Goal: Task Accomplishment & Management: Manage account settings

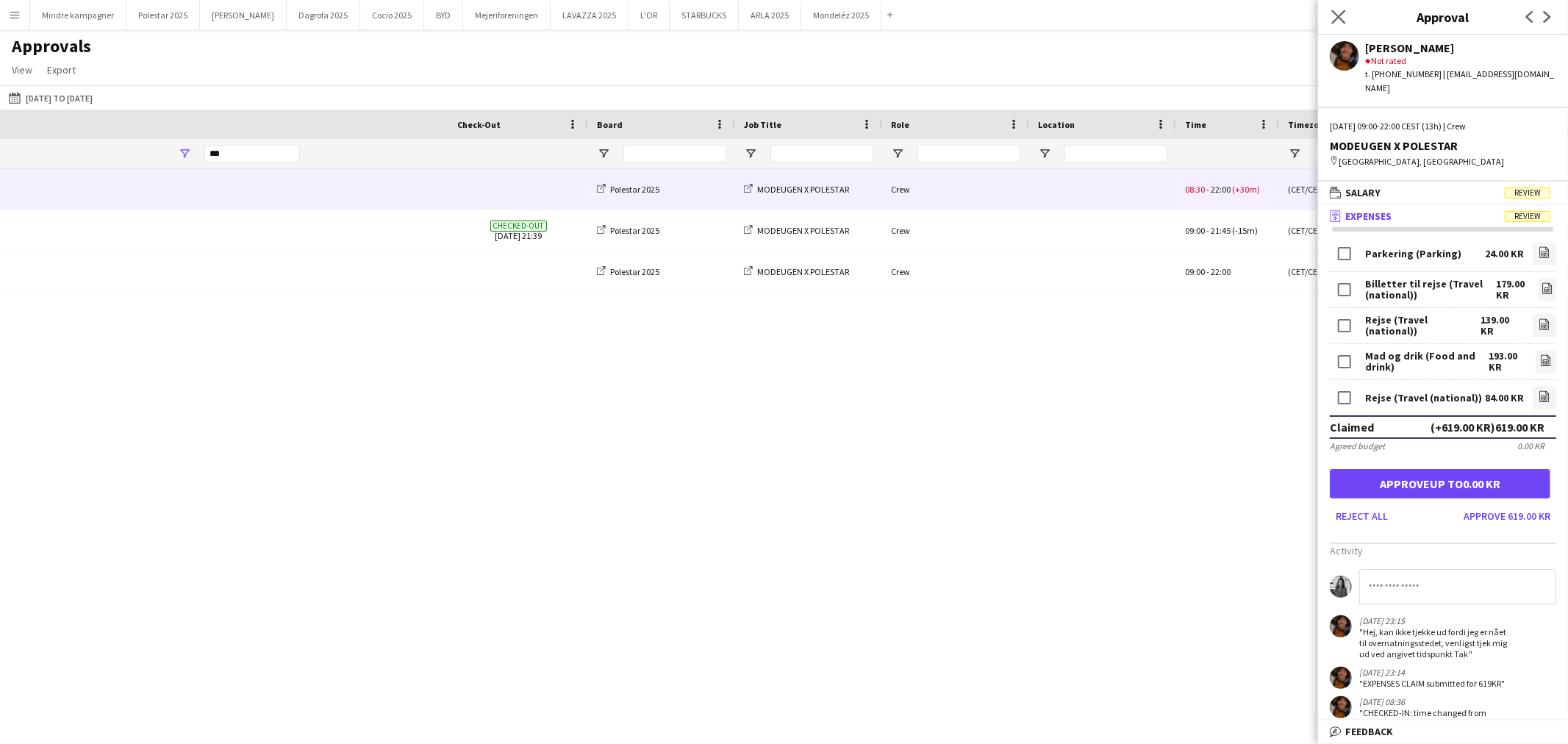
scroll to position [0, 736]
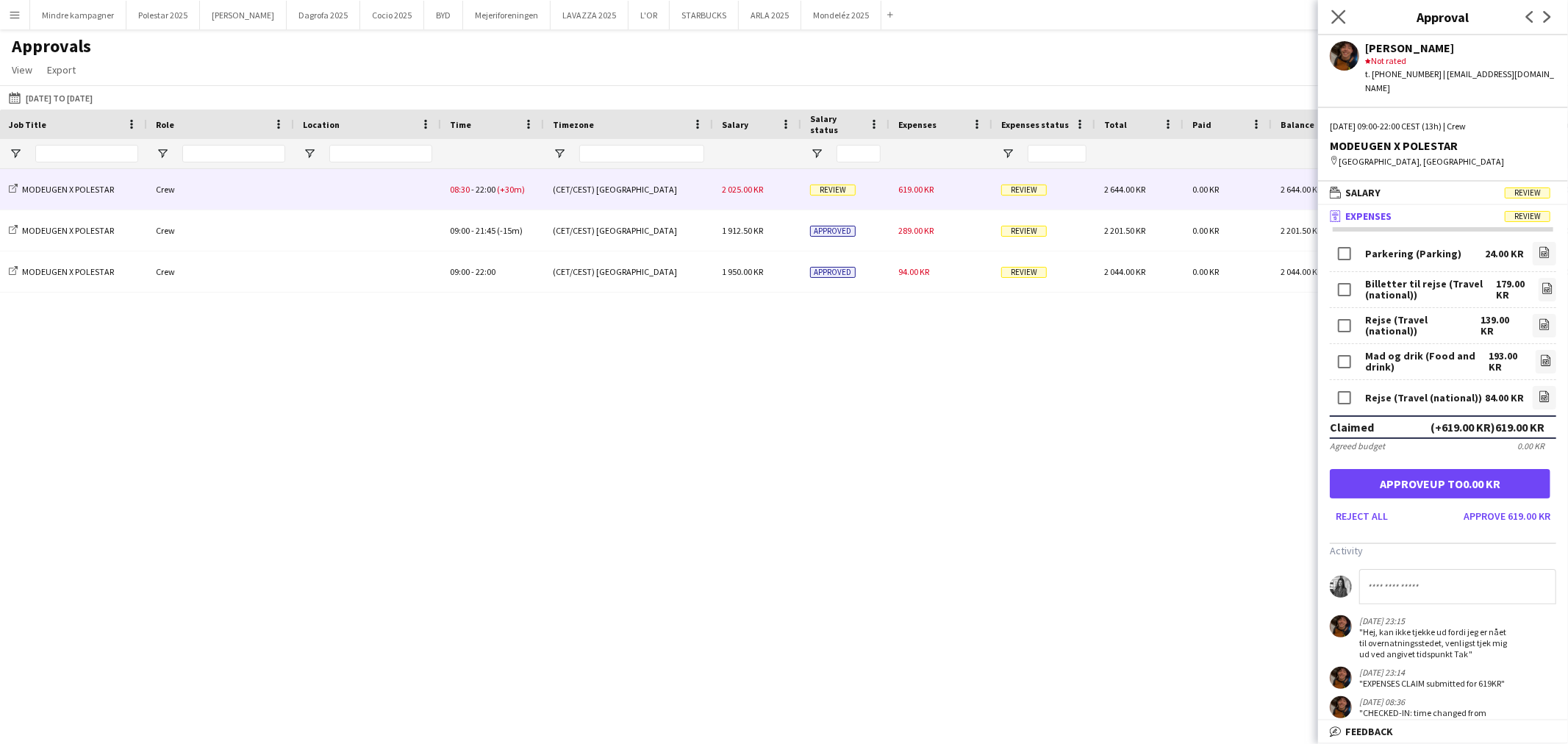
click at [1344, 19] on icon "Close pop-in" at bounding box center [1338, 16] width 14 height 14
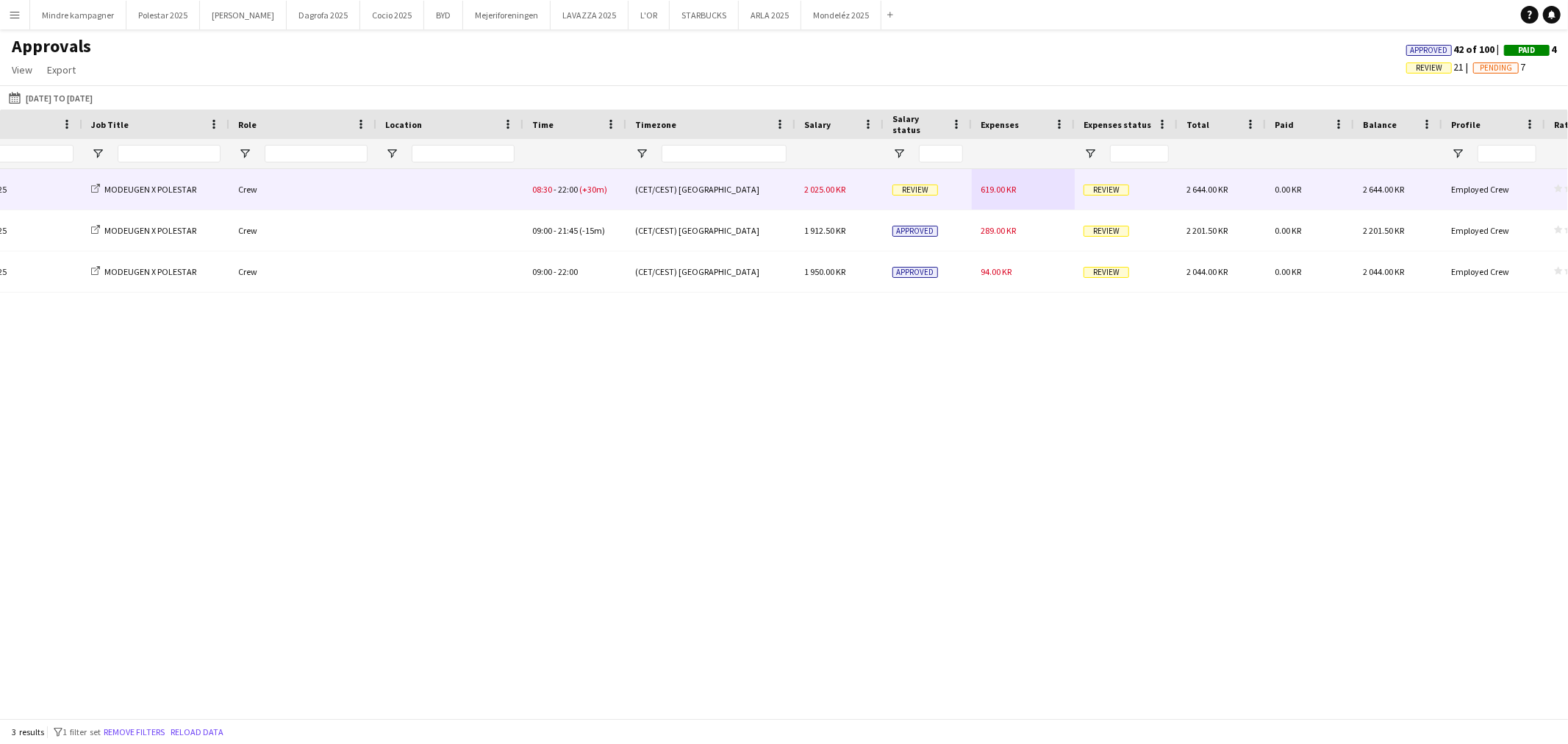
scroll to position [0, 0]
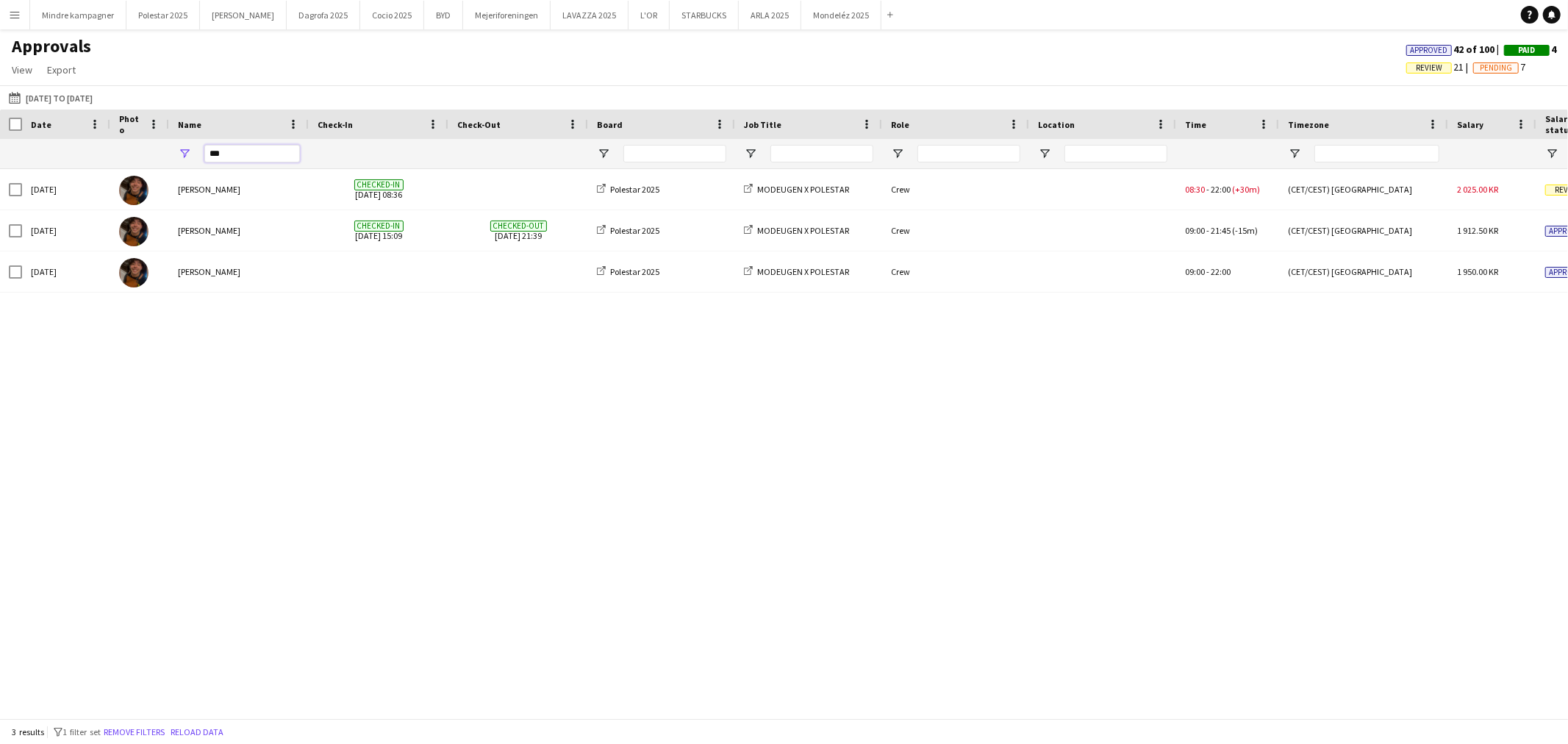
click at [250, 155] on input "***" at bounding box center [252, 154] width 96 height 18
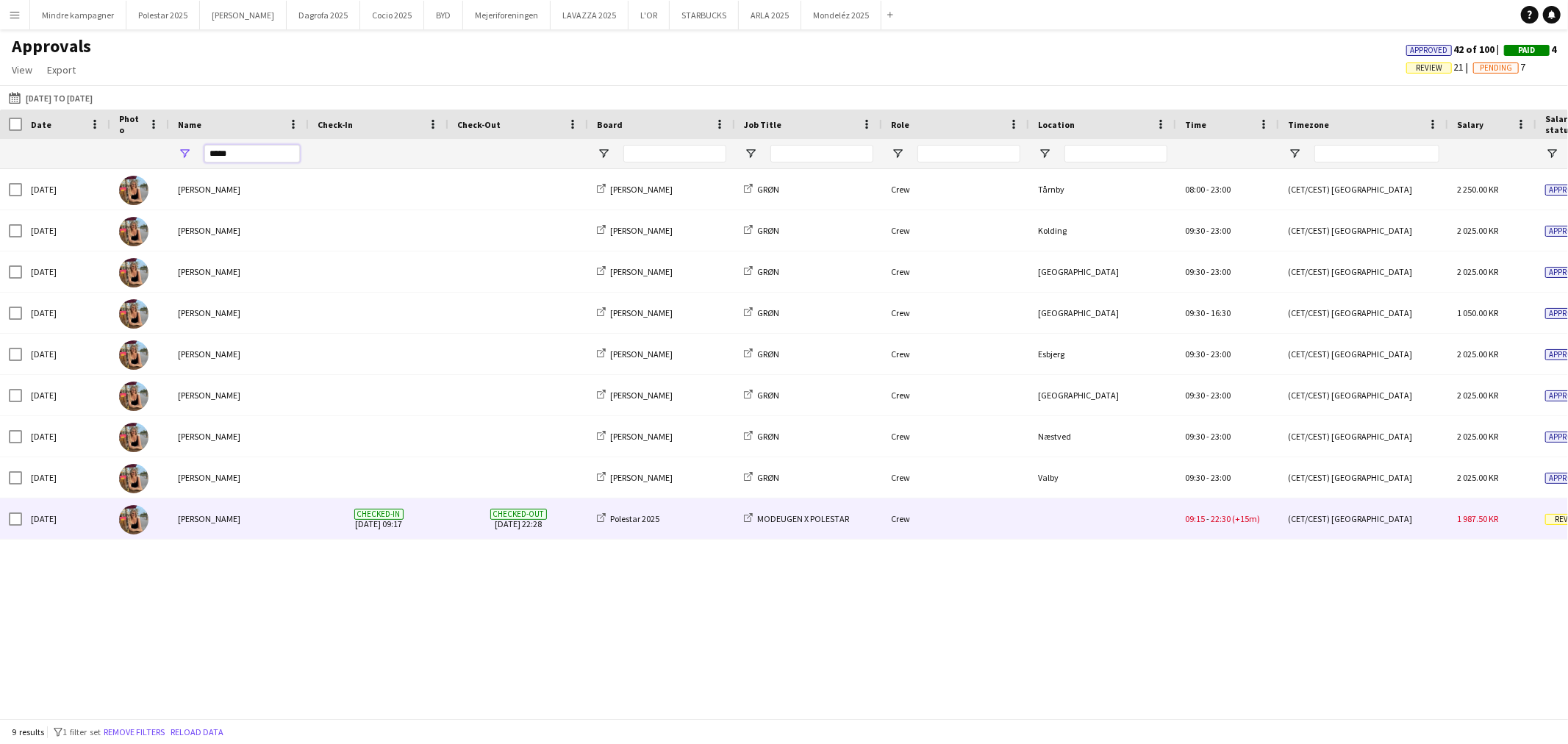
type input "*****"
click at [1174, 523] on div at bounding box center [1103, 518] width 147 height 40
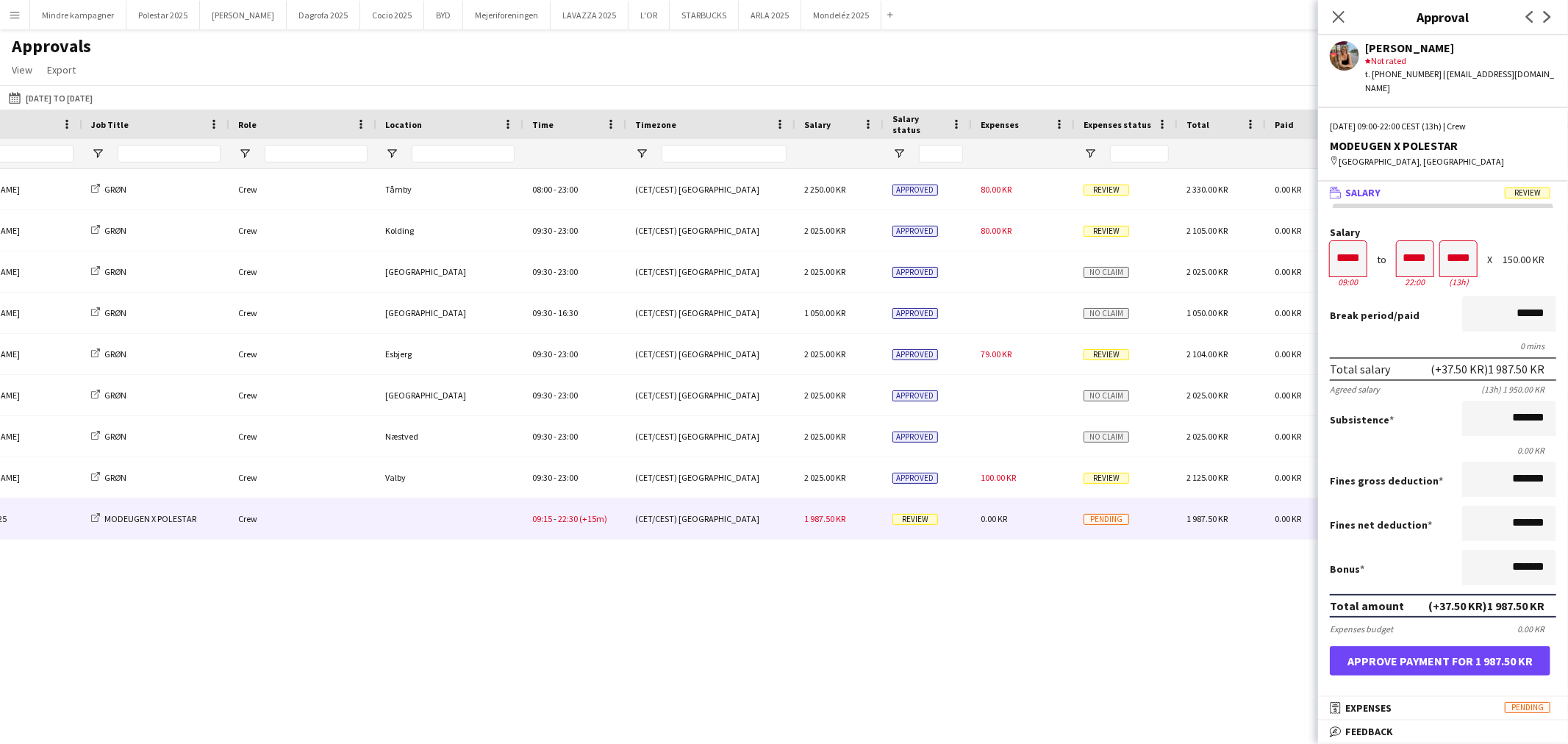
click at [10, 7] on button "Menu" at bounding box center [15, 15] width 30 height 30
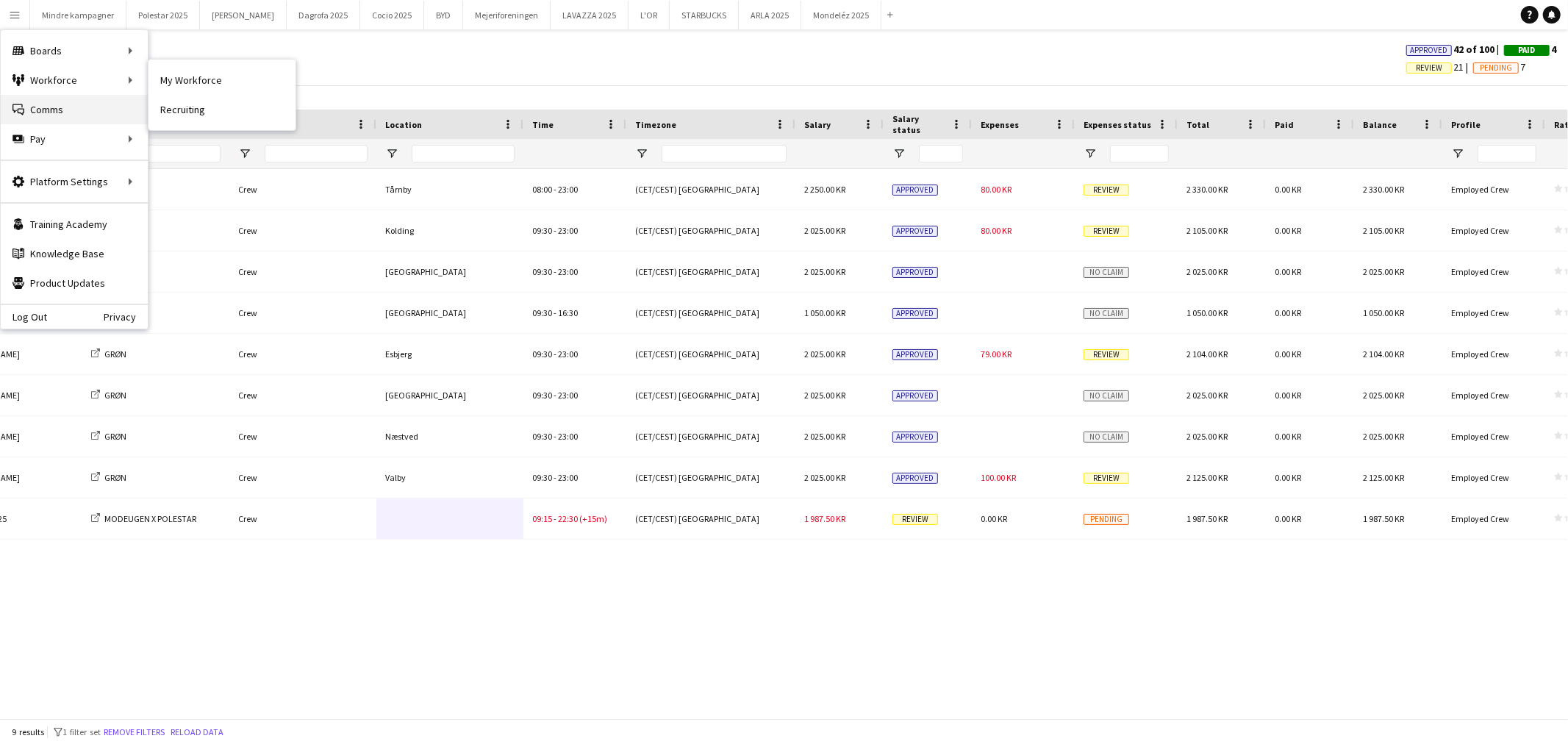
click at [47, 114] on link "Comms Comms" at bounding box center [74, 110] width 147 height 30
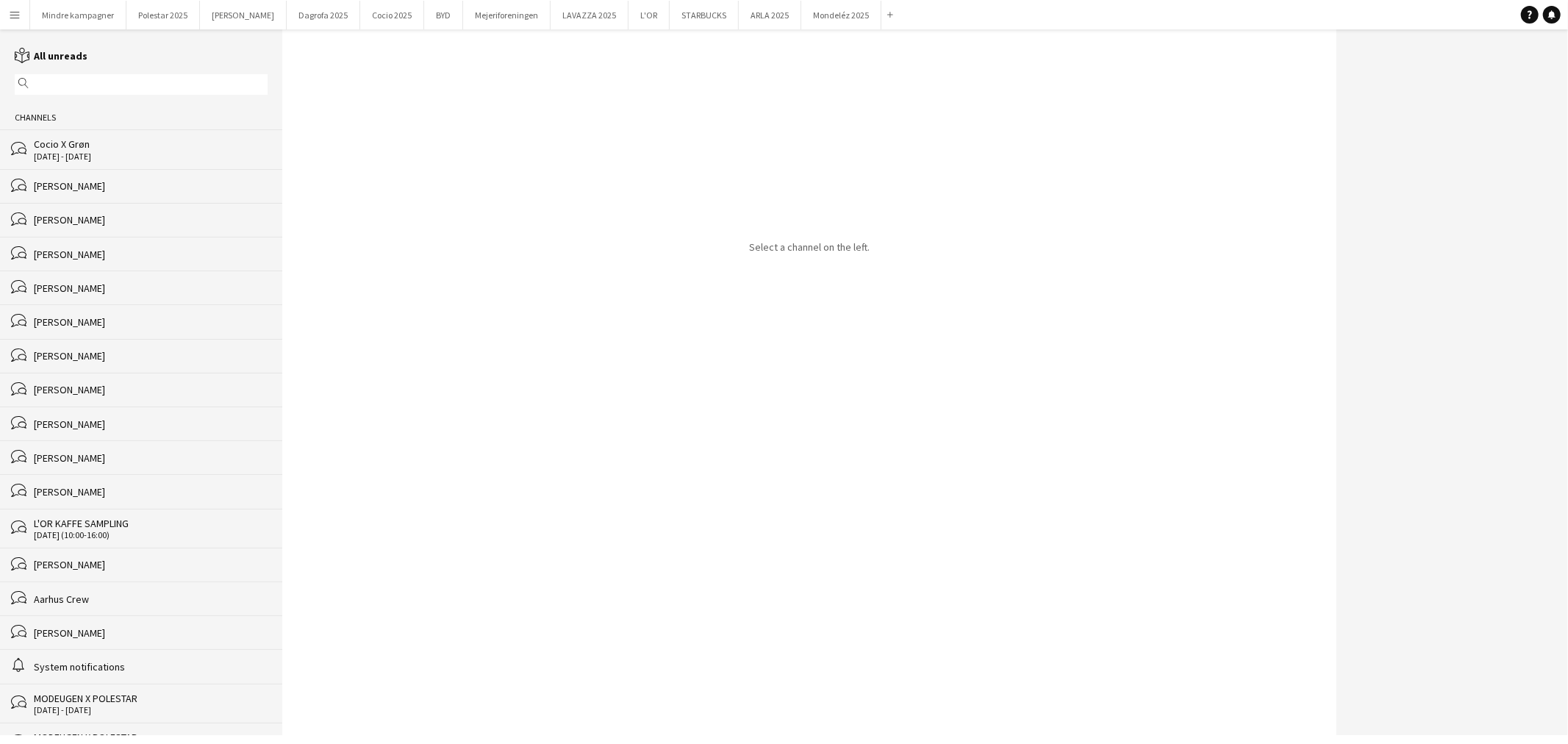
click at [66, 114] on div "Channels" at bounding box center [141, 117] width 282 height 23
click at [59, 81] on input "text" at bounding box center [148, 85] width 232 height 13
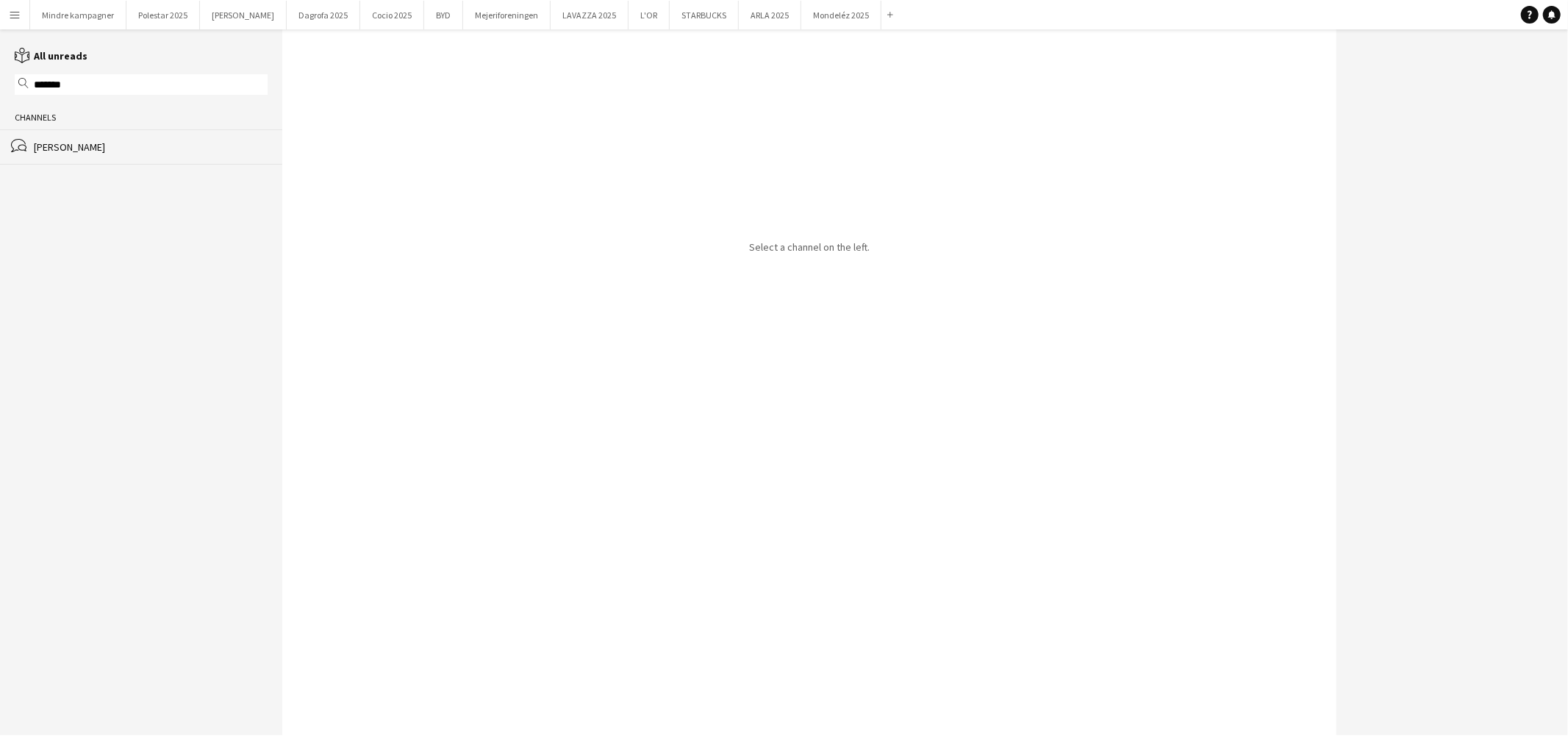
type input "*******"
click at [49, 153] on div "[PERSON_NAME]" at bounding box center [150, 147] width 234 height 13
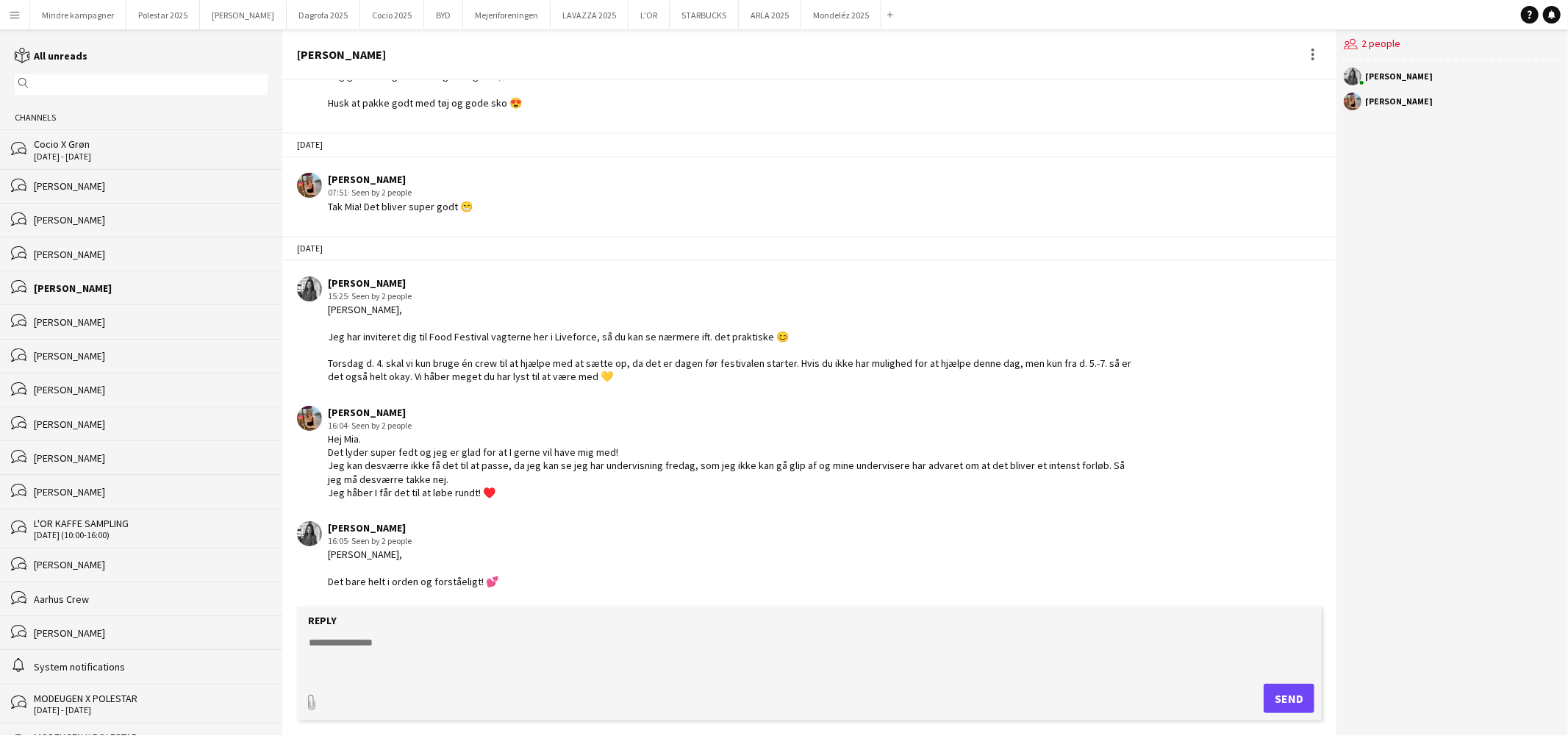
click at [380, 649] on textarea at bounding box center [812, 654] width 1010 height 38
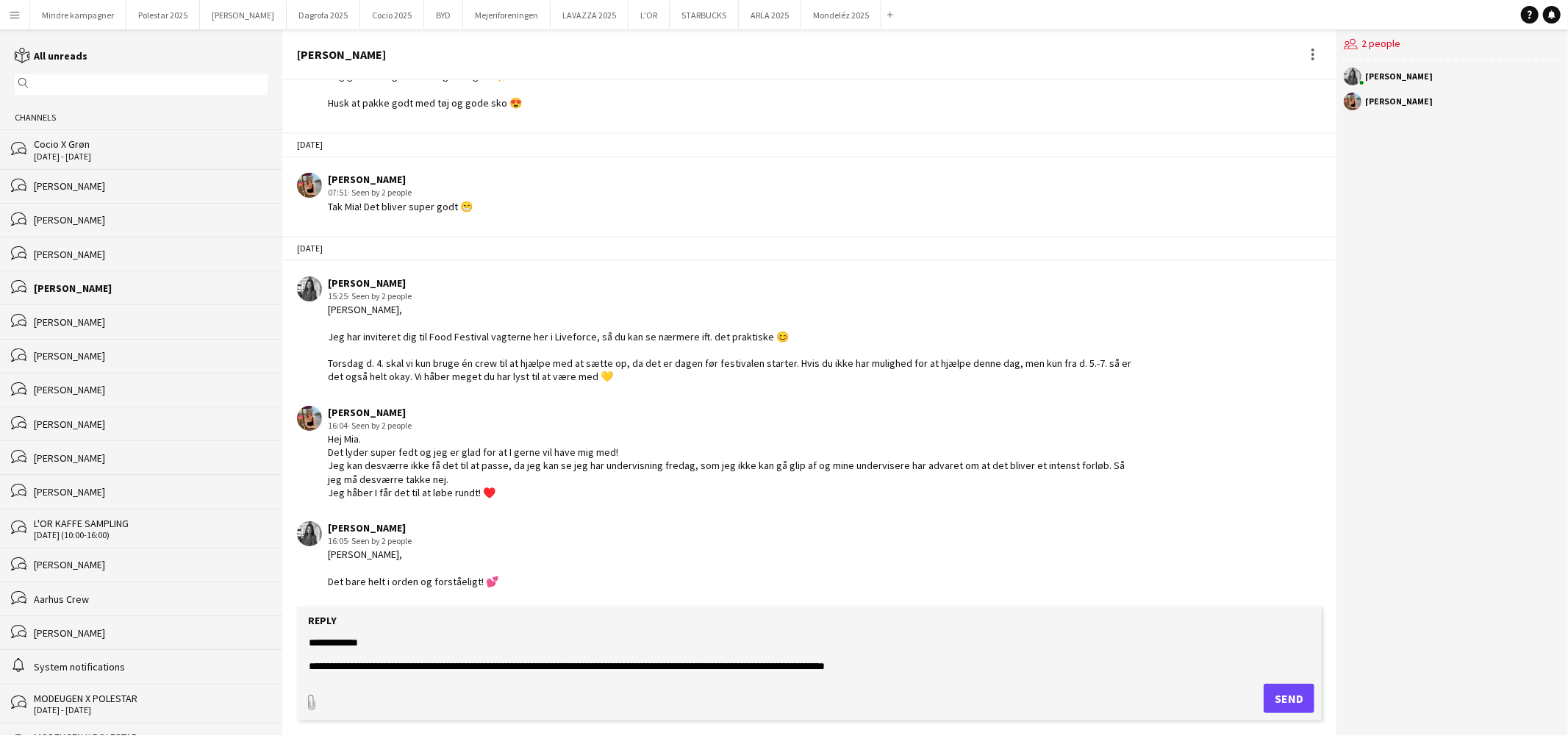
click at [904, 667] on textarea "**********" at bounding box center [812, 654] width 1010 height 38
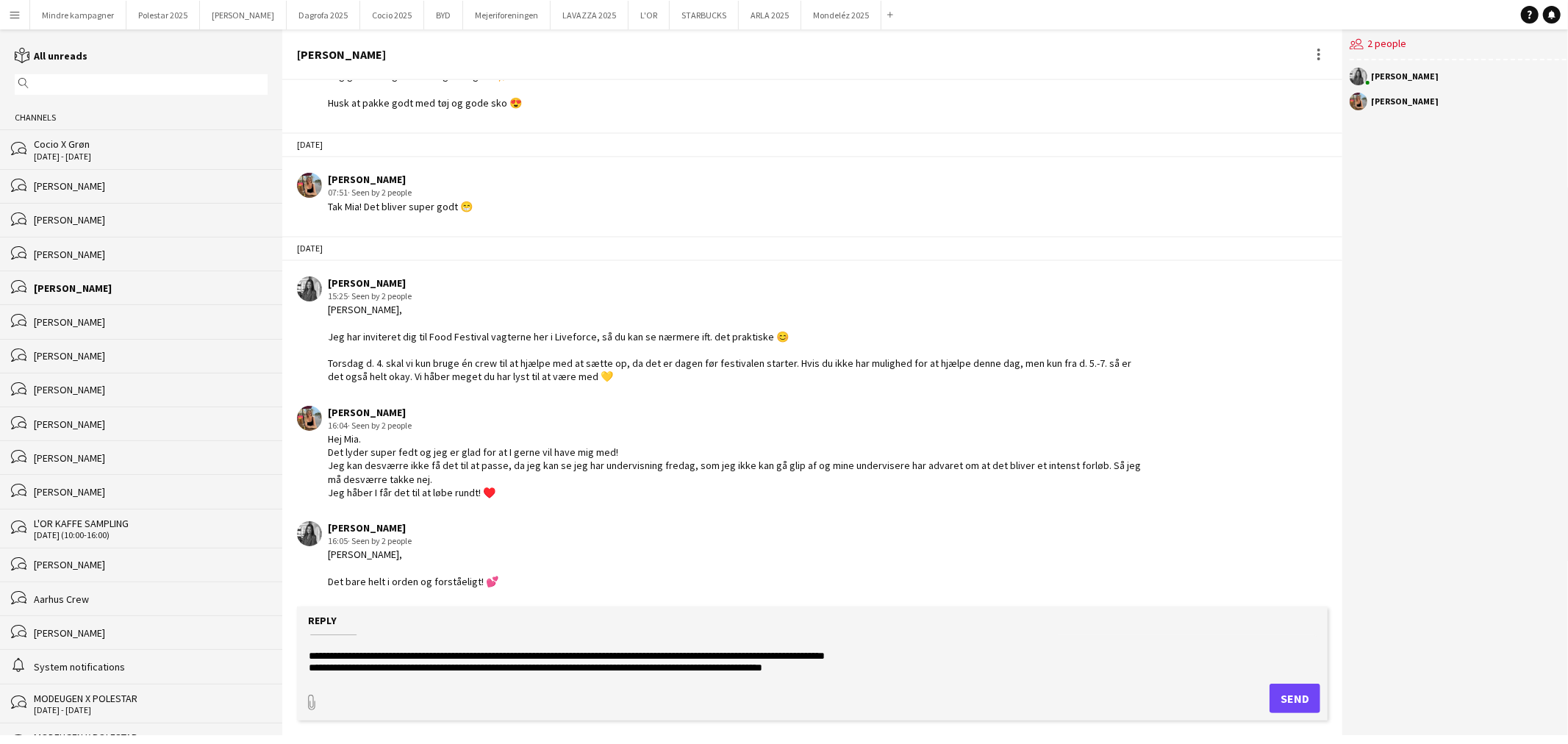
click at [642, 666] on textarea "**********" at bounding box center [812, 654] width 1010 height 38
click at [431, 666] on textarea "**********" at bounding box center [812, 654] width 1010 height 38
click at [773, 666] on textarea "**********" at bounding box center [812, 654] width 1010 height 38
click at [775, 670] on textarea "**********" at bounding box center [812, 654] width 1010 height 38
type textarea "**********"
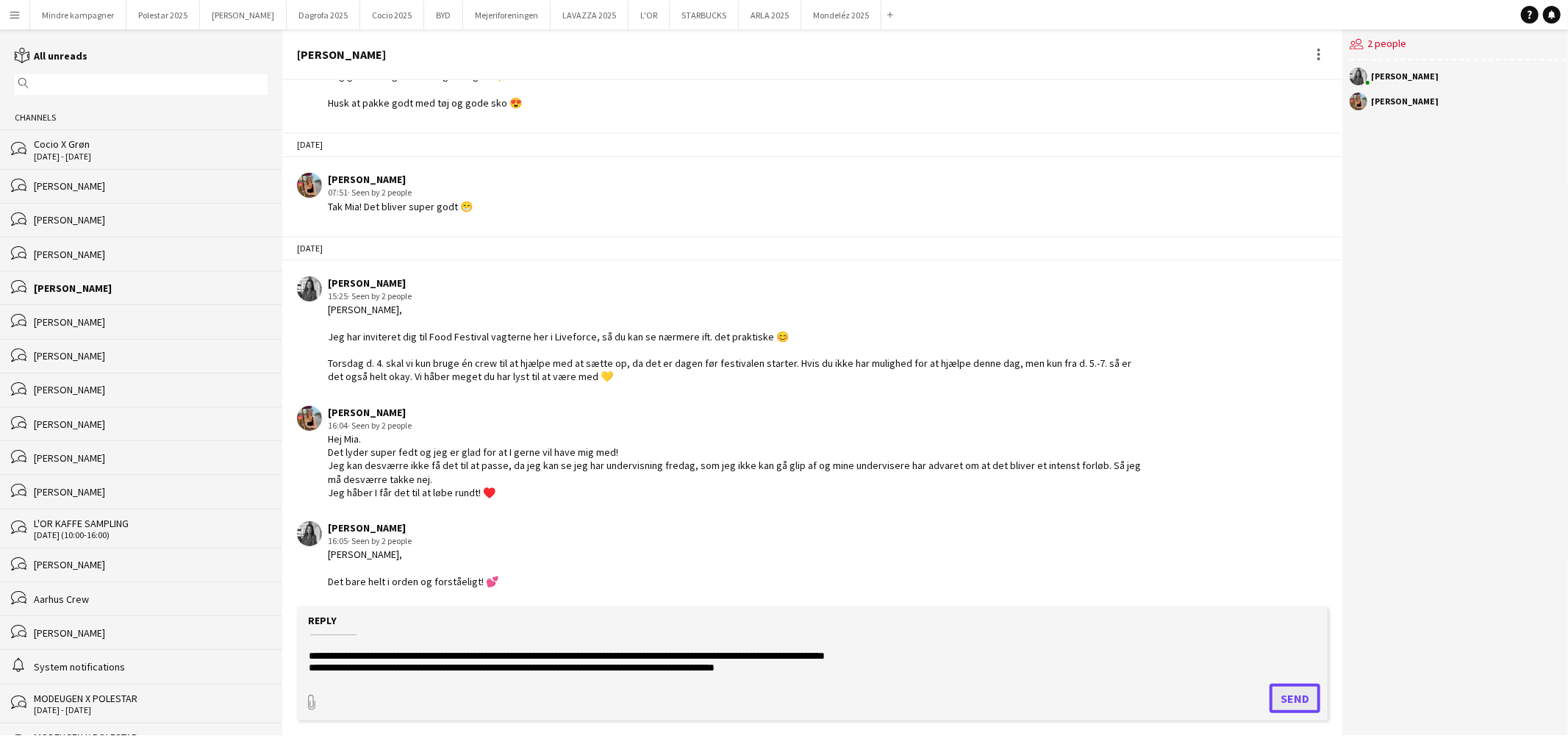
click at [1303, 696] on button "Send" at bounding box center [1295, 698] width 50 height 30
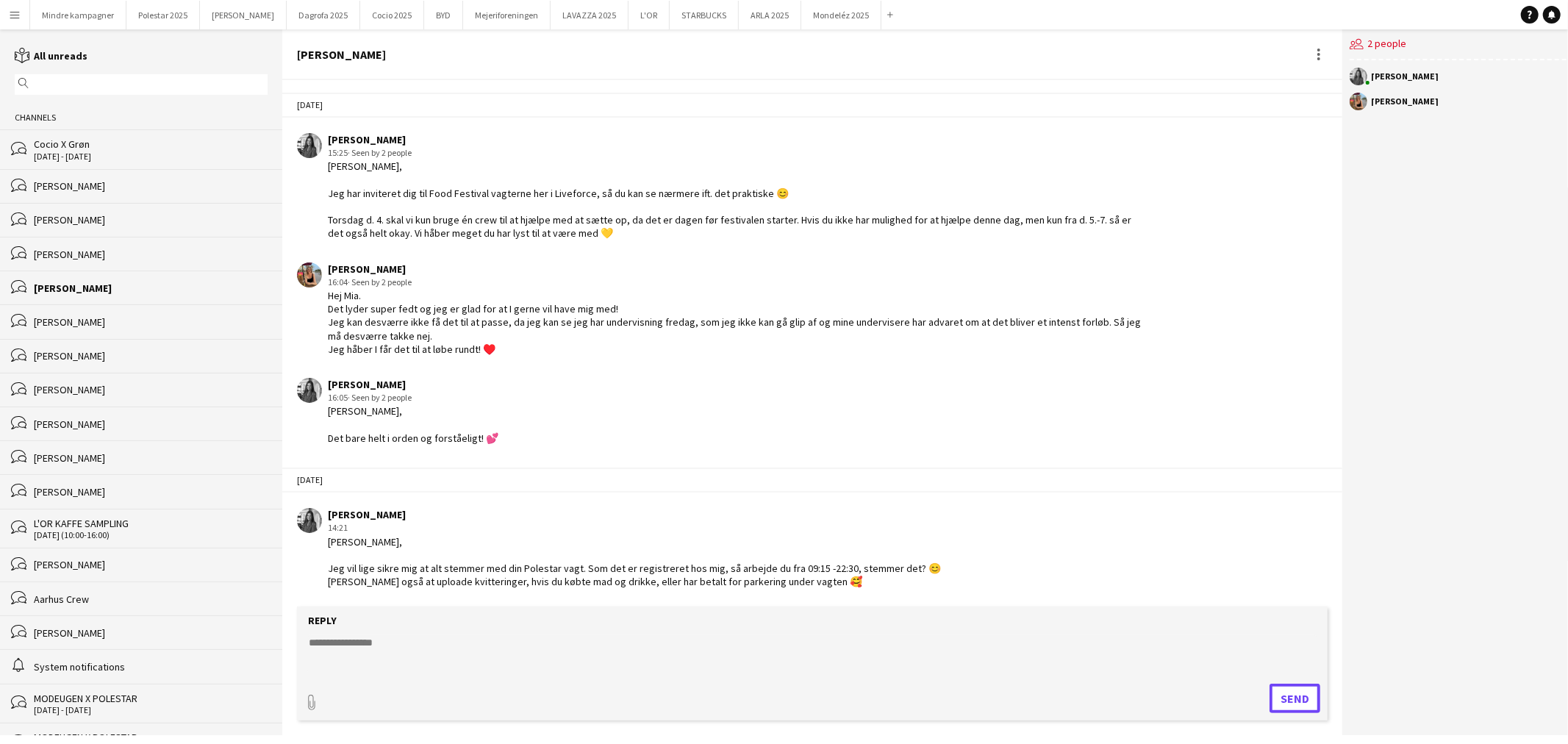
scroll to position [2523, 0]
click at [78, 155] on div "[DATE] - [DATE]" at bounding box center [150, 156] width 234 height 10
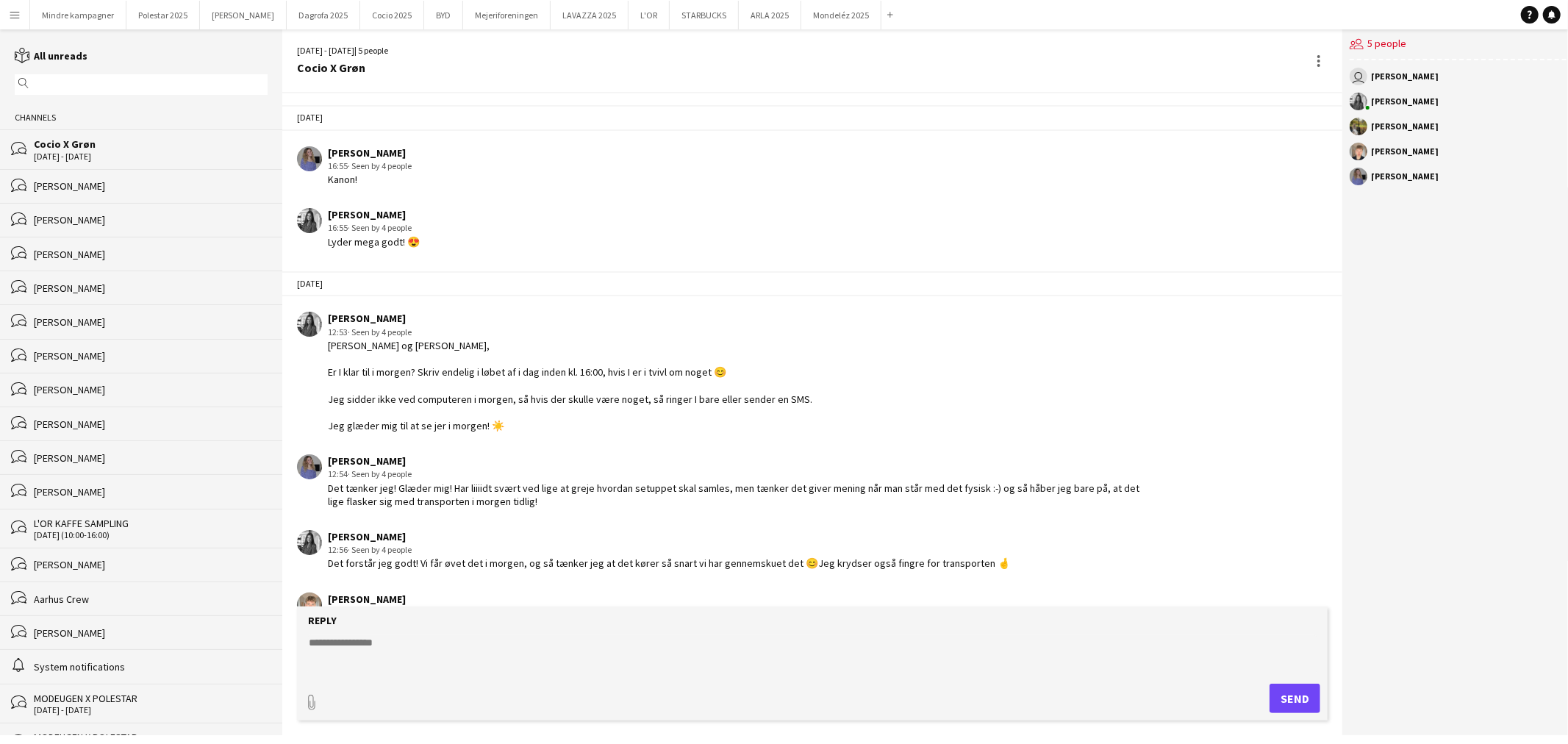
scroll to position [1988, 0]
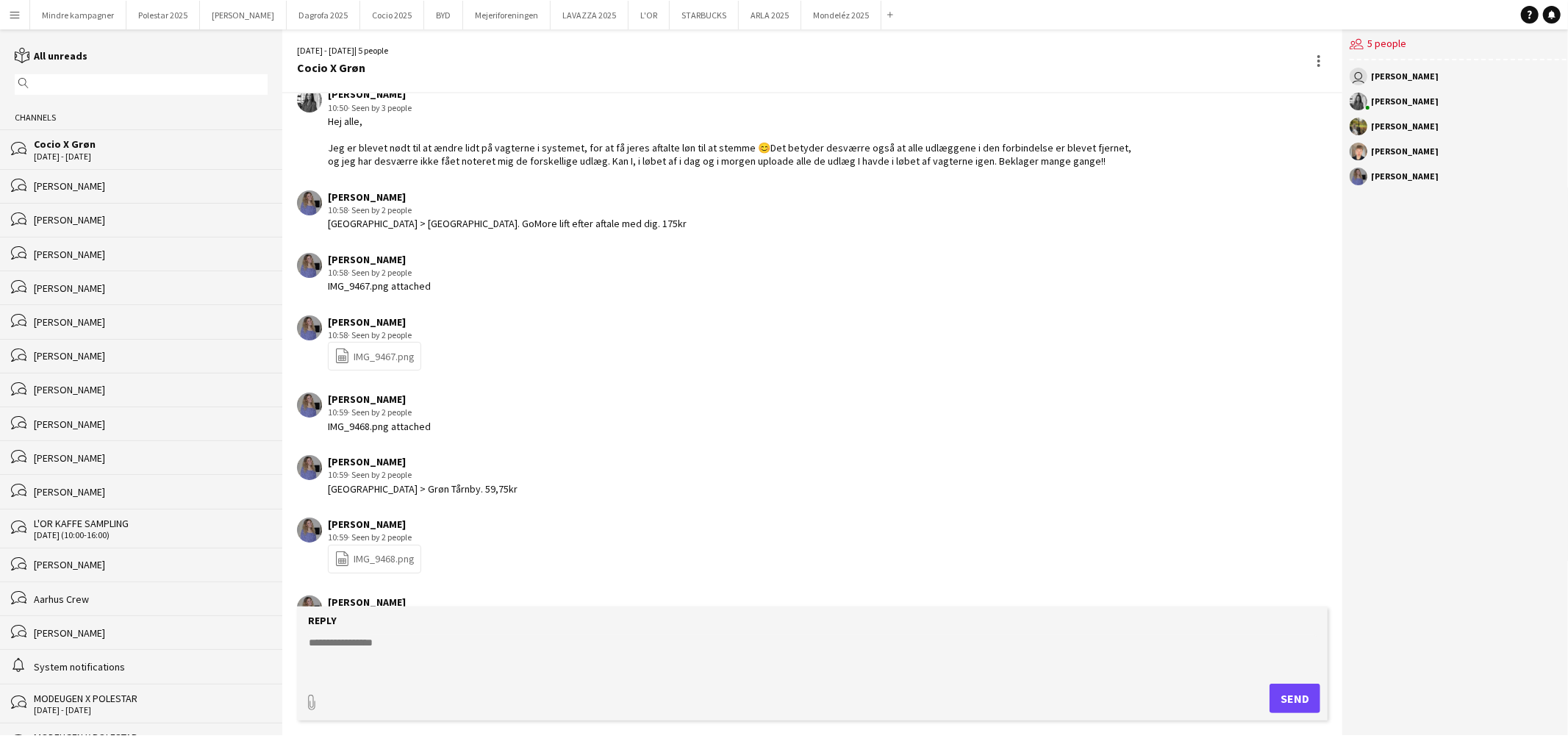
click at [407, 648] on textarea at bounding box center [812, 654] width 1010 height 38
type textarea "**********"
click at [1285, 697] on button "Send" at bounding box center [1295, 698] width 50 height 30
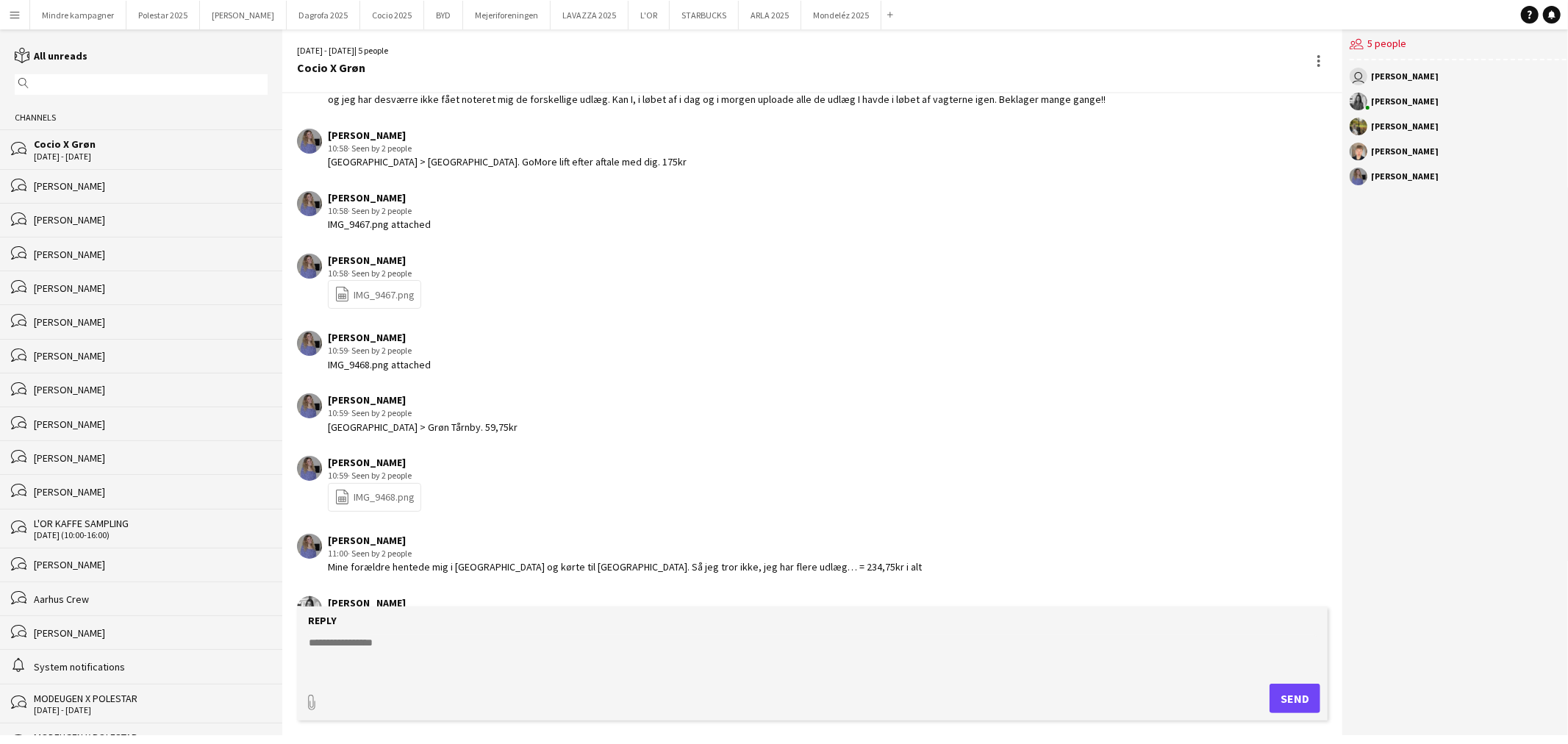
click at [15, 13] on app-icon "Menu" at bounding box center [14, 14] width 12 height 12
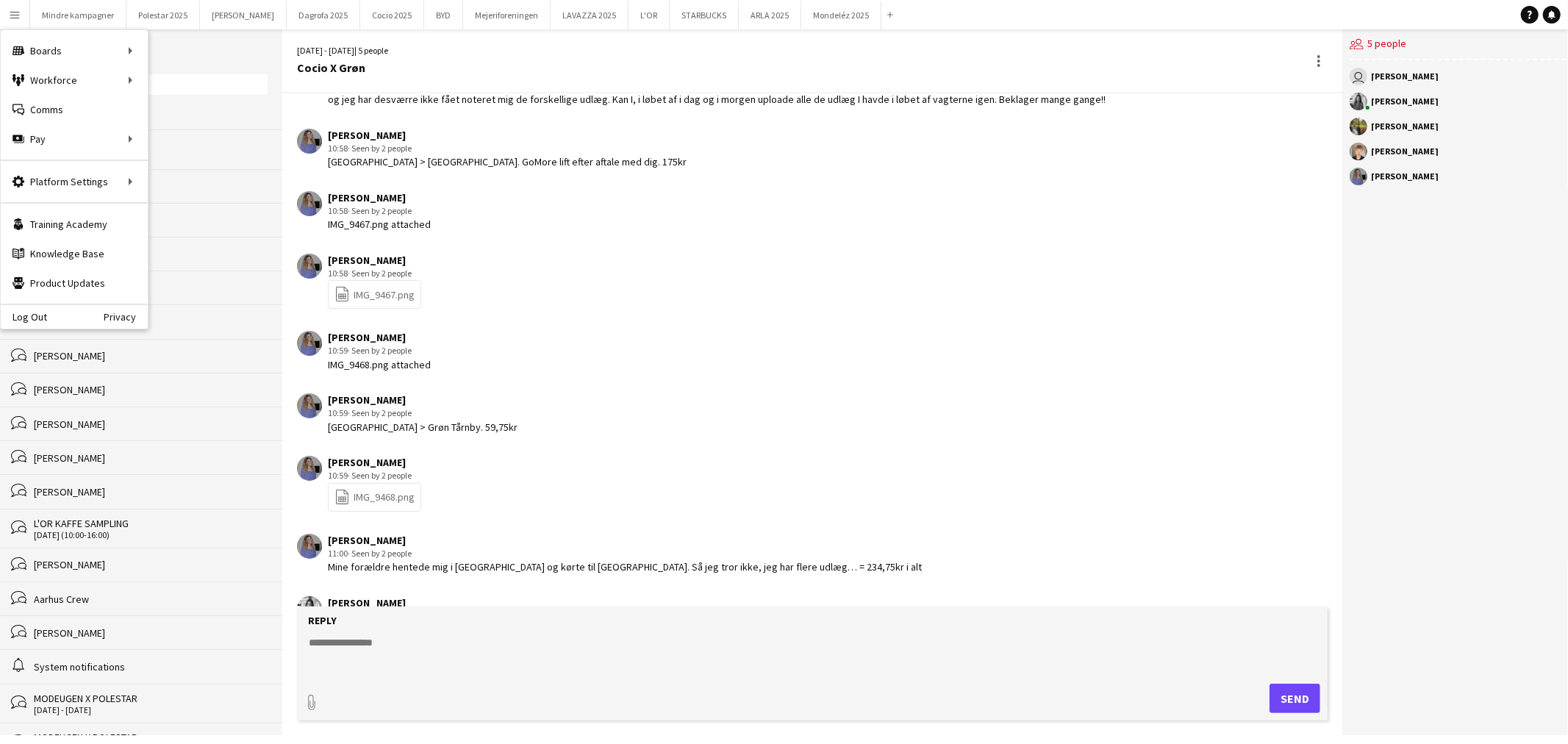
click at [15, 13] on app-icon "Menu" at bounding box center [14, 14] width 12 height 12
click at [200, 211] on link "Your settings" at bounding box center [223, 210] width 147 height 30
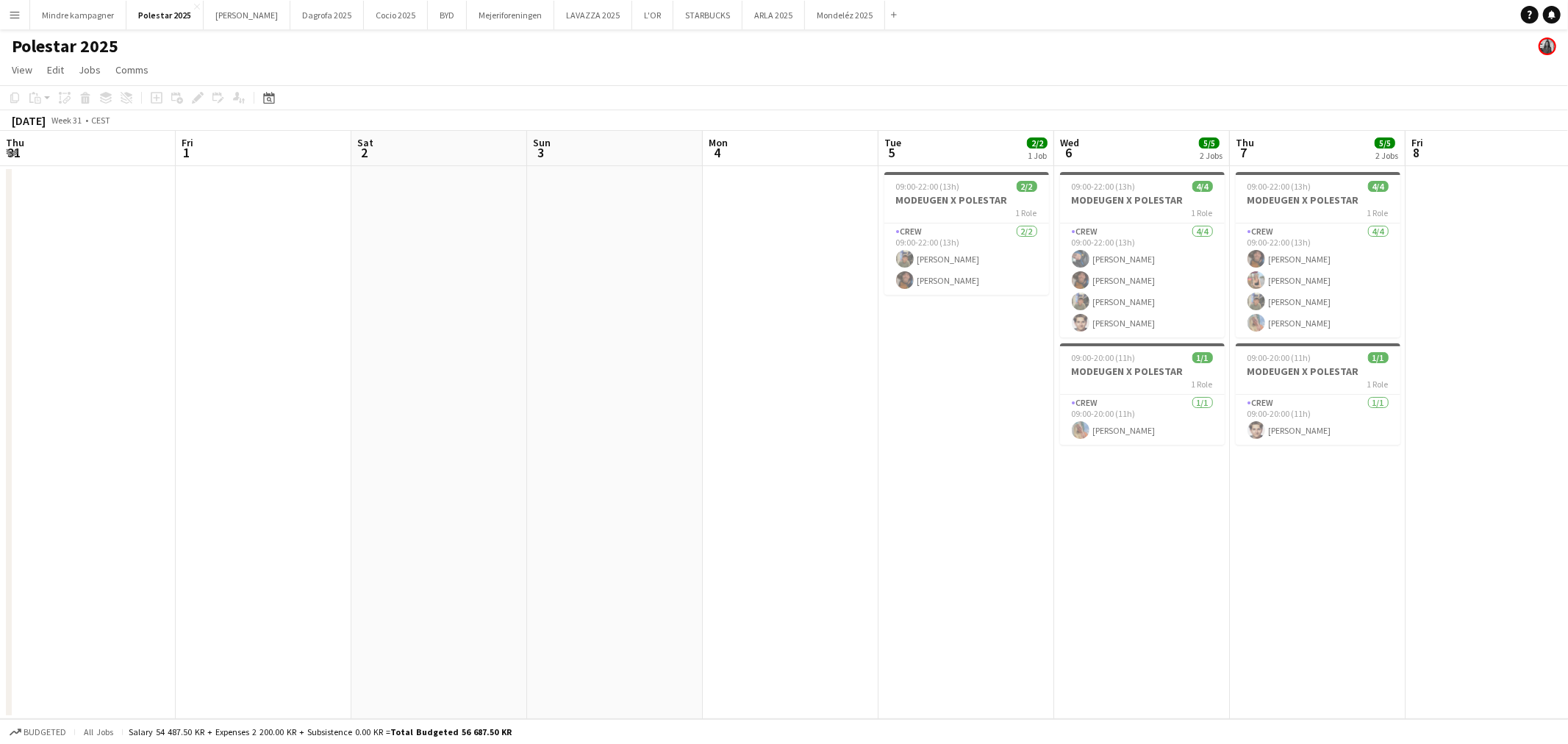
click at [16, 20] on app-icon "Menu" at bounding box center [14, 14] width 12 height 12
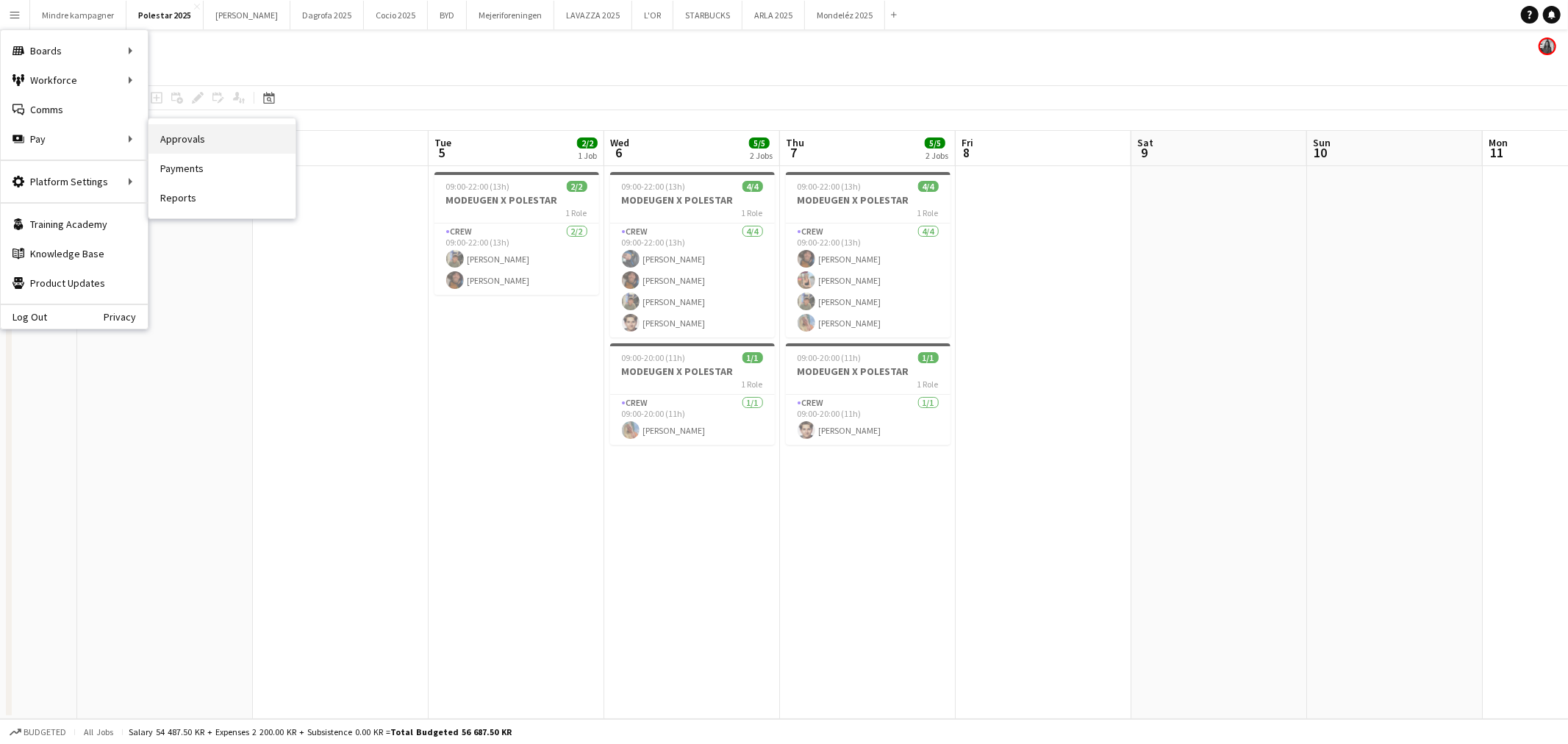
click at [202, 138] on link "Approvals" at bounding box center [223, 139] width 147 height 30
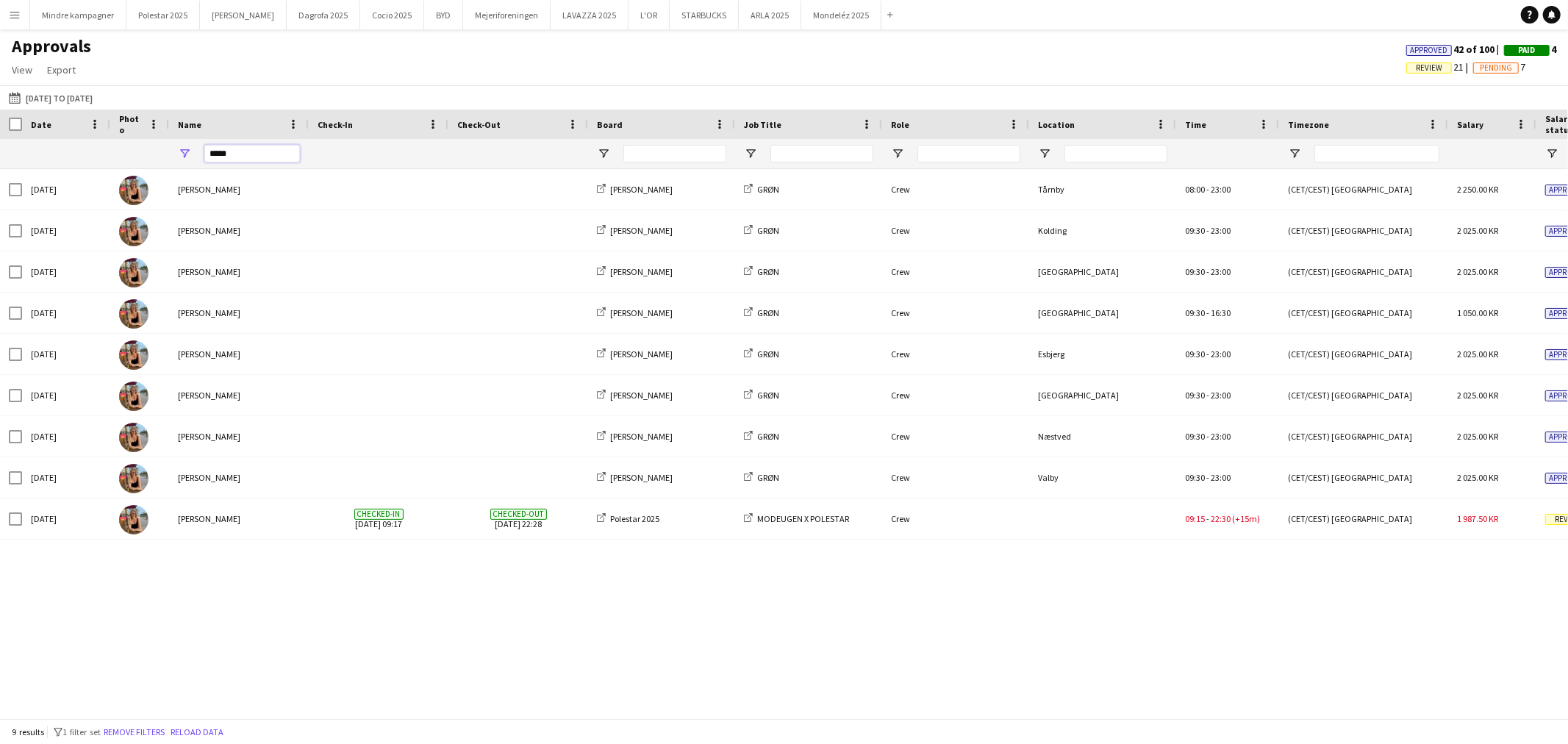
click at [233, 156] on input "*****" at bounding box center [252, 154] width 96 height 18
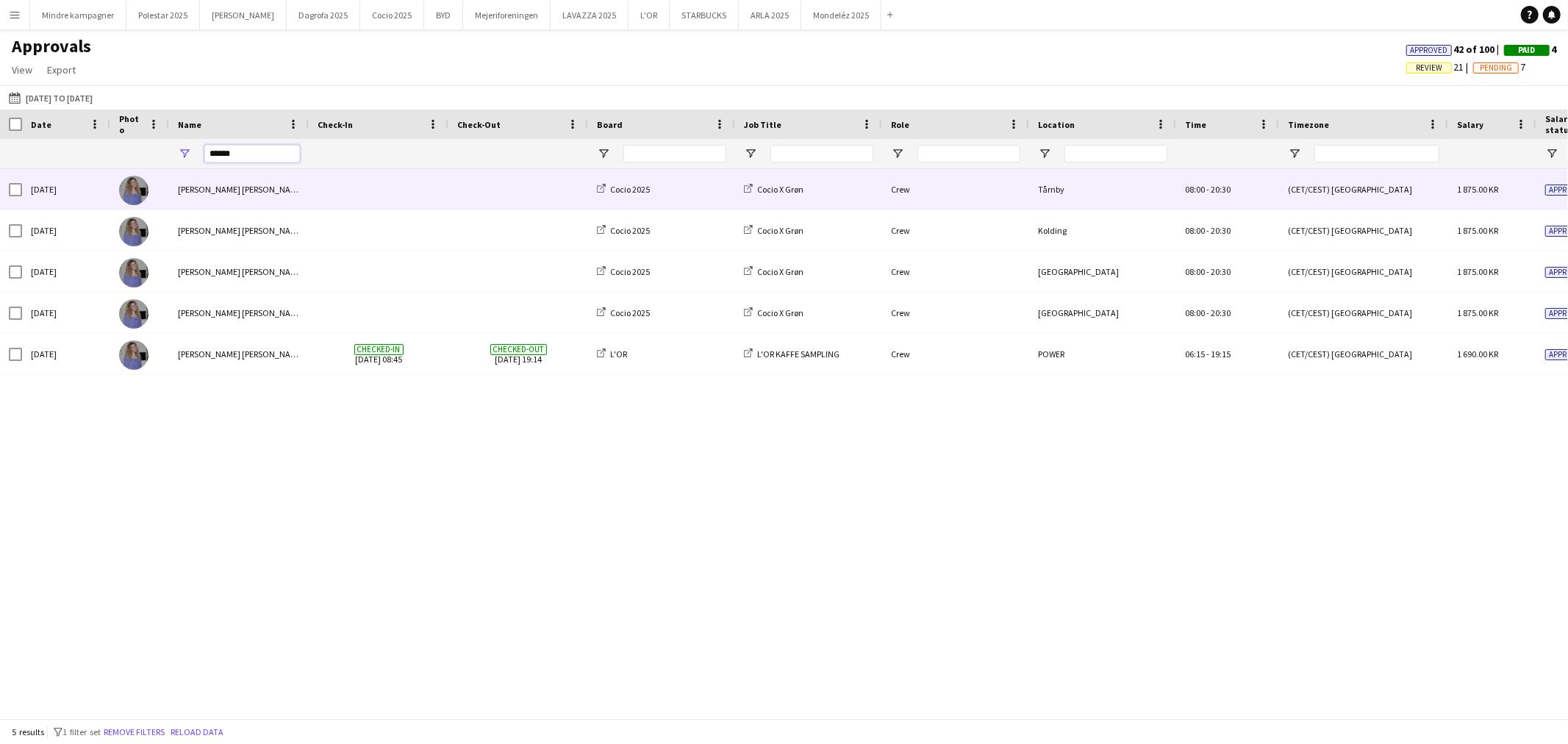
type input "******"
click at [250, 187] on div "[PERSON_NAME]" at bounding box center [239, 189] width 140 height 40
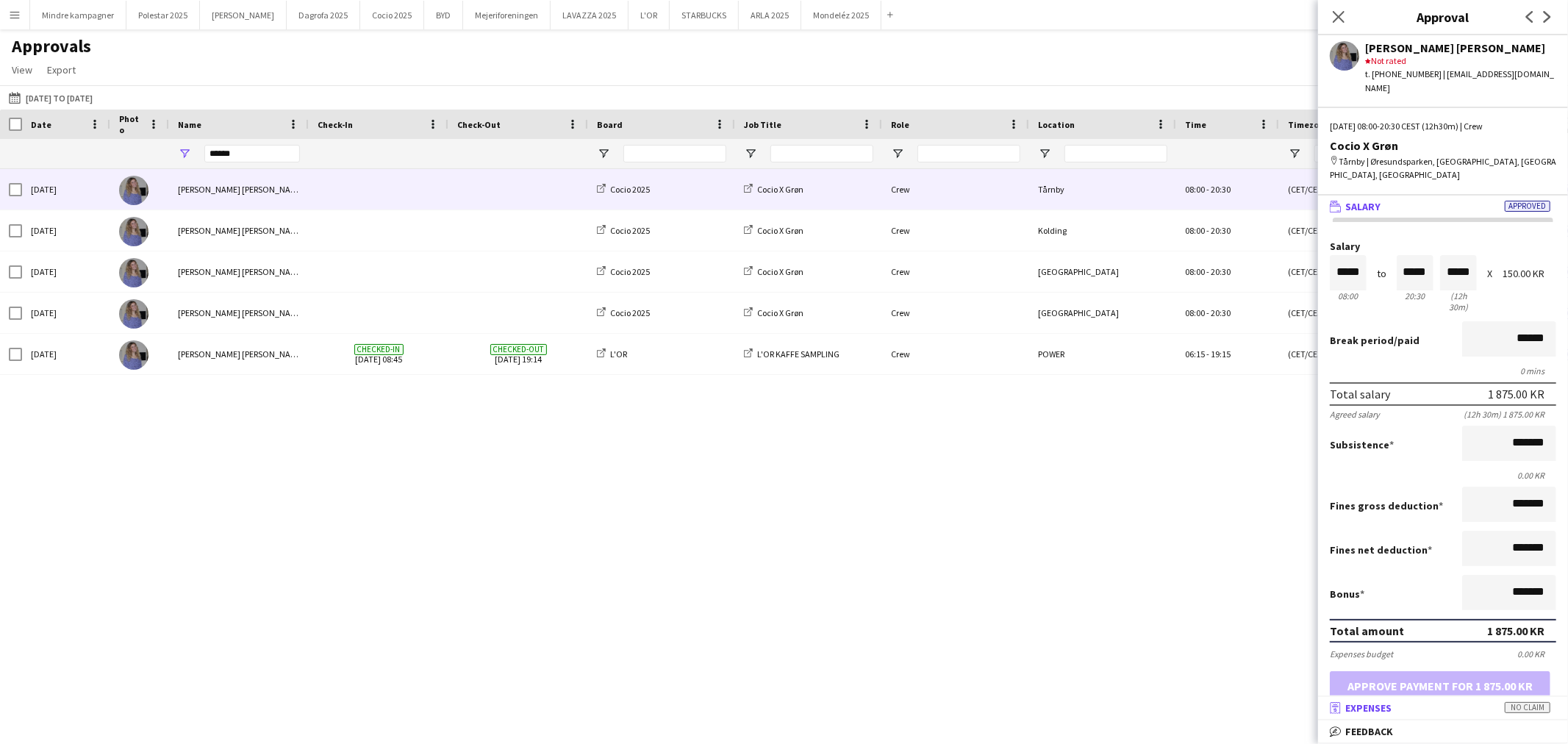
click at [1445, 699] on mat-expansion-panel-header "receipt Expenses No claim" at bounding box center [1443, 709] width 250 height 22
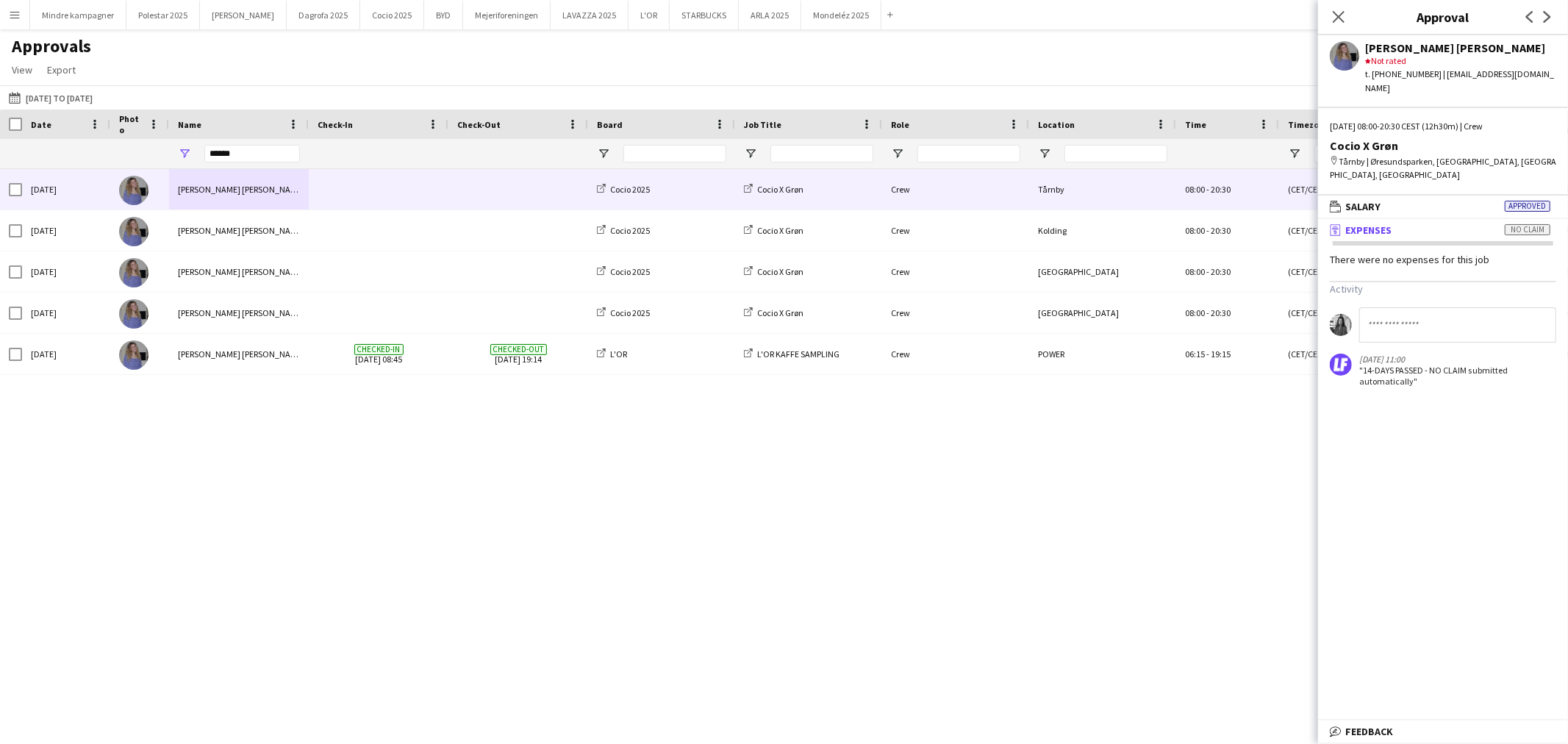
click at [723, 523] on div "Thu, 17 Jul 2025 Astrid Novrup Nørgaard Cocio 2025 Cocio X Grøn Crew Tårnby 08:…" at bounding box center [784, 438] width 1568 height 536
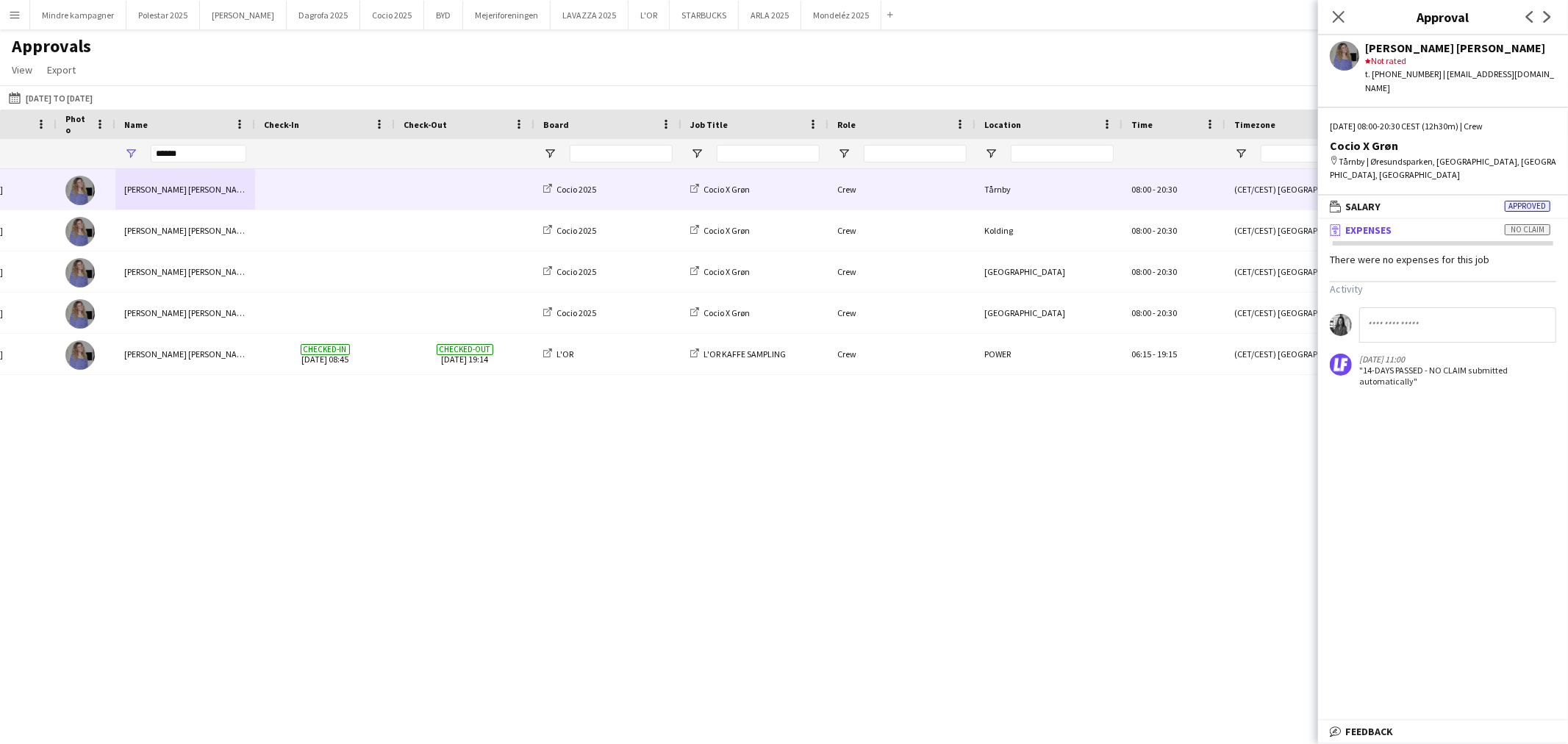
scroll to position [0, 82]
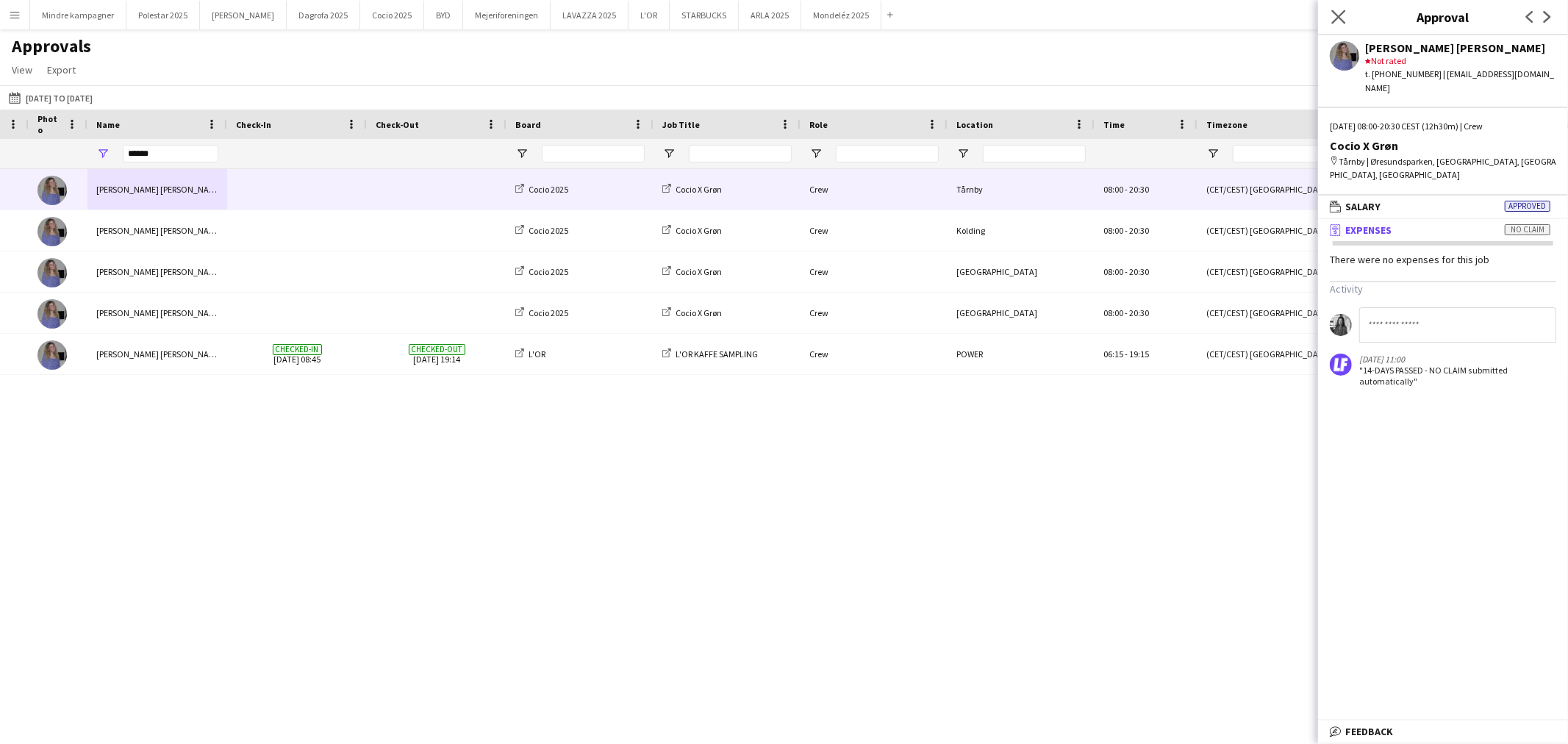
click at [1347, 8] on app-icon "Close pop-in" at bounding box center [1339, 17] width 21 height 21
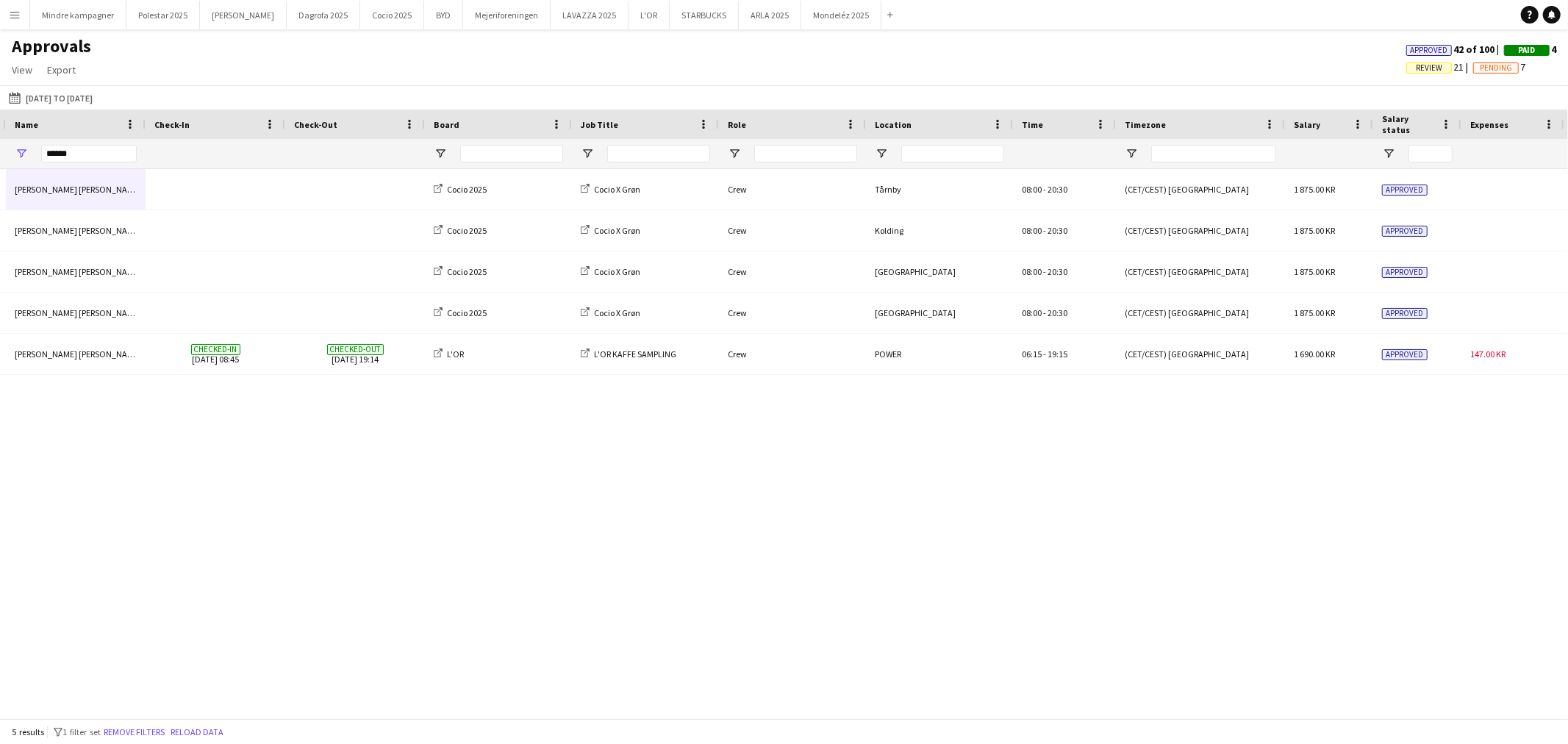
scroll to position [0, 0]
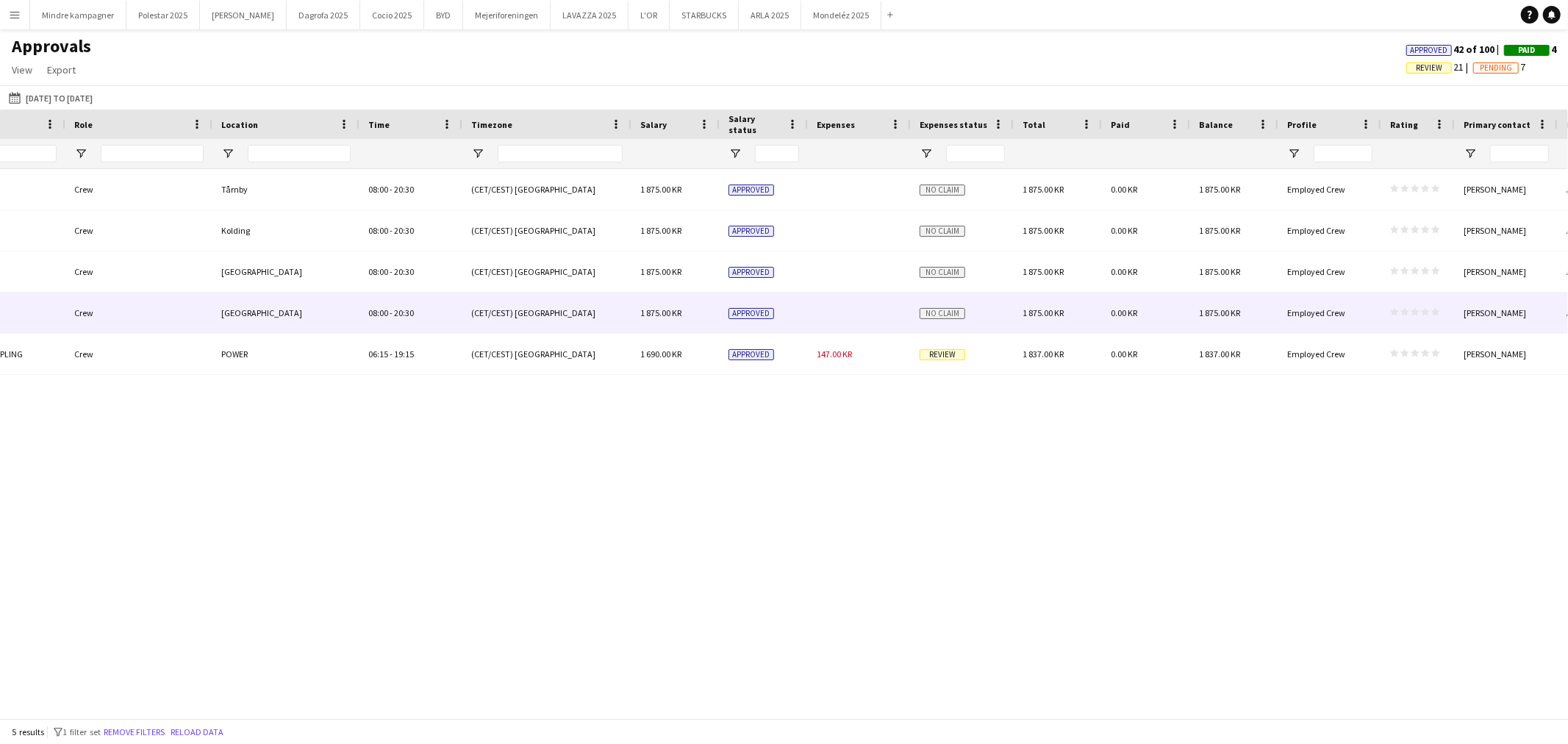
click at [708, 324] on div "1 875.00 KR" at bounding box center [675, 312] width 88 height 40
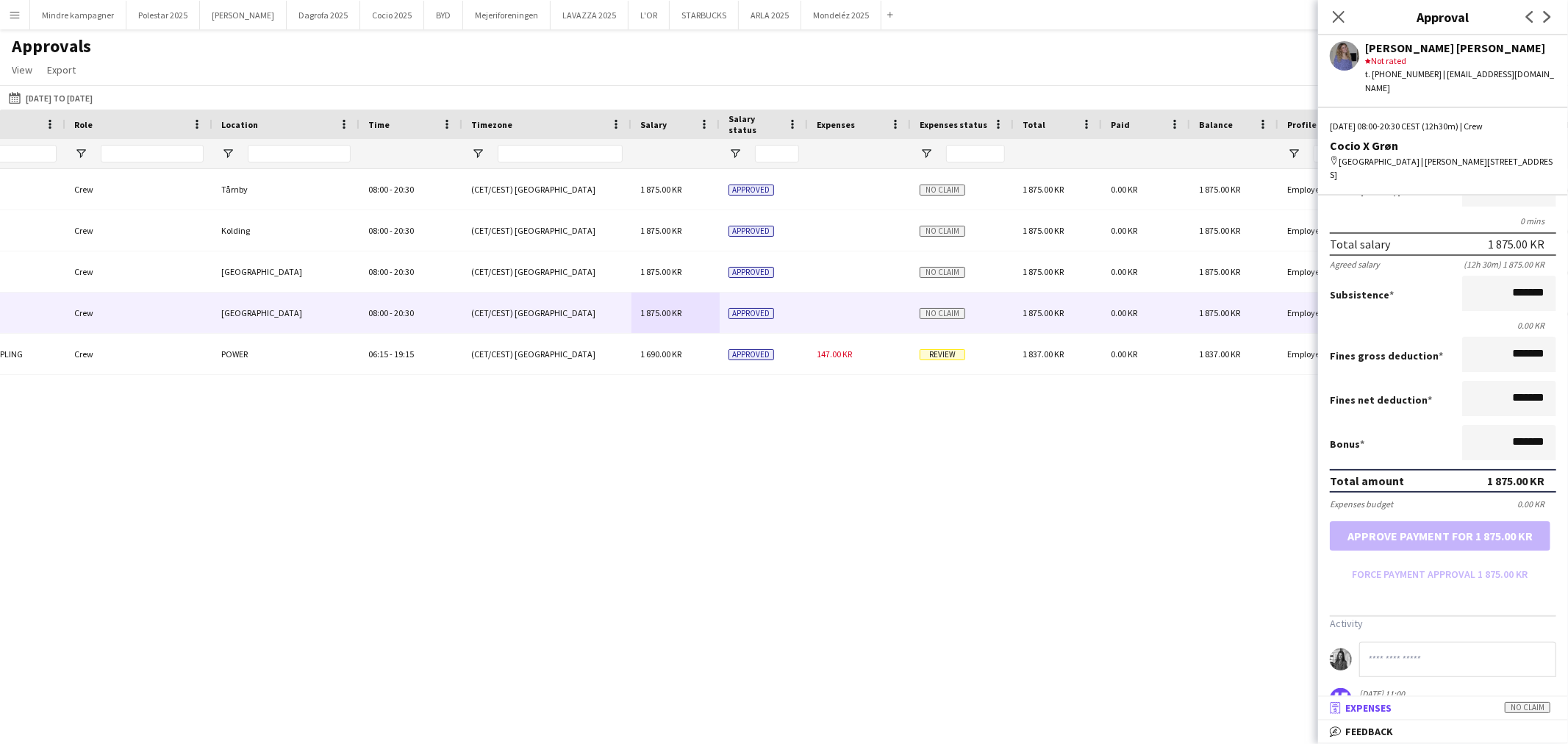
click at [1393, 710] on mat-panel-title "receipt Expenses No claim" at bounding box center [1440, 708] width 244 height 13
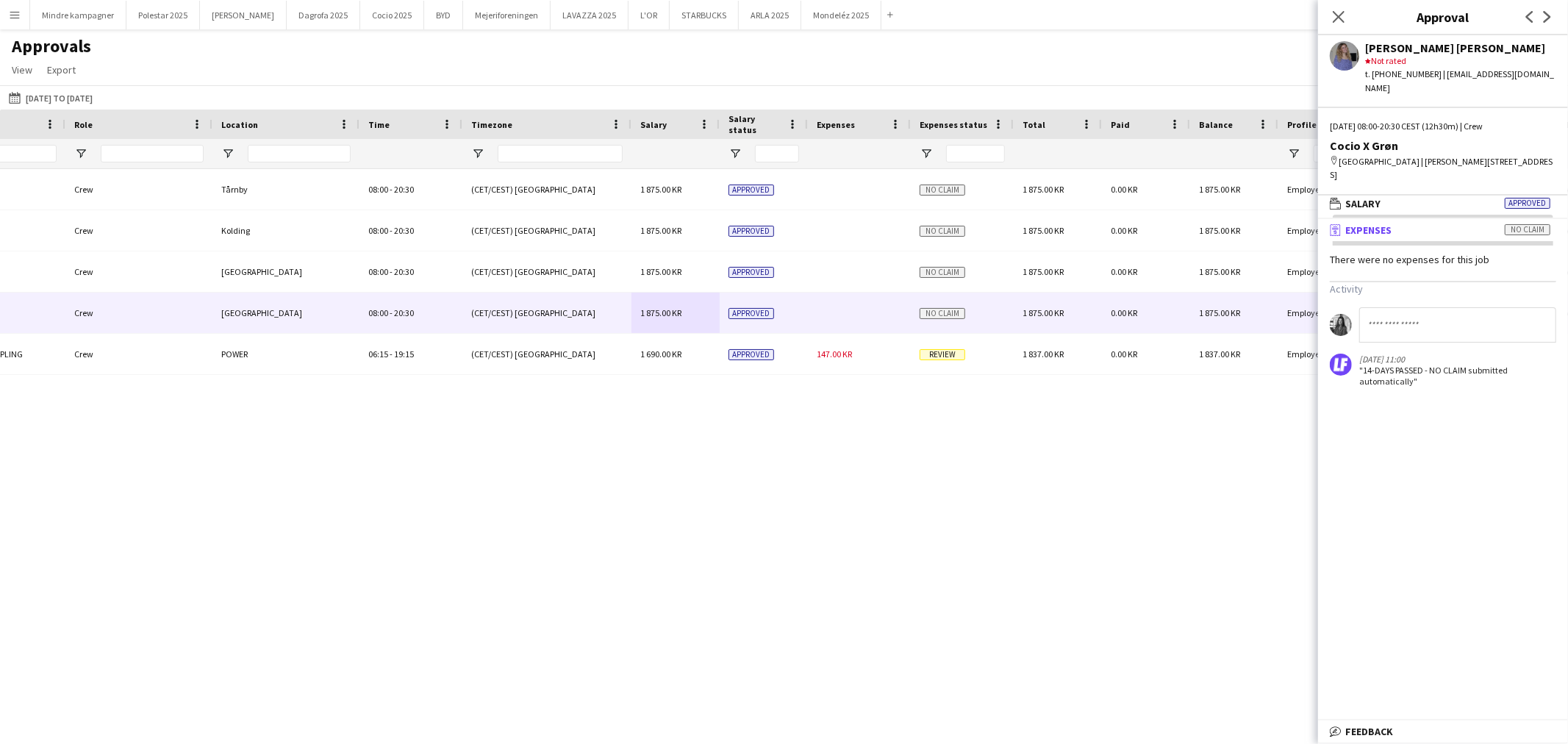
click at [1376, 223] on span "Expenses" at bounding box center [1369, 230] width 47 height 13
click at [1379, 197] on span "Salary" at bounding box center [1363, 204] width 35 height 13
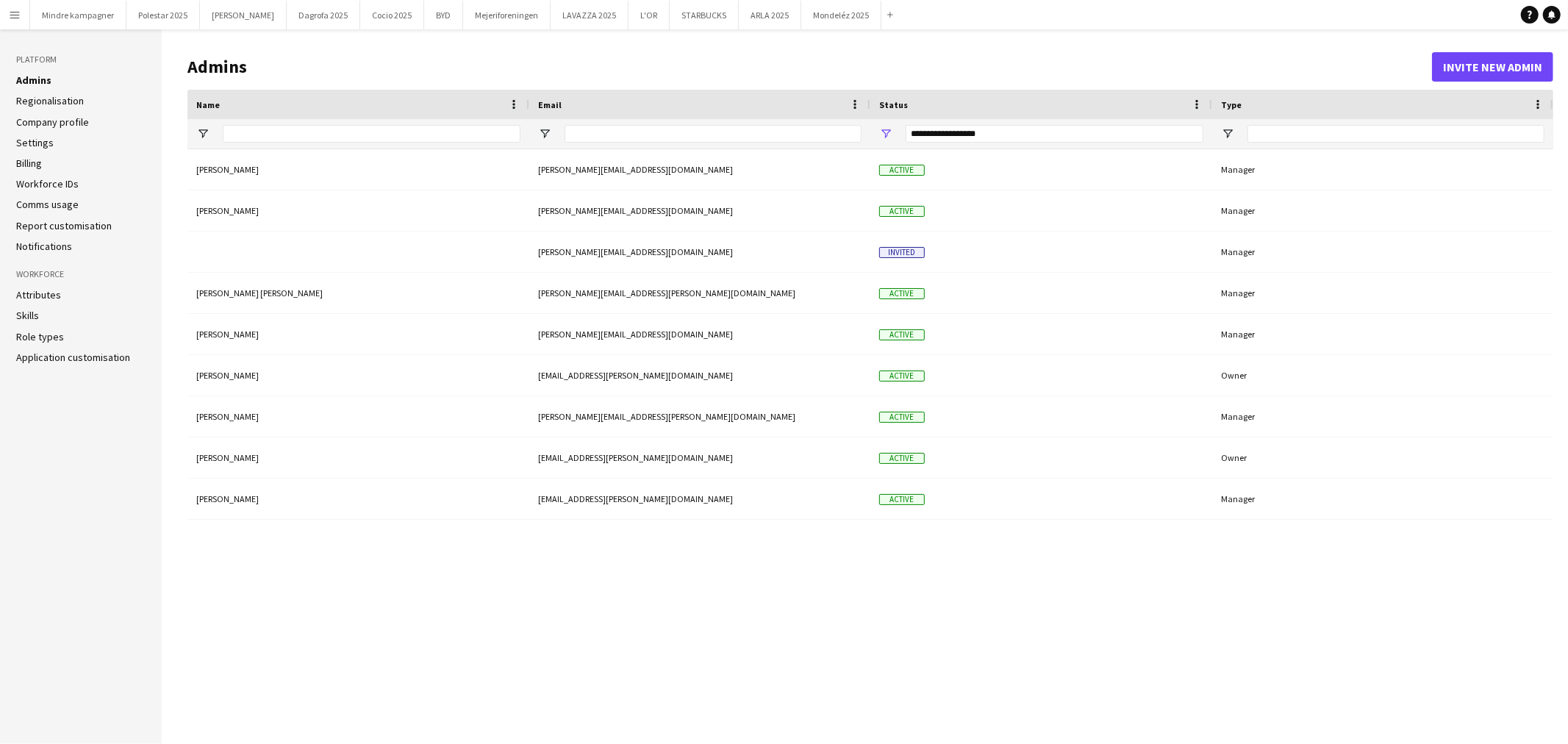
click at [43, 142] on link "Settings" at bounding box center [34, 142] width 37 height 13
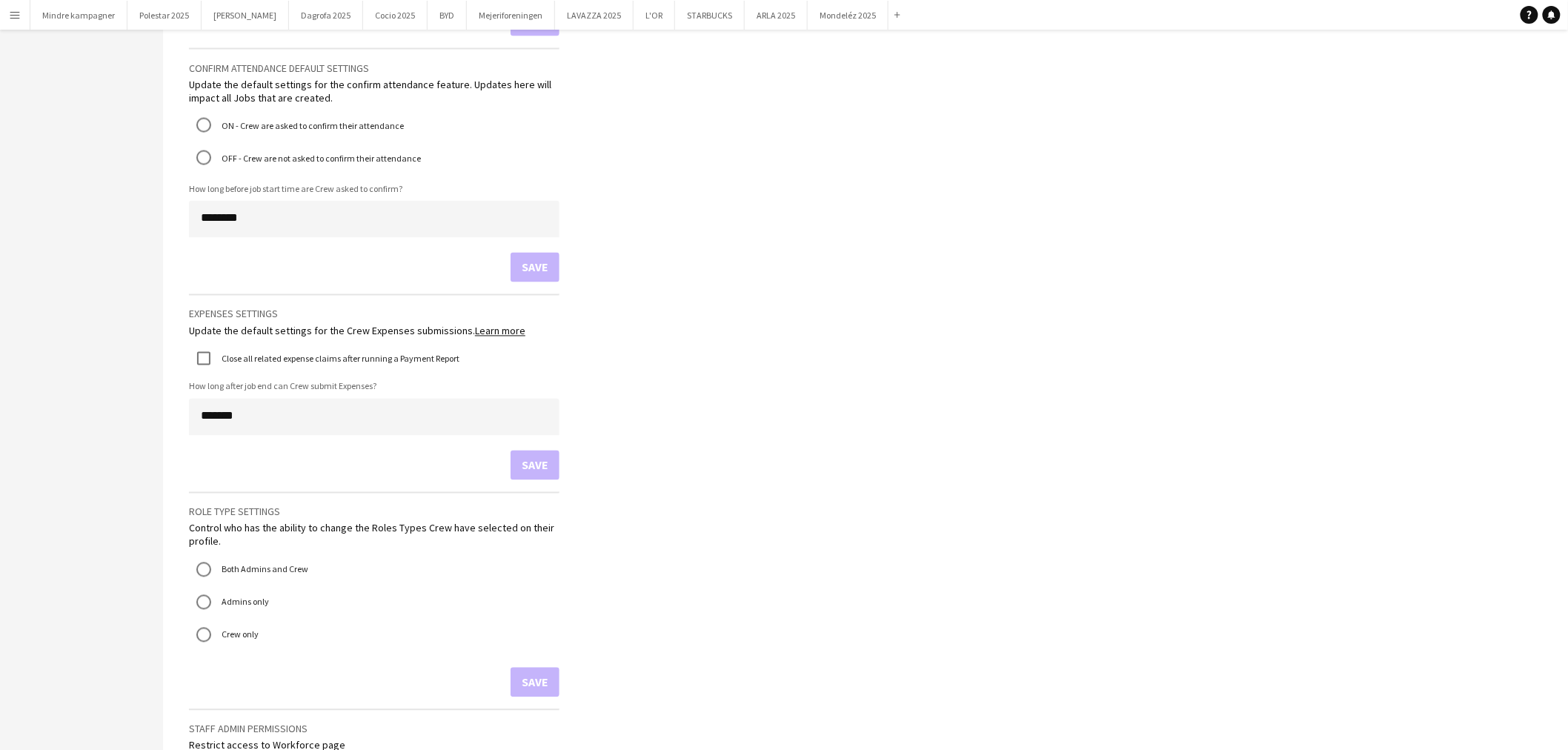
scroll to position [988, 0]
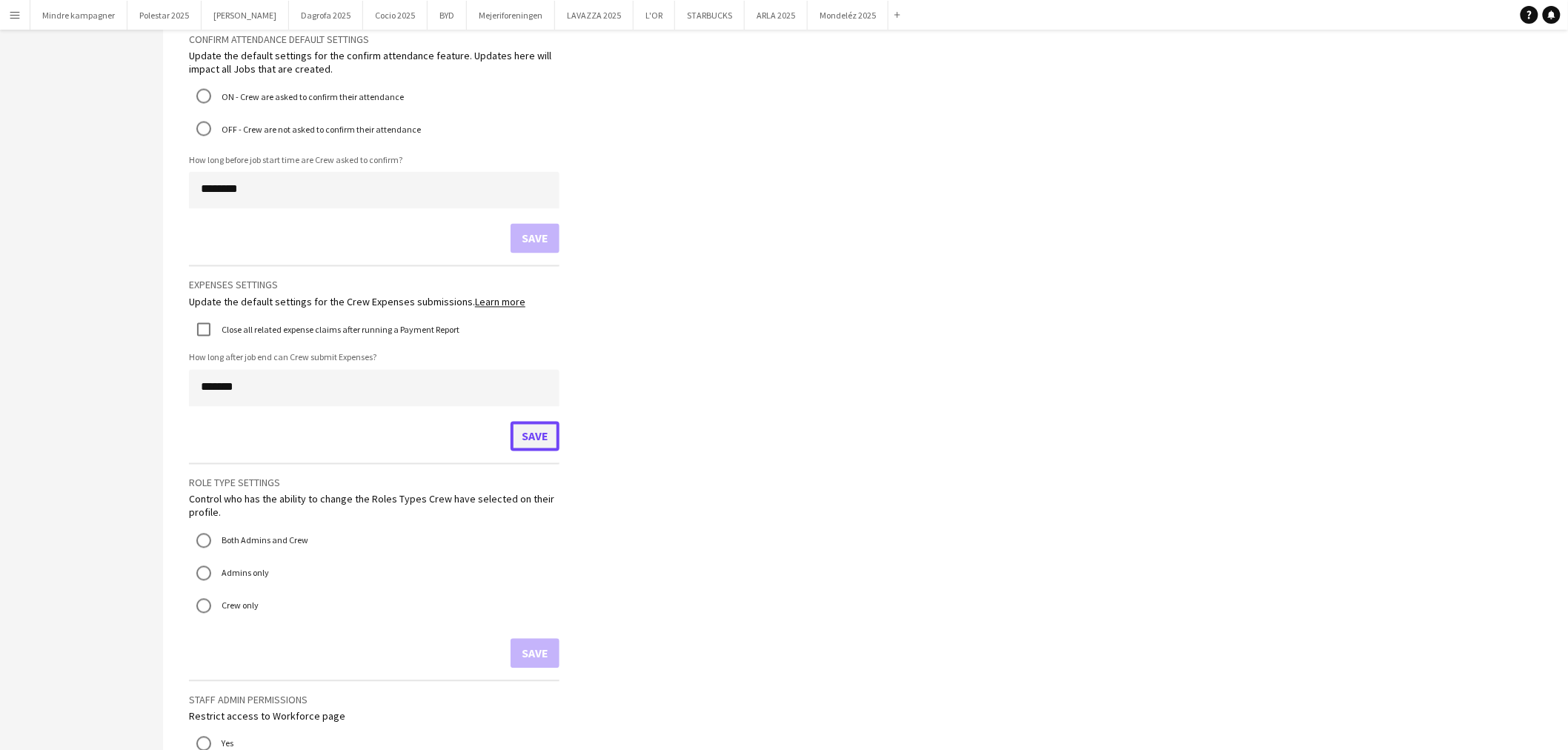
click at [534, 421] on button "Save" at bounding box center [535, 436] width 49 height 30
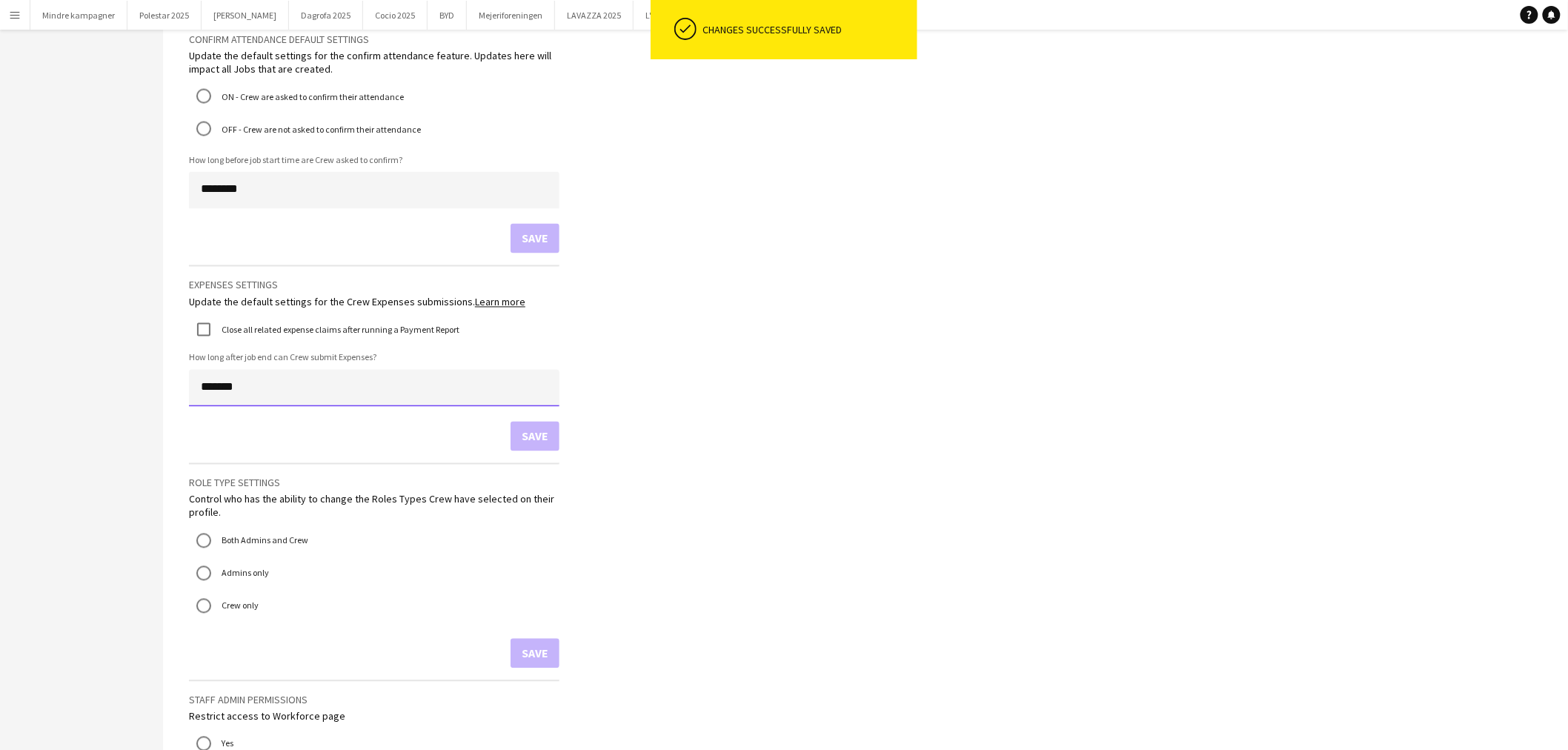
click at [247, 381] on input "*******" at bounding box center [373, 388] width 371 height 37
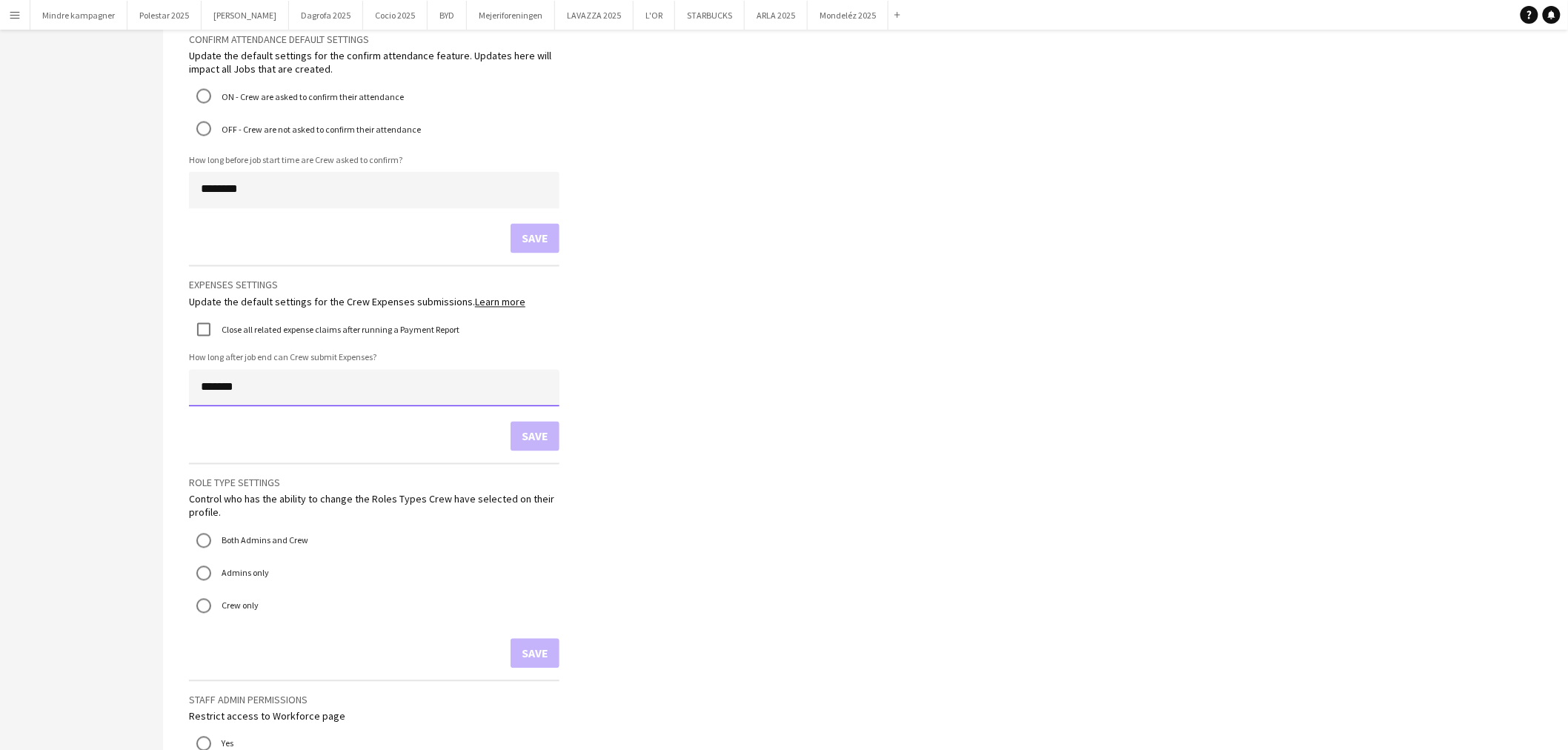
click at [247, 381] on input "*******" at bounding box center [373, 388] width 371 height 37
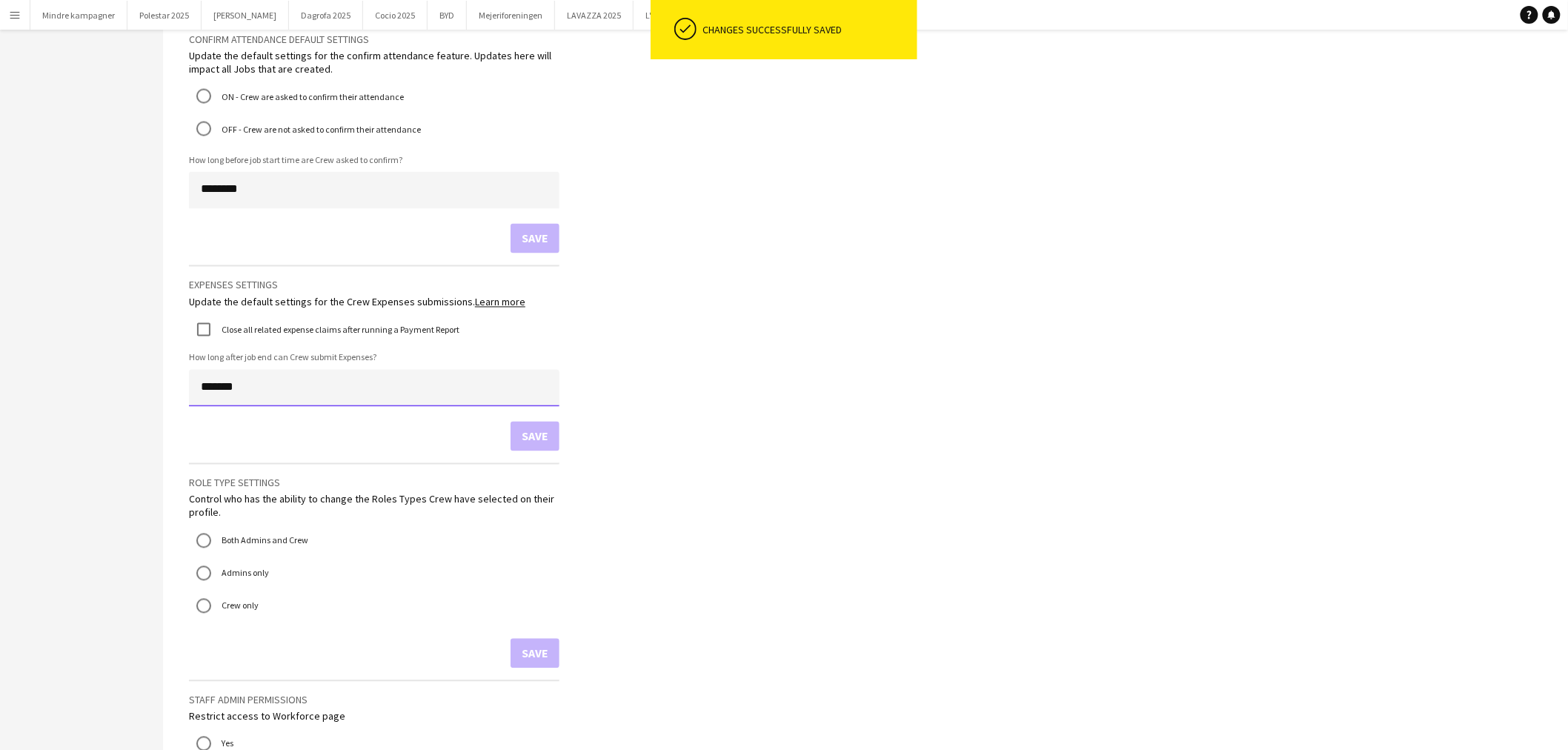
click at [247, 381] on input "*******" at bounding box center [373, 388] width 371 height 37
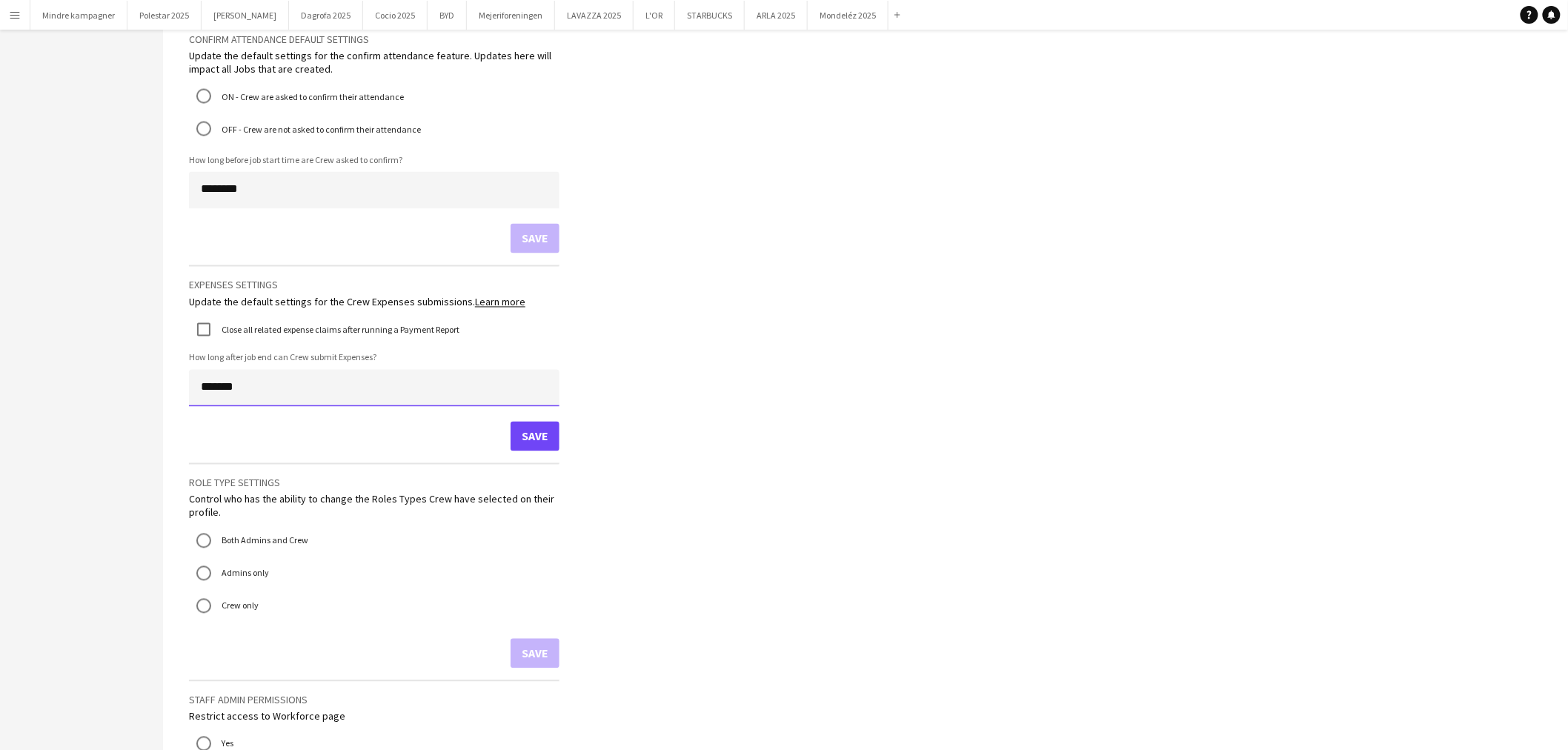
click at [278, 370] on input "*******" at bounding box center [373, 388] width 371 height 37
type input "*****"
type input "*******"
click at [530, 421] on button "Save" at bounding box center [535, 436] width 49 height 30
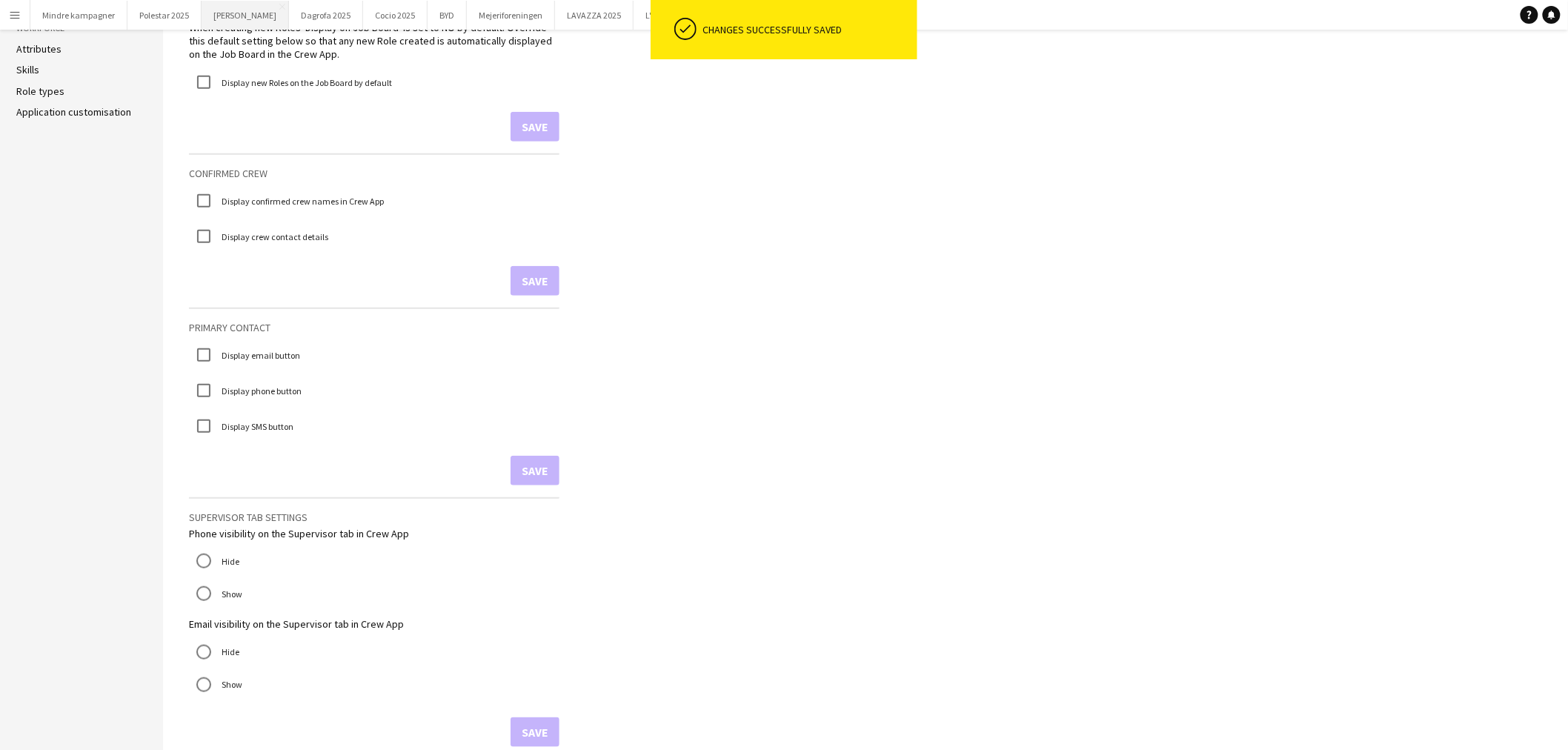
scroll to position [247, 0]
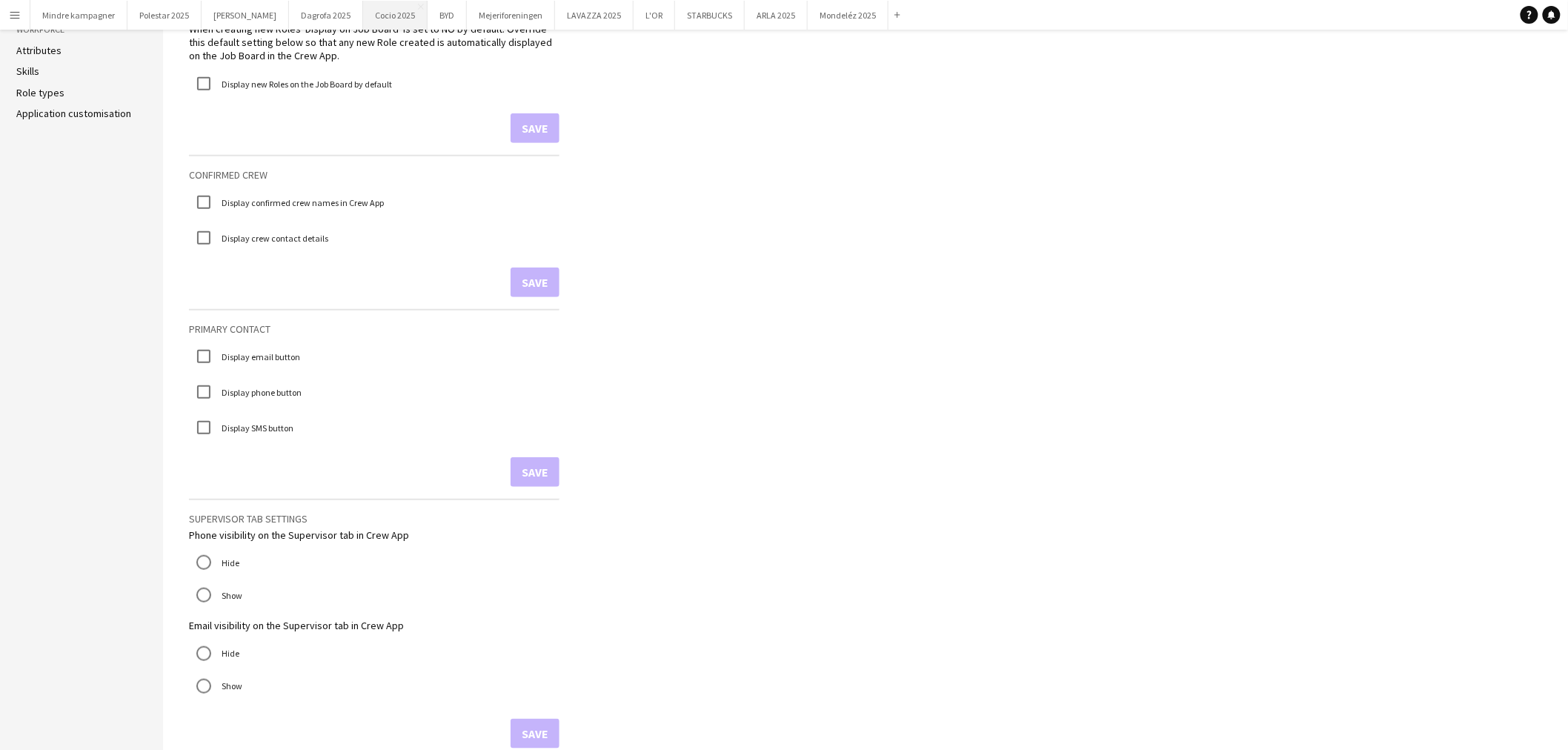
click at [363, 13] on button "Cocio 2025 Close" at bounding box center [395, 15] width 65 height 29
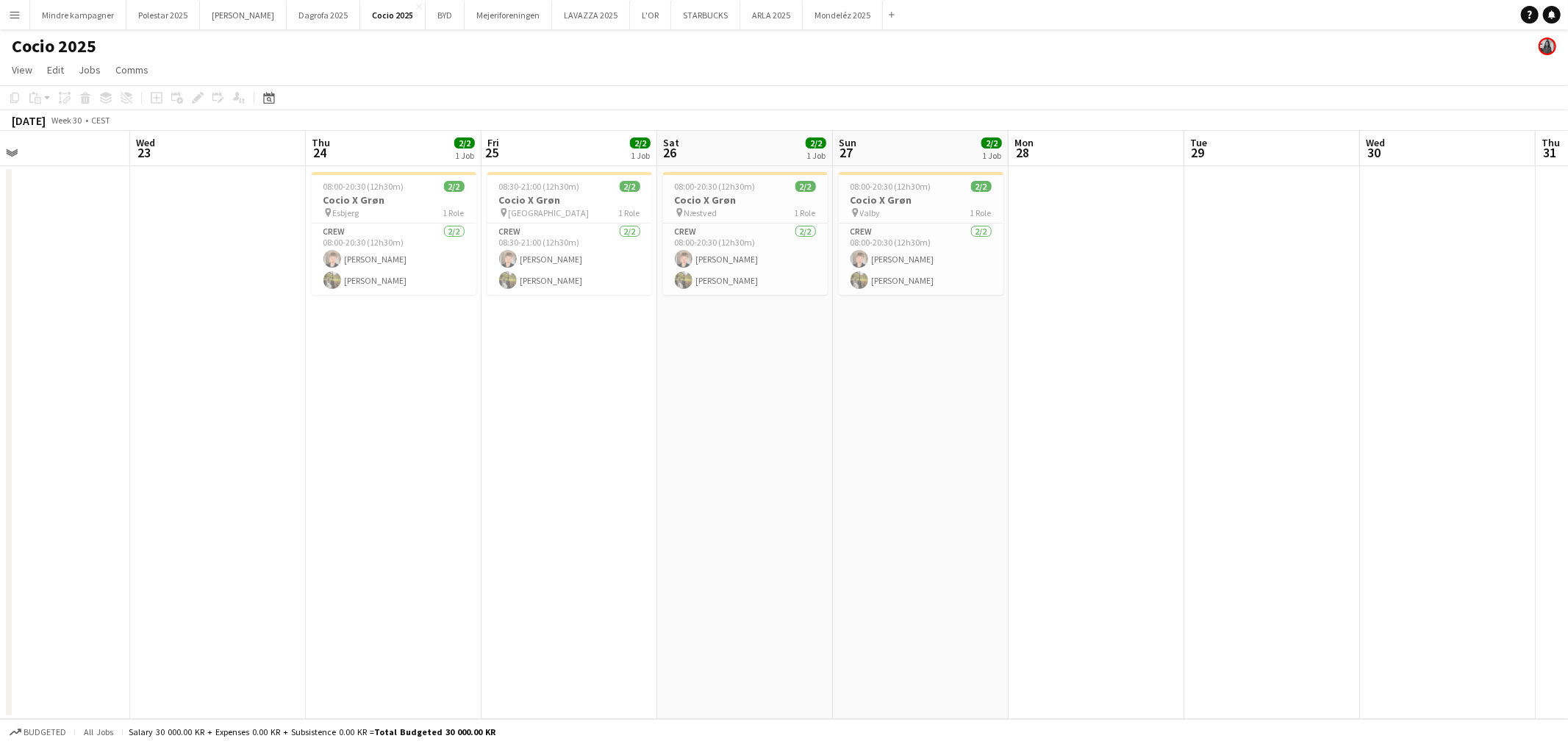
drag, startPoint x: 909, startPoint y: 469, endPoint x: 651, endPoint y: 475, distance: 258.1
click at [435, 494] on app-calendar-viewport "Sat 19 2/2 1 Job Sun 20 2/2 1 Job Mon 21 Tue 22 Wed 23 Thu 24 2/2 1 Job Fri 25 …" at bounding box center [784, 426] width 1568 height 588
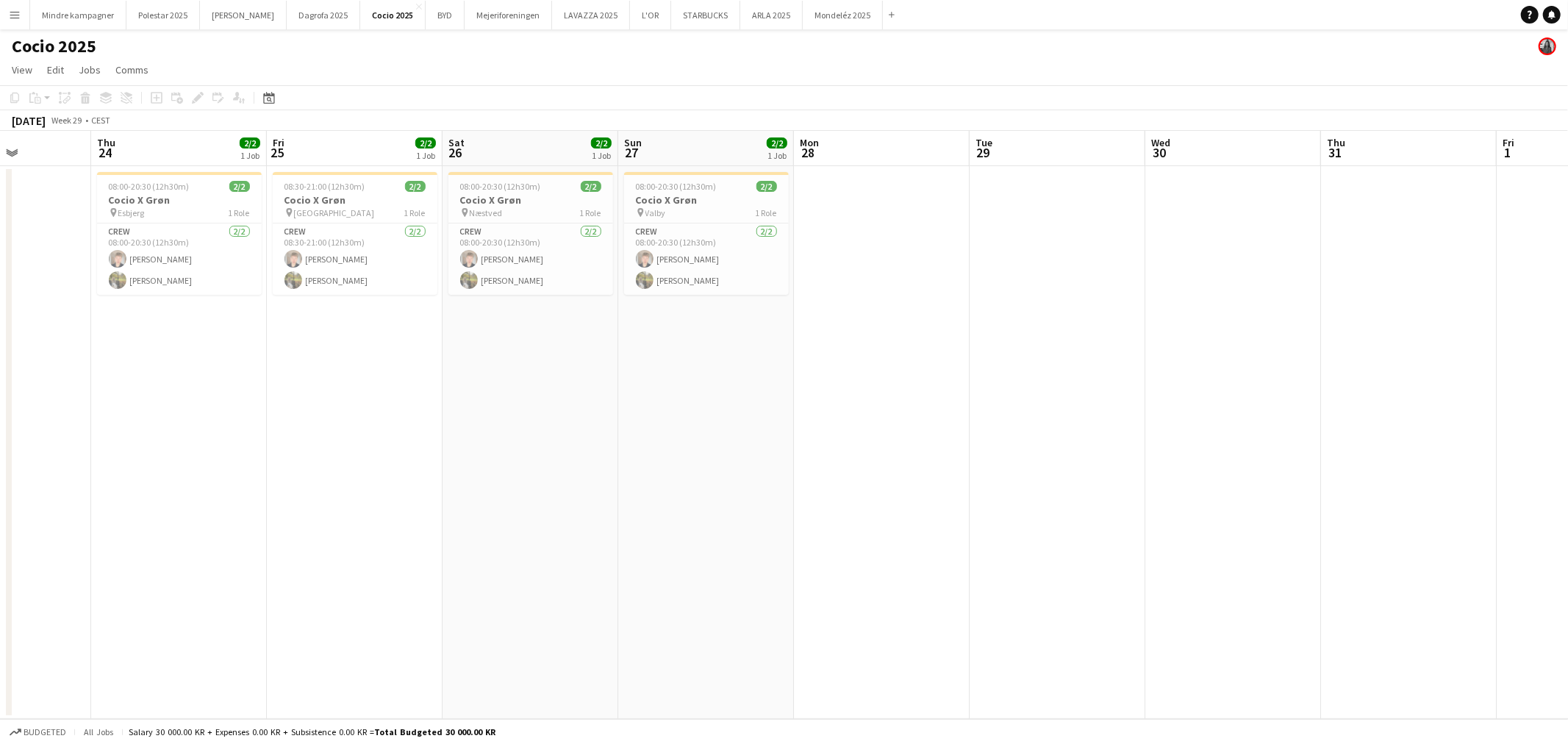
drag, startPoint x: 943, startPoint y: 488, endPoint x: 642, endPoint y: 472, distance: 301.4
click at [604, 480] on app-calendar-viewport "Mon 21 Tue 22 Wed 23 Thu 24 2/2 1 Job Fri 25 2/2 1 Job Sat 26 2/2 1 Job Sun 27 …" at bounding box center [784, 426] width 1568 height 588
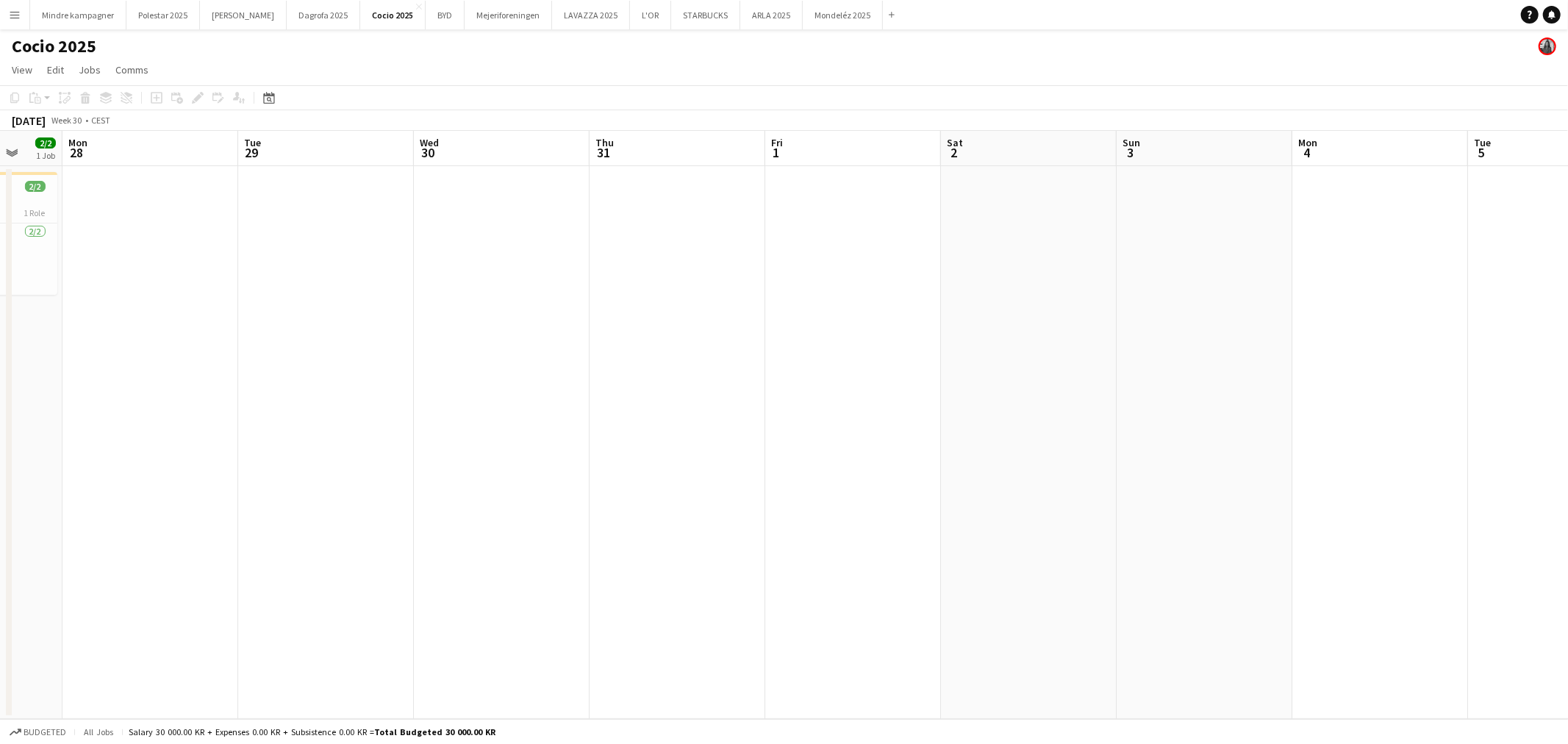
drag, startPoint x: 881, startPoint y: 474, endPoint x: 576, endPoint y: 465, distance: 305.1
click at [380, 498] on app-calendar-viewport "Fri 25 2/2 1 Job Sat 26 2/2 1 Job Sun 27 2/2 1 Job Mon 28 Tue 29 Wed 30 Thu 31 …" at bounding box center [784, 426] width 1568 height 588
drag, startPoint x: 764, startPoint y: 471, endPoint x: 327, endPoint y: 435, distance: 438.5
click at [323, 442] on app-calendar-viewport "Wed 30 Thu 31 Fri 1 Sat 2 Sun 3 Mon 4 Tue 5 Wed 6 Thu 7 Fri 8 Sat 9 Sun 10 Mon …" at bounding box center [784, 426] width 1568 height 588
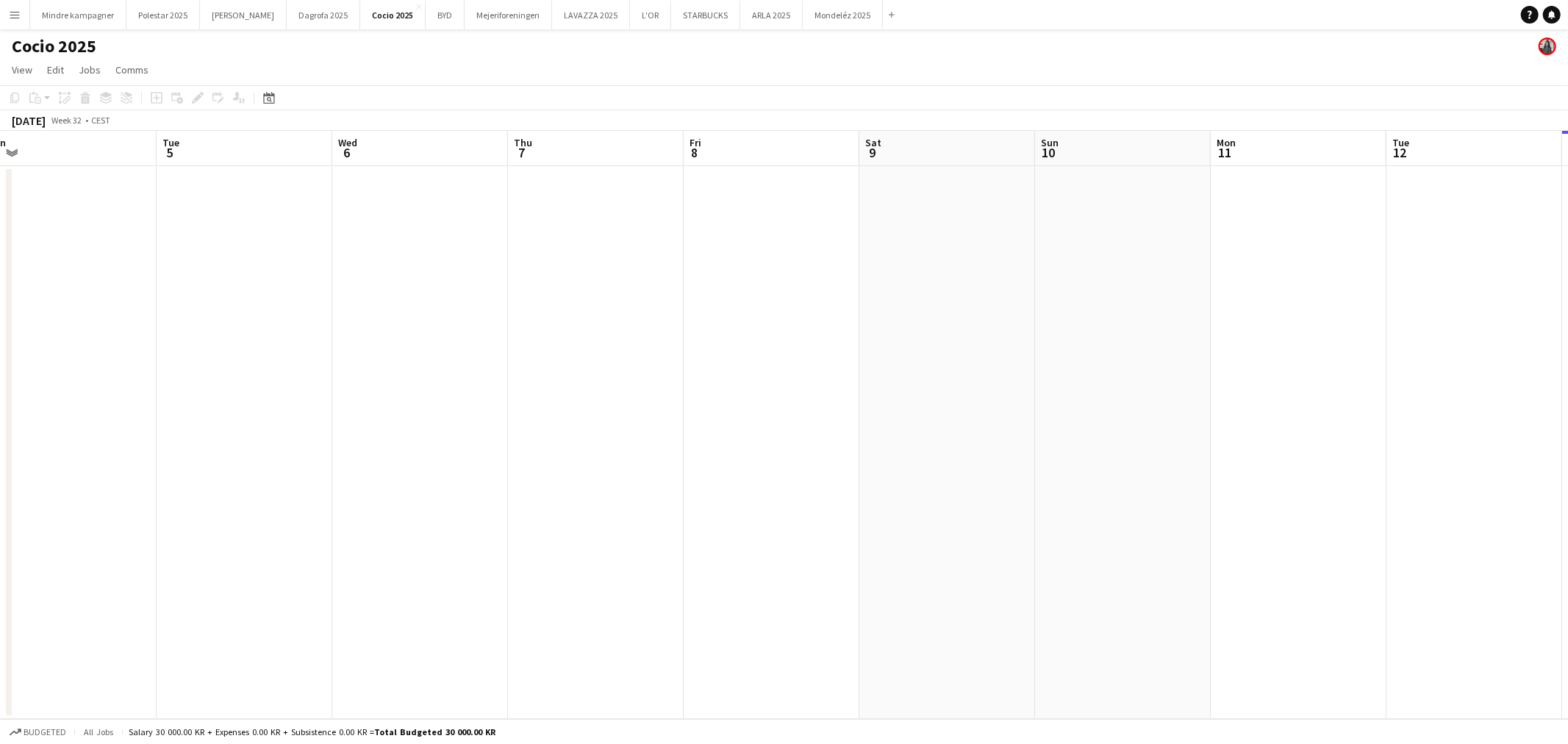
drag, startPoint x: 625, startPoint y: 467, endPoint x: 409, endPoint y: 446, distance: 217.0
click at [391, 451] on app-calendar-viewport "Sat 2 Sun 3 Mon 4 Tue 5 Wed 6 Thu 7 Fri 8 Sat 9 Sun 10 Mon 11 Tue 12 Wed 13 Thu…" at bounding box center [784, 426] width 1568 height 588
drag, startPoint x: 924, startPoint y: 465, endPoint x: 555, endPoint y: 444, distance: 369.6
click at [531, 468] on app-calendar-viewport "Tue 5 Wed 6 Thu 7 Fri 8 Sat 9 Sun 10 Mon 11 Tue 12 Wed 13 Thu 14 Fri 15 Sat 16 …" at bounding box center [784, 426] width 1568 height 588
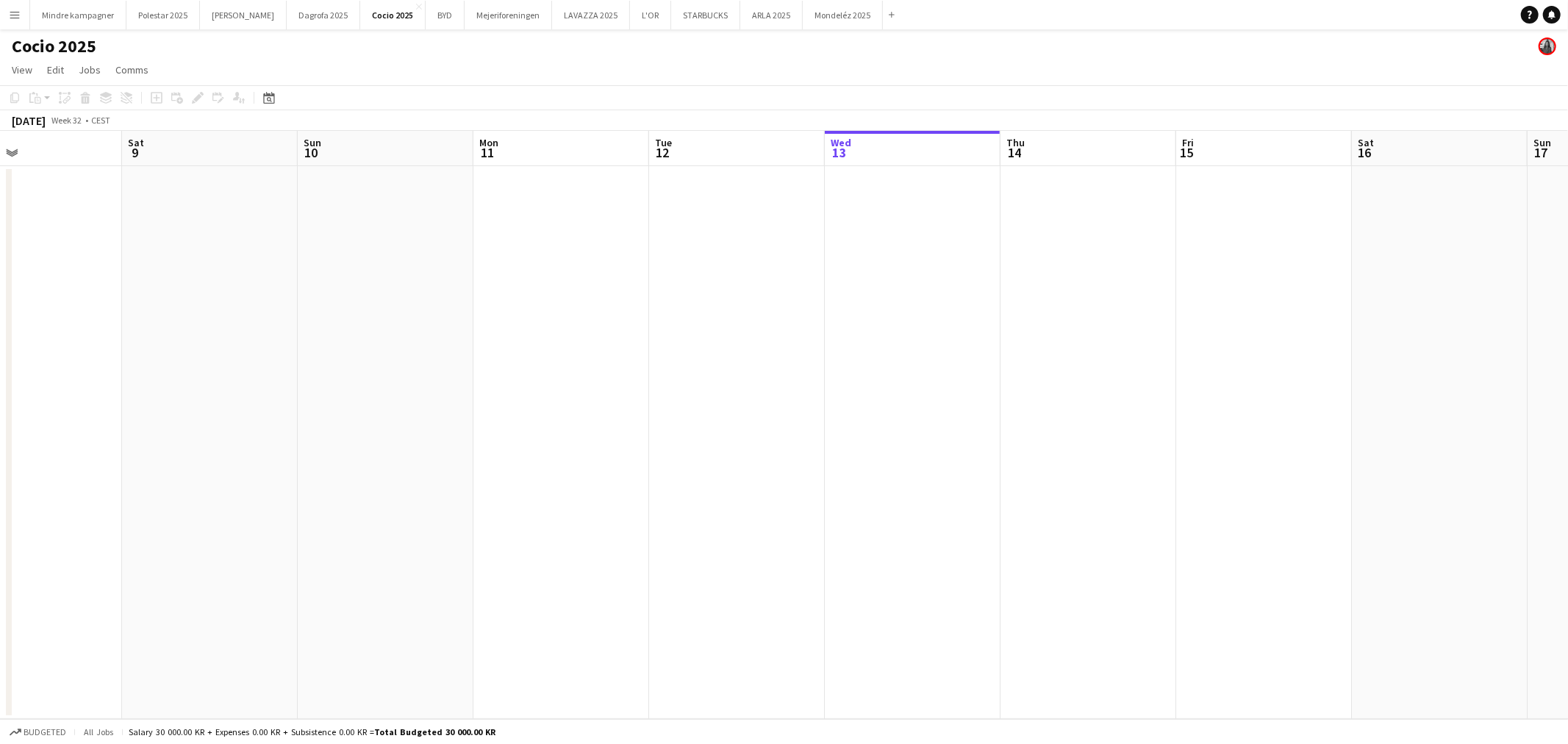
click at [953, 265] on app-date-cell at bounding box center [912, 442] width 176 height 553
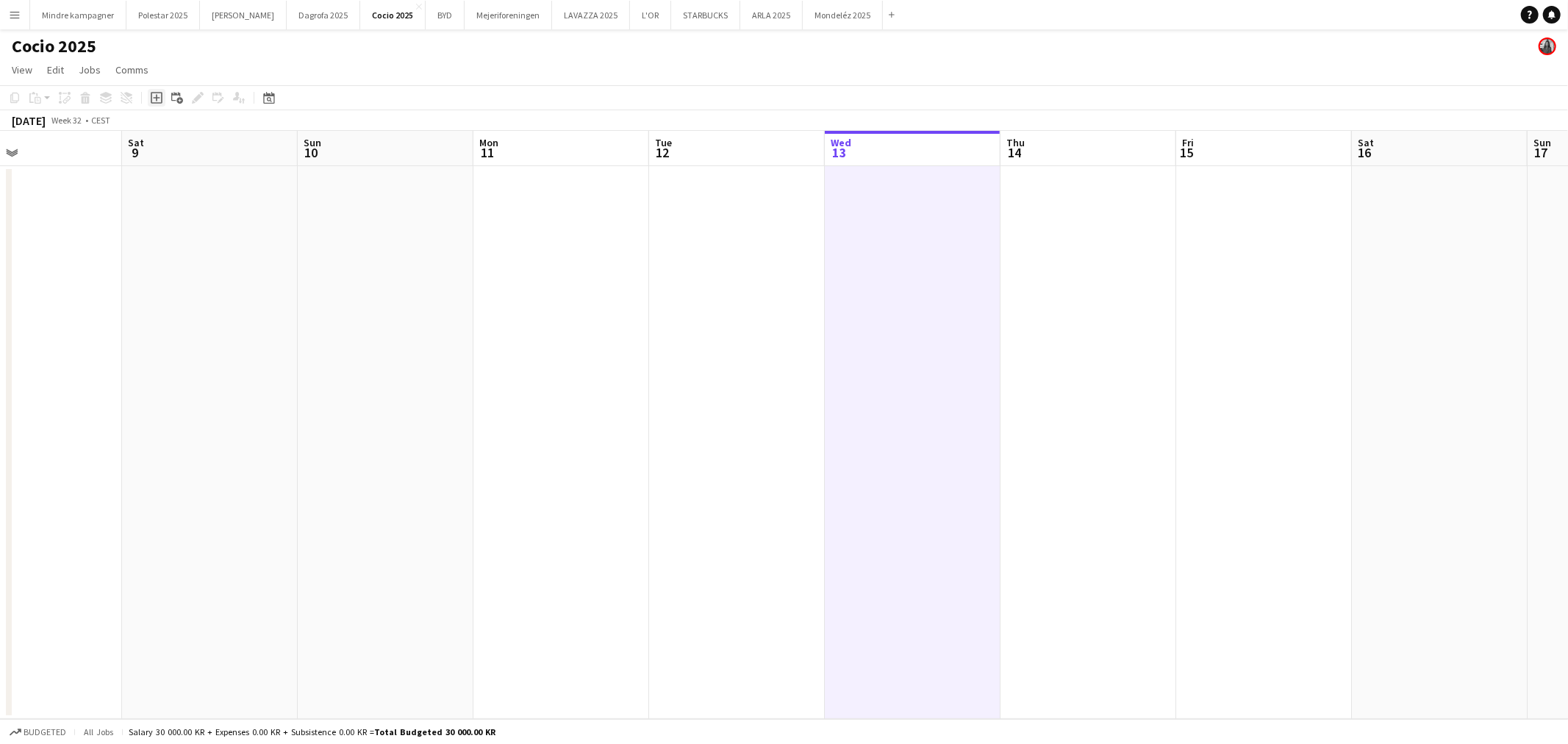
click at [155, 97] on icon at bounding box center [155, 98] width 7 height 7
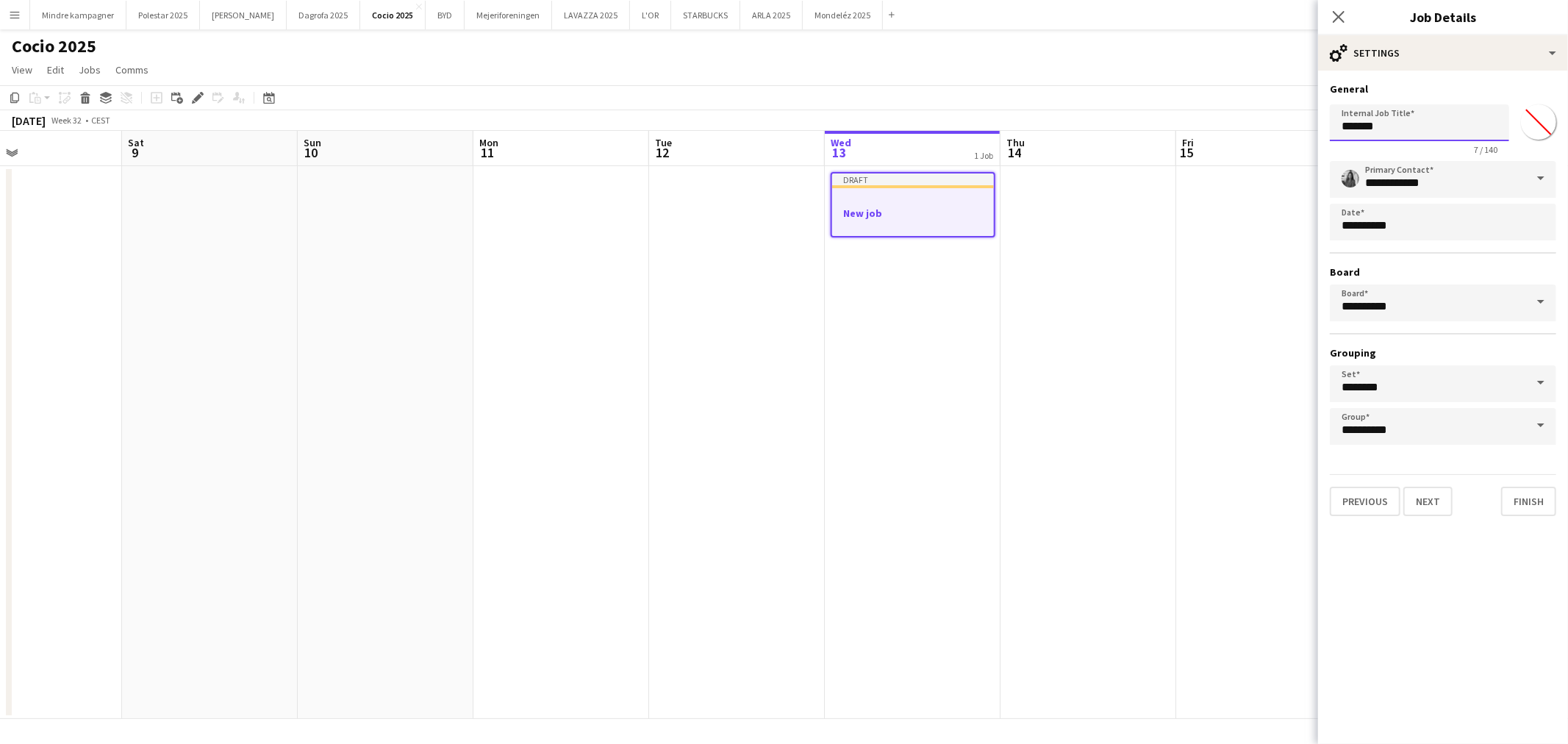
click at [1391, 128] on input "*******" at bounding box center [1419, 122] width 180 height 36
type input "**********"
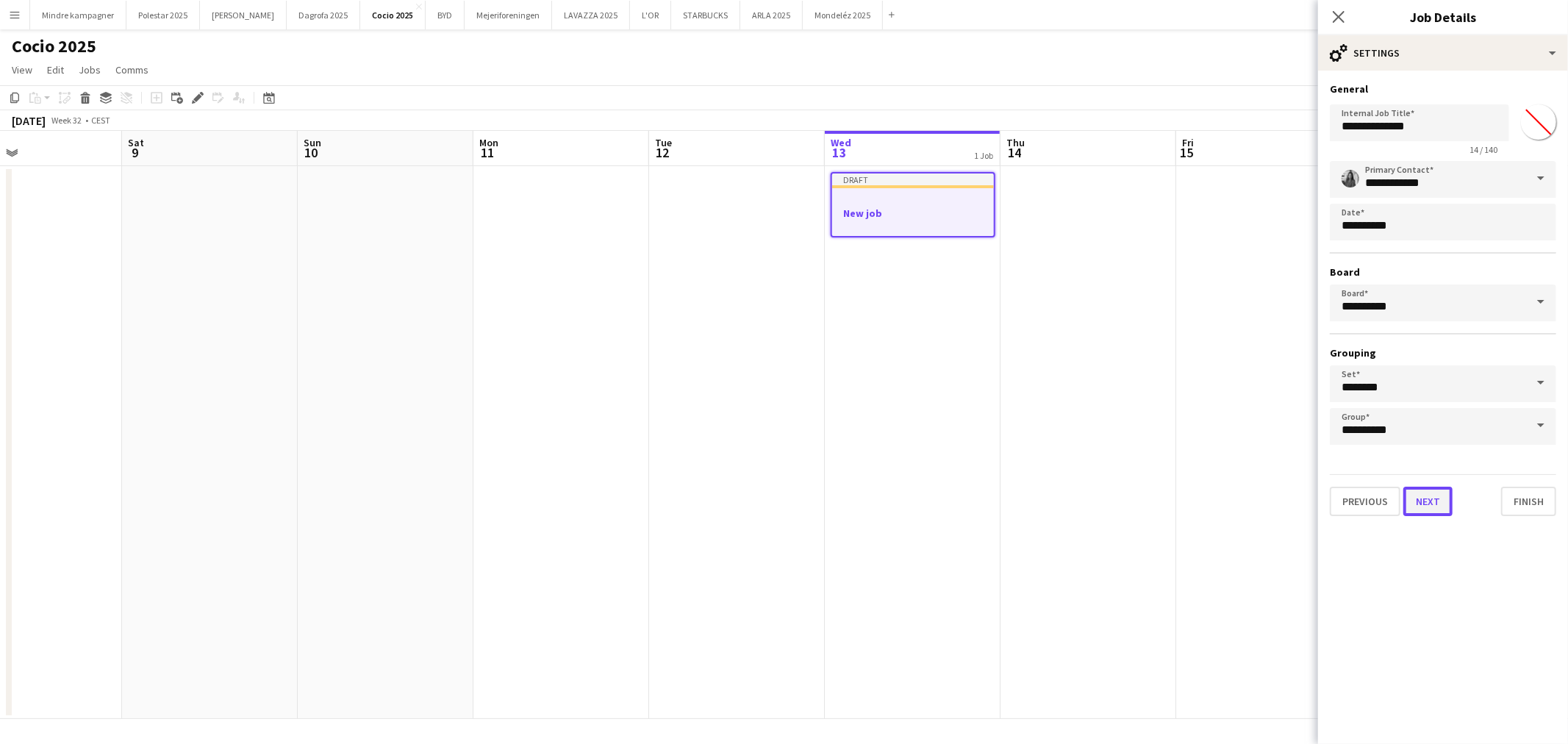
click at [1432, 501] on button "Next" at bounding box center [1427, 502] width 49 height 30
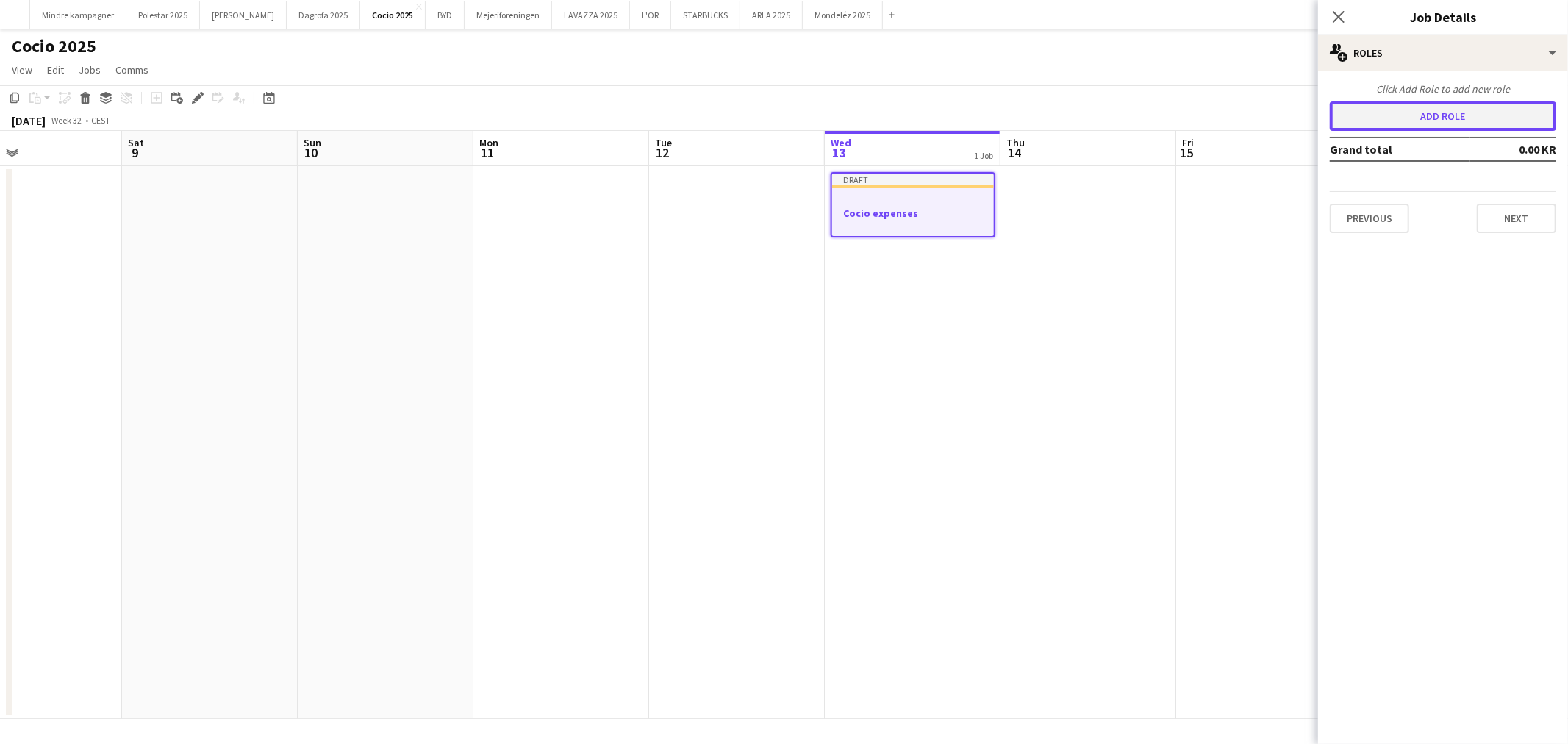
click at [1453, 105] on button "Add role" at bounding box center [1442, 116] width 226 height 30
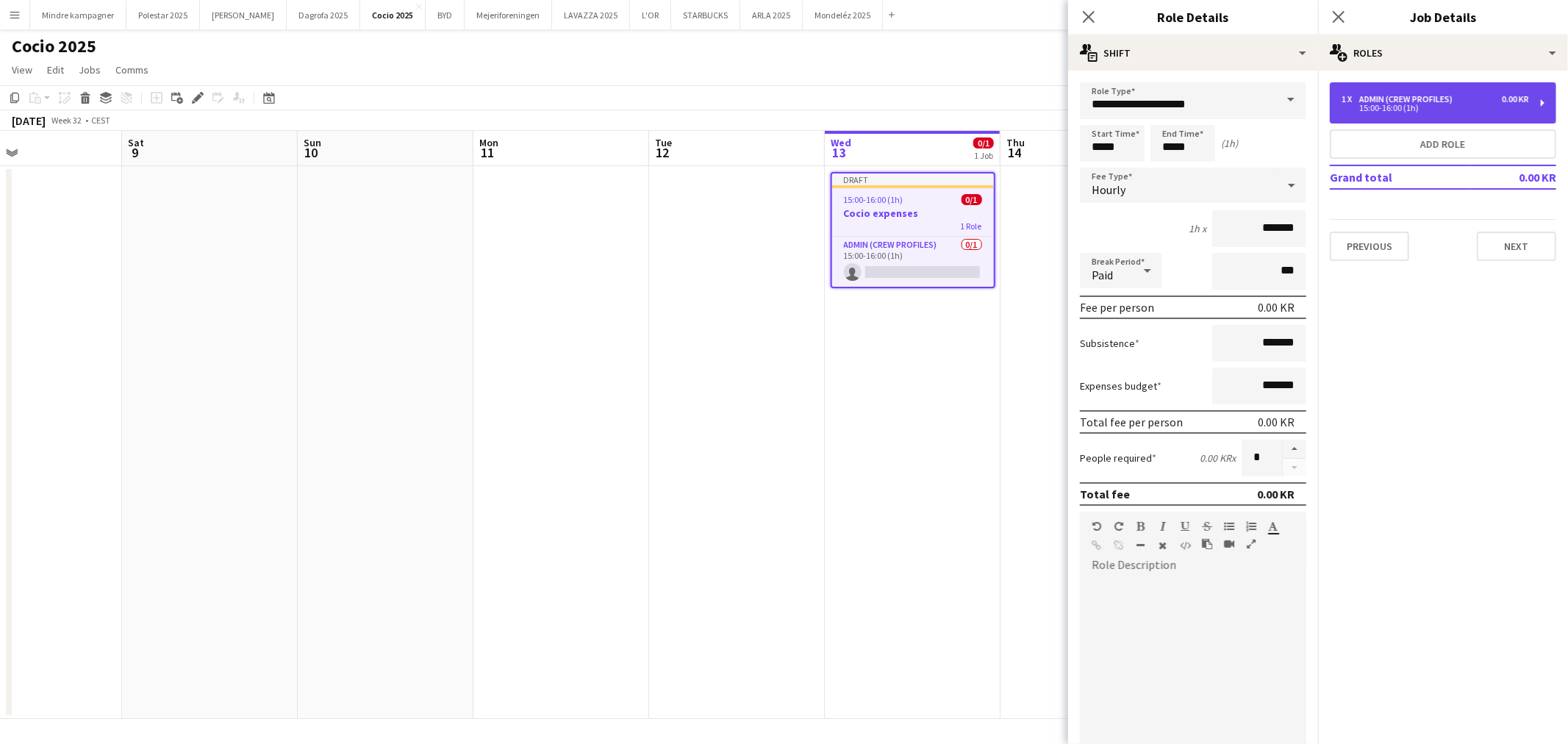
click at [1420, 92] on div "1 x Admin (crew profiles) 0.00 KR 15:00-16:00 (1h)" at bounding box center [1442, 102] width 226 height 41
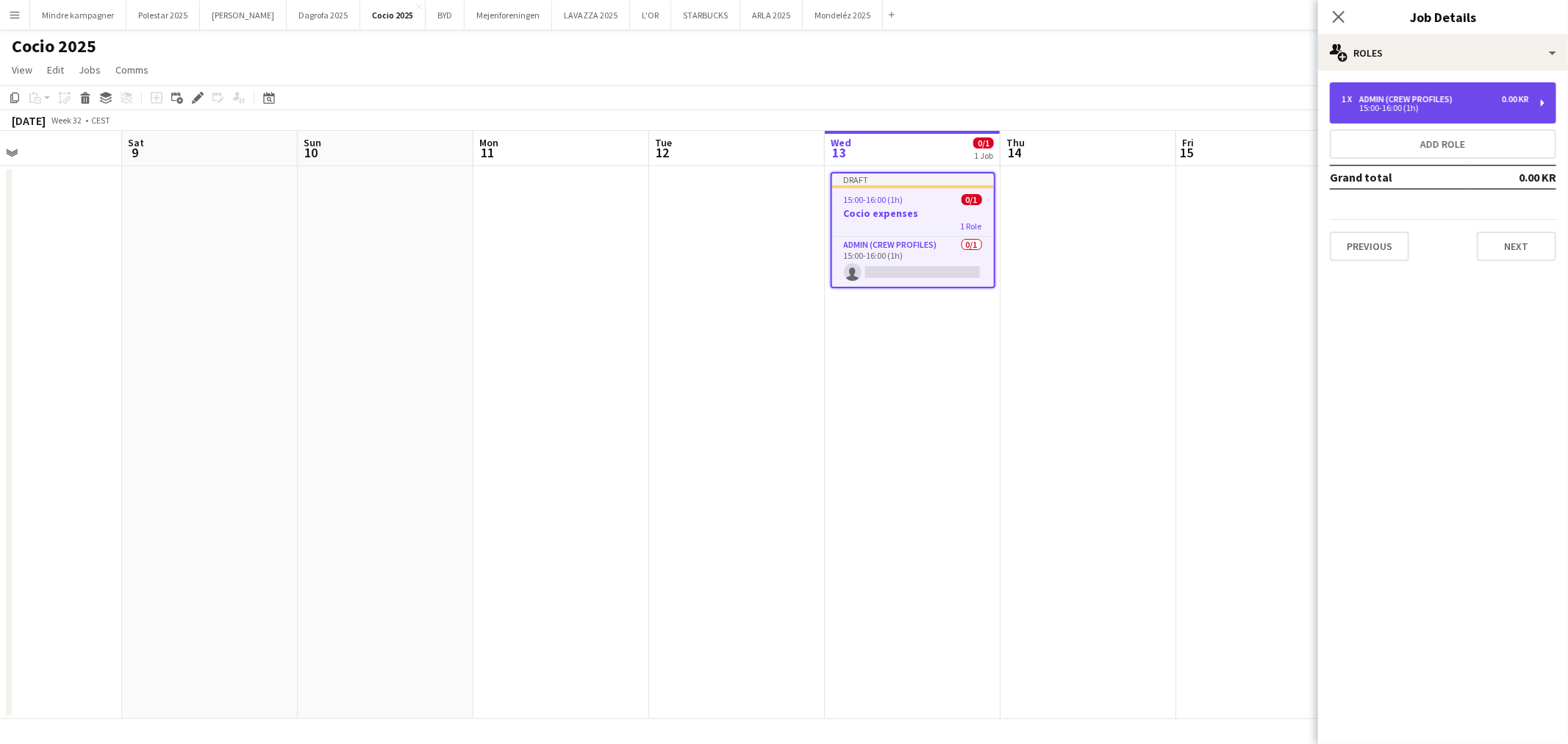
click at [1434, 105] on div "15:00-16:00 (1h)" at bounding box center [1435, 108] width 187 height 7
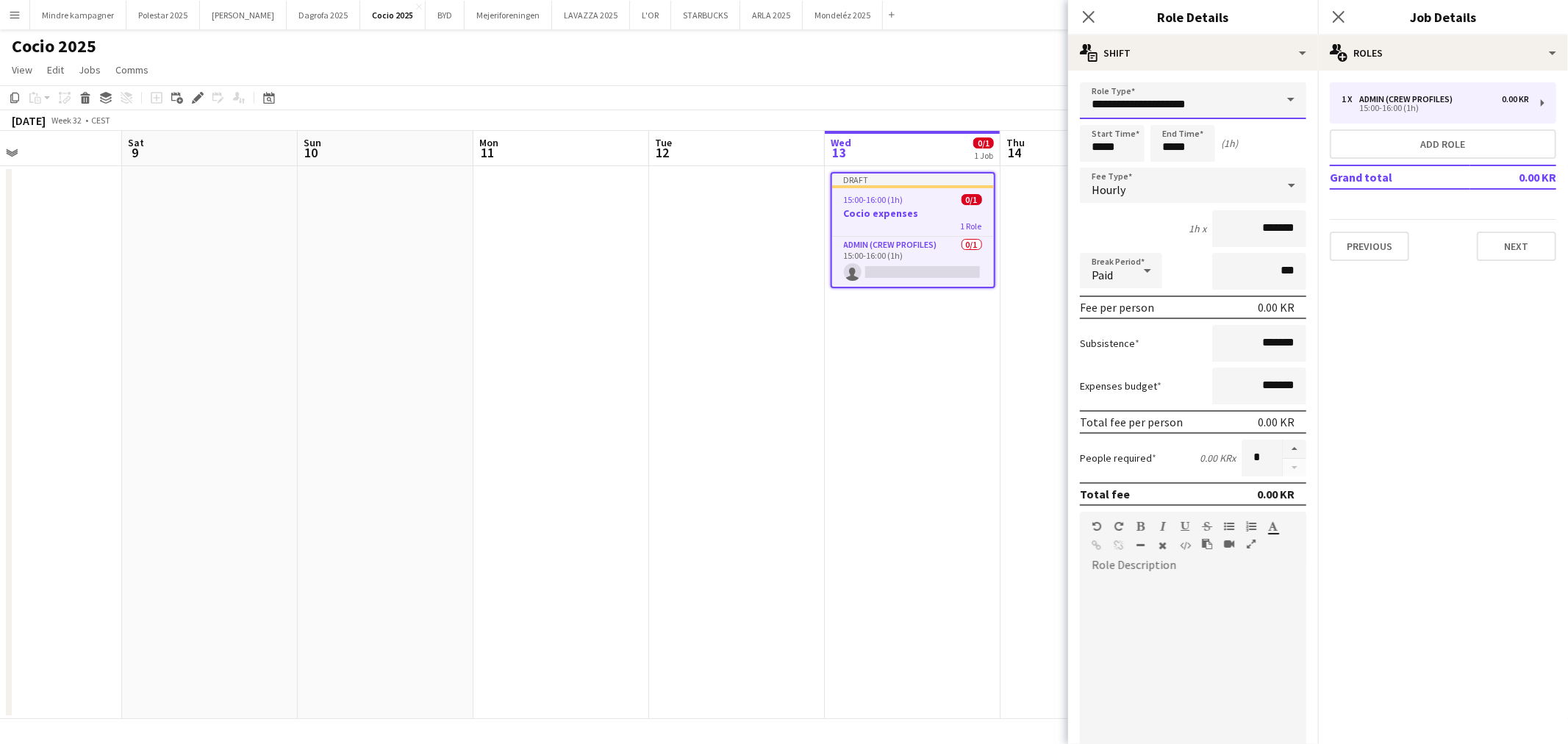
click at [1228, 100] on input "**********" at bounding box center [1193, 100] width 226 height 36
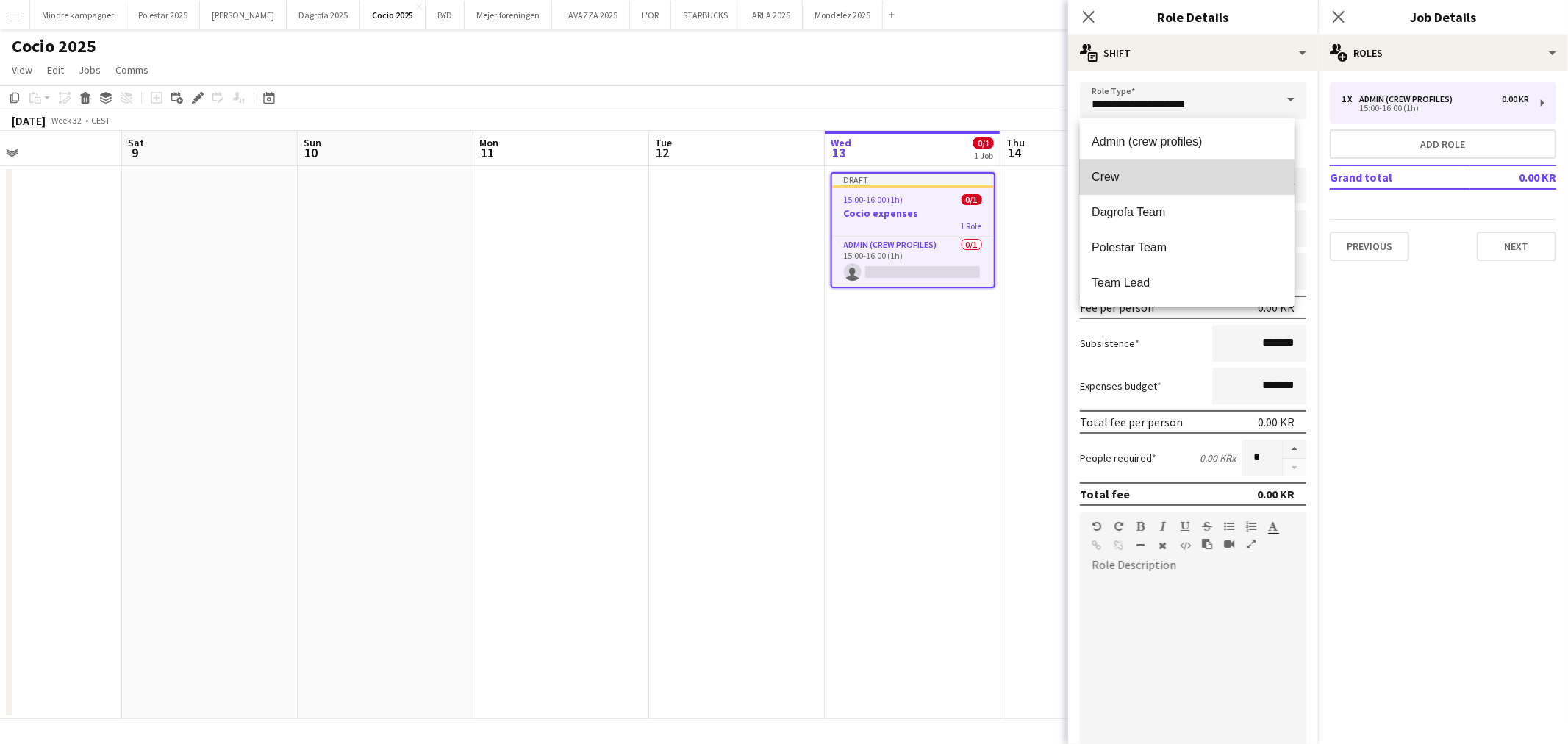
click at [1114, 179] on span "Crew" at bounding box center [1187, 176] width 191 height 14
type input "****"
type input "*********"
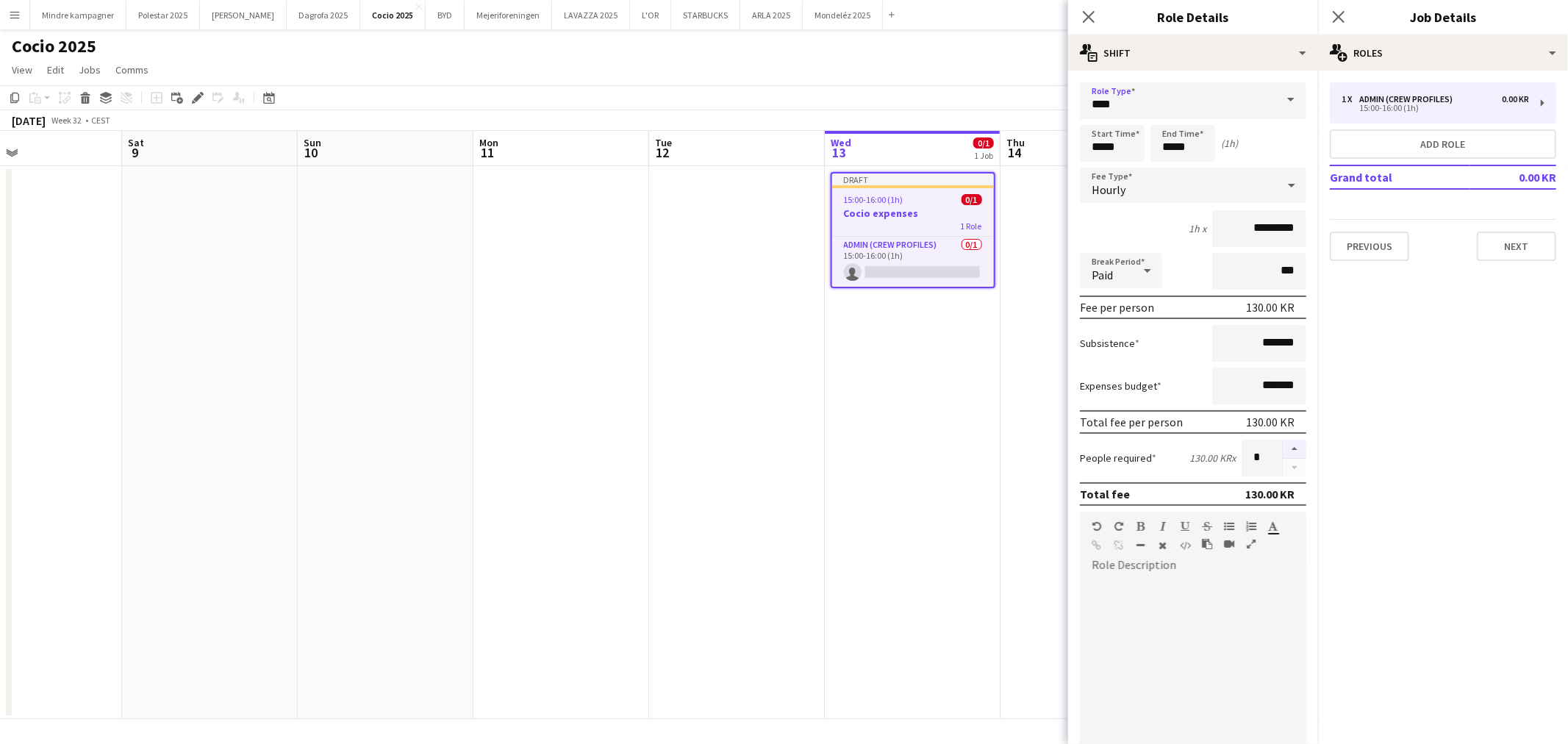
click at [1287, 440] on button "button" at bounding box center [1294, 449] width 23 height 20
type input "*"
click at [1250, 229] on input "*********" at bounding box center [1259, 228] width 94 height 36
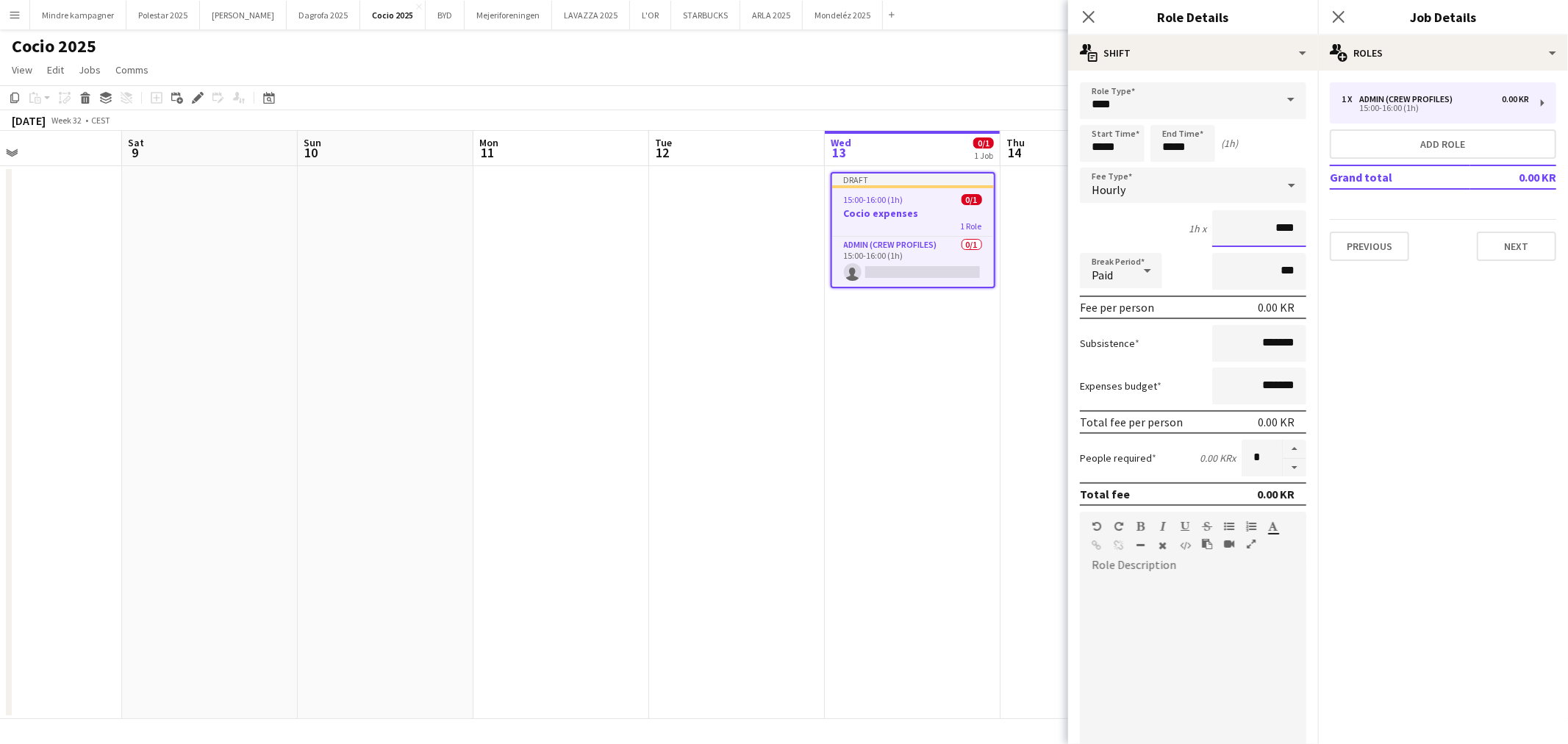
type input "****"
click at [1008, 408] on app-date-cell at bounding box center [1088, 442] width 176 height 553
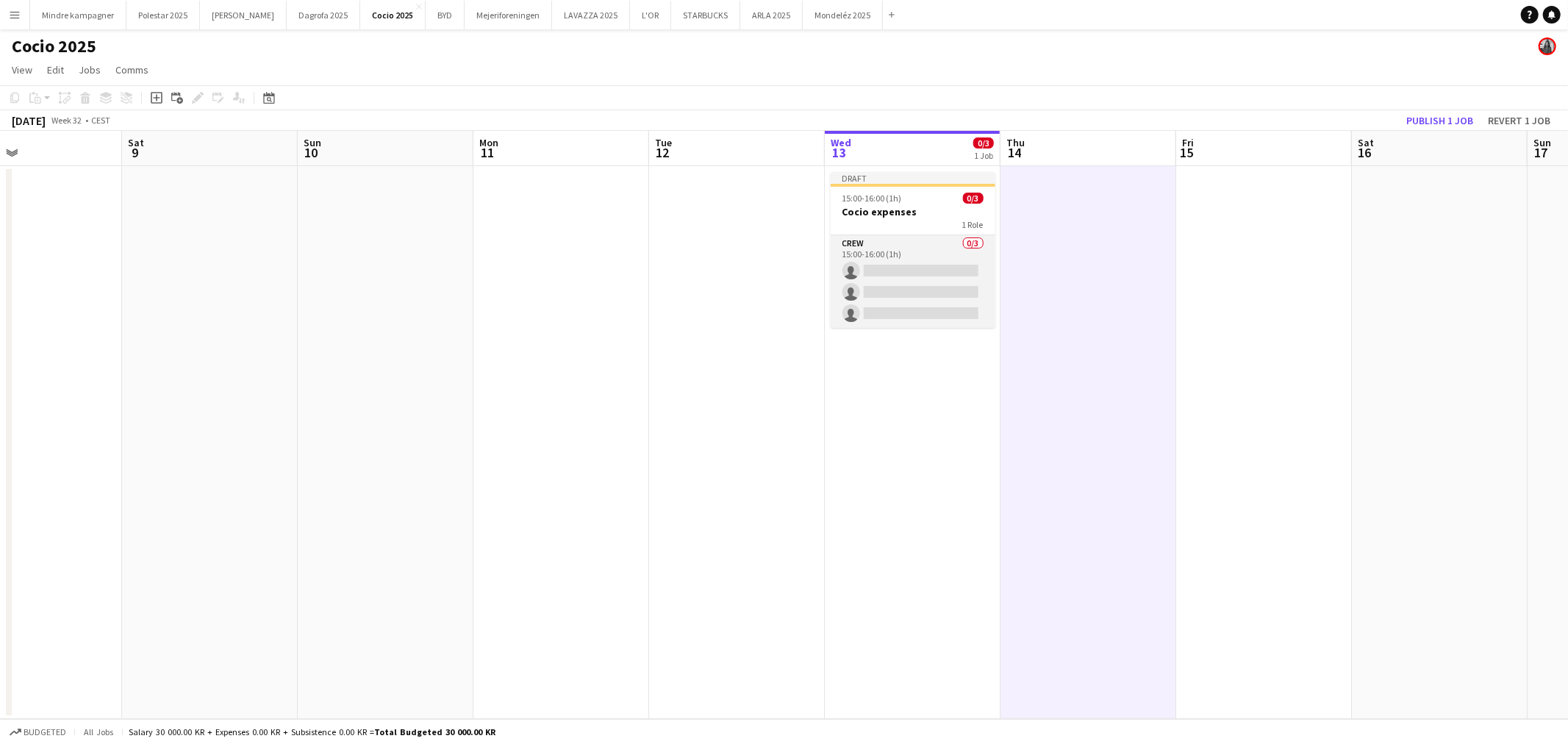
click at [916, 253] on app-card-role "Crew 0/3 15:00-16:00 (1h) single-neutral-actions single-neutral-actions single-…" at bounding box center [912, 281] width 165 height 92
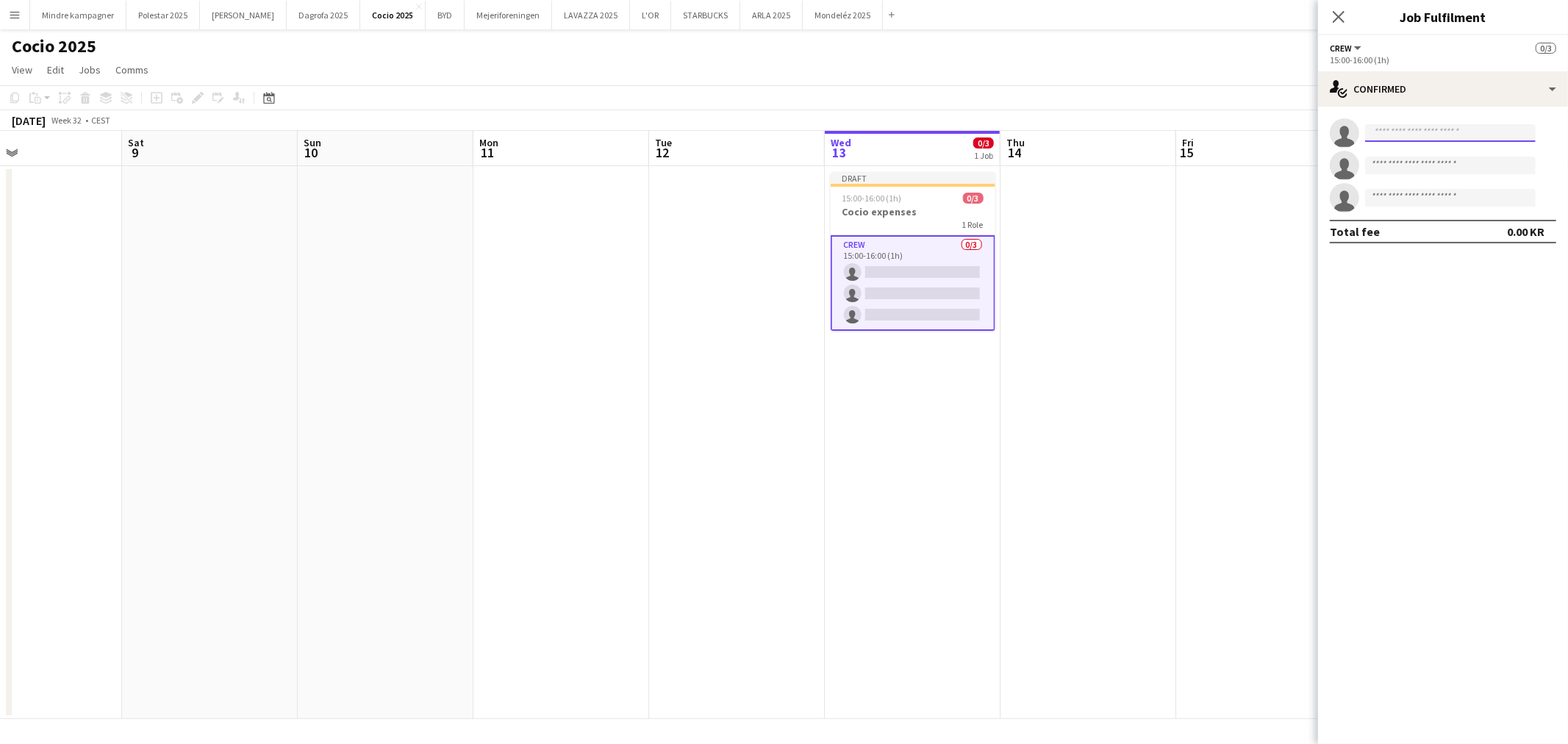
click at [1479, 129] on input at bounding box center [1450, 132] width 170 height 18
type input "******"
click at [1436, 201] on span "astnon@gmail.com" at bounding box center [1451, 201] width 147 height 12
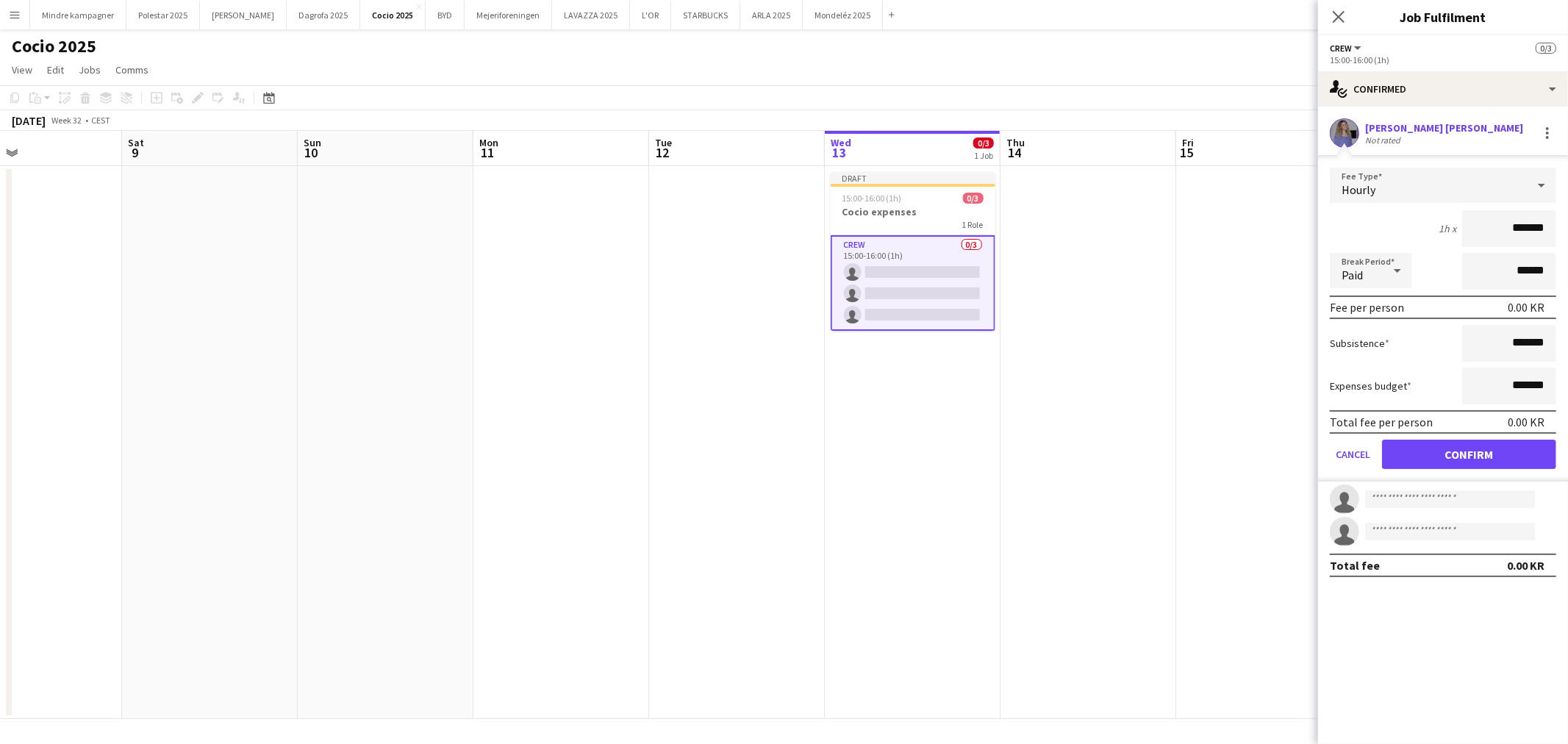
click at [1173, 330] on app-date-cell at bounding box center [1088, 442] width 176 height 553
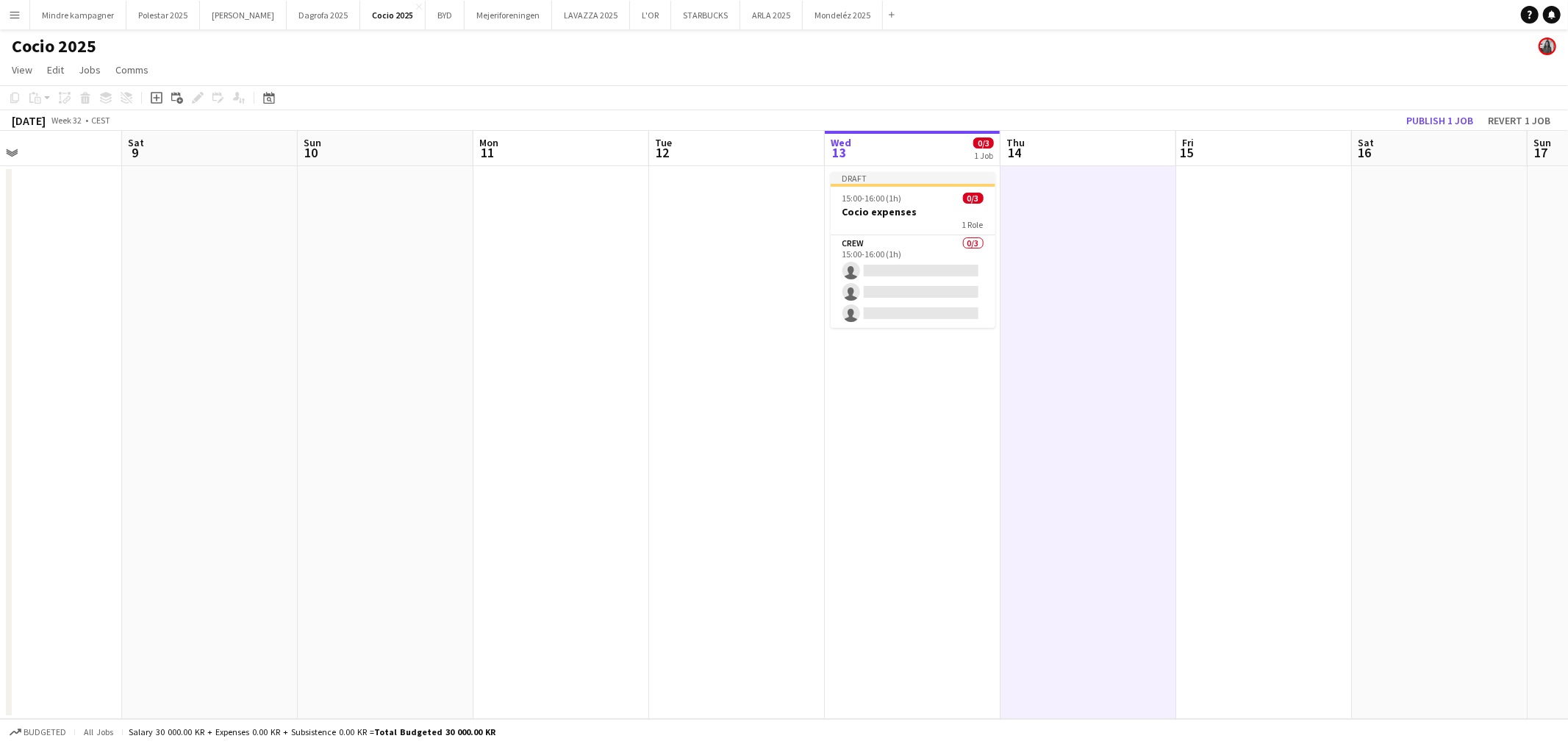
scroll to position [0, 453]
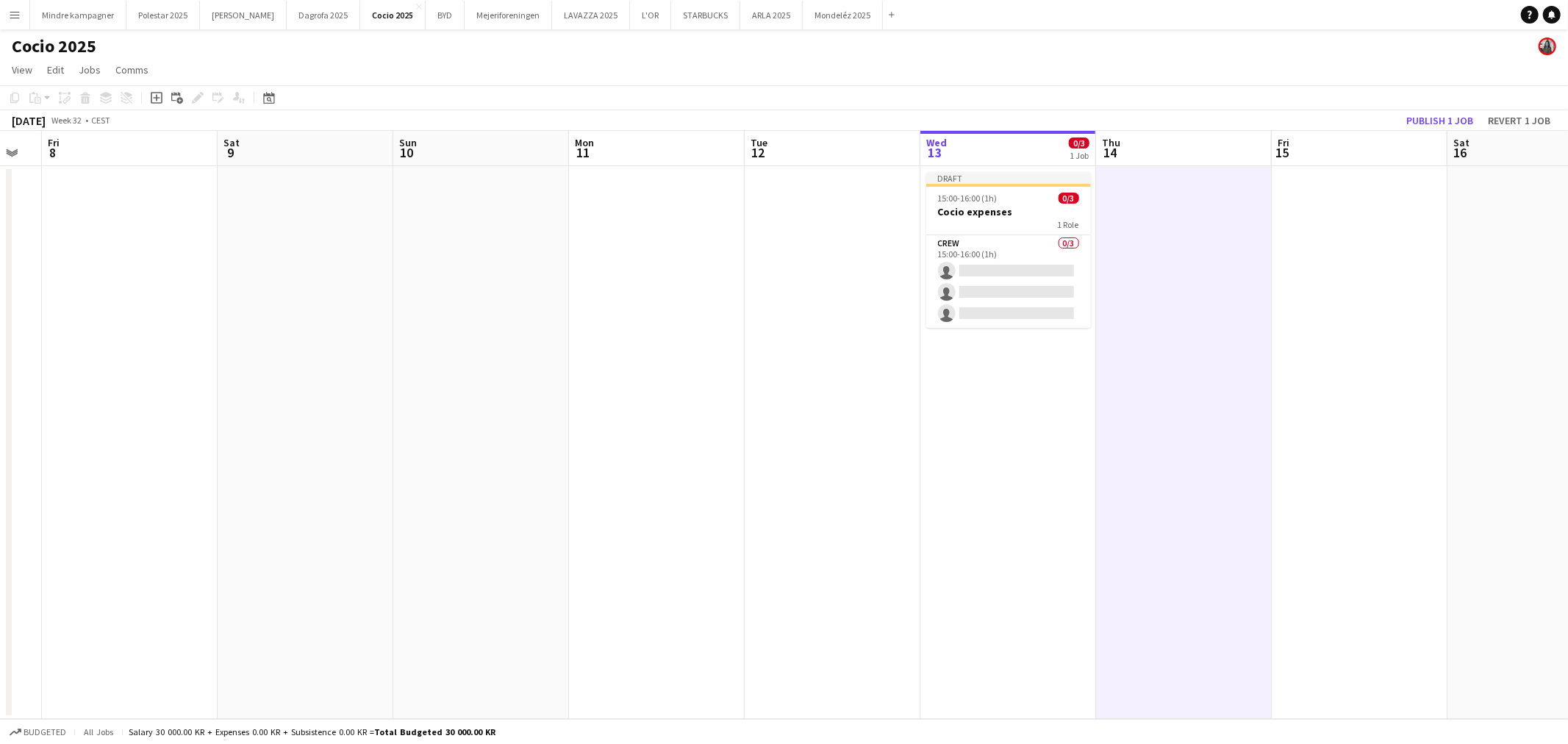
drag, startPoint x: 1105, startPoint y: 348, endPoint x: 1229, endPoint y: 351, distance: 124.0
click at [1230, 355] on app-calendar-viewport "Tue 5 Wed 6 Thu 7 Fri 8 Sat 9 Sun 10 Mon 11 Tue 12 Wed 13 0/3 1 Job Thu 14 Fri …" at bounding box center [784, 426] width 1568 height 588
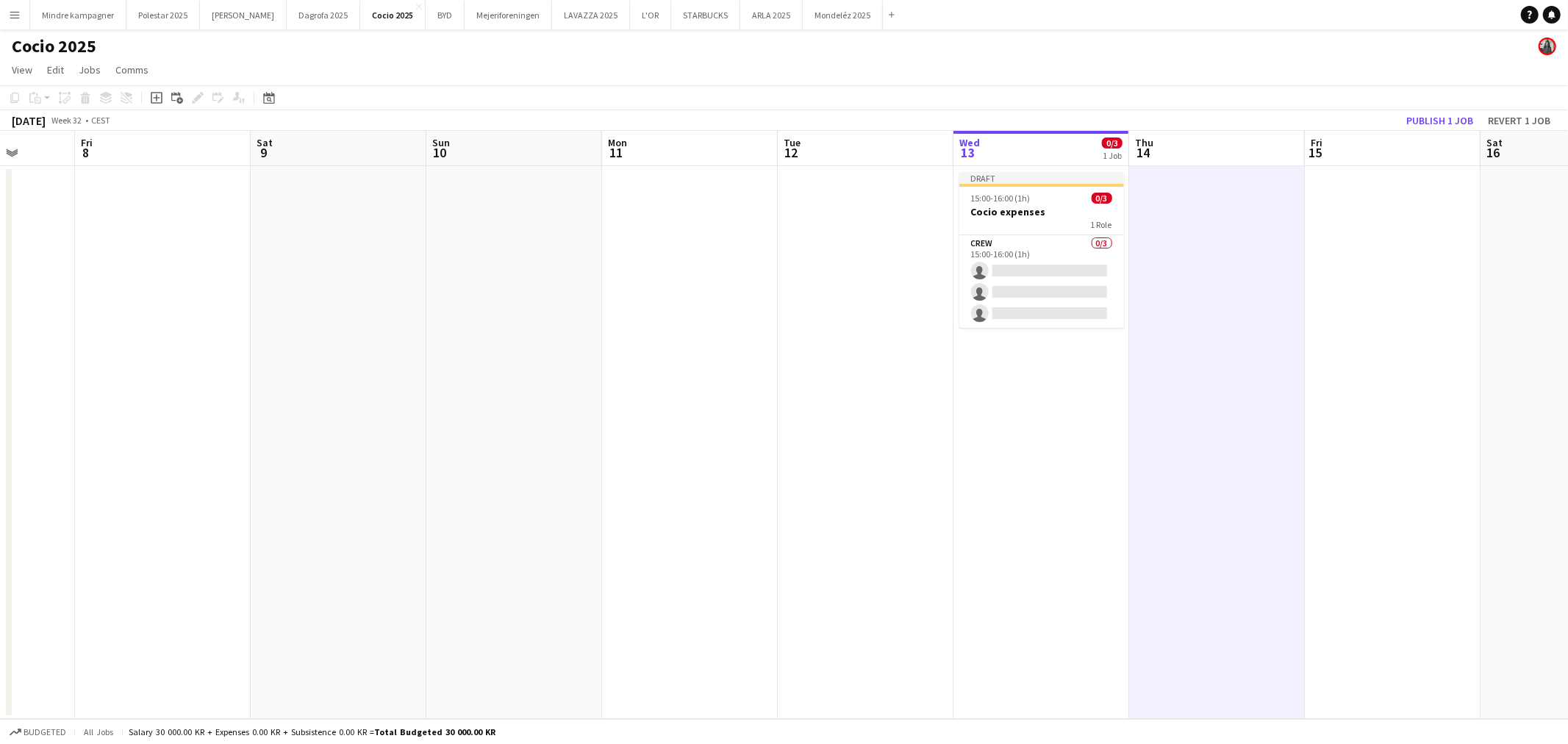
click at [1026, 140] on app-board-header-date "Wed 13 0/3 1 Job" at bounding box center [1041, 149] width 176 height 35
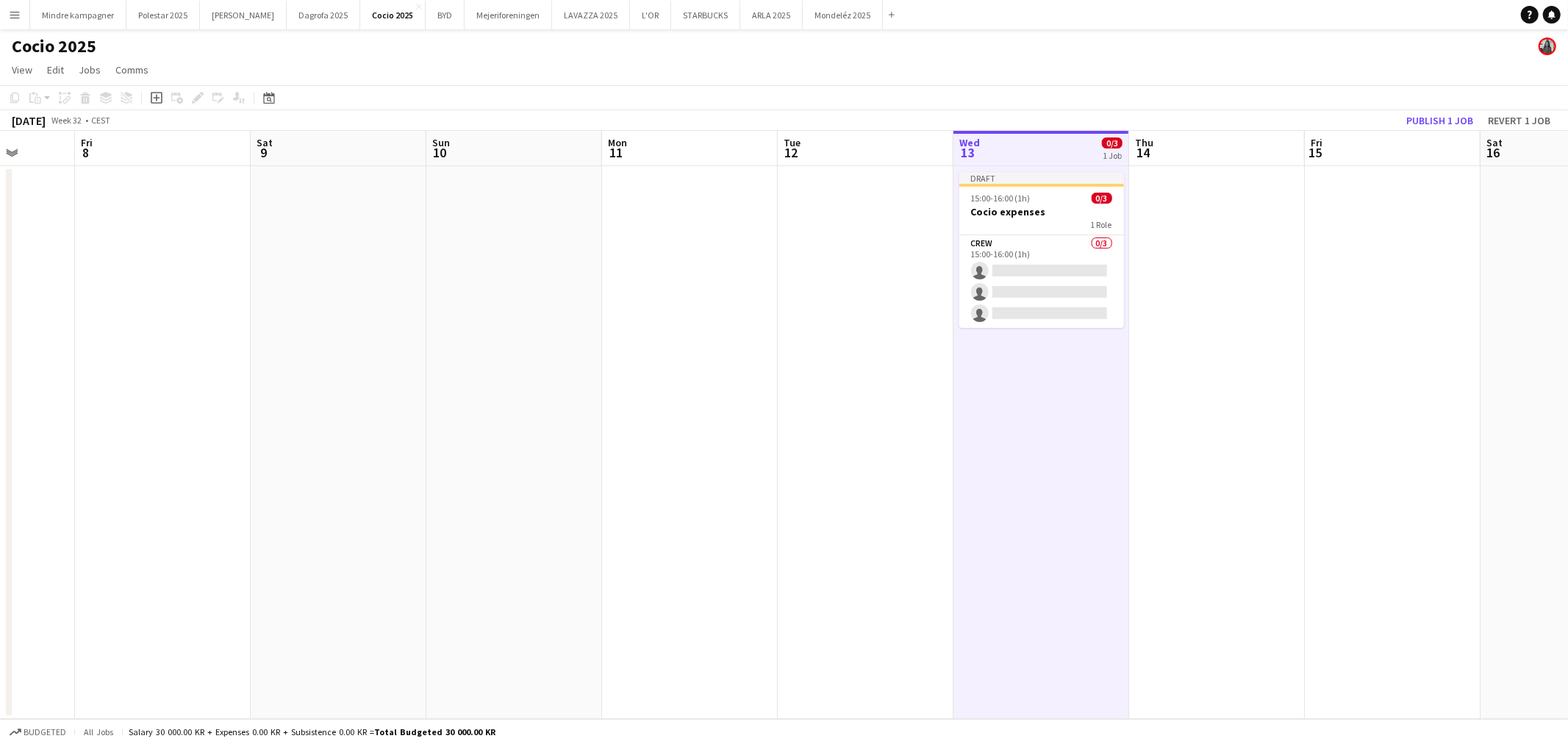
click at [1028, 159] on app-board-header-date "Wed 13 0/3 1 Job" at bounding box center [1041, 149] width 176 height 35
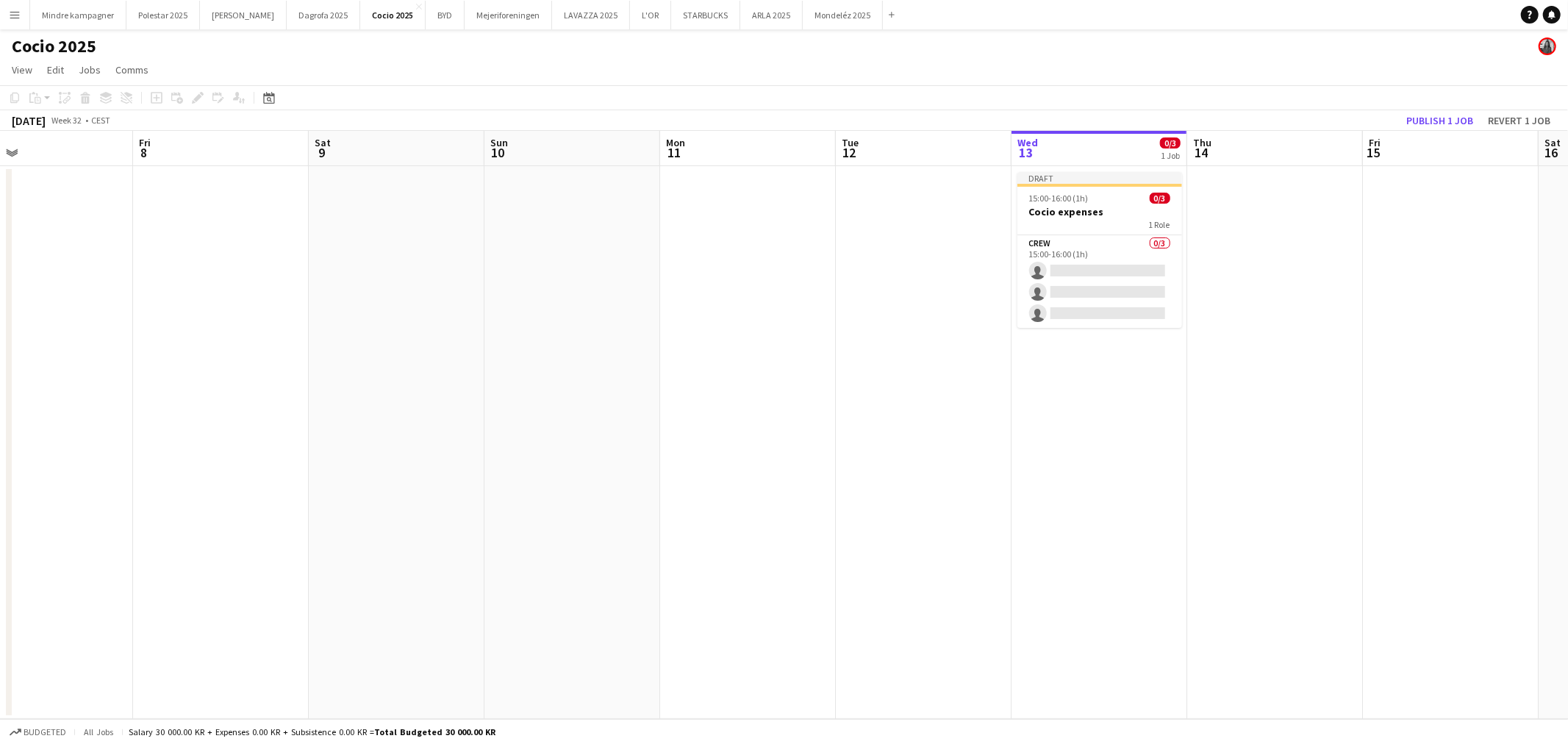
drag, startPoint x: 695, startPoint y: 291, endPoint x: 733, endPoint y: 292, distance: 38.0
click at [733, 292] on app-calendar-viewport "Tue 5 Wed 6 Thu 7 Fri 8 Sat 9 Sun 10 Mon 11 Tue 12 Wed 13 0/3 1 Job Thu 14 Fri …" at bounding box center [784, 426] width 1568 height 588
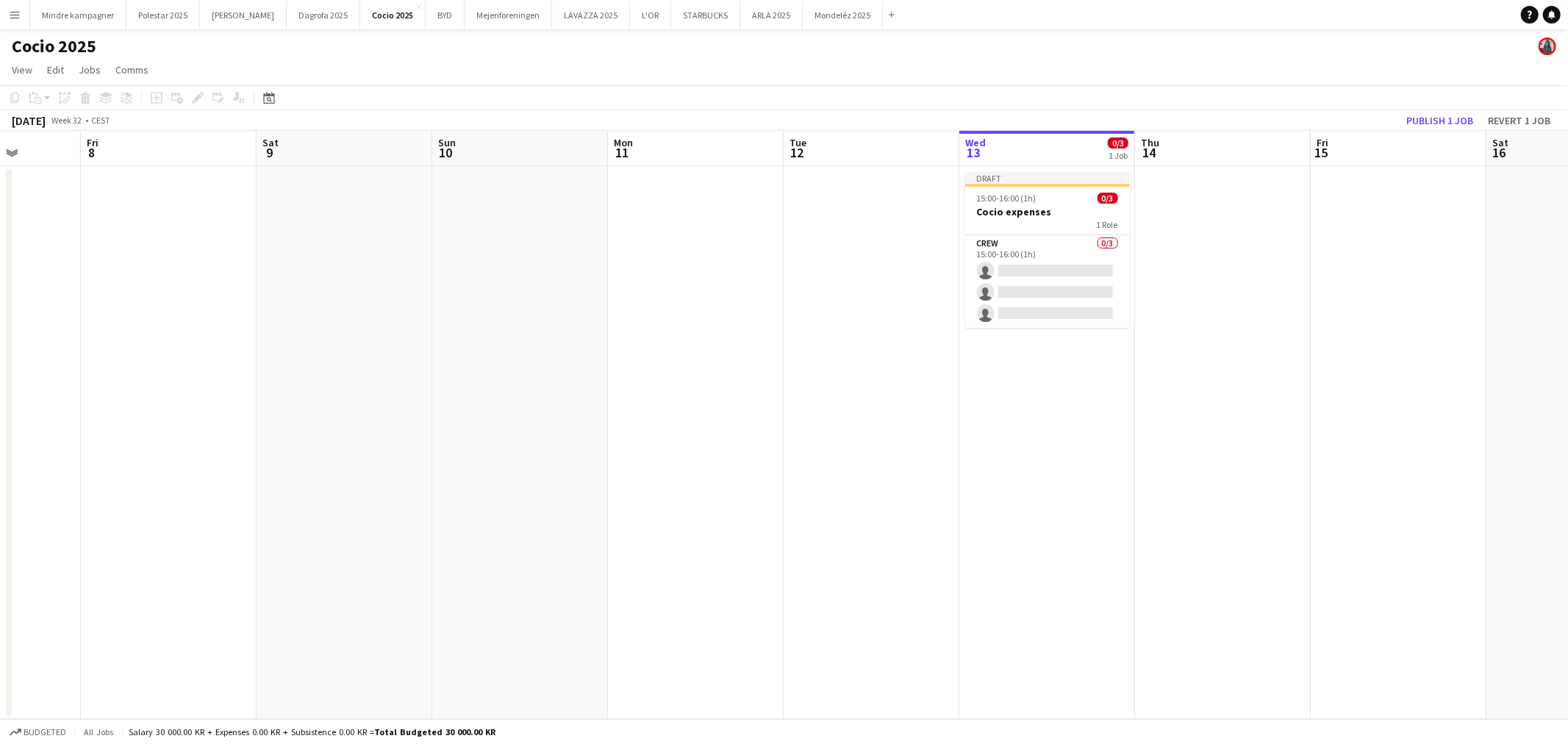
drag, startPoint x: 652, startPoint y: 313, endPoint x: 836, endPoint y: 325, distance: 184.4
click at [825, 323] on app-calendar-viewport "Tue 5 Wed 6 Thu 7 Fri 8 Sat 9 Sun 10 Mon 11 Tue 12 Wed 13 0/3 1 Job Thu 14 Fri …" at bounding box center [784, 426] width 1568 height 588
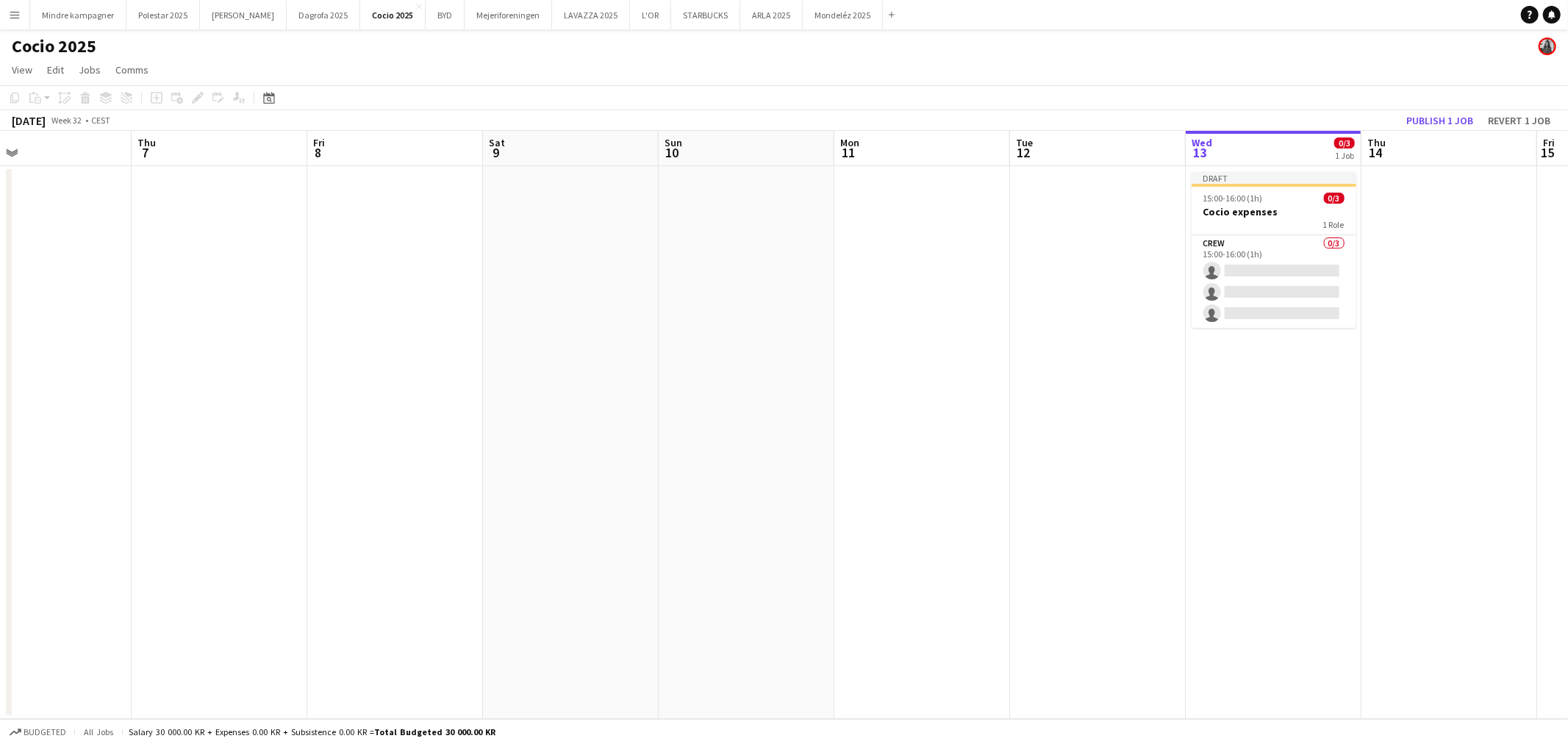
scroll to position [0, 373]
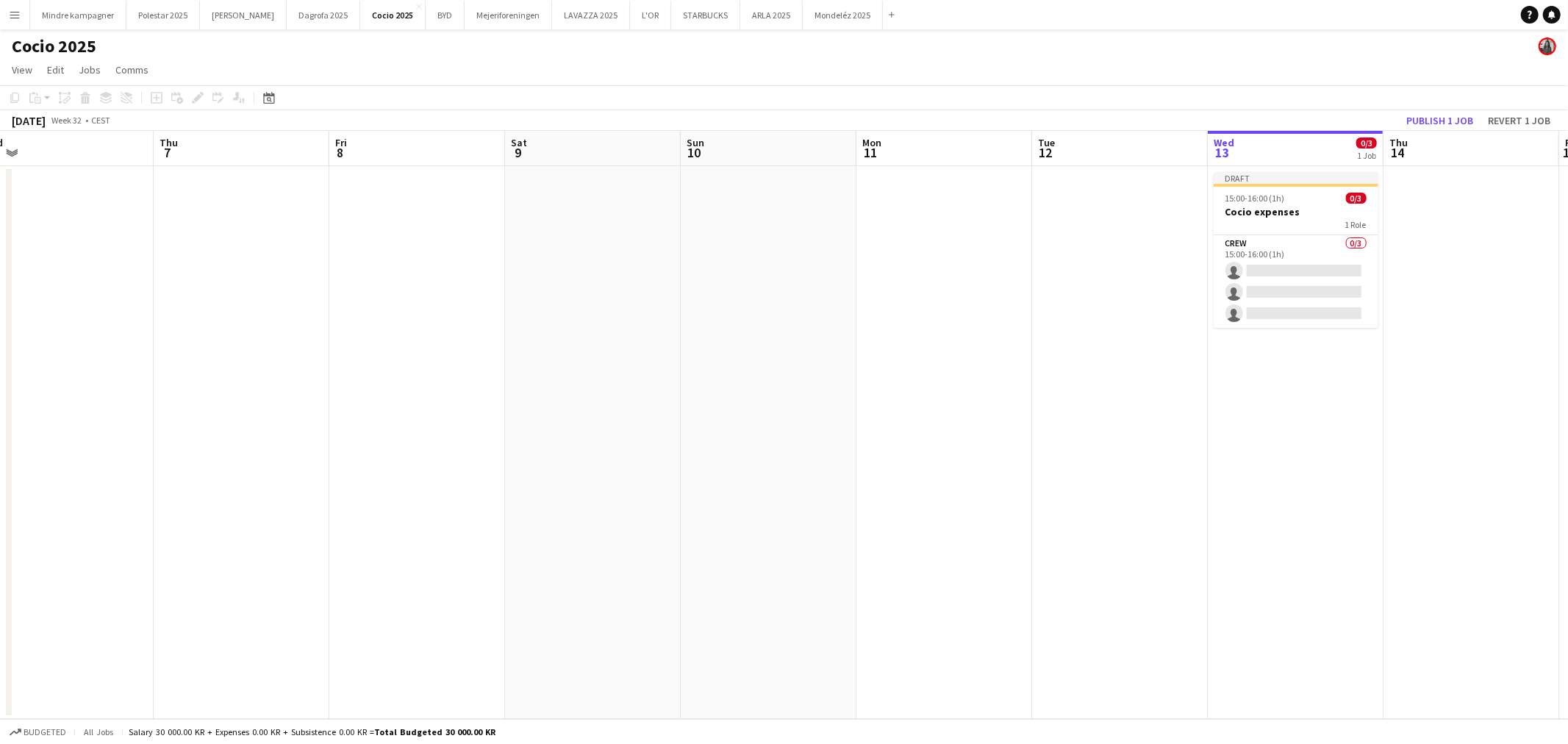
drag, startPoint x: 691, startPoint y: 331, endPoint x: 702, endPoint y: 330, distance: 11.0
click at [702, 330] on app-calendar-viewport "Mon 4 Tue 5 Wed 6 Thu 7 Fri 8 Sat 9 Sun 10 Mon 11 Tue 12 Wed 13 0/3 1 Job Thu 1…" at bounding box center [784, 426] width 1568 height 588
drag, startPoint x: 834, startPoint y: 465, endPoint x: 1300, endPoint y: 494, distance: 466.9
click at [1200, 464] on app-calendar-viewport "Mon 4 Tue 5 Wed 6 Thu 7 Fri 8 Sat 9 Sun 10 Mon 11 Tue 12 Wed 13 0/3 1 Job Thu 1…" at bounding box center [784, 426] width 1568 height 588
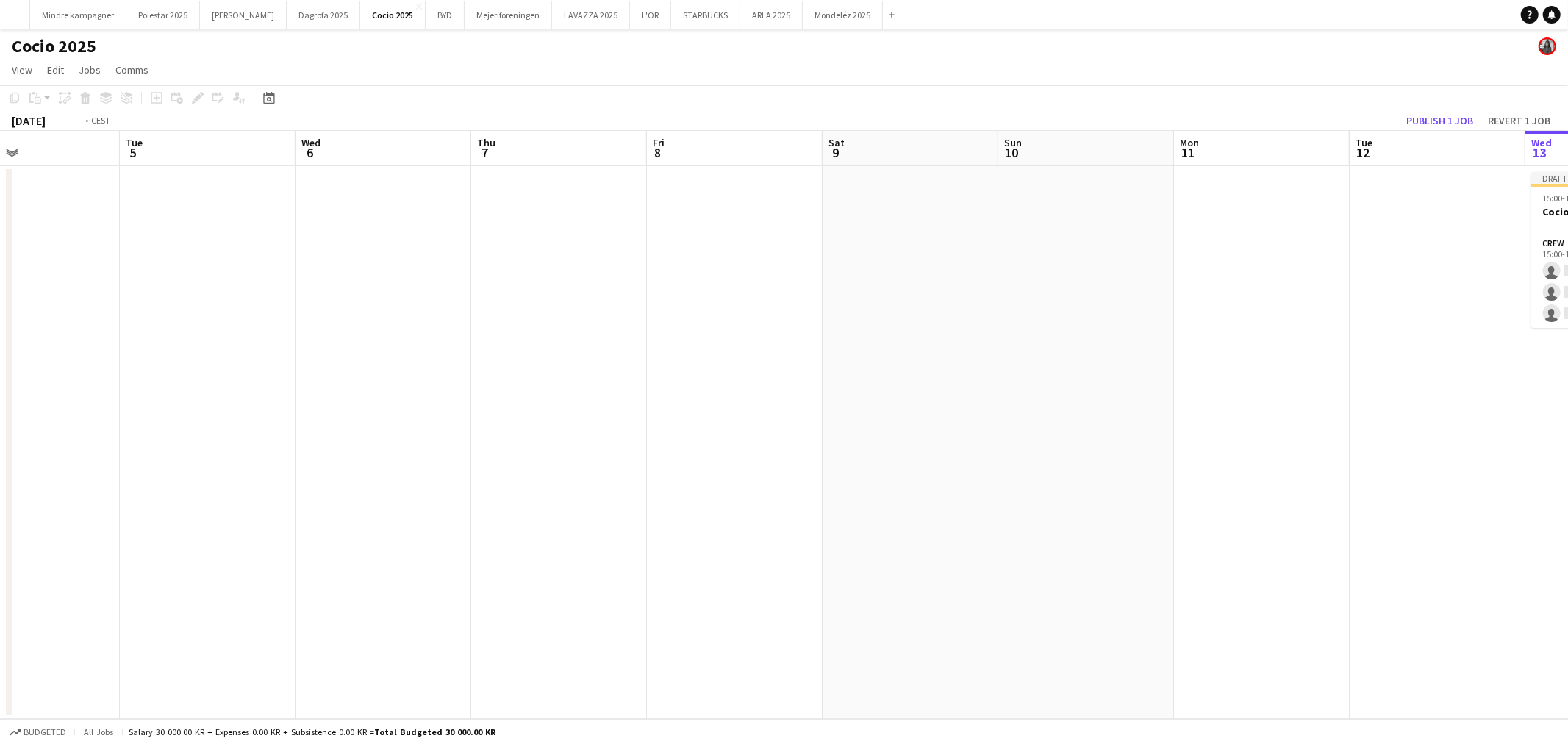
drag, startPoint x: 833, startPoint y: 584, endPoint x: 1358, endPoint y: 564, distance: 525.4
click at [1218, 566] on app-calendar-viewport "Sat 2 Sun 3 Mon 4 Tue 5 Wed 6 Thu 7 Fri 8 Sat 9 Sun 10 Mon 11 Tue 12 Wed 13 0/3…" at bounding box center [784, 426] width 1568 height 588
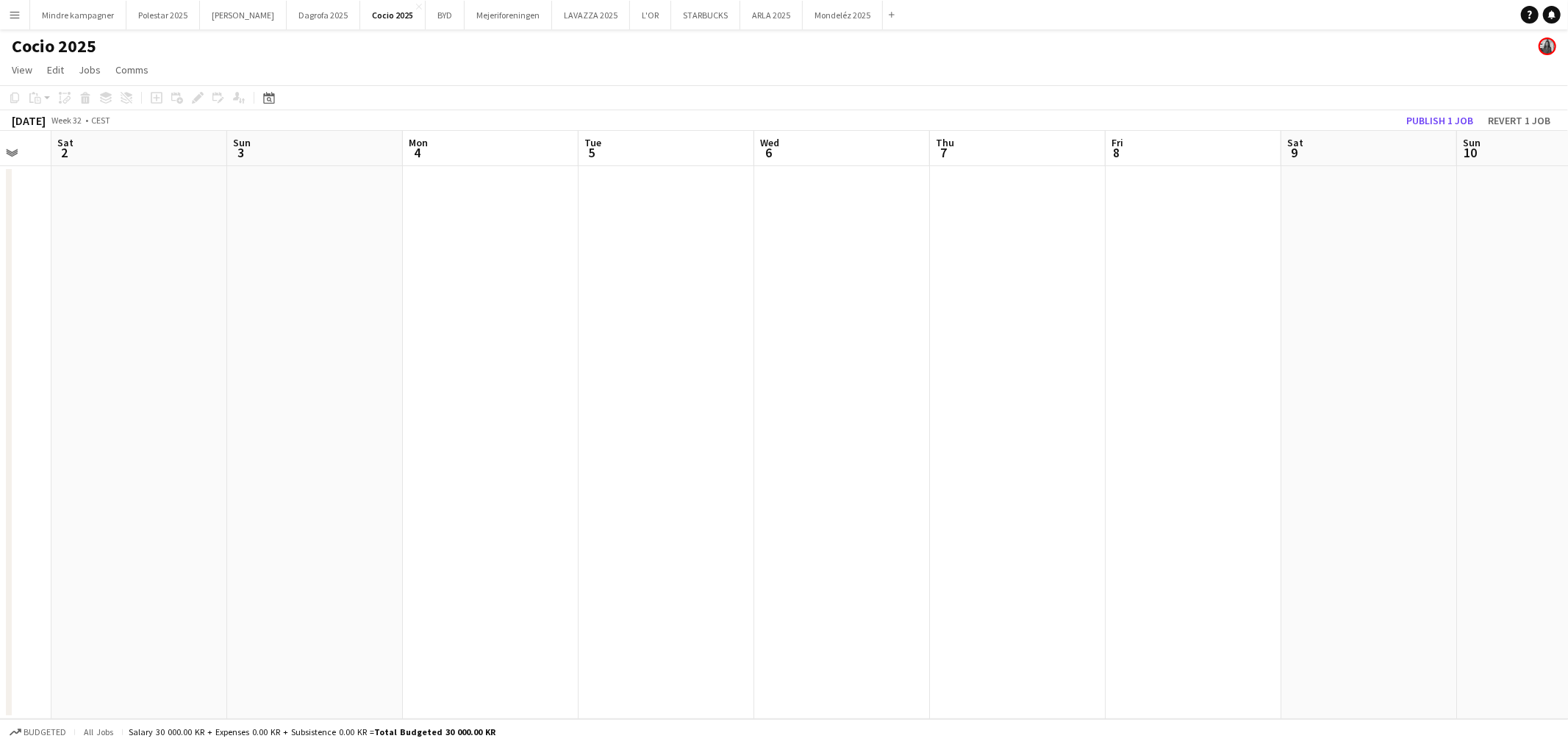
drag, startPoint x: 586, startPoint y: 596, endPoint x: 1082, endPoint y: 596, distance: 496.0
click at [1082, 596] on app-calendar-viewport "Thu 31 Fri 1 Sat 2 Sun 3 Mon 4 Tue 5 Wed 6 Thu 7 Fri 8 Sat 9 Sun 10 Mon 11 Tue …" at bounding box center [784, 426] width 1568 height 588
drag, startPoint x: 531, startPoint y: 607, endPoint x: 825, endPoint y: 597, distance: 294.2
click at [925, 605] on app-calendar-viewport "Sat 26 2/2 1 Job Sun 27 2/2 1 Job Mon 28 Tue 29 Wed 30 Thu 31 Fri 1 Sat 2 Sun 3…" at bounding box center [784, 426] width 1568 height 588
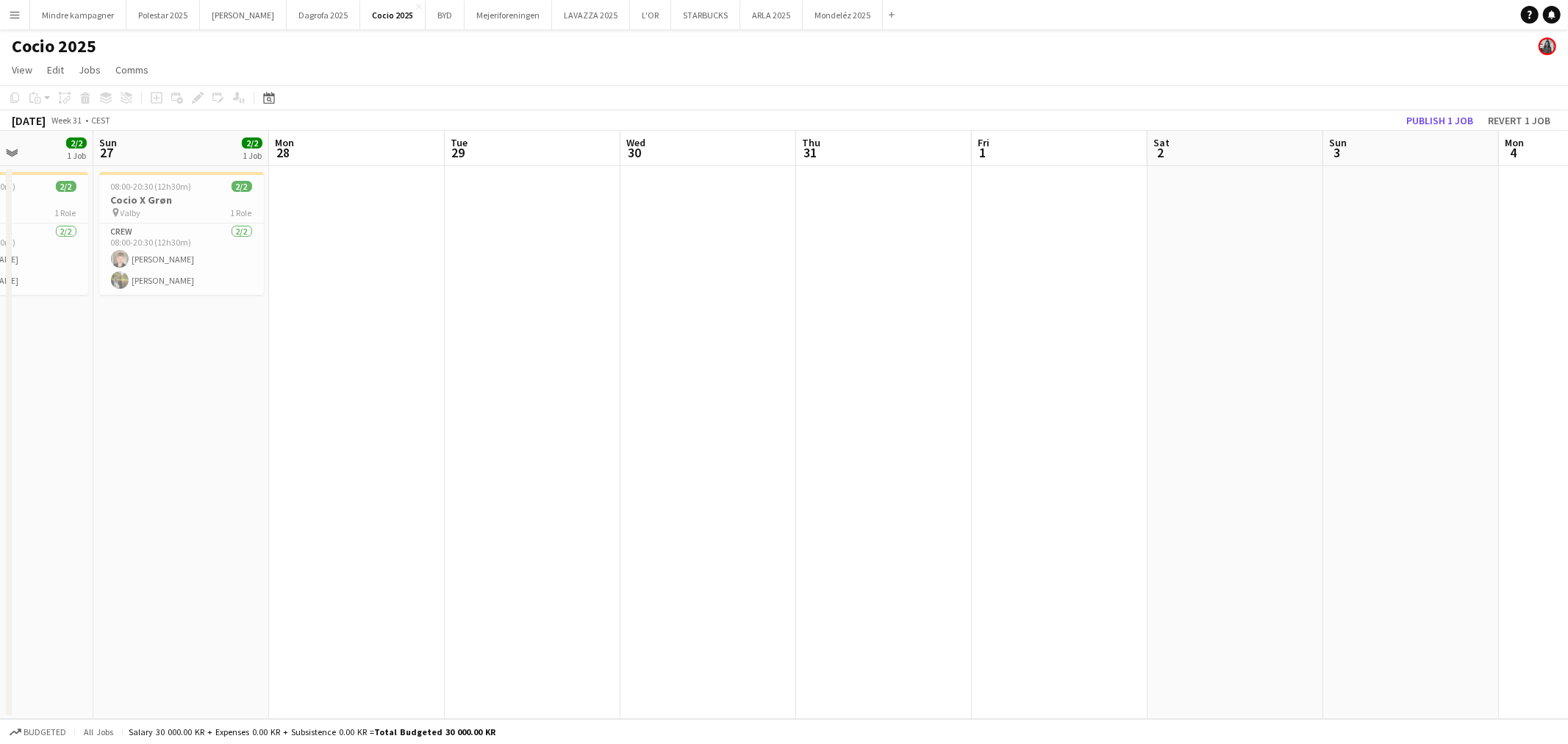
drag, startPoint x: 460, startPoint y: 605, endPoint x: 666, endPoint y: 605, distance: 206.0
click at [666, 605] on app-calendar-viewport "Thu 24 2/2 1 Job Fri 25 2/2 1 Job Sat 26 2/2 1 Job Sun 27 2/2 1 Job Mon 28 Tue …" at bounding box center [784, 426] width 1568 height 588
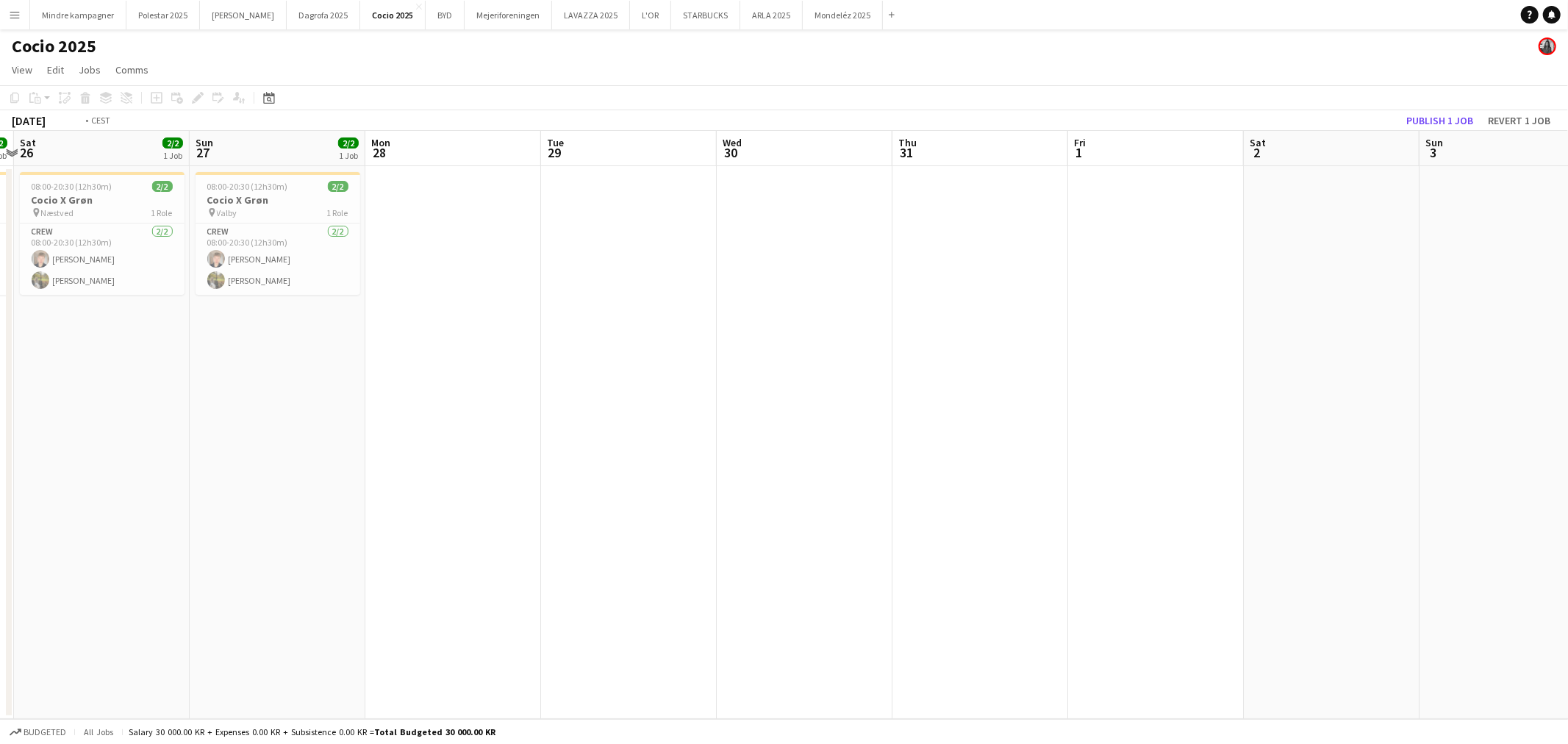
drag, startPoint x: 1106, startPoint y: 577, endPoint x: 290, endPoint y: 581, distance: 816.0
click at [296, 582] on app-calendar-viewport "Wed 23 Thu 24 2/2 1 Job Fri 25 2/2 1 Job Sat 26 2/2 1 Job Sun 27 2/2 1 Job Mon …" at bounding box center [784, 426] width 1568 height 588
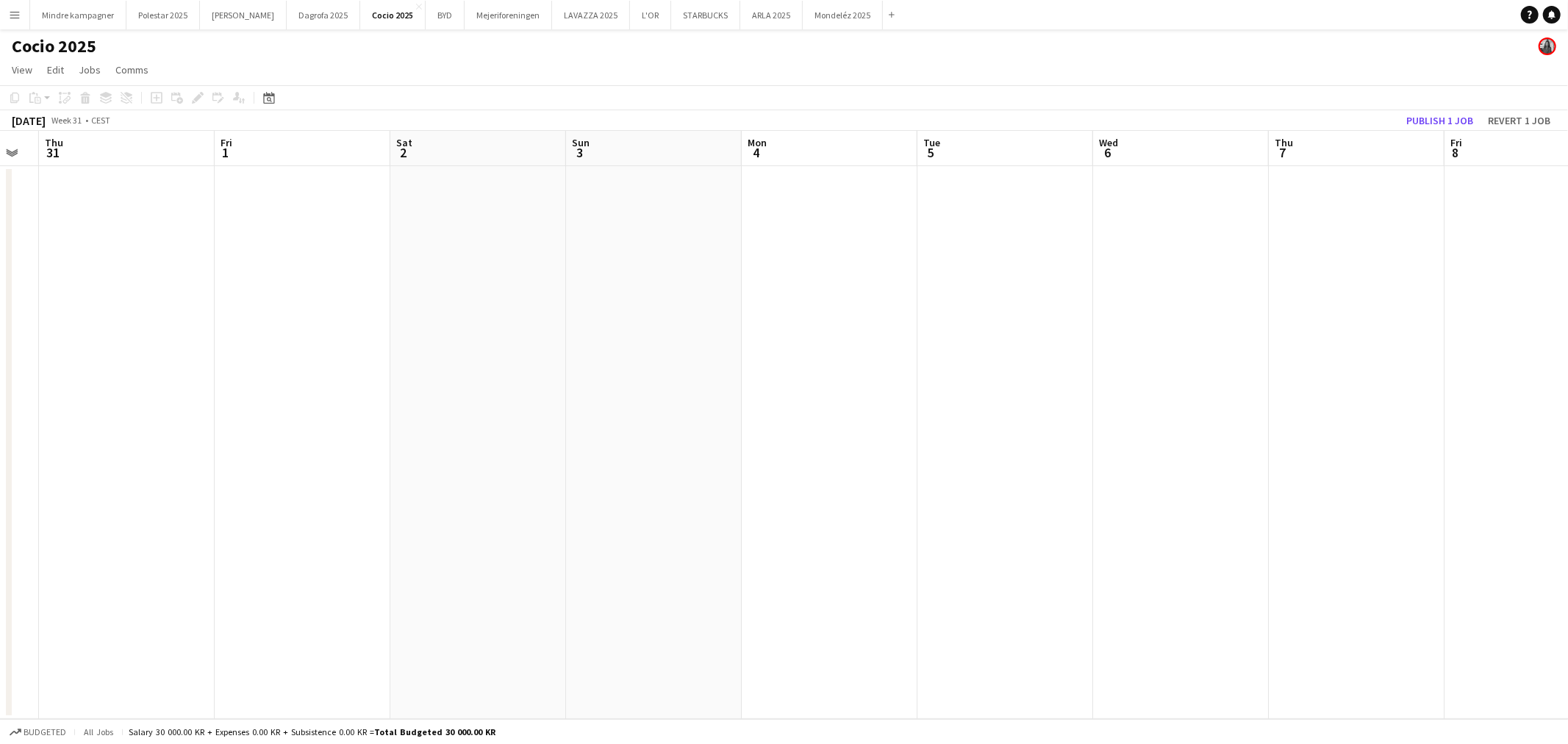
drag, startPoint x: 873, startPoint y: 575, endPoint x: 369, endPoint y: 572, distance: 504.0
click at [372, 572] on app-calendar-viewport "Mon 28 Tue 29 Wed 30 Thu 31 Fri 1 Sat 2 Sun 3 Mon 4 Tue 5 Wed 6 Thu 7 Fri 8 Sat…" at bounding box center [784, 426] width 1568 height 588
drag, startPoint x: 408, startPoint y: 567, endPoint x: 950, endPoint y: 570, distance: 542.0
click at [950, 570] on app-calendar-viewport "Mon 28 Tue 29 Wed 30 Thu 31 Fri 1 Sat 2 Sun 3 Mon 4 Tue 5 Wed 6 Thu 7 Fri 8 Sat…" at bounding box center [784, 426] width 1568 height 588
drag, startPoint x: 945, startPoint y: 572, endPoint x: 1039, endPoint y: 564, distance: 94.3
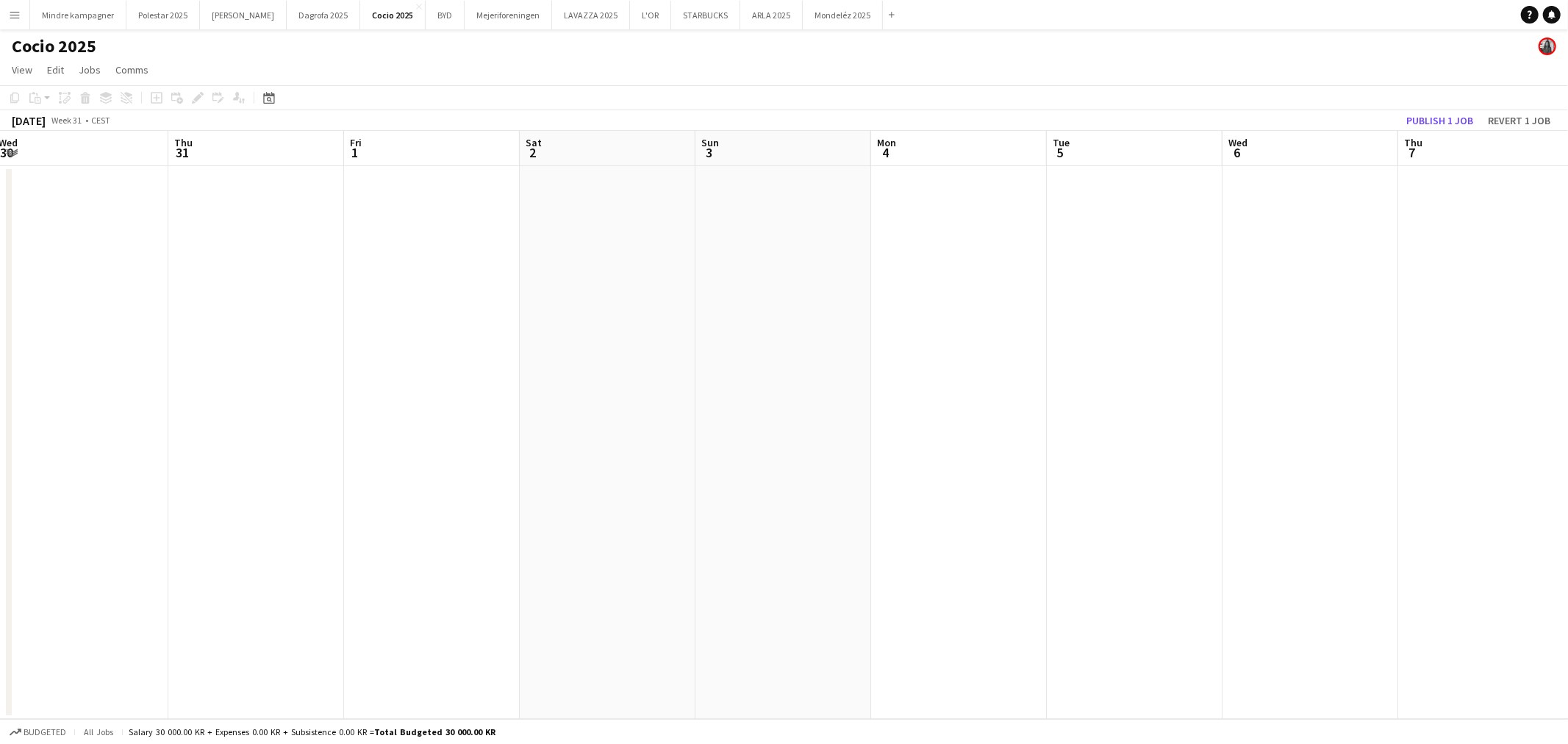
click at [1040, 568] on app-calendar-viewport "Mon 28 Tue 29 Wed 30 Thu 31 Fri 1 Sat 2 Sun 3 Mon 4 Tue 5 Wed 6 Thu 7 Fri 8 Sat…" at bounding box center [784, 426] width 1568 height 588
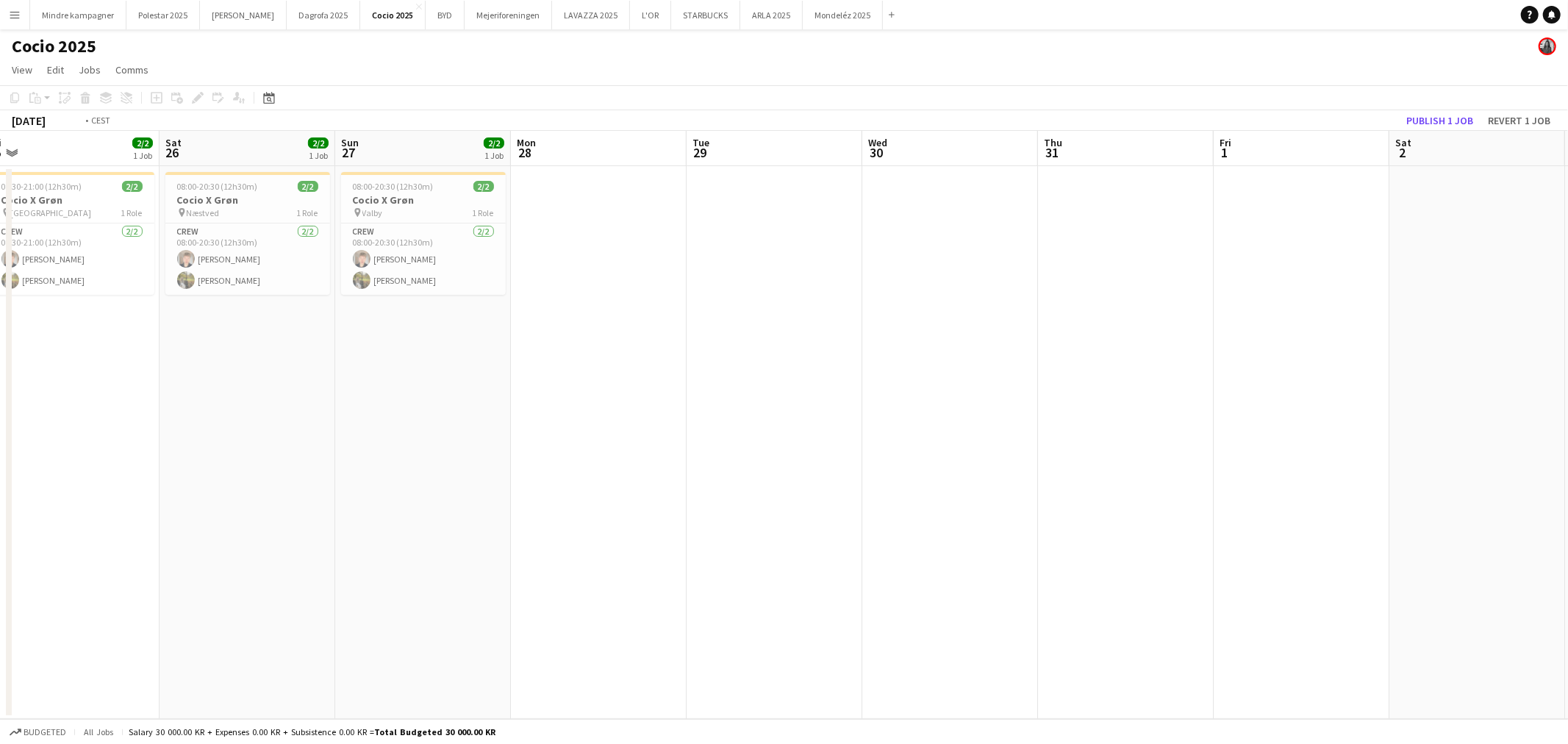
drag, startPoint x: 949, startPoint y: 591, endPoint x: 547, endPoint y: 575, distance: 402.3
click at [399, 594] on app-calendar-viewport "Wed 23 Thu 24 2/2 1 Job Fri 25 2/2 1 Job Sat 26 2/2 1 Job Sun 27 2/2 1 Job Mon …" at bounding box center [784, 426] width 1568 height 588
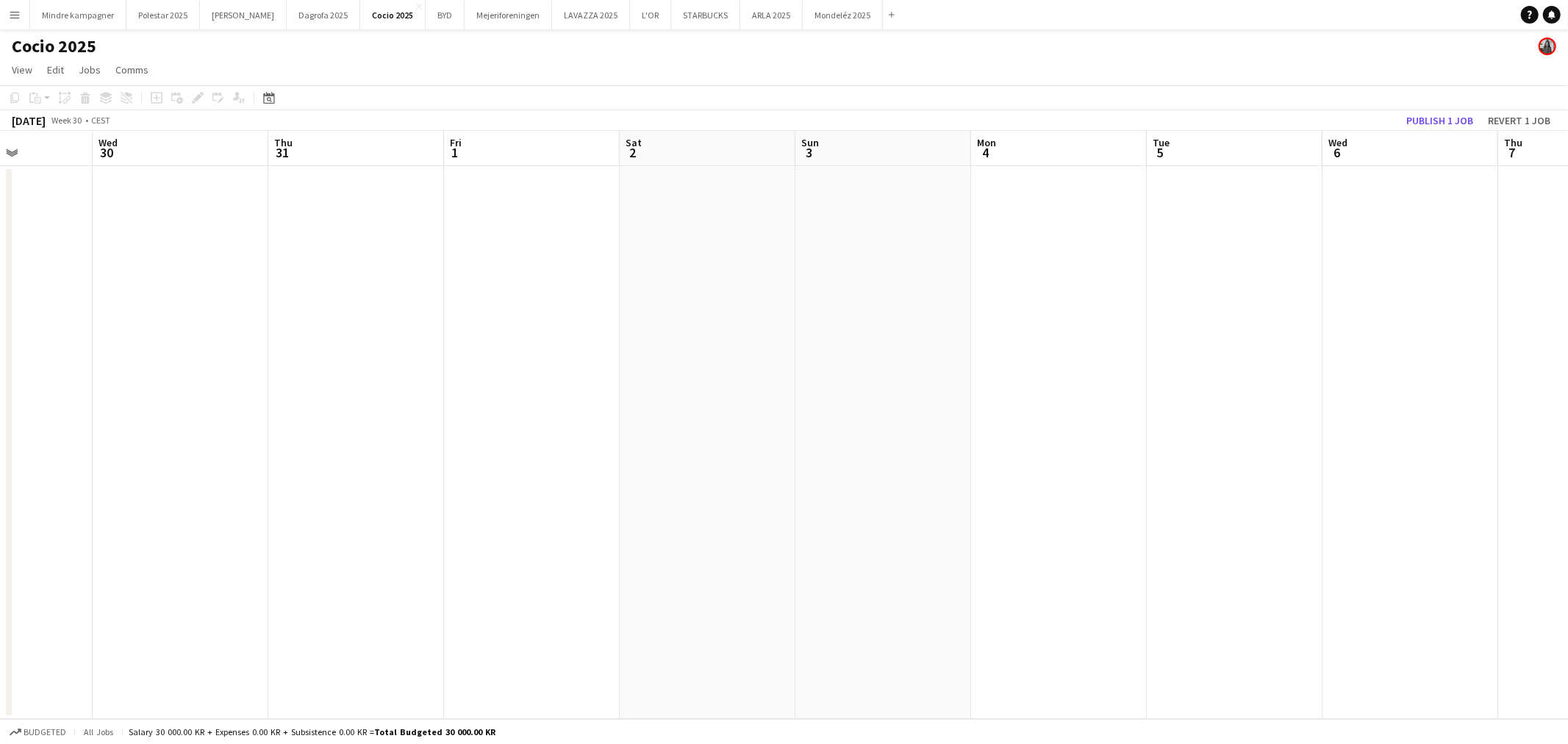
drag, startPoint x: 994, startPoint y: 575, endPoint x: 619, endPoint y: 578, distance: 375.0
click at [621, 578] on app-calendar-viewport "Sun 27 2/2 1 Job Mon 28 Tue 29 Wed 30 Thu 31 Fri 1 Sat 2 Sun 3 Mon 4 Tue 5 Wed …" at bounding box center [784, 426] width 1568 height 588
drag, startPoint x: 1024, startPoint y: 562, endPoint x: 615, endPoint y: 554, distance: 409.1
click at [522, 561] on app-calendar-viewport "Thu 31 Fri 1 Sat 2 Sun 3 Mon 4 Tue 5 Wed 6 Thu 7 Fri 8 Sat 9 Sun 10 Mon 11 Tue …" at bounding box center [784, 426] width 1568 height 588
drag, startPoint x: 1060, startPoint y: 554, endPoint x: 732, endPoint y: 552, distance: 328.0
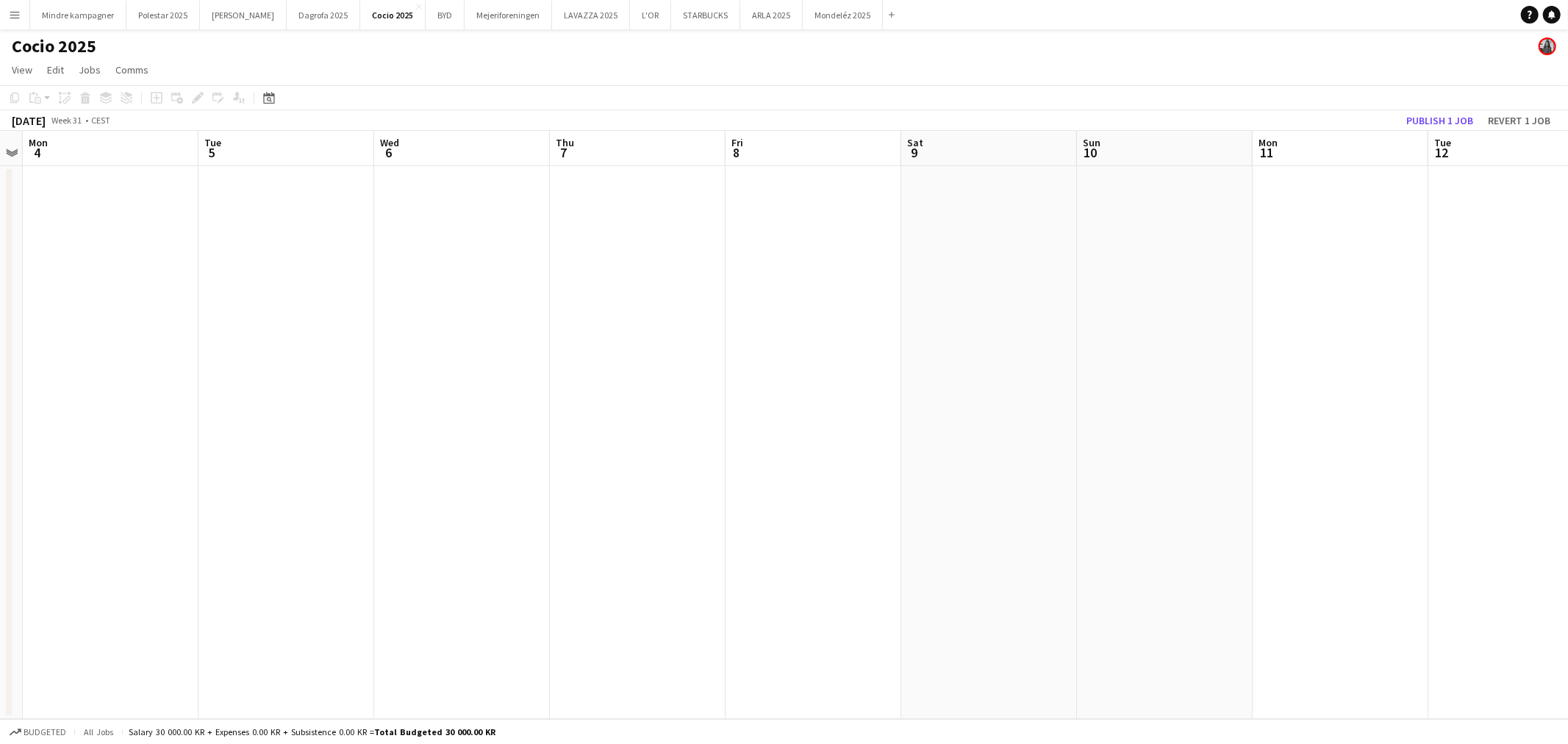
click at [732, 552] on app-calendar-viewport "Fri 1 Sat 2 Sun 3 Mon 4 Tue 5 Wed 6 Thu 7 Fri 8 Sat 9 Sun 10 Mon 11 Tue 12 Wed …" at bounding box center [784, 426] width 1568 height 588
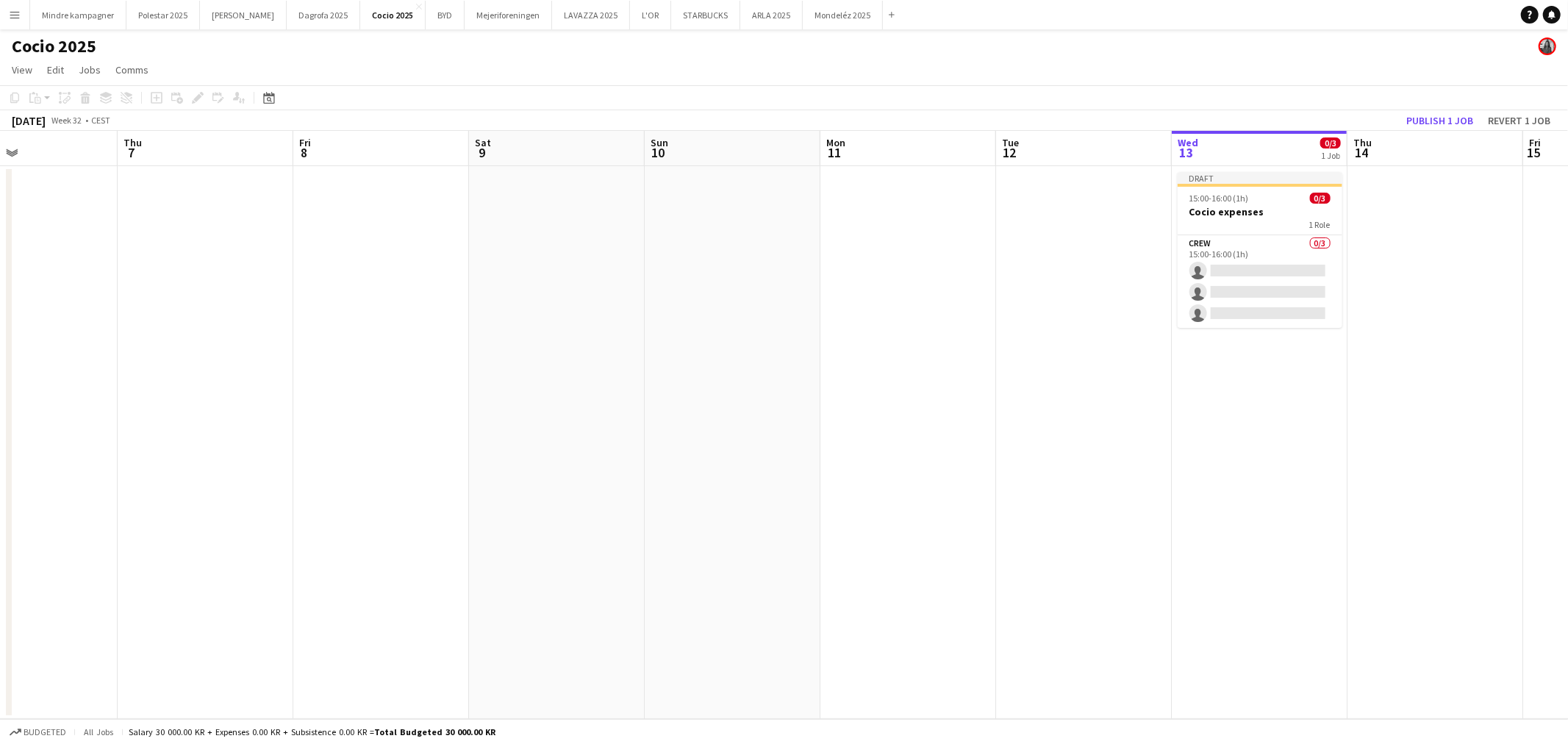
scroll to position [0, 456]
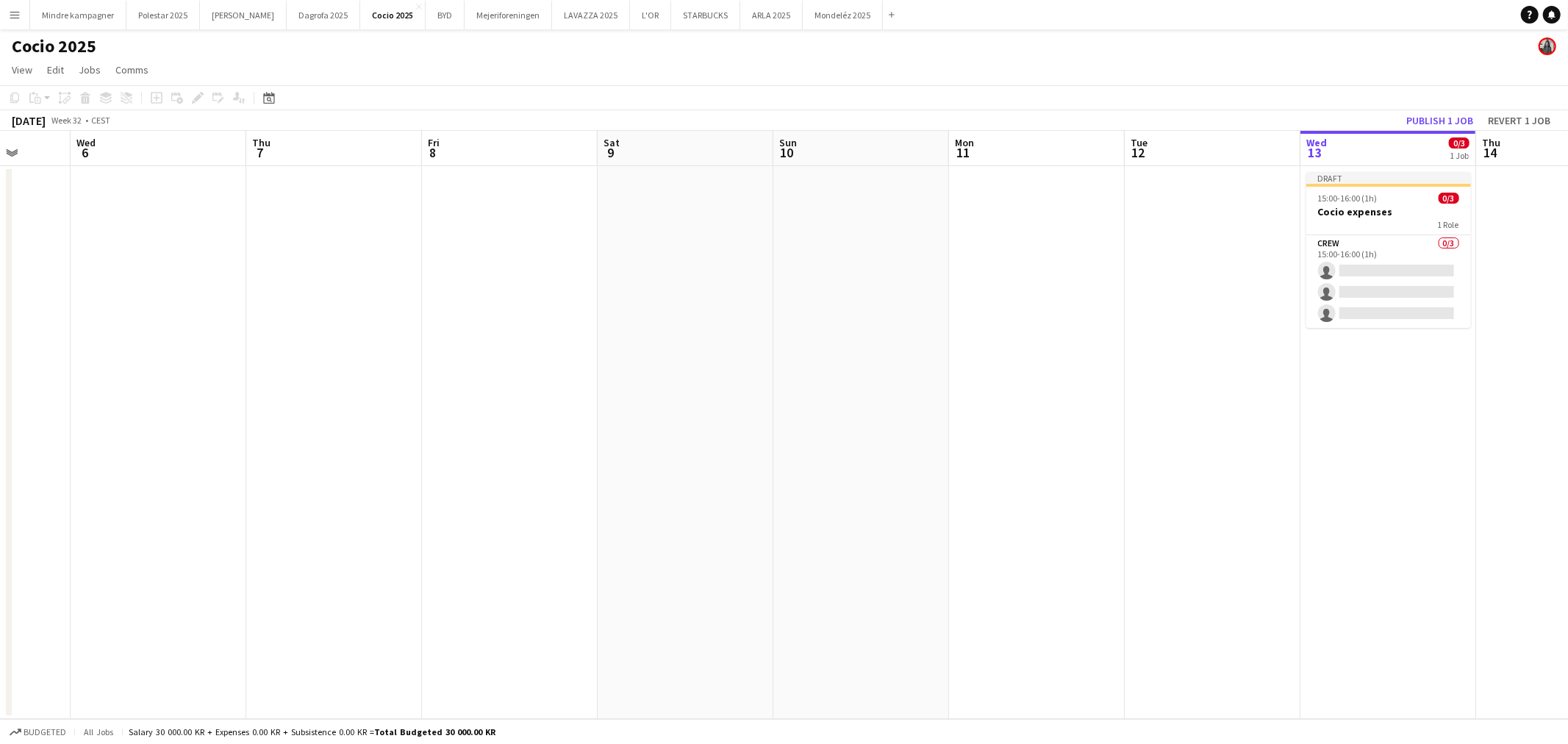
drag, startPoint x: 1072, startPoint y: 539, endPoint x: 457, endPoint y: 557, distance: 615.3
click at [457, 557] on app-calendar-viewport "Sun 3 Mon 4 Tue 5 Wed 6 Thu 7 Fri 8 Sat 9 Sun 10 Mon 11 Tue 12 Wed 13 0/3 1 Job…" at bounding box center [784, 426] width 1568 height 588
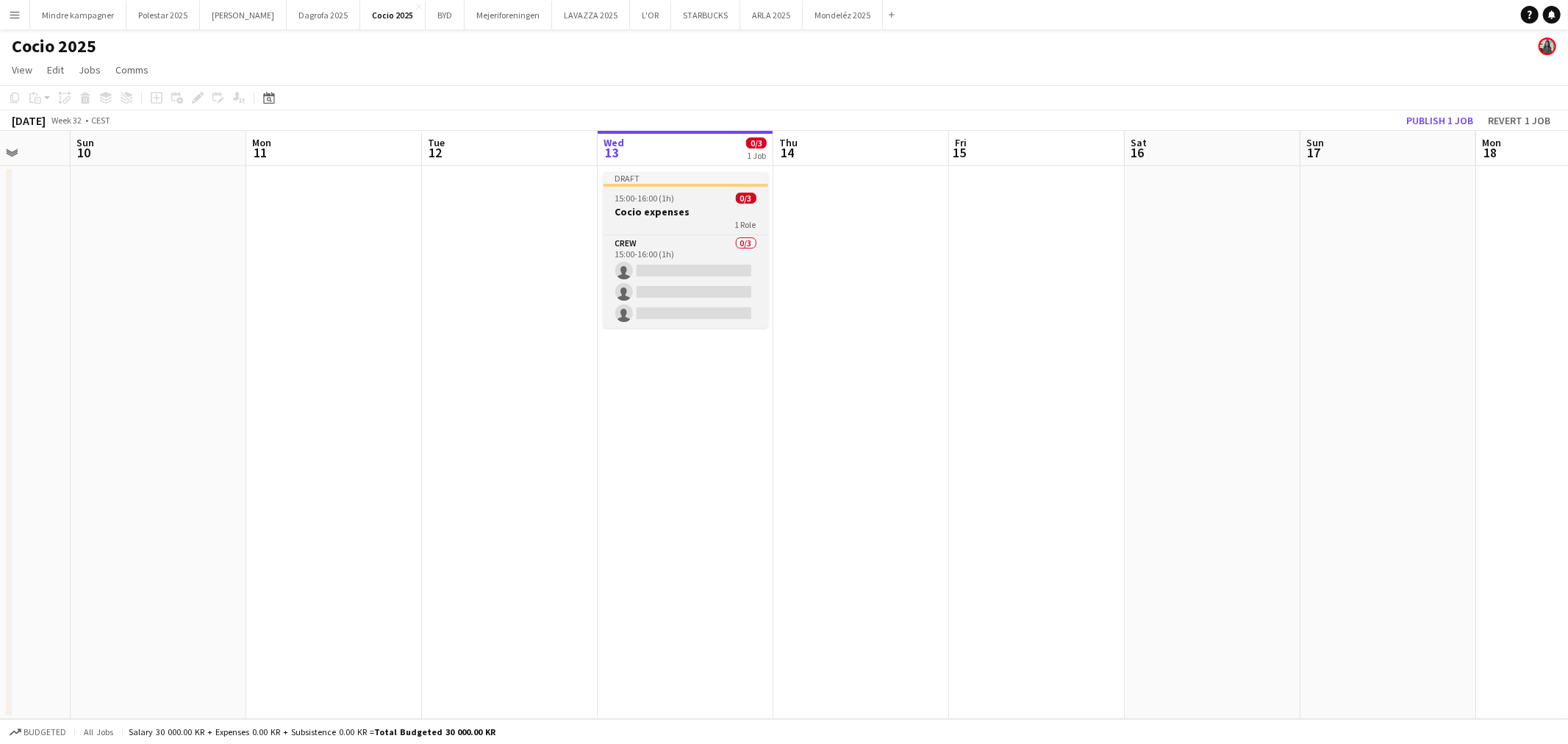
click at [683, 213] on h3 "Cocio expenses" at bounding box center [685, 211] width 165 height 13
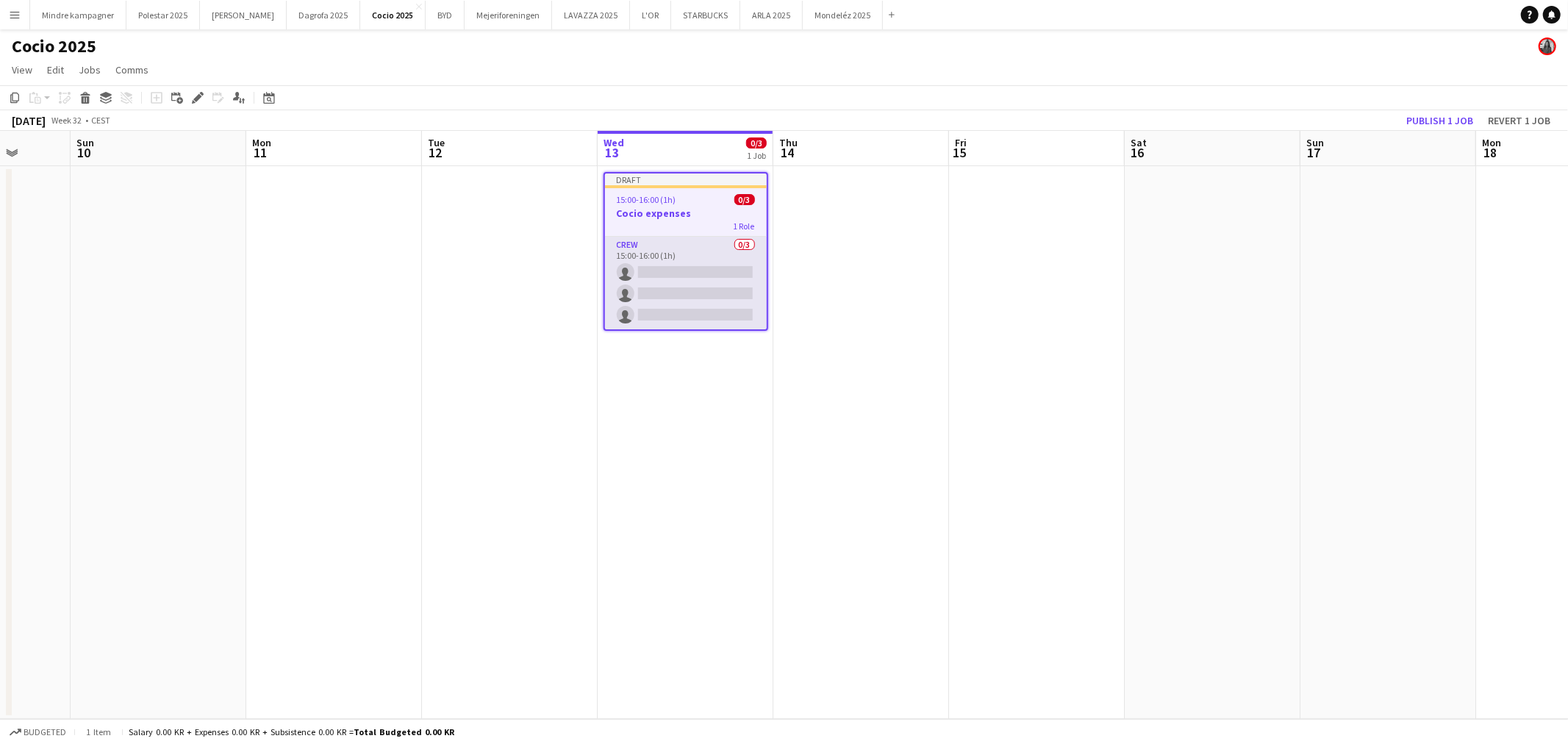
click at [652, 261] on app-card-role "Crew 0/3 15:00-16:00 (1h) single-neutral-actions single-neutral-actions single-…" at bounding box center [686, 282] width 162 height 92
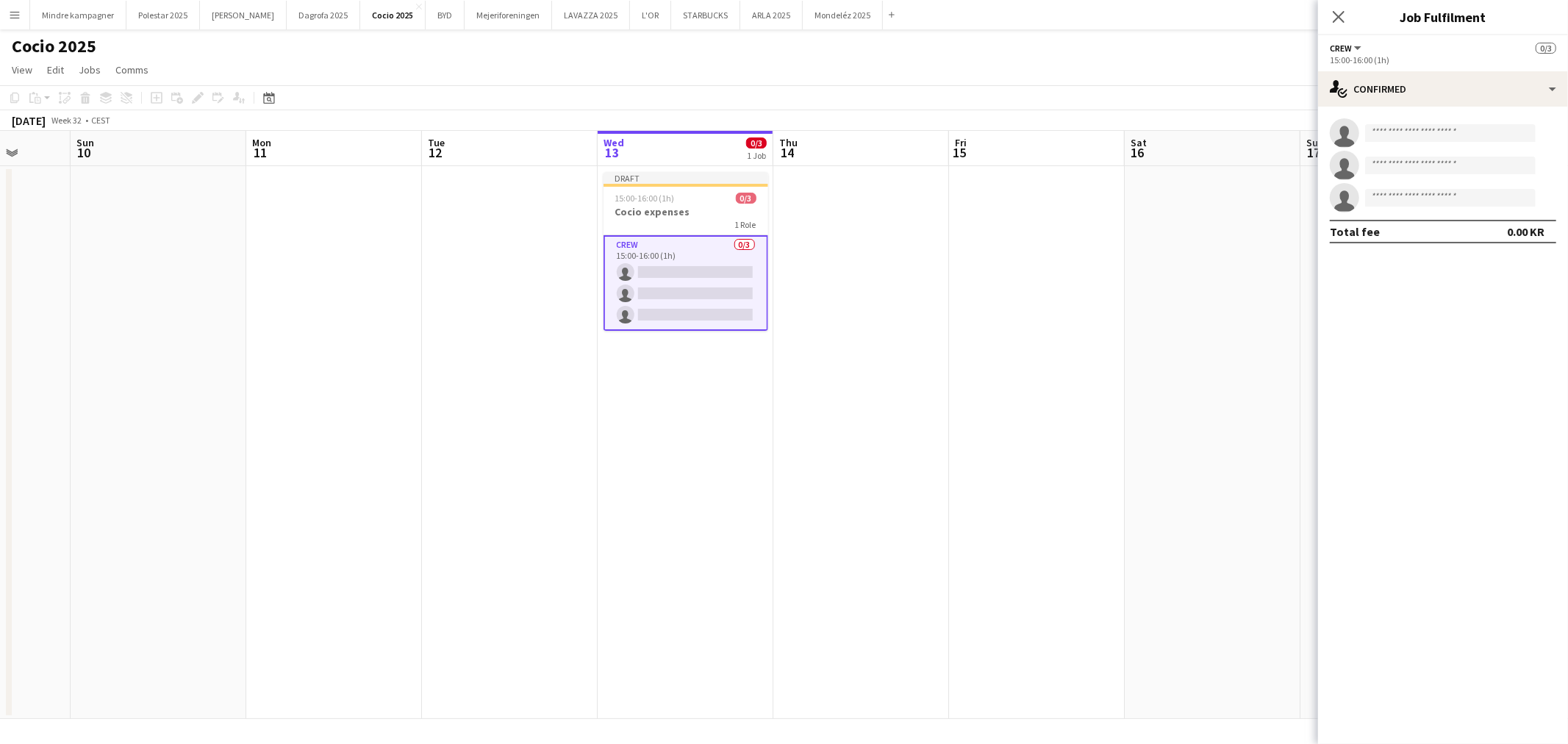
click at [1435, 142] on app-invite-slot "single-neutral-actions" at bounding box center [1443, 133] width 250 height 30
click at [1437, 137] on input at bounding box center [1450, 132] width 170 height 18
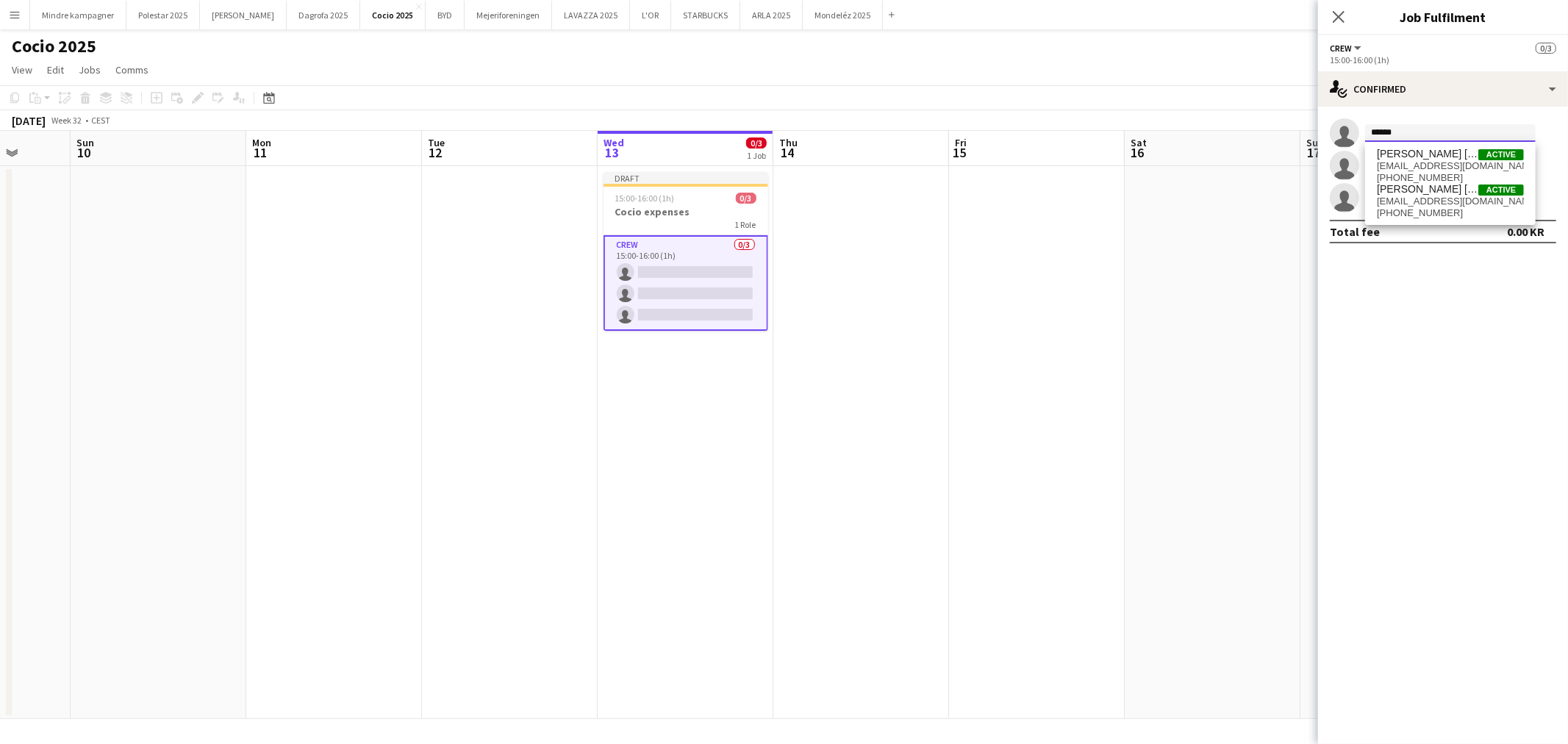
type input "******"
click at [1443, 196] on span "astnon@gmail.com" at bounding box center [1451, 201] width 147 height 12
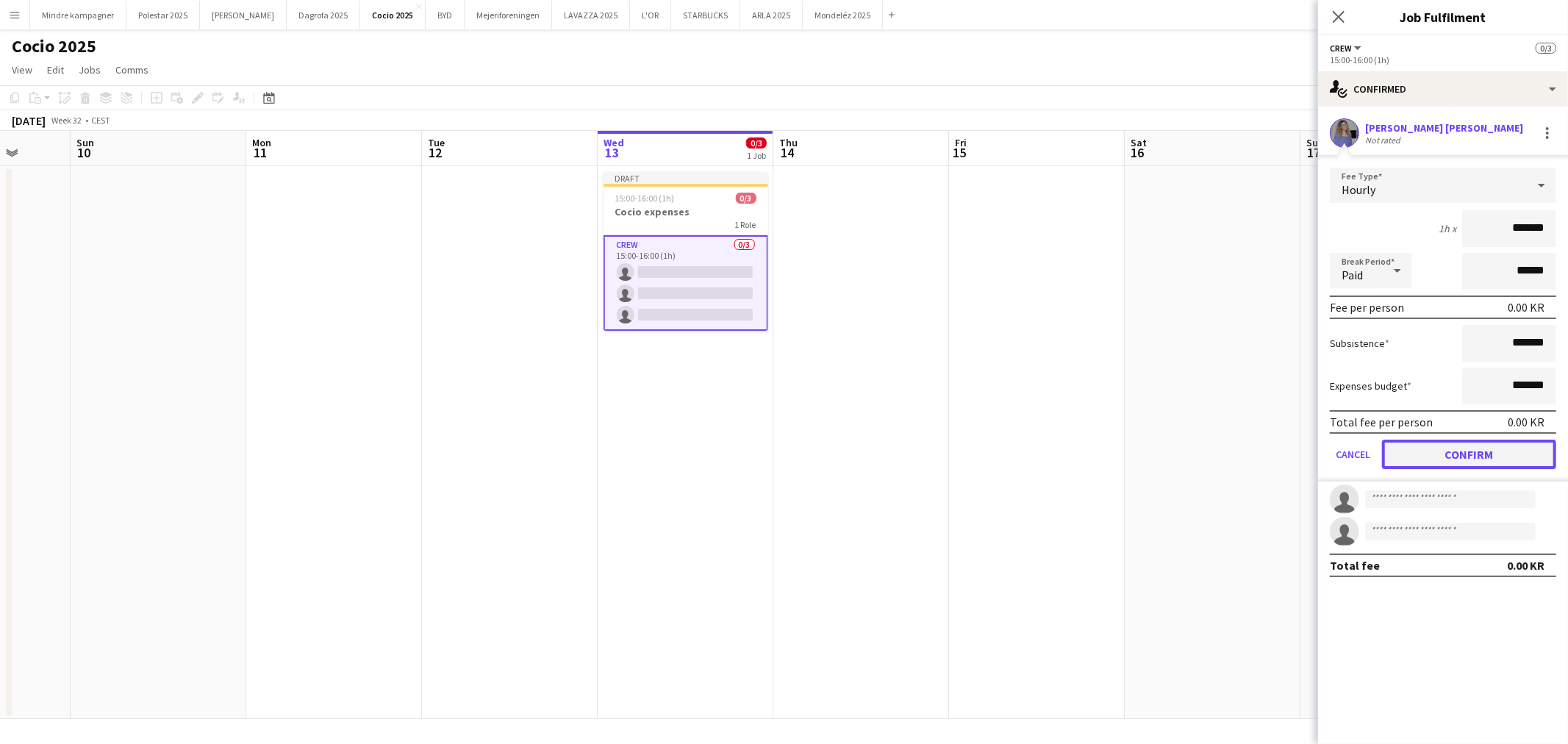
click at [1474, 449] on button "Confirm" at bounding box center [1469, 454] width 174 height 30
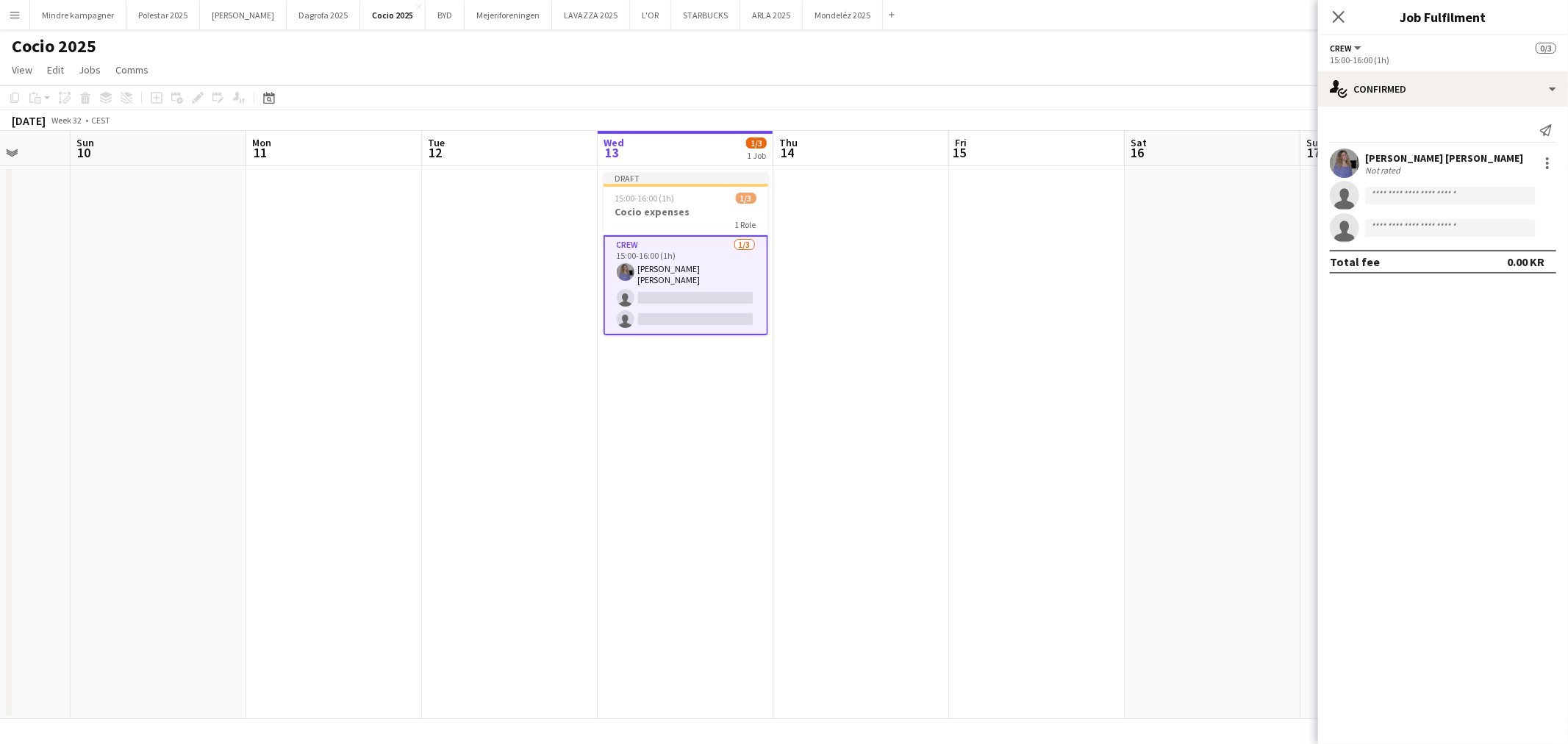
click at [1425, 209] on app-invite-slot "single-neutral-actions" at bounding box center [1443, 196] width 250 height 30
click at [1421, 195] on input at bounding box center [1450, 196] width 170 height 18
type input "******"
click at [1438, 225] on span "sebastianschow06@gmail.com" at bounding box center [1451, 228] width 147 height 12
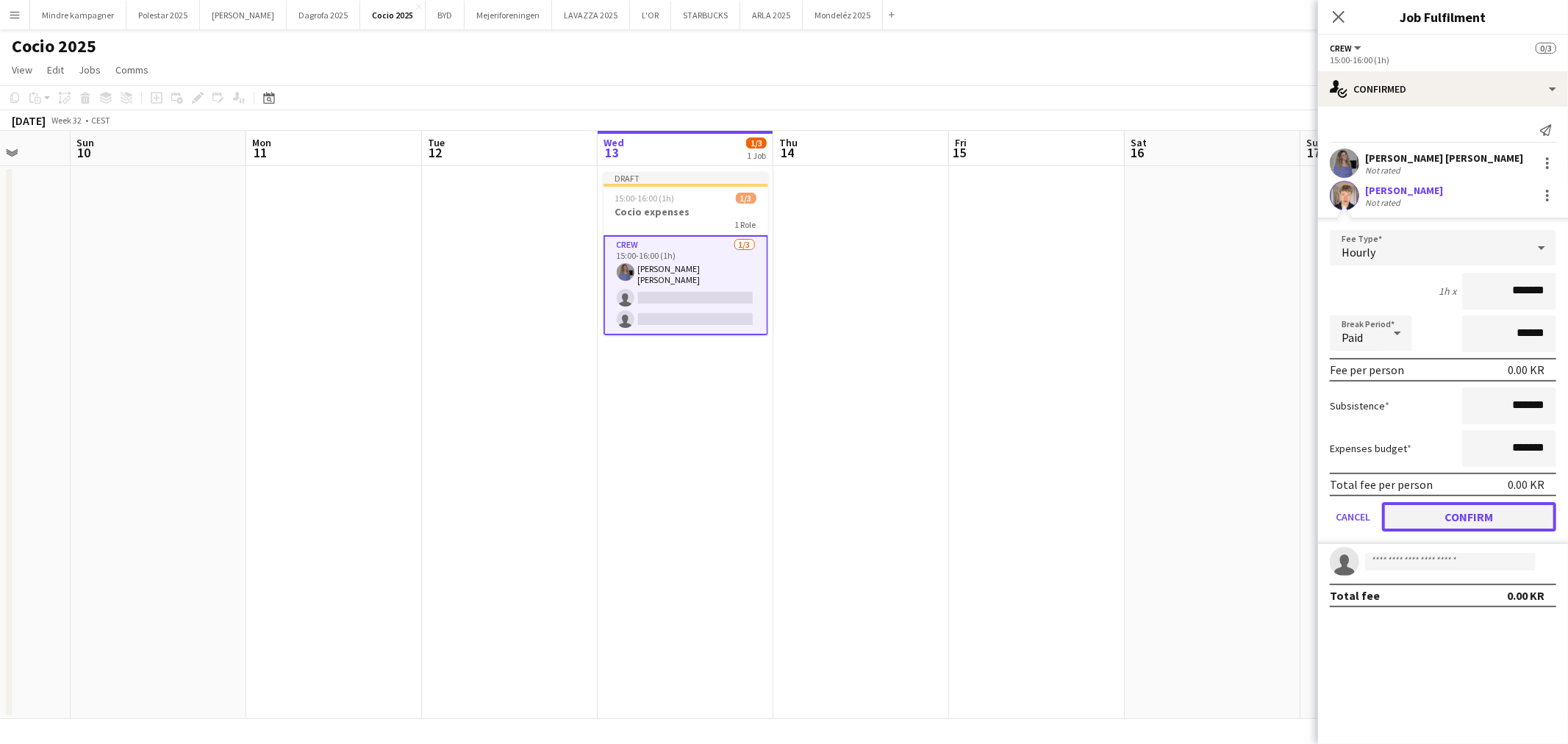
click at [1464, 508] on button "Confirm" at bounding box center [1469, 517] width 174 height 30
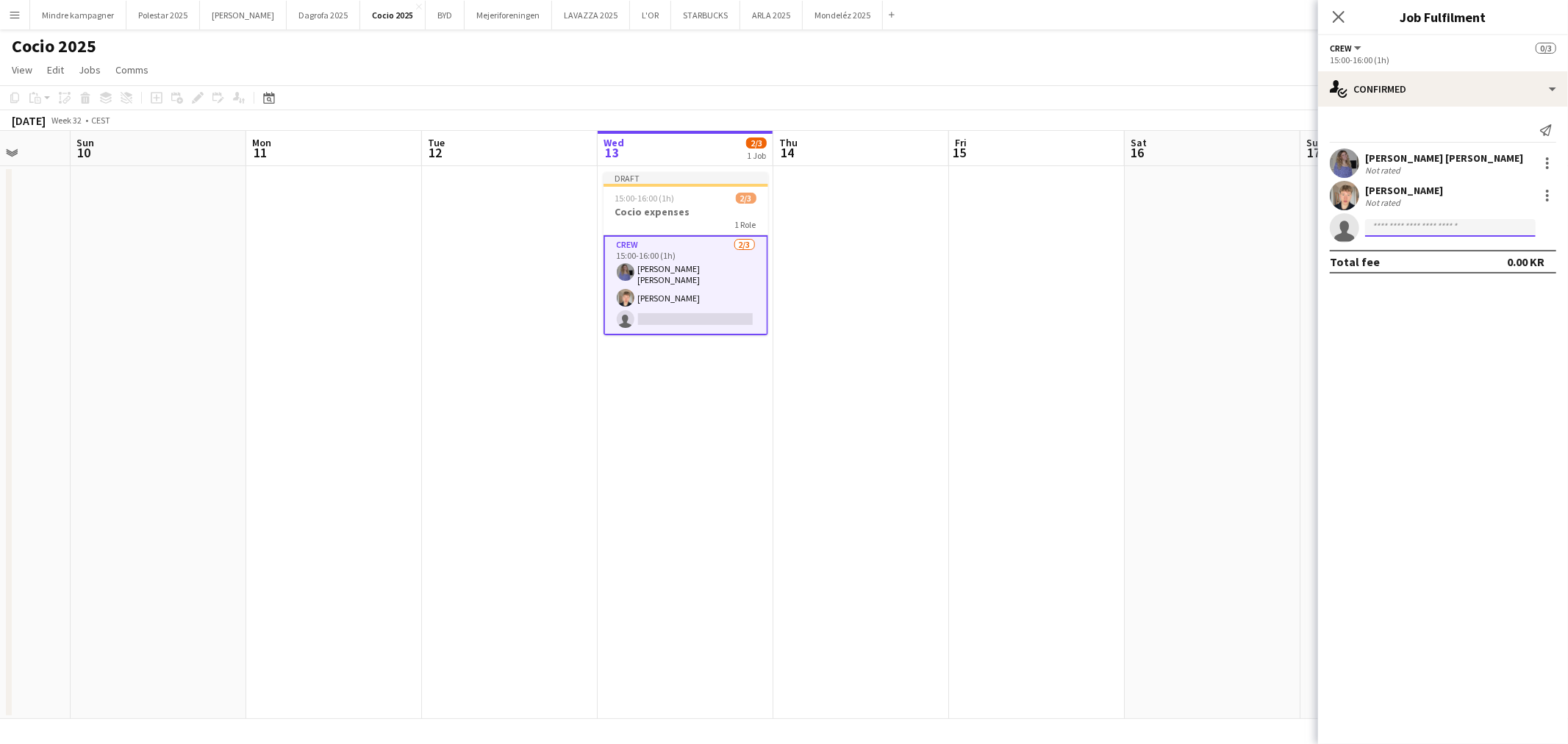
click at [1390, 230] on input at bounding box center [1450, 227] width 170 height 18
type input "****"
click at [1428, 251] on span "[PERSON_NAME]" at bounding box center [1419, 249] width 85 height 12
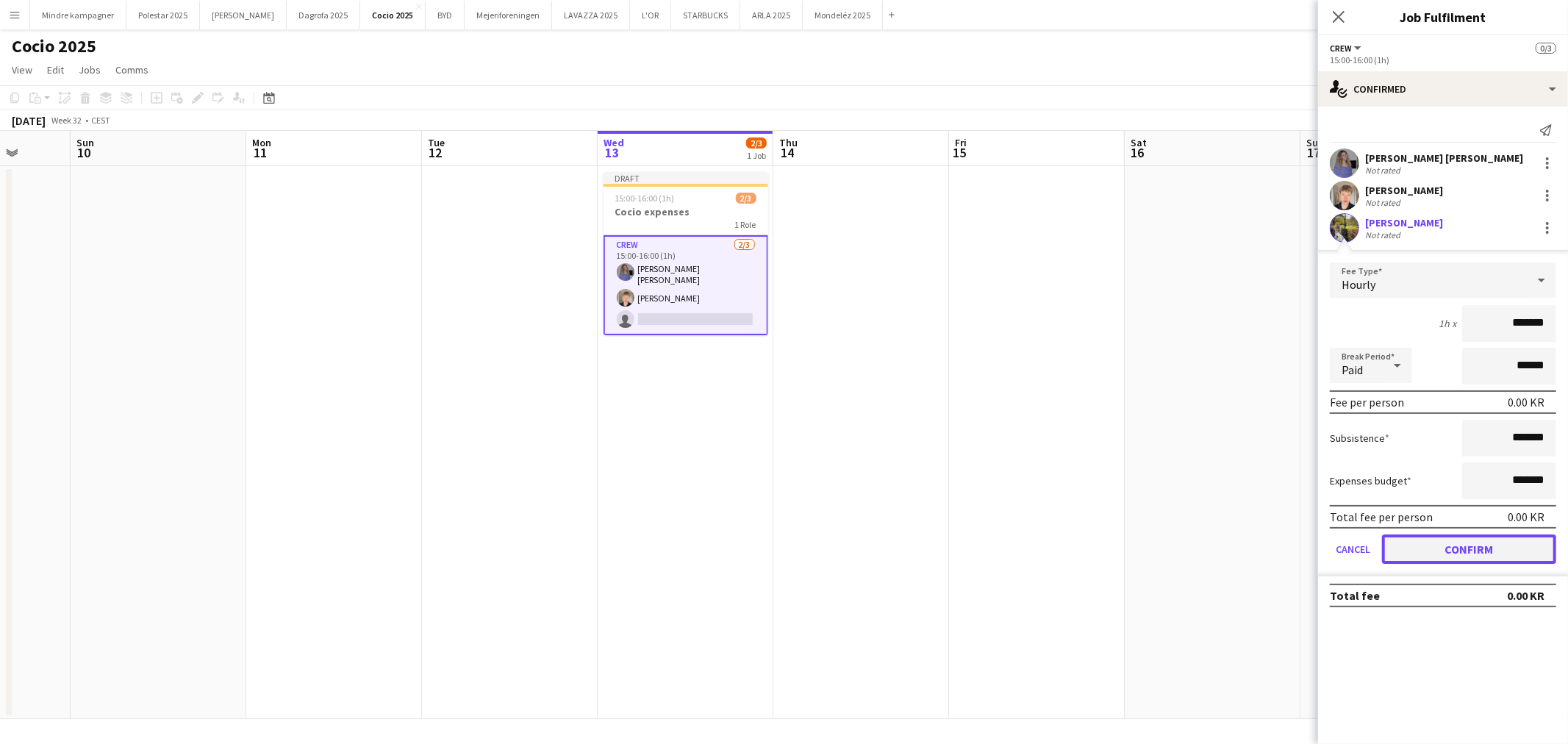
click at [1485, 542] on button "Confirm" at bounding box center [1469, 549] width 174 height 30
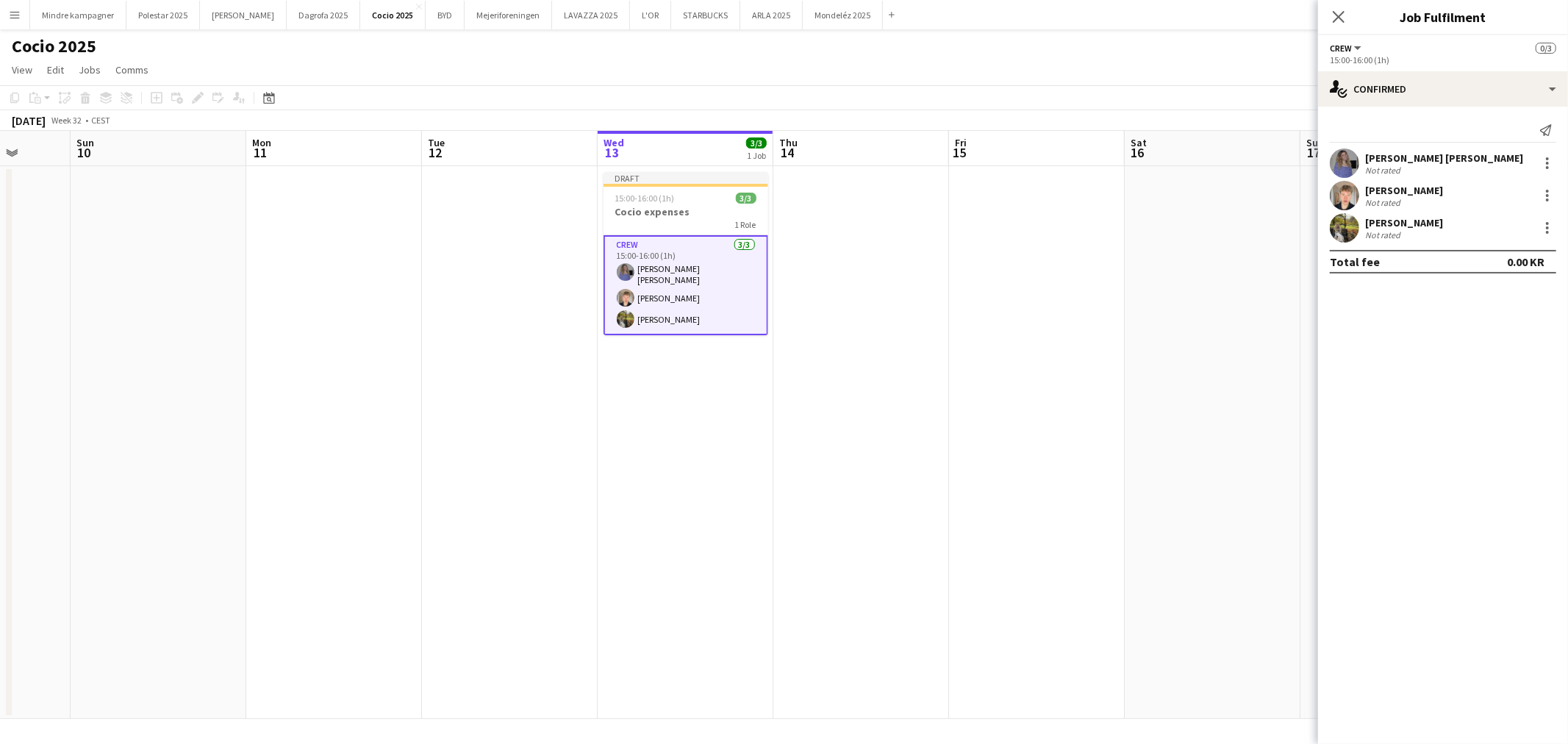
click at [651, 266] on app-card-role "Crew 3/3 15:00-16:00 (1h) Astrid Novrup Nørgaard Sebastian Schow Nelhorf Natash…" at bounding box center [685, 285] width 165 height 100
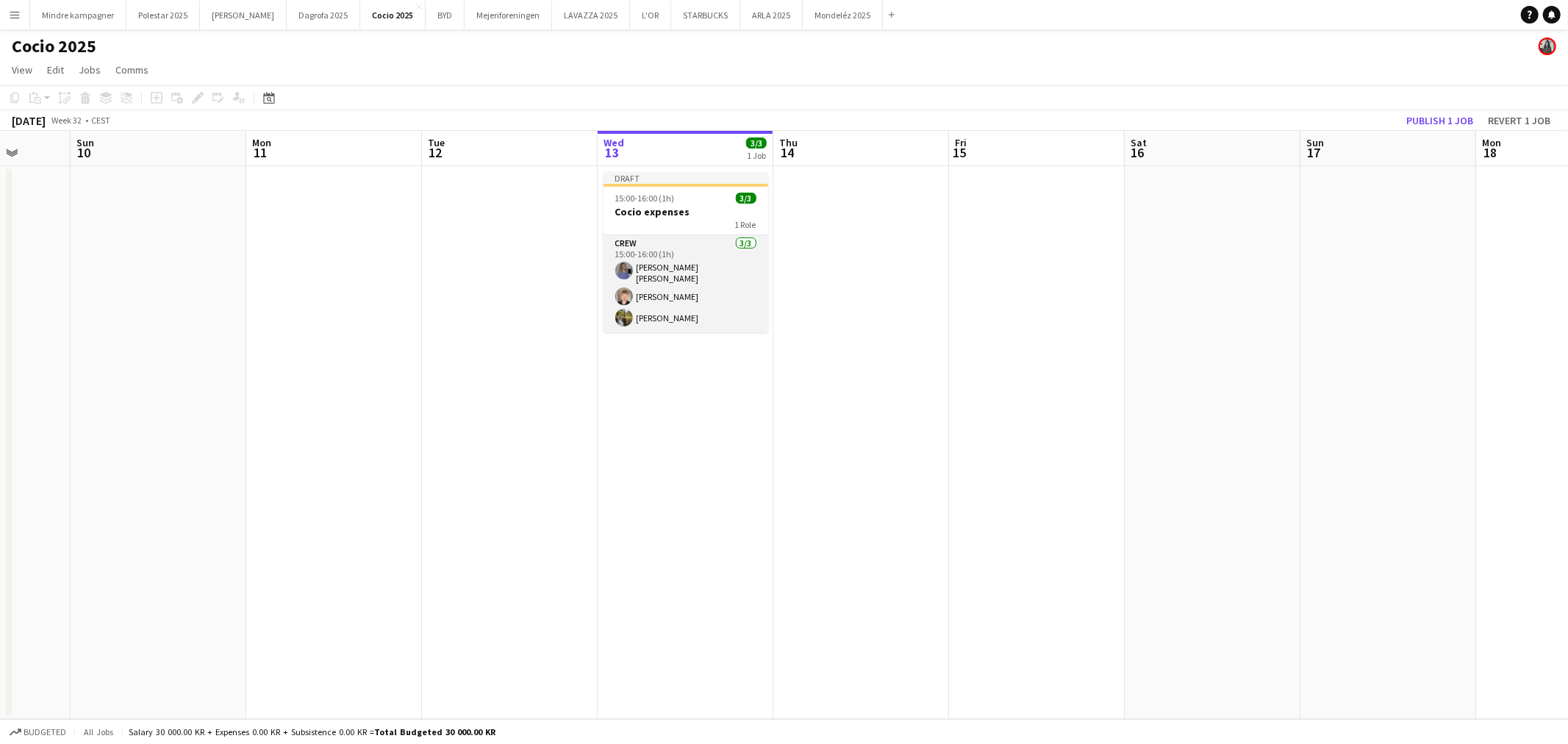
click at [674, 258] on app-card-role "Crew 3/3 15:00-16:00 (1h) Astrid Novrup Nørgaard Sebastian Schow Nelhorf Natash…" at bounding box center [685, 284] width 165 height 97
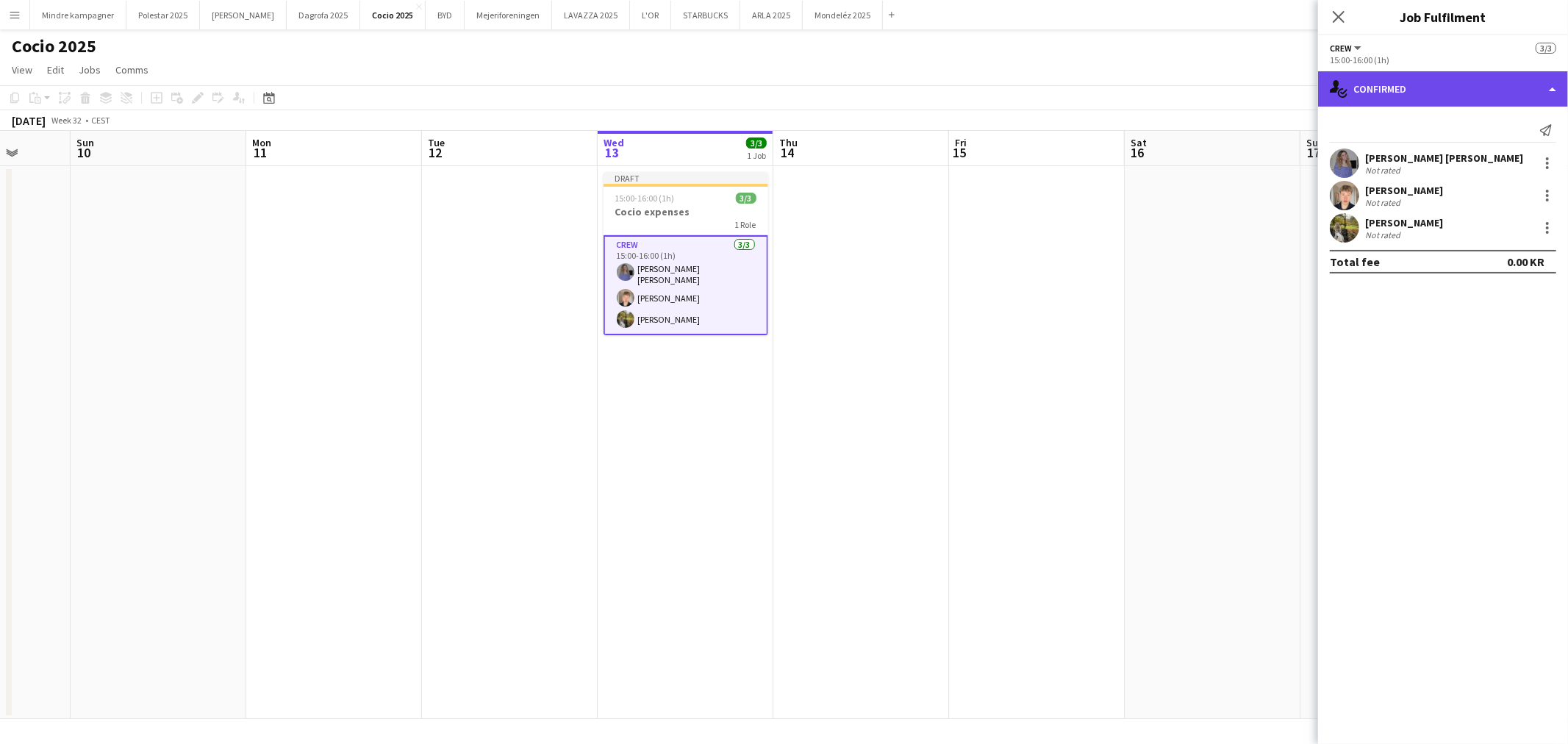
click at [1385, 92] on div "single-neutral-actions-check-2 Confirmed" at bounding box center [1443, 89] width 250 height 35
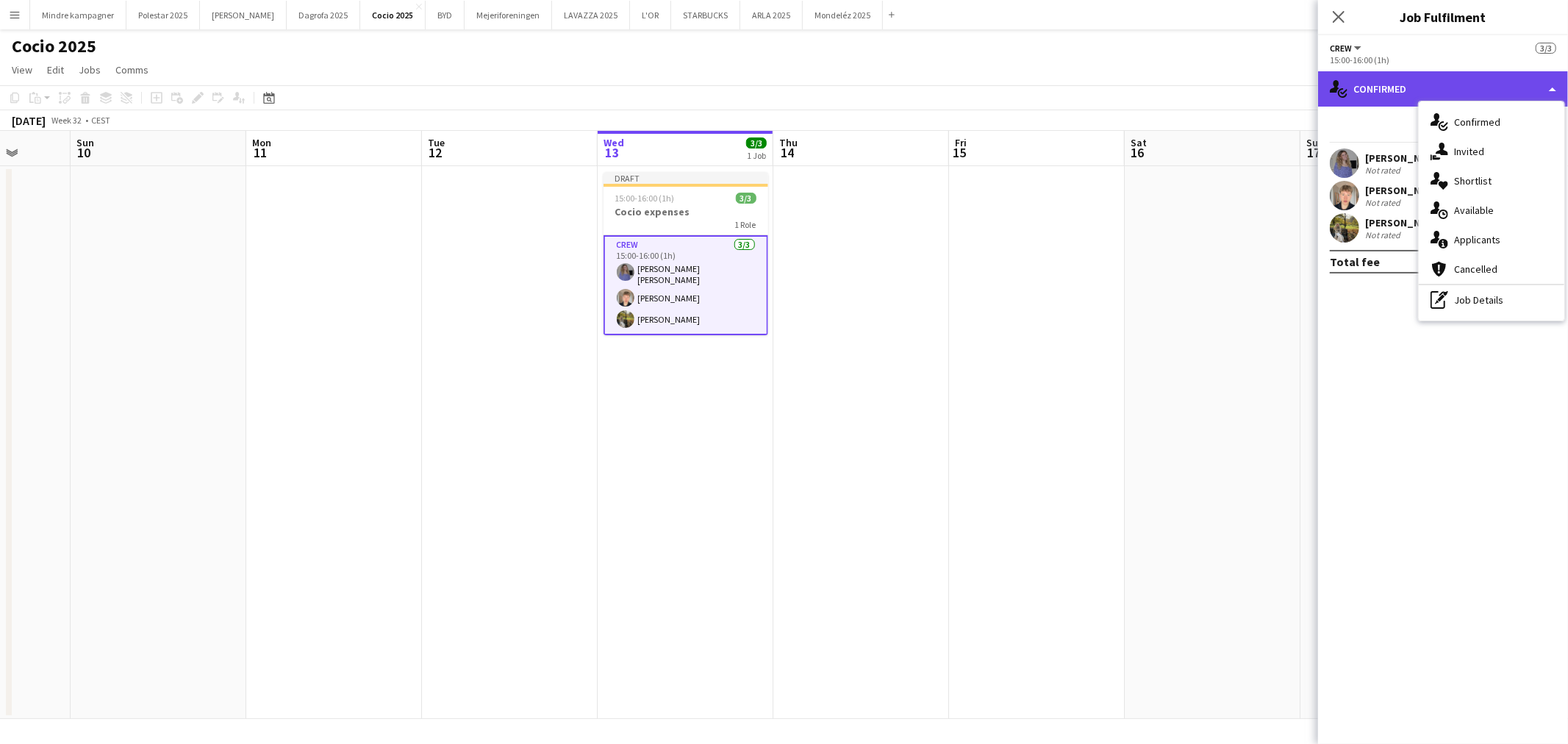
click at [1388, 87] on div "single-neutral-actions-check-2 Confirmed" at bounding box center [1443, 89] width 250 height 35
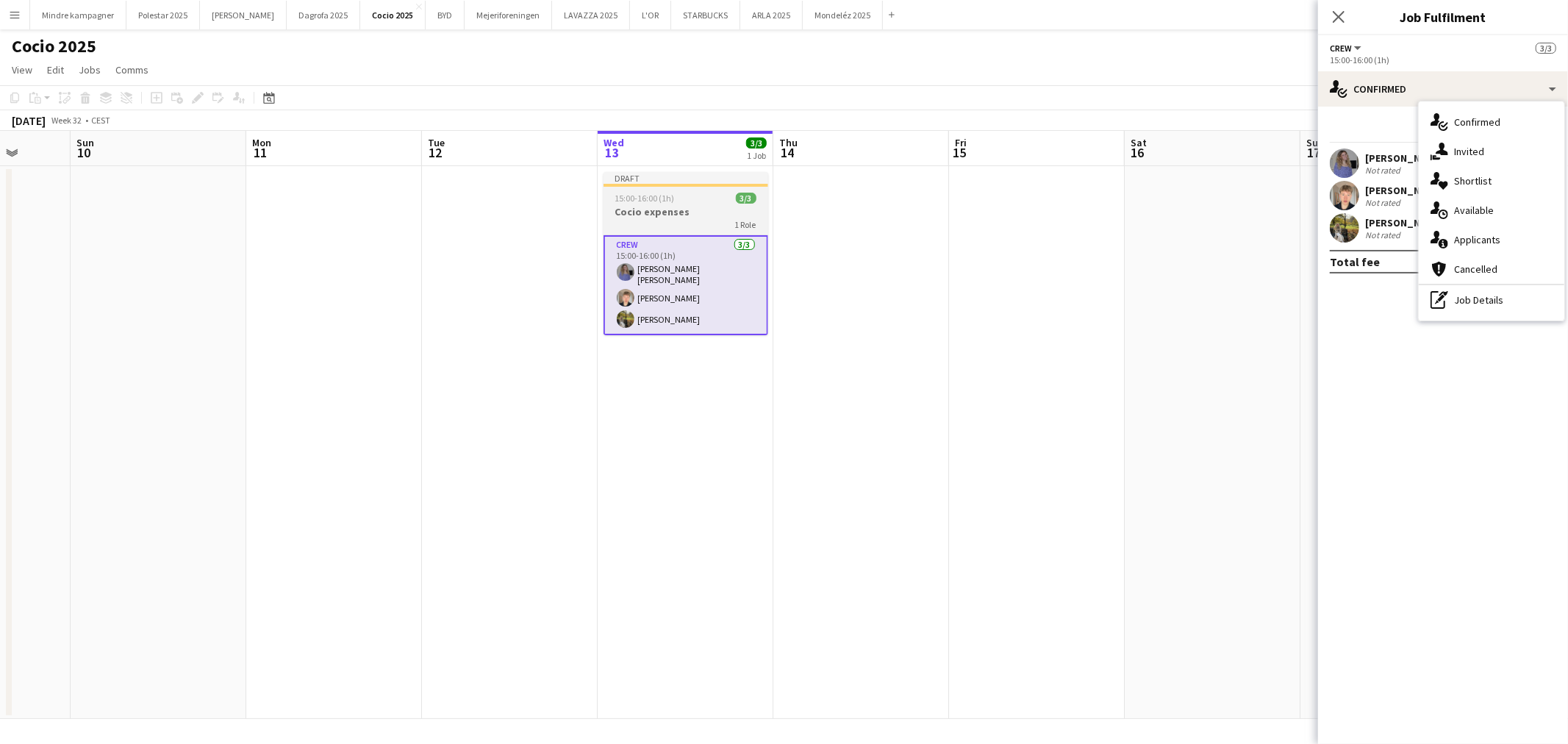
click at [719, 199] on div "15:00-16:00 (1h) 3/3" at bounding box center [685, 198] width 165 height 11
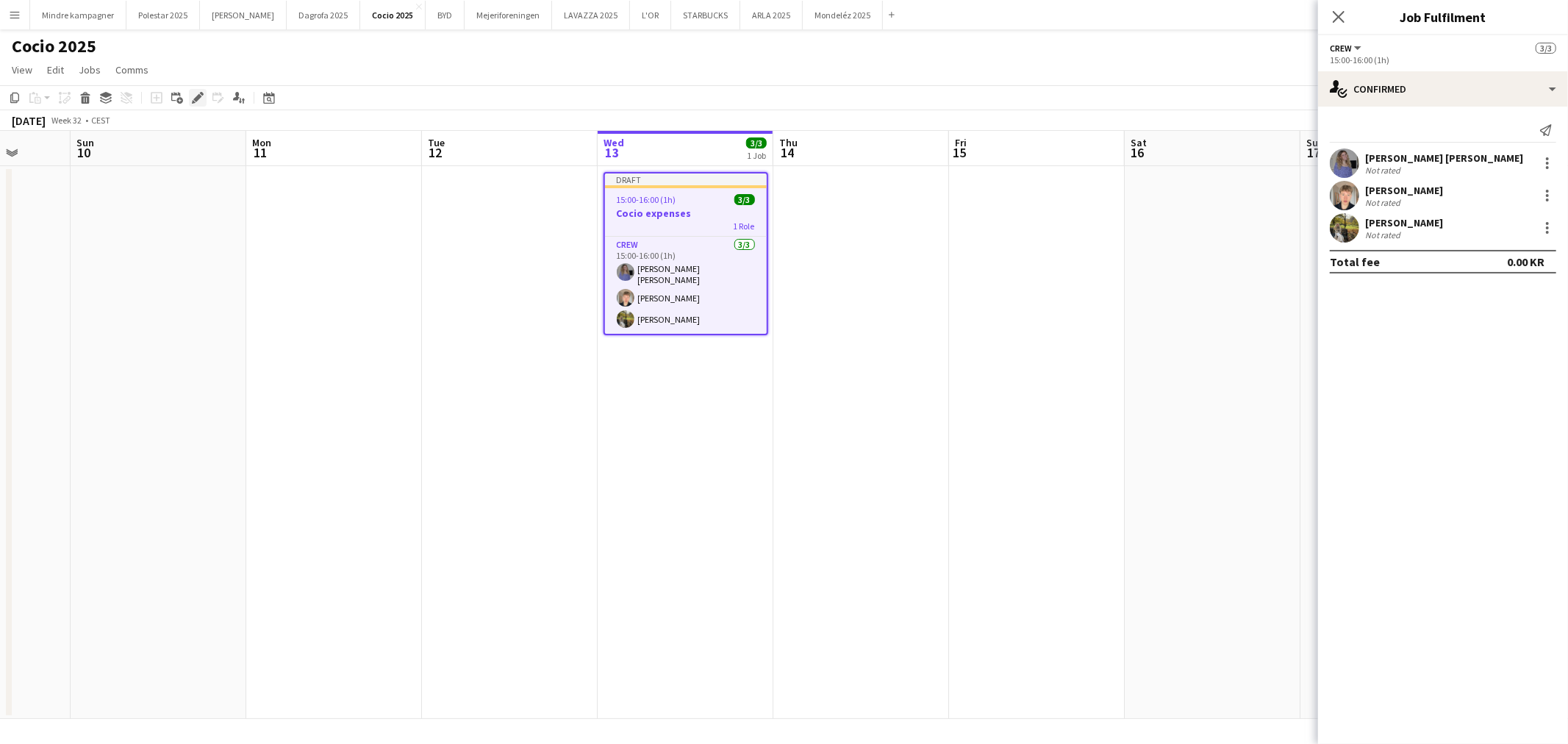
click at [192, 94] on icon "Edit" at bounding box center [197, 98] width 12 height 12
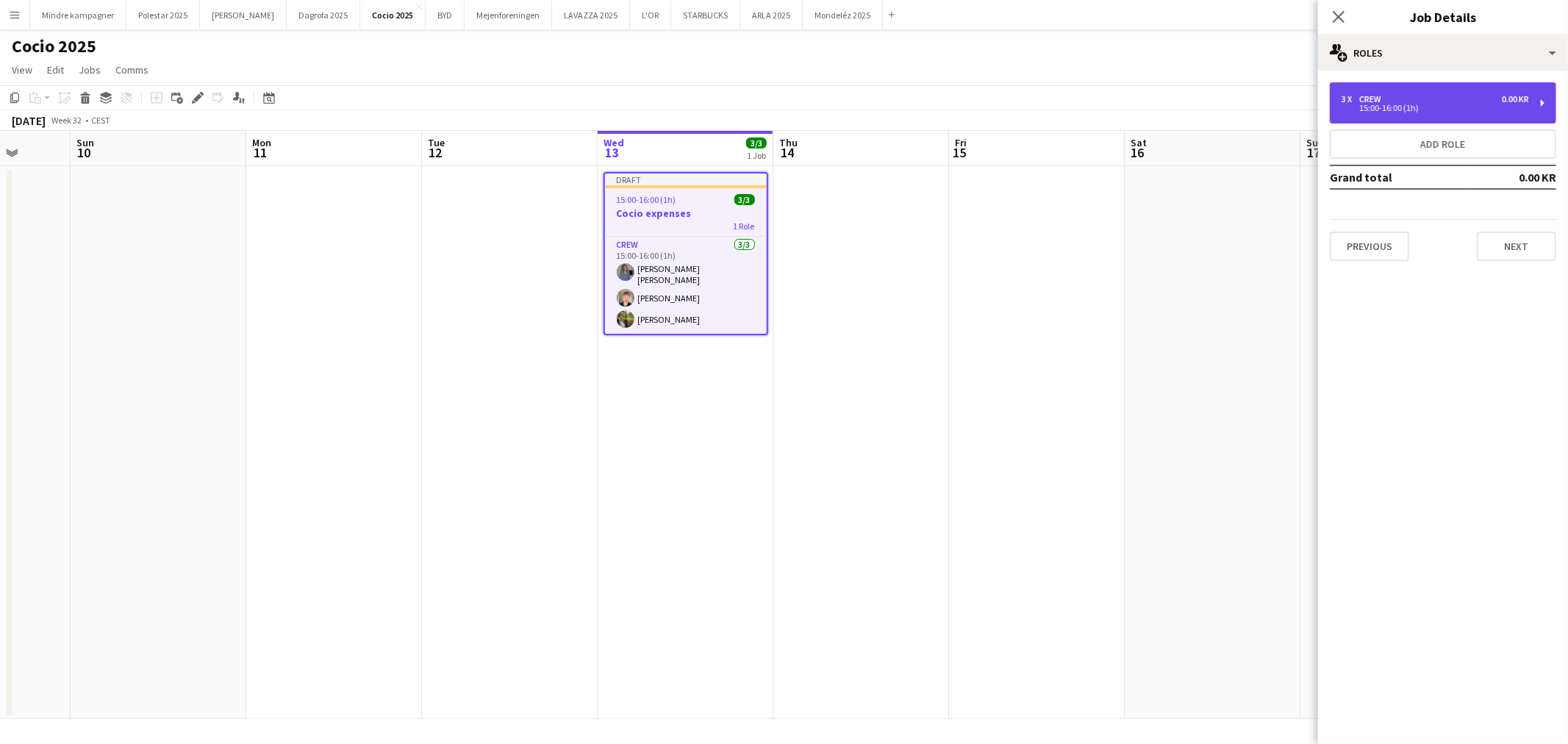
click at [1385, 96] on div "Crew" at bounding box center [1373, 99] width 28 height 10
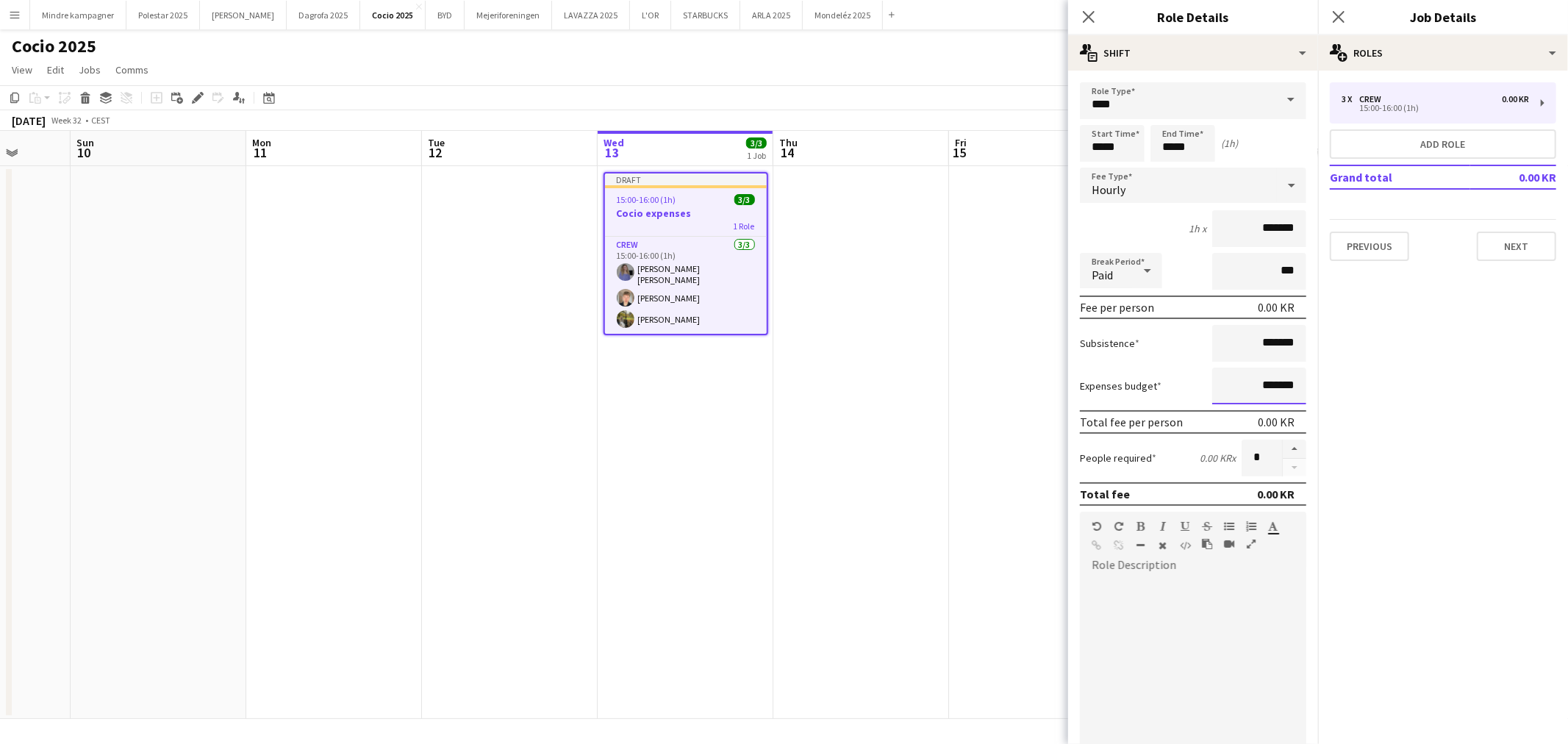
click at [1241, 381] on input "*******" at bounding box center [1259, 386] width 94 height 36
type input "*********"
click at [1019, 506] on app-date-cell at bounding box center [1036, 442] width 176 height 553
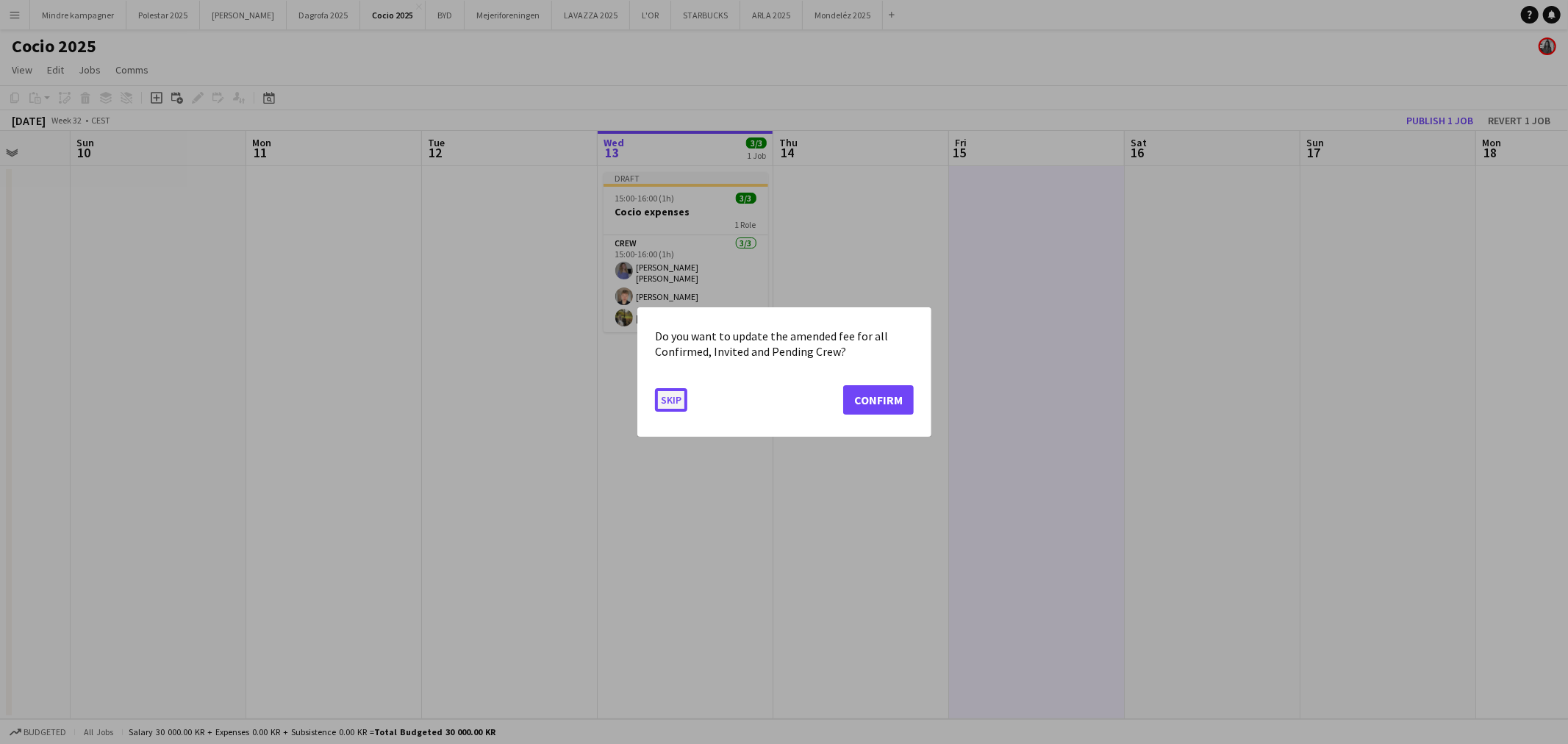
click at [669, 400] on button "Skip" at bounding box center [671, 399] width 33 height 23
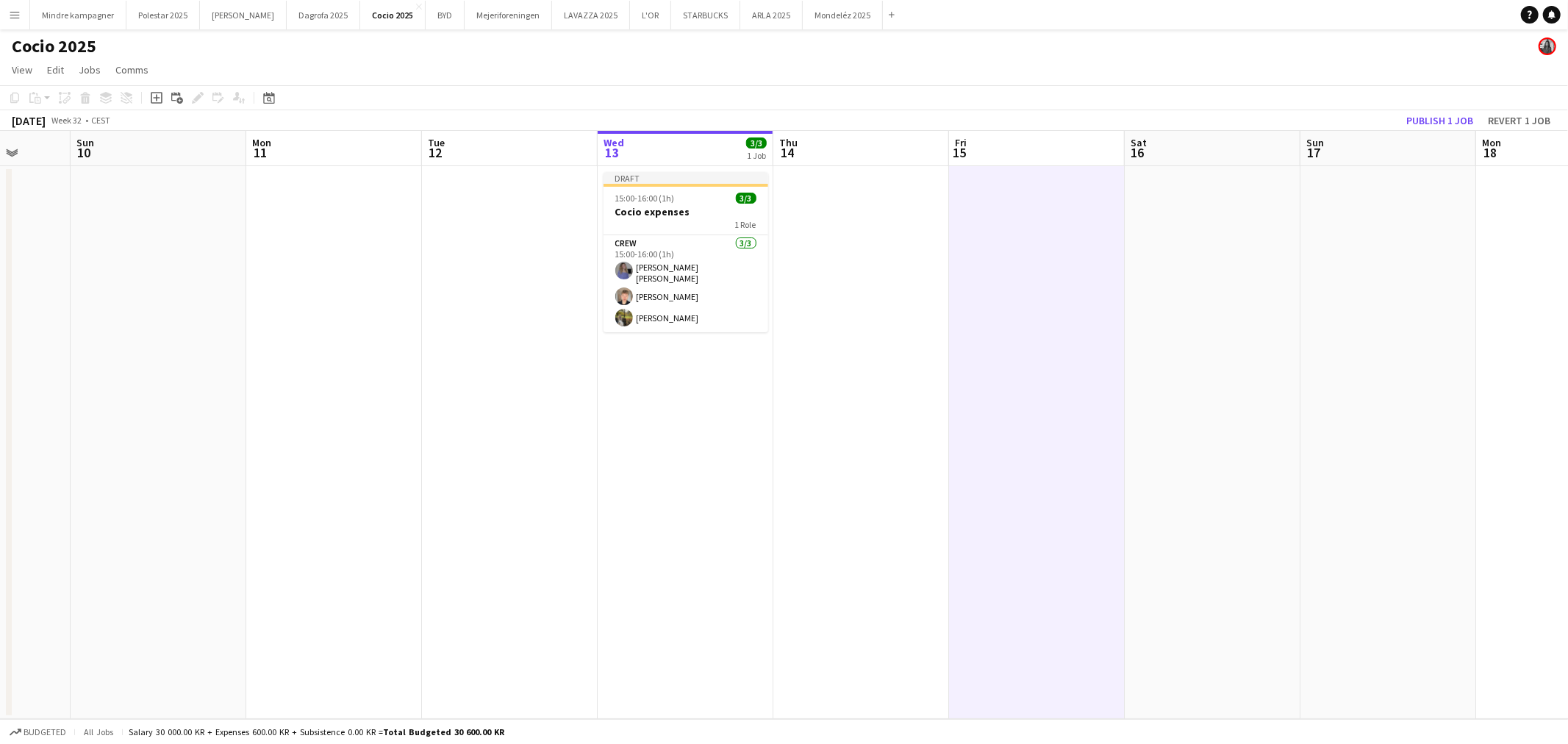
click at [676, 223] on div "1 Role" at bounding box center [685, 224] width 165 height 12
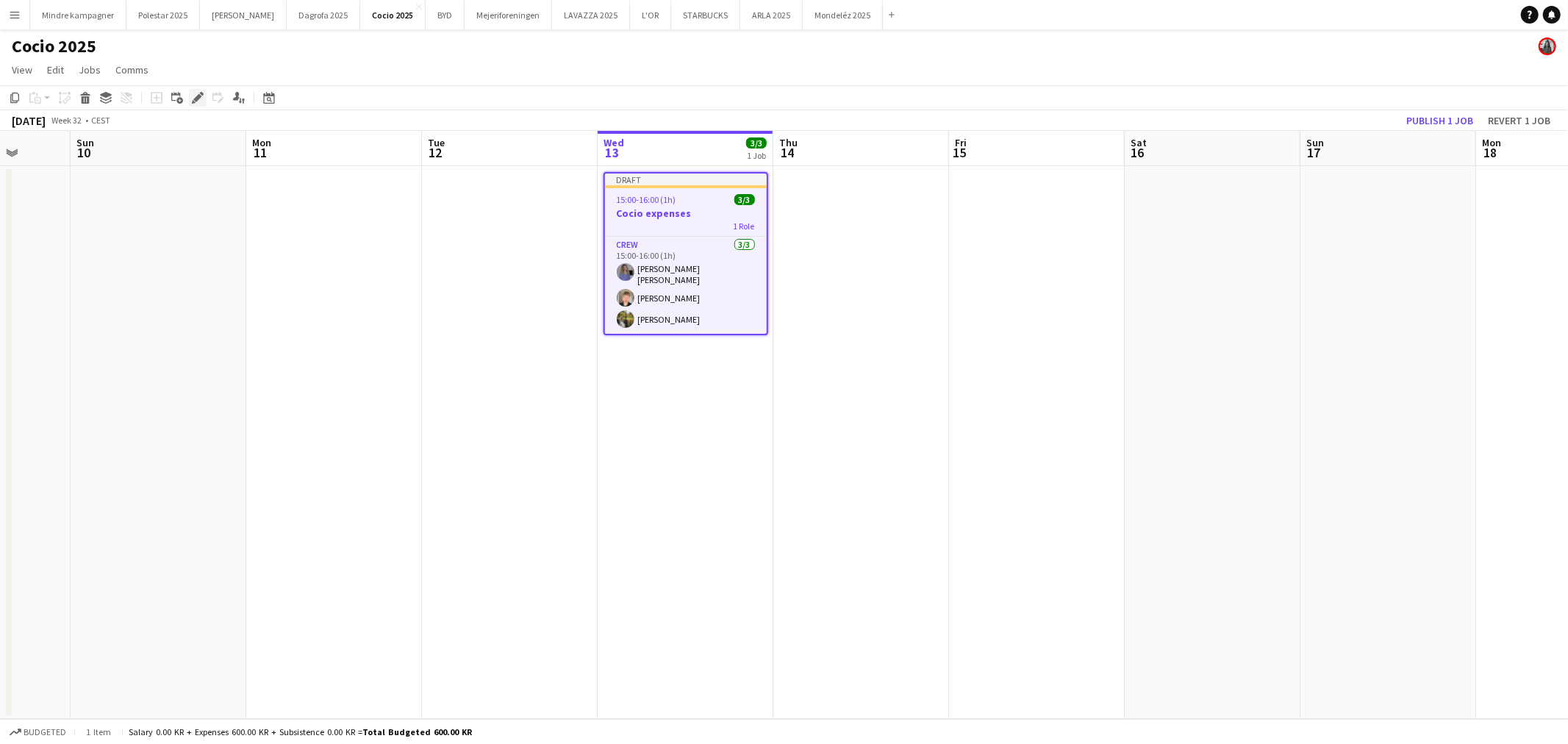
click at [201, 96] on icon at bounding box center [202, 94] width 4 height 4
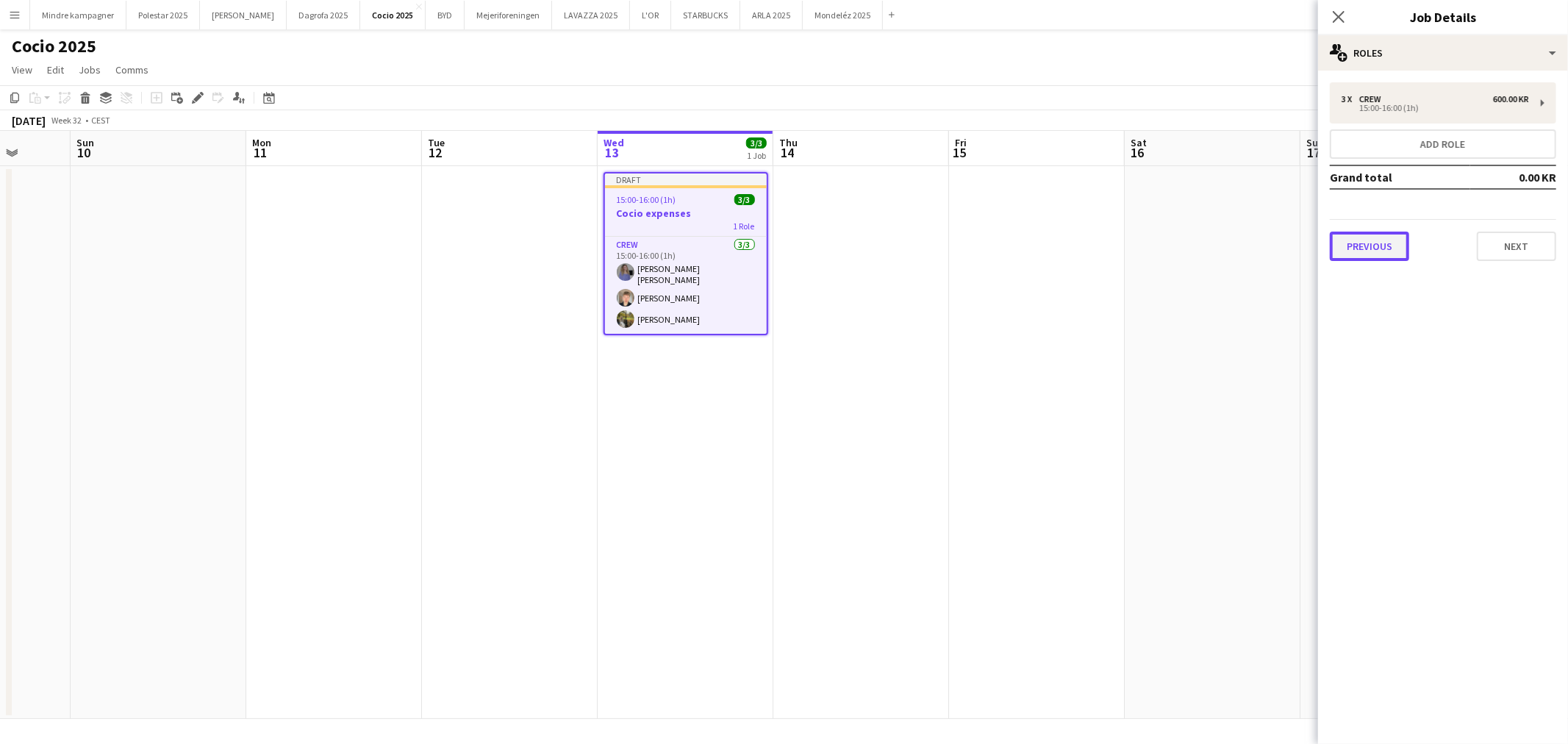
click at [1379, 244] on button "Previous" at bounding box center [1369, 247] width 79 height 30
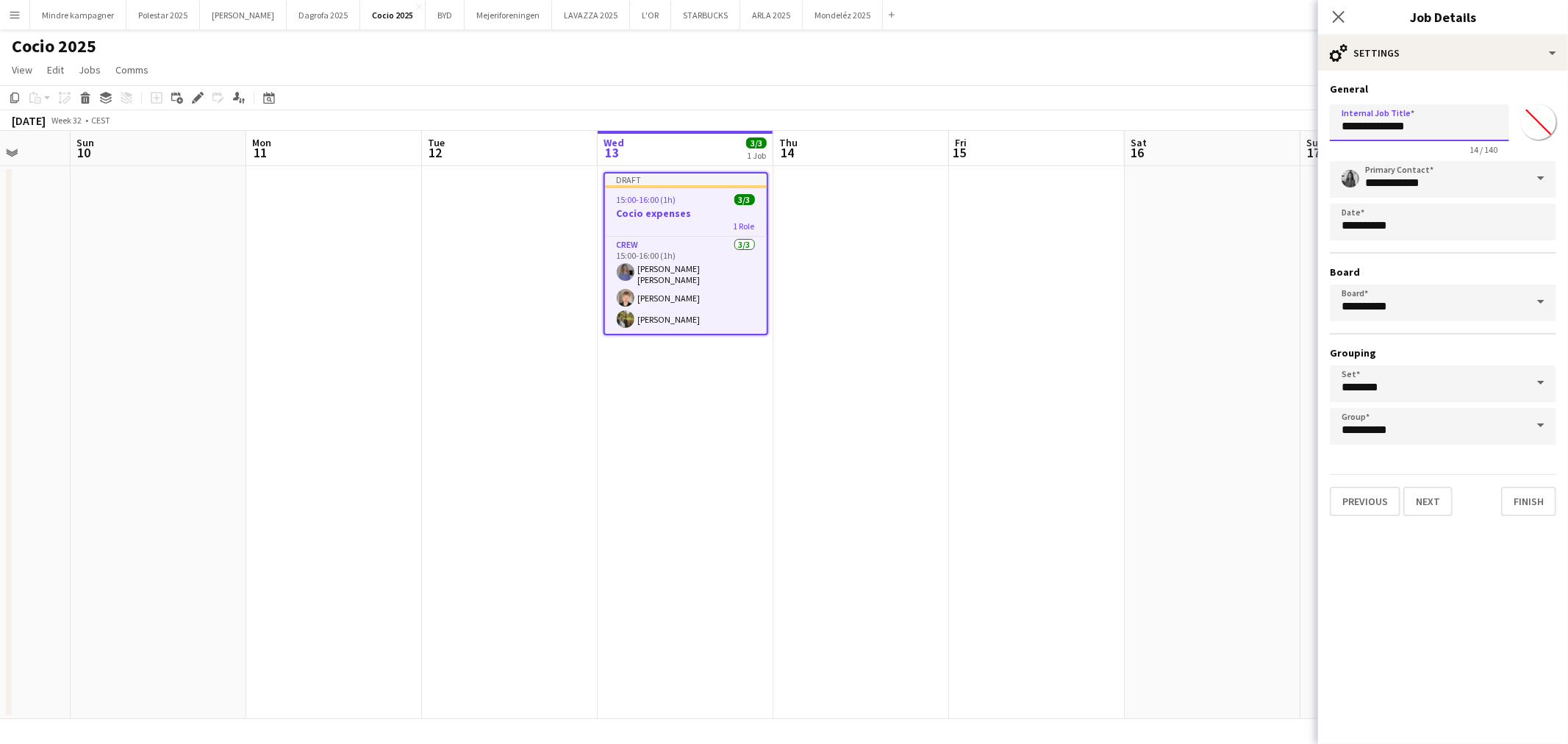
click at [1421, 135] on input "**********" at bounding box center [1419, 122] width 180 height 36
type input "**********"
click at [1183, 435] on app-date-cell at bounding box center [1212, 442] width 176 height 553
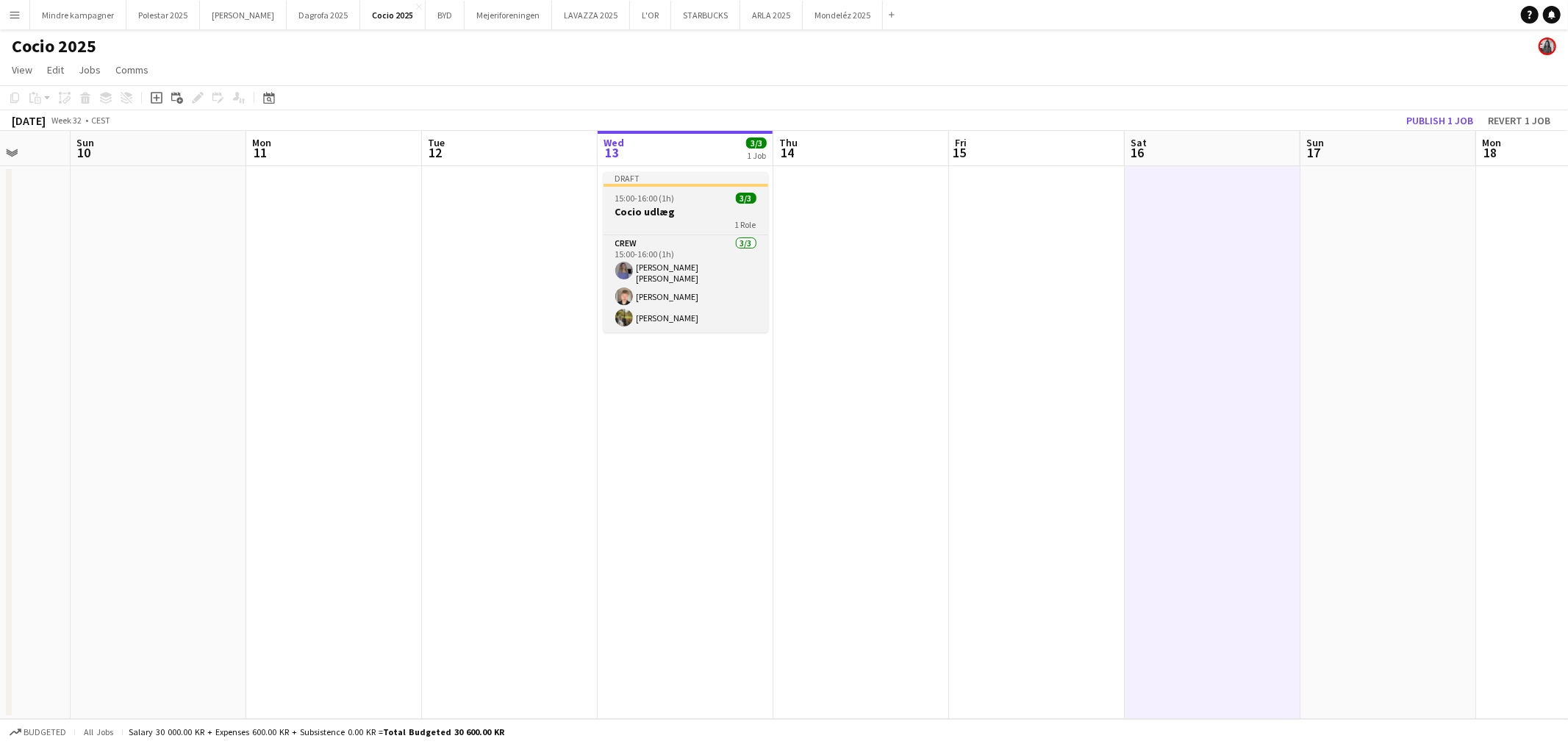
click at [672, 226] on div "1 Role" at bounding box center [685, 224] width 165 height 12
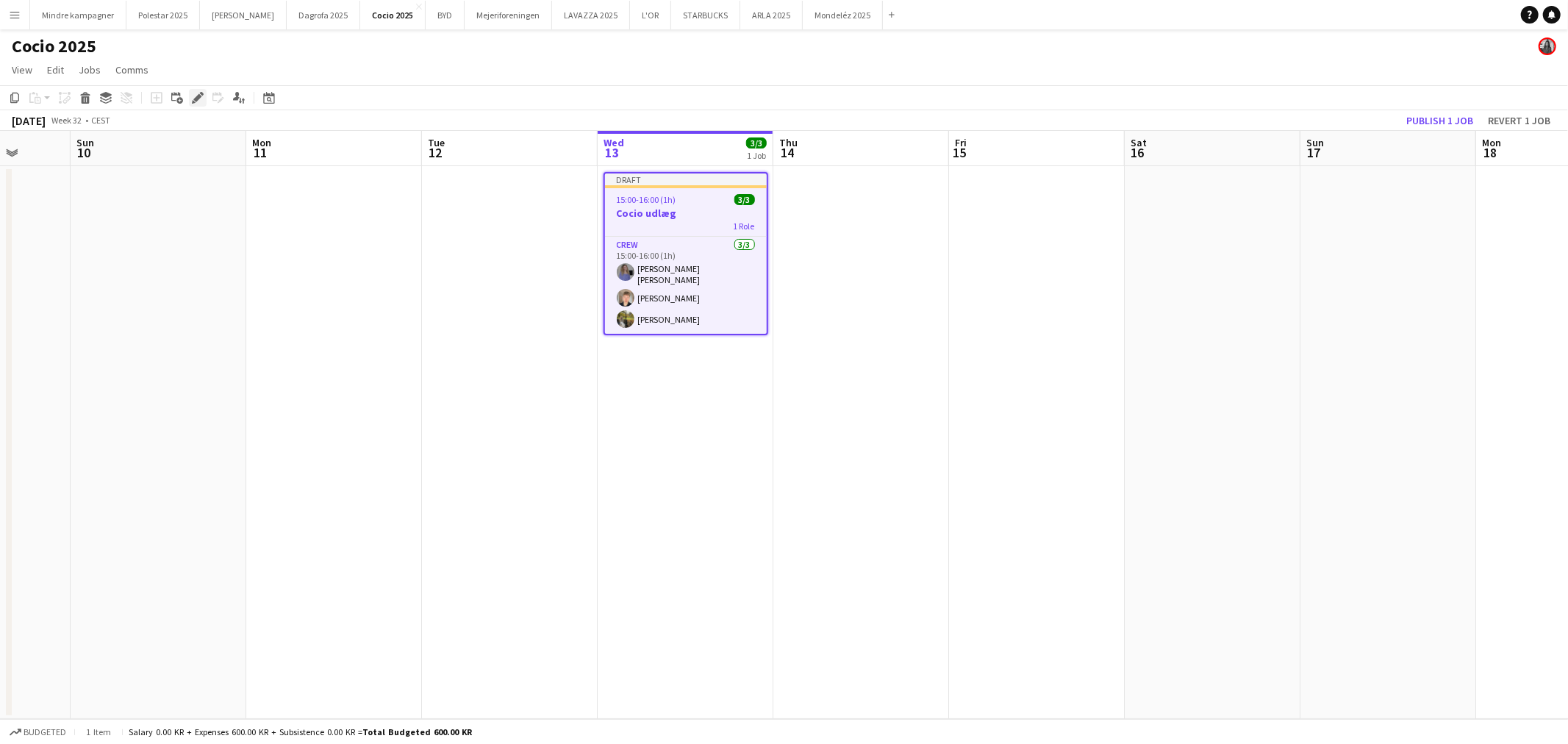
click at [197, 96] on icon at bounding box center [197, 98] width 8 height 8
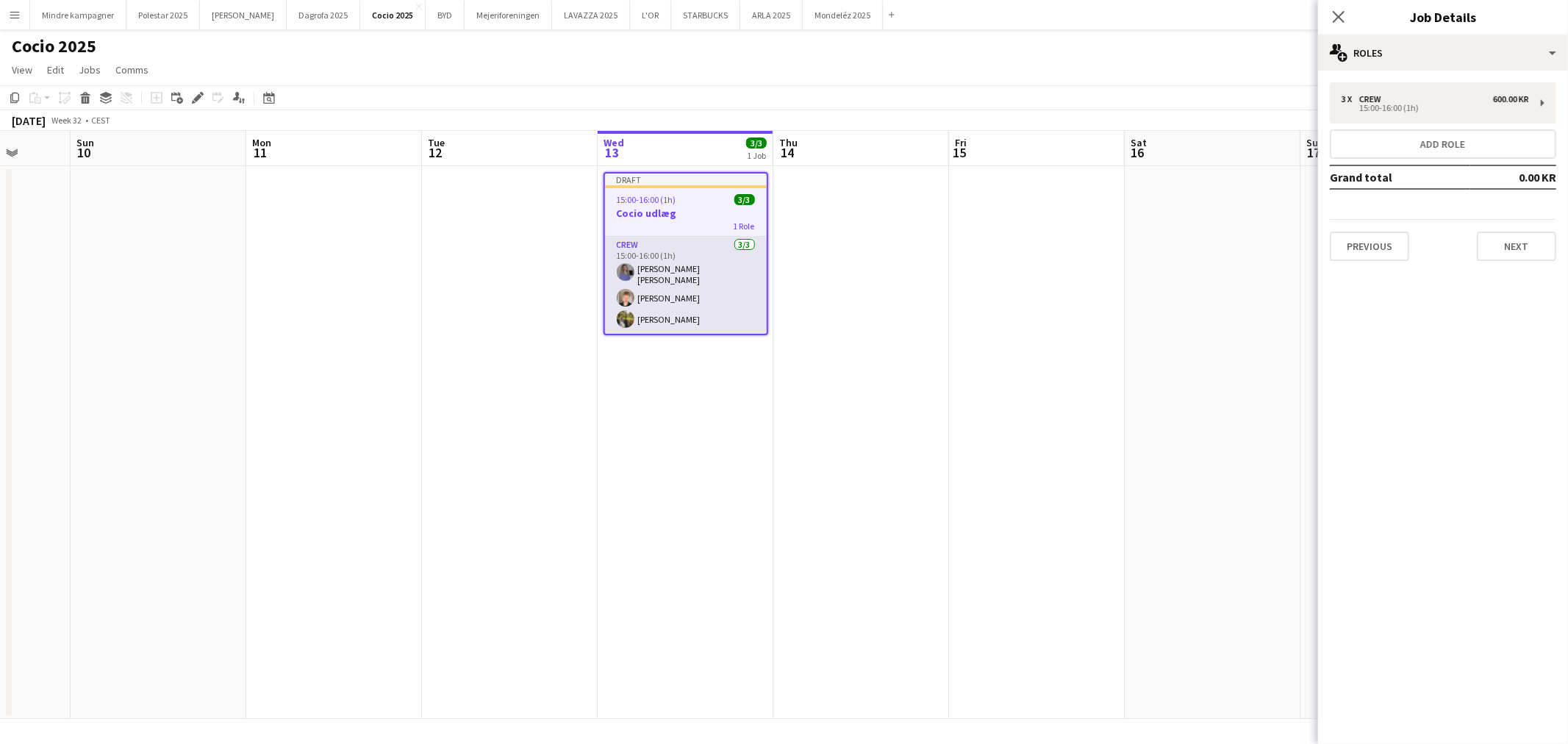
click at [664, 270] on app-card-role "Crew 3/3 15:00-16:00 (1h) Astrid Novrup Nørgaard Sebastian Schow Nelhorf Natash…" at bounding box center [686, 285] width 162 height 97
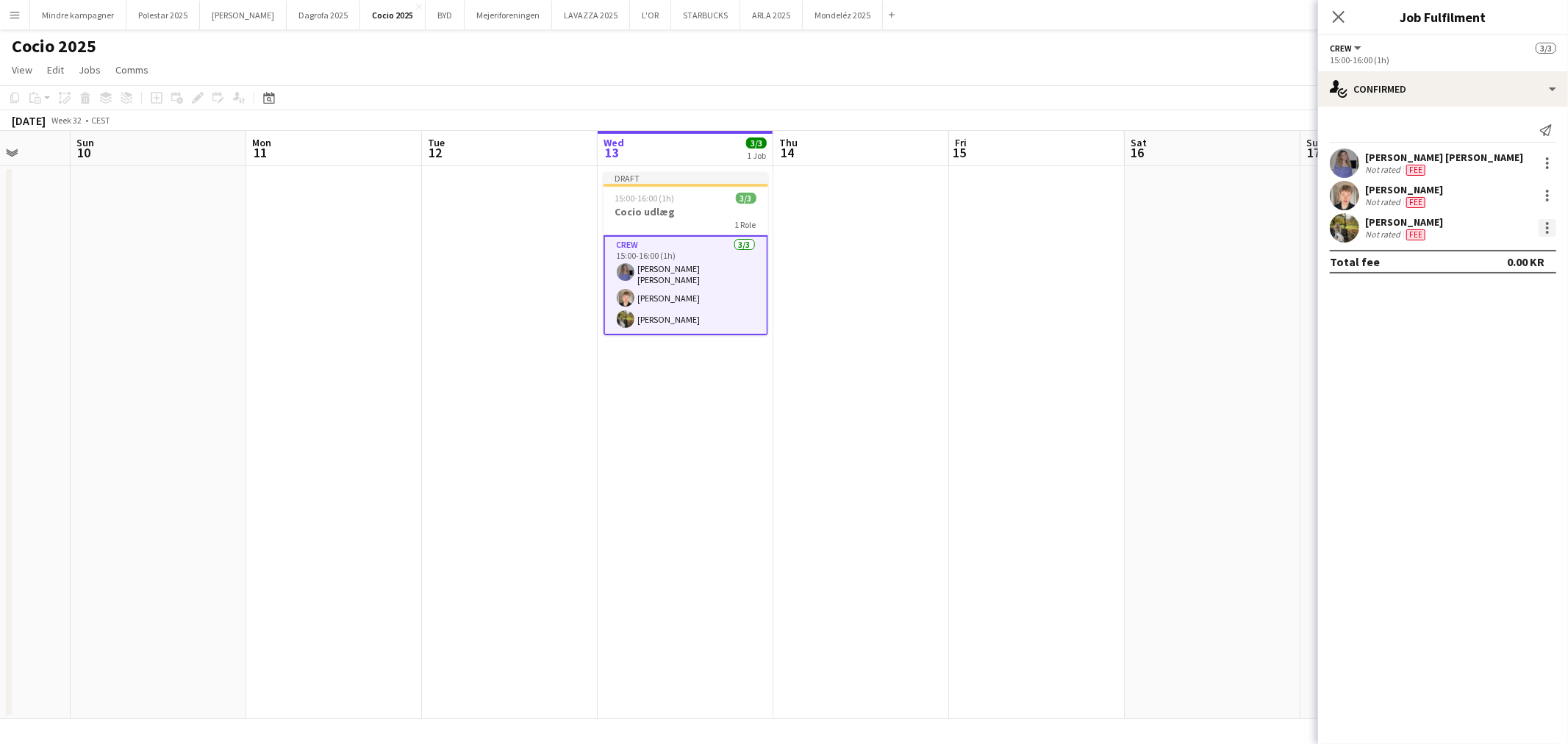
click at [1548, 222] on div at bounding box center [1548, 223] width 3 height 3
click at [1491, 392] on span "Remove" at bounding box center [1476, 396] width 44 height 12
click at [1544, 202] on div at bounding box center [1548, 196] width 18 height 18
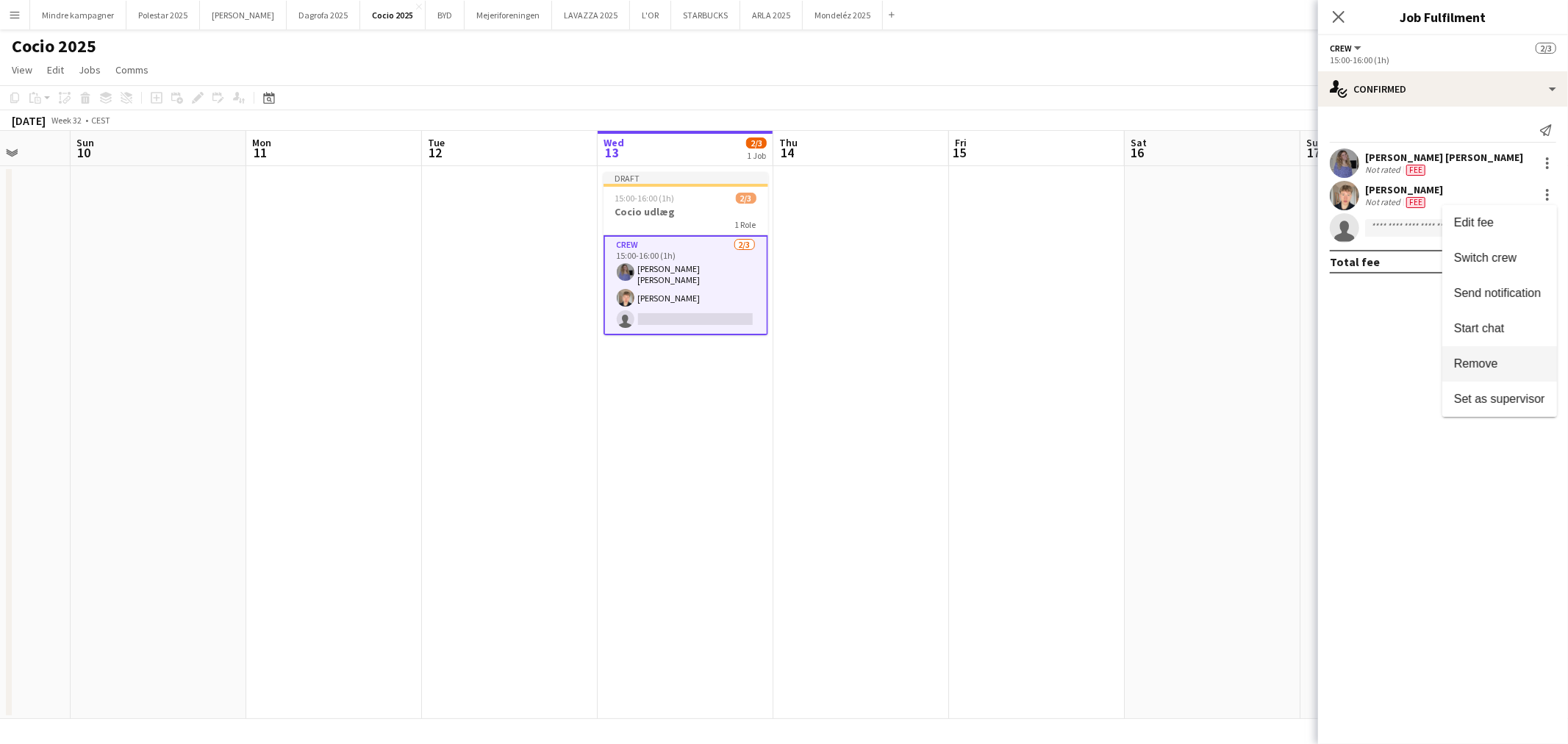
click at [1494, 355] on button "Remove" at bounding box center [1499, 364] width 115 height 35
click at [1548, 166] on div at bounding box center [1548, 167] width 3 height 3
click at [1493, 336] on span "Remove" at bounding box center [1476, 331] width 44 height 12
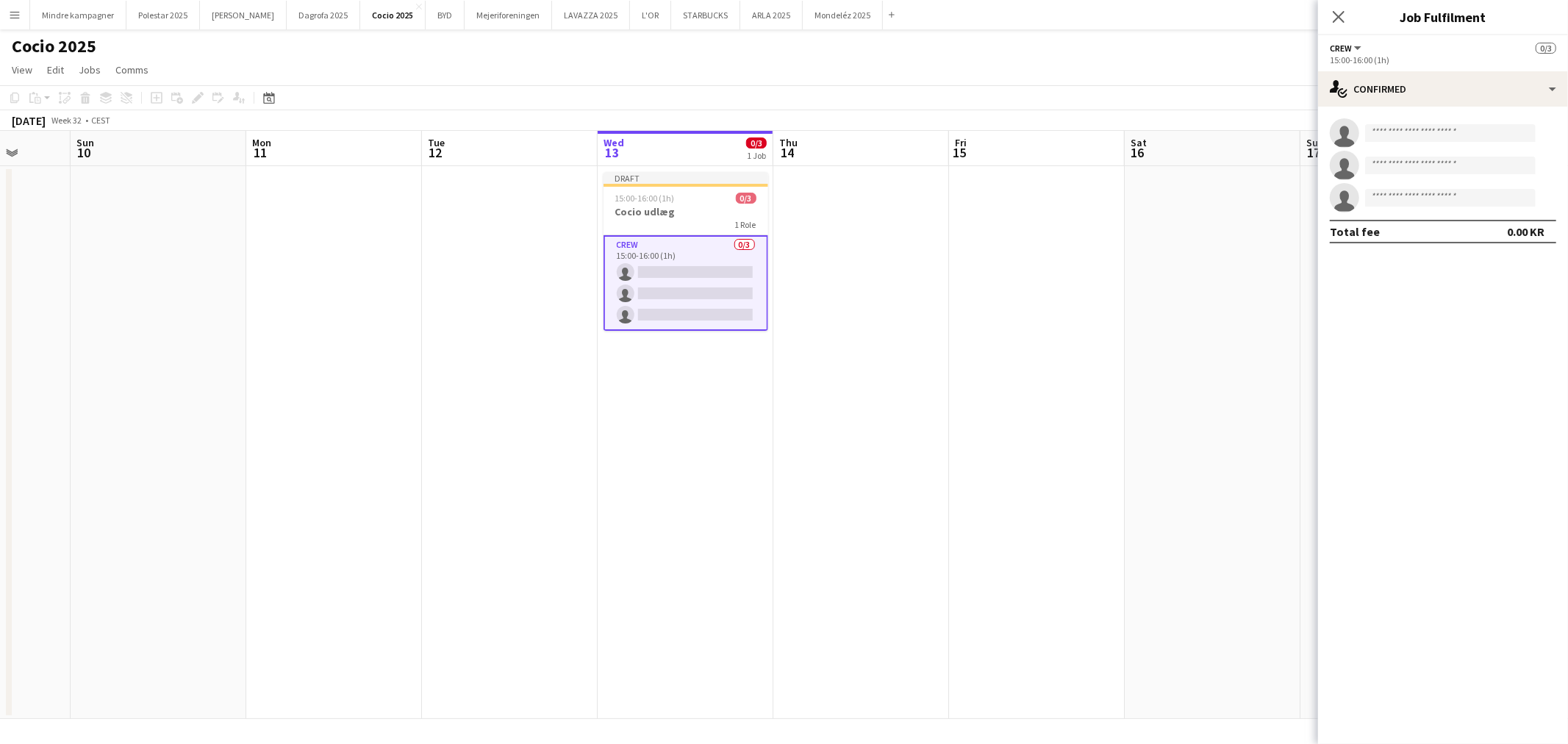
click at [1425, 142] on app-invite-slot "single-neutral-actions" at bounding box center [1443, 133] width 250 height 30
click at [1427, 138] on input at bounding box center [1450, 132] width 170 height 18
type input "***"
click at [1442, 174] on span "+4524892665" at bounding box center [1451, 178] width 147 height 12
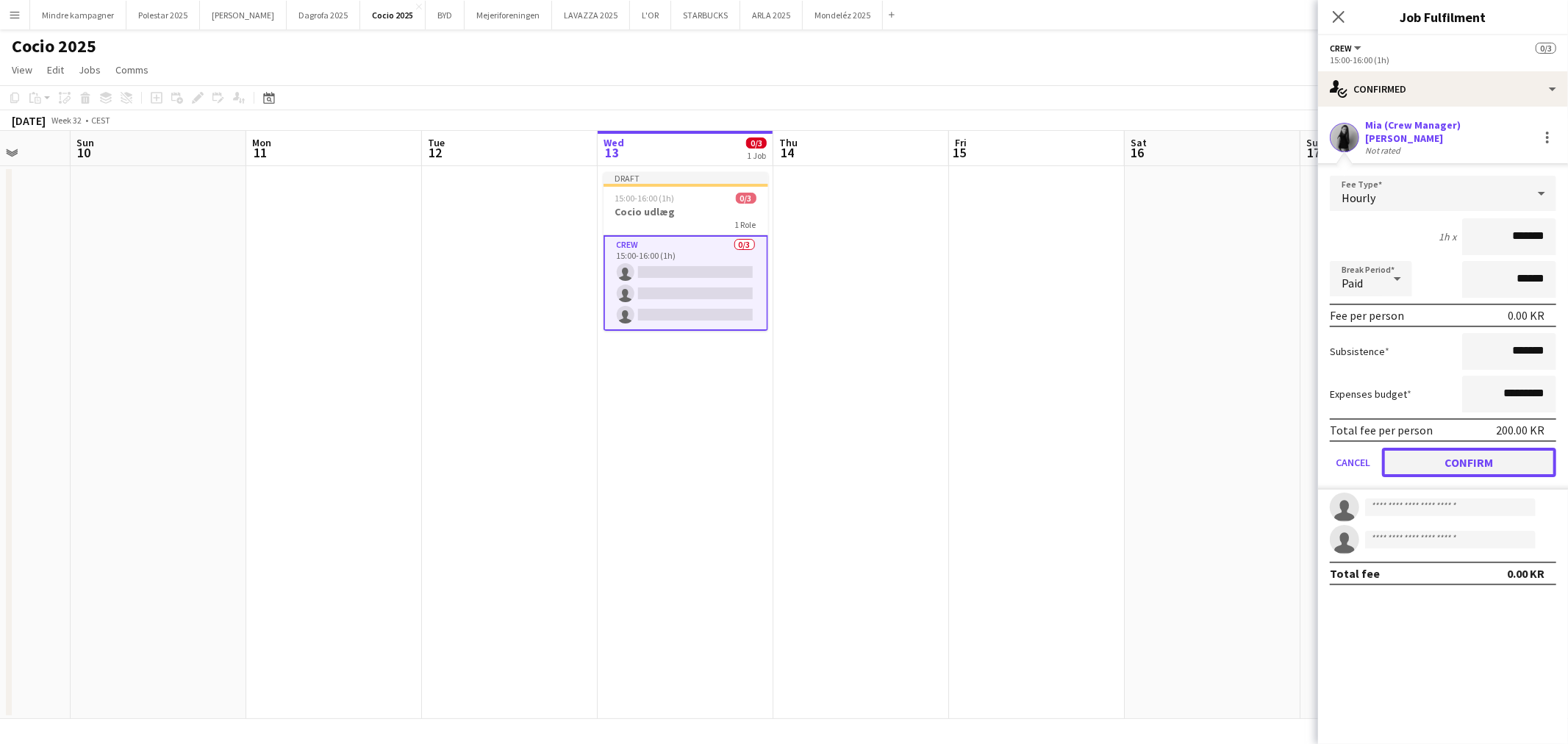
click at [1485, 450] on button "Confirm" at bounding box center [1469, 463] width 174 height 30
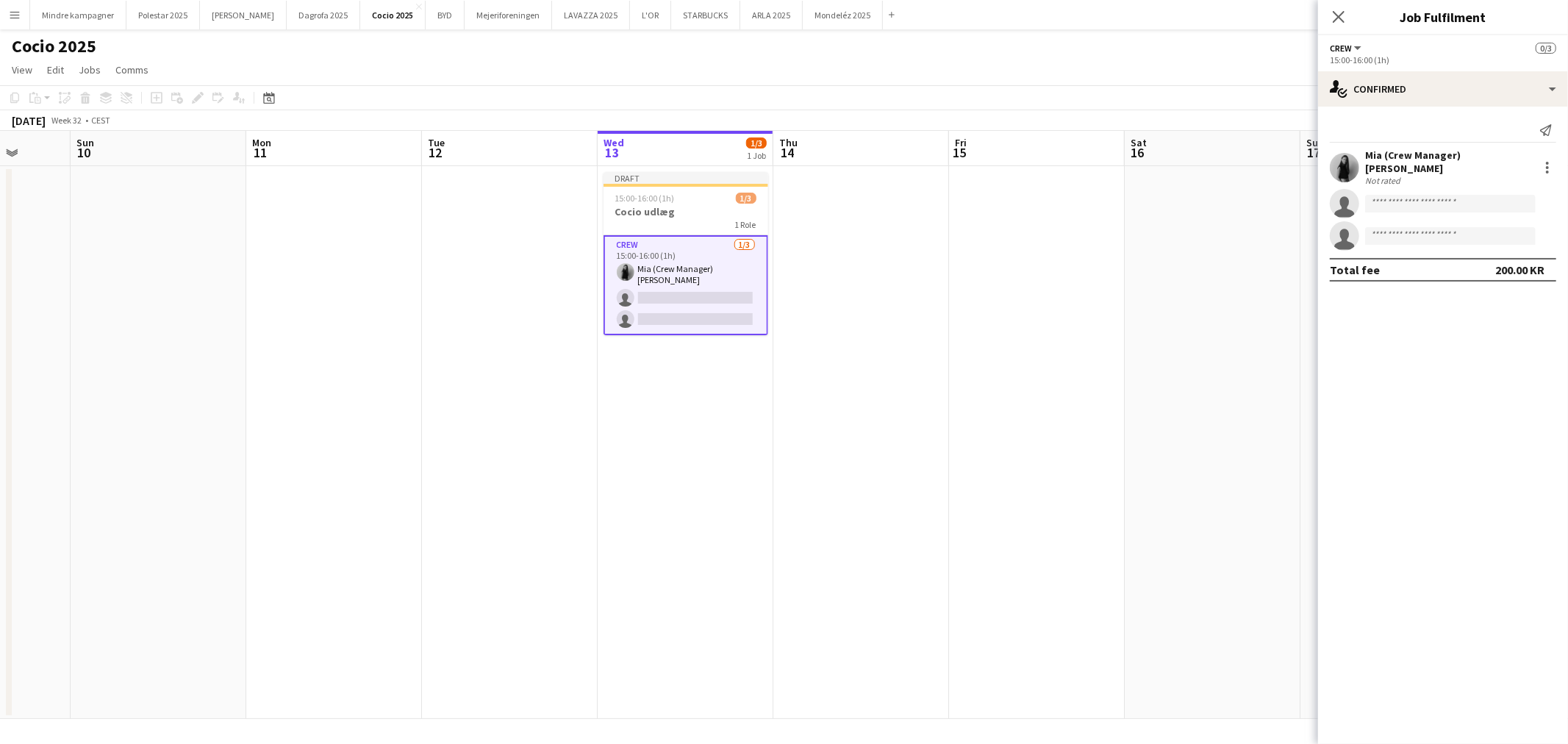
click at [1079, 465] on app-date-cell at bounding box center [1036, 442] width 176 height 553
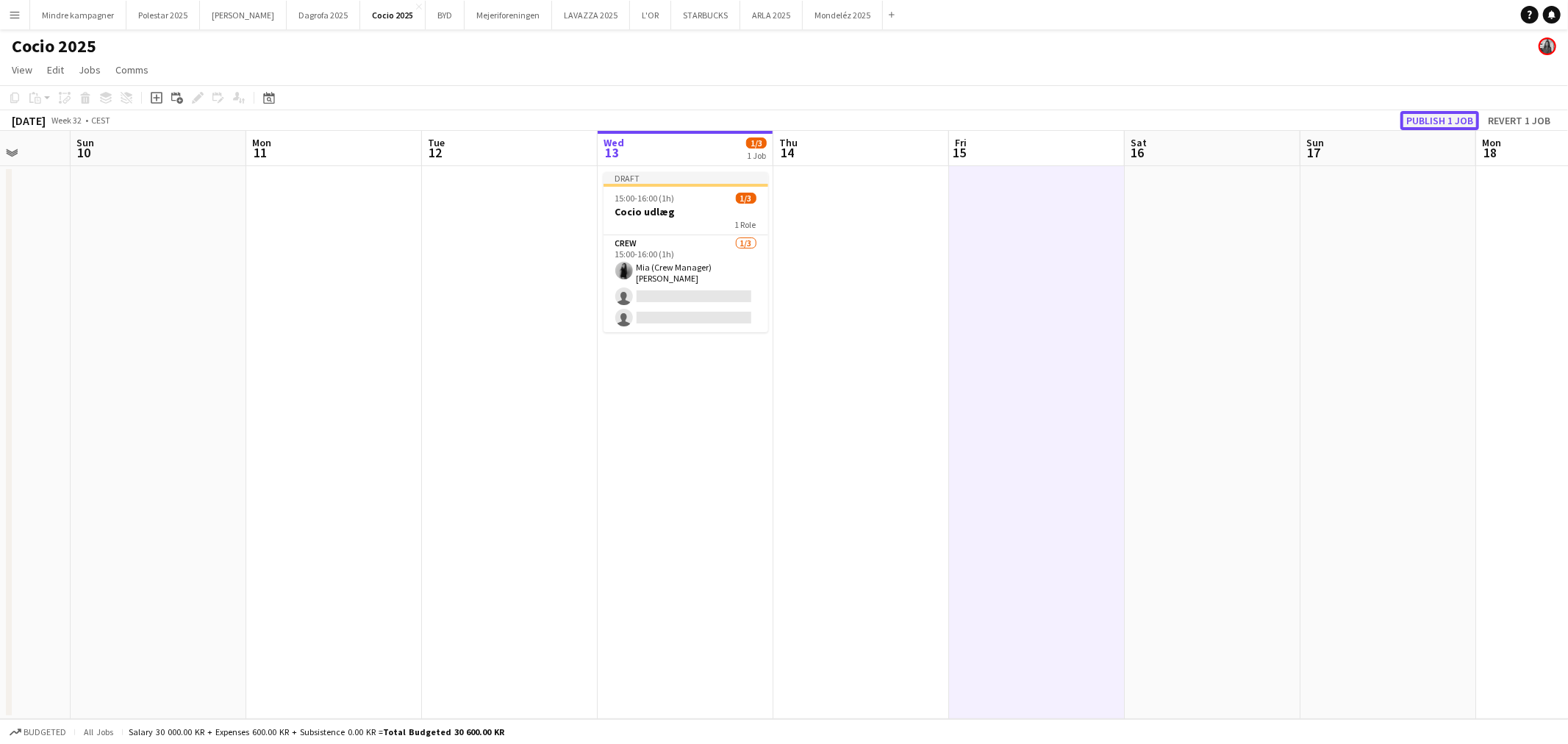
click at [1471, 116] on button "Publish 1 job" at bounding box center [1440, 120] width 78 height 20
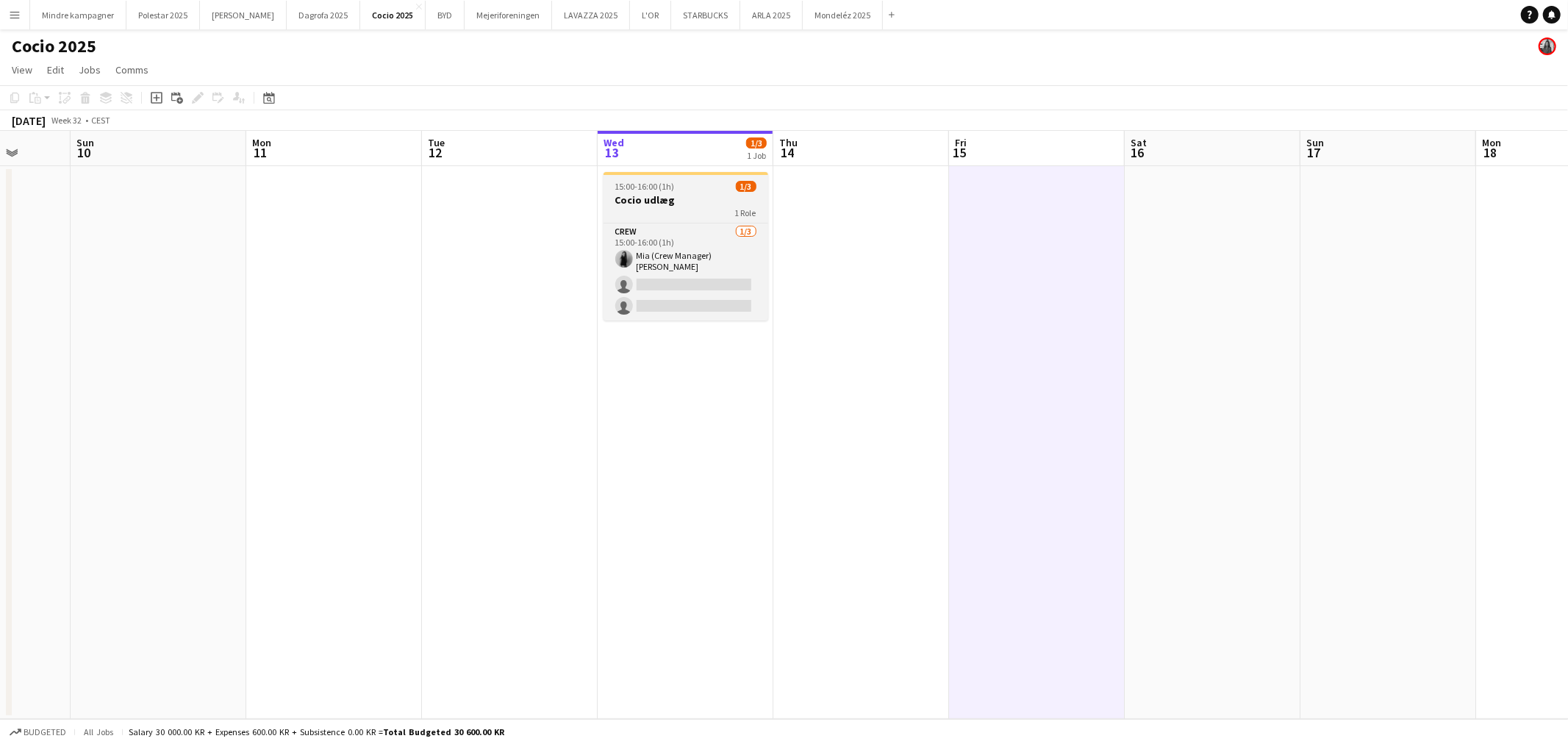
click at [687, 201] on h3 "Cocio udlæg" at bounding box center [685, 200] width 165 height 13
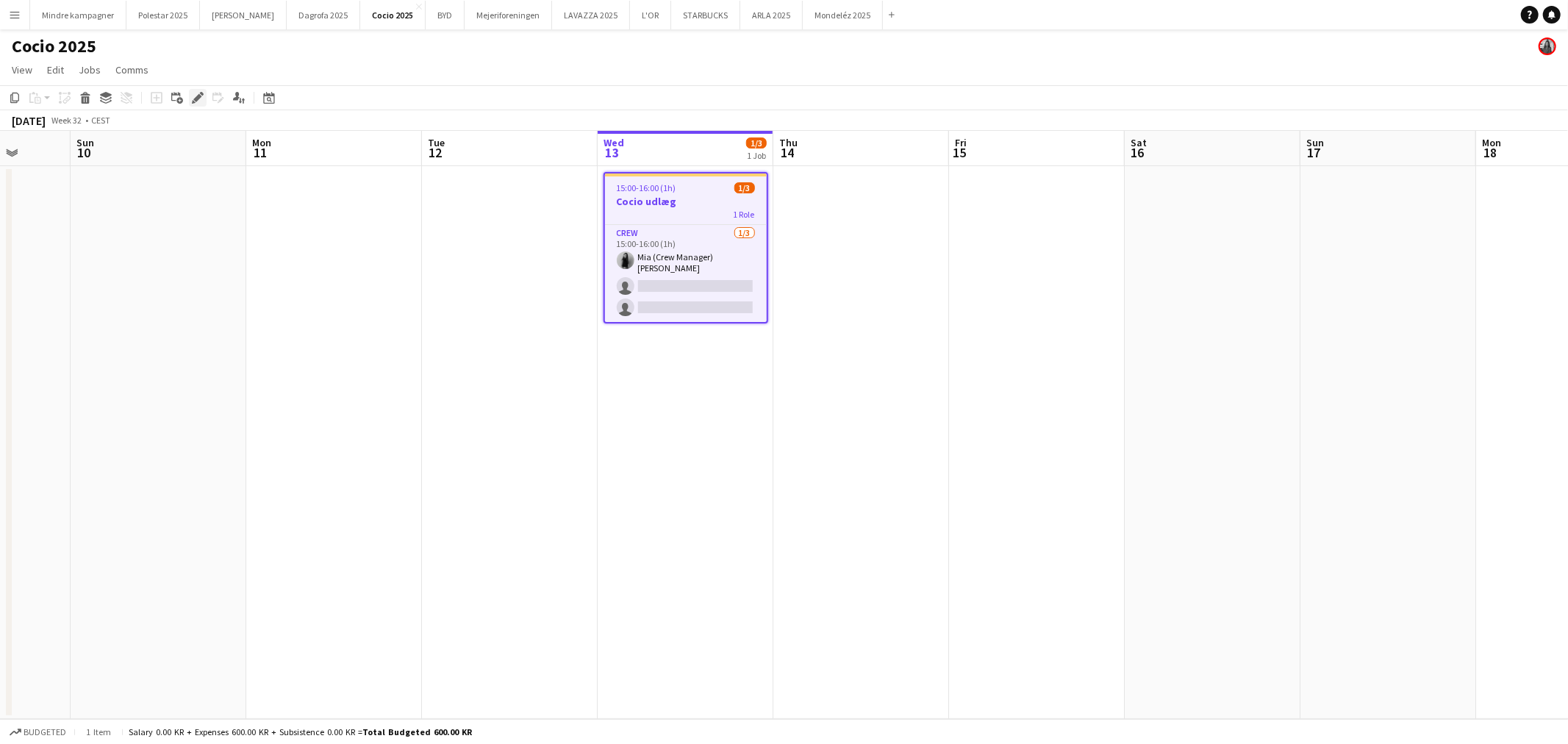
click at [189, 96] on div "Edit" at bounding box center [197, 98] width 18 height 18
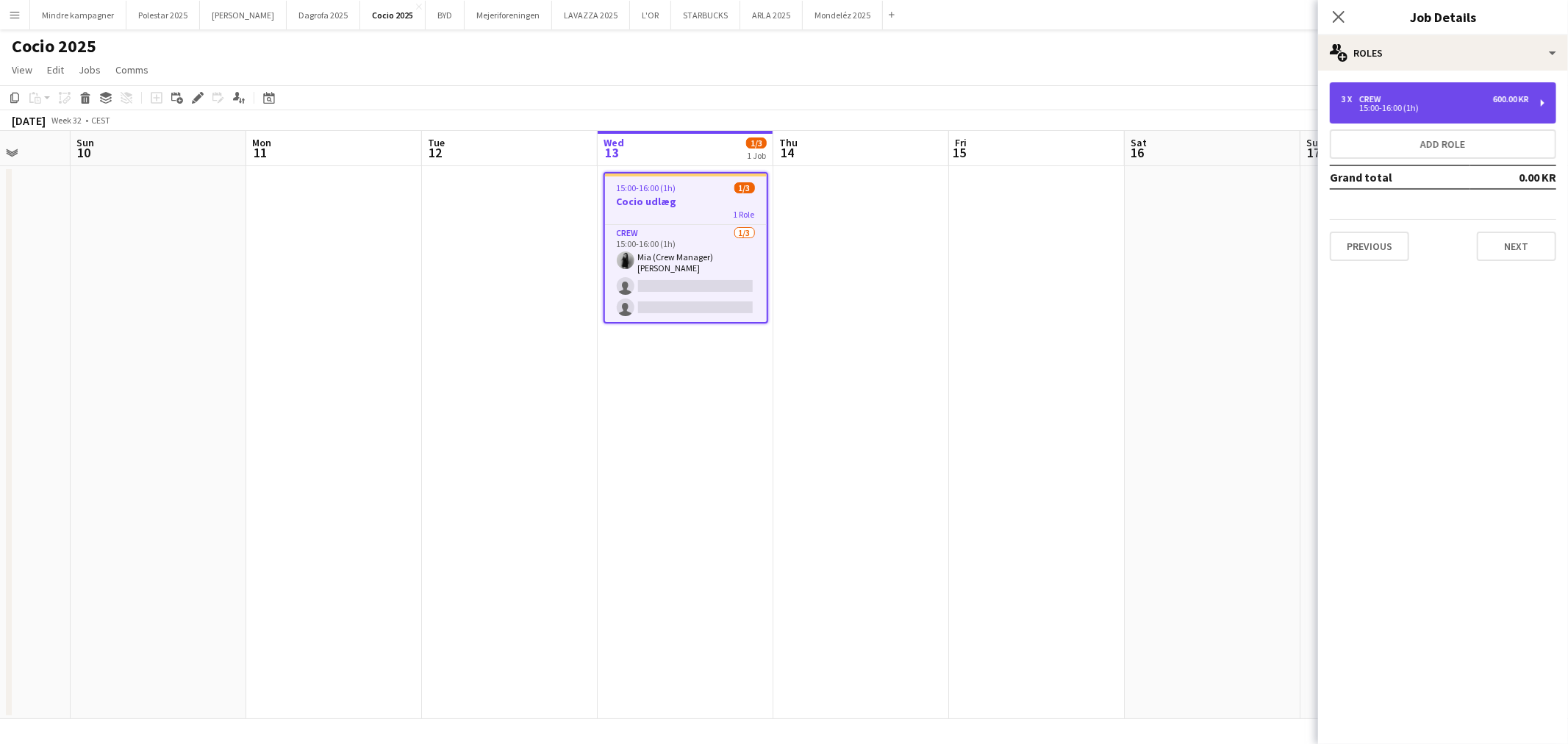
click at [1462, 110] on div "15:00-16:00 (1h)" at bounding box center [1435, 108] width 187 height 7
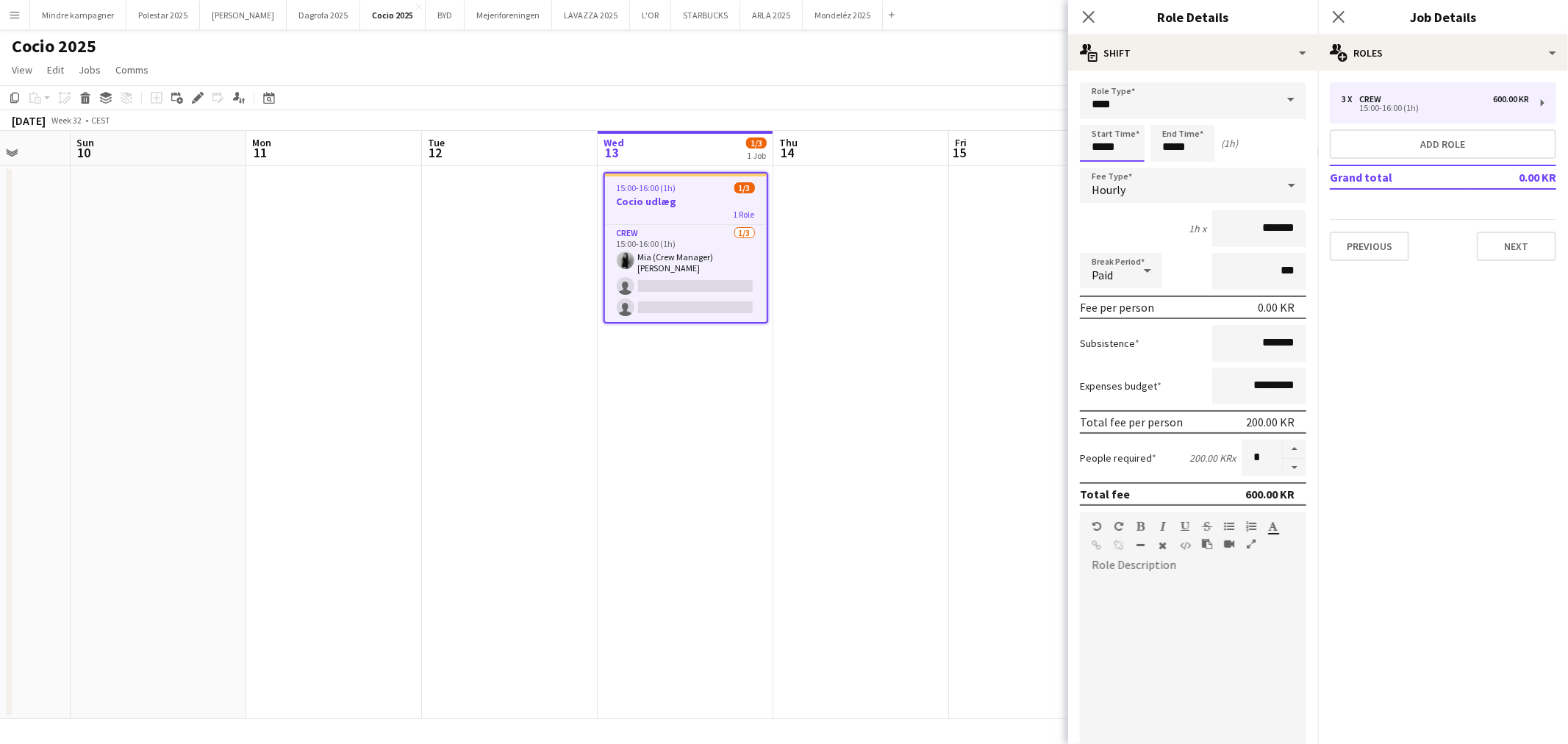
click at [1106, 147] on input "*****" at bounding box center [1112, 142] width 64 height 36
click at [1097, 172] on div at bounding box center [1098, 169] width 30 height 15
type input "*****"
click at [1097, 172] on div at bounding box center [1098, 169] width 30 height 15
click at [1176, 156] on input "*****" at bounding box center [1183, 142] width 64 height 36
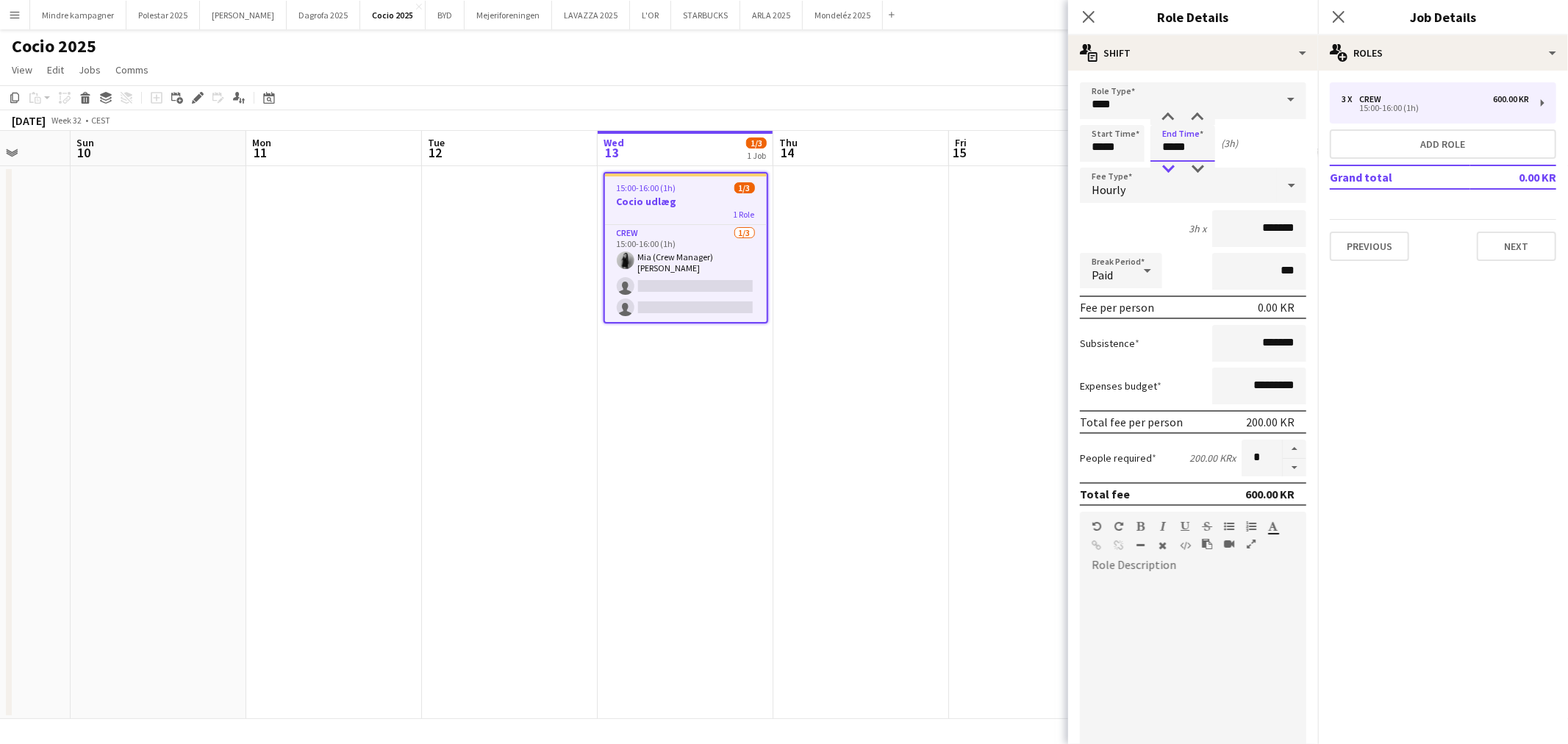
click at [1171, 172] on div at bounding box center [1169, 169] width 30 height 15
type input "*****"
click at [1171, 172] on div at bounding box center [1169, 169] width 30 height 15
click at [1013, 290] on app-date-cell at bounding box center [1036, 442] width 176 height 553
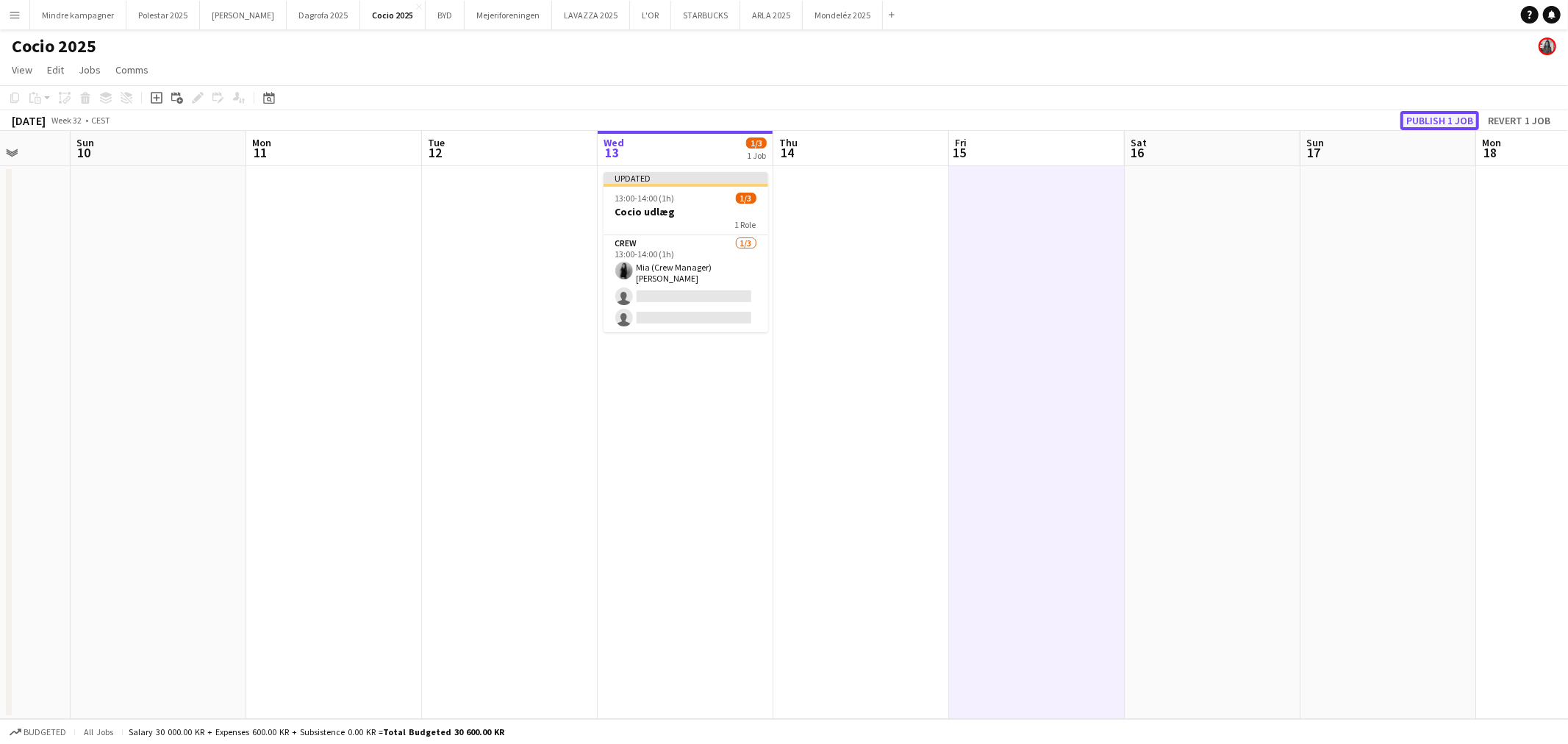
click at [1435, 118] on button "Publish 1 job" at bounding box center [1440, 120] width 78 height 20
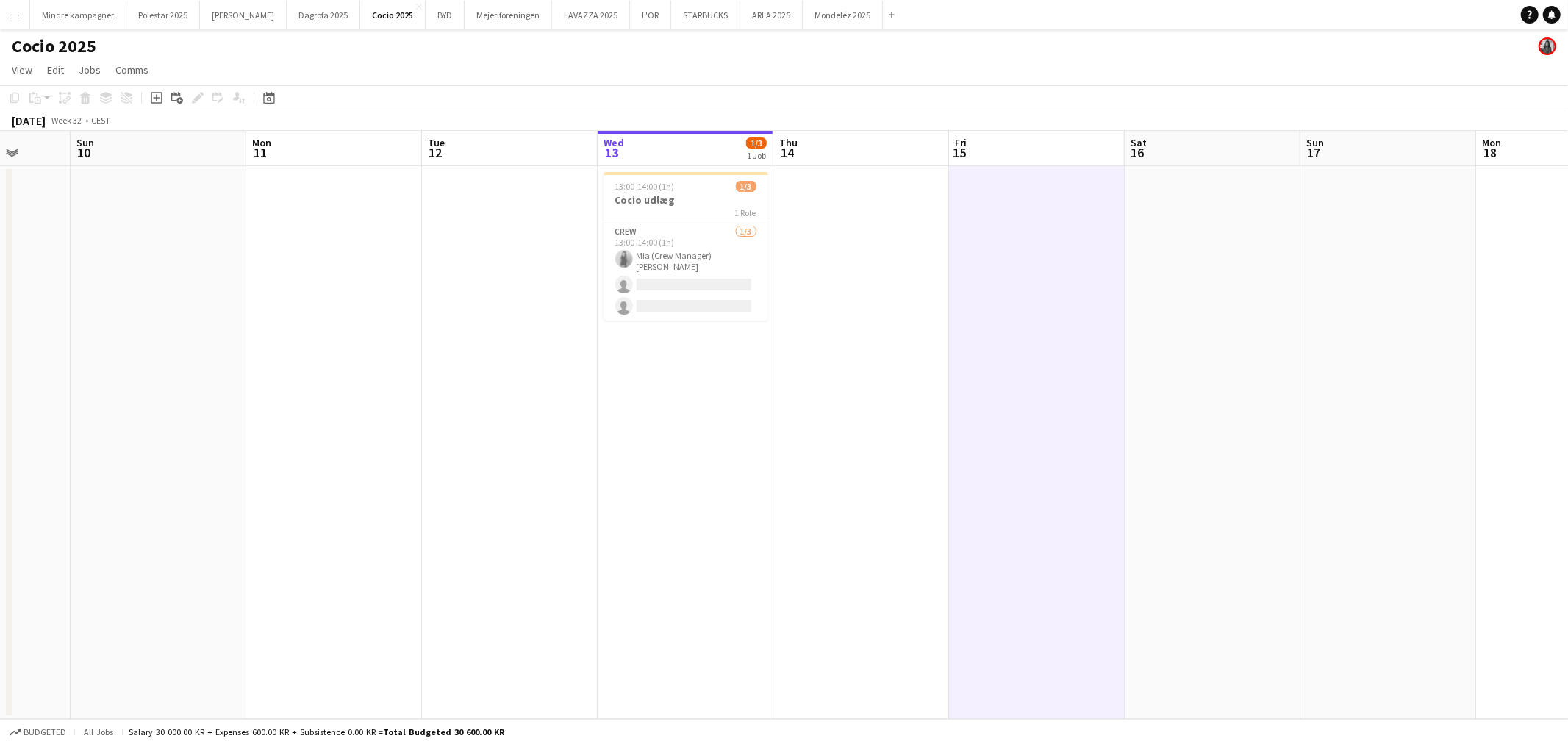
click at [989, 380] on app-date-cell at bounding box center [1036, 442] width 176 height 553
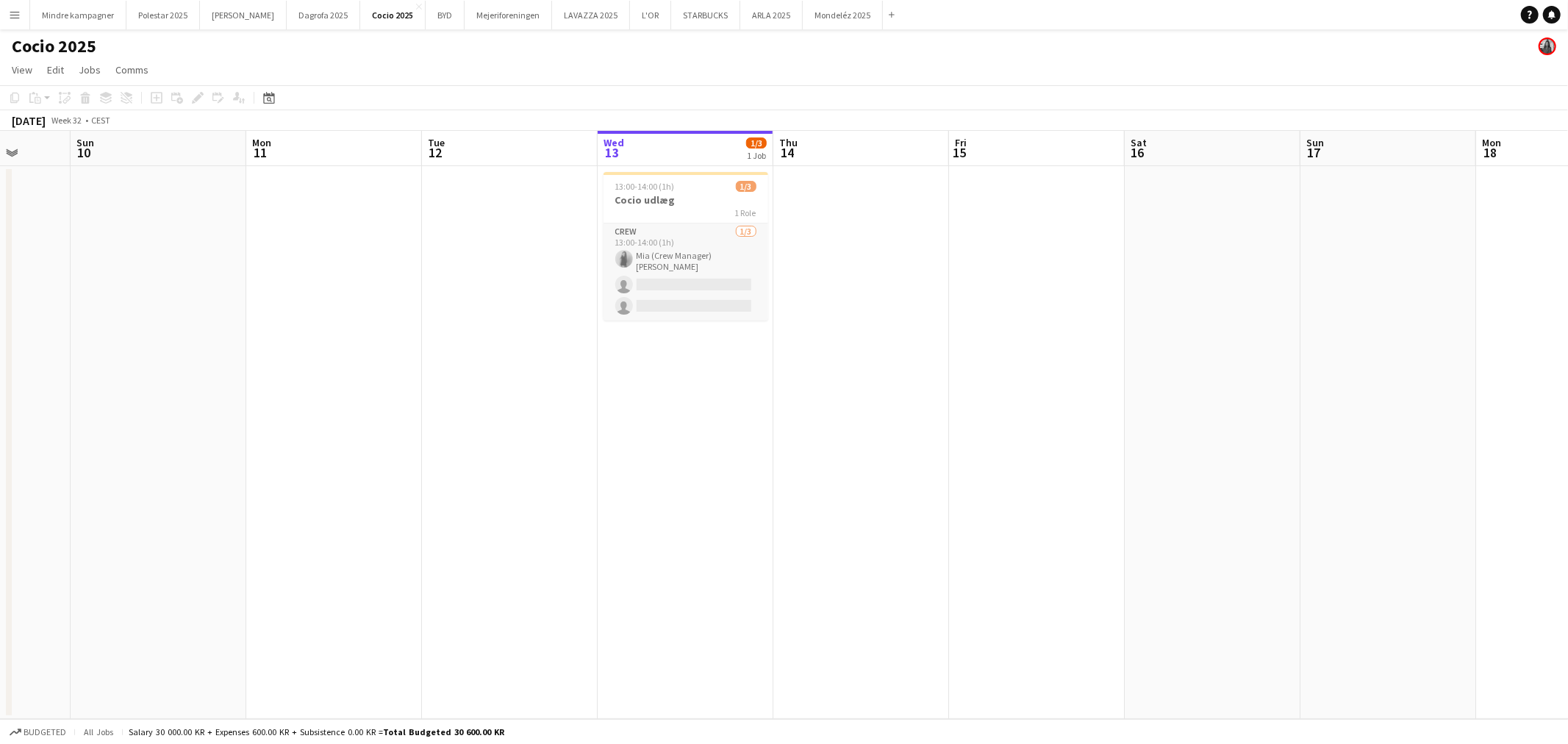
click at [703, 237] on app-card-role "Crew 1/3 13:00-14:00 (1h) Mia (Crew Manager) Tidemann single-neutral-actions si…" at bounding box center [685, 272] width 165 height 97
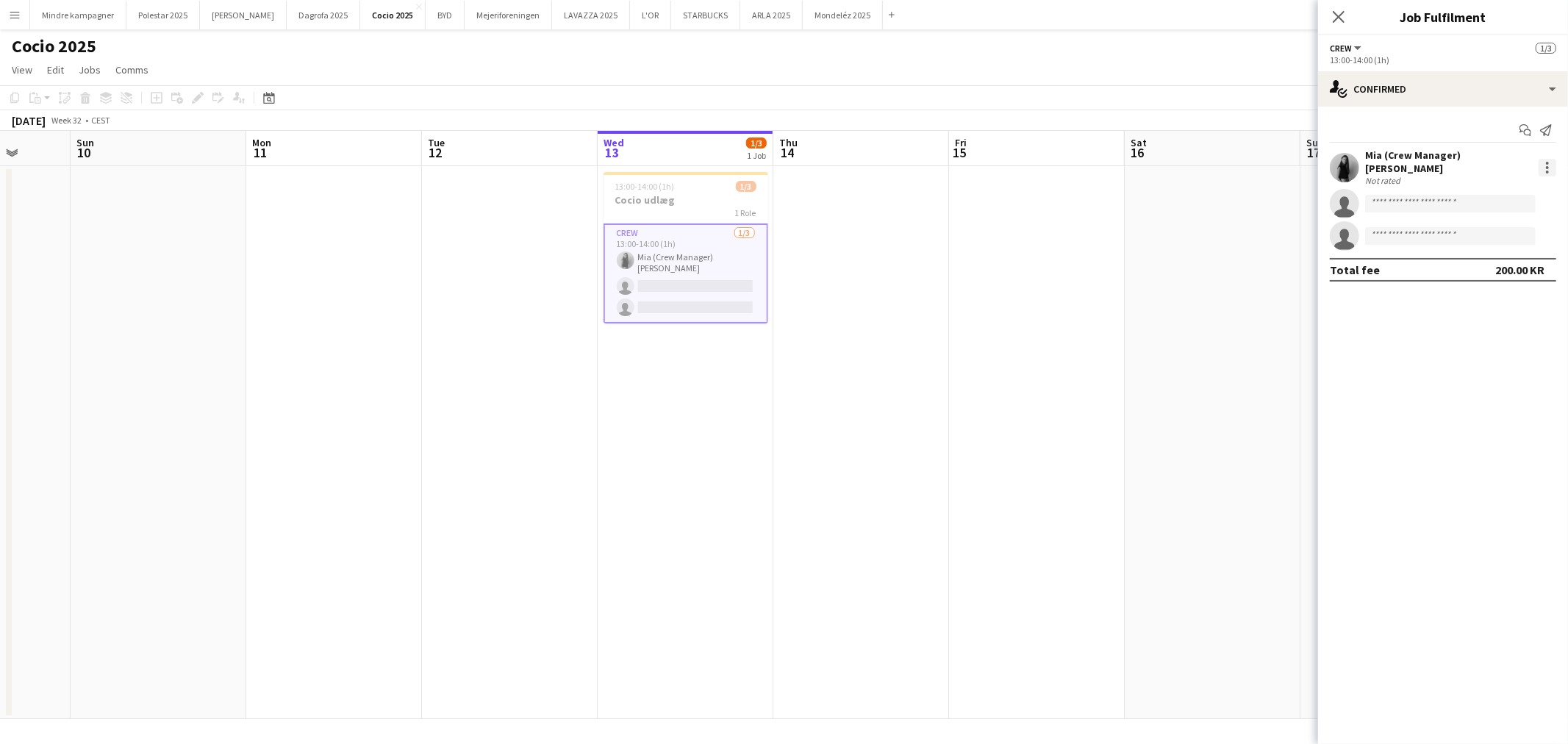
click at [1549, 162] on div at bounding box center [1548, 168] width 18 height 18
click at [1484, 333] on span "Remove" at bounding box center [1476, 331] width 44 height 12
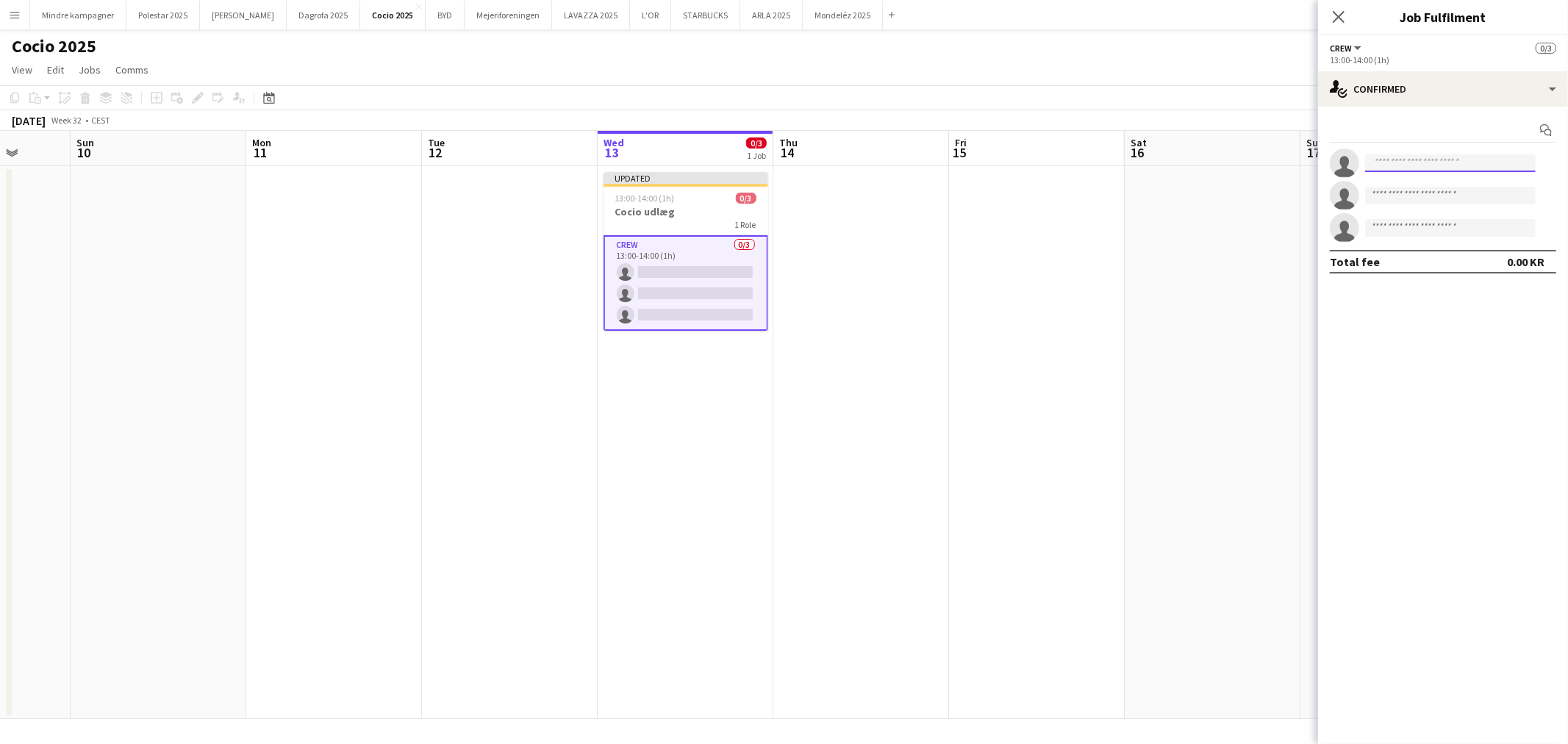
click at [1437, 169] on input at bounding box center [1450, 163] width 170 height 18
type input "******"
click at [1428, 237] on span "[PHONE_NUMBER]" at bounding box center [1451, 243] width 147 height 12
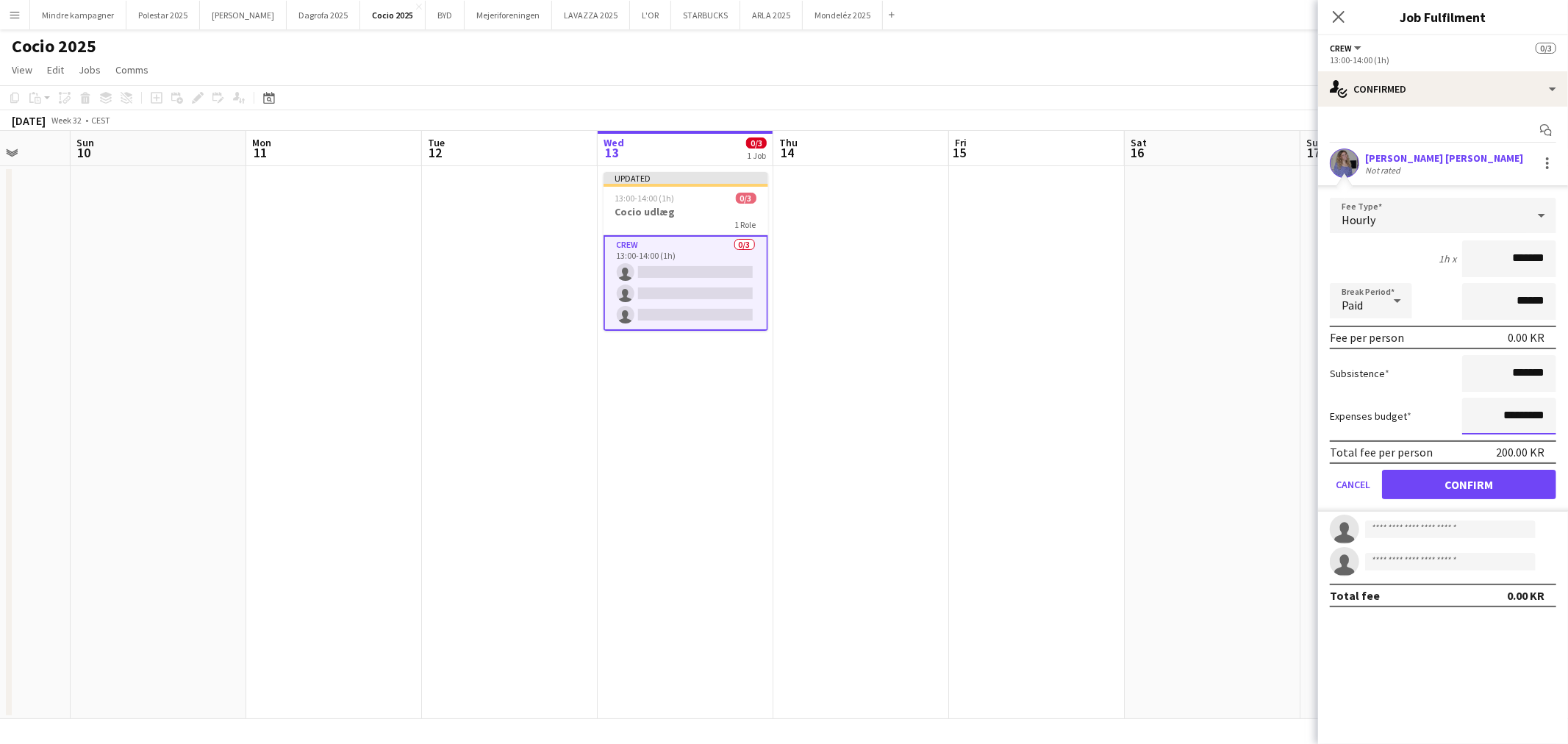
click at [1518, 411] on input "*********" at bounding box center [1509, 415] width 94 height 36
type input "****"
click at [1512, 479] on button "Confirm" at bounding box center [1469, 485] width 174 height 30
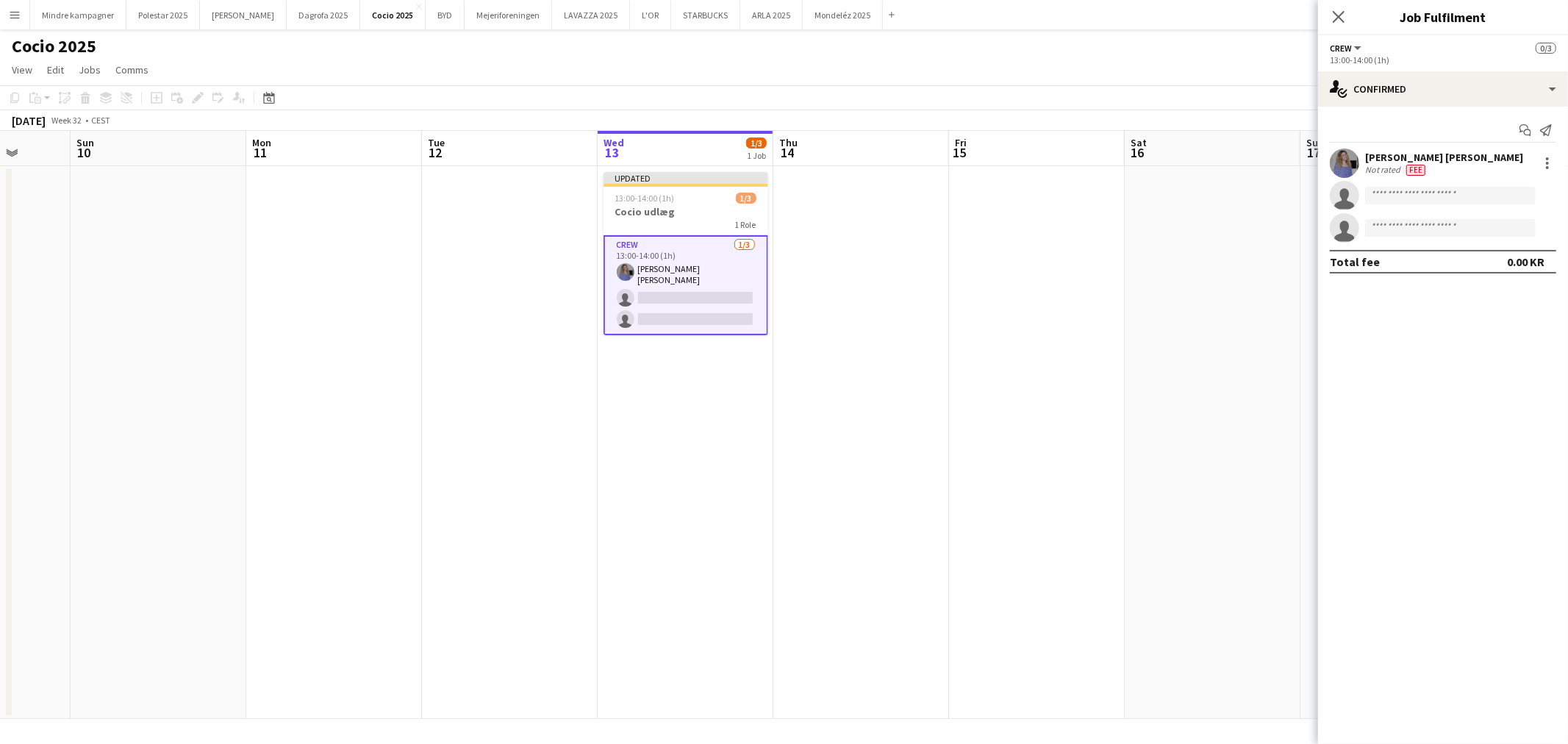
click at [1442, 206] on app-invite-slot "single-neutral-actions" at bounding box center [1443, 196] width 250 height 30
click at [1437, 196] on input at bounding box center [1450, 196] width 170 height 18
type input "******"
click at [1421, 215] on span "[PERSON_NAME]" at bounding box center [1419, 216] width 85 height 12
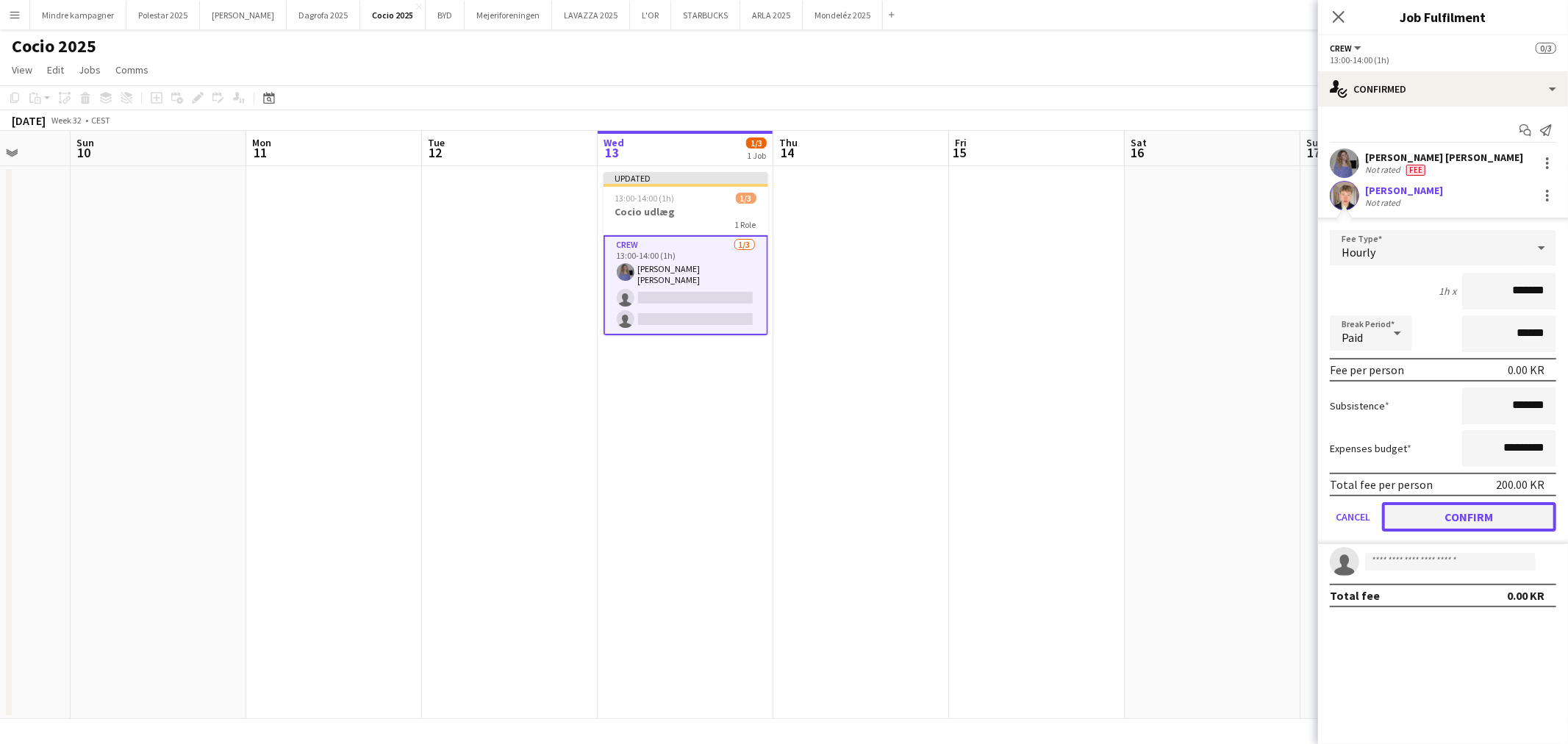
click at [1506, 511] on button "Confirm" at bounding box center [1469, 517] width 174 height 30
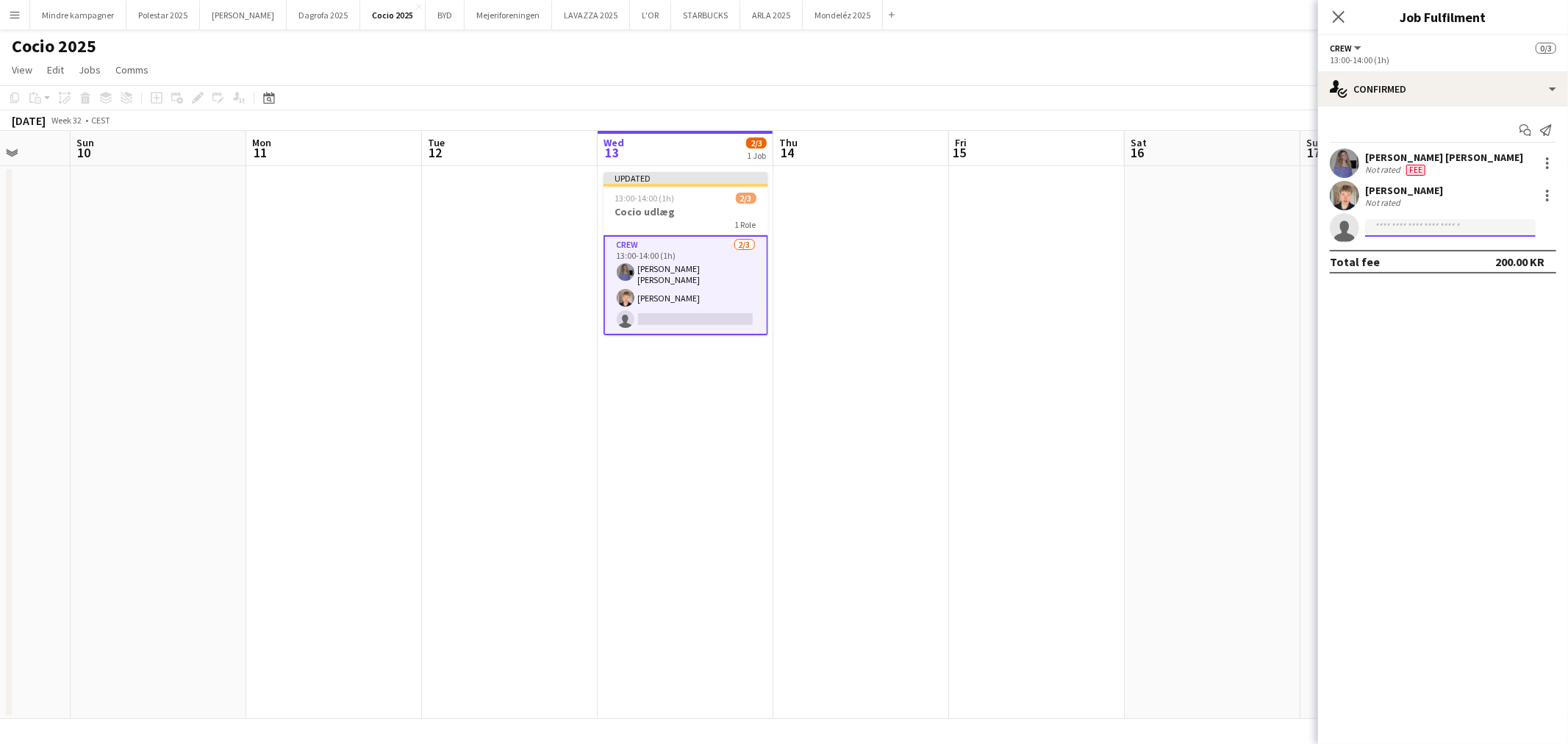
click at [1432, 231] on input at bounding box center [1450, 227] width 170 height 18
type input "****"
click at [1432, 260] on span "natasha.pedersen01@gmail.com" at bounding box center [1451, 261] width 147 height 12
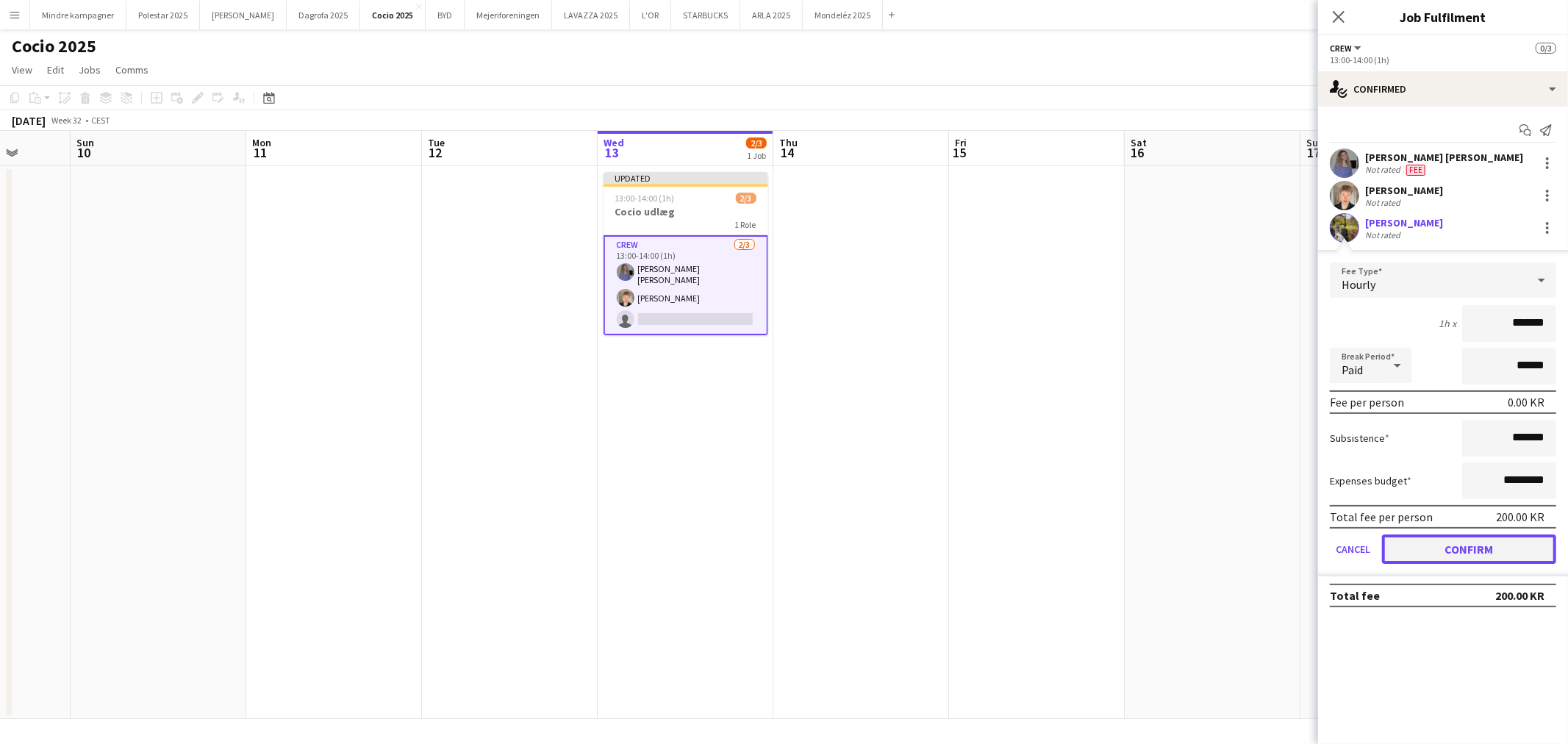
click at [1483, 548] on button "Confirm" at bounding box center [1469, 549] width 174 height 30
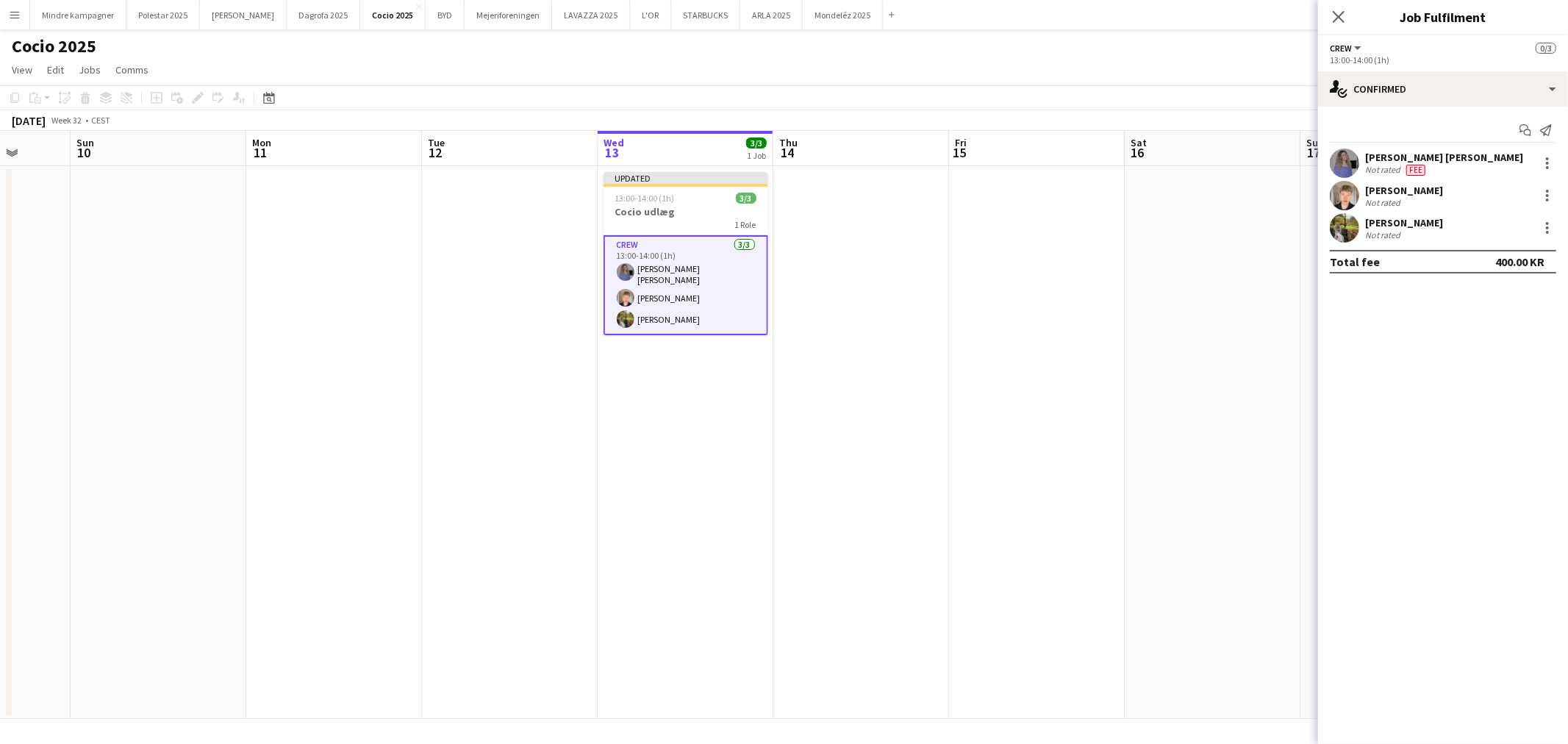
click at [1006, 453] on app-date-cell at bounding box center [1036, 442] width 176 height 553
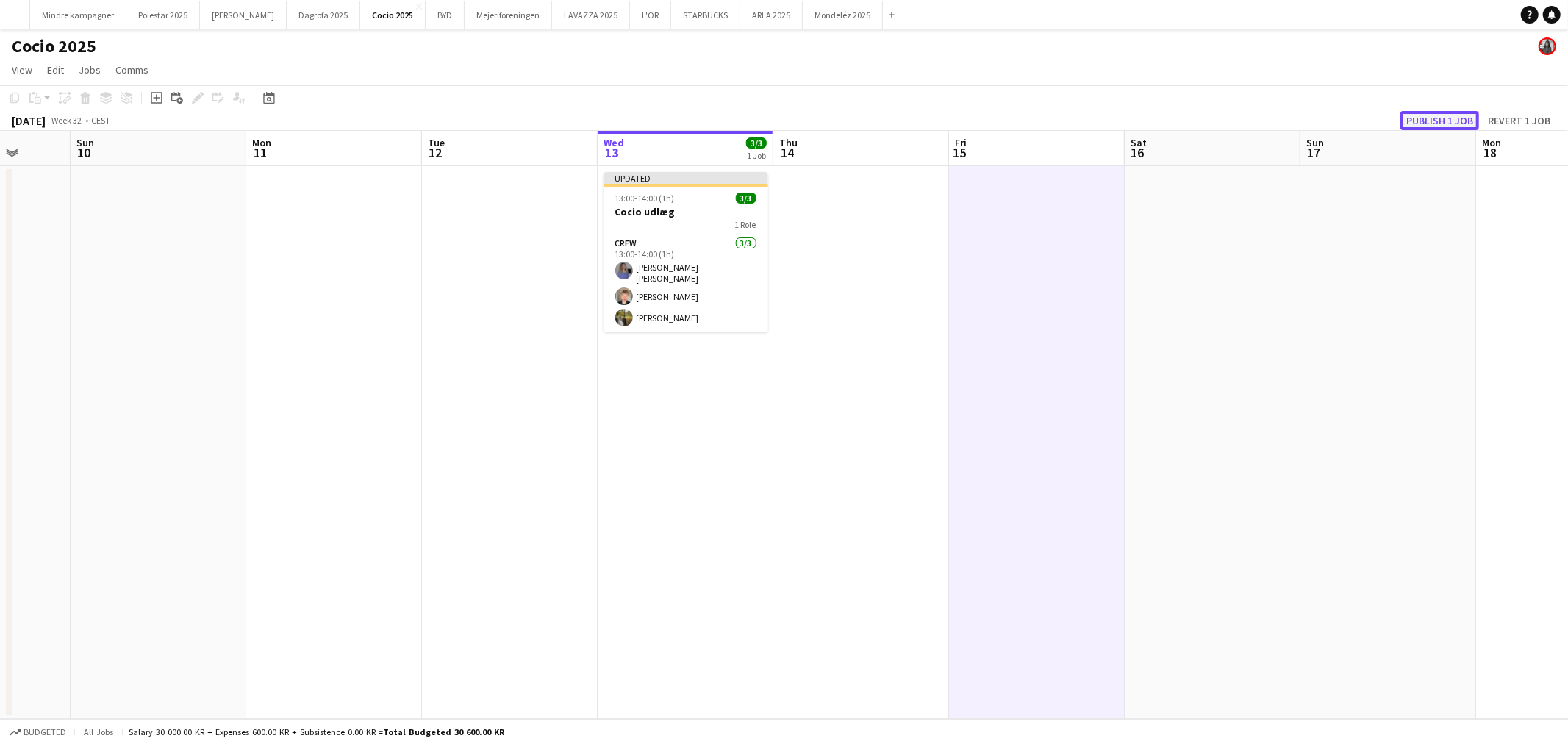
click at [1429, 115] on button "Publish 1 job" at bounding box center [1440, 120] width 78 height 20
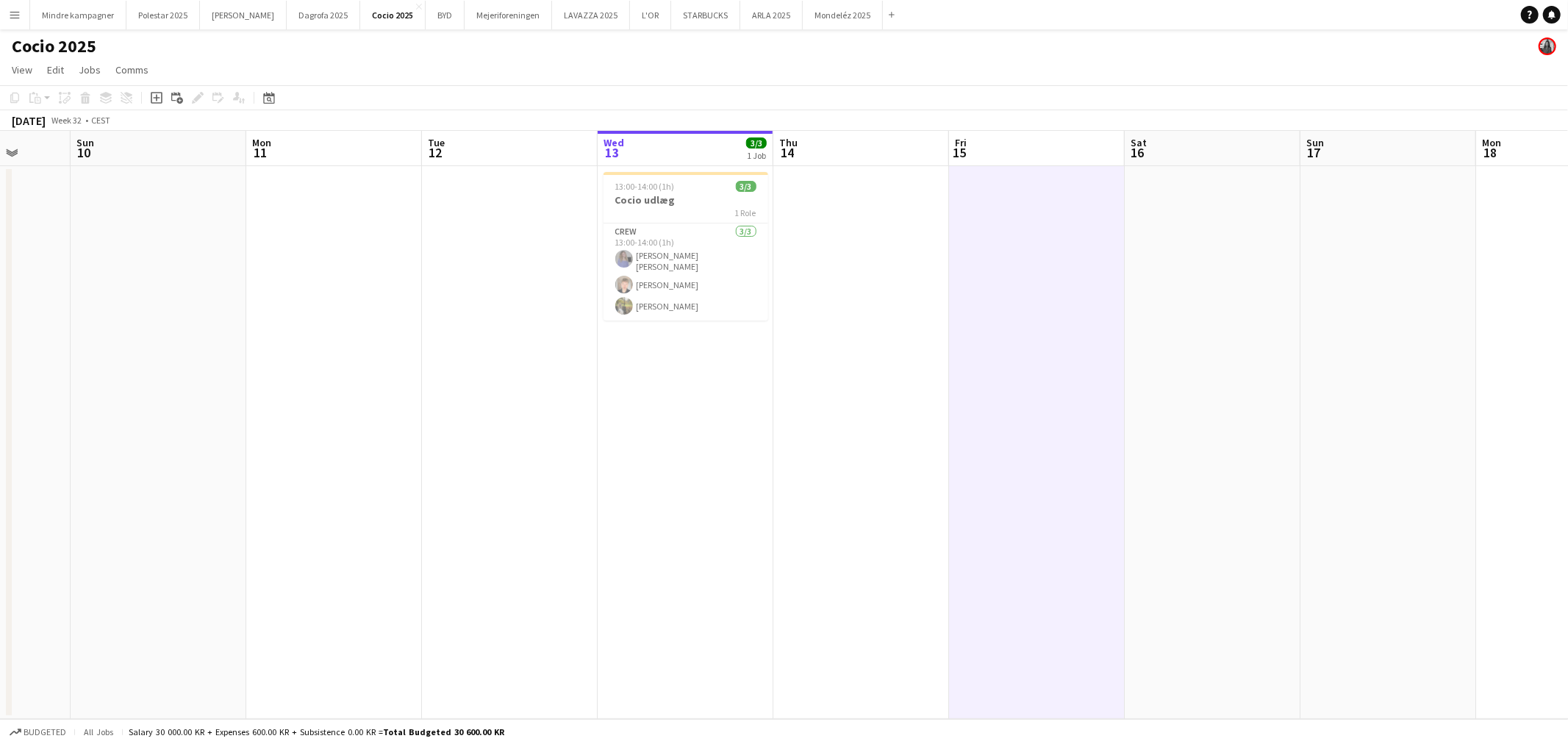
click at [10, 15] on app-icon "Menu" at bounding box center [14, 14] width 12 height 12
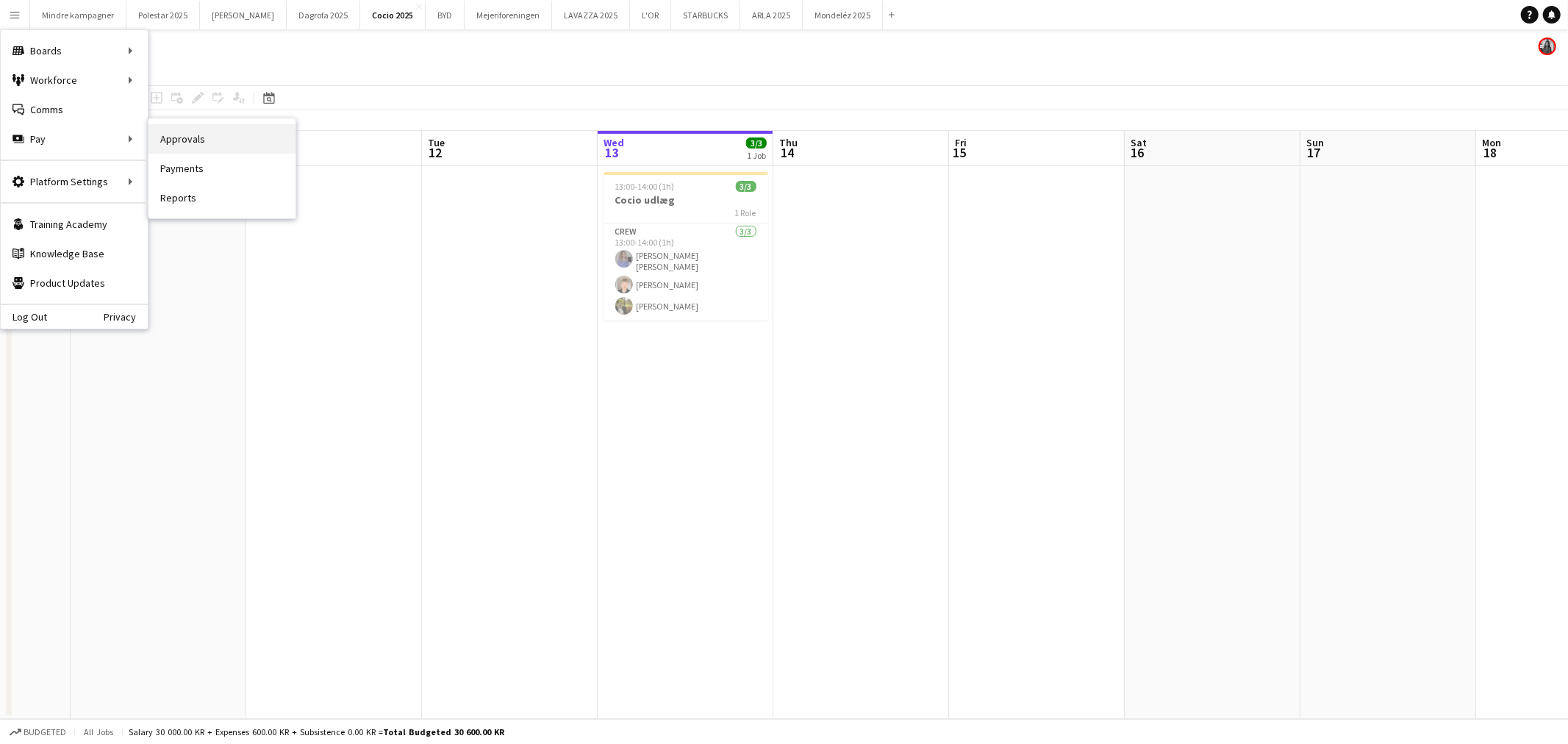
click at [201, 140] on link "Approvals" at bounding box center [223, 139] width 147 height 30
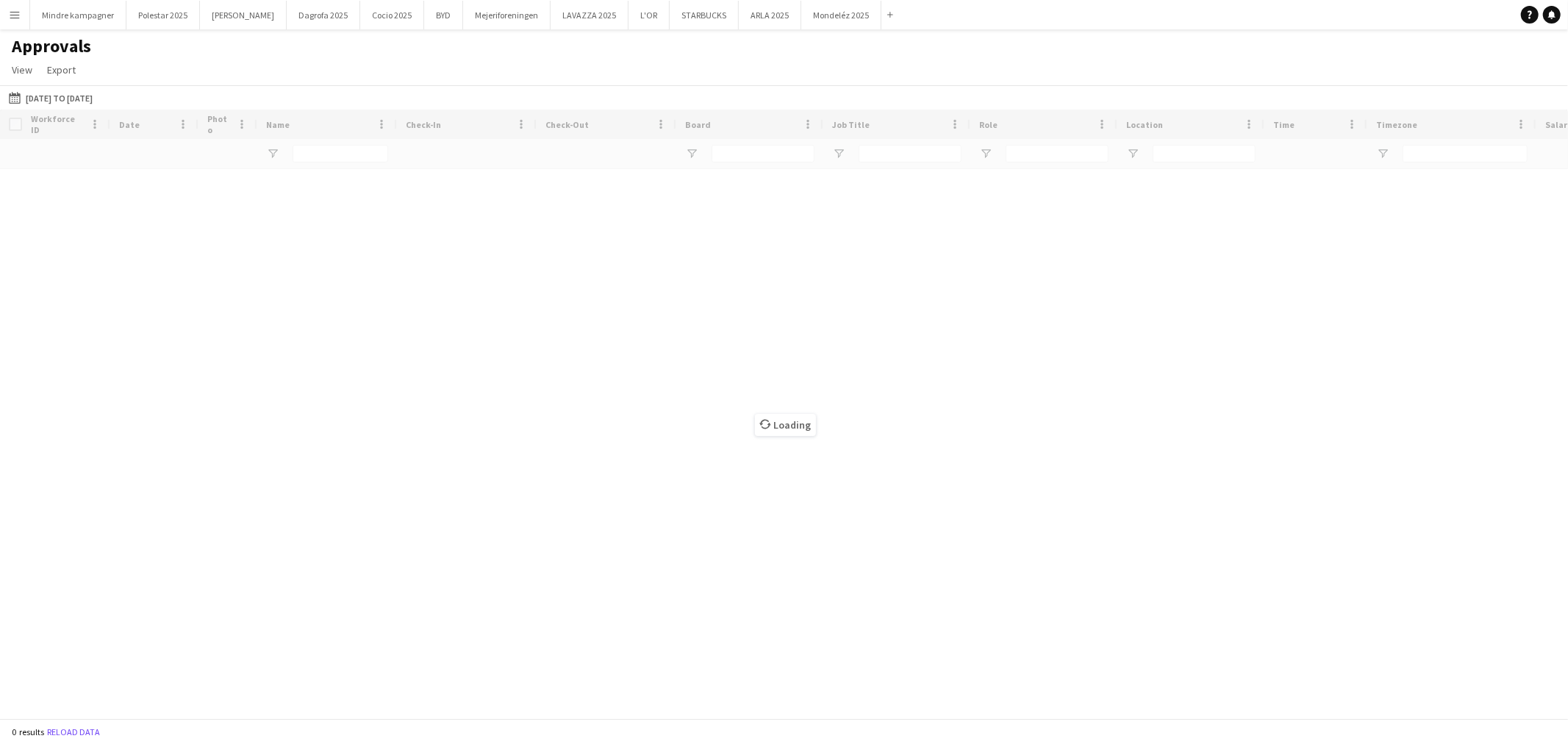
type input "******"
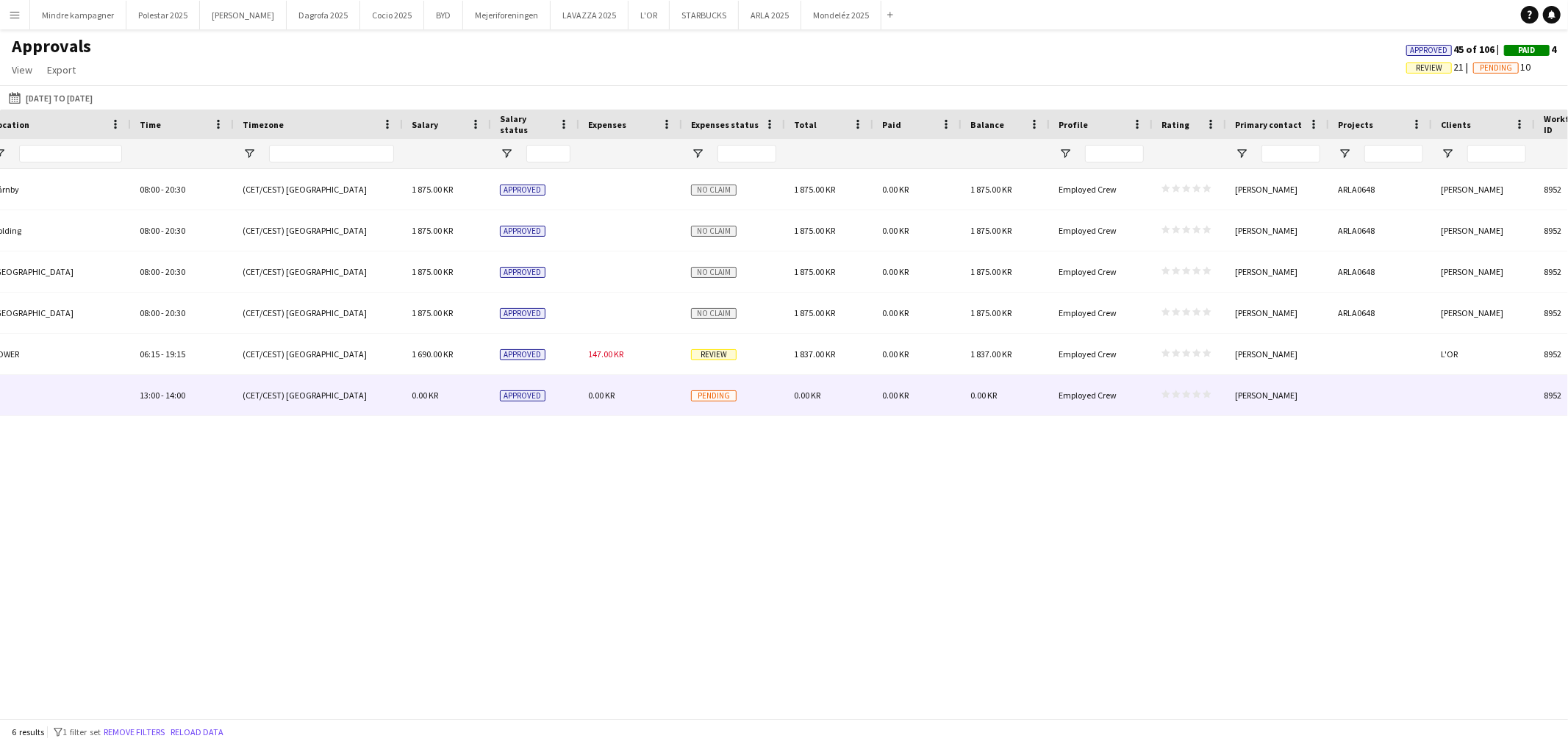
scroll to position [0, 1019]
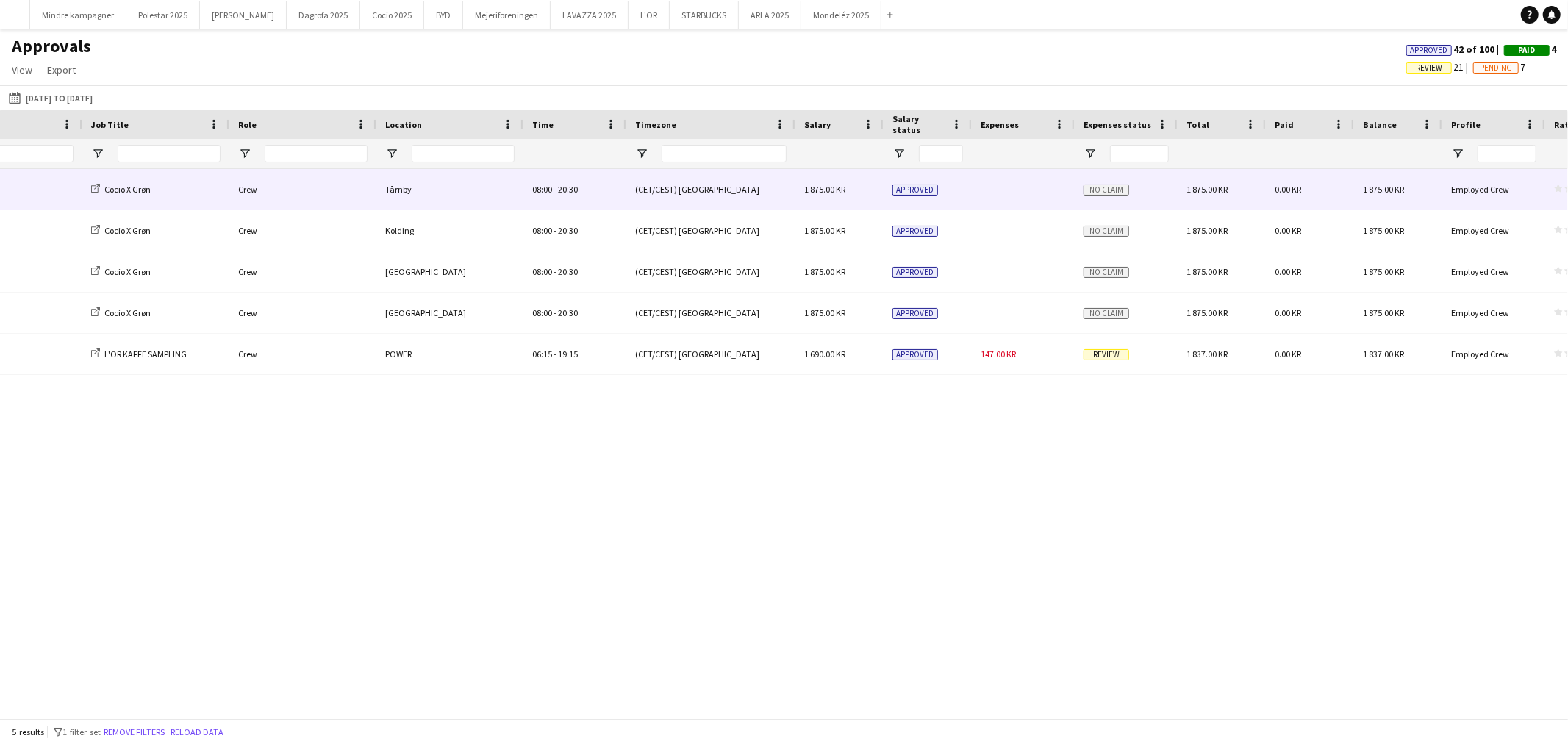
click at [1077, 192] on div "No claim" at bounding box center [1126, 189] width 103 height 40
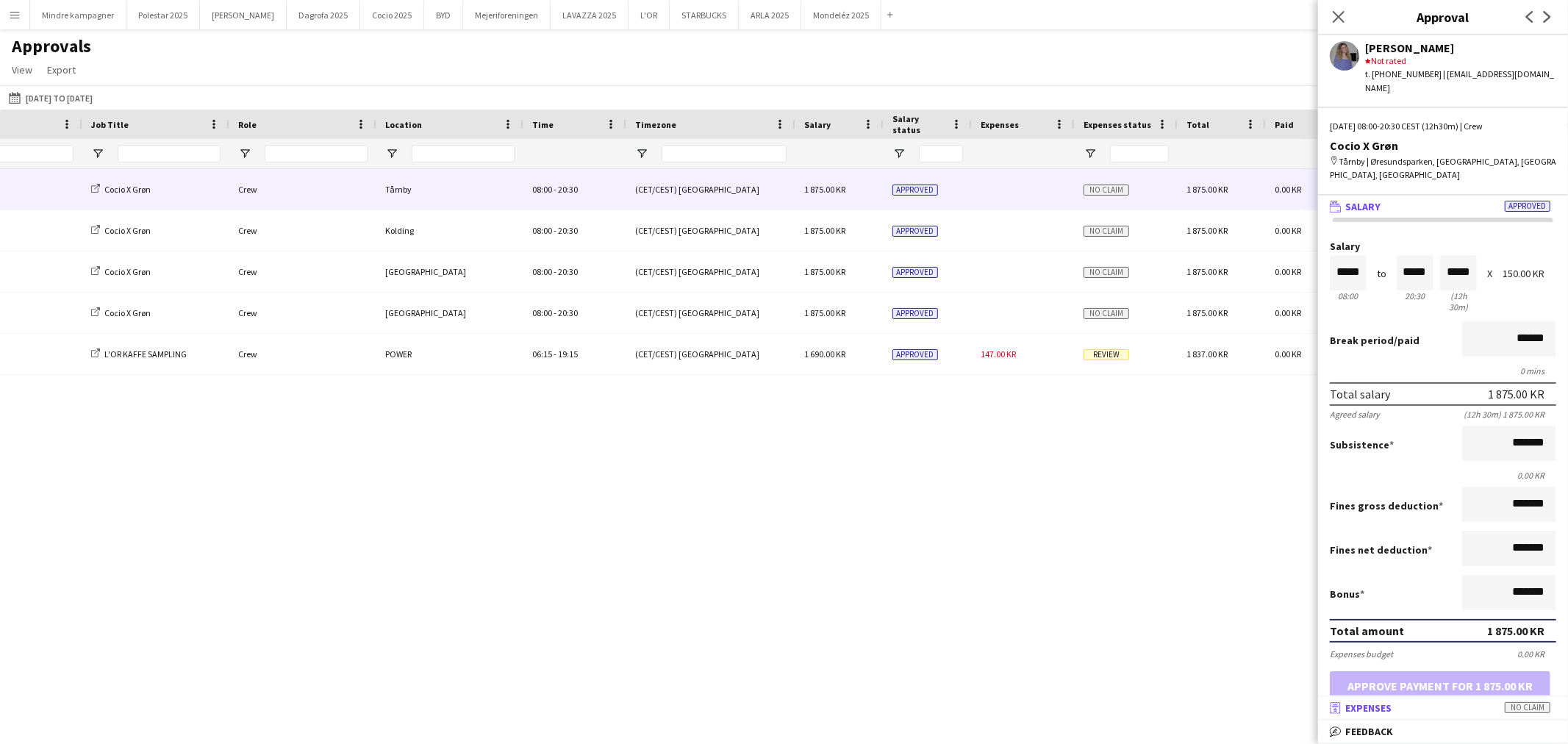
click at [1459, 710] on mat-panel-title "receipt Expenses No claim" at bounding box center [1440, 708] width 244 height 13
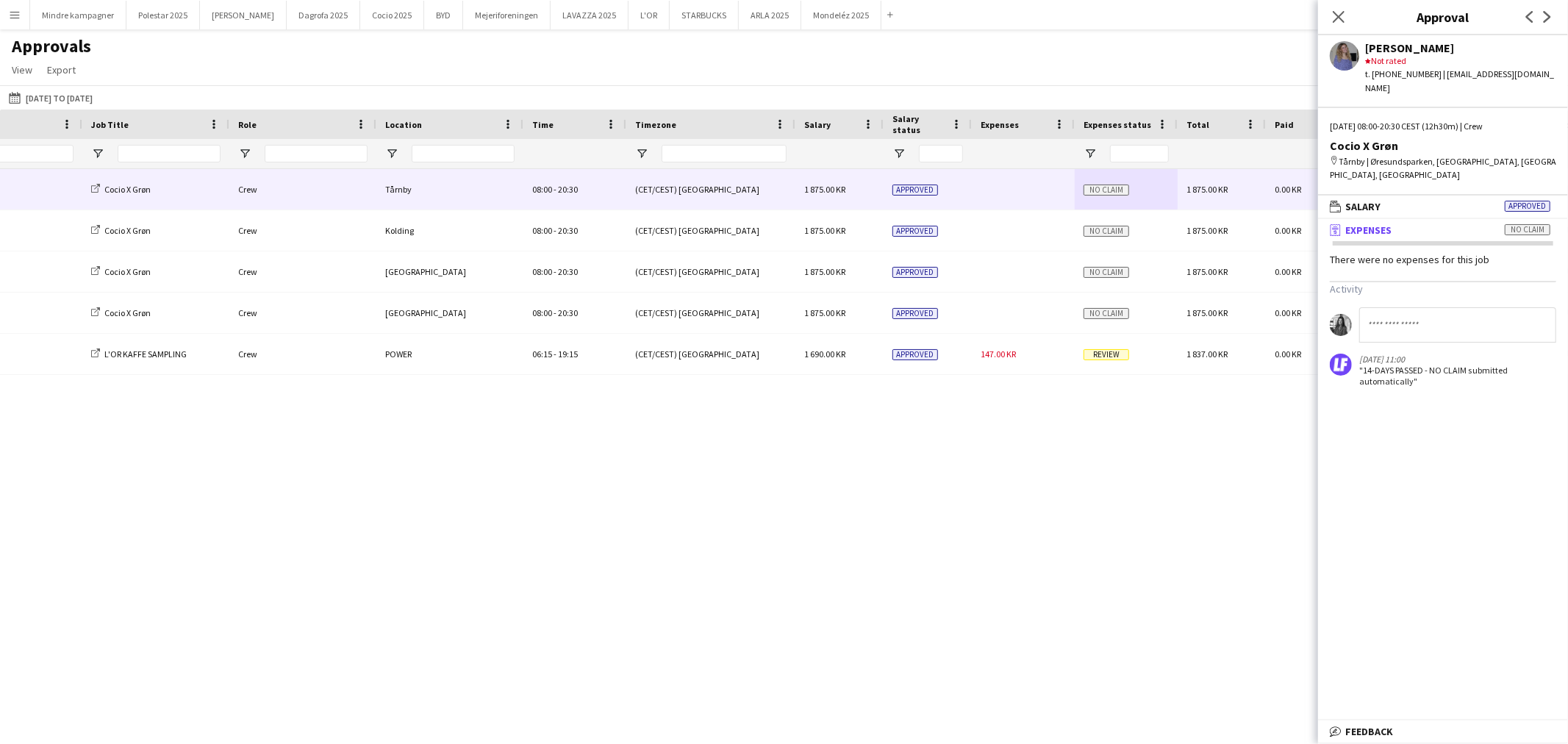
click at [1526, 224] on span "No claim" at bounding box center [1527, 230] width 46 height 11
click at [1485, 223] on mat-panel-title "receipt Expenses No claim" at bounding box center [1440, 230] width 244 height 13
click at [1417, 223] on mat-panel-title "receipt Expenses No claim" at bounding box center [1440, 230] width 244 height 13
click at [1087, 547] on div "Cocio 2025 Cocio X Grøn Crew Tårnby 08:00 - 20:30 (CET/CEST) [GEOGRAPHIC_DATA] …" at bounding box center [784, 438] width 1568 height 536
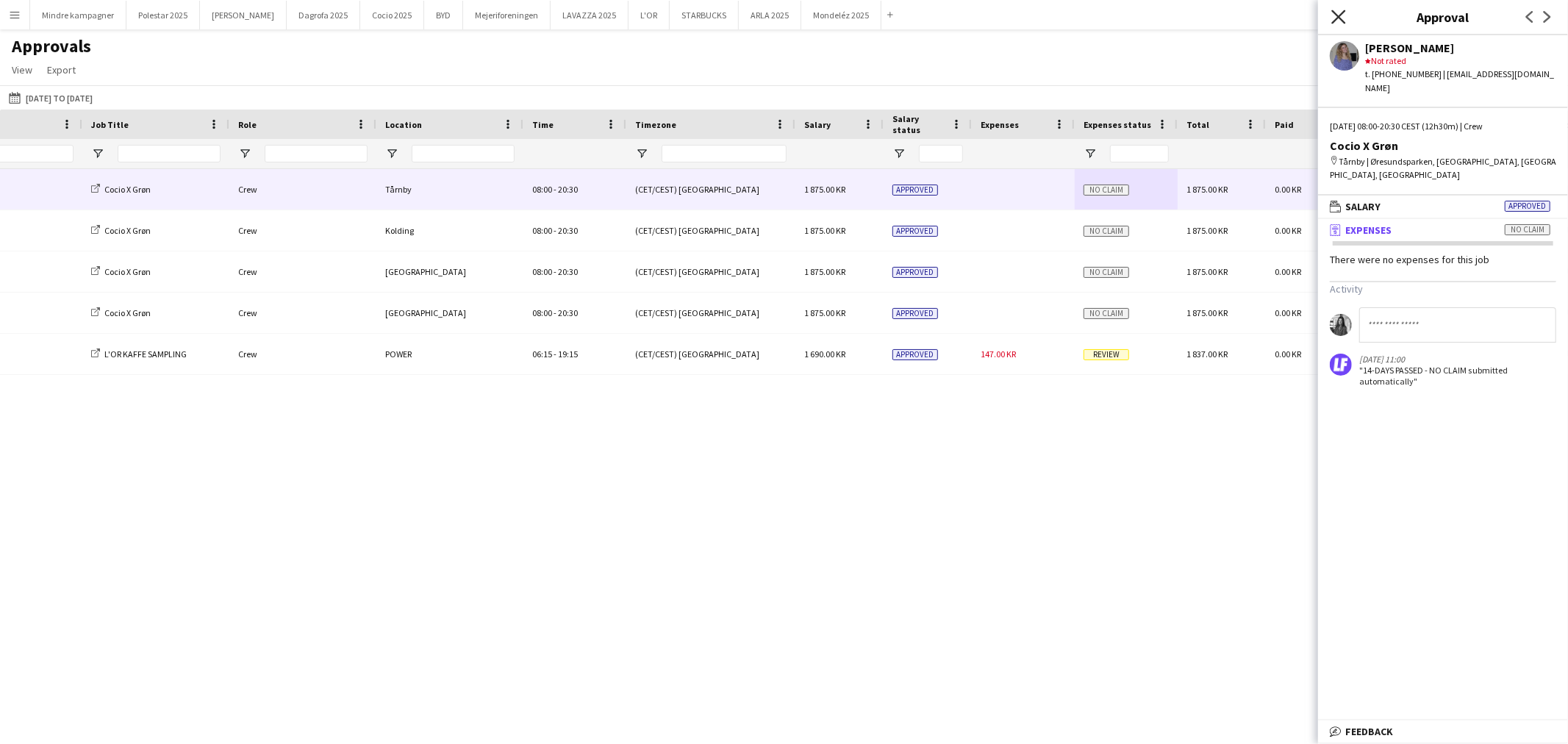
click at [1340, 20] on icon "Close pop-in" at bounding box center [1338, 16] width 14 height 14
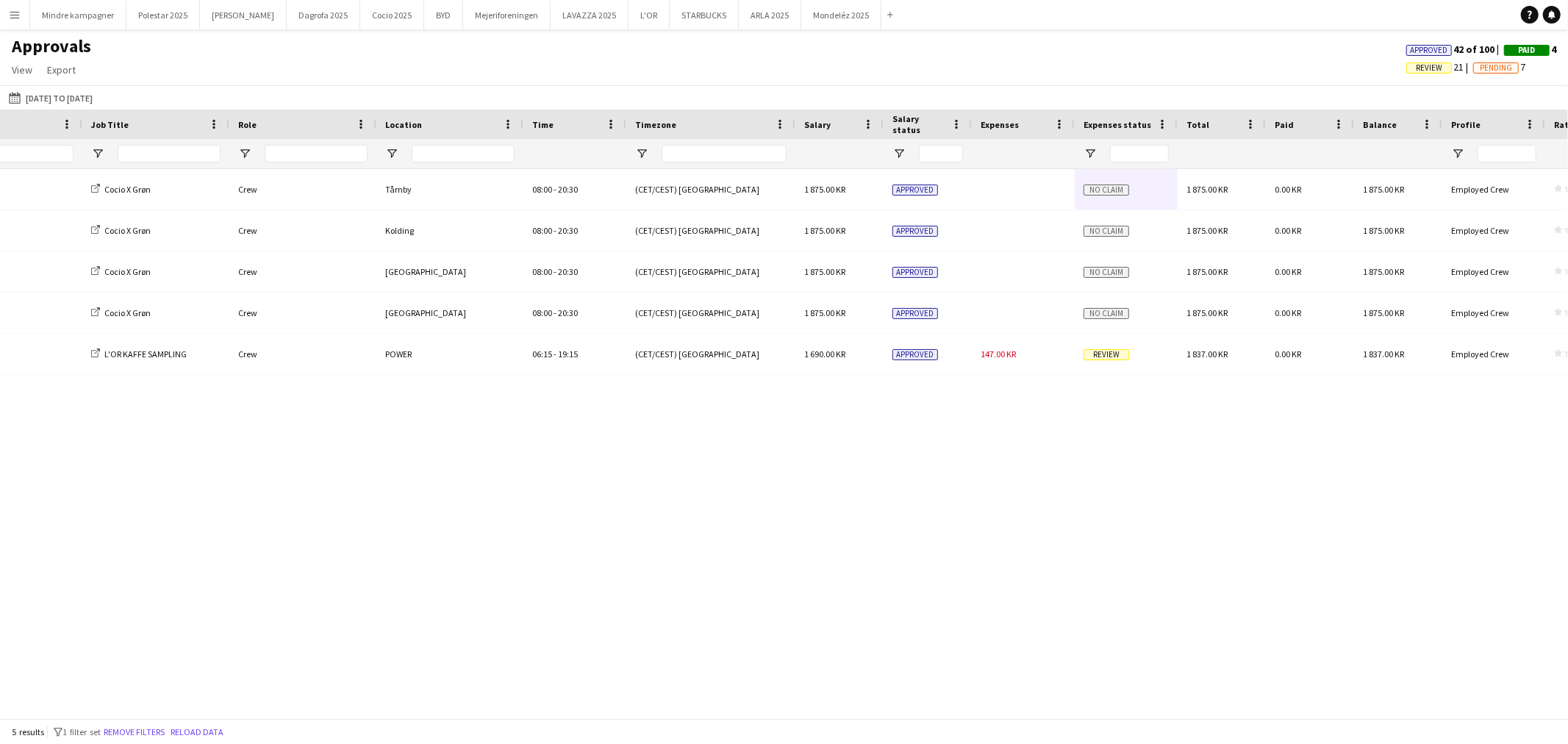
click at [1171, 467] on div "Cocio 2025 Cocio X Grøn Crew Tårnby 08:00 - 20:30 (CET/CEST) [GEOGRAPHIC_DATA] …" at bounding box center [784, 438] width 1568 height 536
click at [13, 17] on app-icon "Menu" at bounding box center [14, 14] width 12 height 12
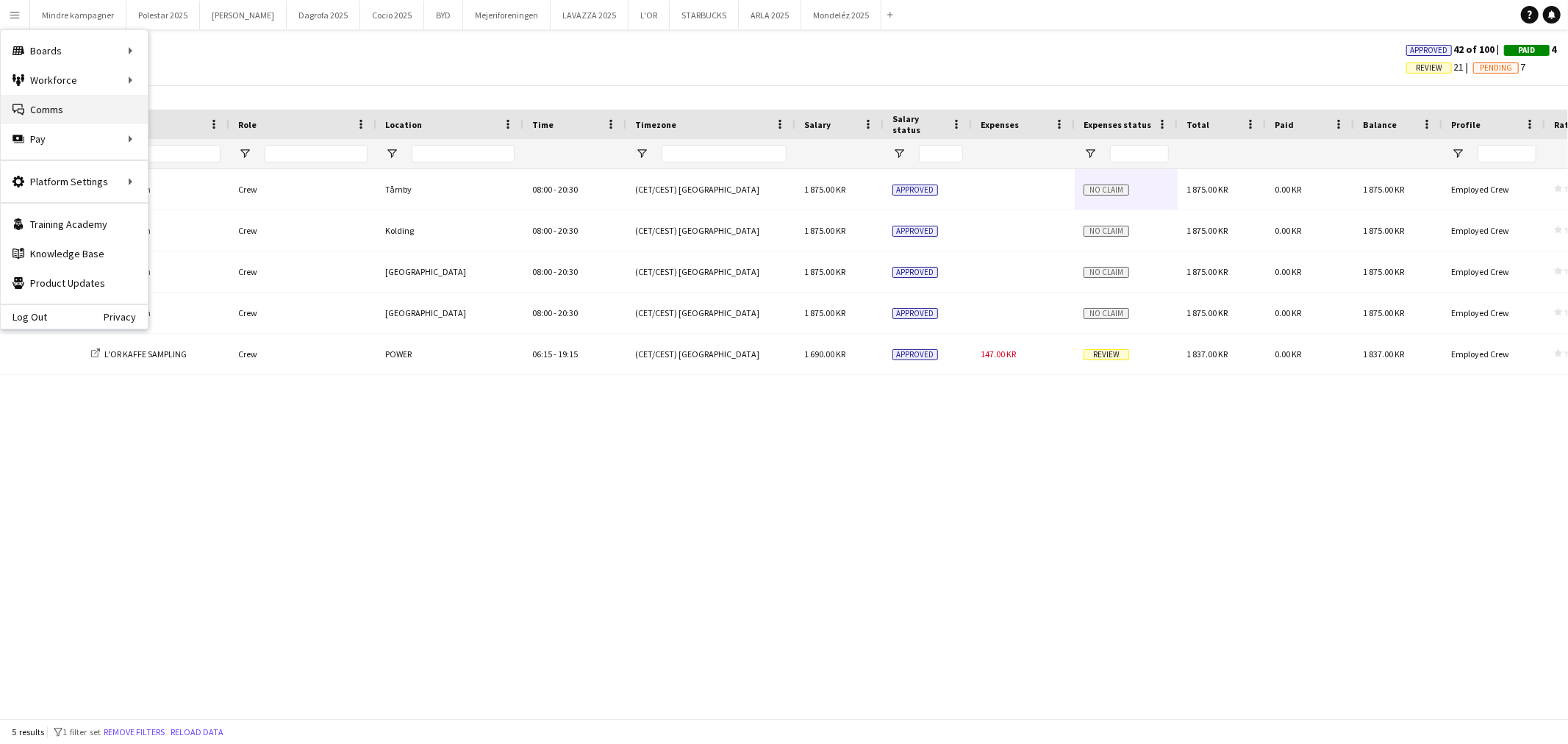
click at [53, 106] on link "Comms Comms" at bounding box center [74, 110] width 147 height 30
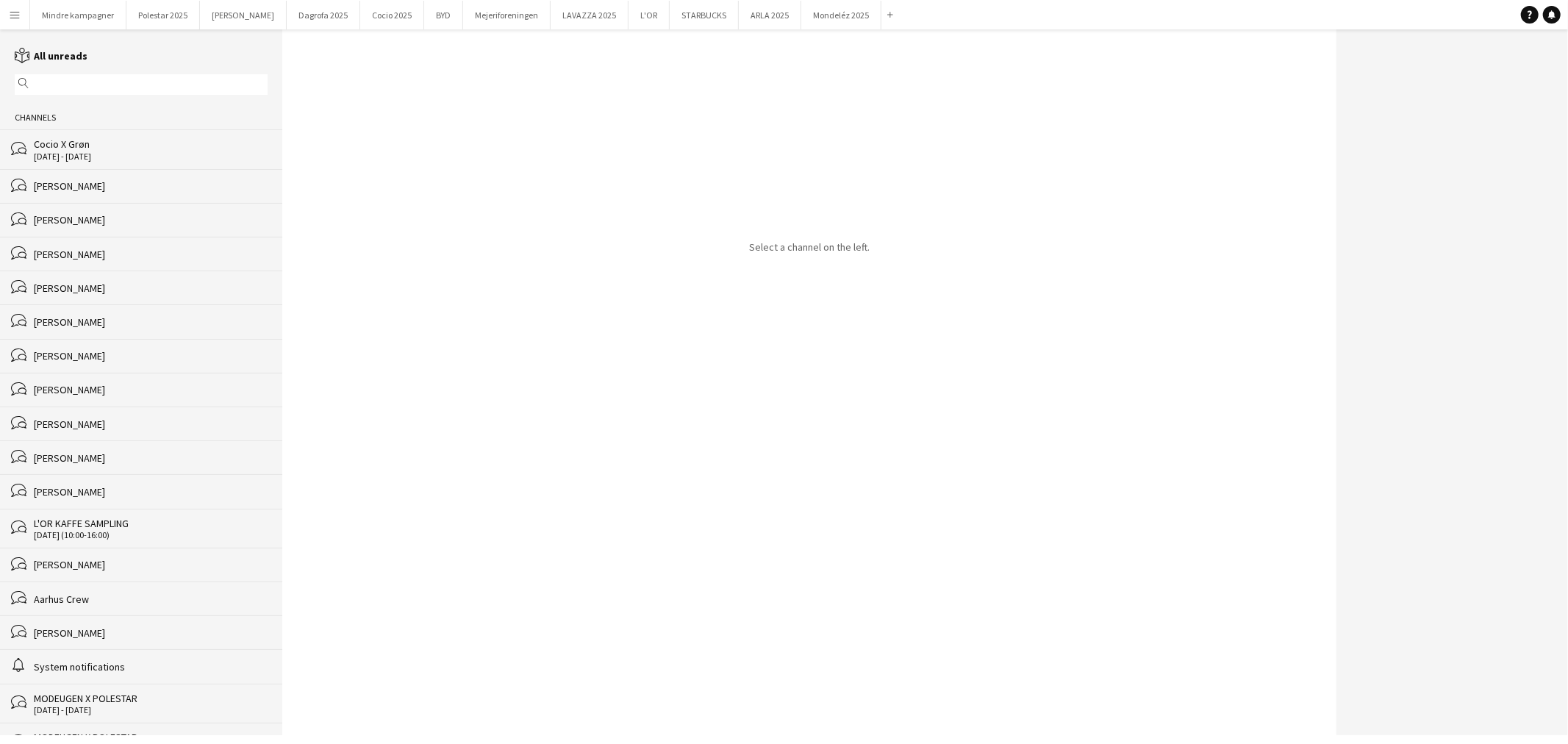
click at [68, 153] on div "[DATE] - [DATE]" at bounding box center [150, 156] width 234 height 10
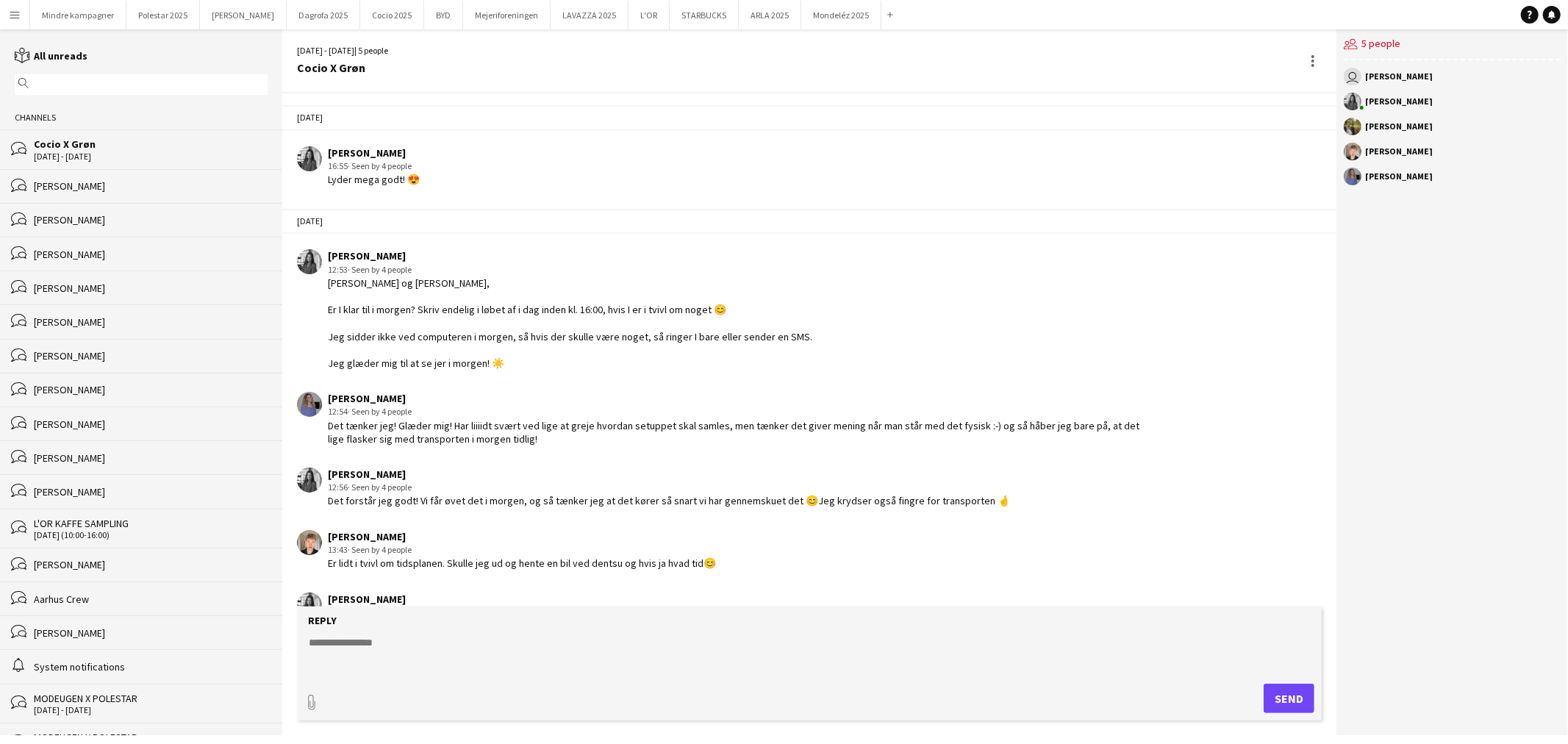
scroll to position [1988, 0]
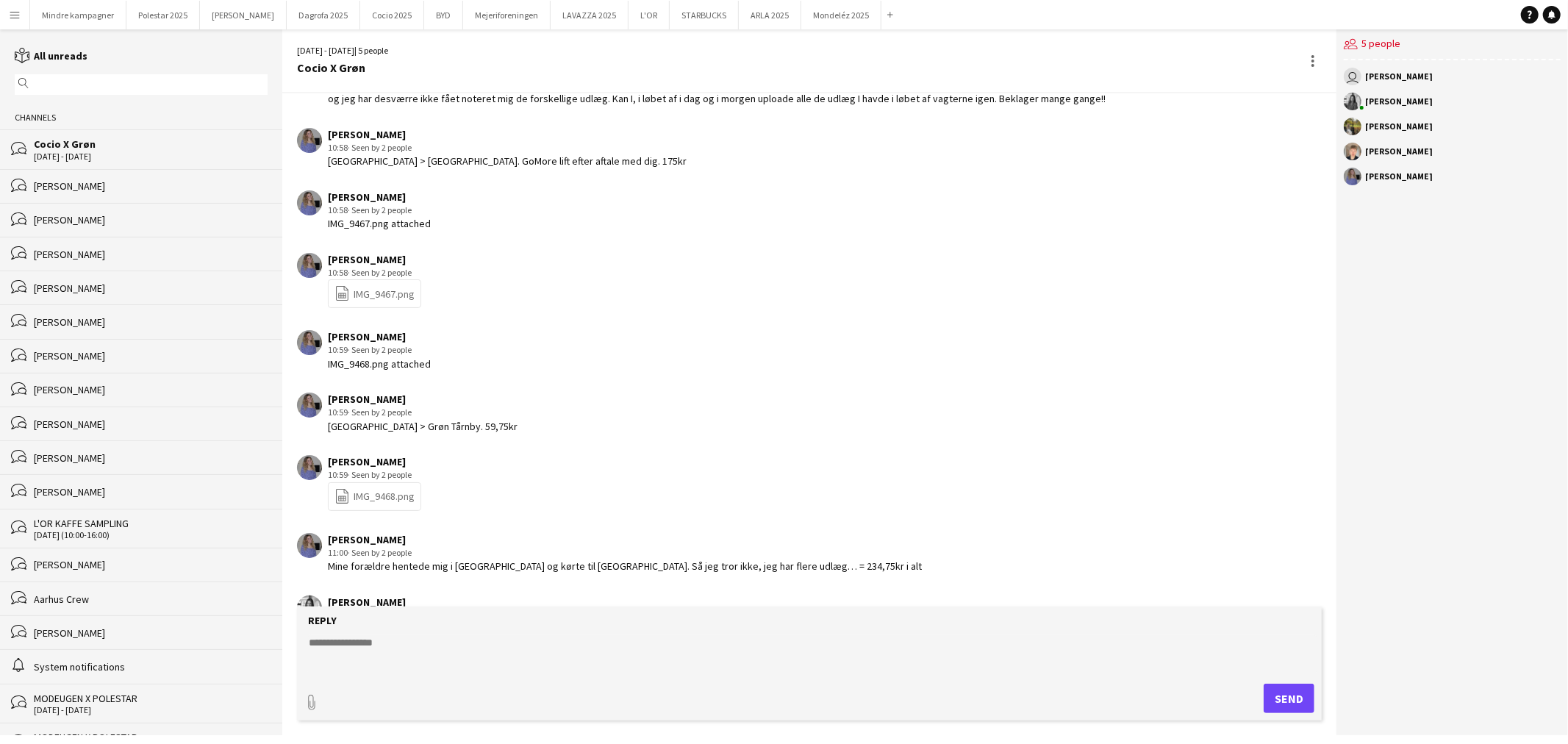
click at [376, 638] on textarea at bounding box center [812, 654] width 1010 height 38
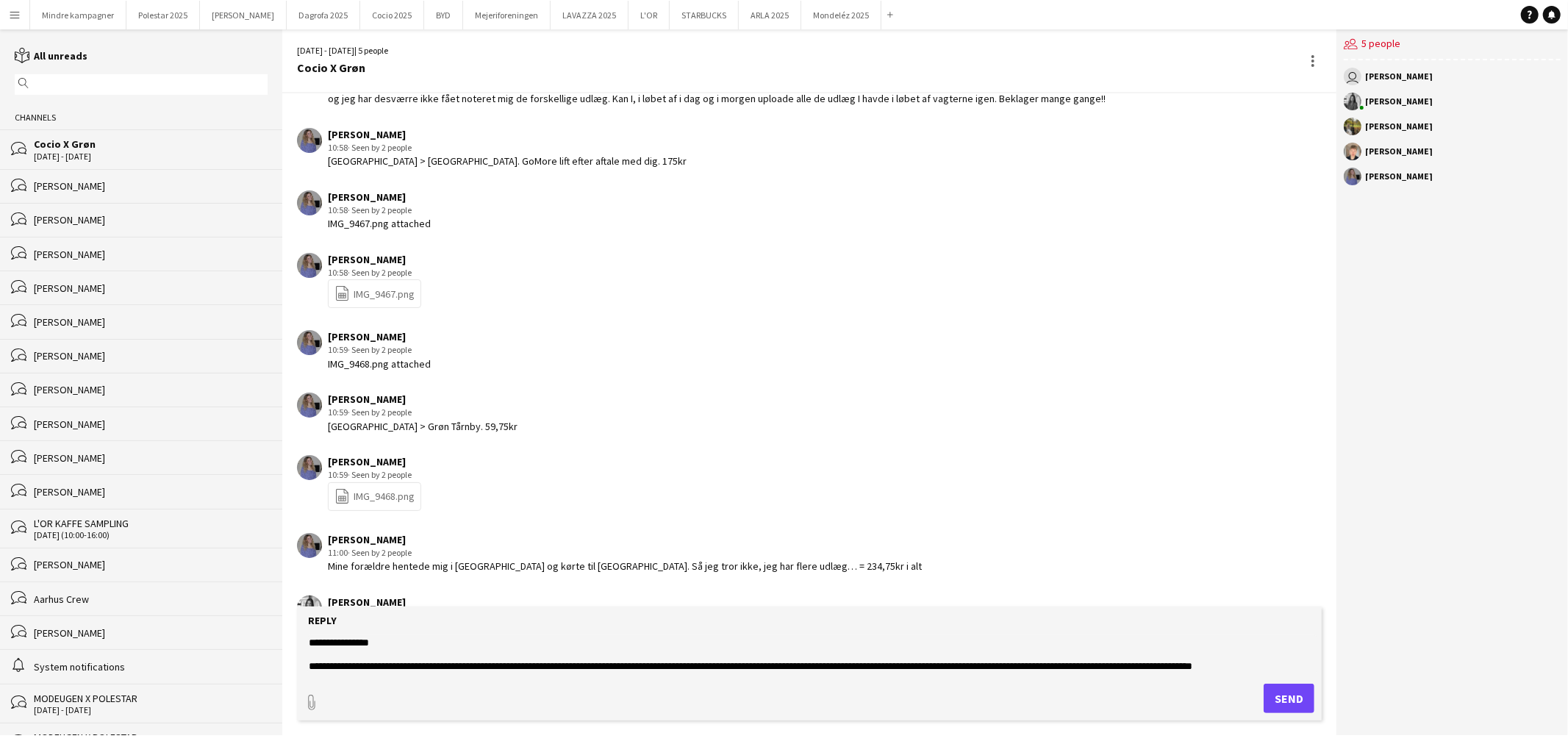
scroll to position [10, 0]
click at [551, 657] on textarea "**********" at bounding box center [812, 654] width 1010 height 38
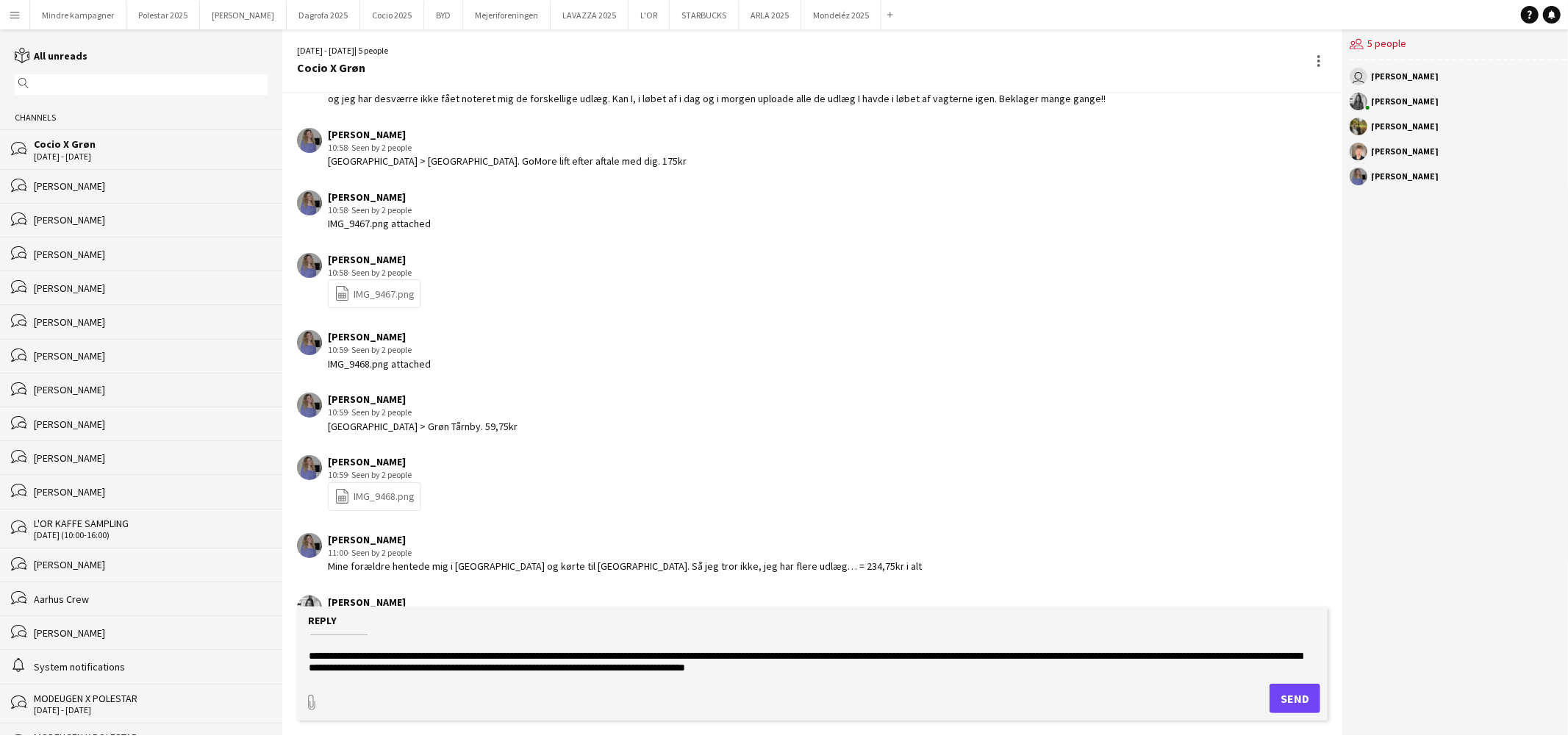
click at [381, 667] on textarea "**********" at bounding box center [812, 654] width 1010 height 38
type textarea "**********"
click at [1290, 704] on button "Send" at bounding box center [1295, 698] width 50 height 30
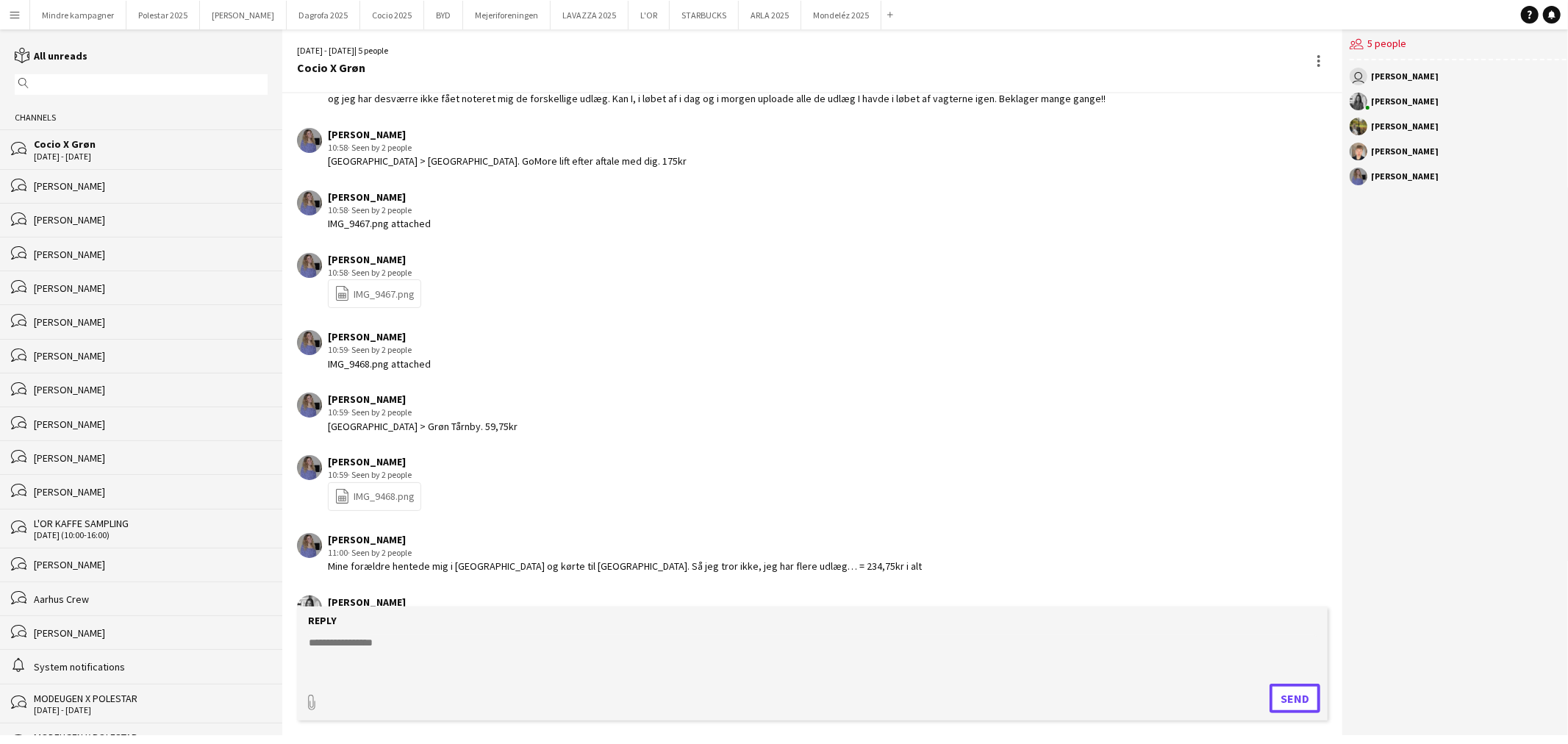
scroll to position [2090, 0]
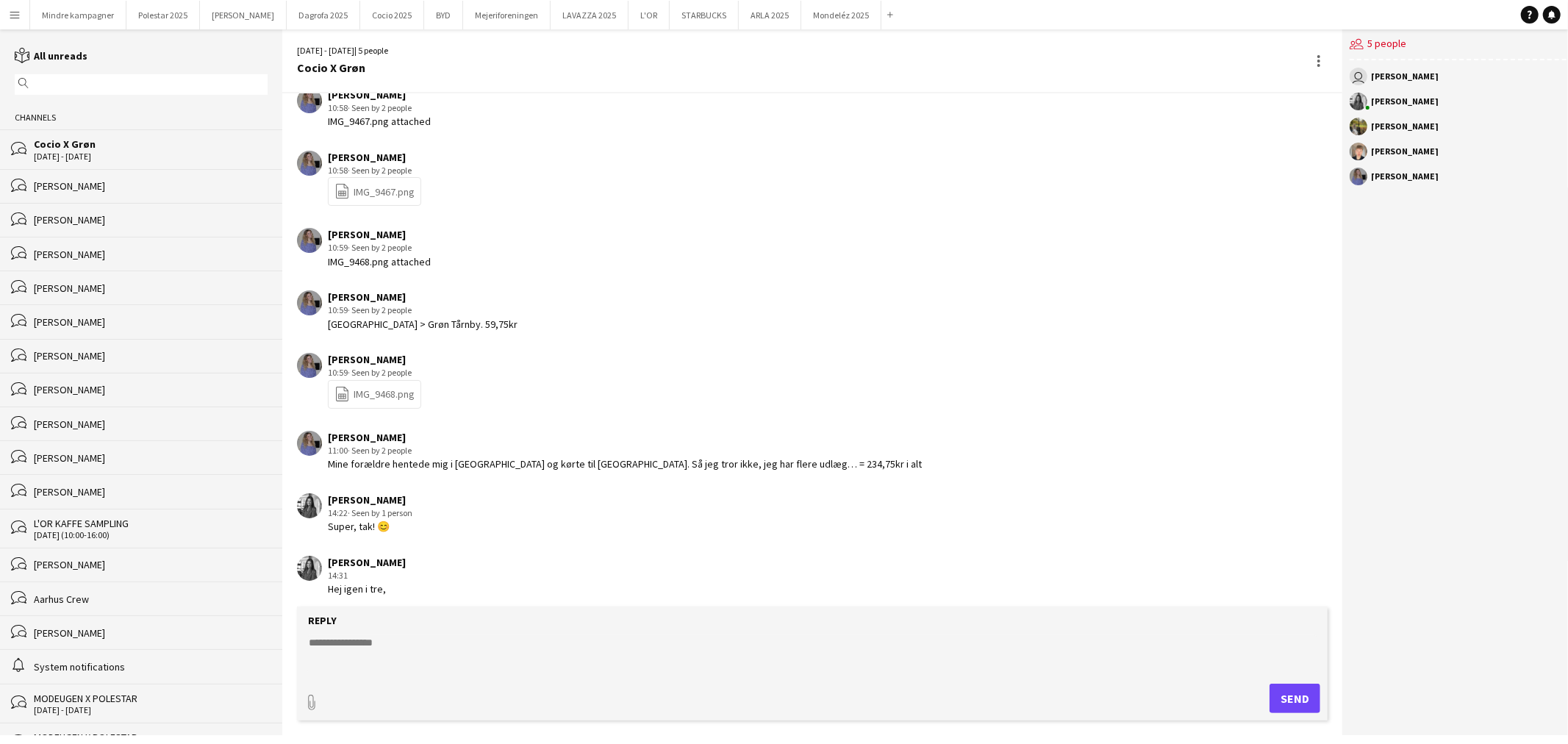
click at [408, 650] on textarea at bounding box center [812, 654] width 1010 height 38
type textarea "*"
click at [360, 17] on button "Cocio 2025 Close" at bounding box center [392, 15] width 64 height 29
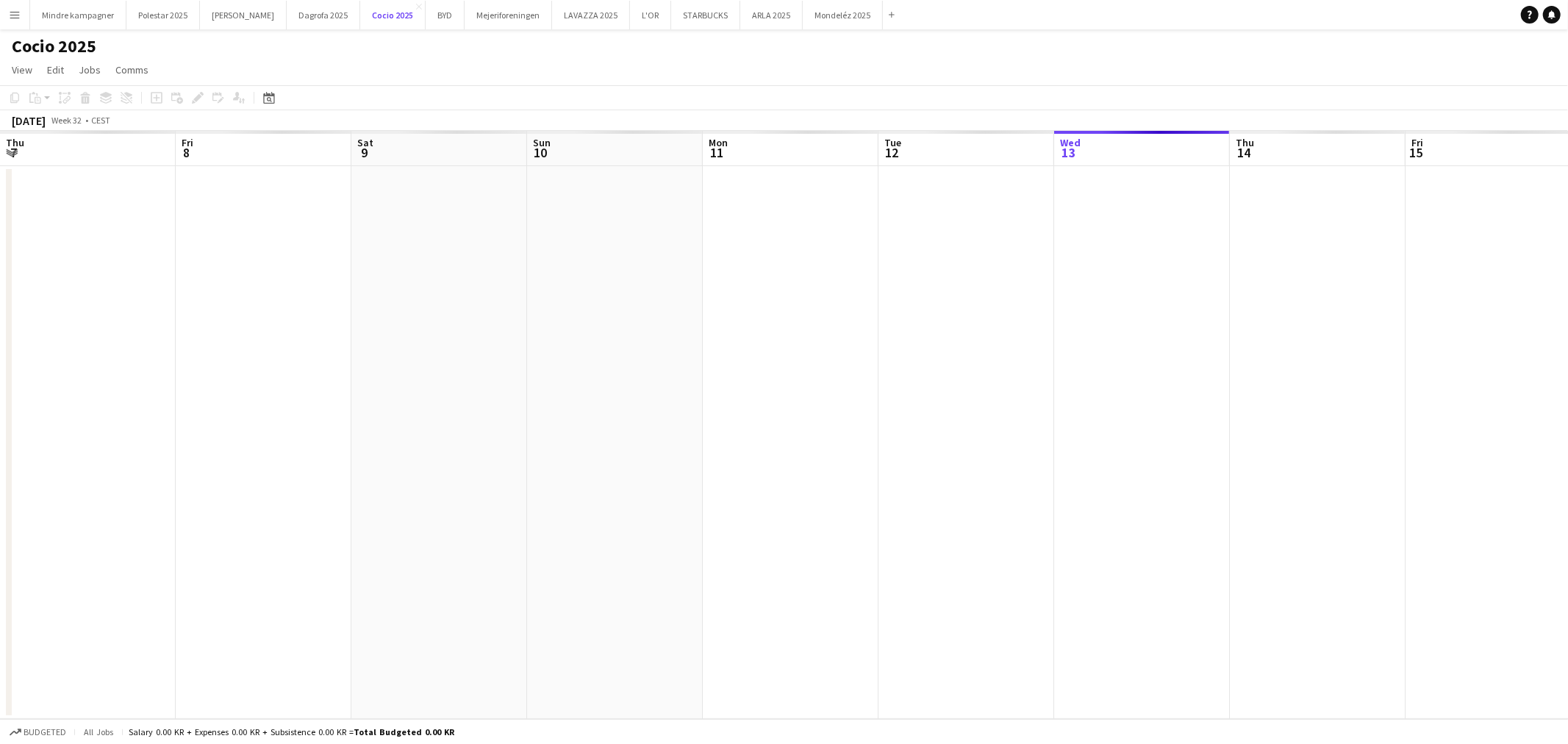
scroll to position [0, 456]
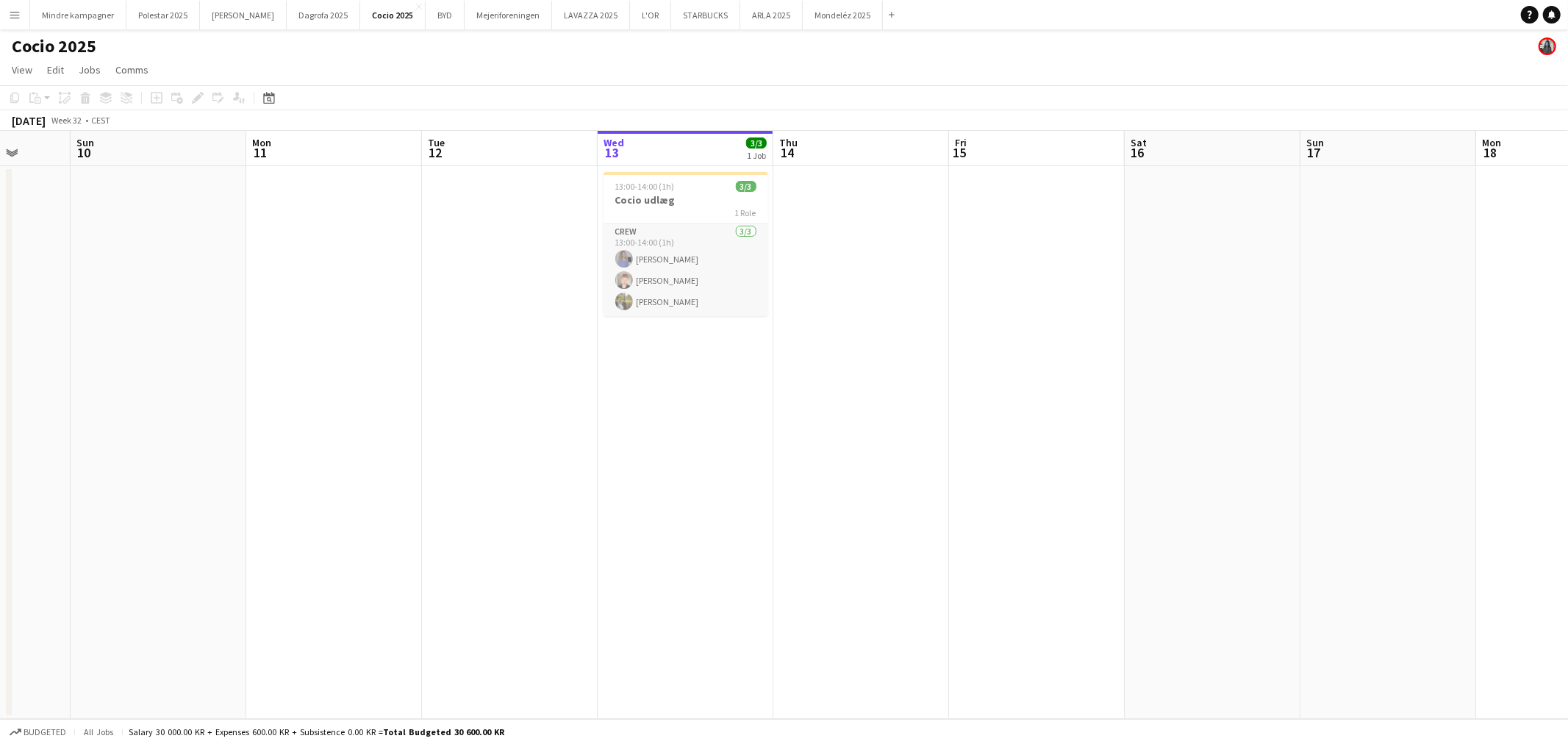
click at [650, 231] on app-card-role "Crew [DATE] 13:00-14:00 (1h) [PERSON_NAME] [PERSON_NAME] [PERSON_NAME]" at bounding box center [685, 269] width 165 height 92
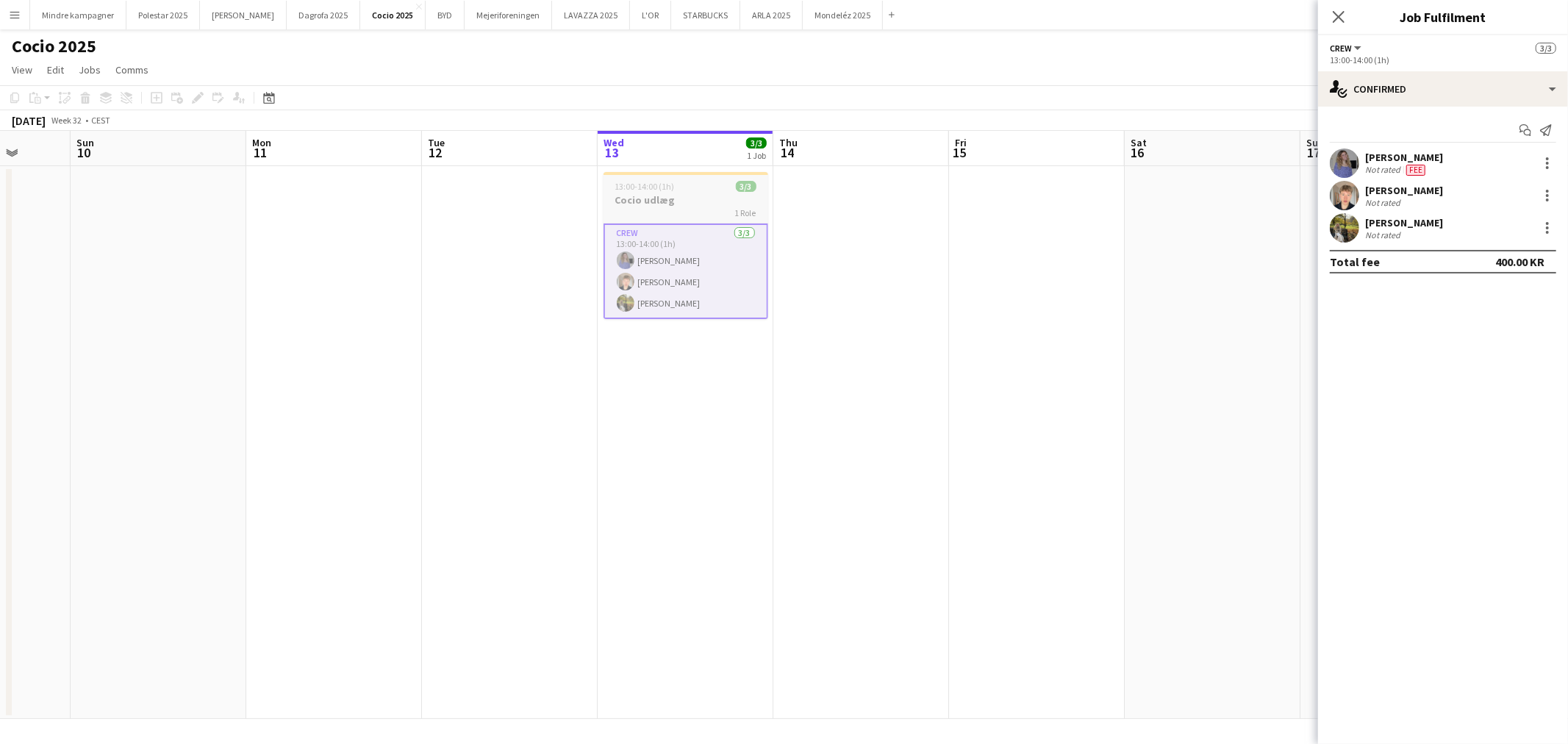
click at [656, 201] on h3 "Cocio udlæg" at bounding box center [685, 200] width 165 height 13
click at [196, 98] on icon at bounding box center [197, 98] width 8 height 8
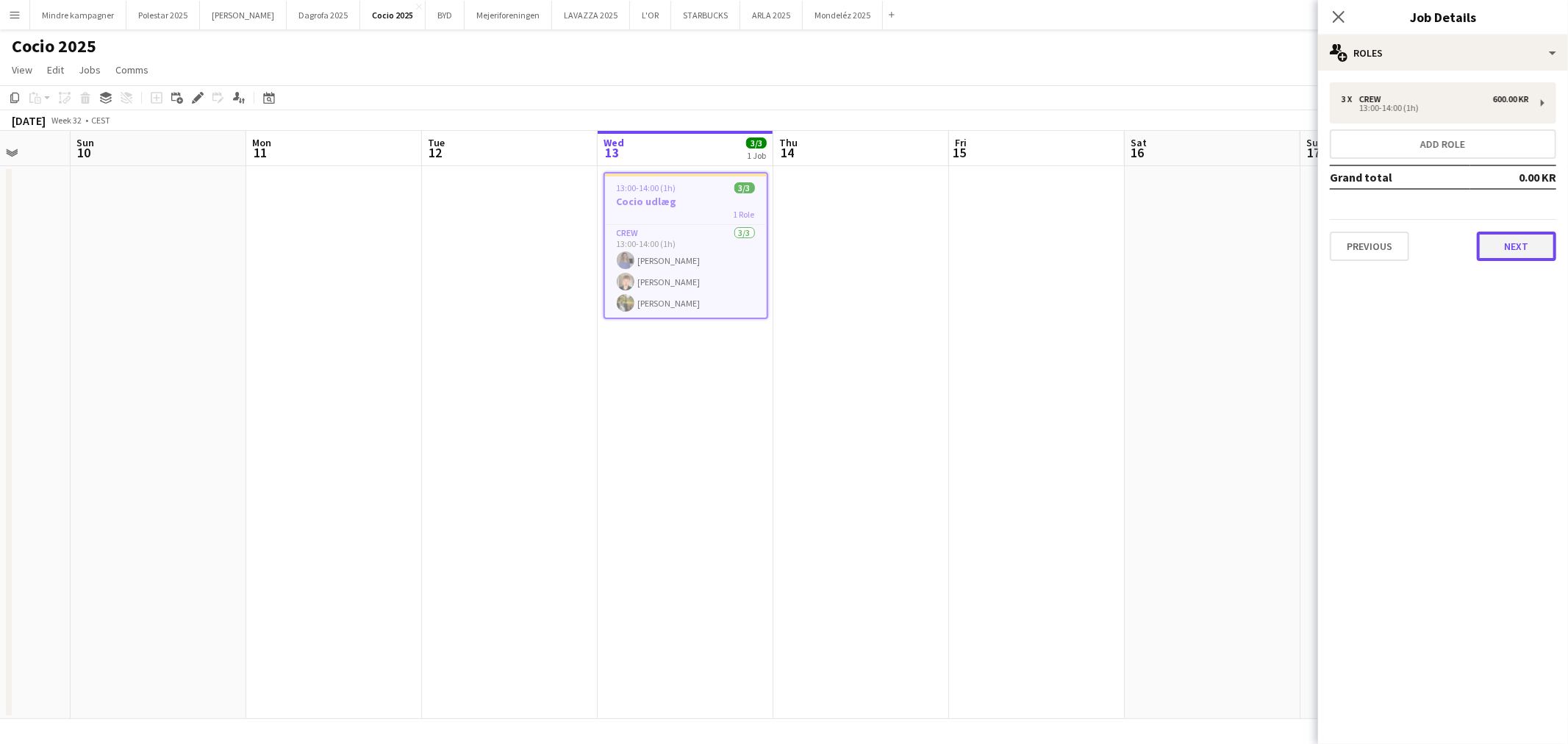
click at [1526, 243] on button "Next" at bounding box center [1516, 247] width 79 height 30
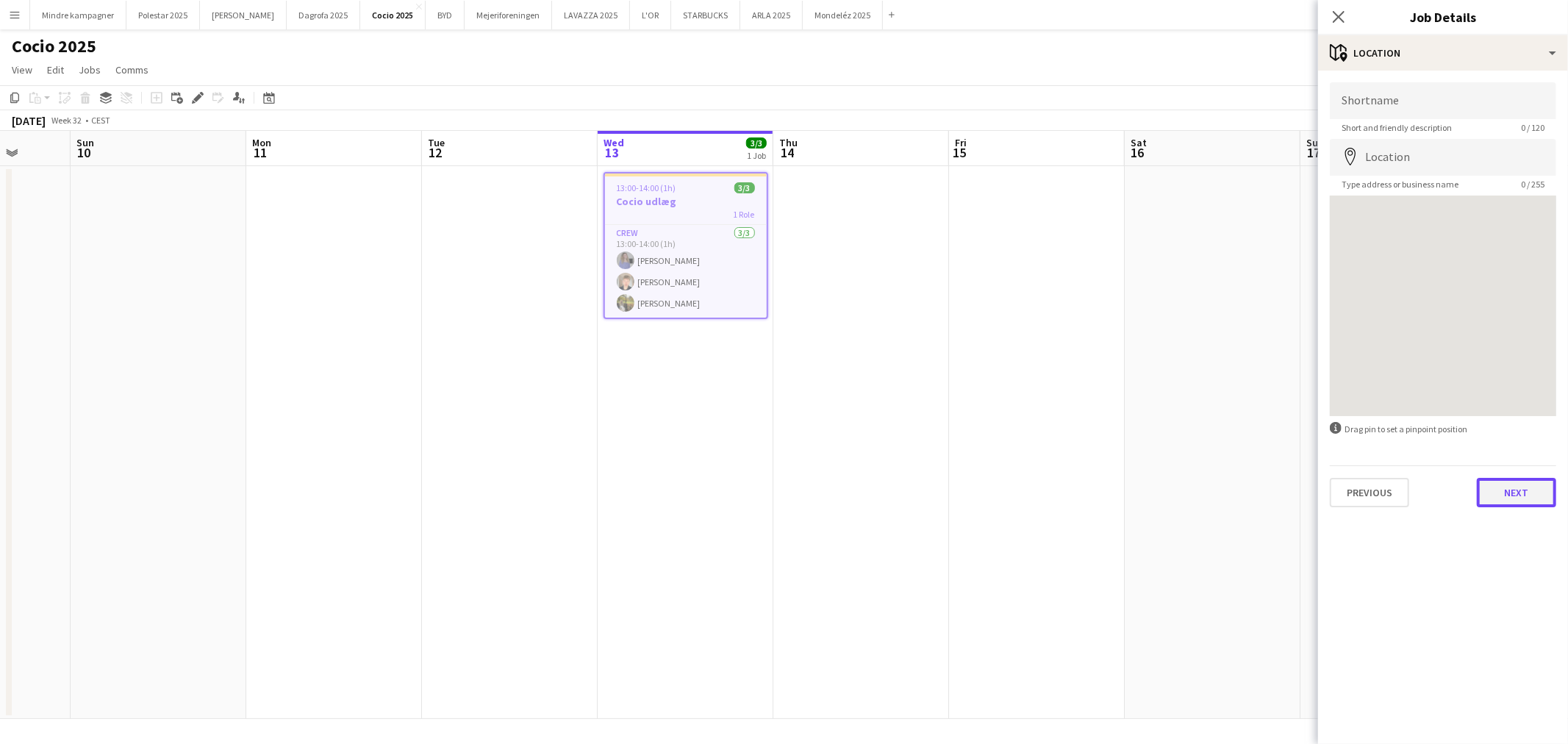
click at [1547, 502] on button "Next" at bounding box center [1516, 493] width 79 height 30
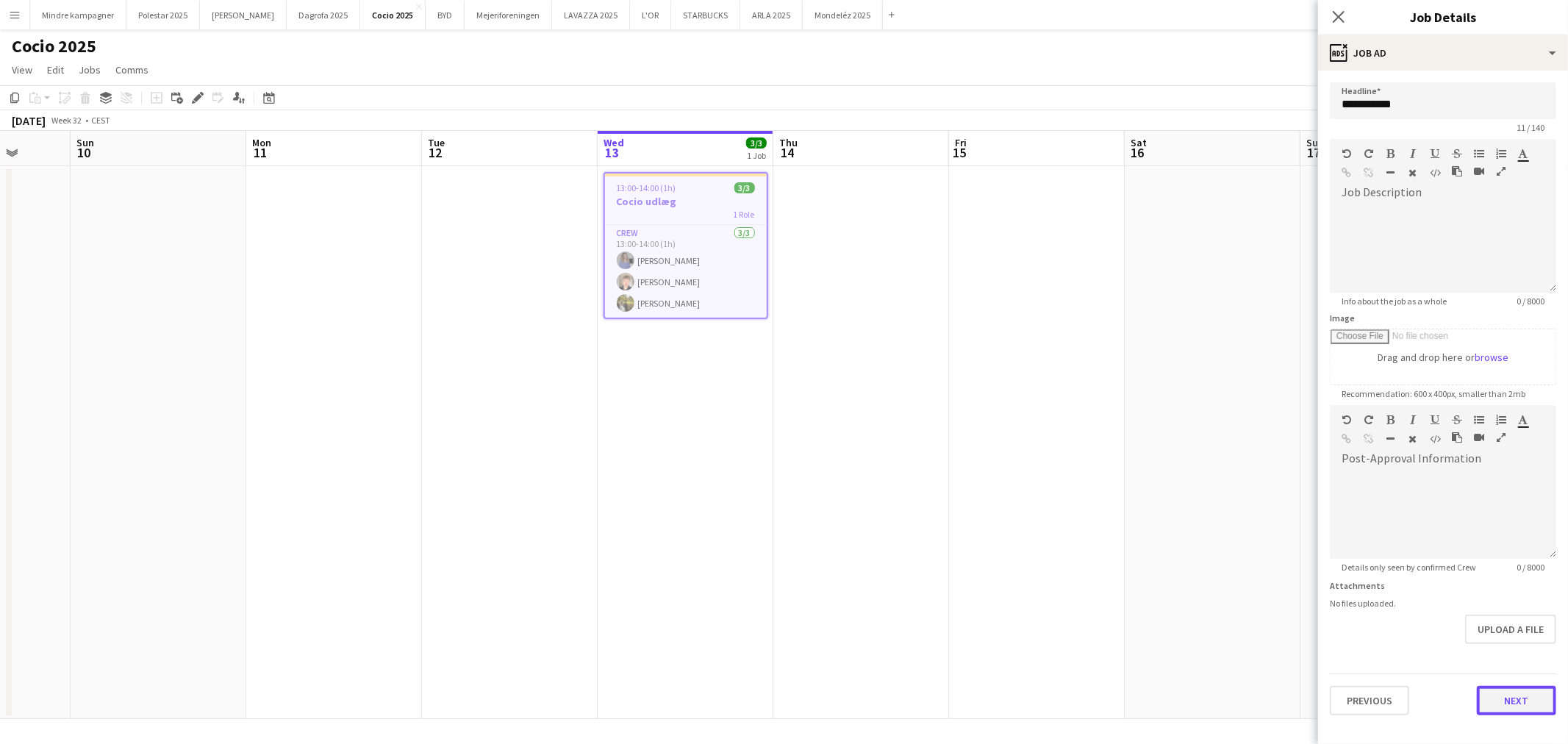
click at [1510, 692] on button "Next" at bounding box center [1516, 701] width 79 height 30
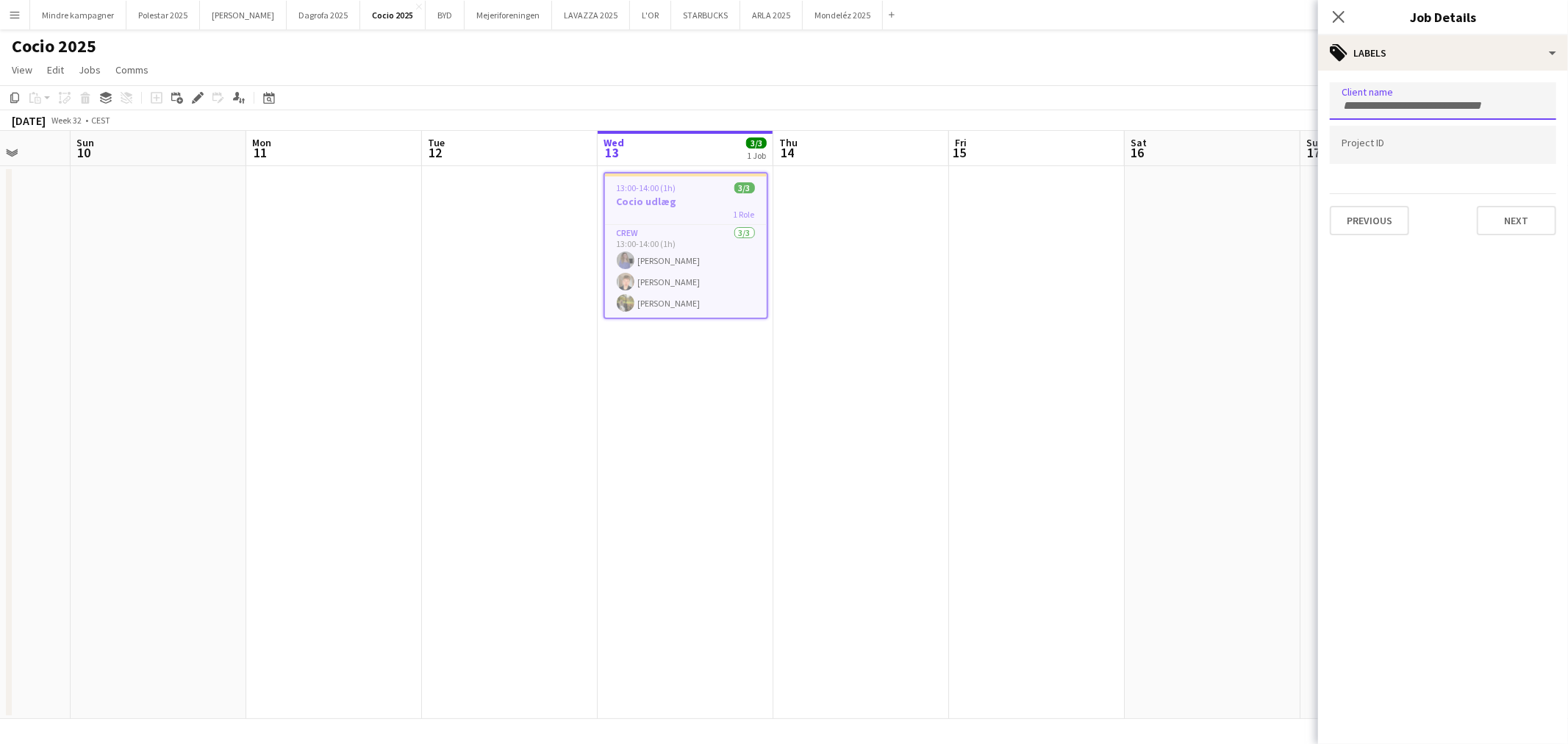
click at [1435, 103] on input "Type to search client labels..." at bounding box center [1443, 106] width 203 height 13
type input "****"
click at [1393, 145] on div "ARLA" at bounding box center [1442, 146] width 226 height 35
click at [1393, 145] on input "Type to search project ID labels..." at bounding box center [1443, 145] width 203 height 13
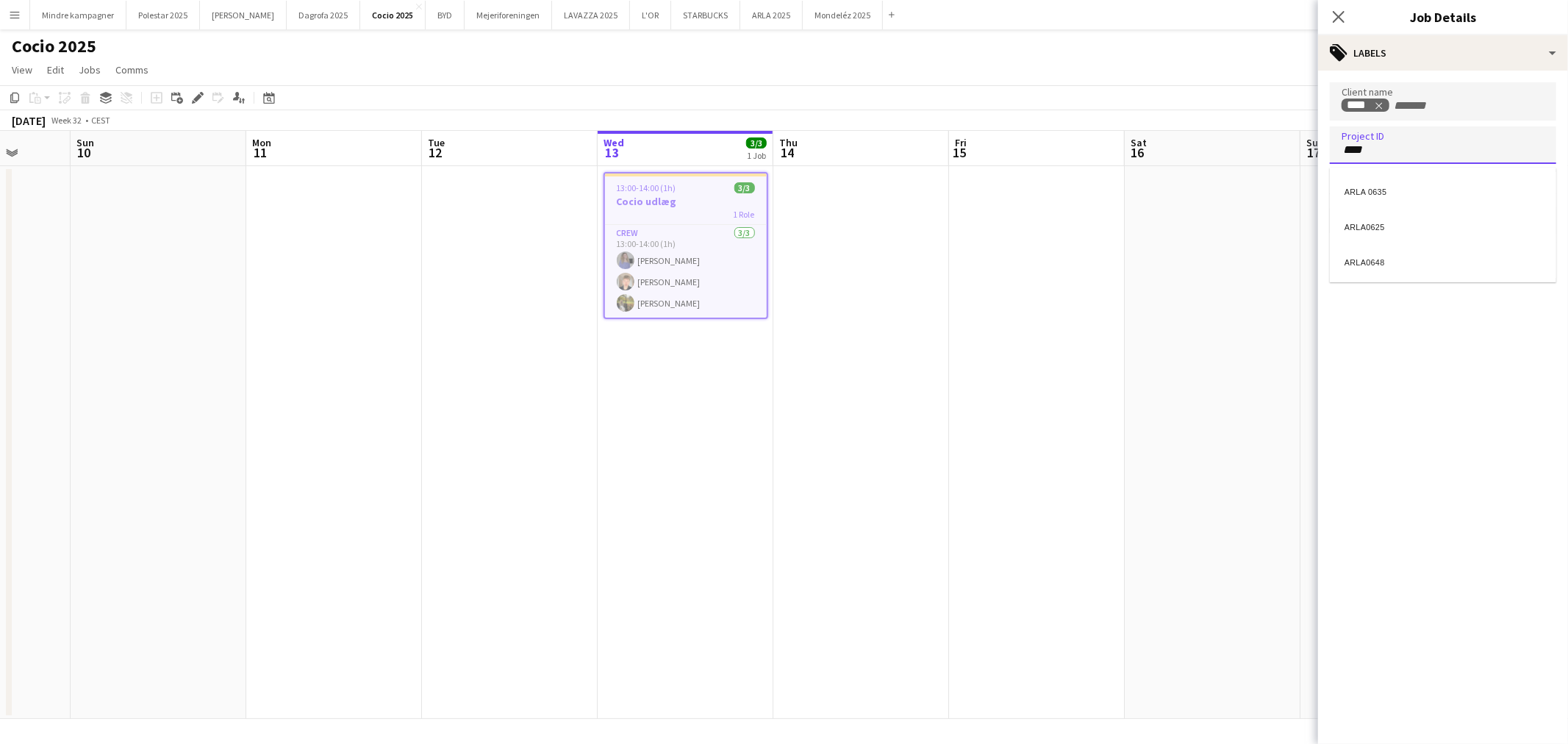
type input "****"
click at [1387, 258] on div "ARLA0648" at bounding box center [1442, 261] width 226 height 35
click at [1194, 288] on app-date-cell at bounding box center [1212, 442] width 176 height 553
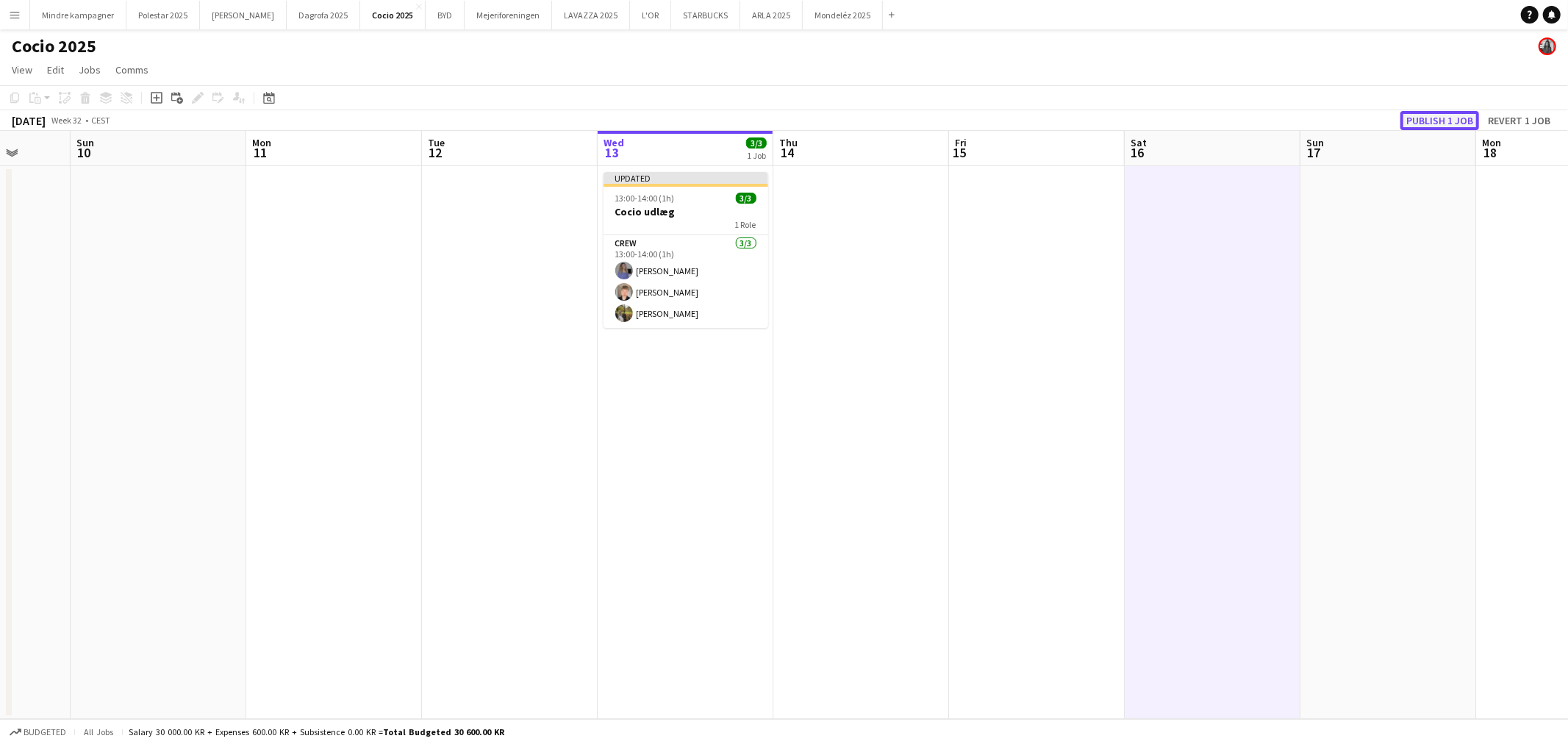
click at [1428, 121] on button "Publish 1 job" at bounding box center [1440, 120] width 78 height 20
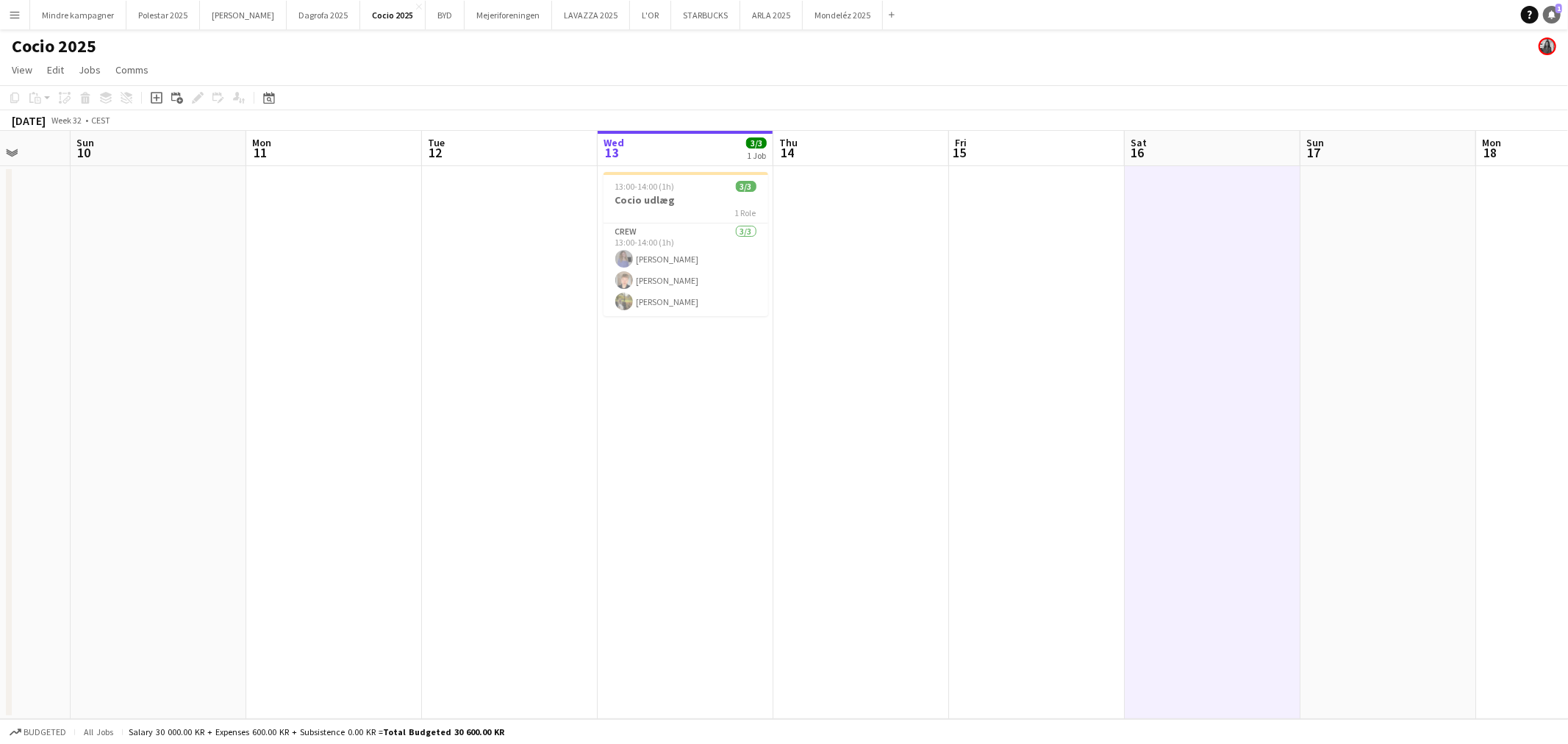
click at [1555, 20] on link "Notifications 1" at bounding box center [1551, 14] width 18 height 18
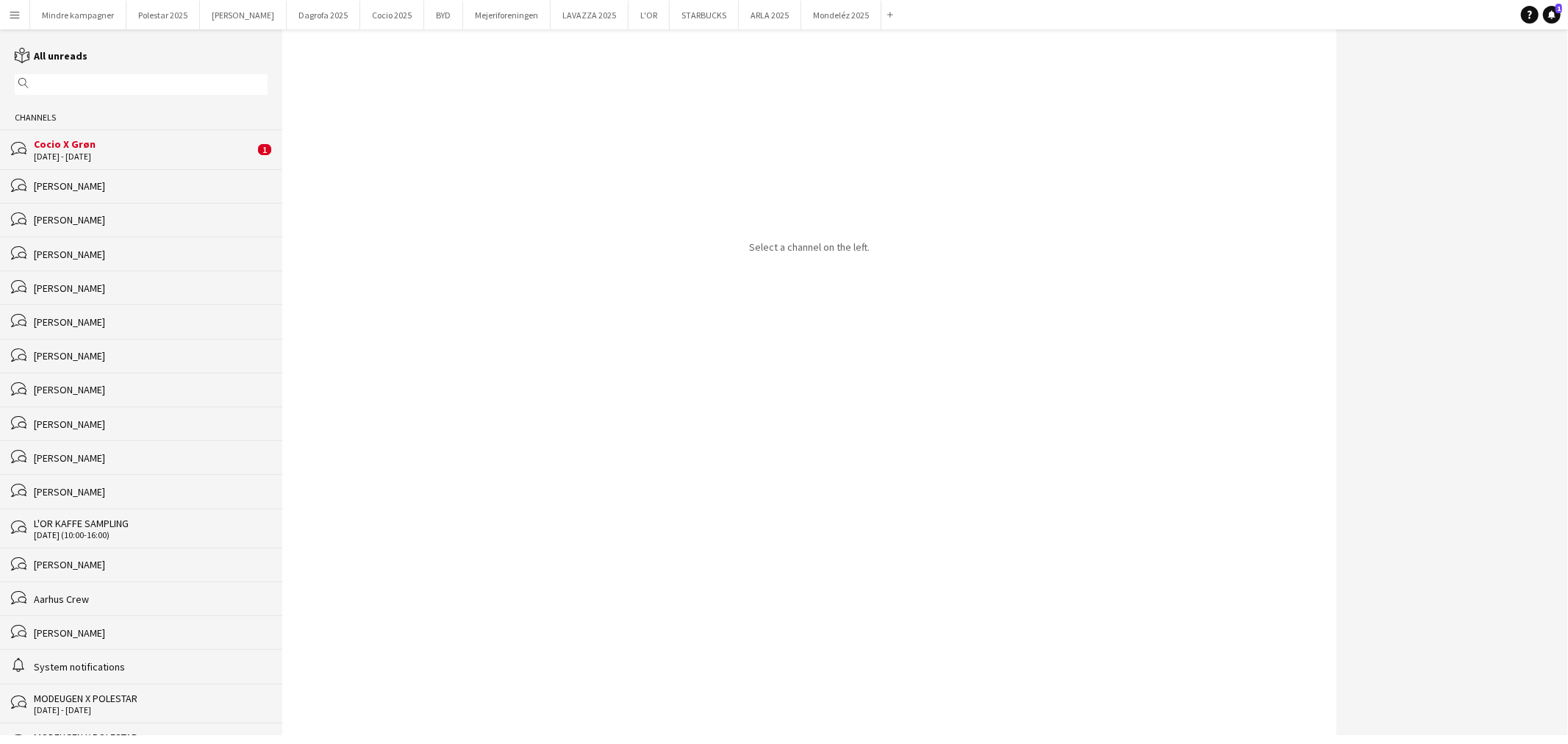
click at [100, 149] on div "Cocio X Grøn" at bounding box center [143, 144] width 221 height 13
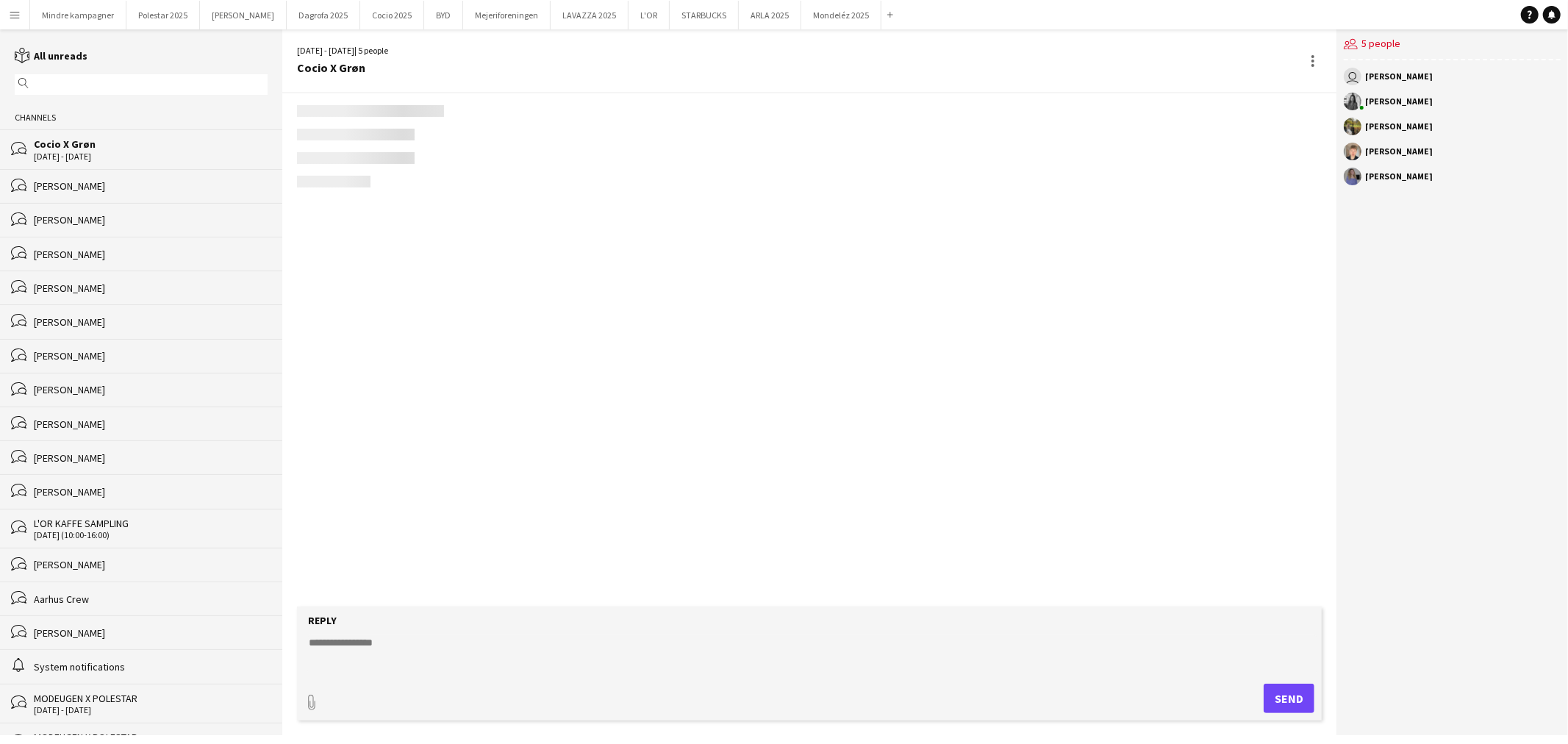
scroll to position [1921, 0]
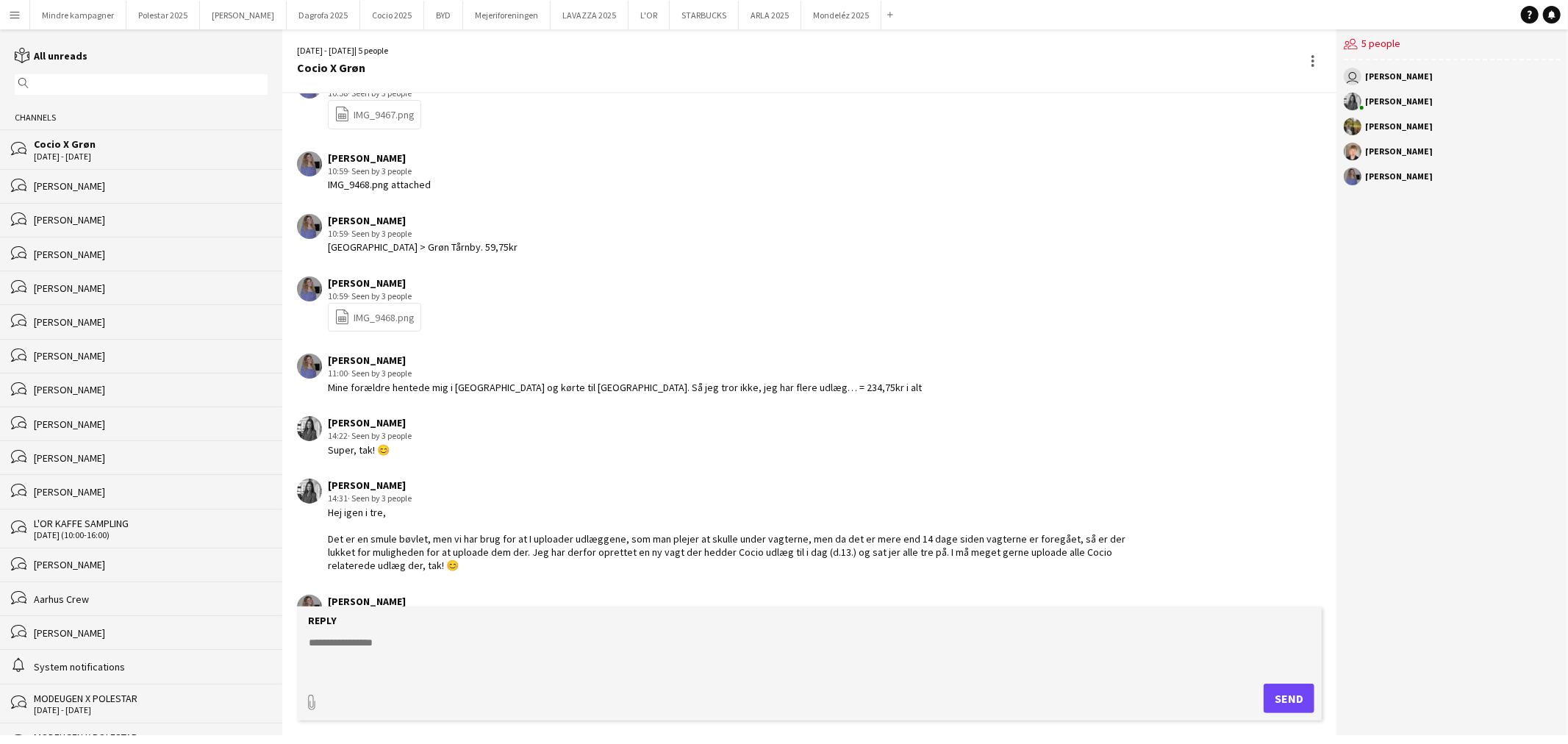
click at [400, 651] on textarea at bounding box center [812, 654] width 1010 height 38
type textarea "**********"
click at [1281, 693] on button "Send" at bounding box center [1289, 698] width 50 height 30
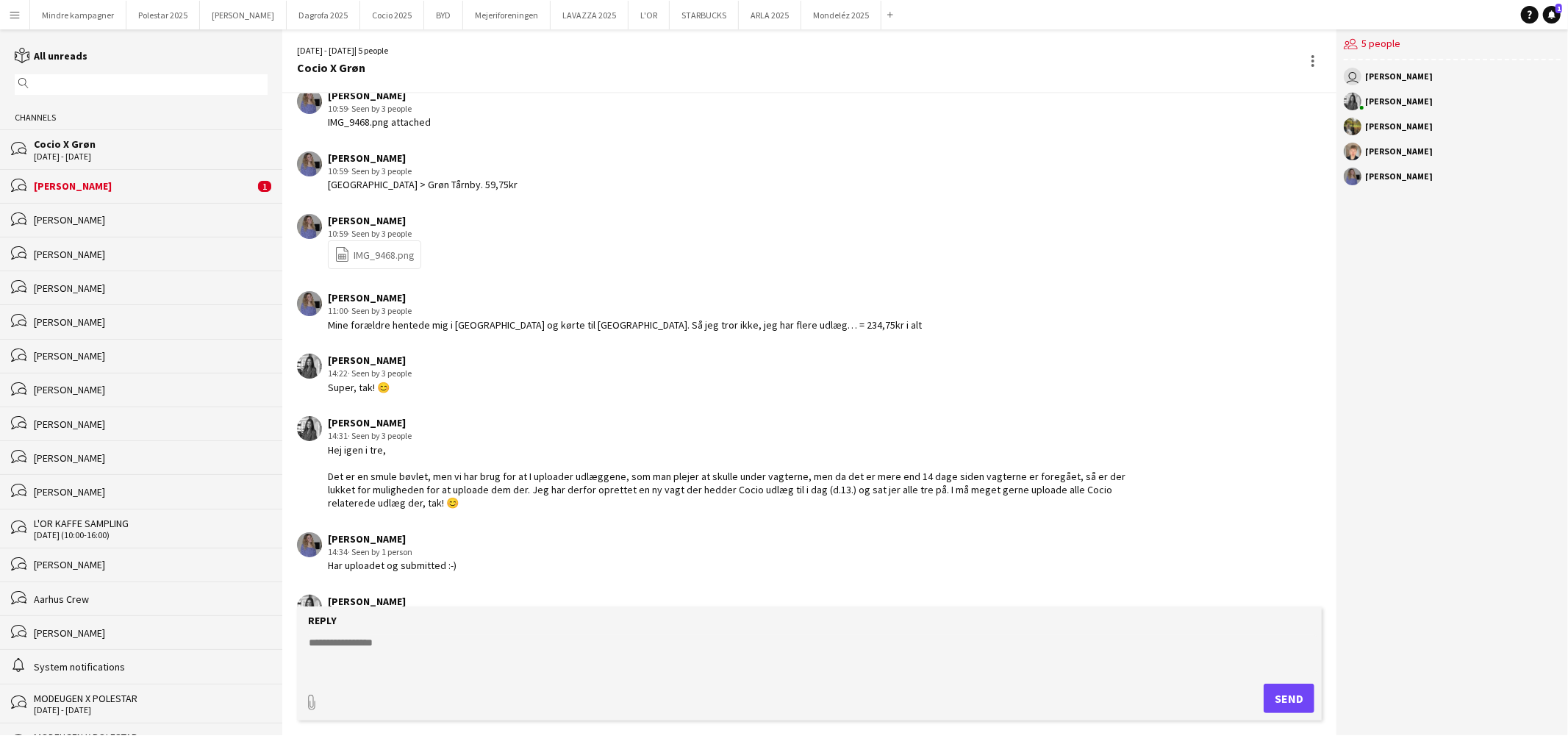
click at [82, 189] on div "[PERSON_NAME]" at bounding box center [143, 186] width 221 height 13
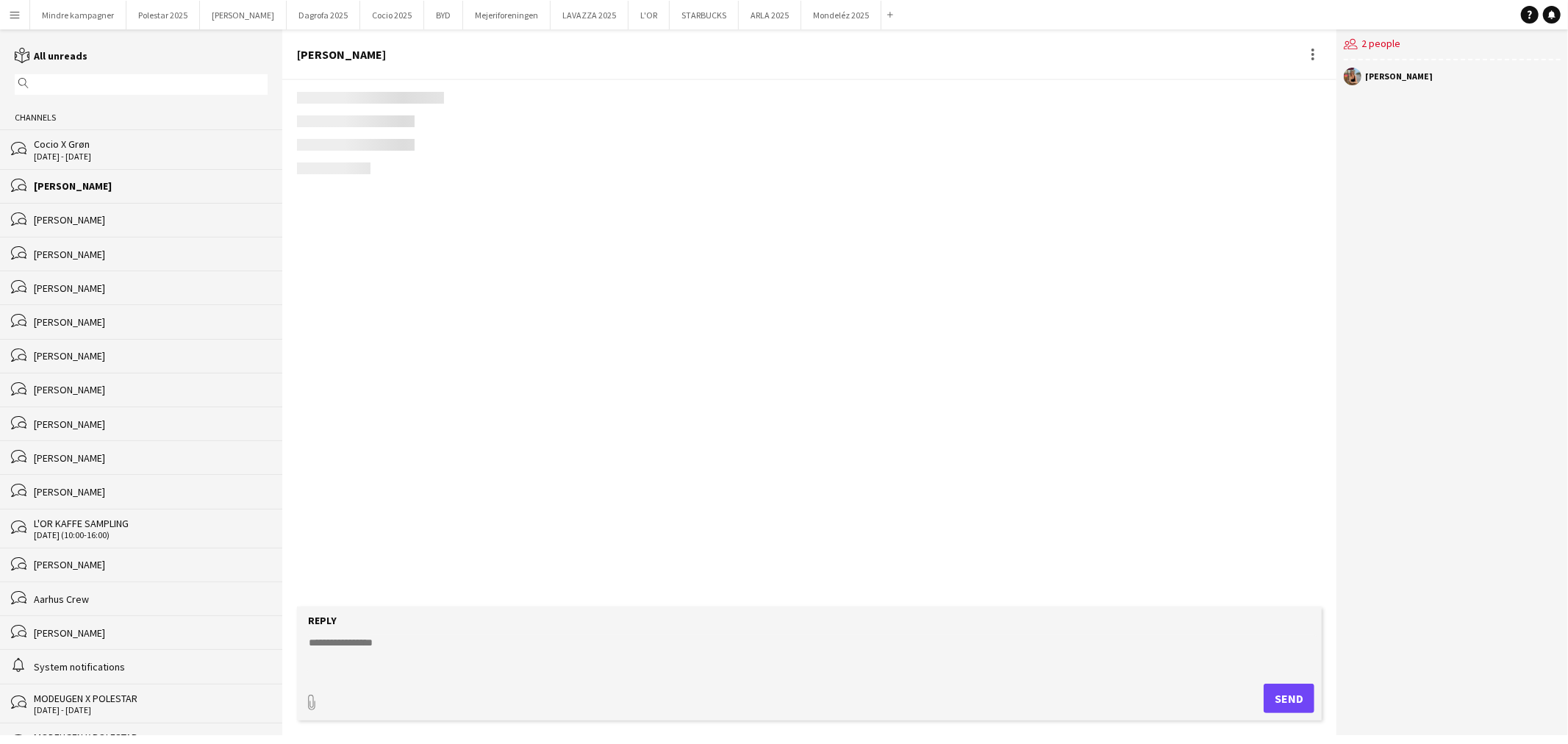
scroll to position [2611, 0]
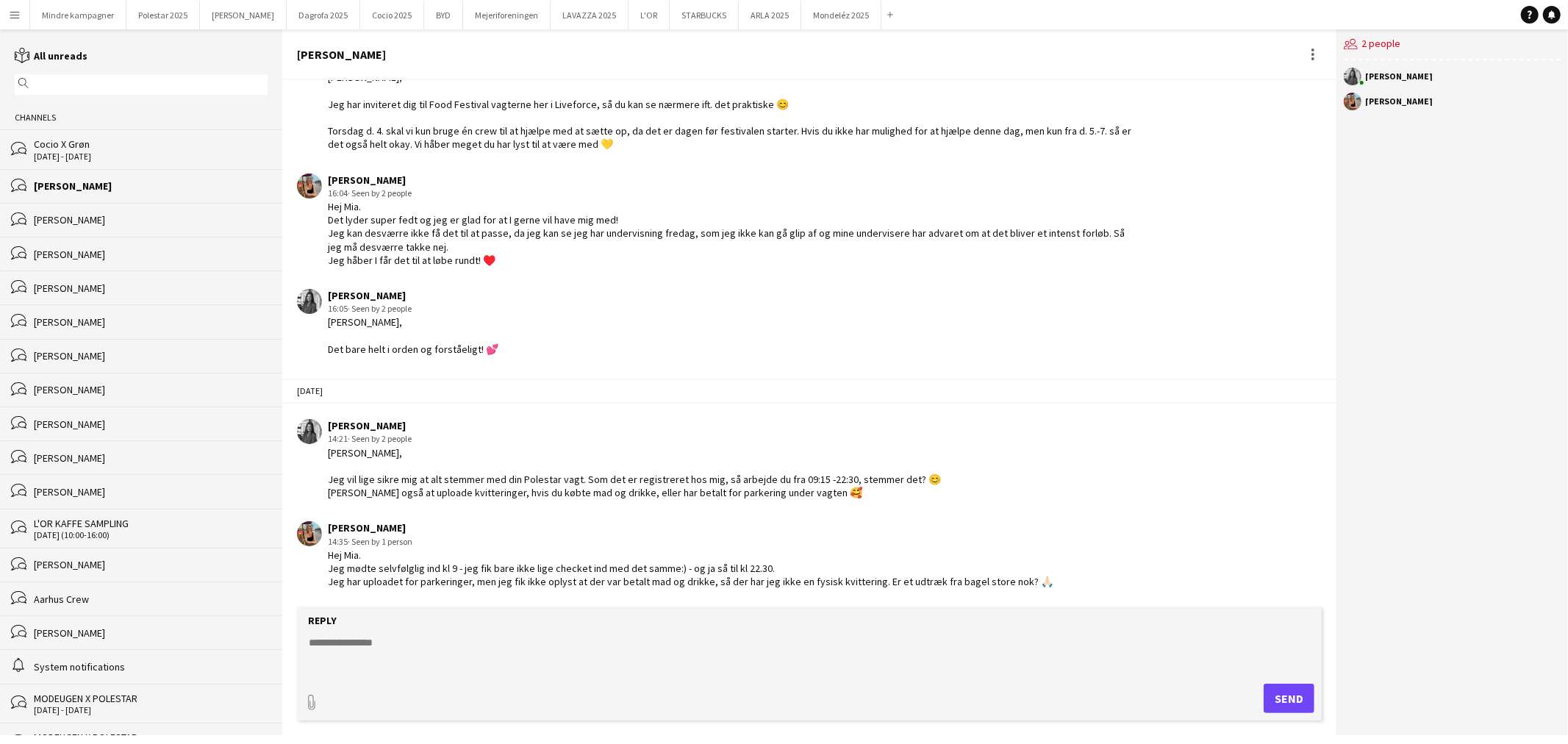
click at [452, 642] on textarea at bounding box center [812, 654] width 1010 height 38
type textarea "*"
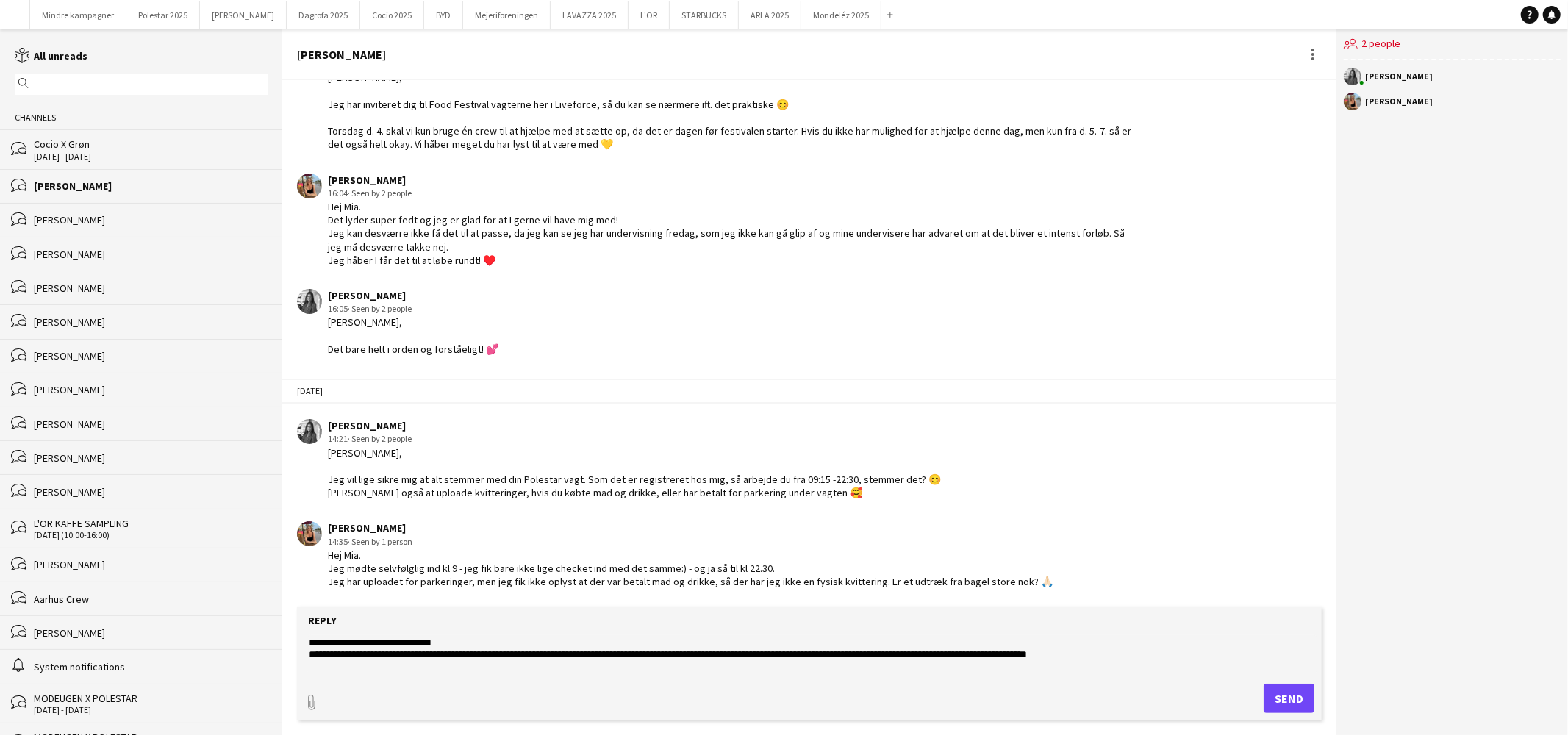
drag, startPoint x: 452, startPoint y: 642, endPoint x: 1034, endPoint y: 660, distance: 582.3
click at [1034, 660] on textarea "**********" at bounding box center [812, 654] width 1010 height 38
click at [1037, 656] on textarea "**********" at bounding box center [812, 654] width 1010 height 38
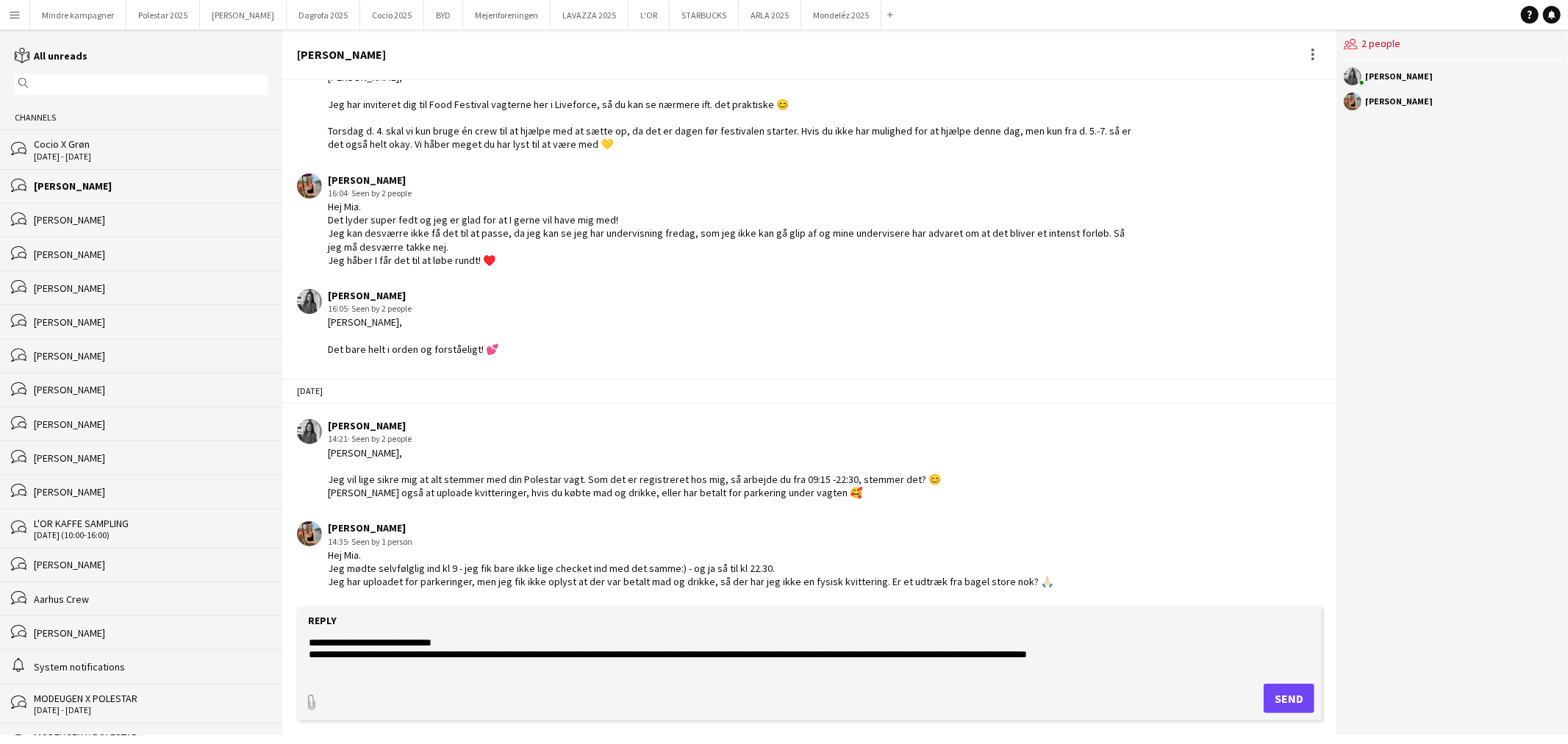
paste textarea "**********"
type textarea "**********"
click at [1291, 701] on button "Send" at bounding box center [1295, 698] width 50 height 30
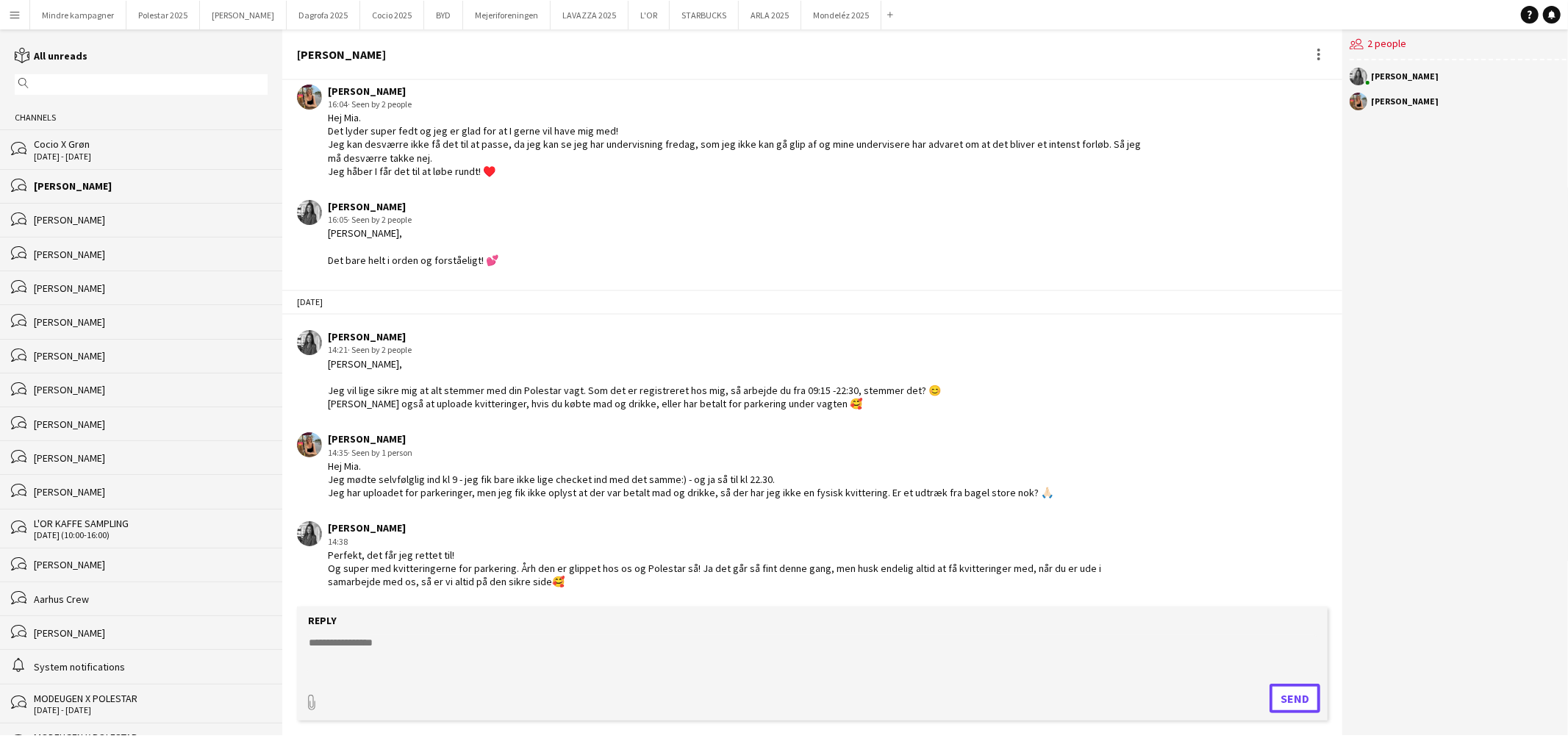
scroll to position [2700, 0]
click at [558, 13] on button "LAVAZZA 2025 Close" at bounding box center [589, 15] width 78 height 29
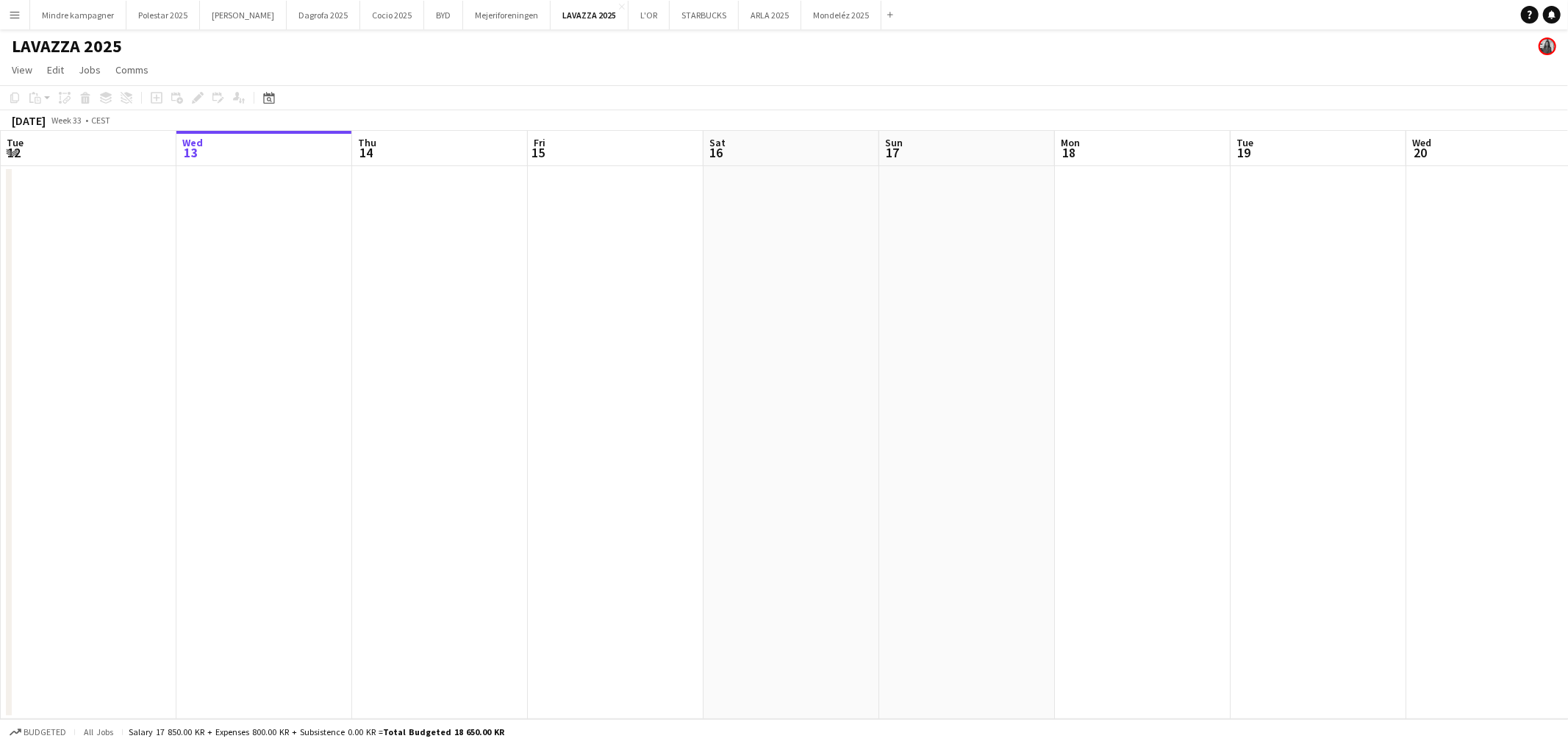
drag, startPoint x: 871, startPoint y: 399, endPoint x: 1086, endPoint y: 420, distance: 216.0
click at [475, 432] on app-calendar-viewport "Sun 10 Mon 11 Tue 12 Wed 13 Thu 14 Fri 15 Sat 16 Sun 17 Mon 18 Tue 19 Wed 20 Th…" at bounding box center [784, 426] width 1568 height 588
drag, startPoint x: 656, startPoint y: 453, endPoint x: 429, endPoint y: 446, distance: 227.1
click at [463, 453] on app-calendar-viewport "Thu 14 Fri 15 Sat 16 Sun 17 Mon 18 Tue 19 Wed 20 Thu 21 Fri 22 Sat 23 Sun 24 Mo…" at bounding box center [784, 426] width 1568 height 588
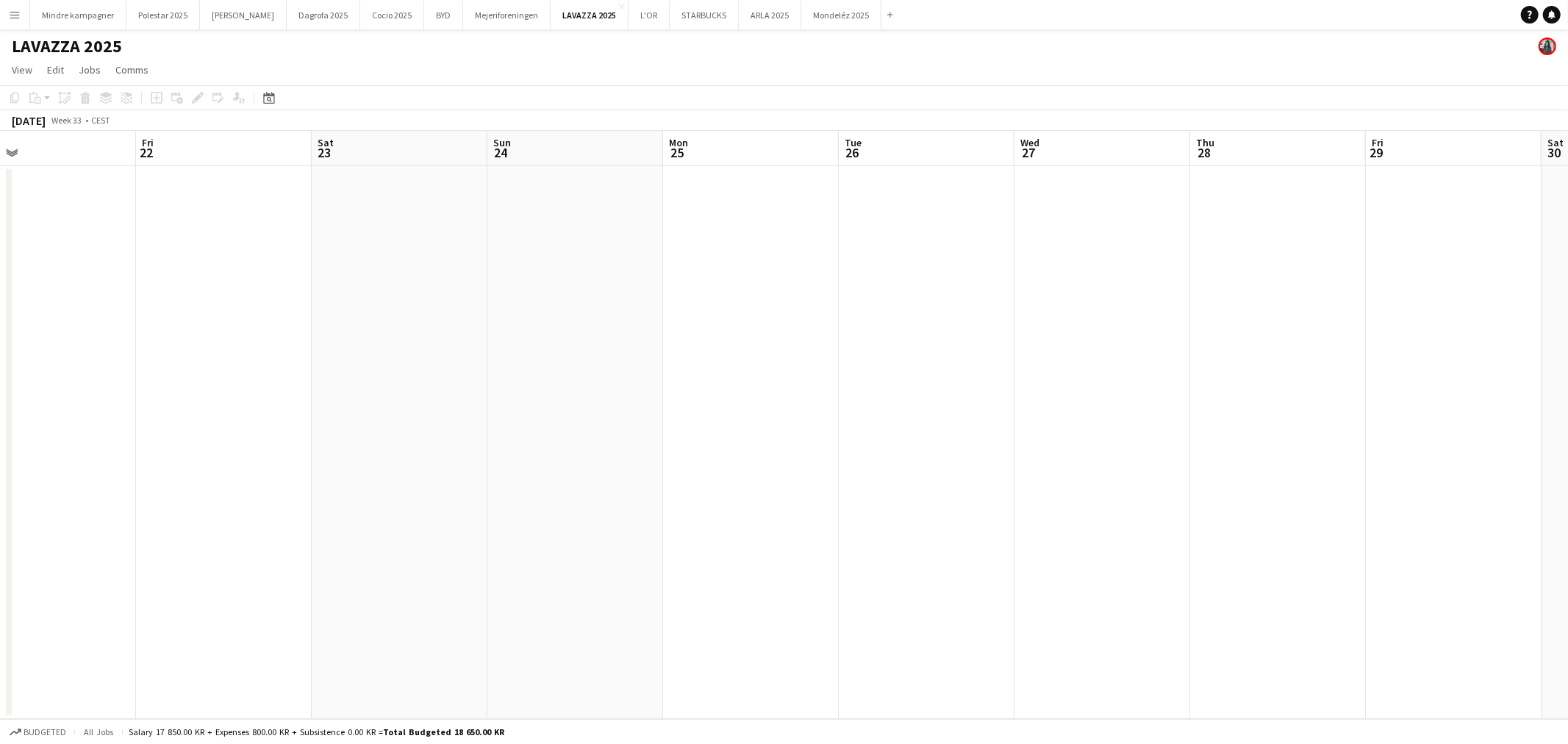
click at [523, 465] on app-calendar-viewport "Tue 19 Wed 20 Thu 21 Fri 22 Sat 23 Sun 24 Mon 25 Tue 26 Wed 27 Thu 28 Fri 29 Sa…" at bounding box center [784, 426] width 1568 height 588
drag, startPoint x: 1208, startPoint y: 462, endPoint x: 261, endPoint y: 371, distance: 951.4
click at [289, 413] on app-calendar-viewport "Sun 24 Mon 25 Tue 26 Wed 27 Thu 28 Fri 29 Sat 30 Sun 31 Mon 1 Tue 2 Wed 3 Thu 4…" at bounding box center [784, 426] width 1568 height 588
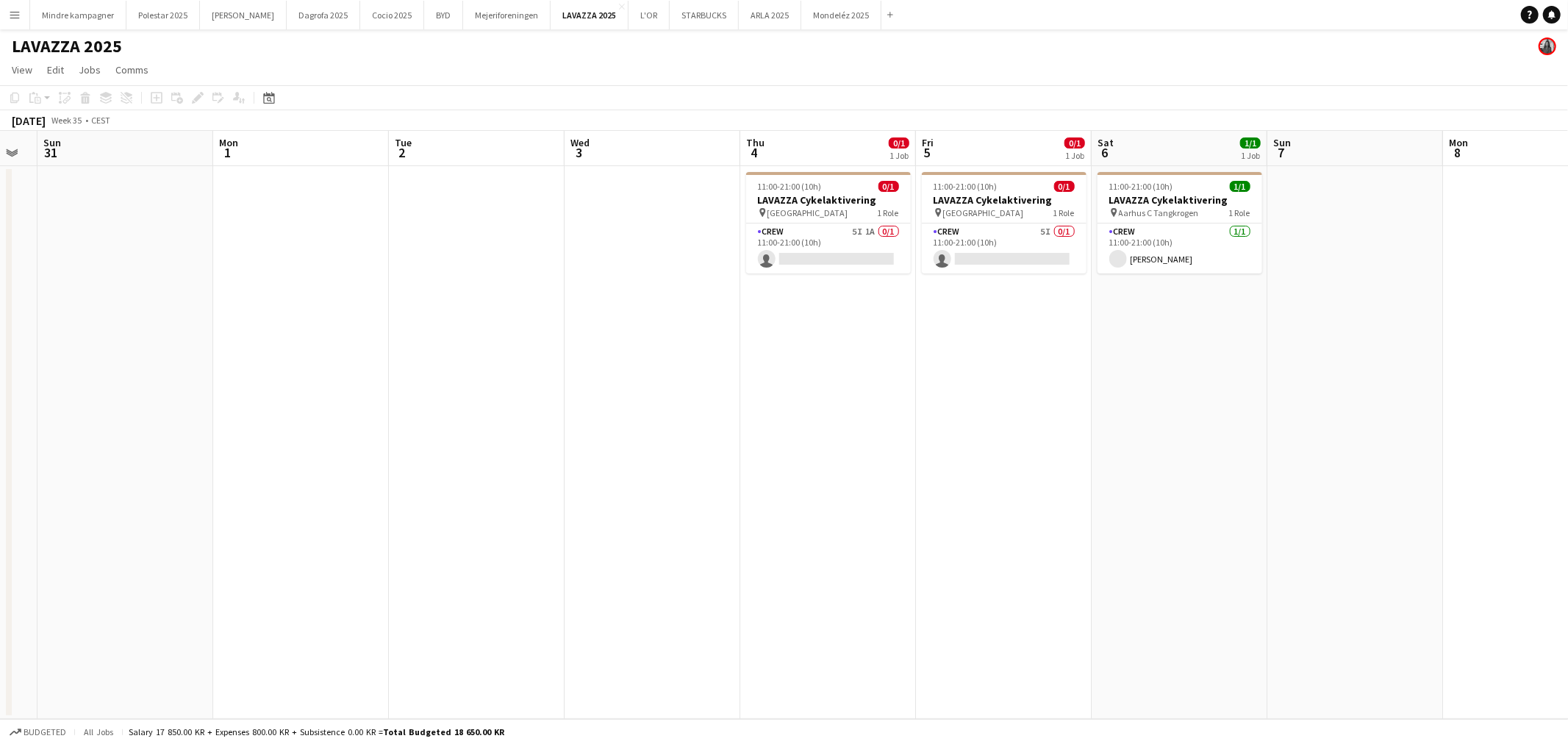
drag, startPoint x: 1255, startPoint y: 453, endPoint x: 819, endPoint y: 476, distance: 436.6
click at [819, 476] on app-calendar-viewport "Thu 28 Fri 29 Sat 30 Sun 31 Mon 1 Tue 2 Wed 3 Thu 4 0/1 1 Job Fri 5 0/1 1 Job S…" at bounding box center [784, 426] width 1568 height 588
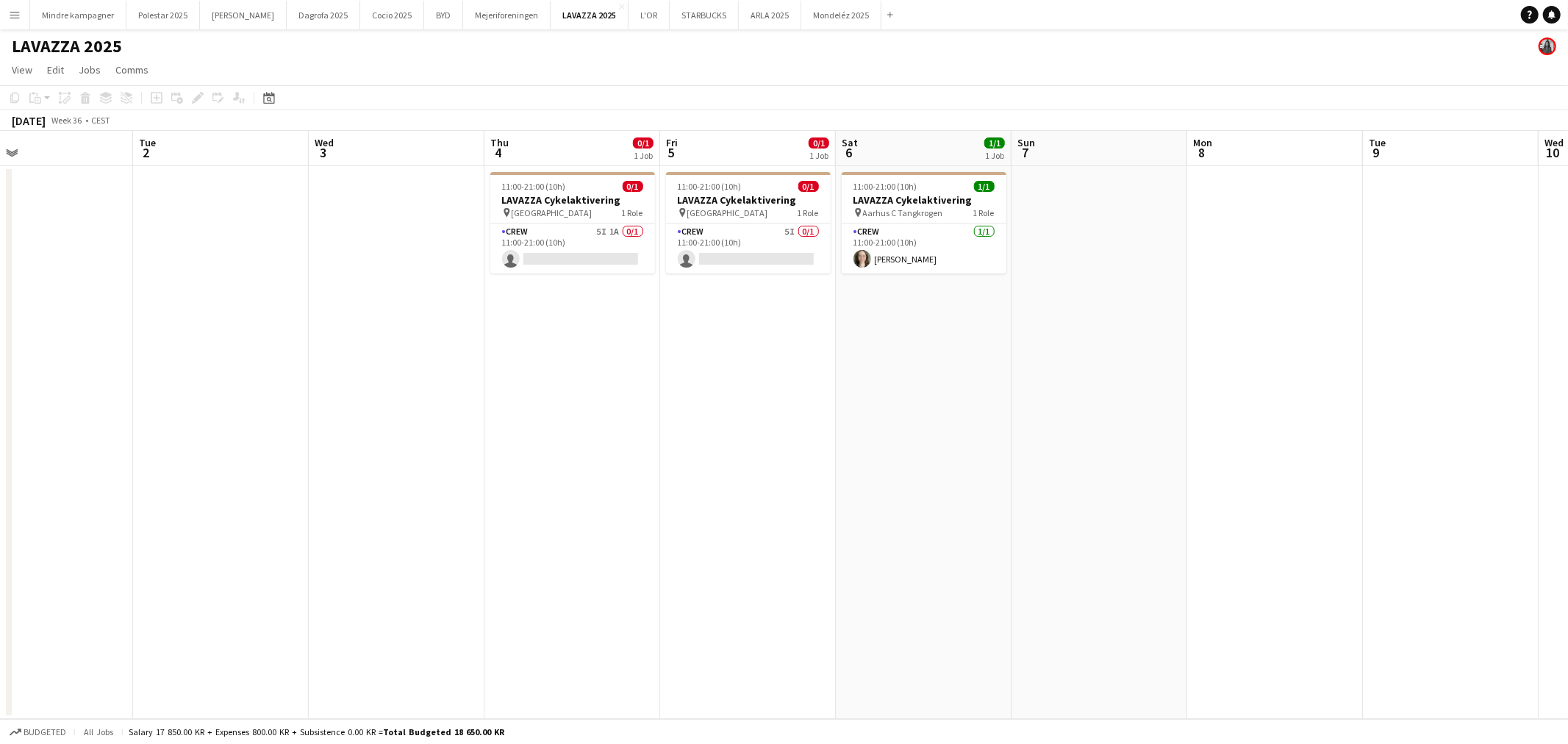
click at [634, 464] on app-calendar-viewport "Sat 30 Sun 31 Mon 1 Tue 2 Wed 3 Thu 4 0/1 1 Job Fri 5 0/1 1 Job Sat 6 1/1 1 Job…" at bounding box center [784, 426] width 1568 height 588
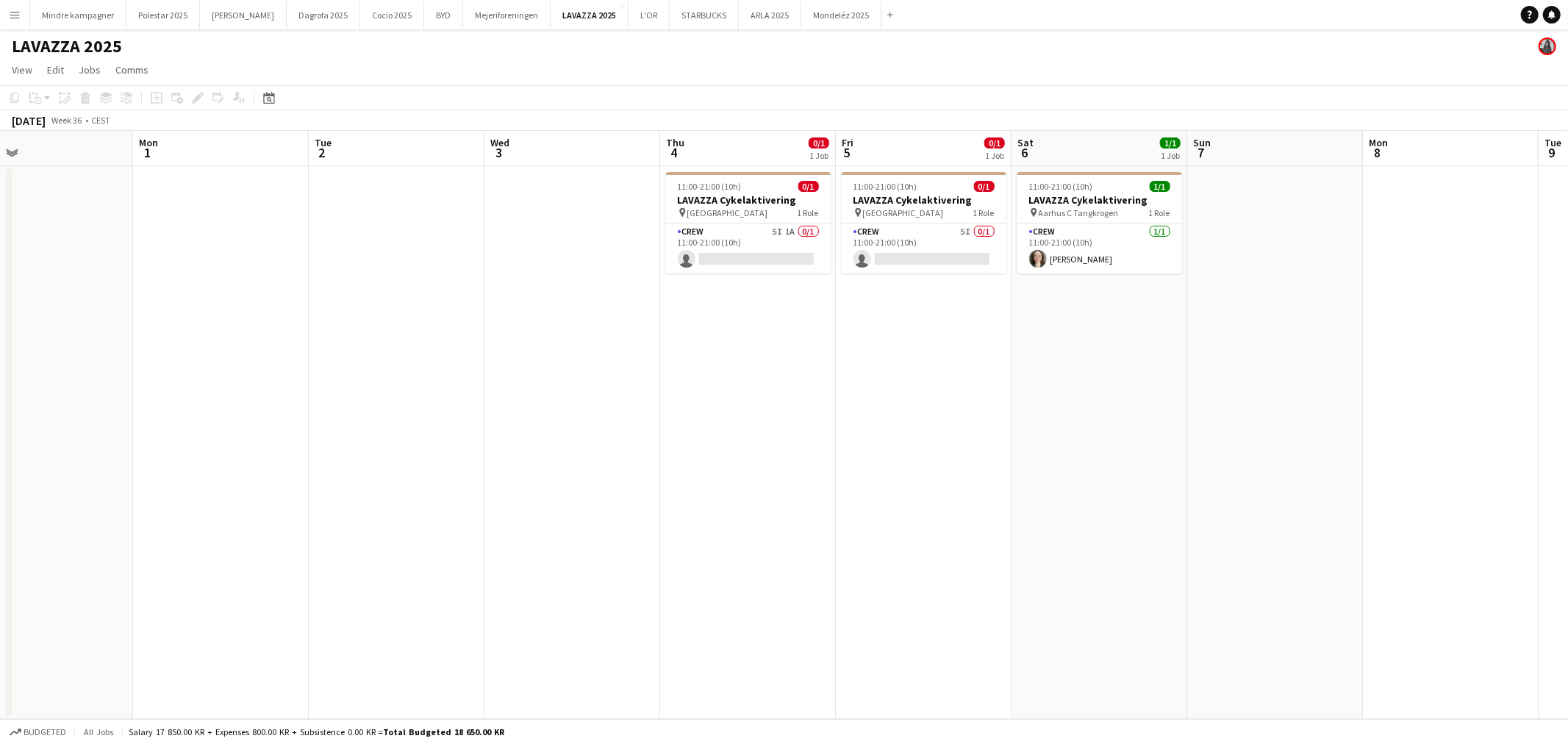
scroll to position [0, 365]
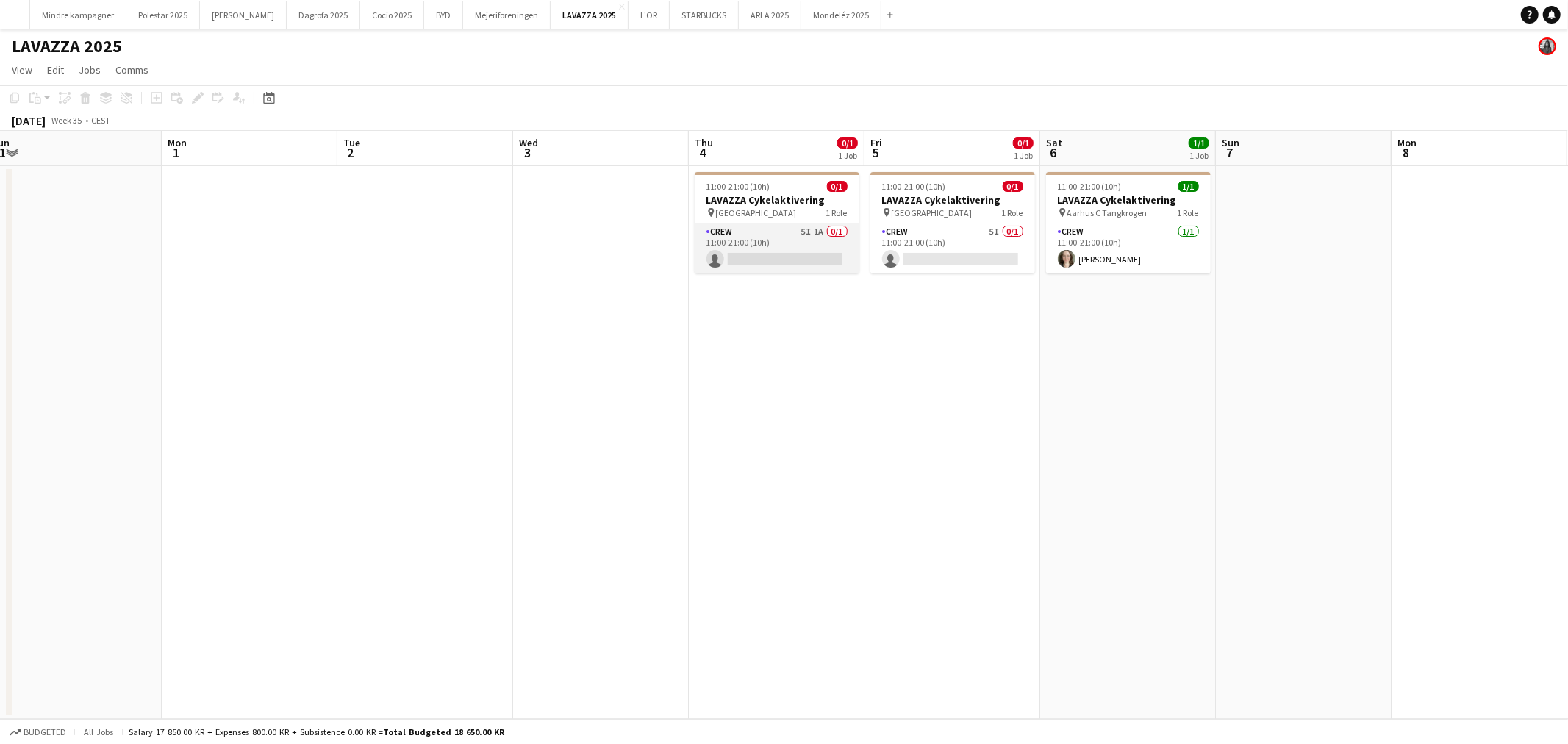
click at [807, 237] on app-card-role "Crew 5I 1A 0/1 11:00-21:00 (10h) single-neutral-actions" at bounding box center [777, 249] width 165 height 50
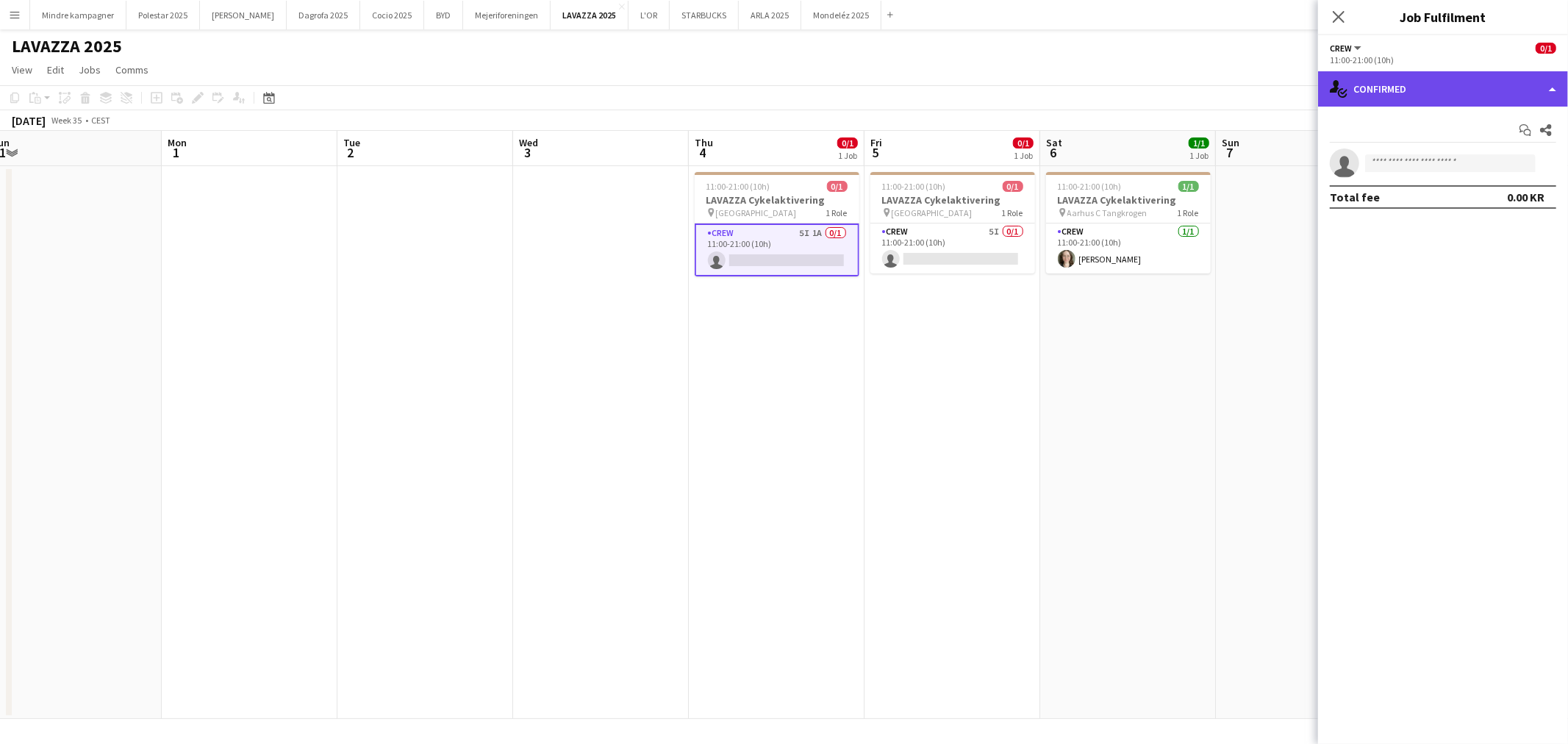
click at [1407, 86] on div "single-neutral-actions-check-2 Confirmed" at bounding box center [1443, 89] width 250 height 35
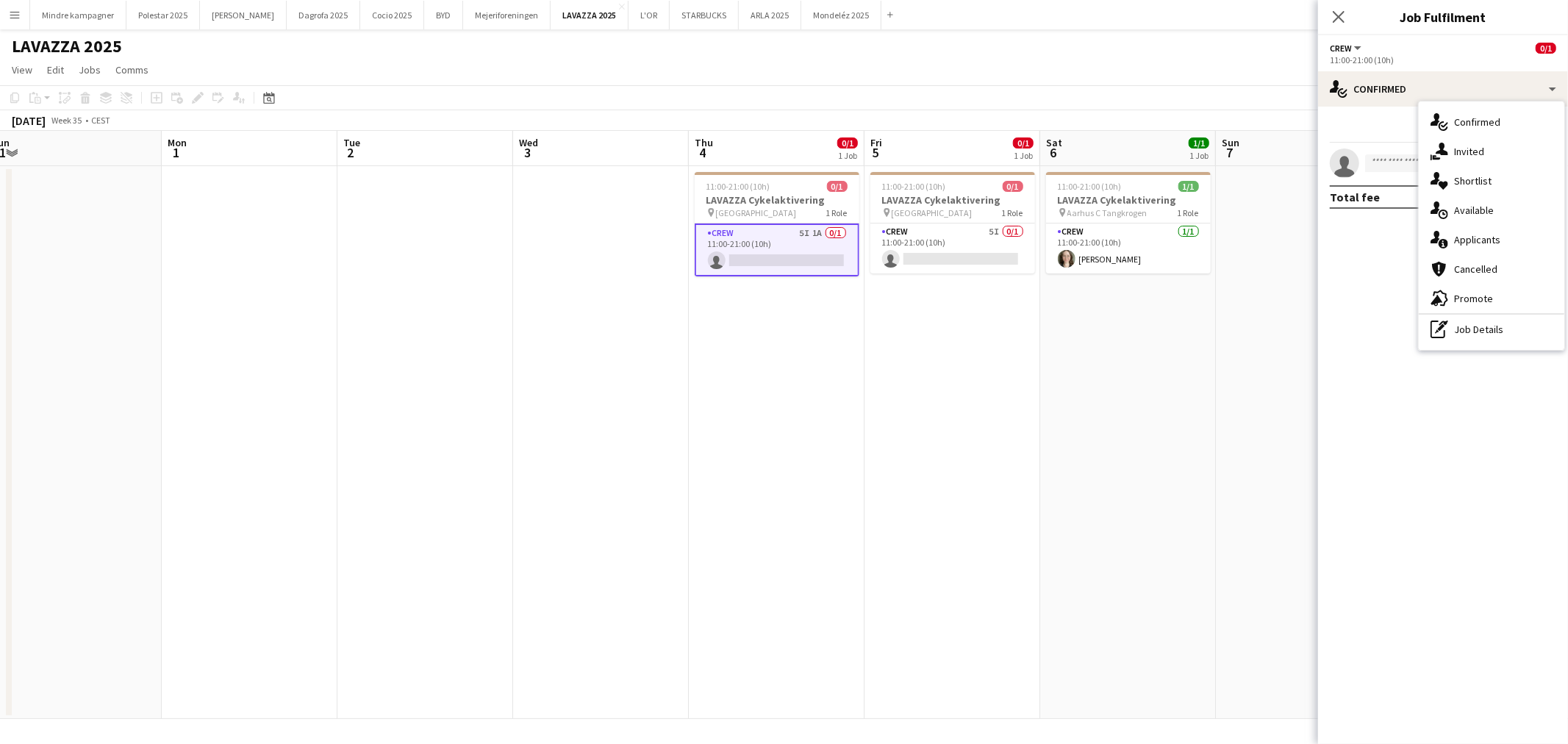
click at [1195, 456] on app-date-cell "11:00-21:00 (10h) 1/1 LAVAZZA Cykelaktivering pin Aarhus C Tangkrogen 1 Role Cr…" at bounding box center [1128, 442] width 176 height 553
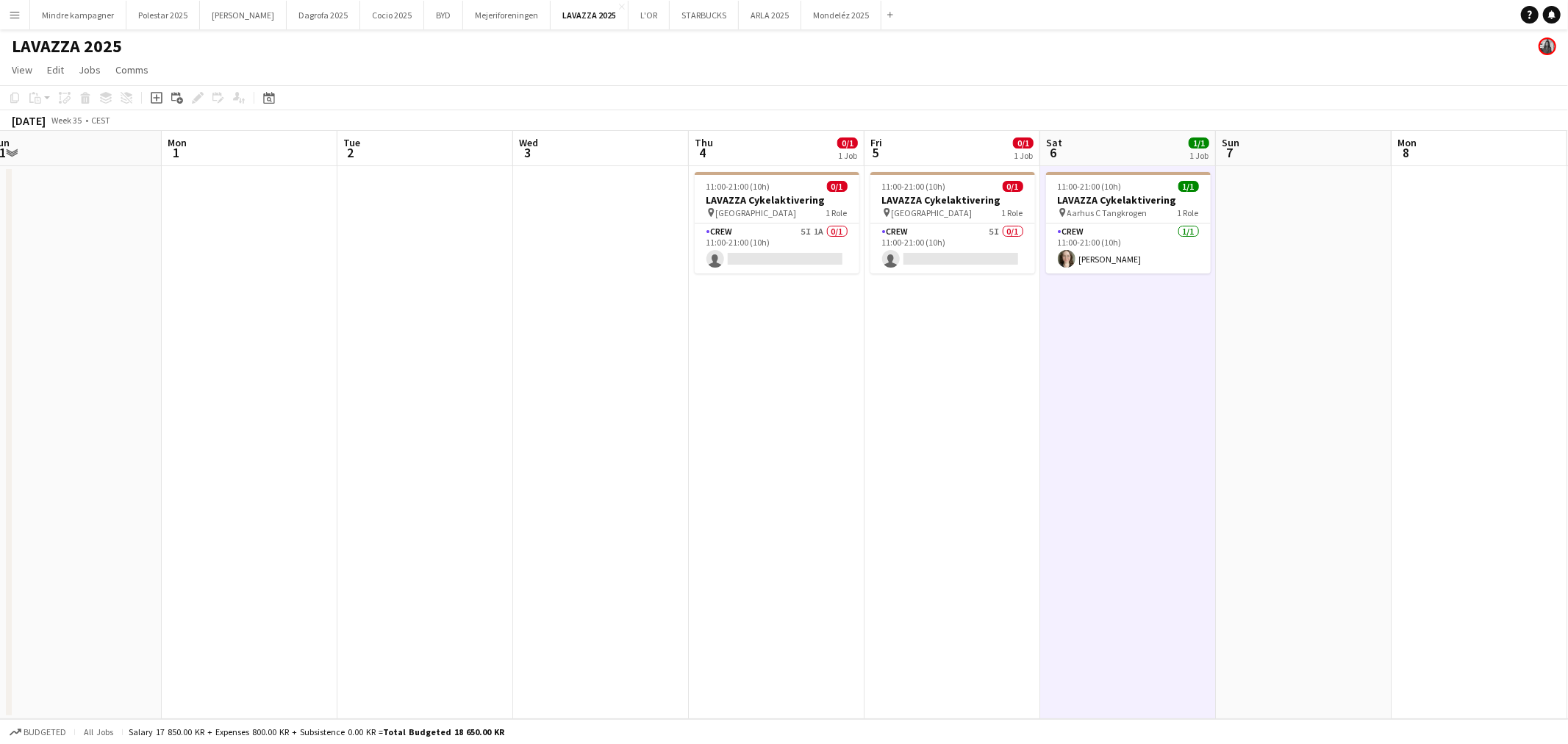
click at [16, 13] on app-icon "Menu" at bounding box center [14, 14] width 12 height 12
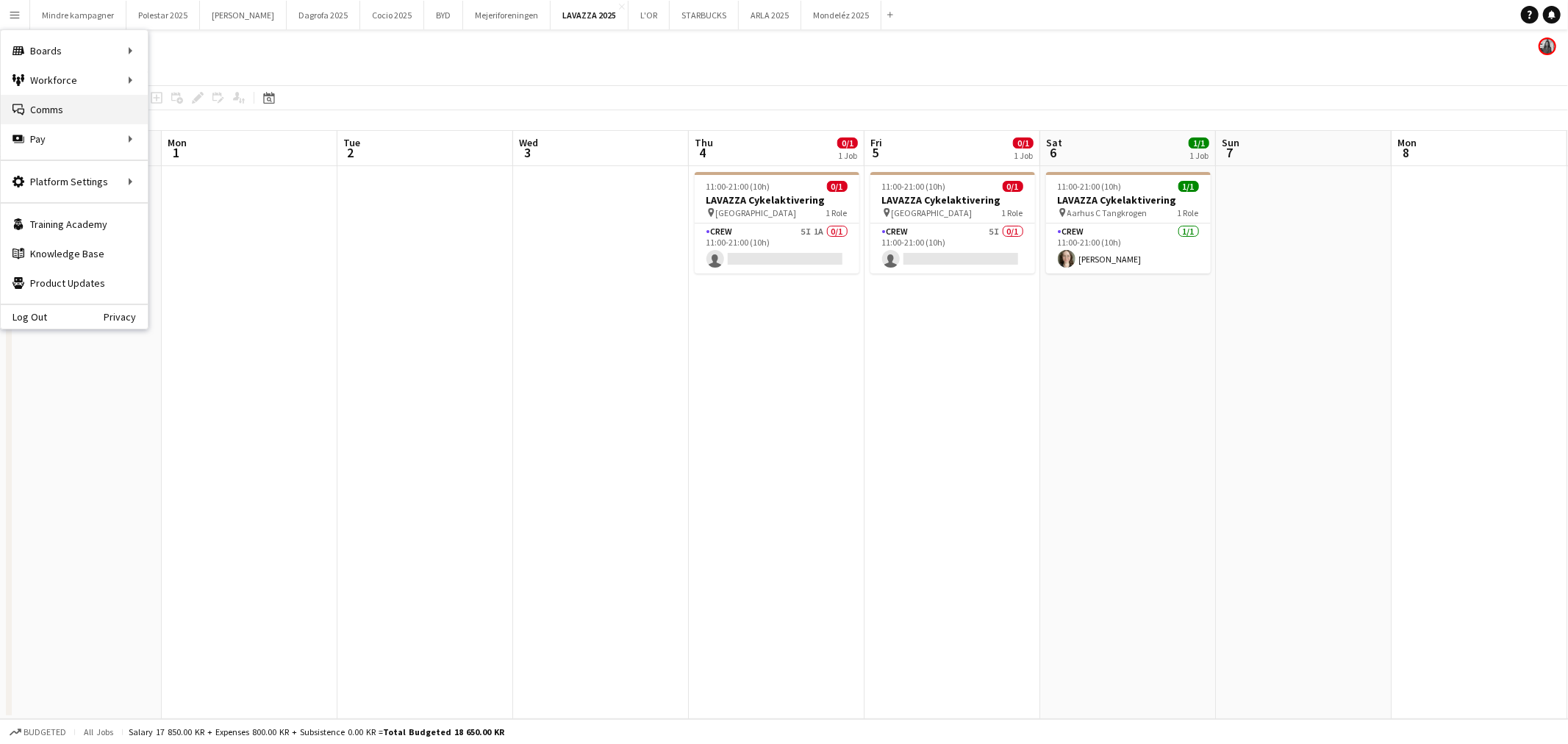
click at [84, 112] on link "Comms Comms" at bounding box center [74, 110] width 147 height 30
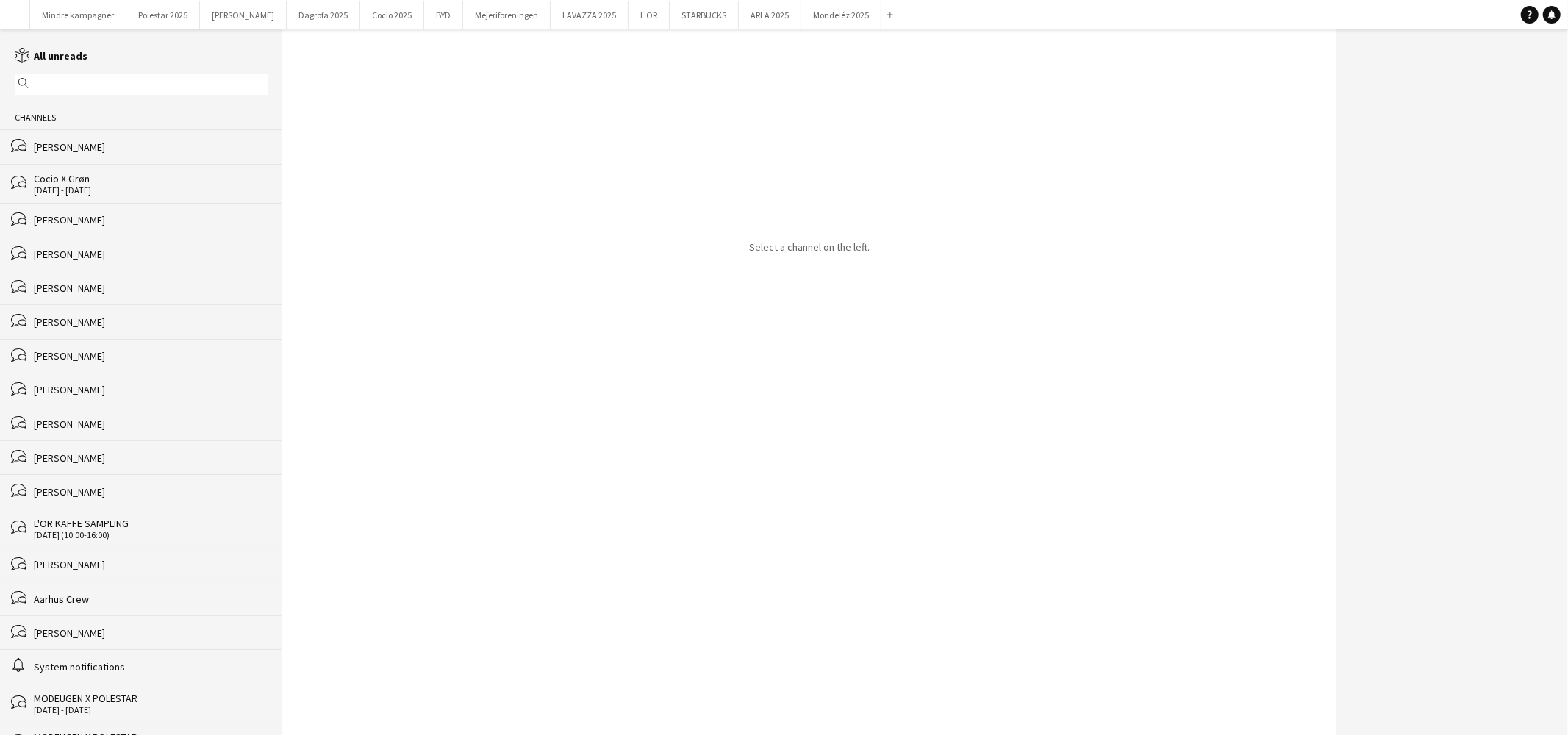
click at [79, 160] on div "bubbles [PERSON_NAME]" at bounding box center [141, 146] width 282 height 34
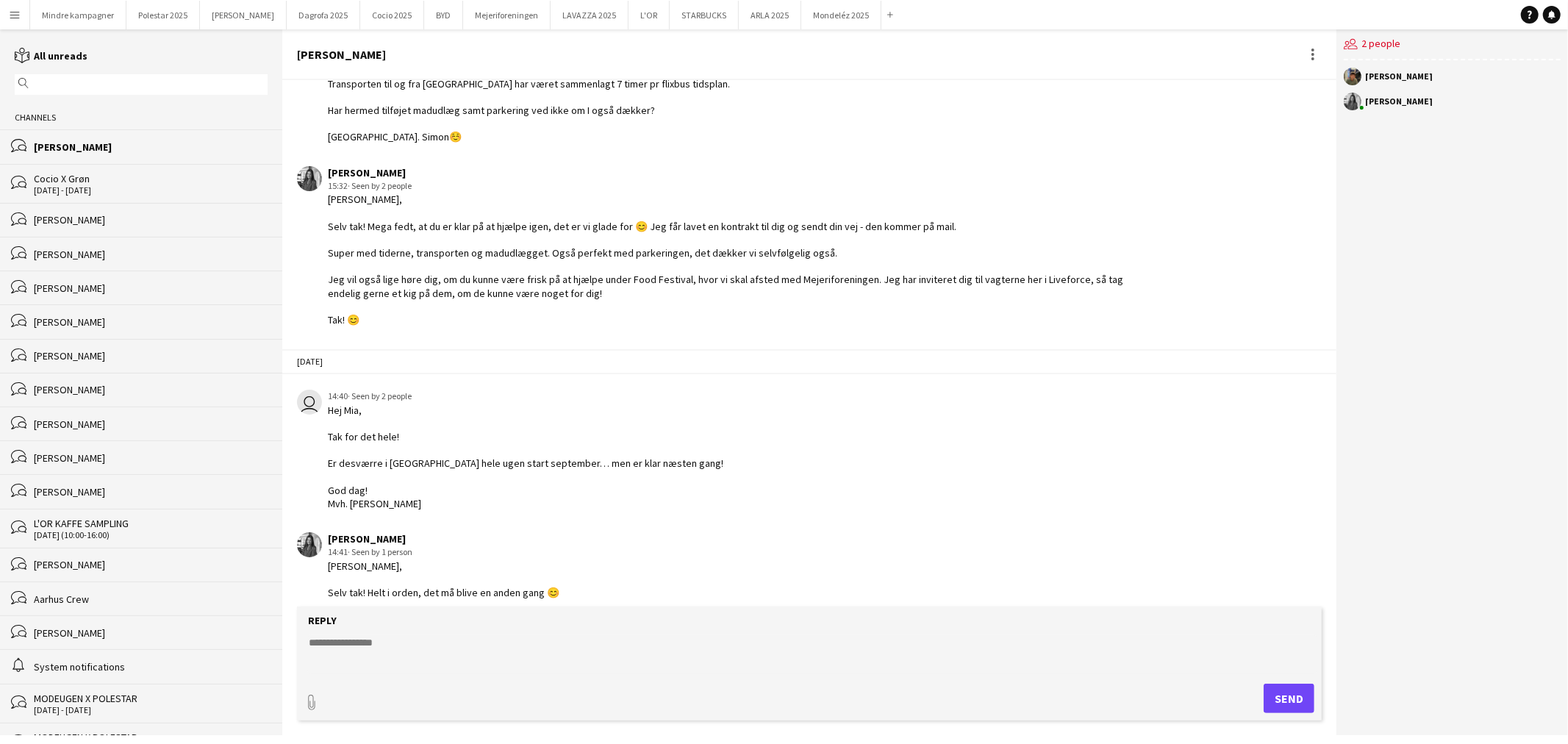
scroll to position [2101, 0]
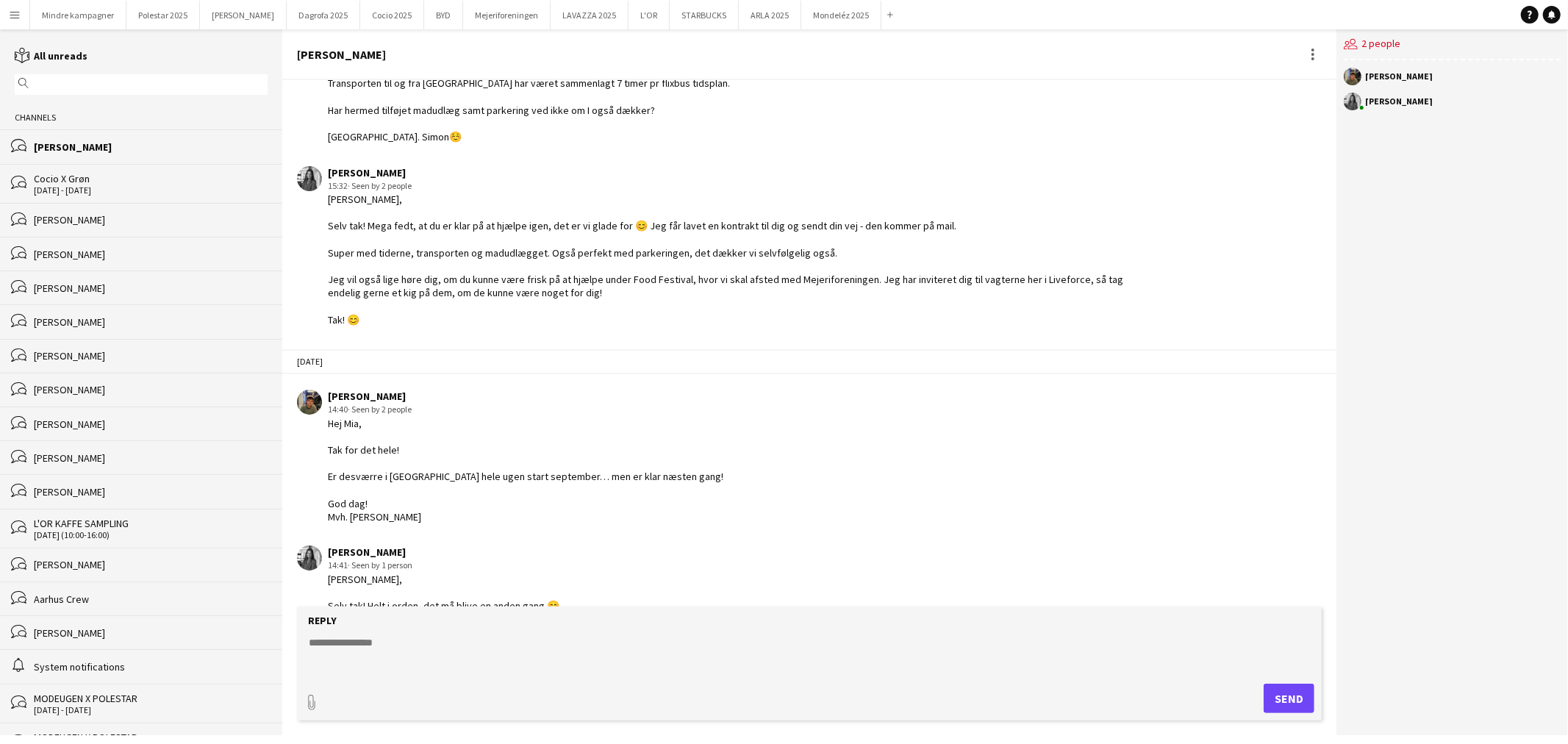
click at [76, 328] on div "[PERSON_NAME]" at bounding box center [150, 322] width 234 height 13
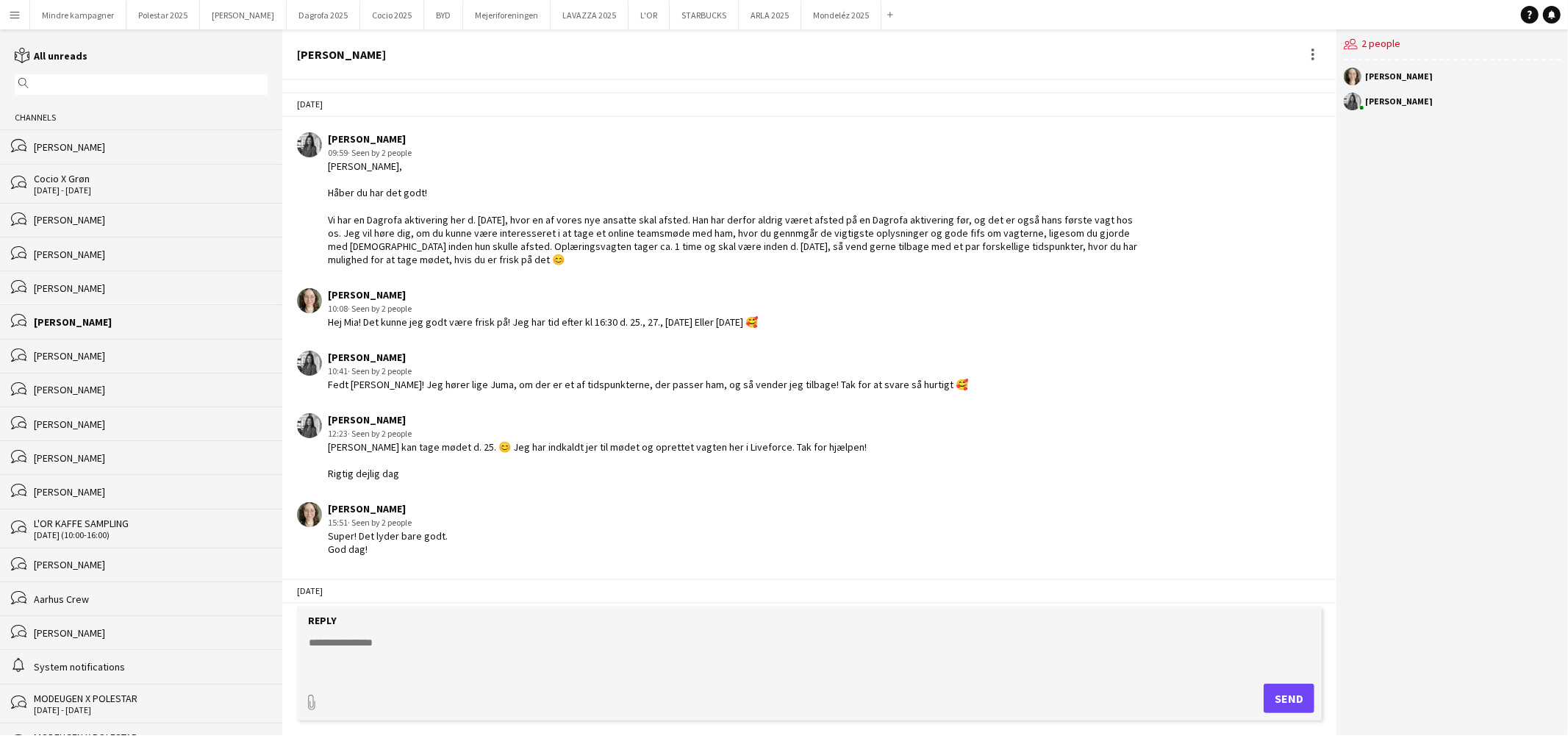
scroll to position [1313, 0]
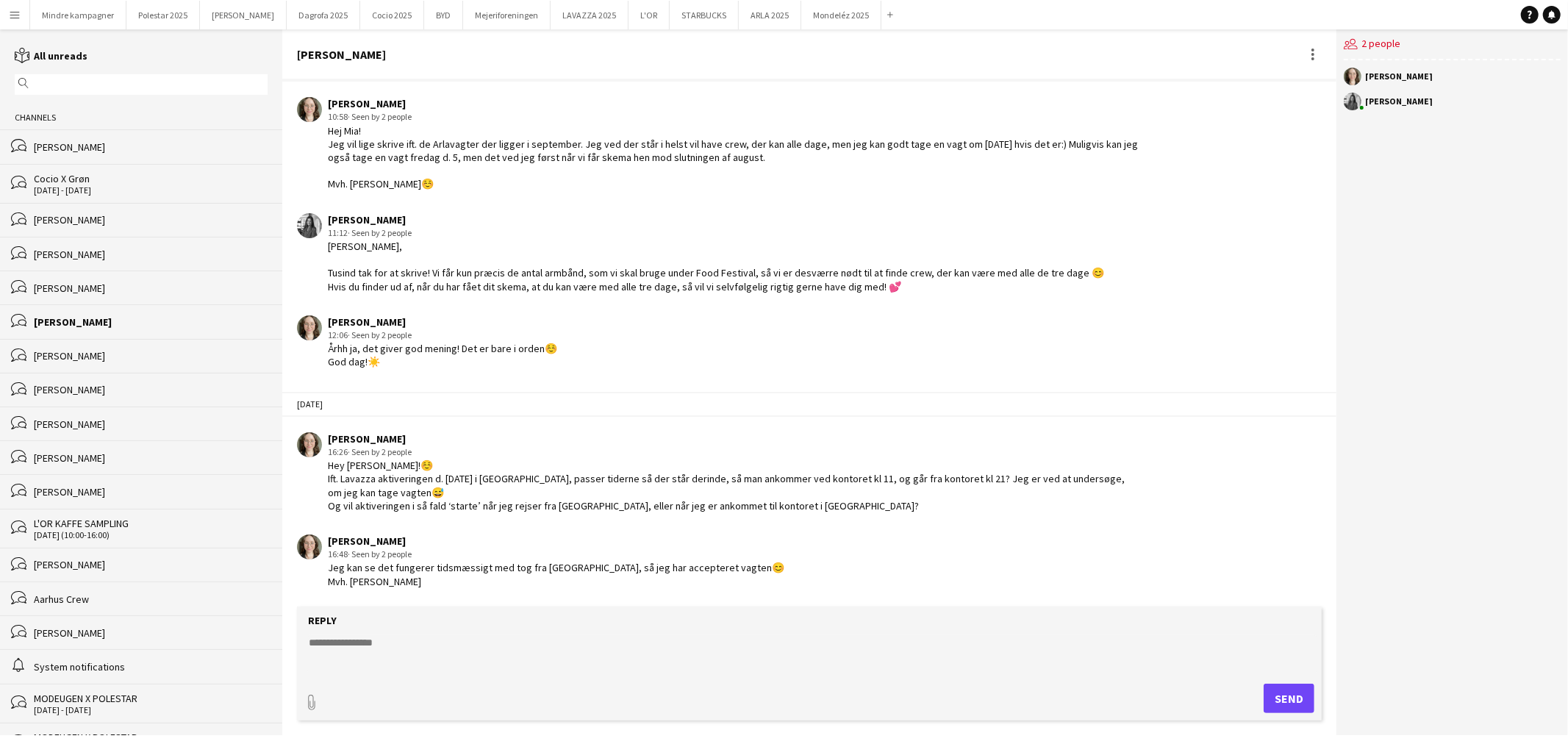
click at [390, 657] on textarea at bounding box center [812, 654] width 1010 height 38
type textarea "**********"
click at [1285, 699] on button "Send" at bounding box center [1289, 698] width 50 height 30
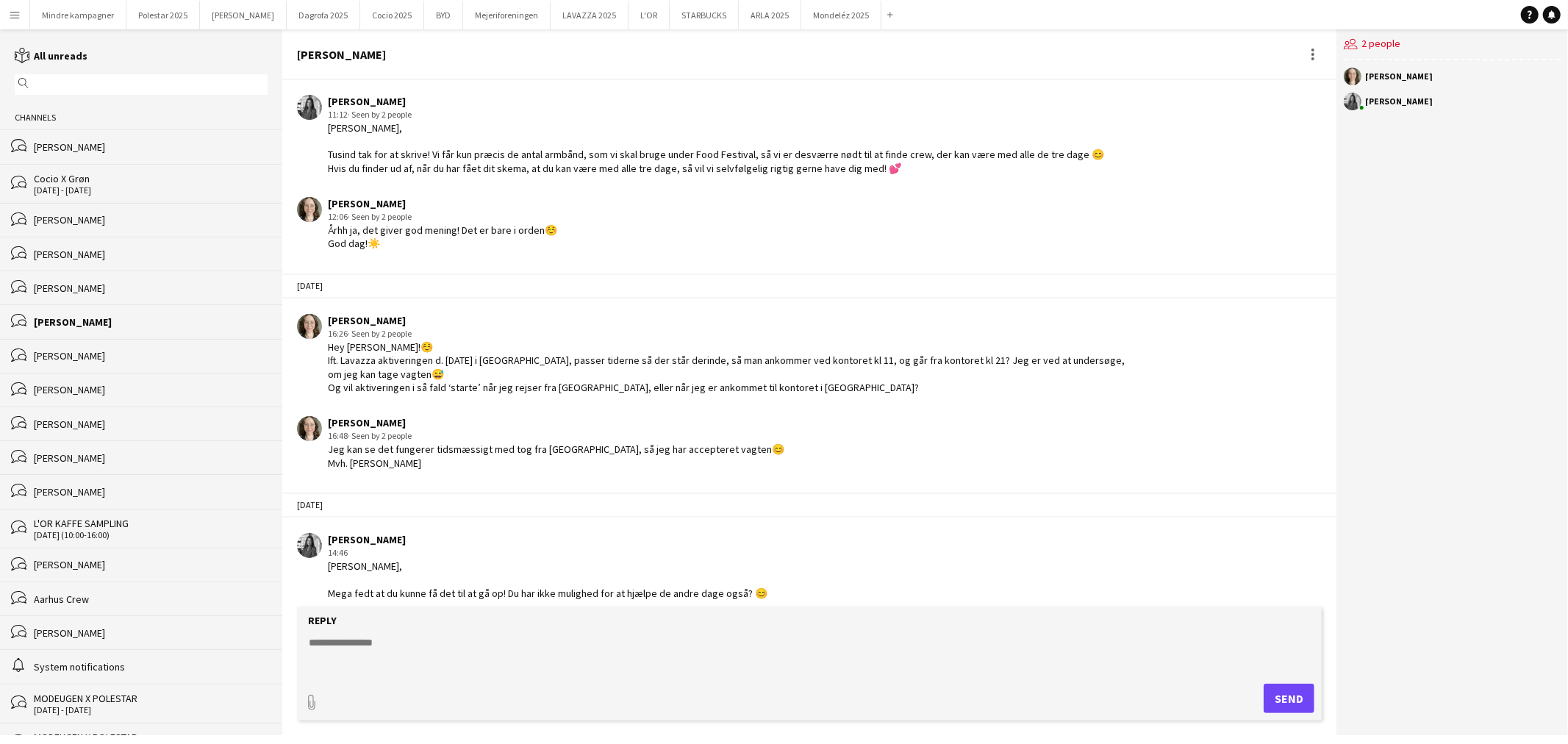
click at [20, 15] on button "Menu" at bounding box center [15, 15] width 30 height 30
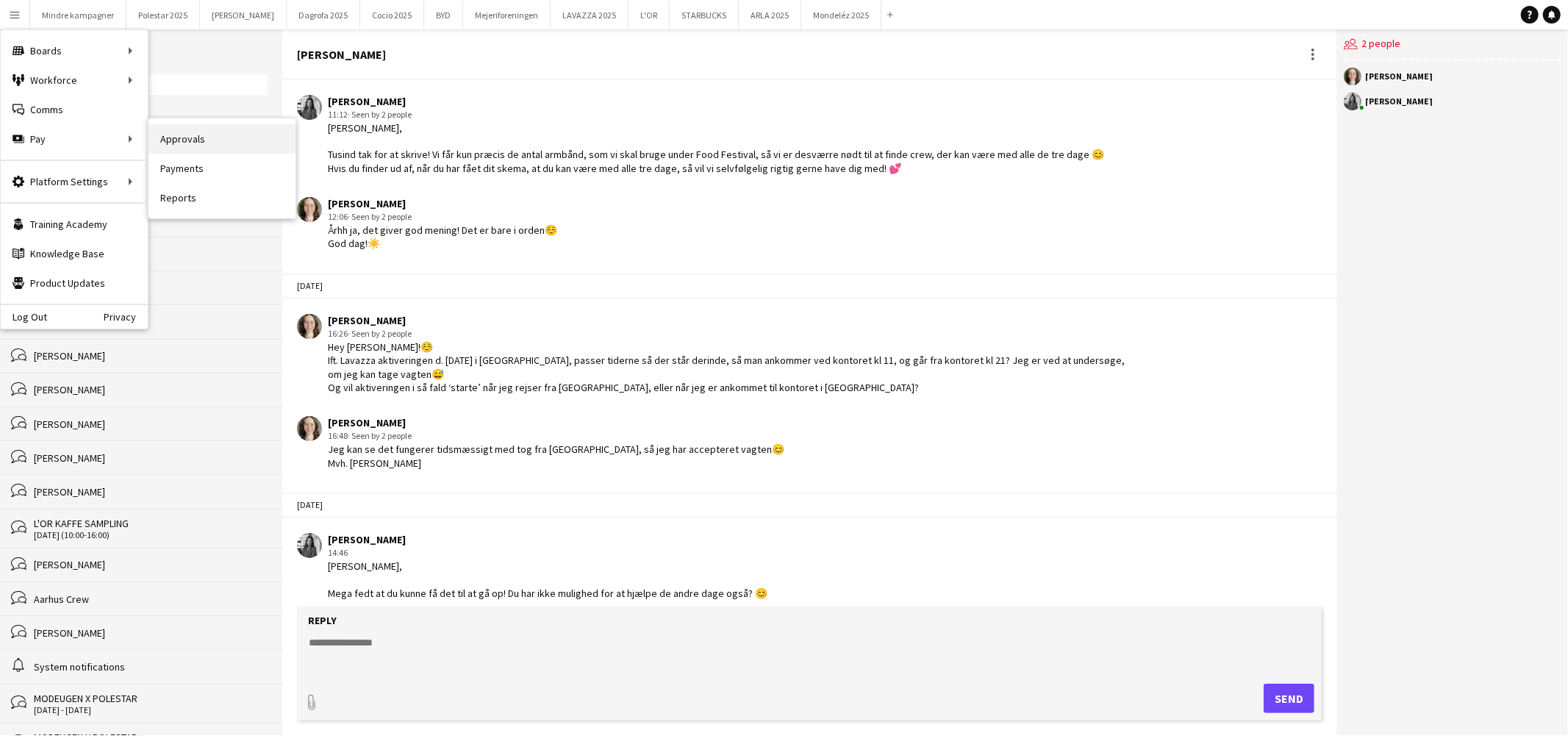
click at [192, 138] on link "Approvals" at bounding box center [223, 139] width 147 height 30
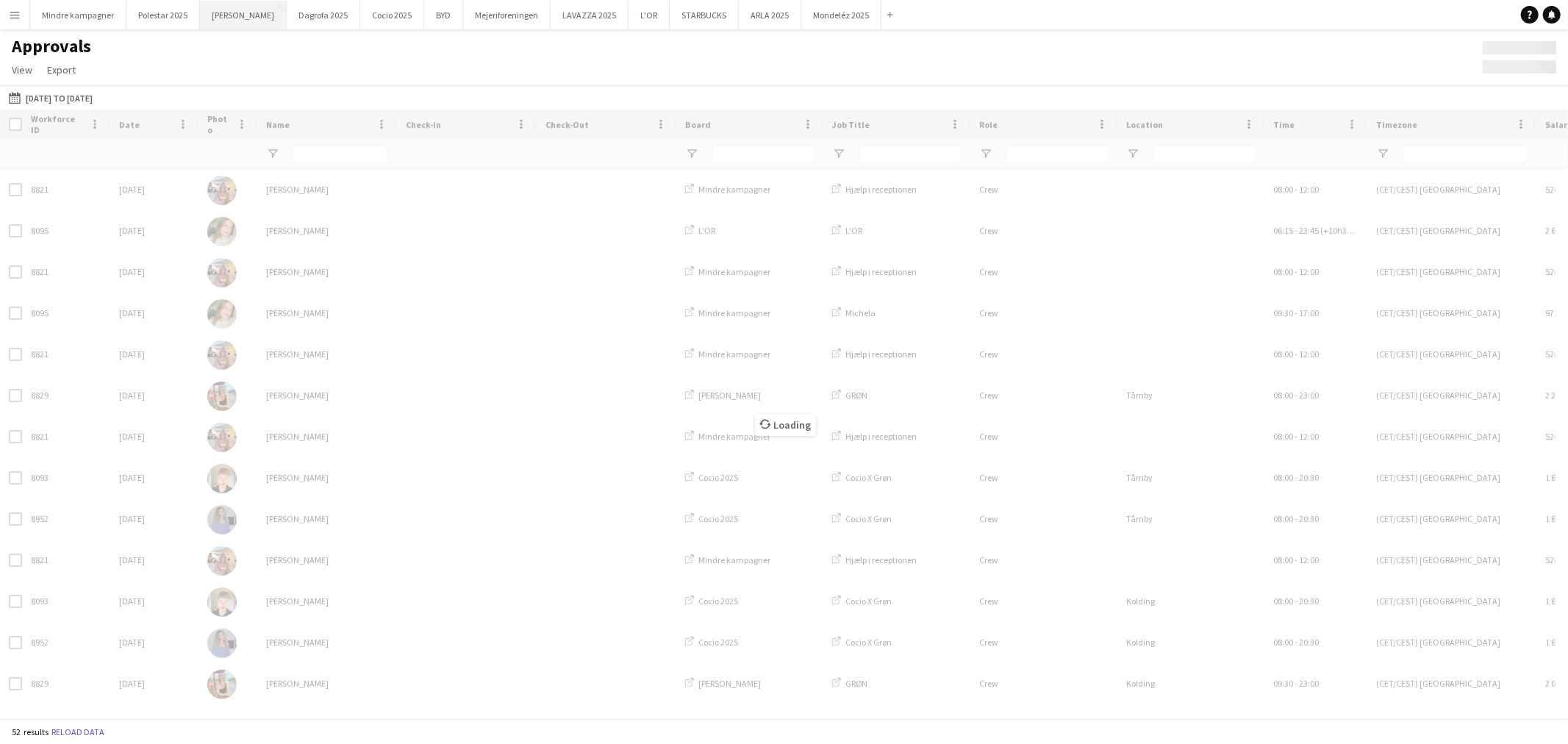
click at [213, 11] on button "Merrild Close" at bounding box center [243, 15] width 87 height 29
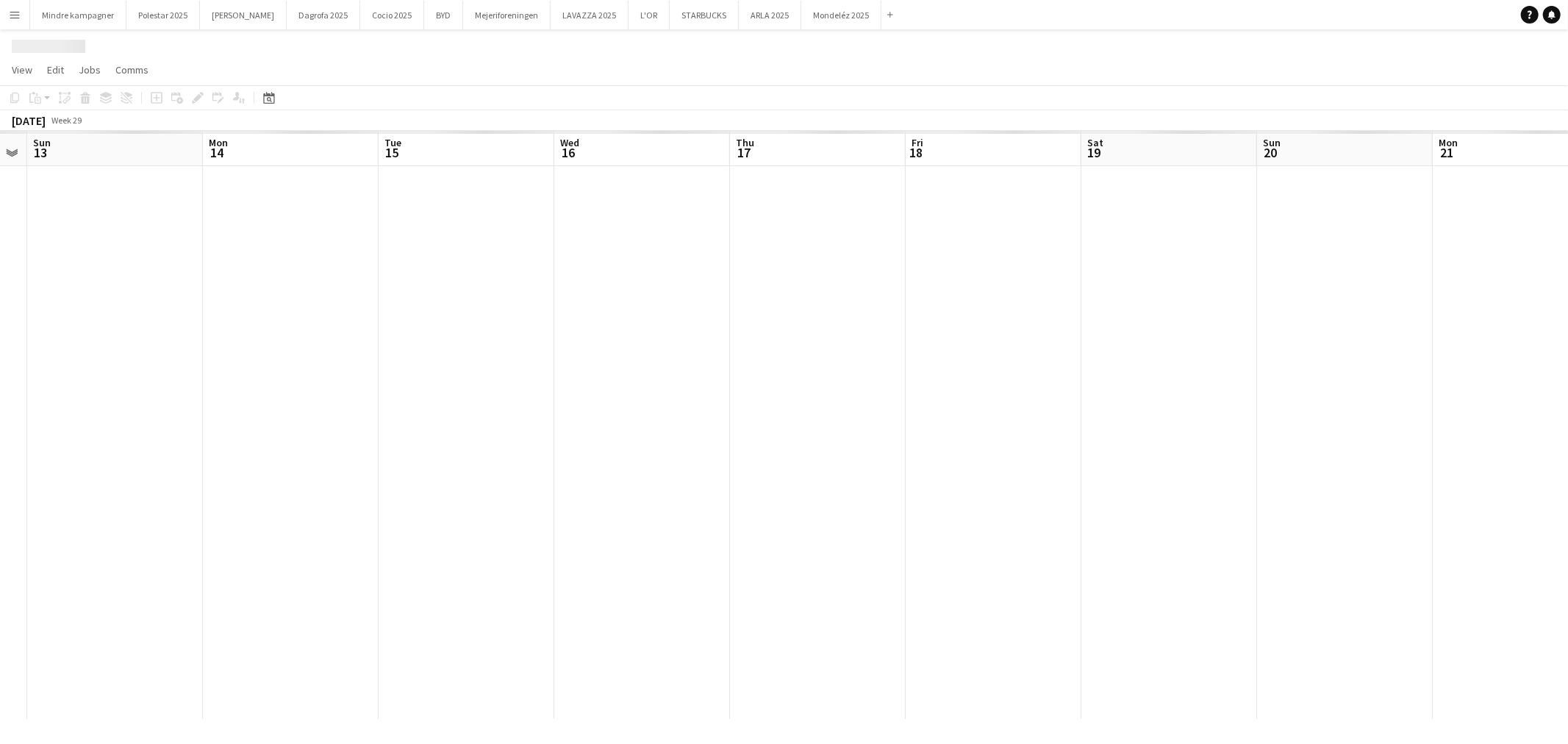
drag, startPoint x: 302, startPoint y: 425, endPoint x: 1002, endPoint y: 496, distance: 703.6
click at [912, 496] on app-calendar-viewport "Thu 10 Fri 11 Sat 12 Sun 13 Mon 14 Tue 15 Wed 16 Thu 17 Fri 18 Sat 19 Sun 20 Mo…" at bounding box center [784, 426] width 1568 height 588
drag, startPoint x: 498, startPoint y: 517, endPoint x: 994, endPoint y: 540, distance: 496.5
click at [969, 557] on app-calendar-viewport "Tue 8 Wed 9 Thu 10 Fri 11 Sat 12 Sun 13 Mon 14 Tue 15 Wed 16 Thu 17 Fri 18 Sat …" at bounding box center [784, 426] width 1568 height 588
drag, startPoint x: 564, startPoint y: 548, endPoint x: 498, endPoint y: 522, distance: 70.9
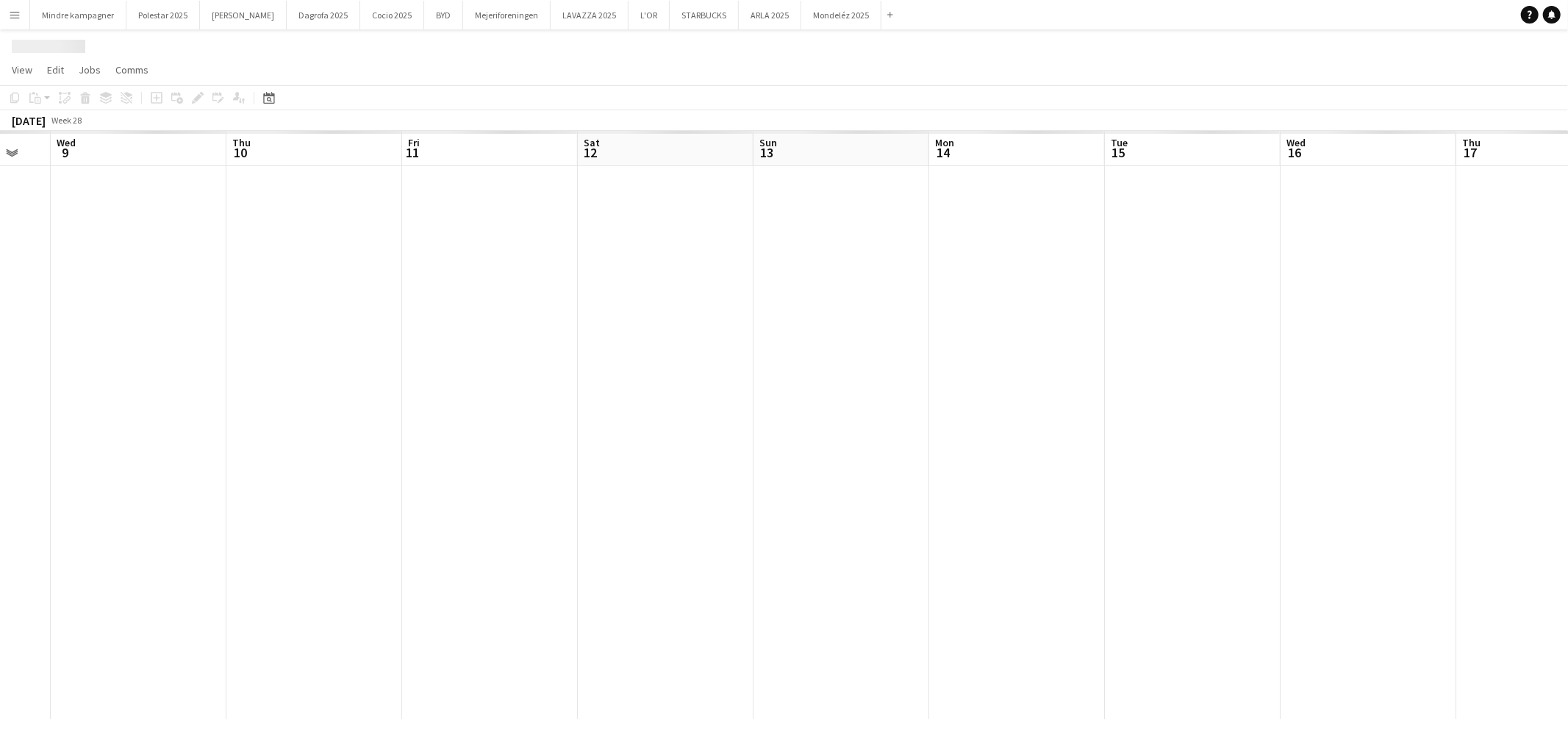
click at [995, 548] on app-calendar-viewport "Sun 6 Mon 7 Tue 8 Wed 9 Thu 10 Fri 11 Sat 12 Sun 13 Mon 14 Tue 15 Wed 16 Thu 17" at bounding box center [784, 426] width 1568 height 588
drag, startPoint x: 435, startPoint y: 533, endPoint x: 1179, endPoint y: 533, distance: 744.0
click at [1160, 534] on app-calendar-viewport "Thu 3 Fri 4 Sat 5 Sun 6 Mon 7 Tue 8 Wed 9 Thu 10 Fri 11 Sat 12 Sun 13 Mon 14" at bounding box center [784, 426] width 1568 height 588
drag, startPoint x: 406, startPoint y: 503, endPoint x: 1167, endPoint y: 510, distance: 761.0
click at [1162, 510] on app-calendar-viewport "Sun 29 Mon 30 Tue 1 Wed 2 Thu 3 Fri 4 Sat 5 Sun 6 Mon 7 Tue 8 Wed 9 Thu 10" at bounding box center [784, 426] width 1568 height 588
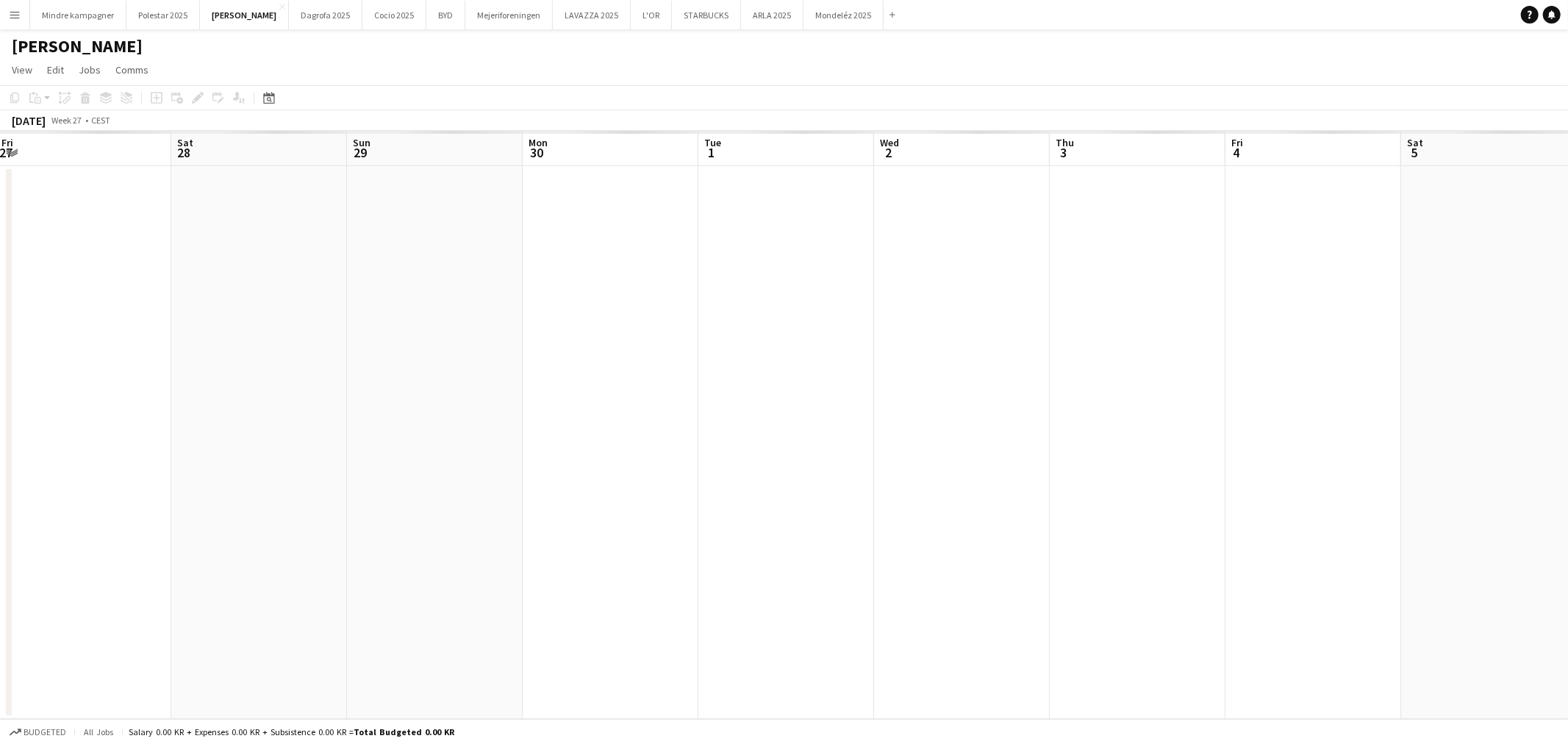
click at [1142, 488] on app-calendar-viewport "Wed 25 Thu 26 Fri 27 Sat 28 Sun 29 Mon 30 Tue 1 Wed 2 Thu 3 Fri 4 Sat 5 Sun 6" at bounding box center [784, 426] width 1568 height 588
drag, startPoint x: 547, startPoint y: 464, endPoint x: 1048, endPoint y: 444, distance: 501.4
click at [1177, 480] on app-calendar-viewport "Sat 21 Sun 22 Mon 23 Tue 24 Wed 25 Thu 26 Fri 27 Sat 28 Sun 29 Mon 30 Tue 1 Wed…" at bounding box center [784, 426] width 1568 height 588
drag, startPoint x: 567, startPoint y: 453, endPoint x: 698, endPoint y: 420, distance: 135.1
click at [1383, 432] on app-calendar-viewport "Tue 17 Wed 18 Thu 19 Fri 20 Sat 21 Sun 22 Mon 23 Tue 24 Wed 25 Thu 26 Fri 27 Sa…" at bounding box center [784, 426] width 1568 height 588
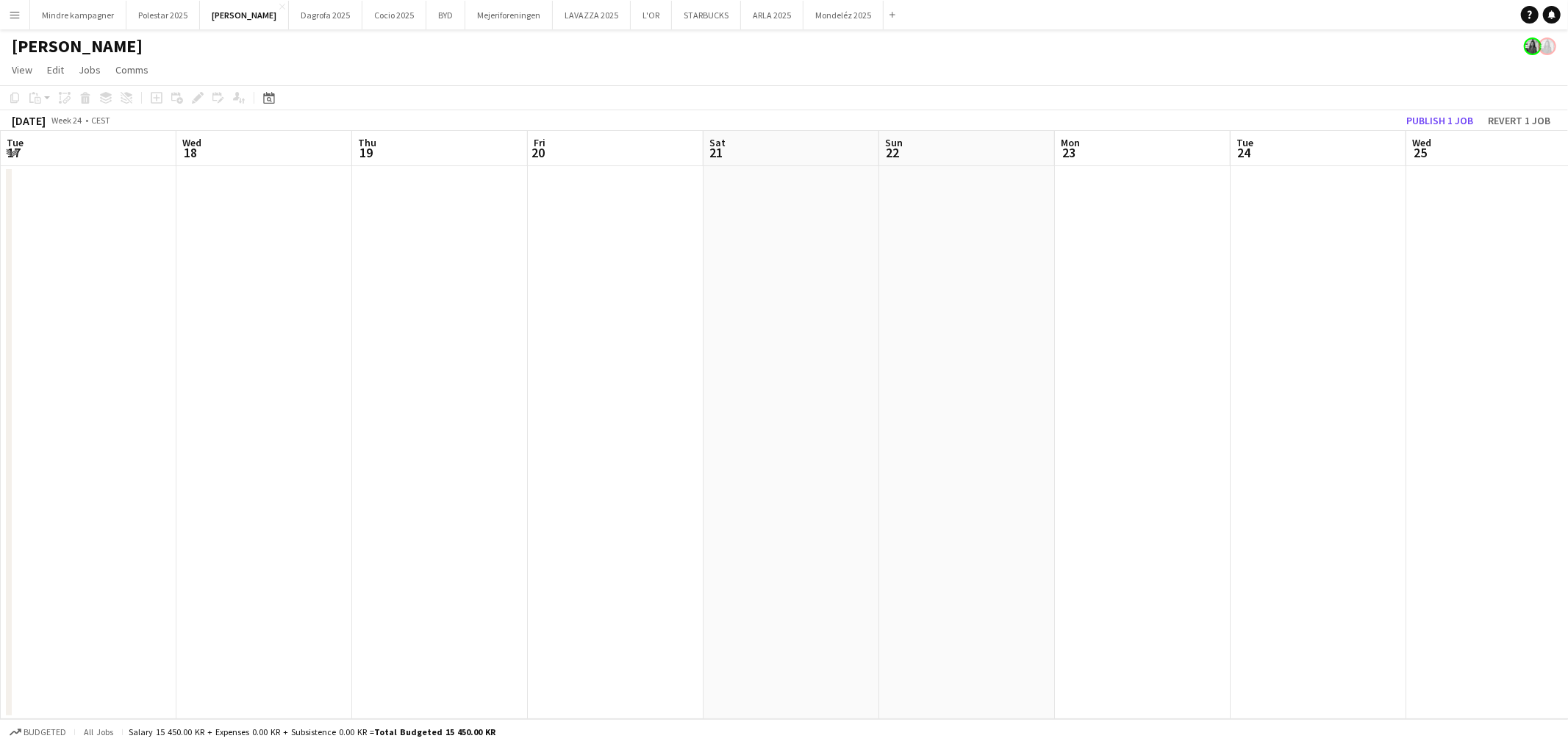
drag, startPoint x: 1160, startPoint y: 445, endPoint x: 1704, endPoint y: 404, distance: 545.5
click at [1568, 404] on html "Menu Boards Boards Boards All jobs Status Workforce Workforce My Workforce Recr…" at bounding box center [784, 372] width 1568 height 744
drag, startPoint x: 914, startPoint y: 421, endPoint x: 191, endPoint y: 386, distance: 723.8
click at [191, 386] on app-calendar-viewport "Tue 10 Wed 11 Thu 12 Fri 13 Sat 14 Sun 15 Mon 16 Tue 17 Wed 18 Thu 19 Fri 20 Sa…" at bounding box center [784, 426] width 1568 height 588
drag, startPoint x: 1399, startPoint y: 456, endPoint x: 210, endPoint y: 429, distance: 1189.3
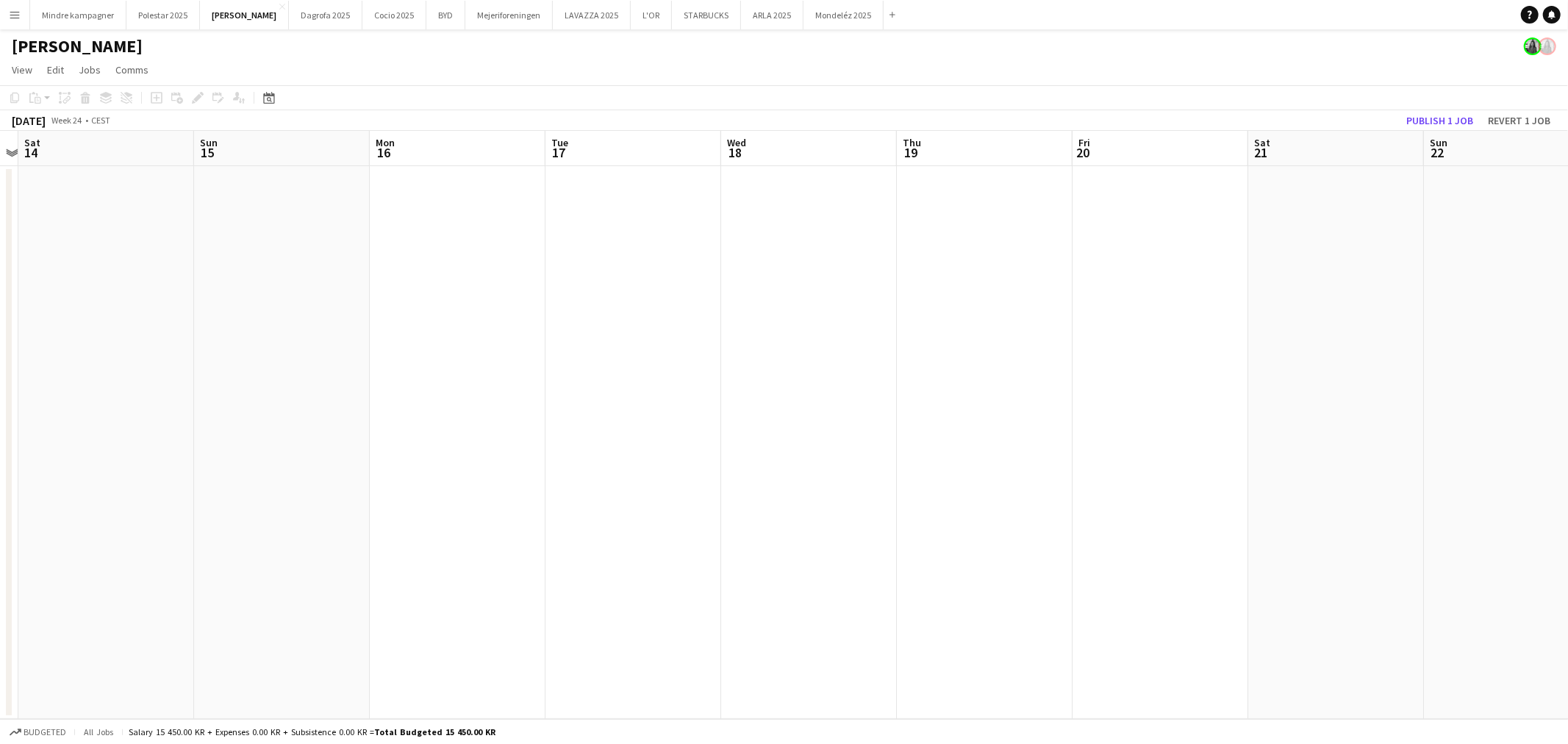
click at [210, 430] on app-calendar-viewport "Wed 11 Thu 12 Fri 13 Sat 14 Sun 15 Mon 16 Tue 17 Wed 18 Thu 19 Fri 20 Sat 21 Su…" at bounding box center [784, 426] width 1568 height 588
click at [119, 430] on app-calendar-viewport "Wed 18 Thu 19 Fri 20 Sat 21 Sun 22 Mon 23 Tue 24 Wed 25 Thu 26 Fri 27 Sat 28 Su…" at bounding box center [784, 426] width 1568 height 588
drag, startPoint x: 707, startPoint y: 469, endPoint x: 458, endPoint y: 427, distance: 252.5
click at [257, 453] on app-calendar-viewport "Mon 23 Tue 24 Wed 25 Thu 26 Fri 27 Sat 28 Sun 29 Mon 30 Tue 1 Wed 2 Thu 3 Fri 4" at bounding box center [784, 426] width 1568 height 588
drag, startPoint x: 506, startPoint y: 474, endPoint x: 528, endPoint y: 460, distance: 26.1
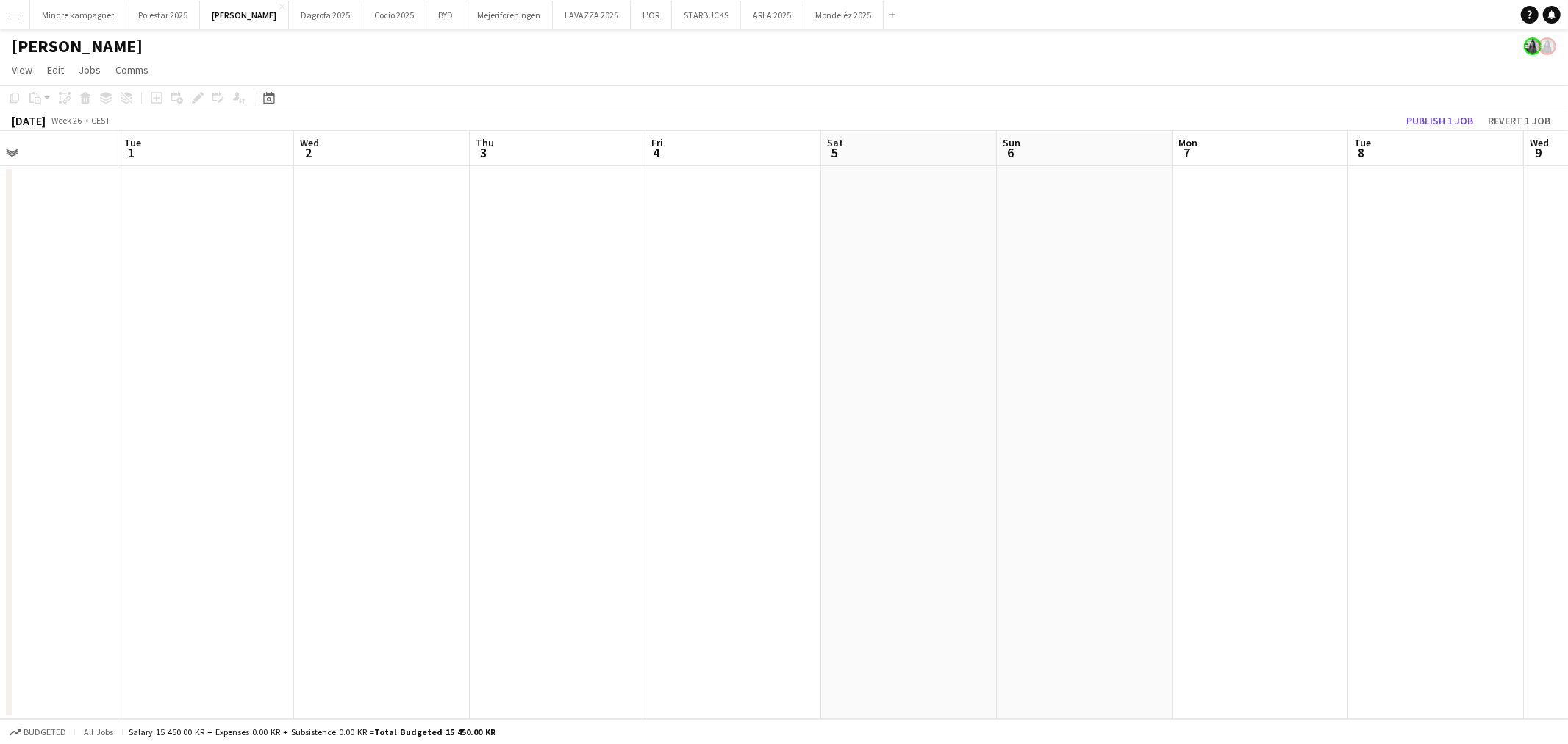
click at [491, 470] on app-calendar-viewport "Sat 28 Sun 29 Mon 30 Tue 1 Wed 2 Thu 3 Fri 4 Sat 5 Sun 6 Mon 7 Tue 8 Wed 9" at bounding box center [784, 426] width 1568 height 588
drag, startPoint x: 1038, startPoint y: 456, endPoint x: 402, endPoint y: 457, distance: 636.0
click at [379, 472] on app-calendar-viewport "Wed 2 Thu 3 Fri 4 Sat 5 Sun 6 Mon 7 Tue 8 Wed 9 Thu 10 Fri 11 Sat 12 Sun 13" at bounding box center [784, 426] width 1568 height 588
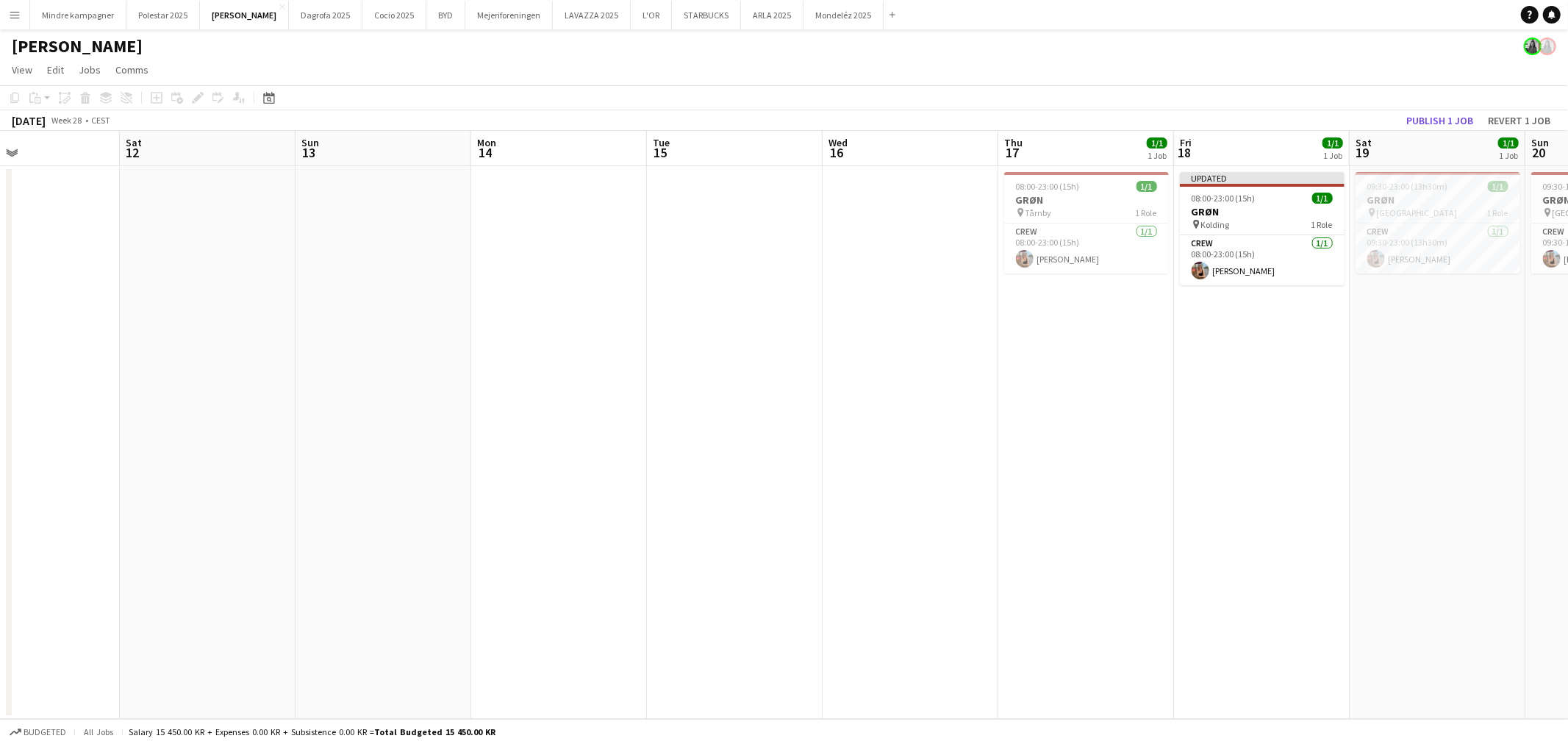
drag, startPoint x: 1113, startPoint y: 453, endPoint x: 873, endPoint y: 421, distance: 242.1
click at [575, 446] on app-calendar-viewport "Wed 9 Thu 10 Fri 11 Sat 12 Sun 13 Mon 14 Tue 15 Wed 16 Thu 17 1/1 1 Job Fri 18 …" at bounding box center [784, 426] width 1568 height 588
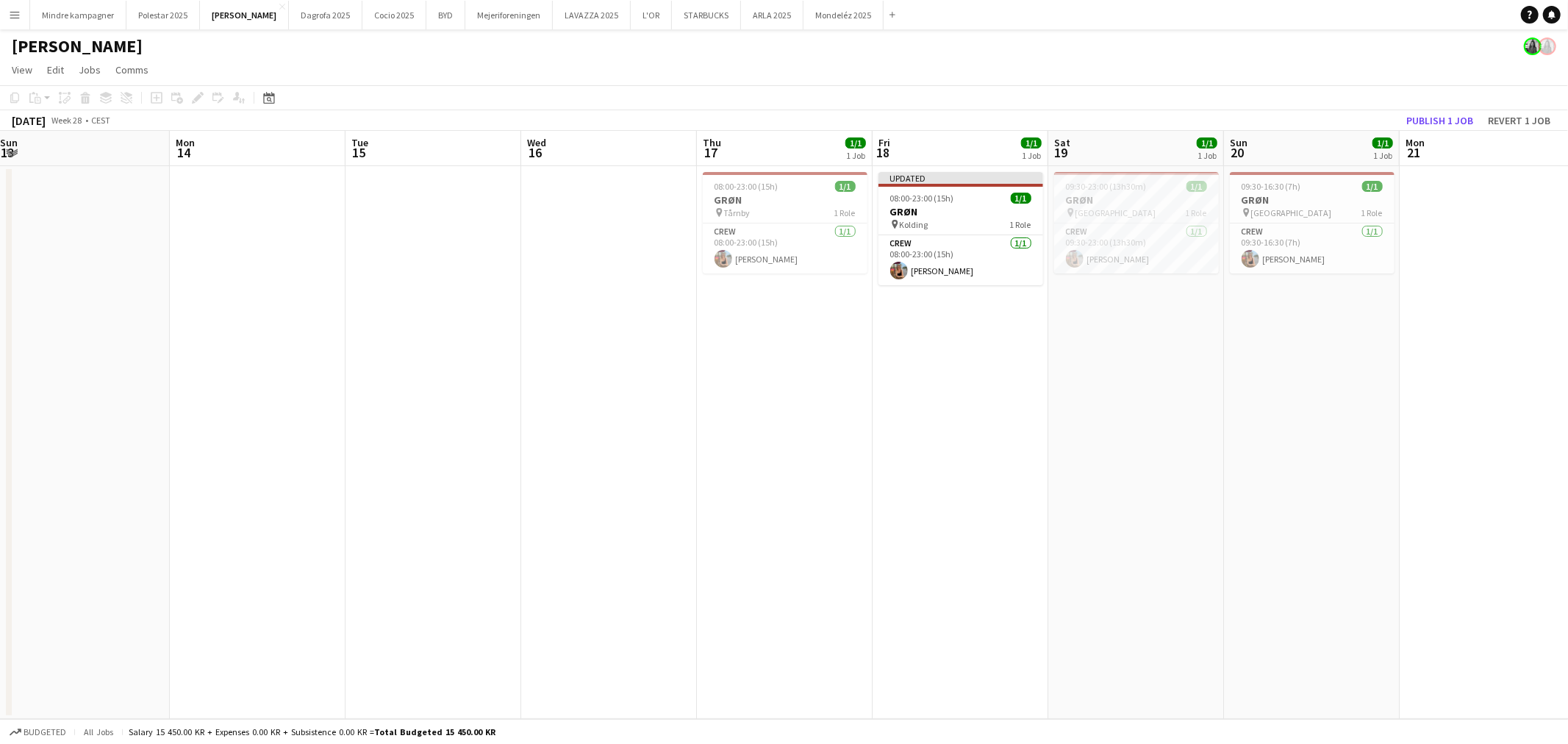
scroll to position [0, 428]
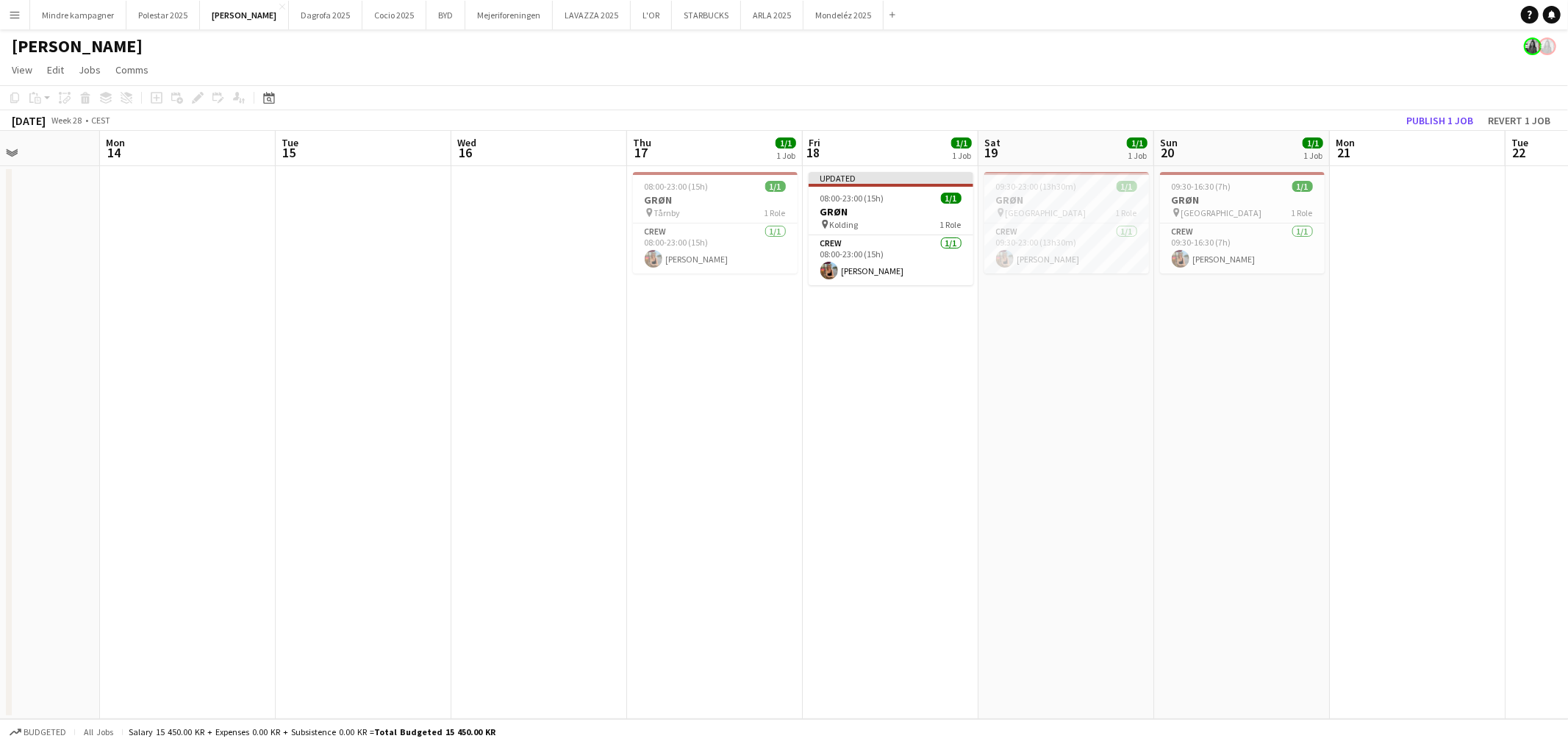
drag, startPoint x: 833, startPoint y: 453, endPoint x: 759, endPoint y: 443, distance: 74.7
click at [753, 451] on app-calendar-viewport "Fri 11 Sat 12 Sun 13 Mon 14 Tue 15 Wed 16 Thu 17 1/1 1 Job Fri 18 1/1 1 Job Sat…" at bounding box center [784, 426] width 1568 height 588
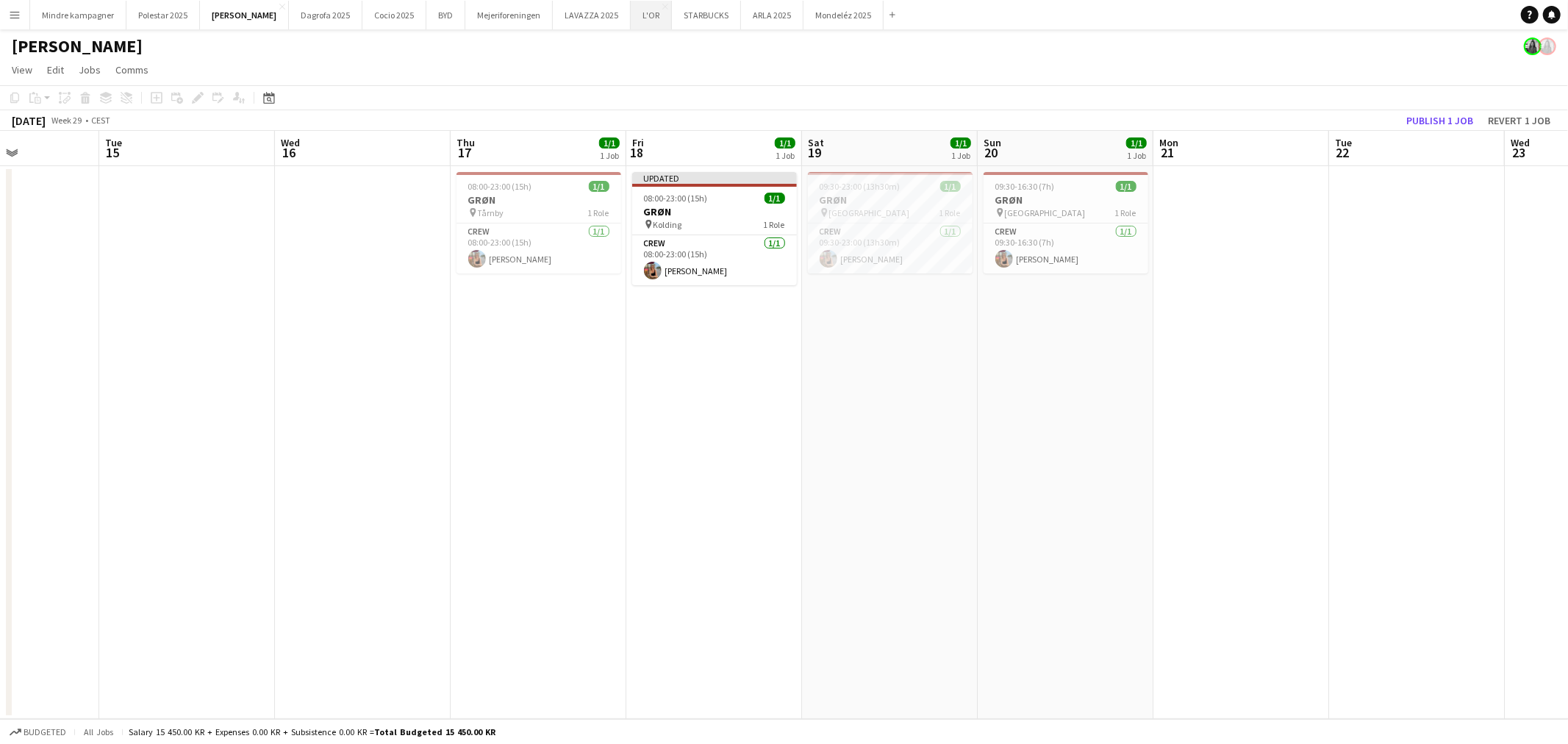
click at [631, 13] on button "L'OR Close" at bounding box center [652, 15] width 41 height 29
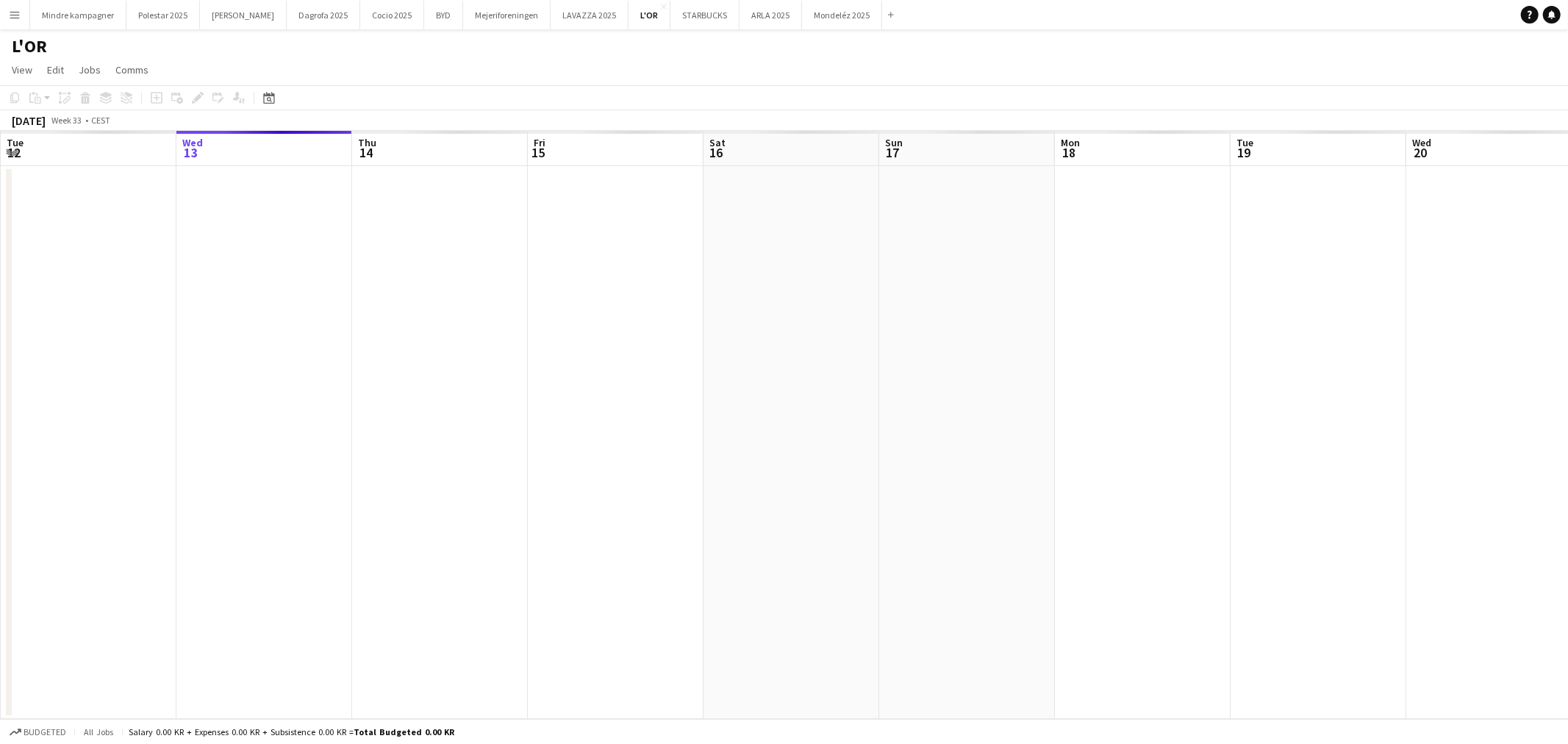
click at [983, 425] on app-calendar-viewport "Sun 10 Mon 11 Tue 12 Wed 13 Thu 14 Fri 15 Sat 16 Sun 17 Mon 18 Tue 19 Wed 20 Th…" at bounding box center [784, 426] width 1568 height 588
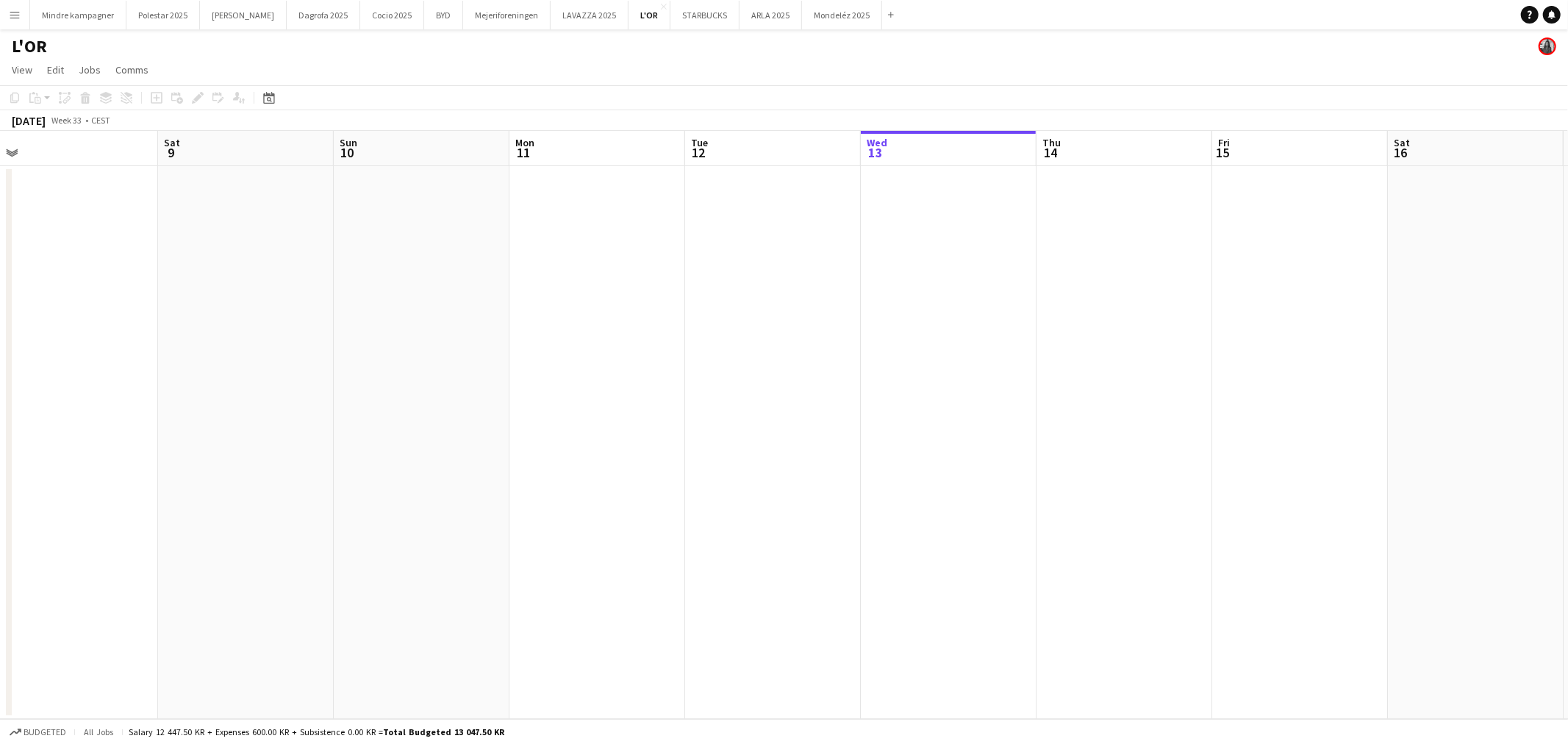
click at [884, 412] on app-calendar-viewport "Wed 6 Thu 7 Fri 8 Sat 9 Sun 10 Mon 11 Tue 12 Wed 13 Thu 14 Fri 15 Sat 16 Sun 17…" at bounding box center [784, 426] width 1568 height 588
drag, startPoint x: 356, startPoint y: 345, endPoint x: 697, endPoint y: 362, distance: 341.4
click at [682, 362] on app-calendar-viewport "Fri 1 Sat 2 Sun 3 Mon 4 Tue 5 Wed 6 Thu 7 Fri 8 Sat 9 Sun 10 Mon 11 Tue 12 Wed …" at bounding box center [784, 426] width 1568 height 588
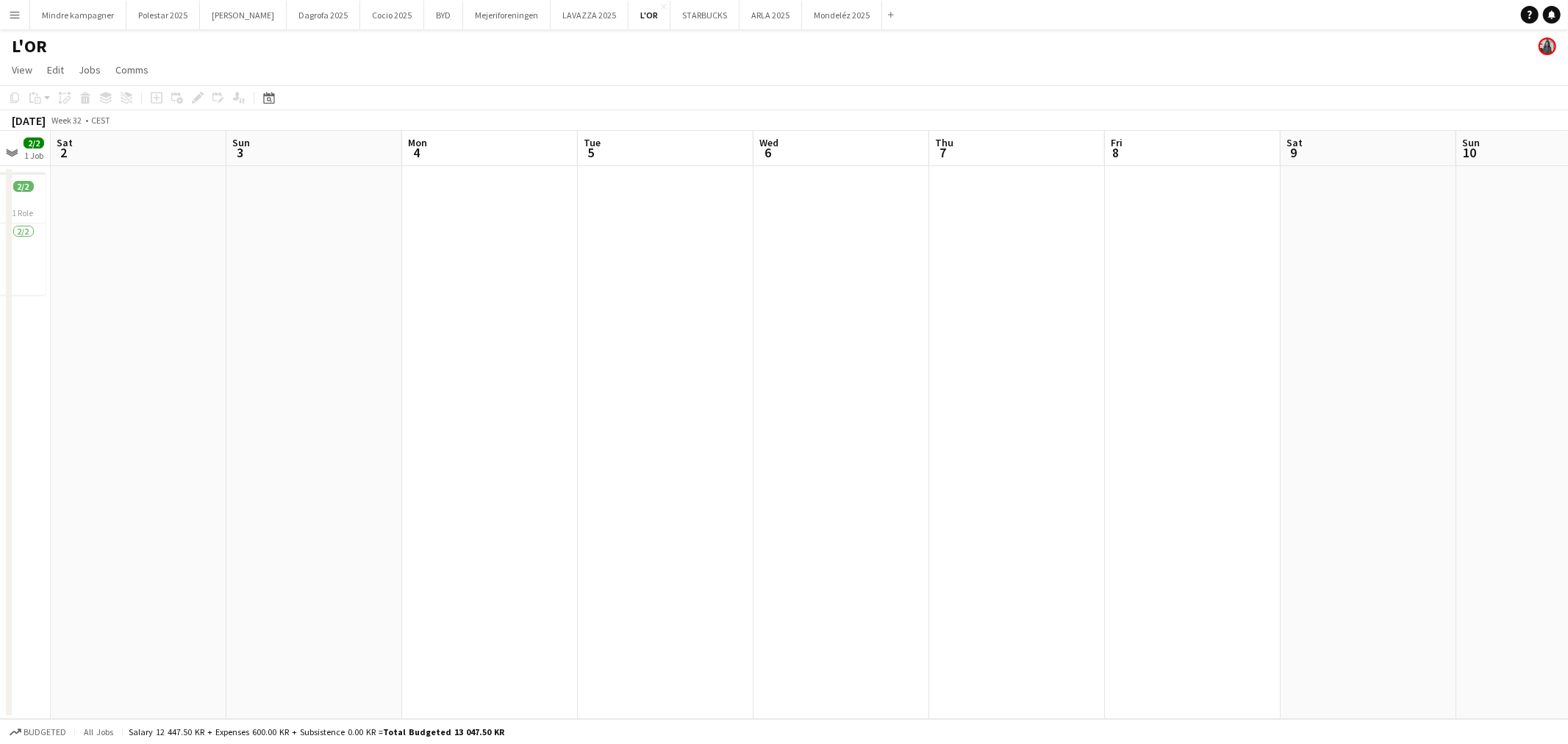
drag, startPoint x: 474, startPoint y: 403, endPoint x: 1210, endPoint y: 411, distance: 736.0
click at [1209, 411] on app-calendar-viewport "Wed 30 Thu 31 Fri 1 2/2 1 Job Sat 2 Sun 3 Mon 4 Tue 5 Wed 6 Thu 7 Fri 8 Sat 9 S…" at bounding box center [784, 426] width 1568 height 588
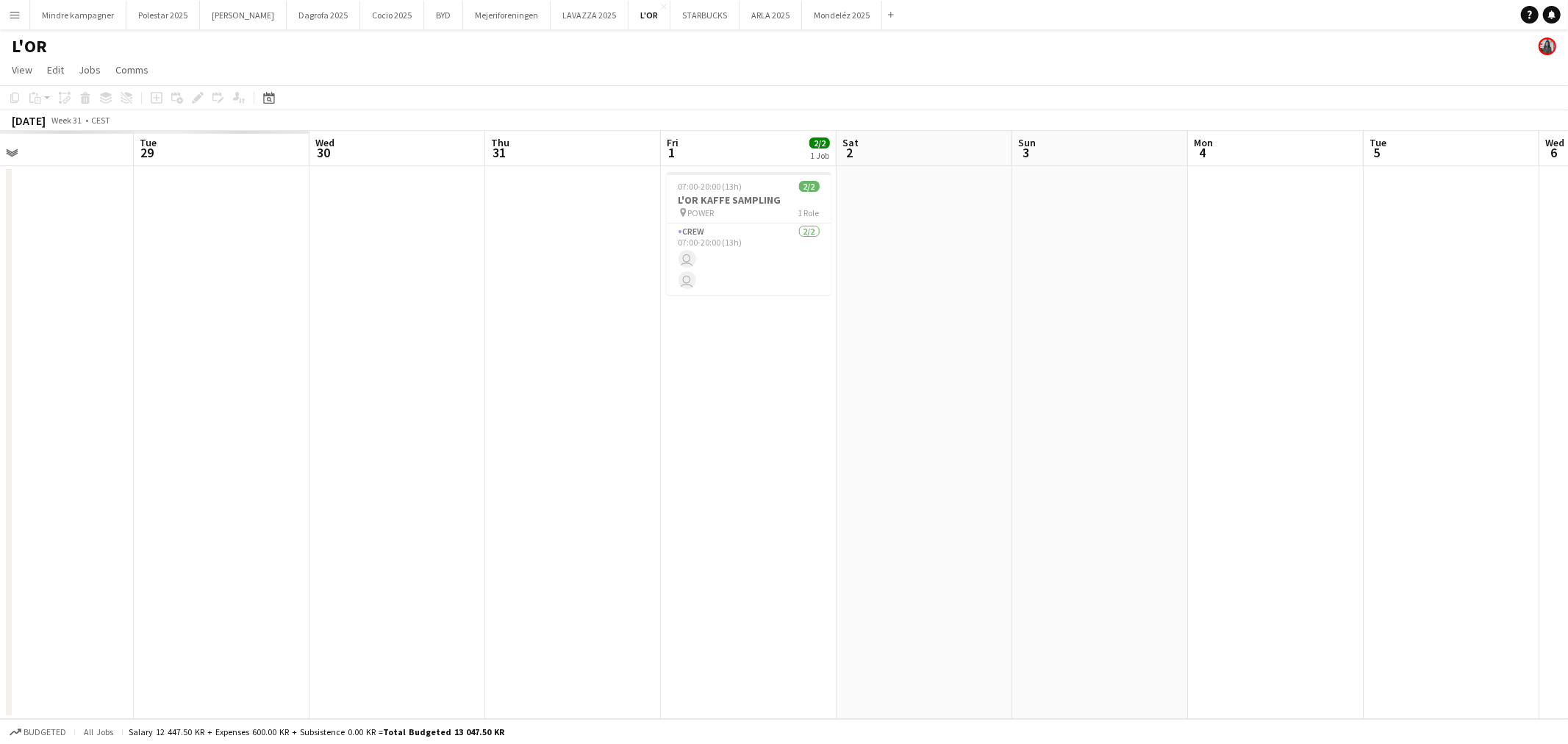
drag, startPoint x: 796, startPoint y: 432, endPoint x: 807, endPoint y: 432, distance: 11.0
click at [809, 432] on app-calendar-viewport "Sat 26 Sun 27 Mon 28 Tue 29 Wed 30 Thu 31 Fri 1 2/2 1 Job Sat 2 Sun 3 Mon 4 Tue…" at bounding box center [784, 426] width 1568 height 588
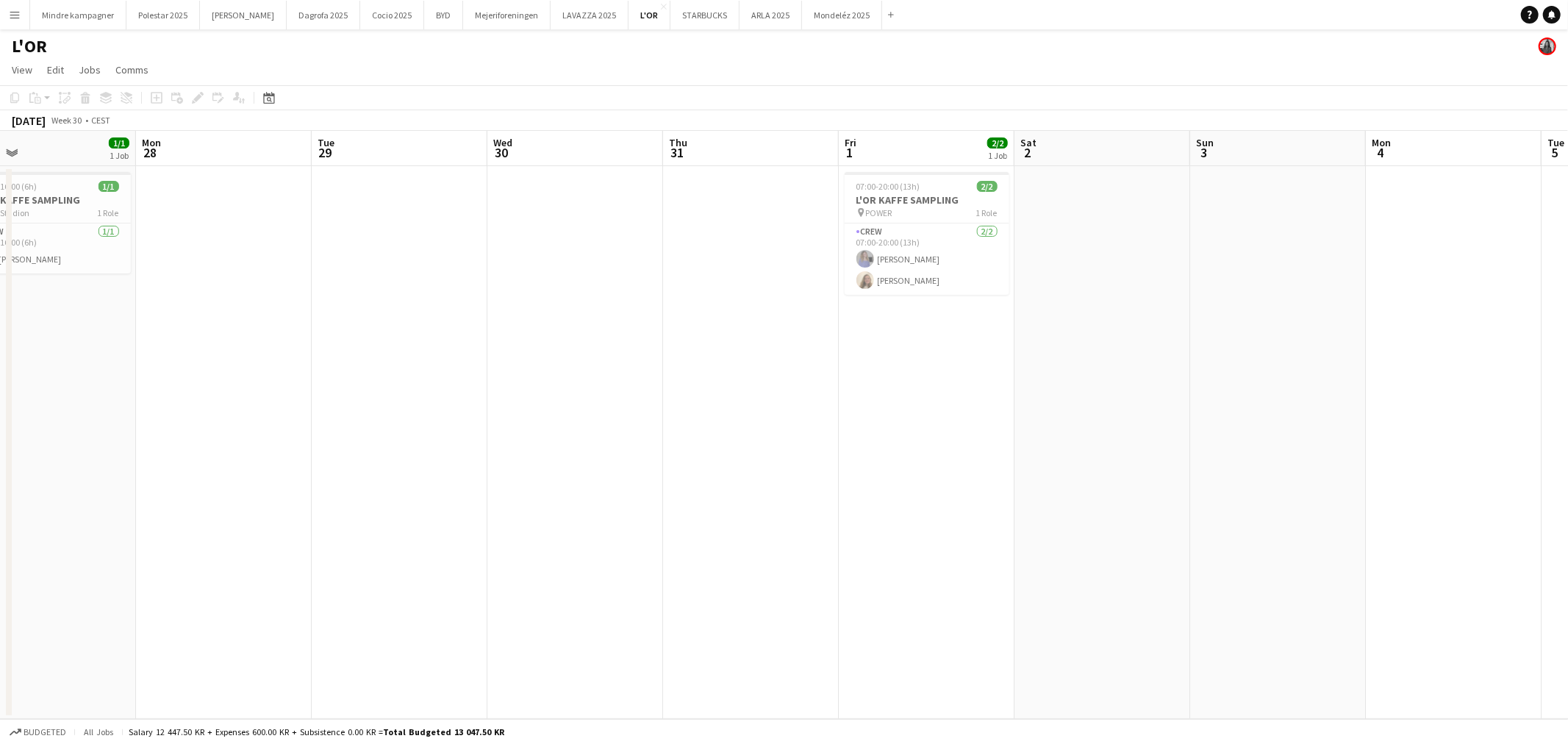
drag, startPoint x: 939, startPoint y: 342, endPoint x: 738, endPoint y: 351, distance: 201.2
click at [747, 358] on app-calendar-viewport "Thu 24 Fri 25 Sat 26 Sun 27 1/1 1 Job Mon 28 Tue 29 Wed 30 Thu 31 Fri 1 2/2 1 J…" at bounding box center [784, 426] width 1568 height 588
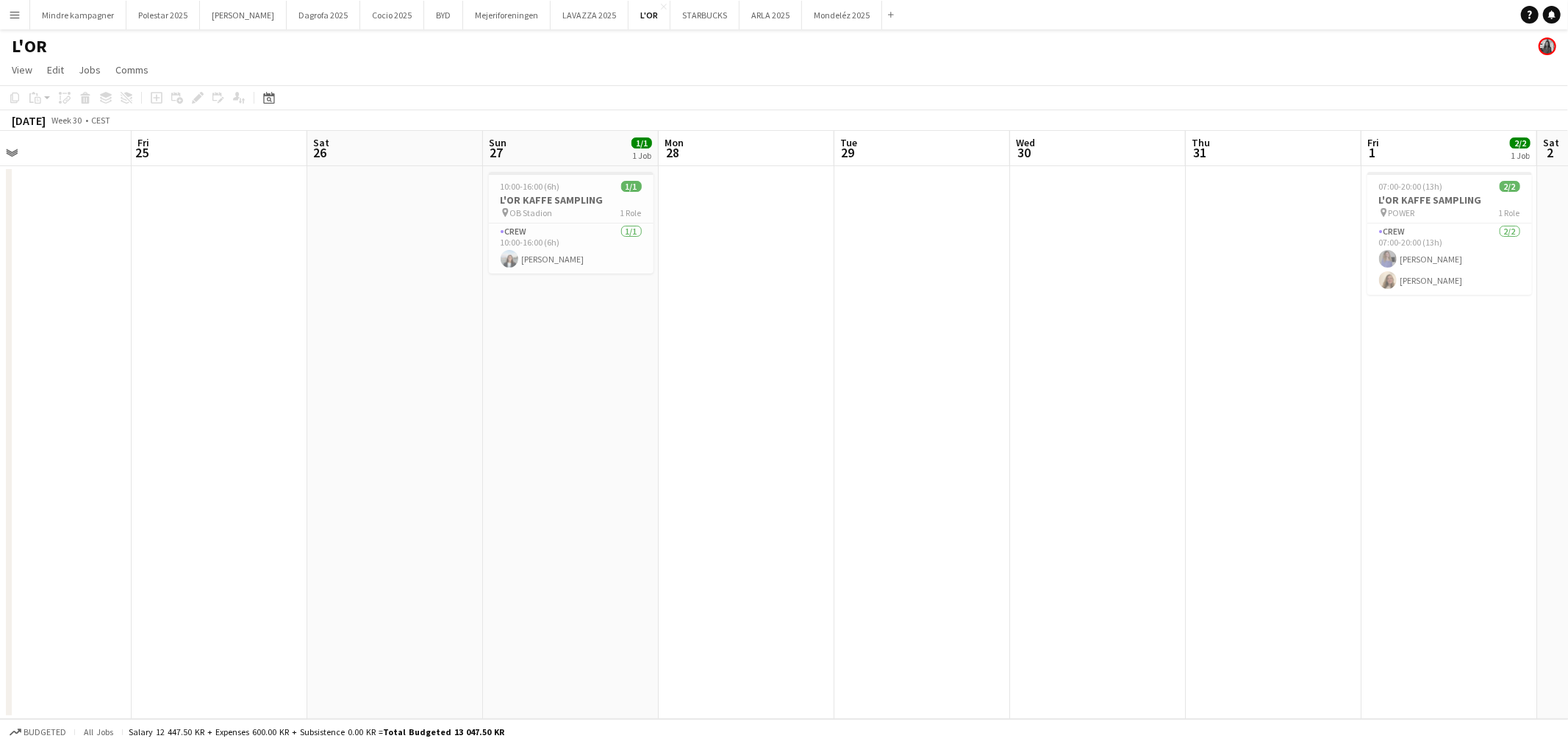
scroll to position [0, 431]
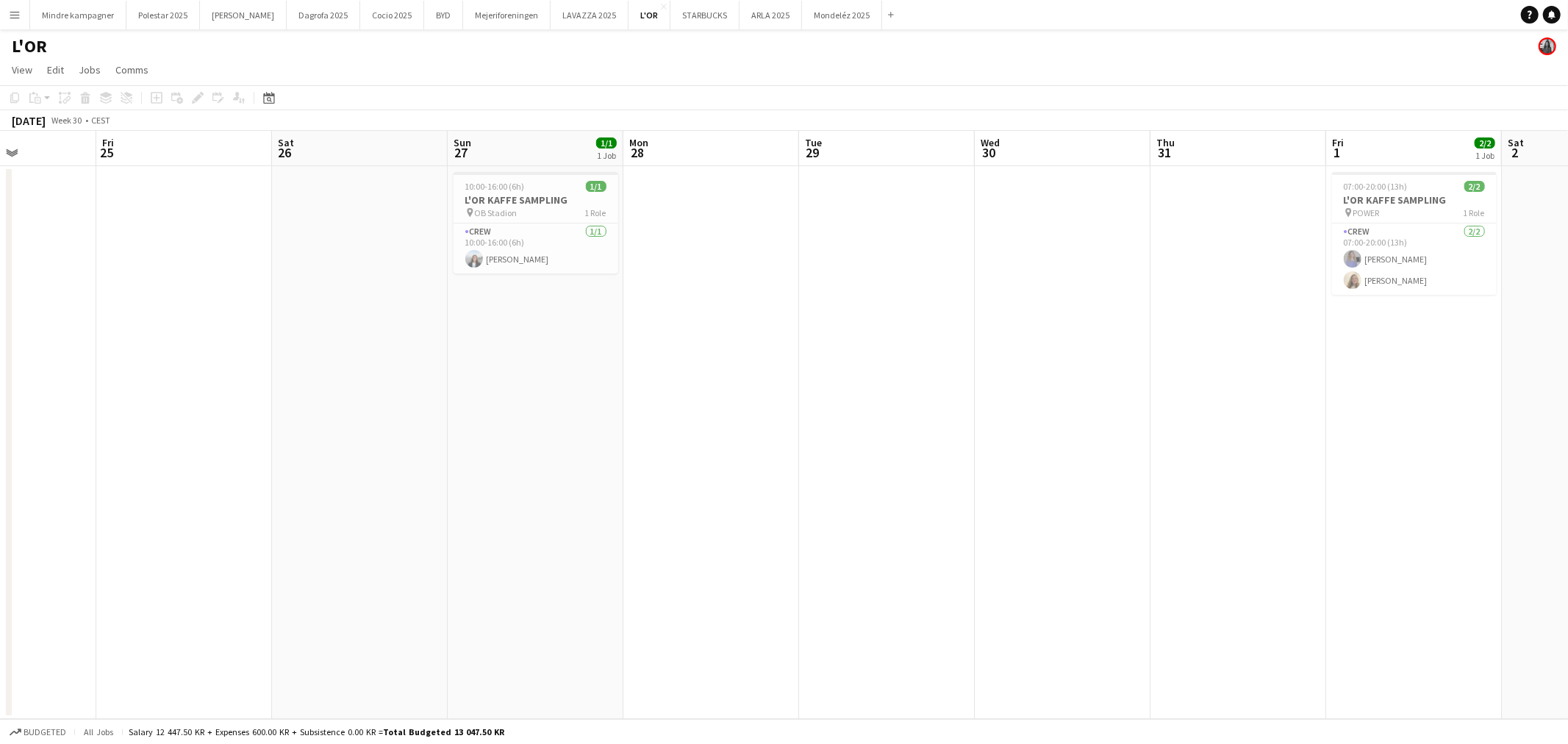
drag, startPoint x: 645, startPoint y: 369, endPoint x: 1107, endPoint y: 402, distance: 463.2
click at [1142, 400] on app-calendar-viewport "Tue 22 Wed 23 Thu 24 Fri 25 Sat 26 Sun 27 1/1 1 Job Mon 28 Tue 29 Wed 30 Thu 31…" at bounding box center [784, 426] width 1568 height 588
drag, startPoint x: 555, startPoint y: 322, endPoint x: 694, endPoint y: 342, distance: 140.4
click at [694, 342] on app-calendar-viewport "Tue 22 Wed 23 Thu 24 Fri 25 Sat 26 Sun 27 1/1 1 Job Mon 28 Tue 29 Wed 30 Thu 31…" at bounding box center [784, 426] width 1568 height 588
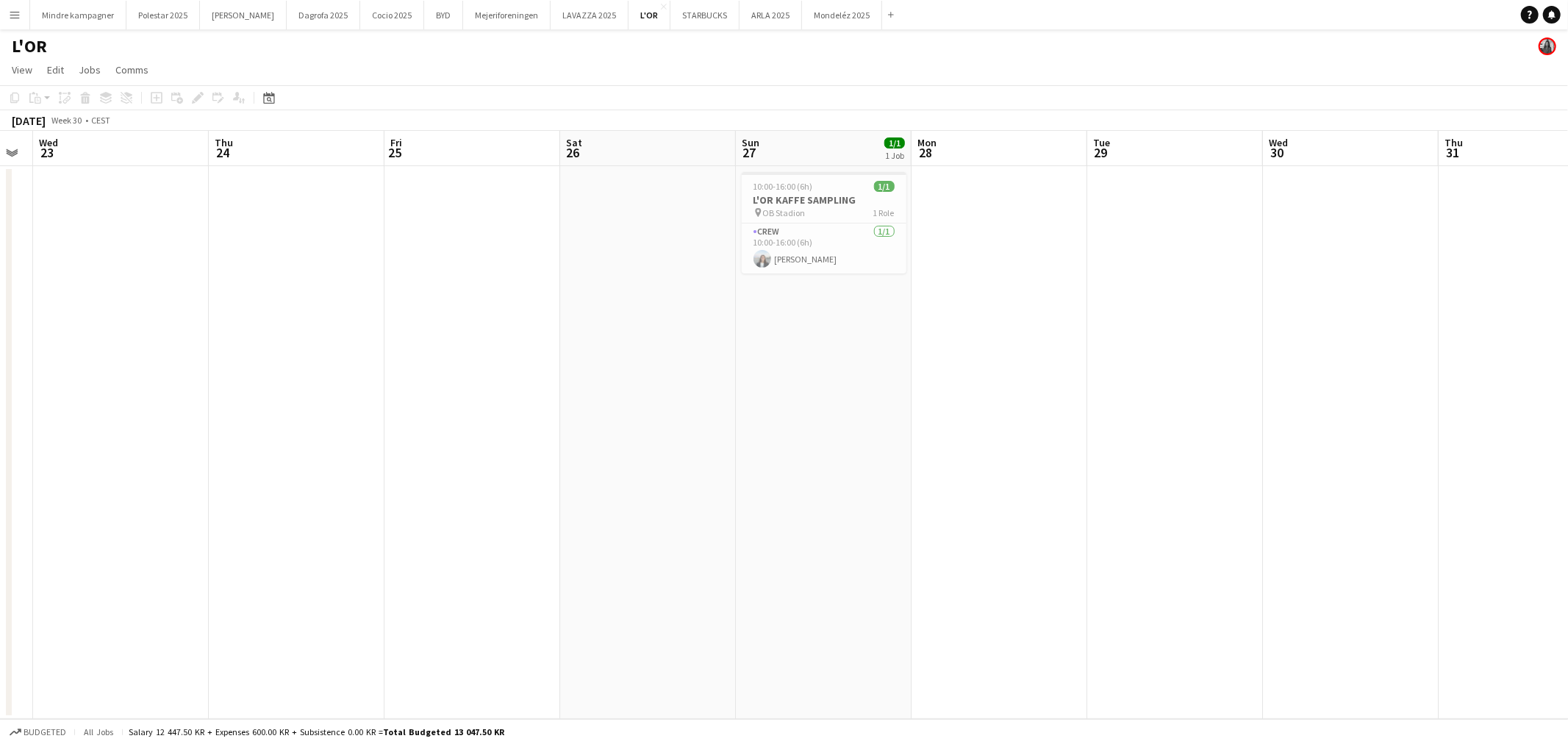
drag, startPoint x: 504, startPoint y: 283, endPoint x: 624, endPoint y: 303, distance: 121.7
click at [624, 303] on app-calendar-viewport "Mon 21 Tue 22 Wed 23 Thu 24 Fri 25 Sat 26 Sun 27 1/1 1 Job Mon 28 Tue 29 Wed 30…" at bounding box center [784, 426] width 1568 height 588
drag, startPoint x: 534, startPoint y: 323, endPoint x: 1116, endPoint y: 398, distance: 586.8
click at [1111, 399] on app-calendar-viewport "Mon 21 Tue 22 Wed 23 Thu 24 Fri 25 Sat 26 Sun 27 1/1 1 Job Mon 28 Tue 29 Wed 30…" at bounding box center [784, 426] width 1568 height 588
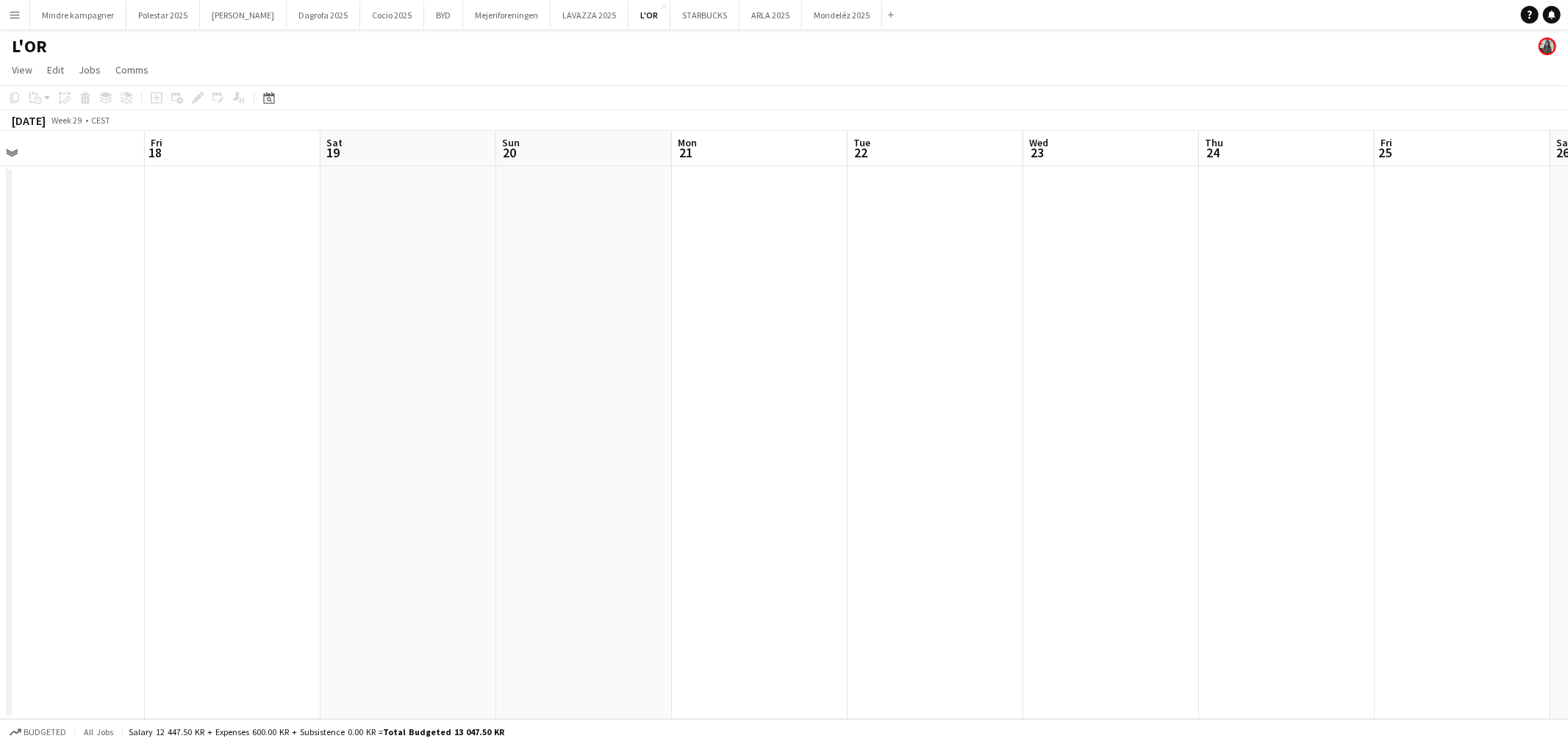
drag, startPoint x: 666, startPoint y: 388, endPoint x: 965, endPoint y: 411, distance: 299.9
click at [124, 329] on app-calendar-viewport "Tue 15 Wed 16 Thu 17 Fri 18 Sat 19 Sun 20 Mon 21 Tue 22 Wed 23 Thu 24 Fri 25 Sa…" at bounding box center [784, 426] width 1568 height 588
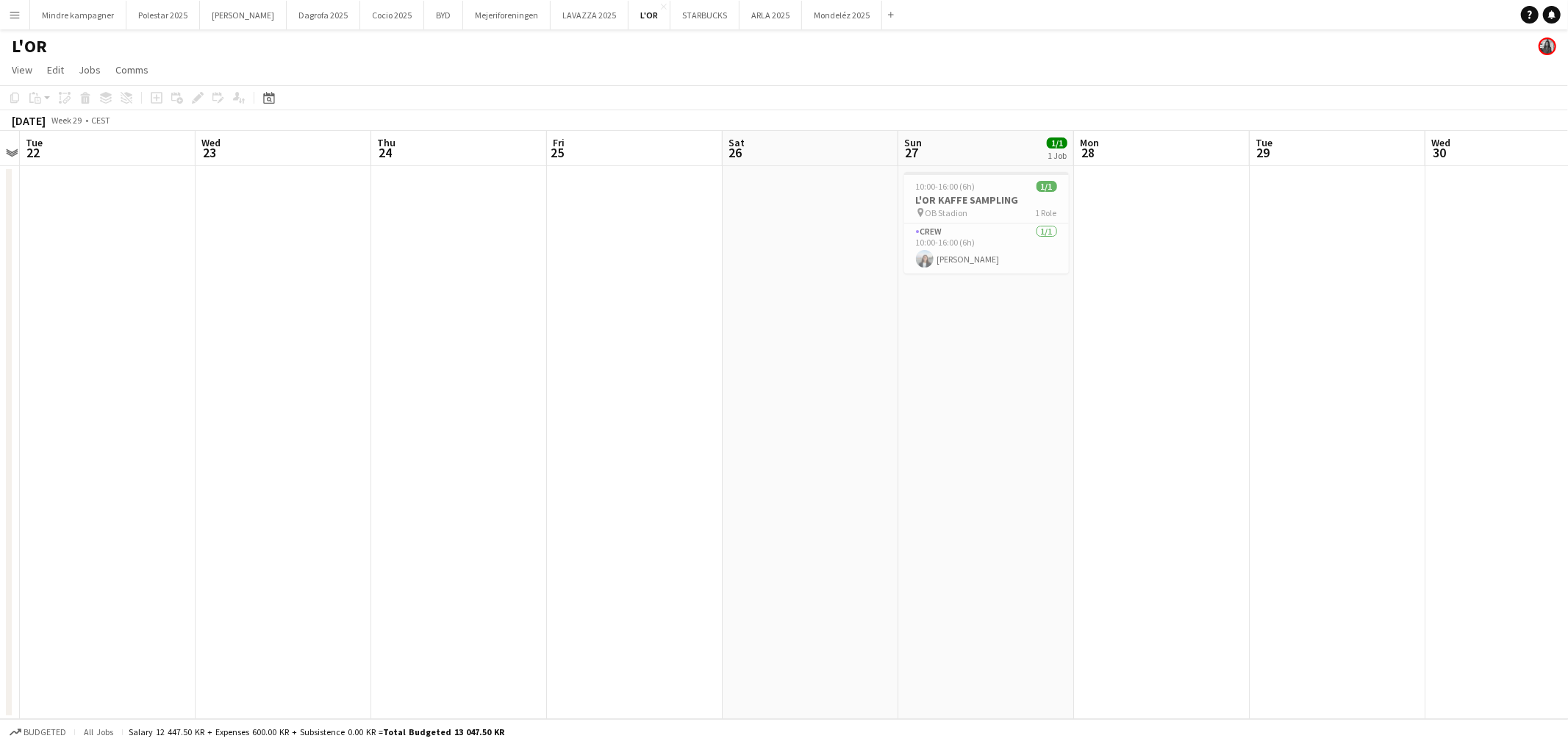
drag, startPoint x: 439, startPoint y: 397, endPoint x: 358, endPoint y: 334, distance: 102.6
click at [400, 376] on app-calendar-viewport "Sat 19 Sun 20 Mon 21 Tue 22 Wed 23 Thu 24 Fri 25 Sat 26 Sun 27 1/1 1 Job Mon 28…" at bounding box center [784, 426] width 1568 height 588
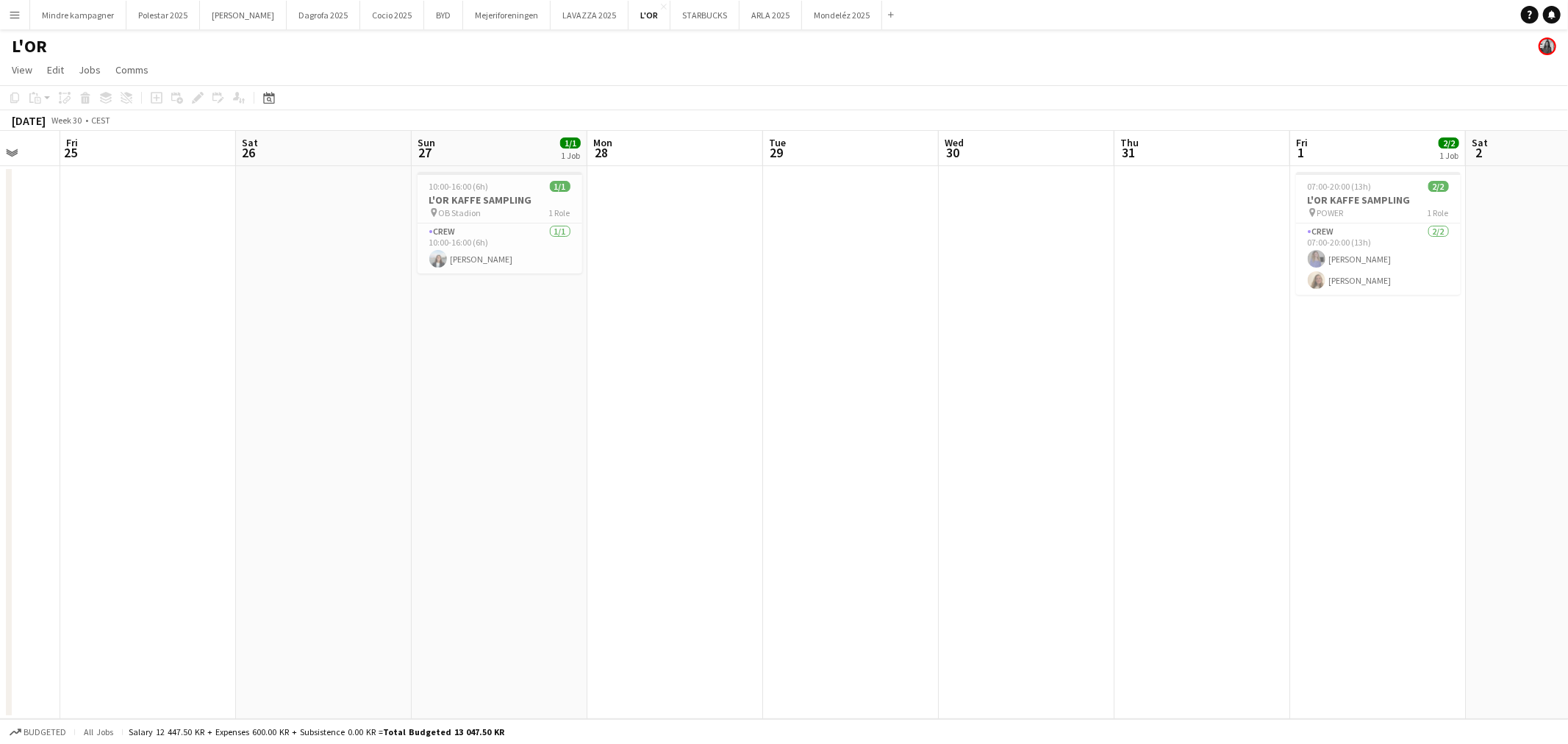
drag, startPoint x: 1304, startPoint y: 461, endPoint x: 1234, endPoint y: 477, distance: 71.8
click at [1234, 477] on app-calendar-viewport "Tue 22 Wed 23 Thu 24 Fri 25 Sat 26 Sun 27 1/1 1 Job Mon 28 Tue 29 Wed 30 Thu 31…" at bounding box center [784, 426] width 1568 height 588
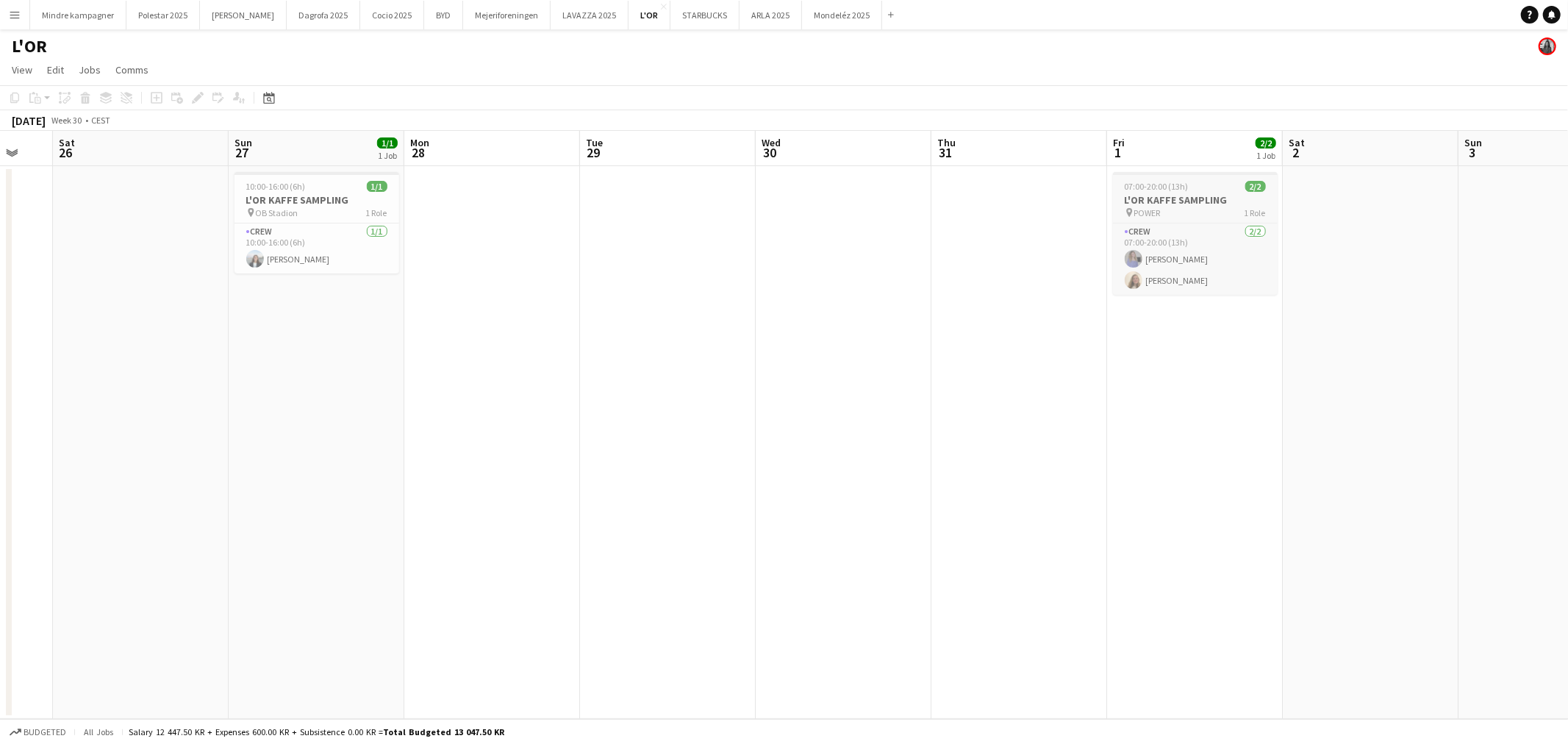
click at [1194, 217] on div "pin POWER 1 Role" at bounding box center [1196, 212] width 165 height 12
click at [994, 420] on app-date-cell at bounding box center [1019, 442] width 176 height 553
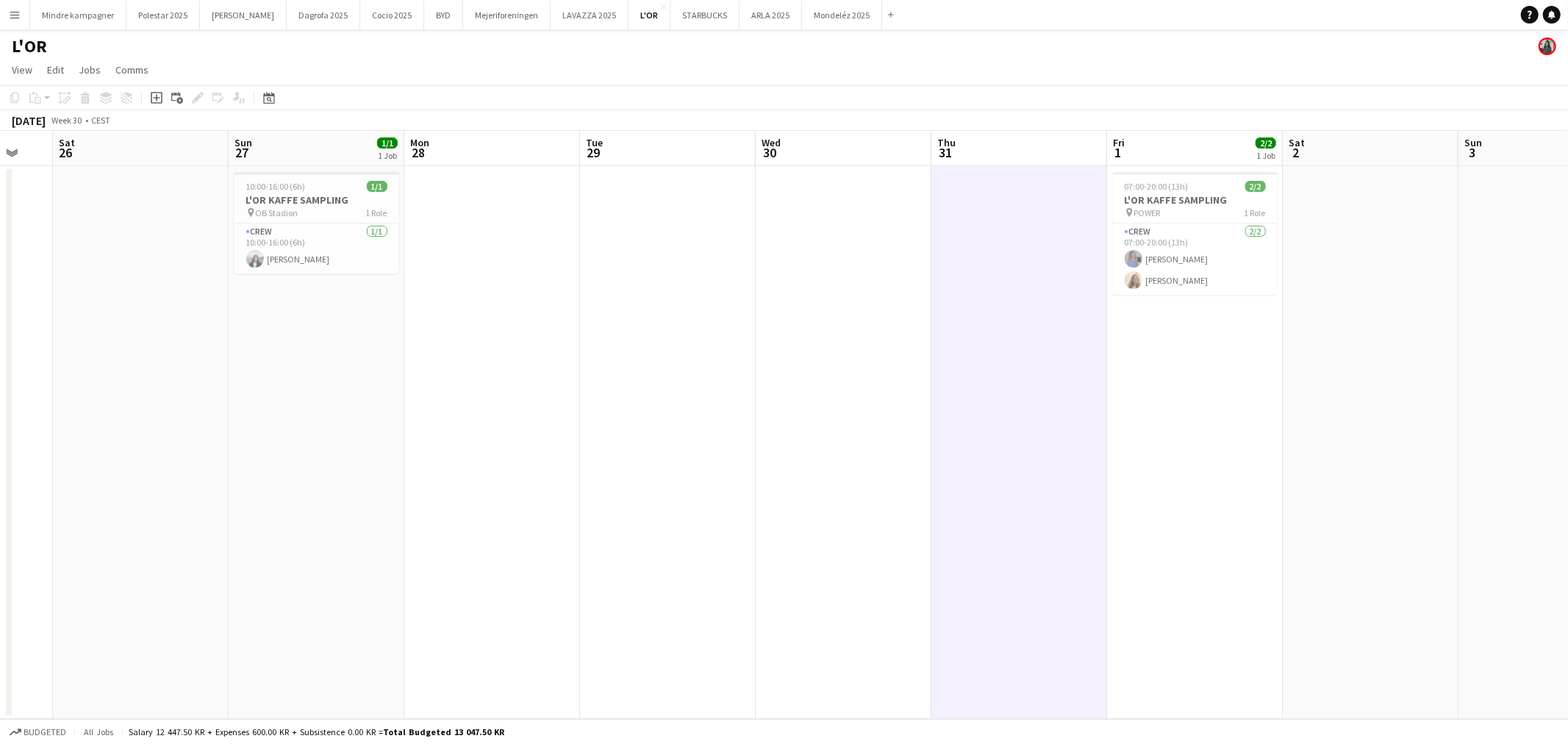
click at [1170, 210] on div "pin POWER 1 Role" at bounding box center [1196, 212] width 165 height 12
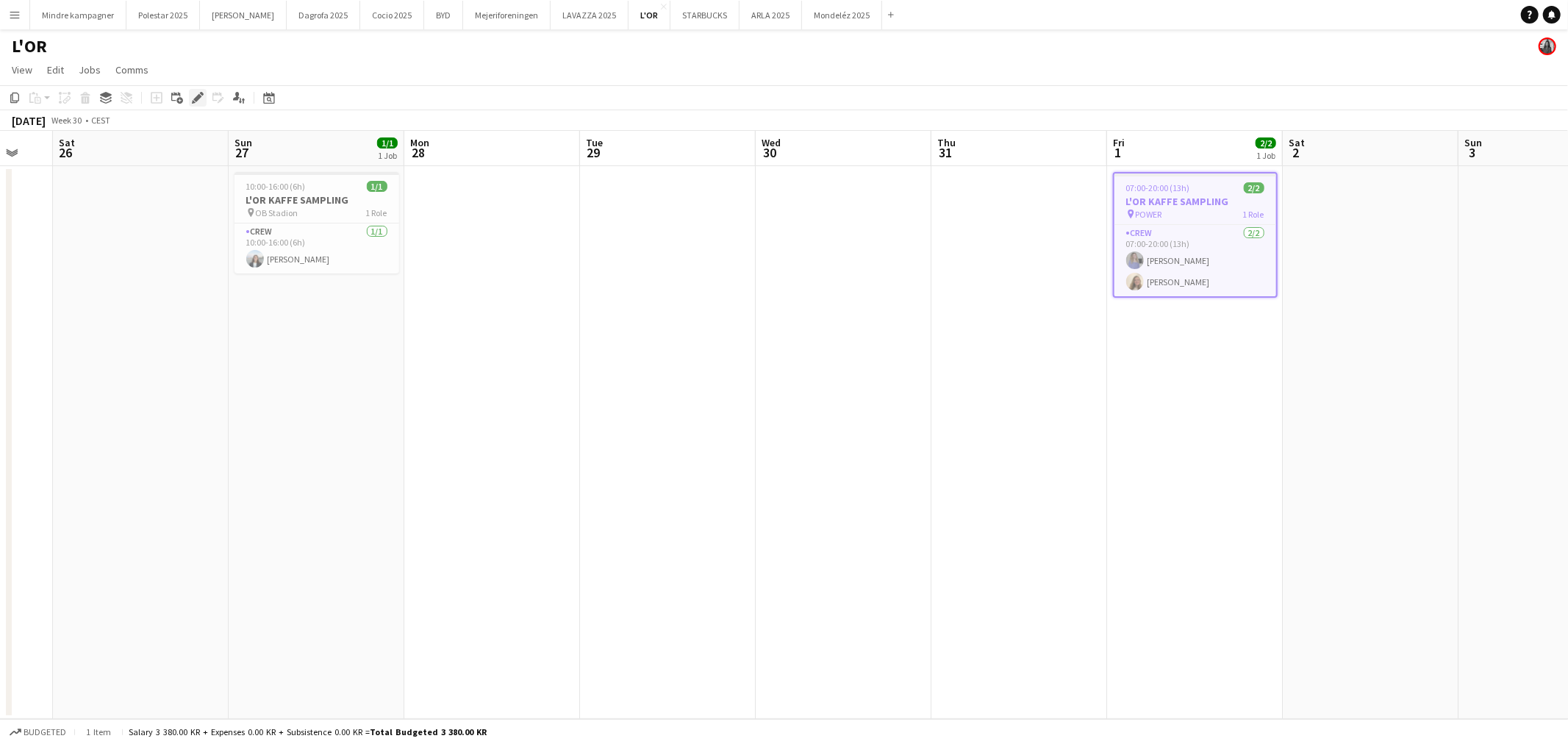
click at [198, 101] on icon "Edit" at bounding box center [197, 98] width 12 height 12
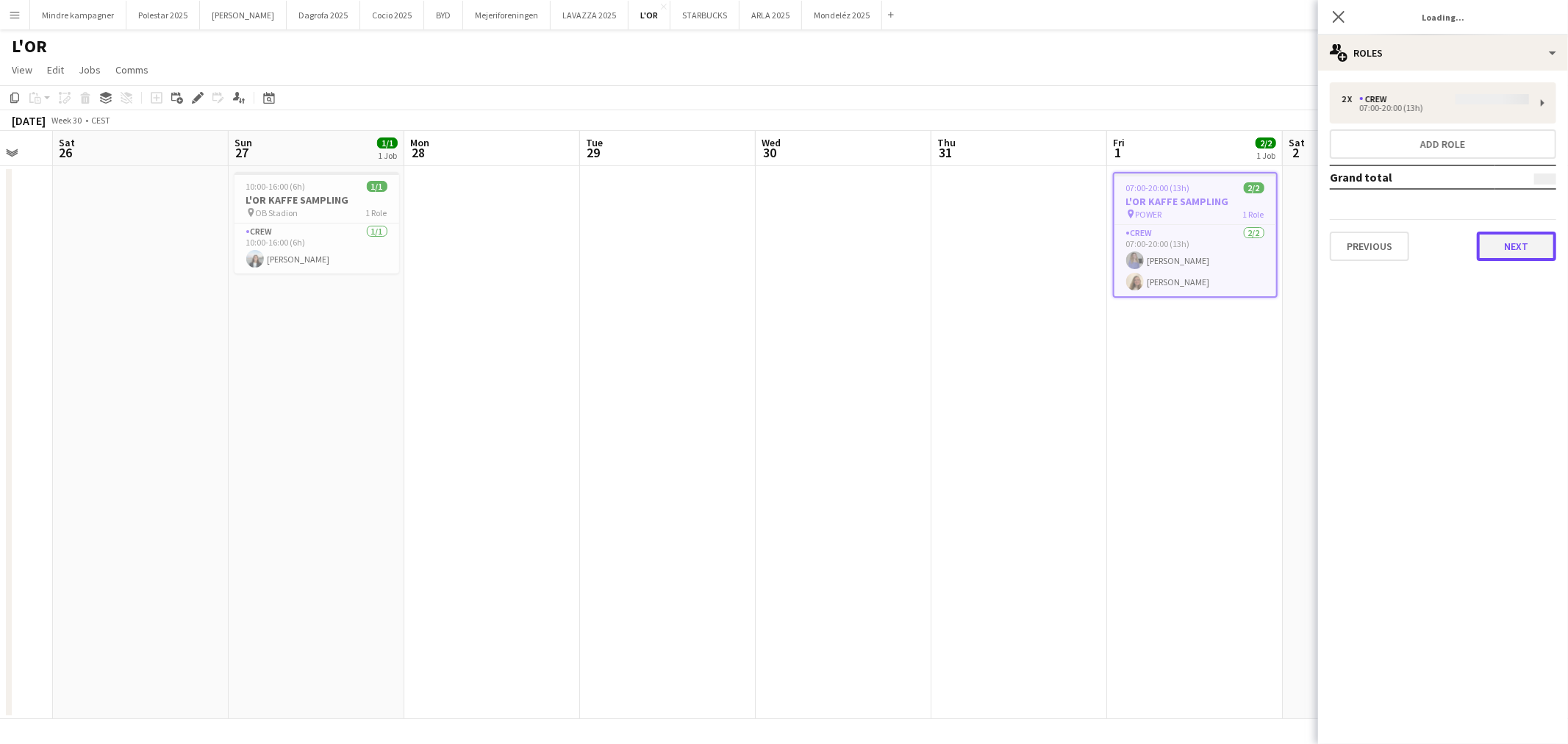
click at [1524, 248] on button "Next" at bounding box center [1516, 247] width 79 height 30
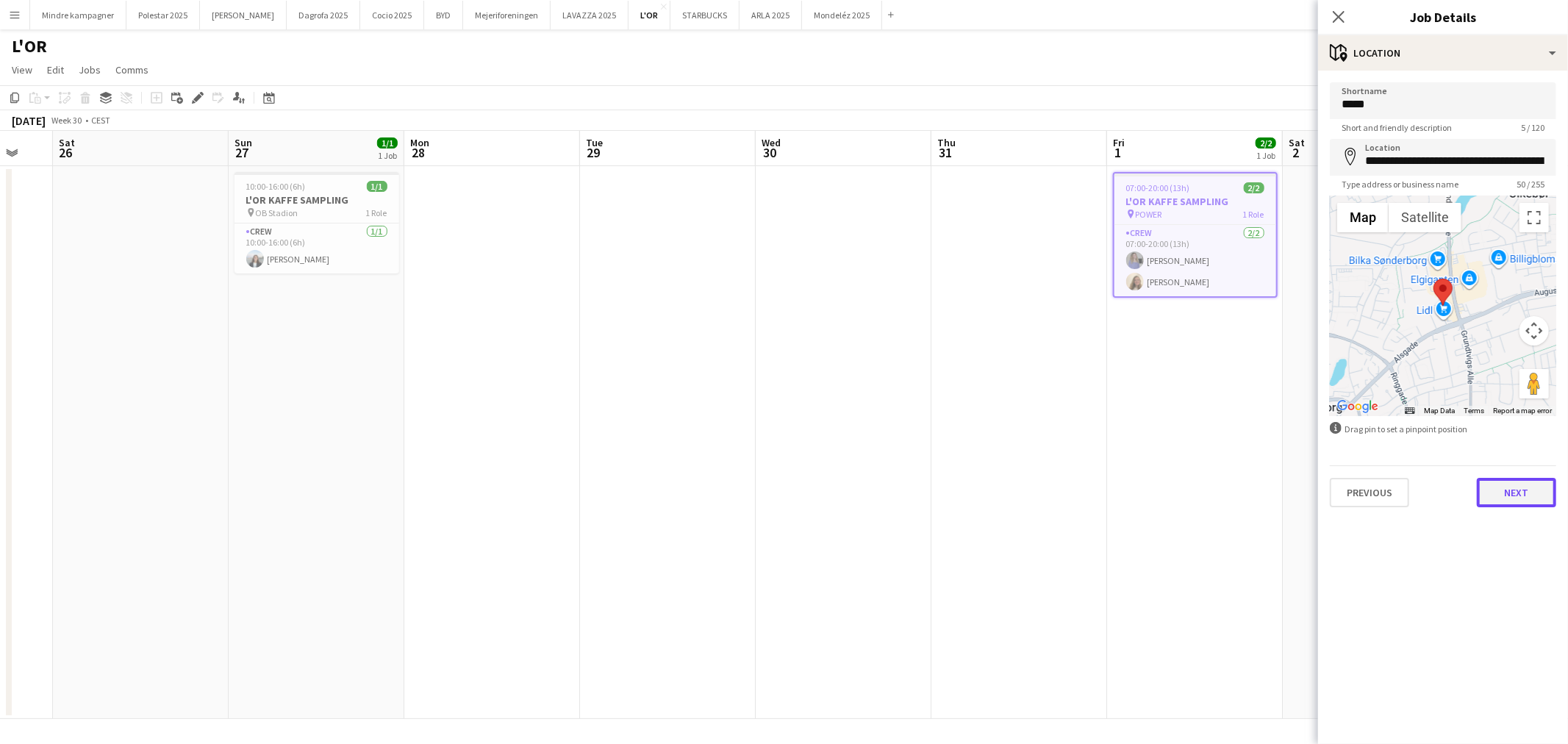
click at [1516, 493] on button "Next" at bounding box center [1516, 493] width 79 height 30
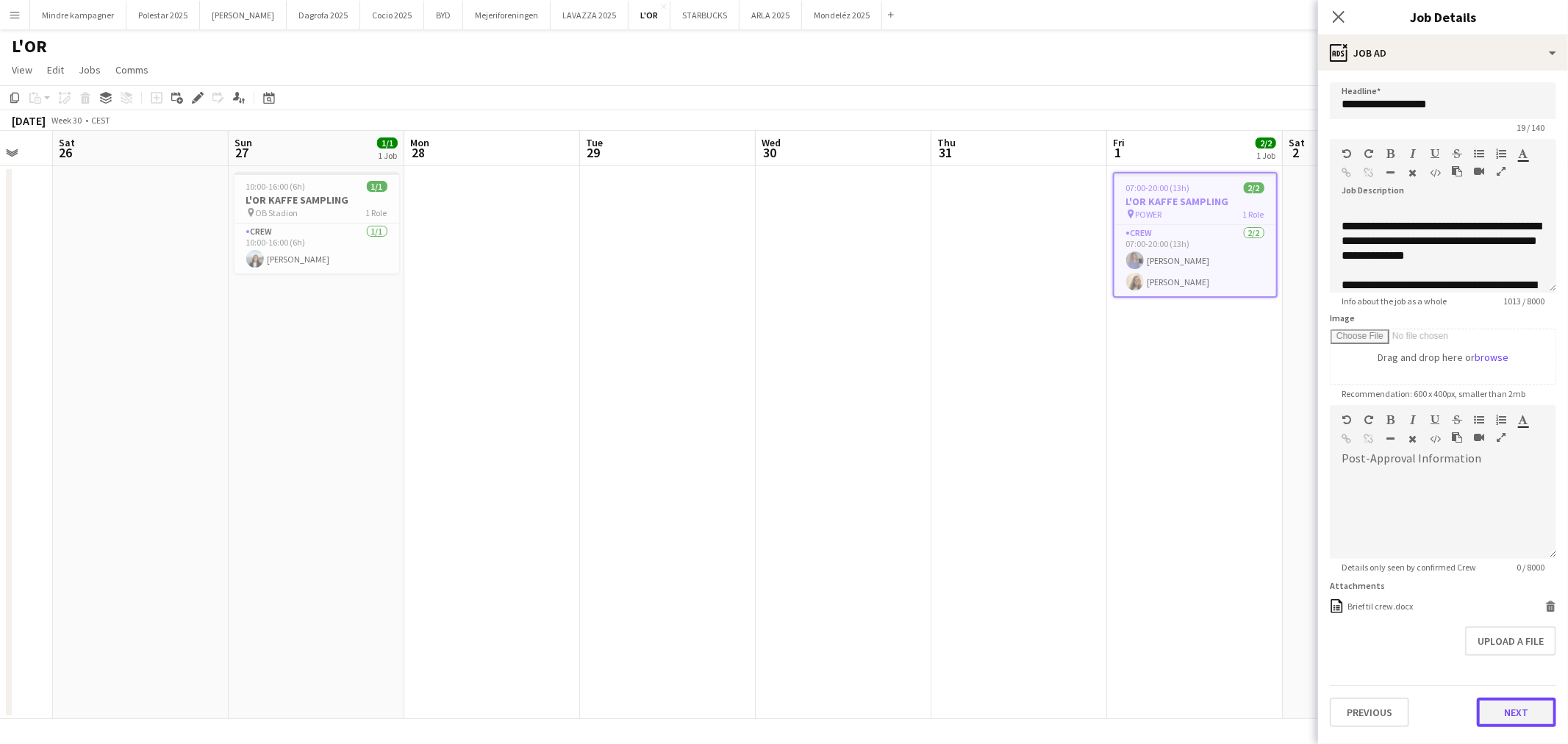
click at [1525, 708] on button "Next" at bounding box center [1516, 712] width 79 height 30
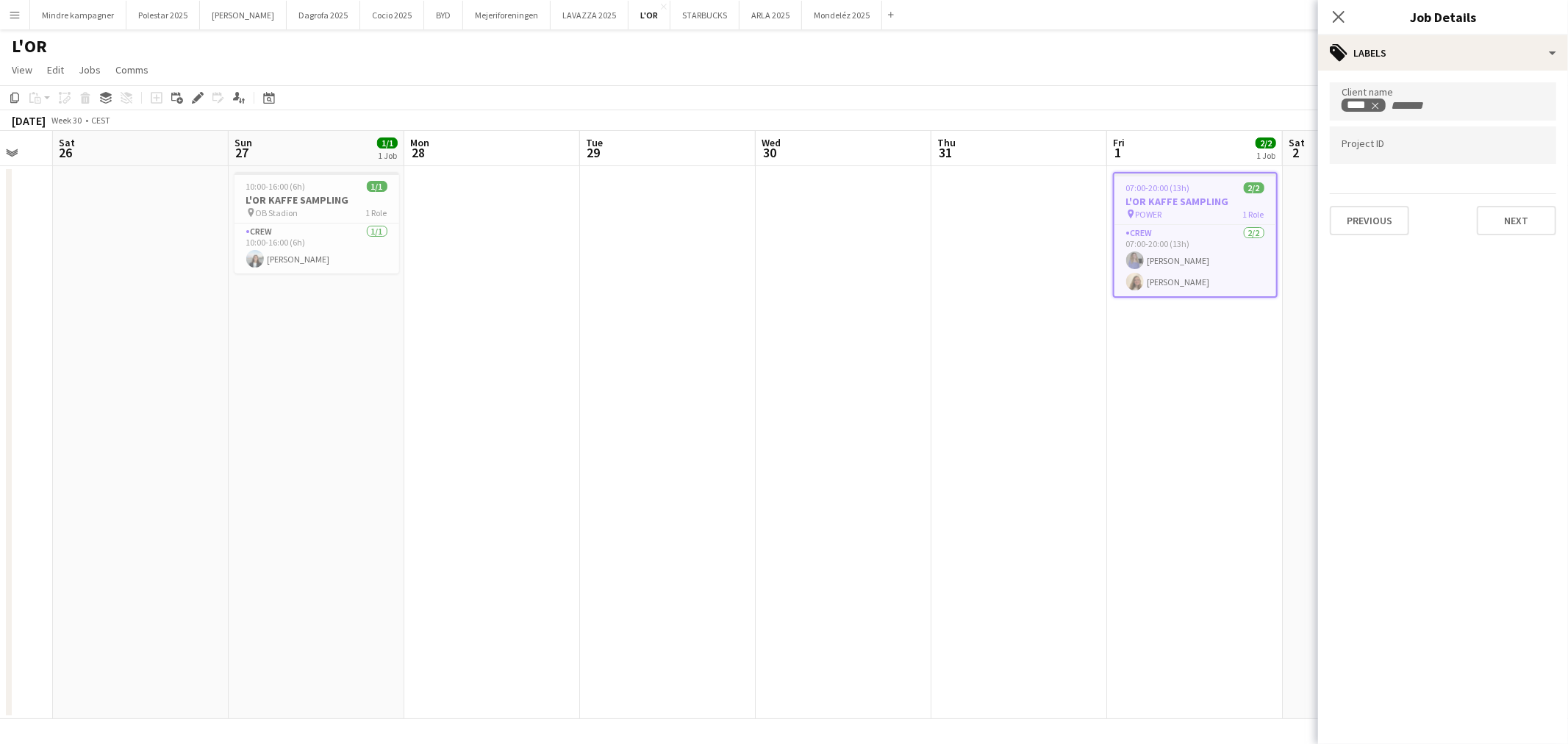
click at [1386, 158] on div at bounding box center [1442, 145] width 226 height 37
type input "********"
click at [1183, 480] on app-date-cell "07:00-20:00 (13h) 2/2 L'OR KAFFE SAMPLING pin POWER 1 Role Crew 2/2 07:00-20:00…" at bounding box center [1195, 442] width 176 height 553
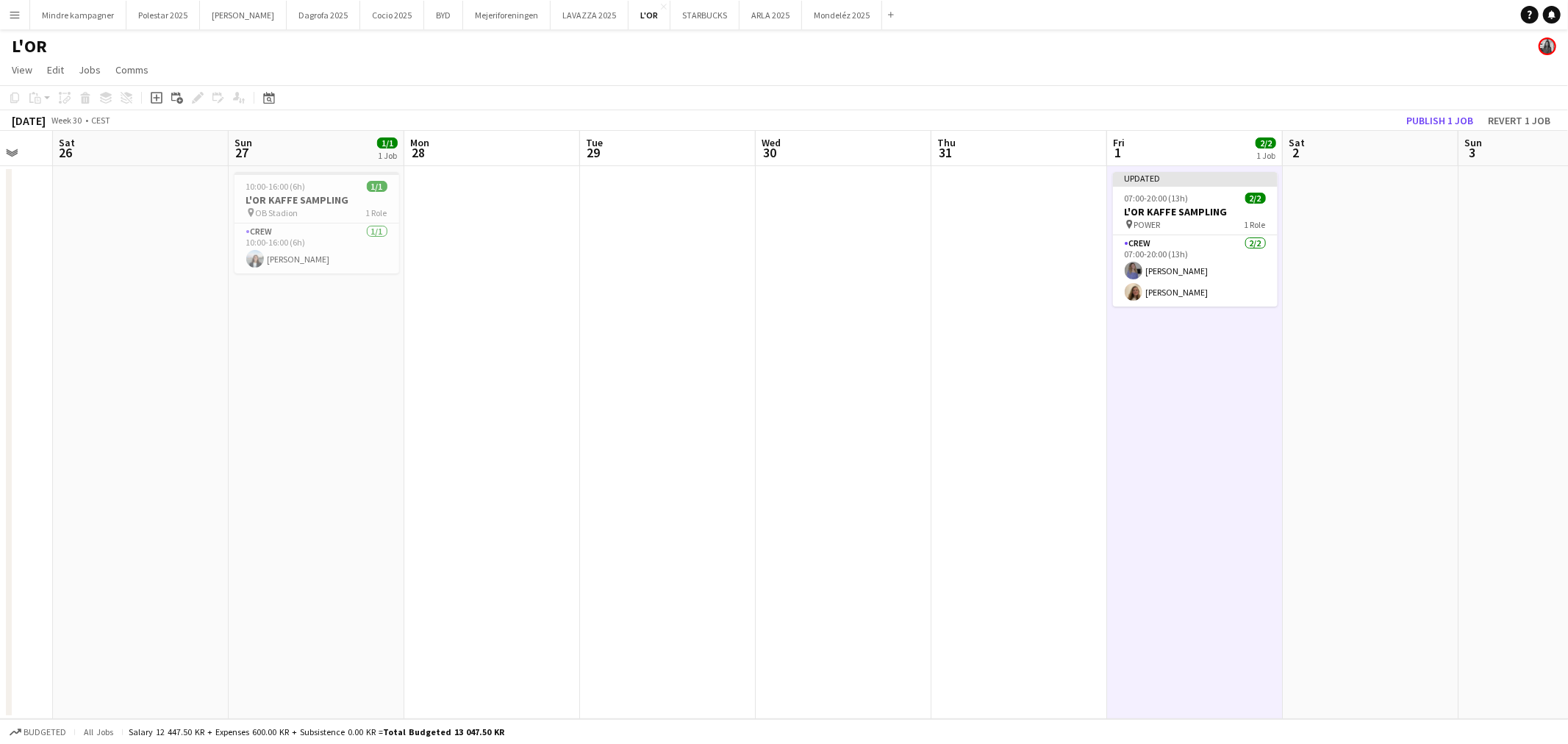
click at [1439, 109] on app-toolbar "Copy Paste Paste Ctrl+V Paste with crew Ctrl+Shift+V Paste linked Job Delete Gr…" at bounding box center [784, 98] width 1568 height 25
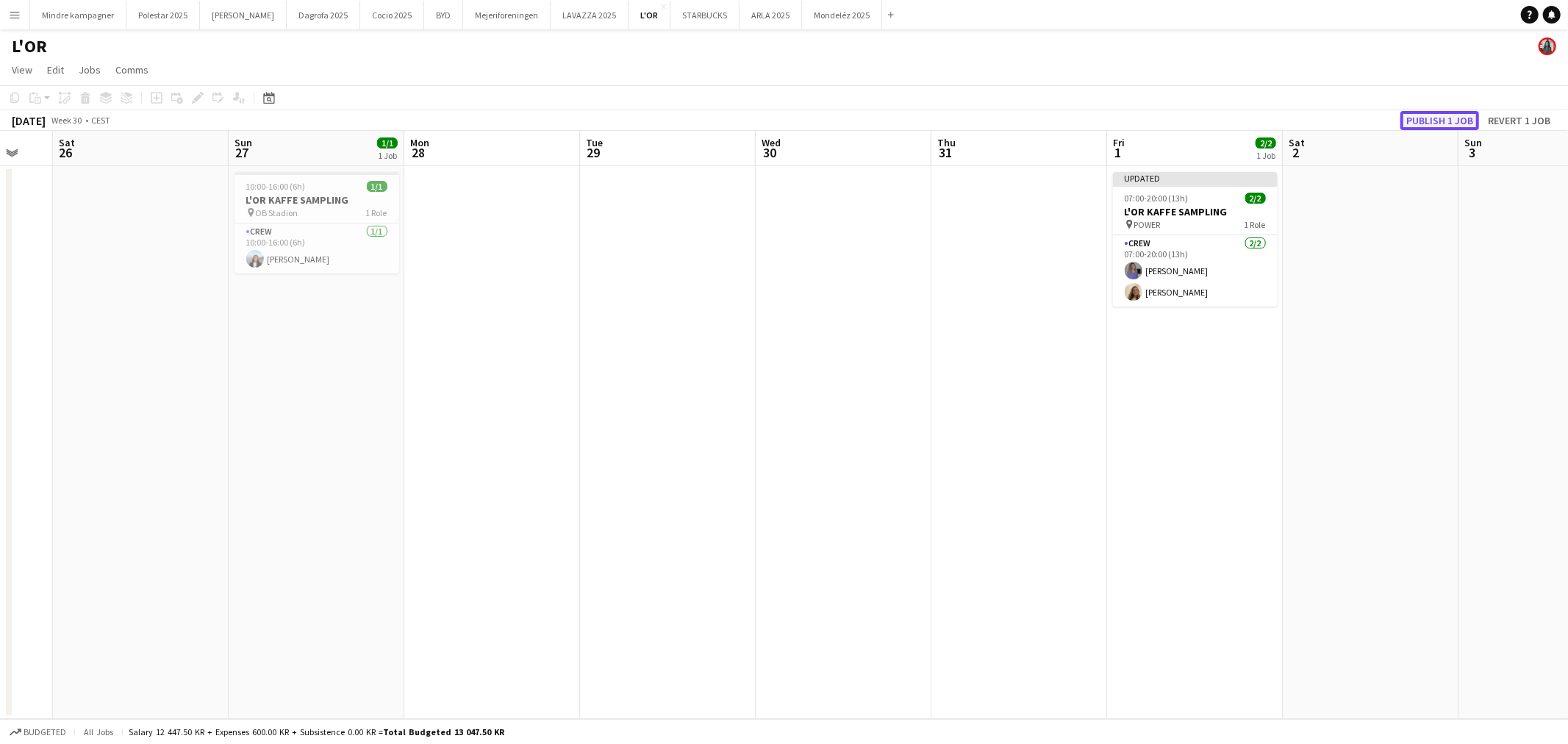
click at [1439, 115] on button "Publish 1 job" at bounding box center [1440, 120] width 78 height 20
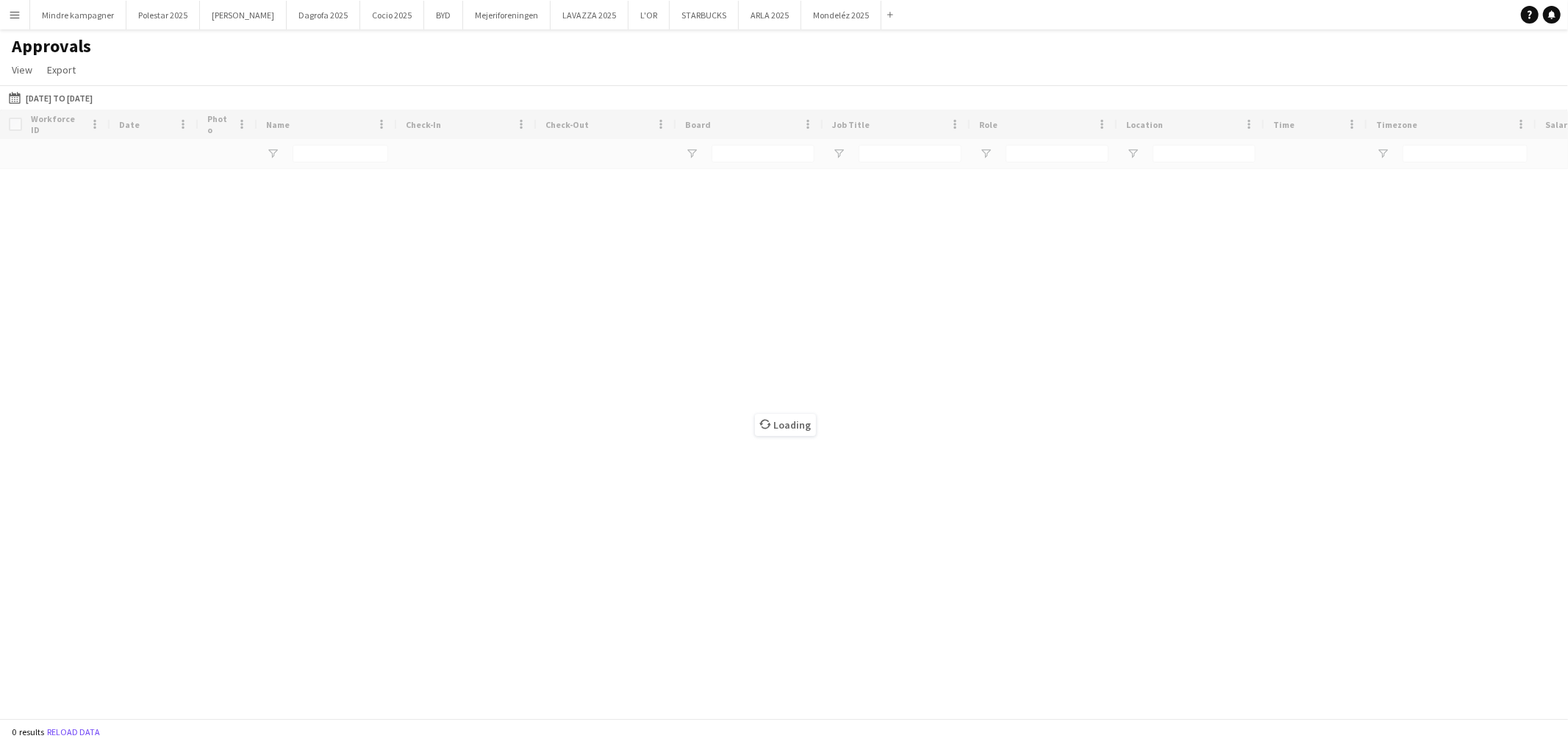
type input "******"
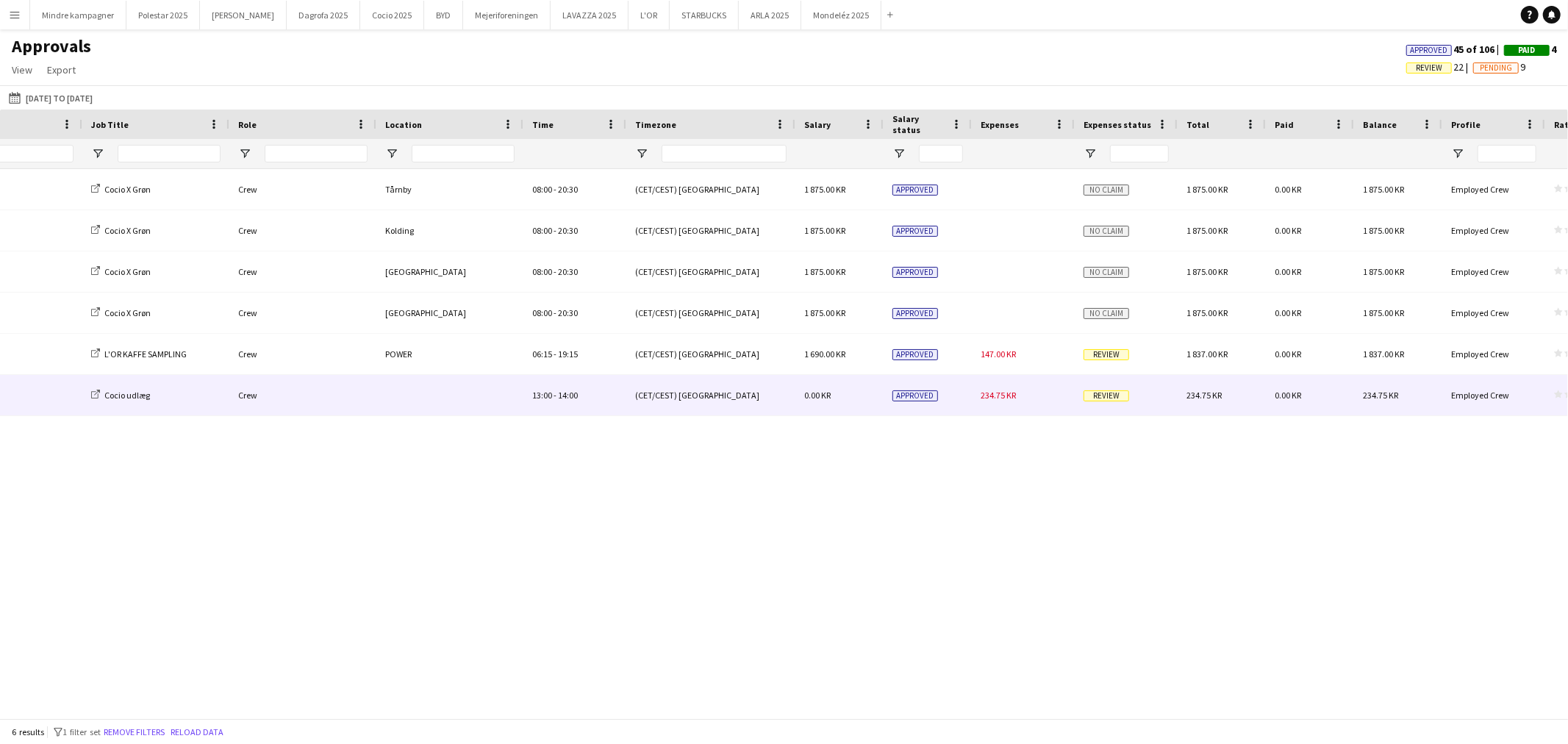
click at [1023, 388] on div "234.75 KR" at bounding box center [1023, 395] width 103 height 40
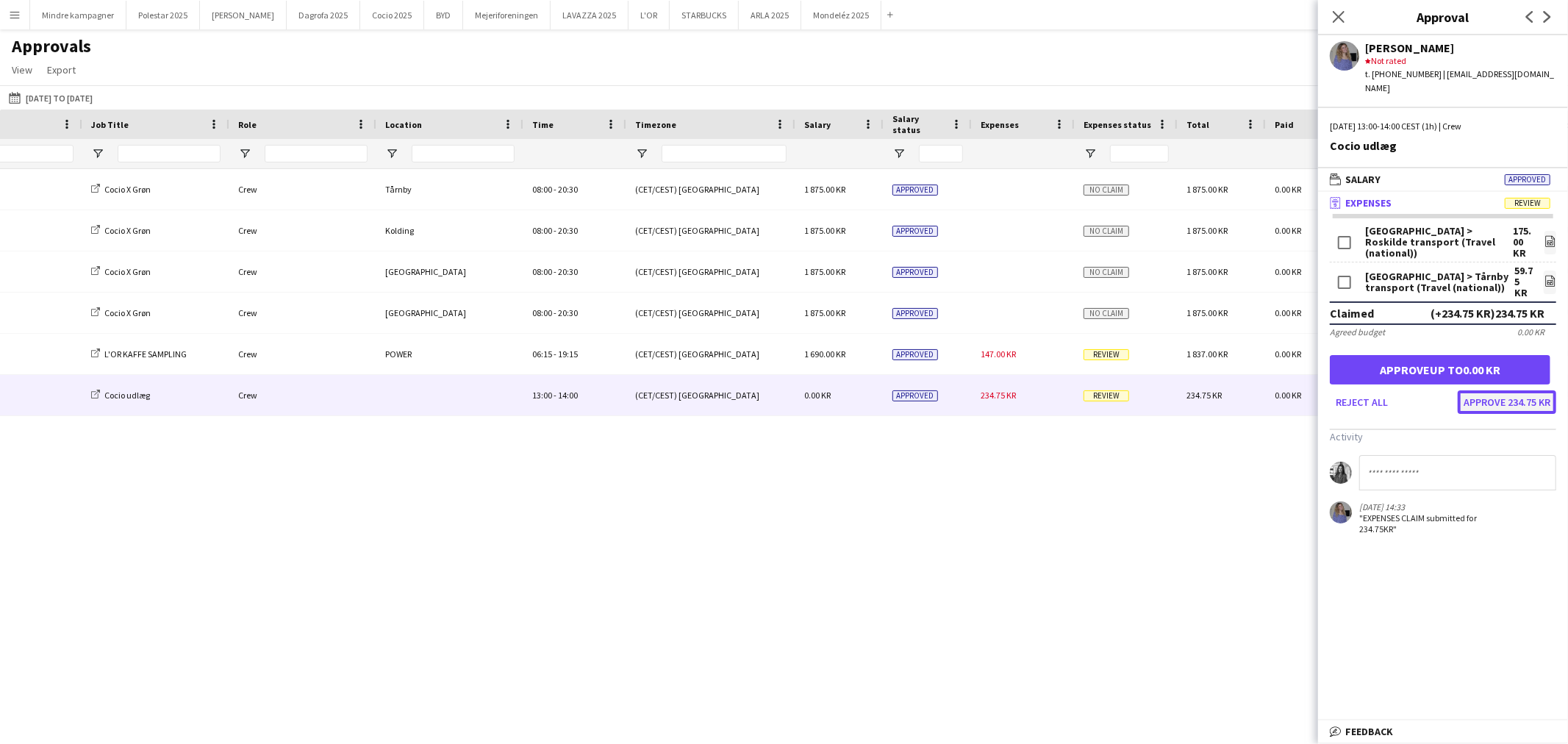
click at [1519, 390] on button "Approve 234.75 KR" at bounding box center [1507, 401] width 99 height 23
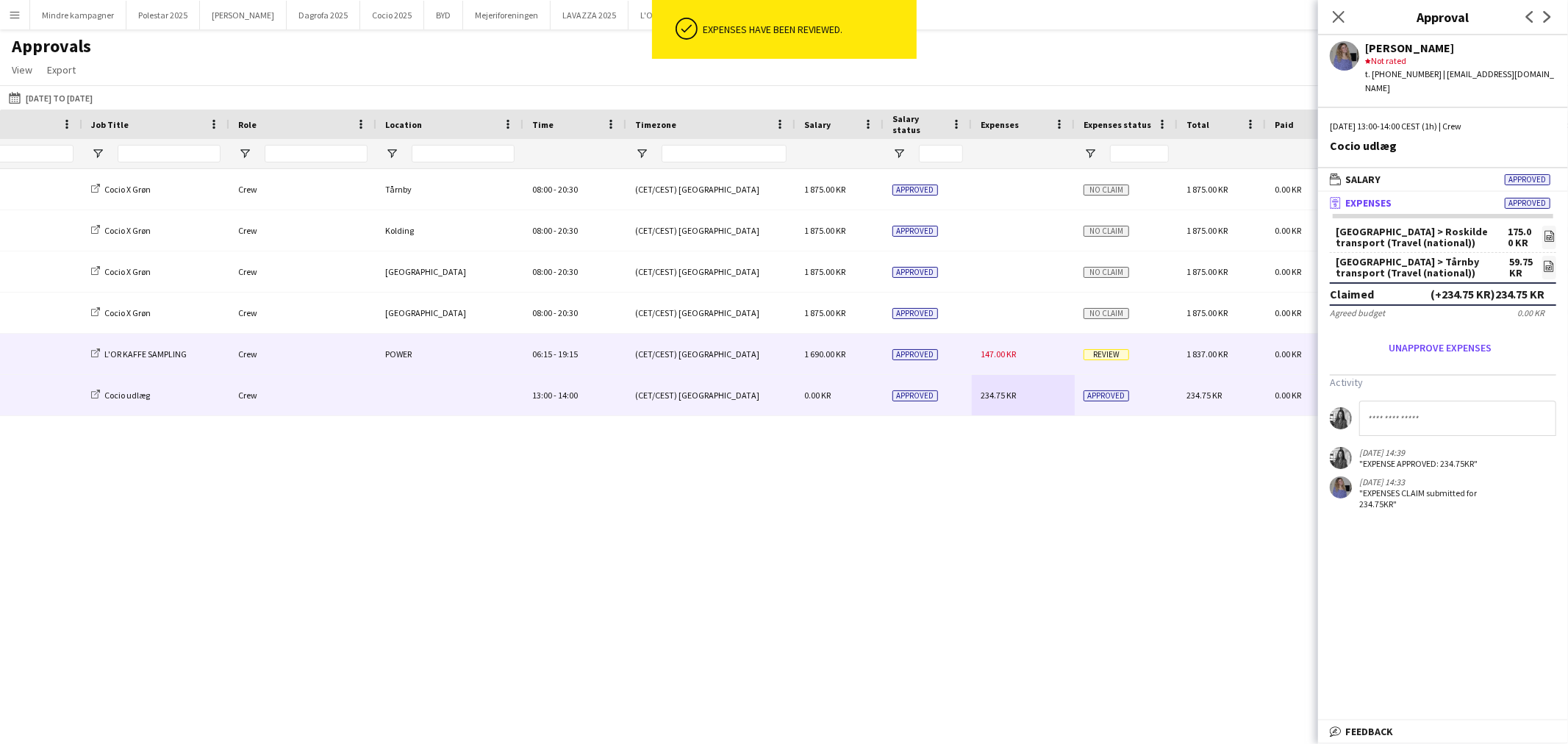
click at [1053, 358] on div "147.00 KR" at bounding box center [1023, 354] width 103 height 40
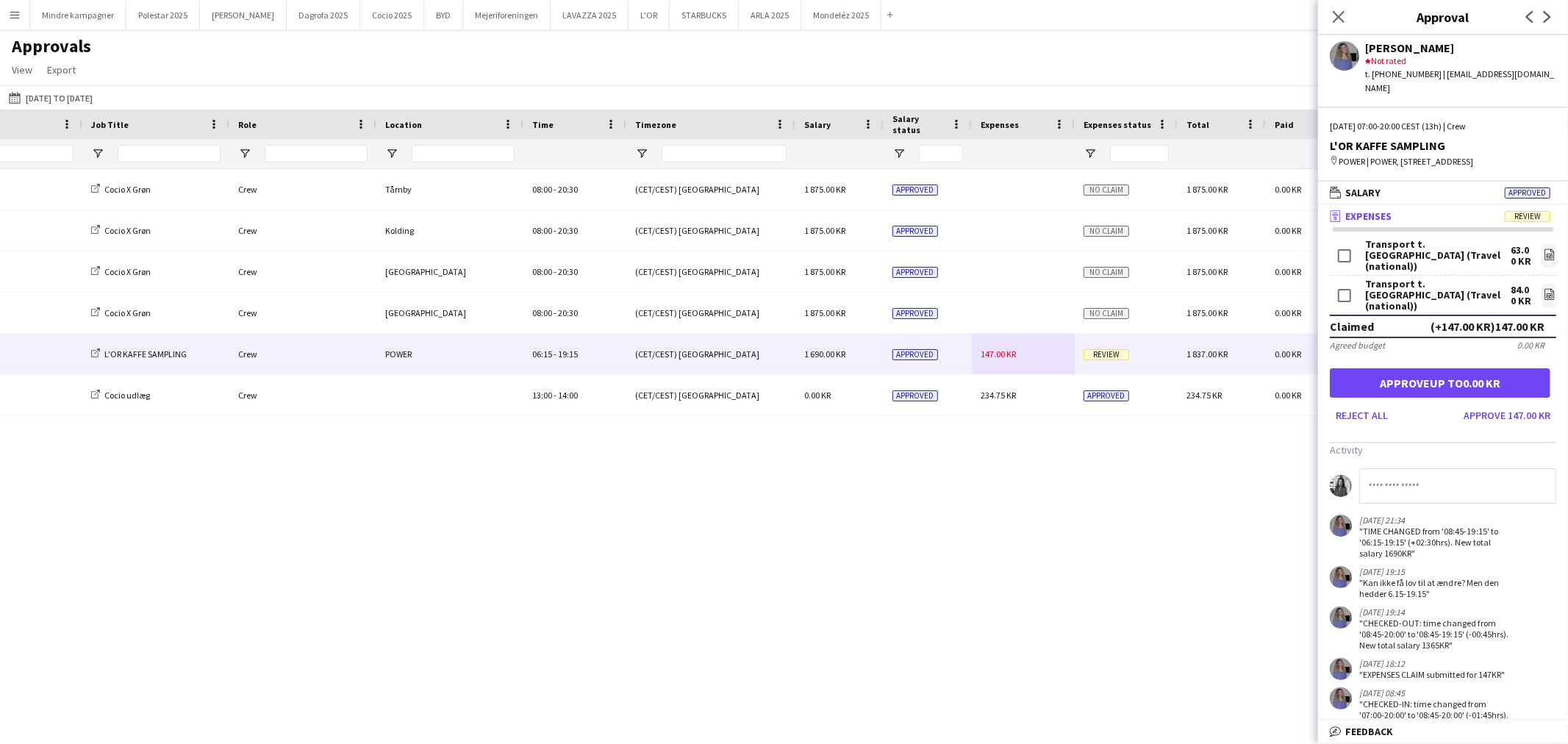
click at [1093, 531] on div "Cocio 2025 Cocio X Grøn Crew Tårnby 08:00 - 20:30 (CET/CEST) Copenhagen 1 875.0…" at bounding box center [784, 438] width 1568 height 536
click at [1341, 23] on icon "Close pop-in" at bounding box center [1338, 16] width 14 height 14
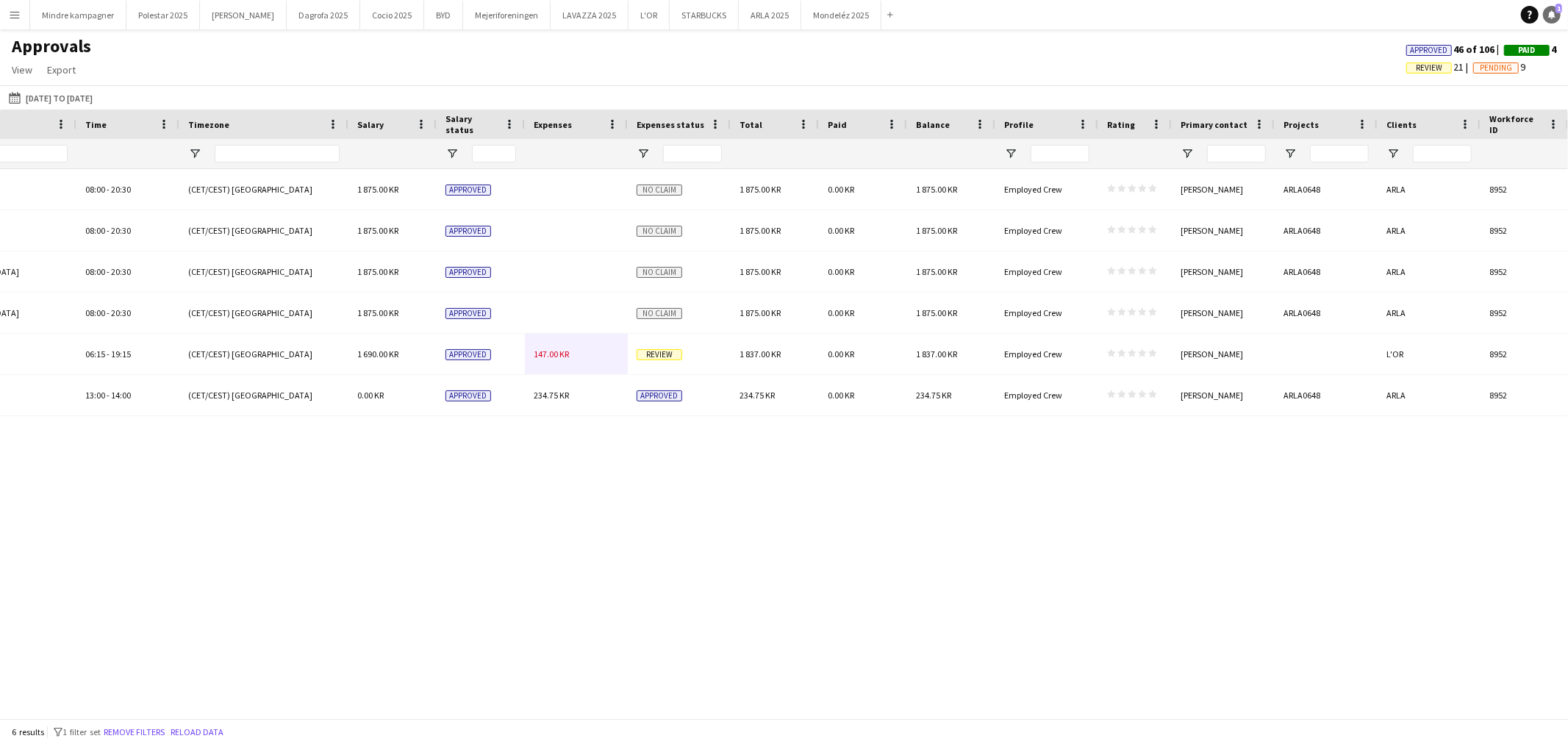
click at [1554, 16] on icon at bounding box center [1552, 14] width 7 height 7
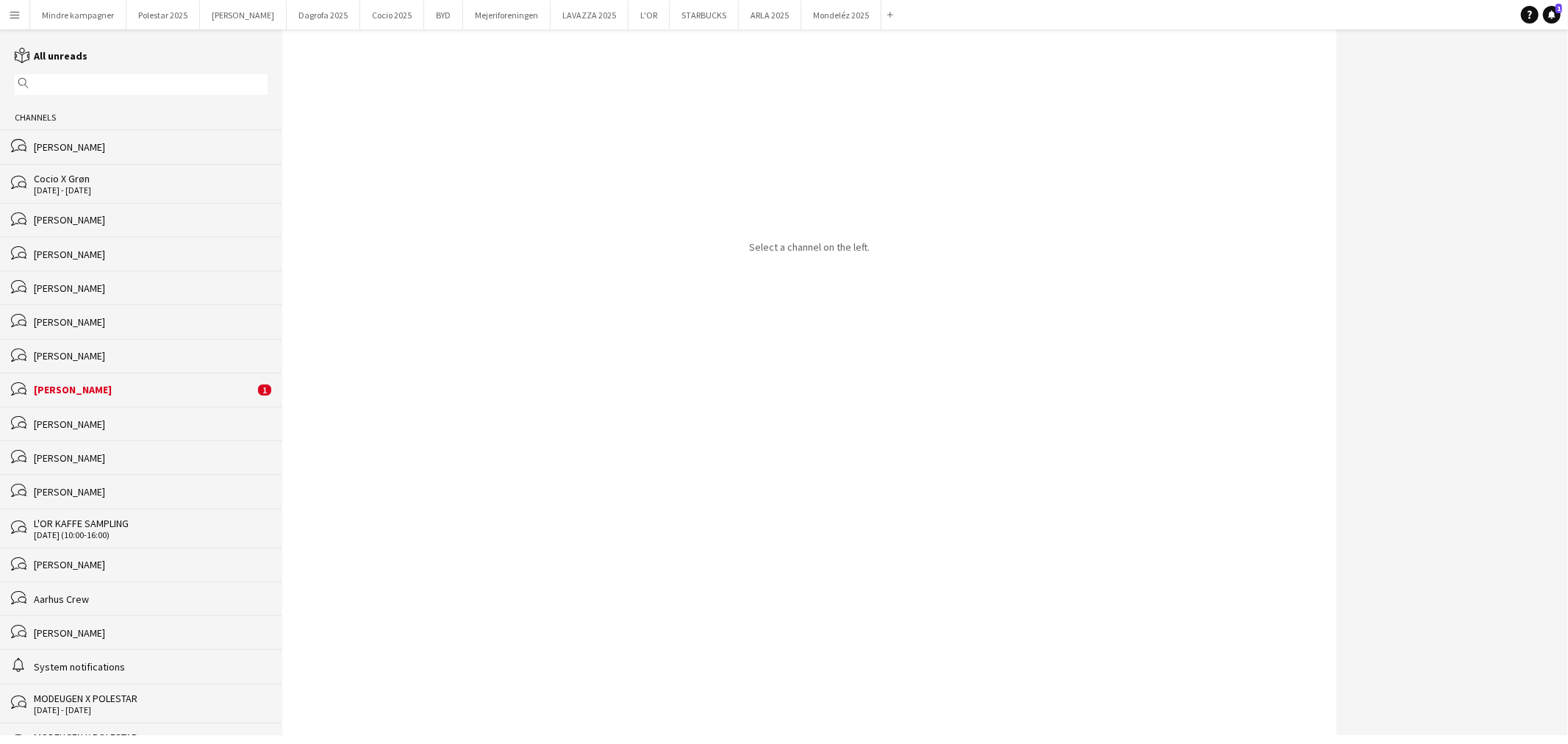
click at [128, 387] on div "[PERSON_NAME]" at bounding box center [143, 389] width 221 height 13
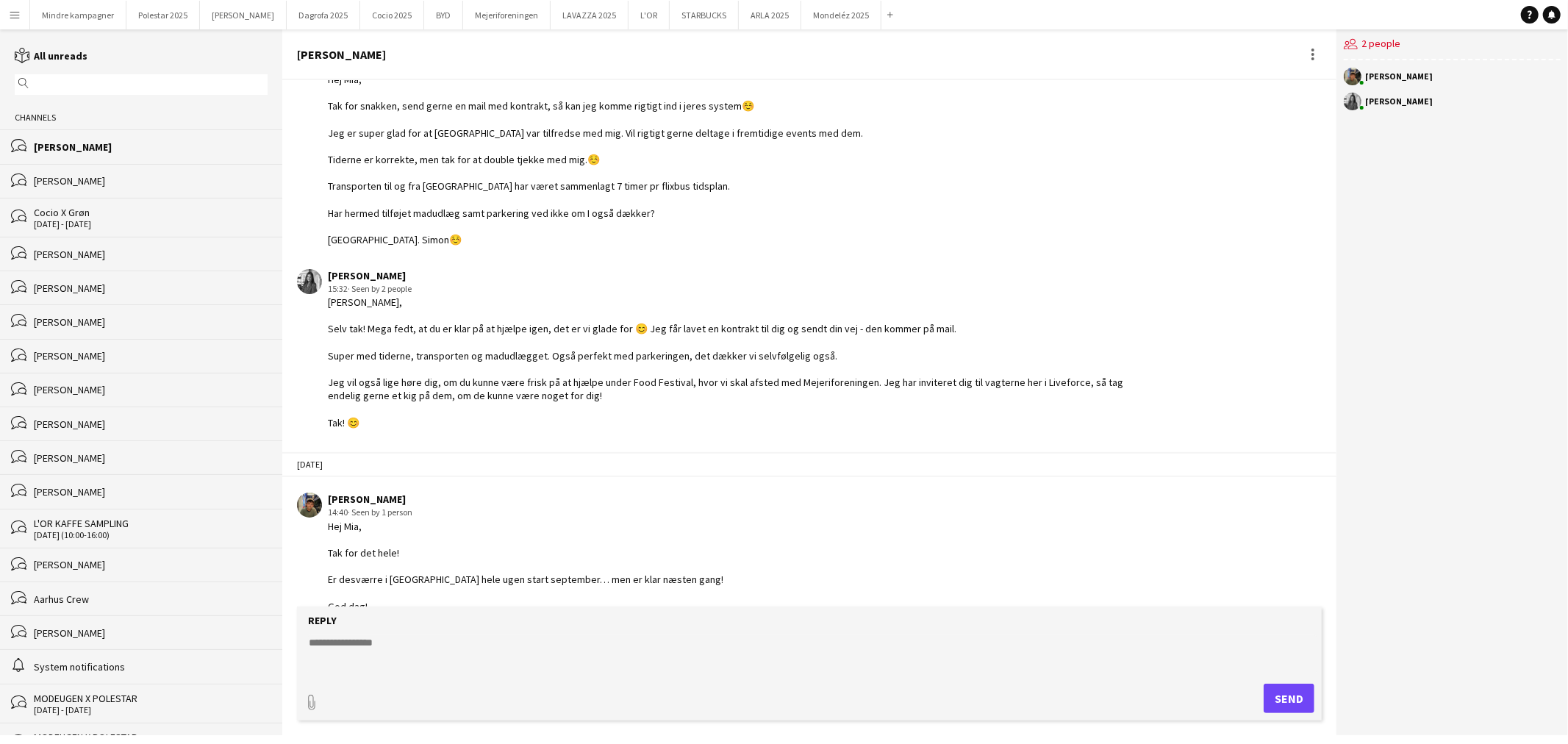
click at [337, 638] on textarea at bounding box center [812, 654] width 1010 height 38
click at [563, 663] on textarea "**********" at bounding box center [812, 654] width 1010 height 38
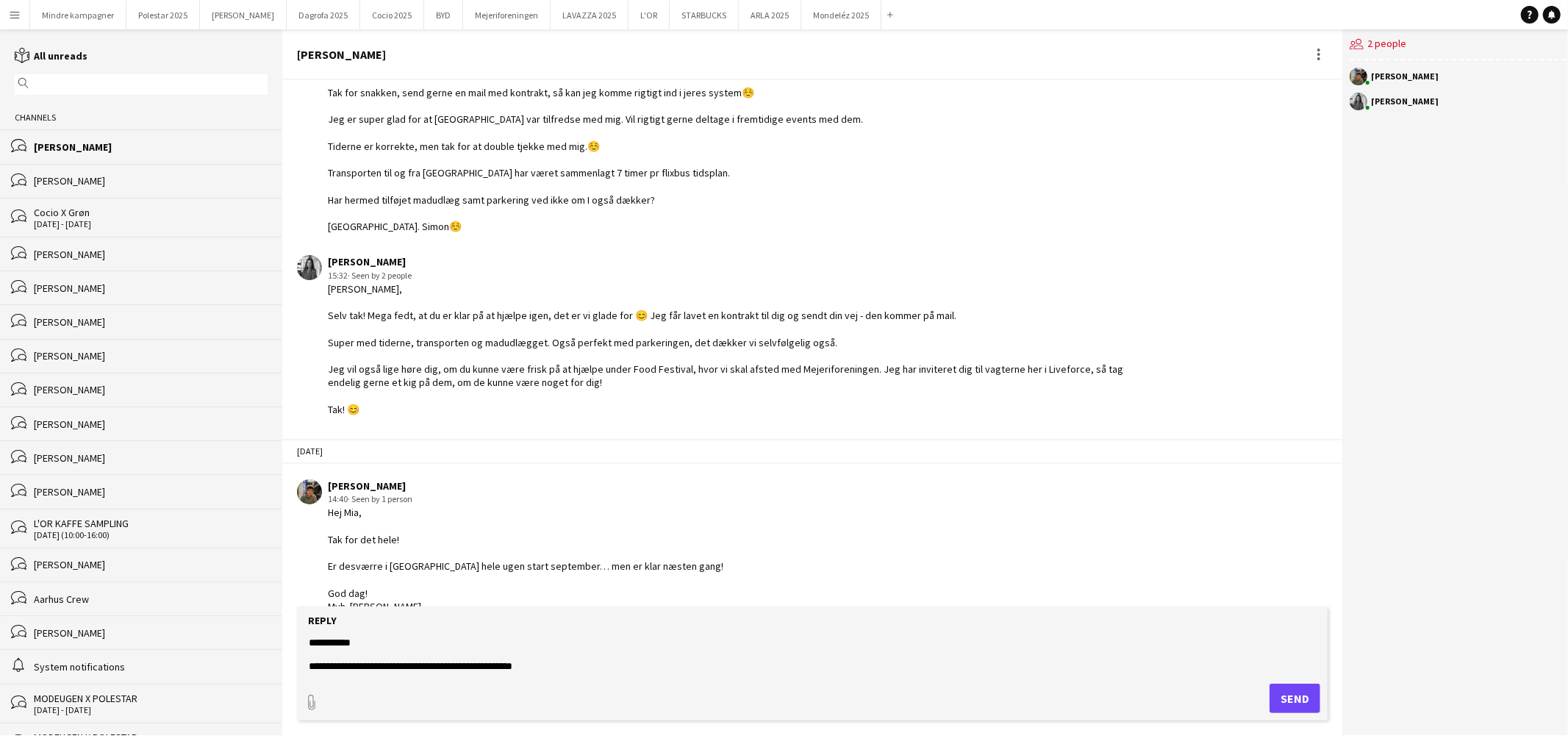
scroll to position [22, 0]
type textarea "**********"
click at [1289, 700] on button "Send" at bounding box center [1295, 698] width 50 height 30
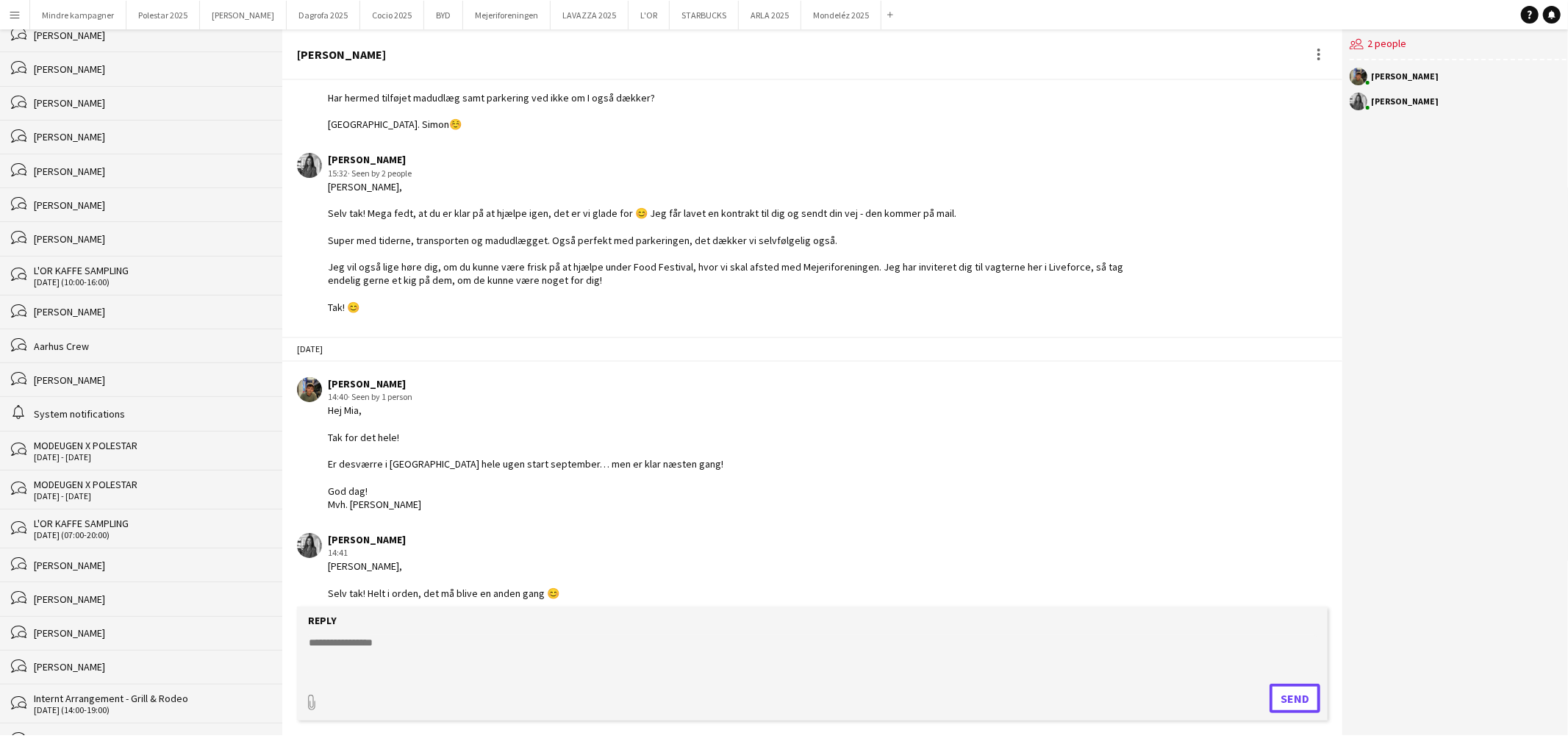
scroll to position [0, 0]
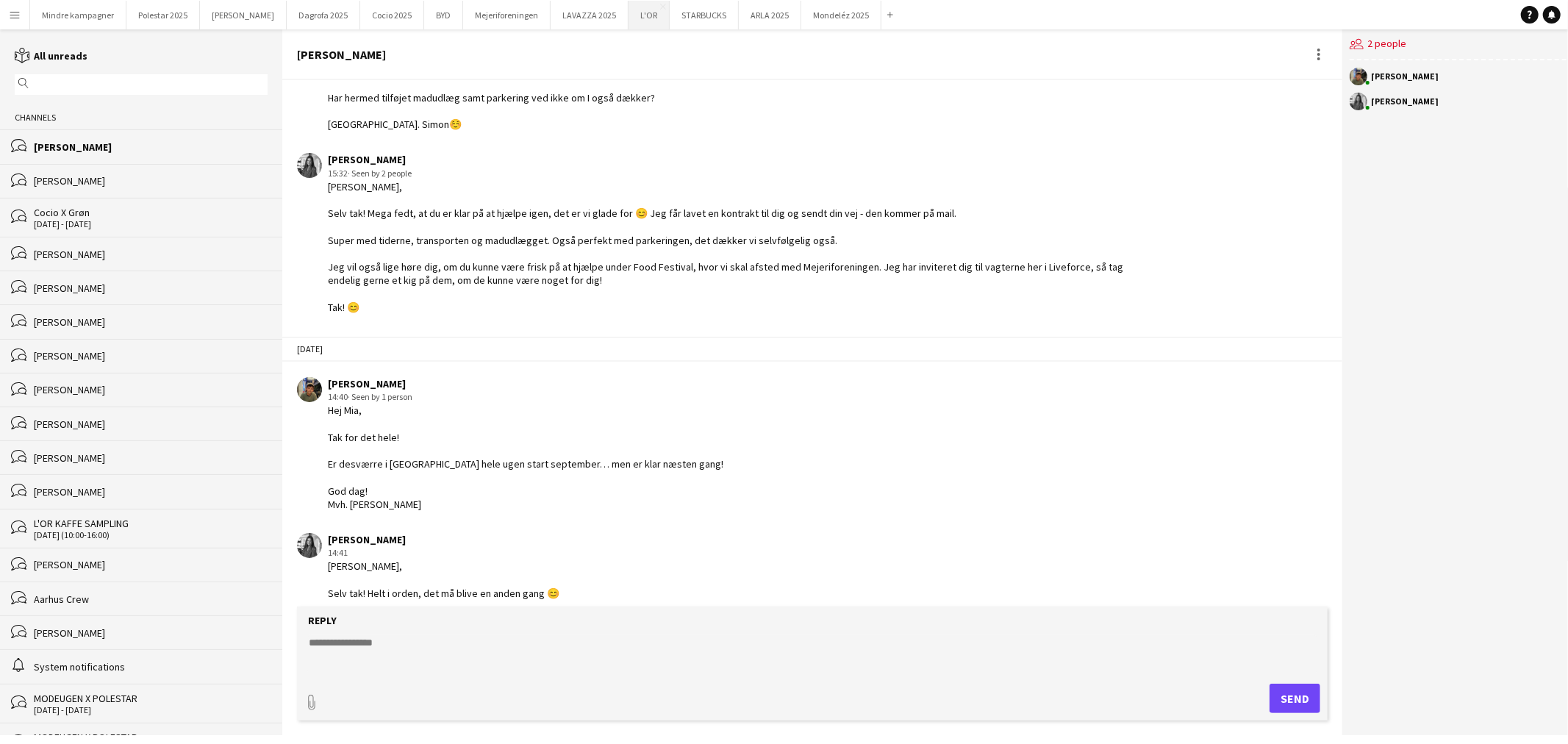
click at [629, 16] on button "L'OR Close" at bounding box center [649, 15] width 41 height 29
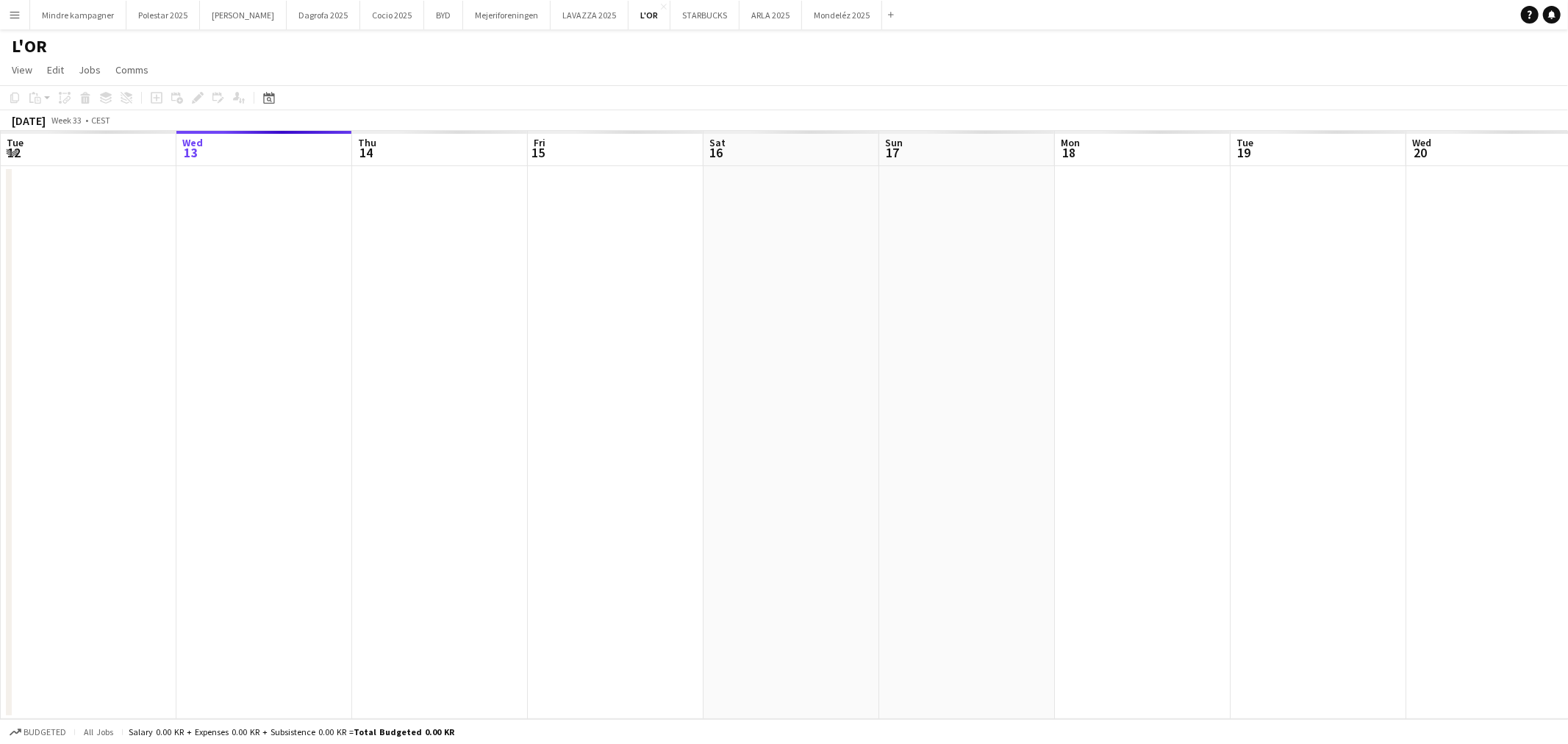
drag, startPoint x: 510, startPoint y: 425, endPoint x: 991, endPoint y: 415, distance: 481.1
click at [862, 417] on app-calendar-viewport "Sun 10 Mon 11 Tue 12 Wed 13 Thu 14 Fri 15 Sat 16 Sun 17 Mon 18 Tue 19 Wed 20 Th…" at bounding box center [784, 426] width 1568 height 588
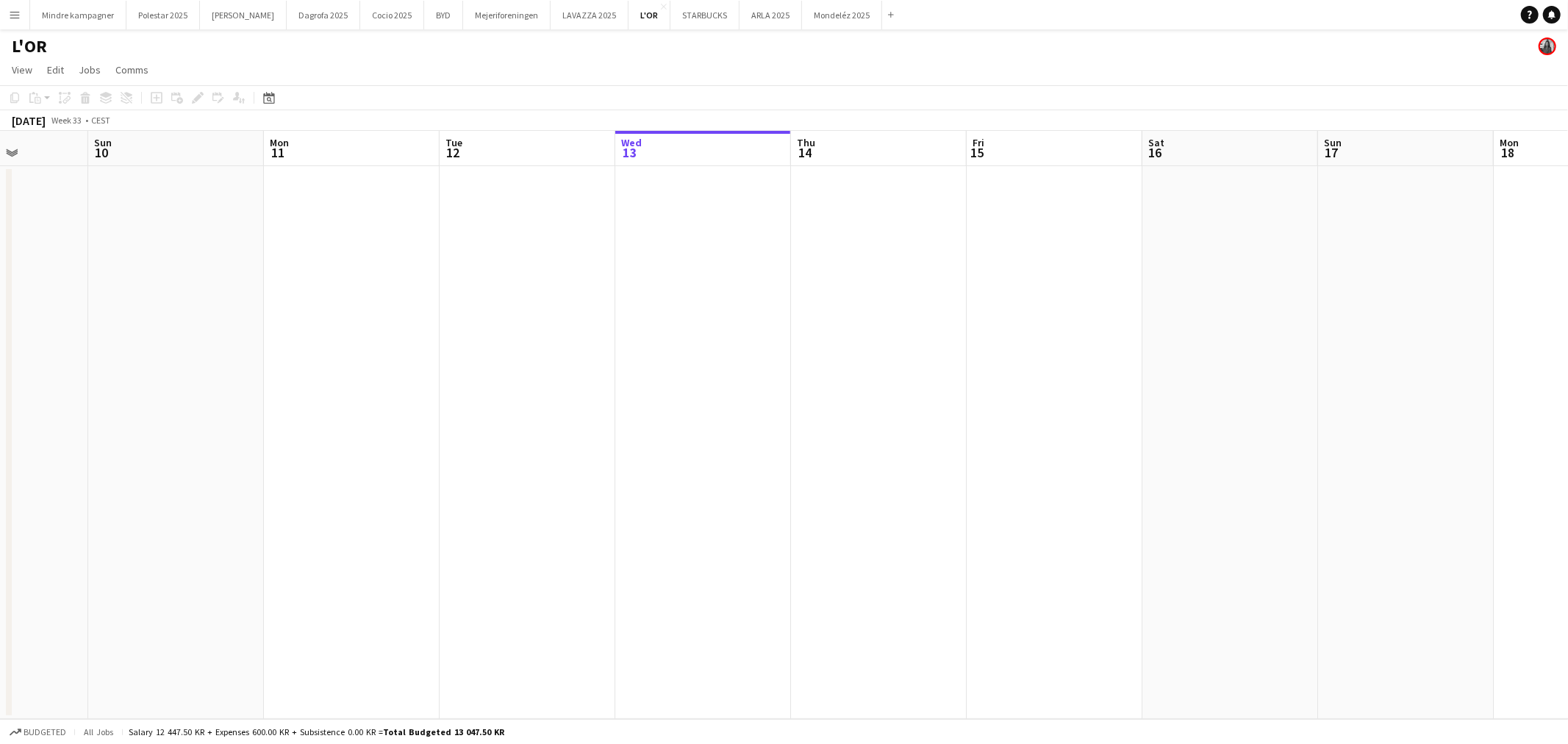
drag, startPoint x: 439, startPoint y: 475, endPoint x: 665, endPoint y: 473, distance: 226.0
click at [813, 445] on app-calendar-viewport "Thu 7 Fri 8 Sat 9 Sun 10 Mon 11 Tue 12 Wed 13 Thu 14 Fri 15 Sat 16 Sun 17 Mon 1…" at bounding box center [784, 426] width 1568 height 588
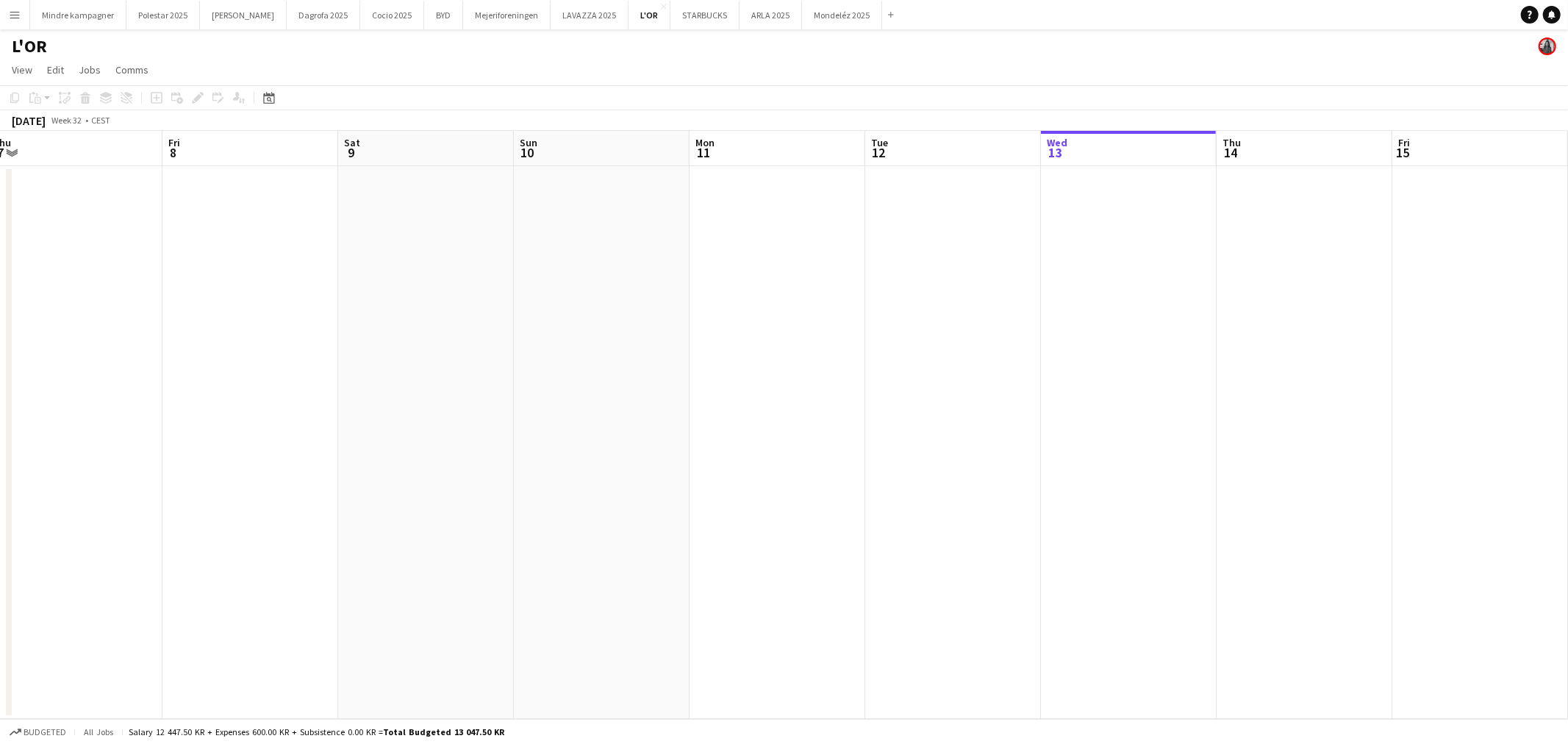
drag, startPoint x: 444, startPoint y: 488, endPoint x: 569, endPoint y: 468, distance: 126.6
click at [1044, 470] on app-calendar-viewport "Tue 5 Wed 6 Thu 7 Fri 8 Sat 9 Sun 10 Mon 11 Tue 12 Wed 13 Thu 14 Fri 15 Sat 16 …" at bounding box center [784, 426] width 1568 height 588
drag, startPoint x: 388, startPoint y: 486, endPoint x: 1045, endPoint y: 489, distance: 657.0
click at [1009, 491] on app-calendar-viewport "Fri 1 2/2 1 Job Sat 2 Sun 3 Mon 4 Tue 5 Wed 6 Thu 7 Fri 8 Sat 9 Sun 10 Mon 11 T…" at bounding box center [784, 426] width 1568 height 588
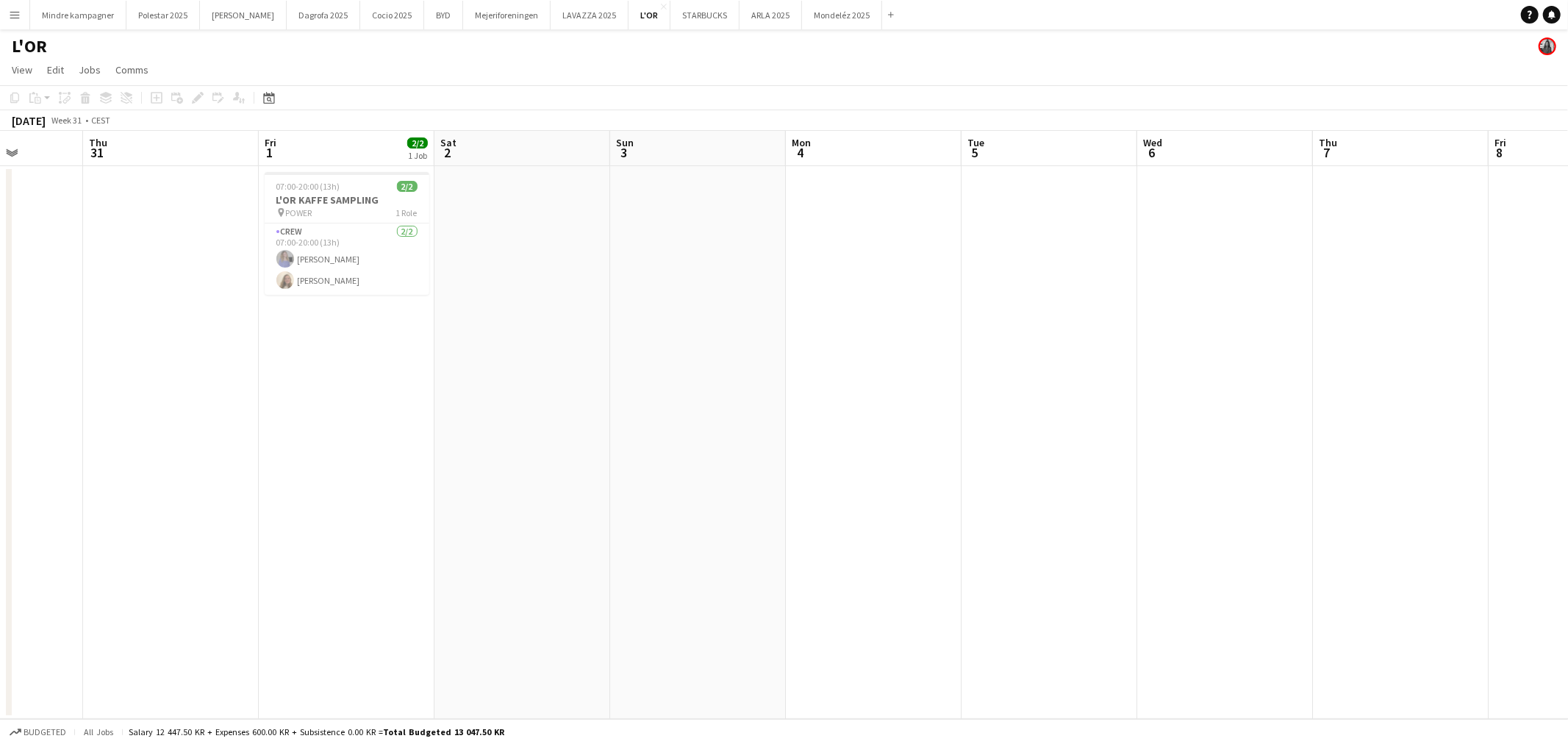
drag, startPoint x: 428, startPoint y: 500, endPoint x: 932, endPoint y: 502, distance: 504.0
click at [900, 502] on app-calendar-viewport "Mon 28 Tue 29 Wed 30 Thu 31 Fri 1 2/2 1 Job Sat 2 Sun 3 Mon 4 Tue 5 Wed 6 Thu 7…" at bounding box center [784, 426] width 1568 height 588
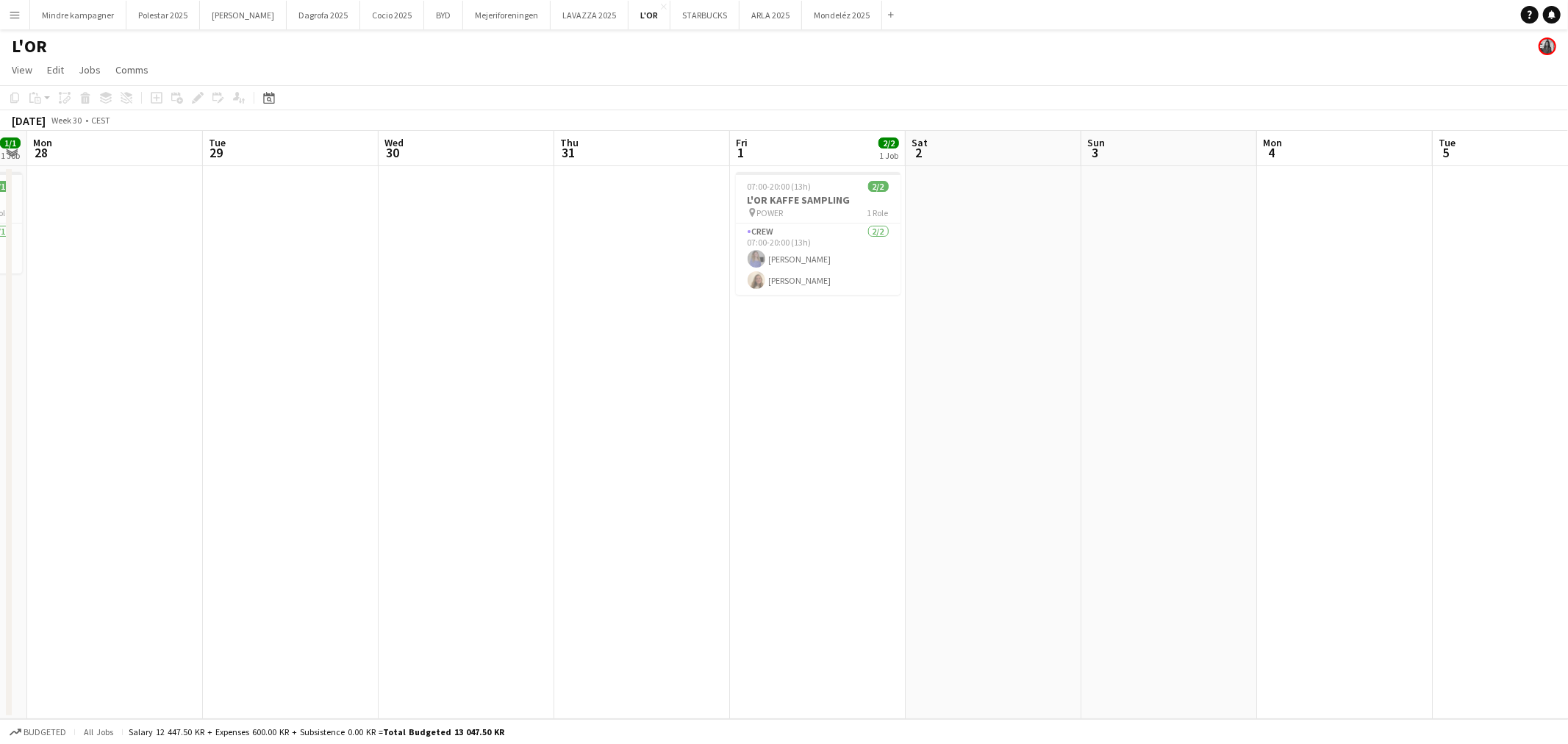
click at [4, 13] on button "Menu" at bounding box center [15, 15] width 30 height 30
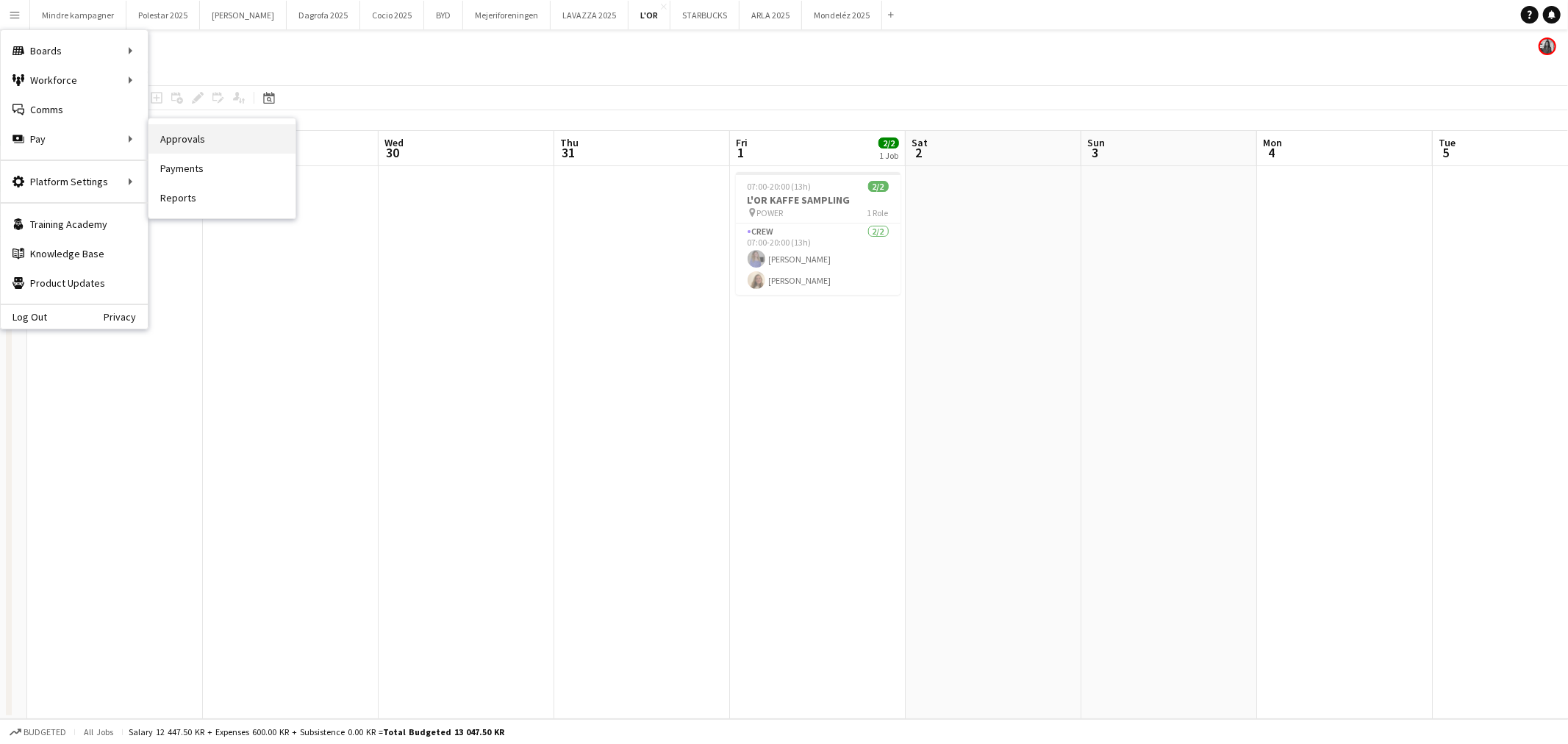
click at [202, 138] on link "Approvals" at bounding box center [223, 139] width 147 height 30
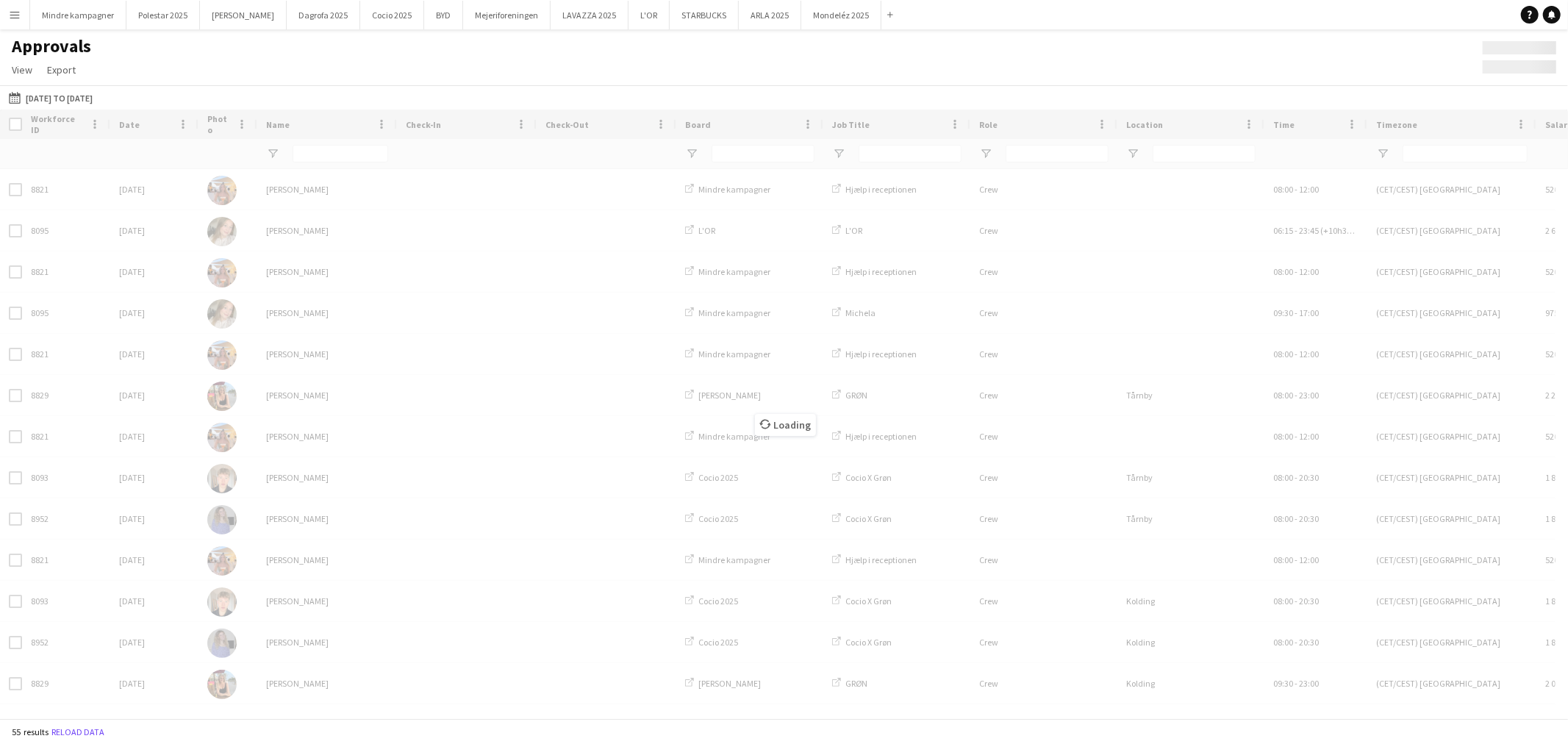
type input "******"
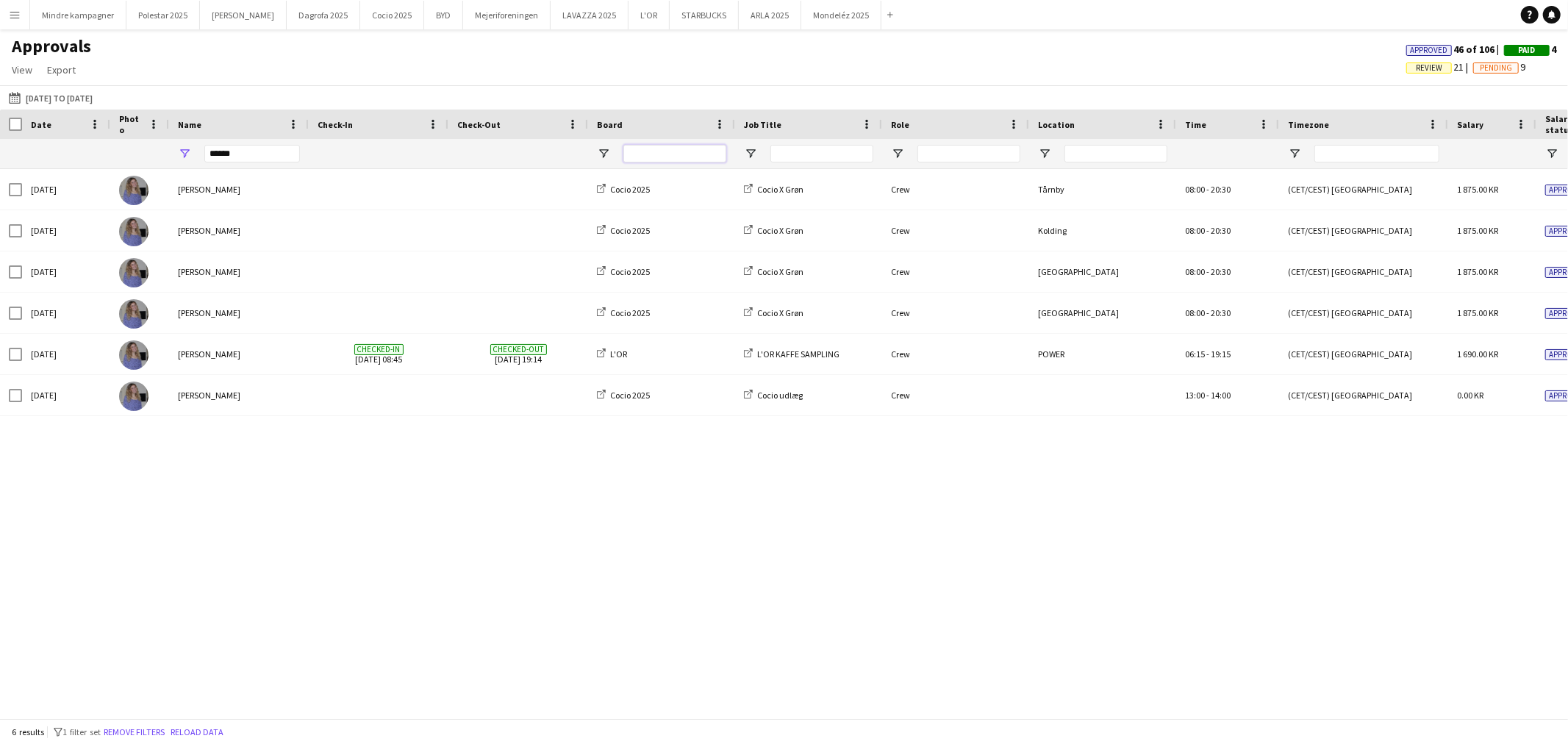
click at [677, 155] on input "Board Filter Input" at bounding box center [675, 154] width 103 height 18
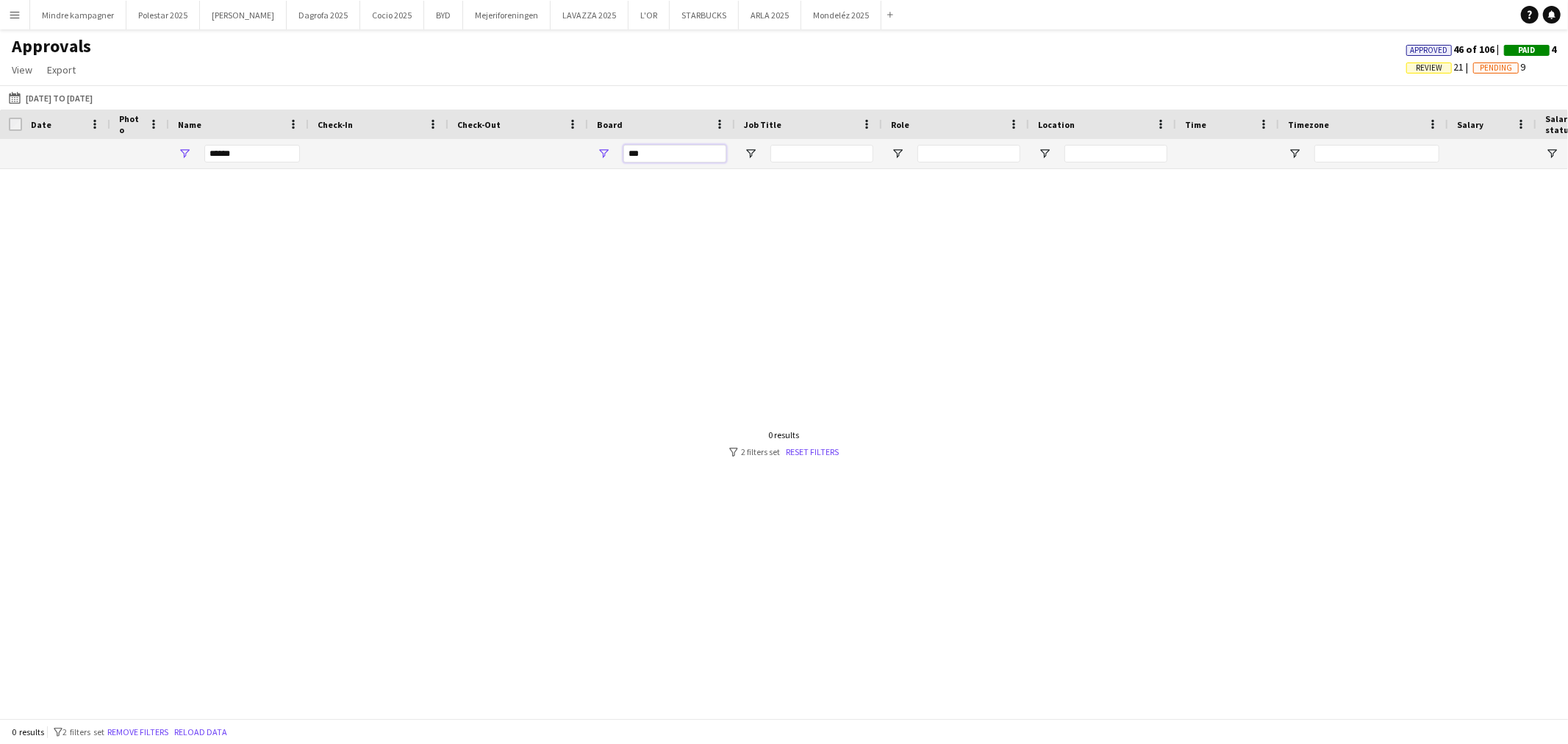
type input "***"
click at [239, 147] on input "******" at bounding box center [252, 154] width 96 height 18
click at [657, 158] on input "***" at bounding box center [675, 154] width 103 height 18
type input "*"
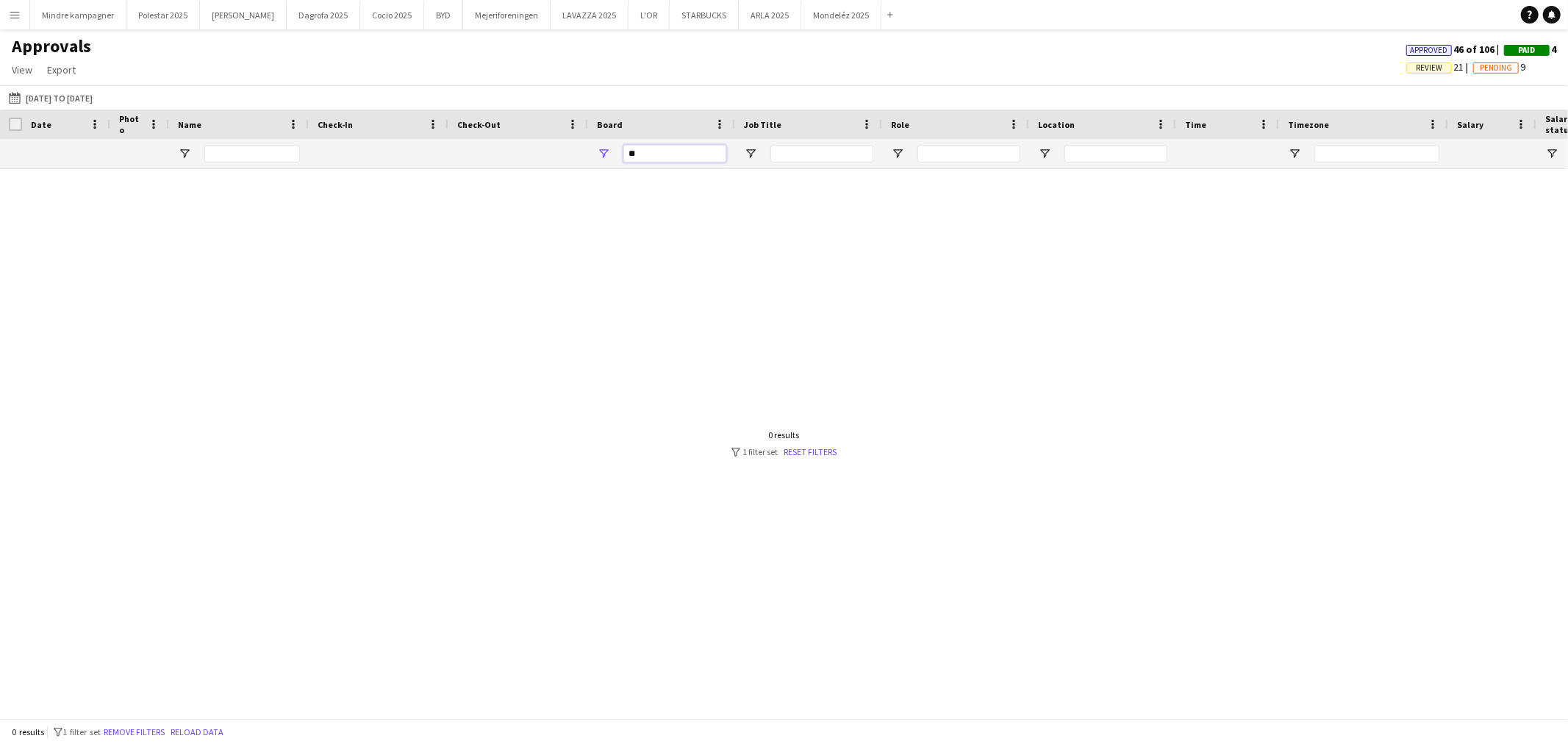
type input "*"
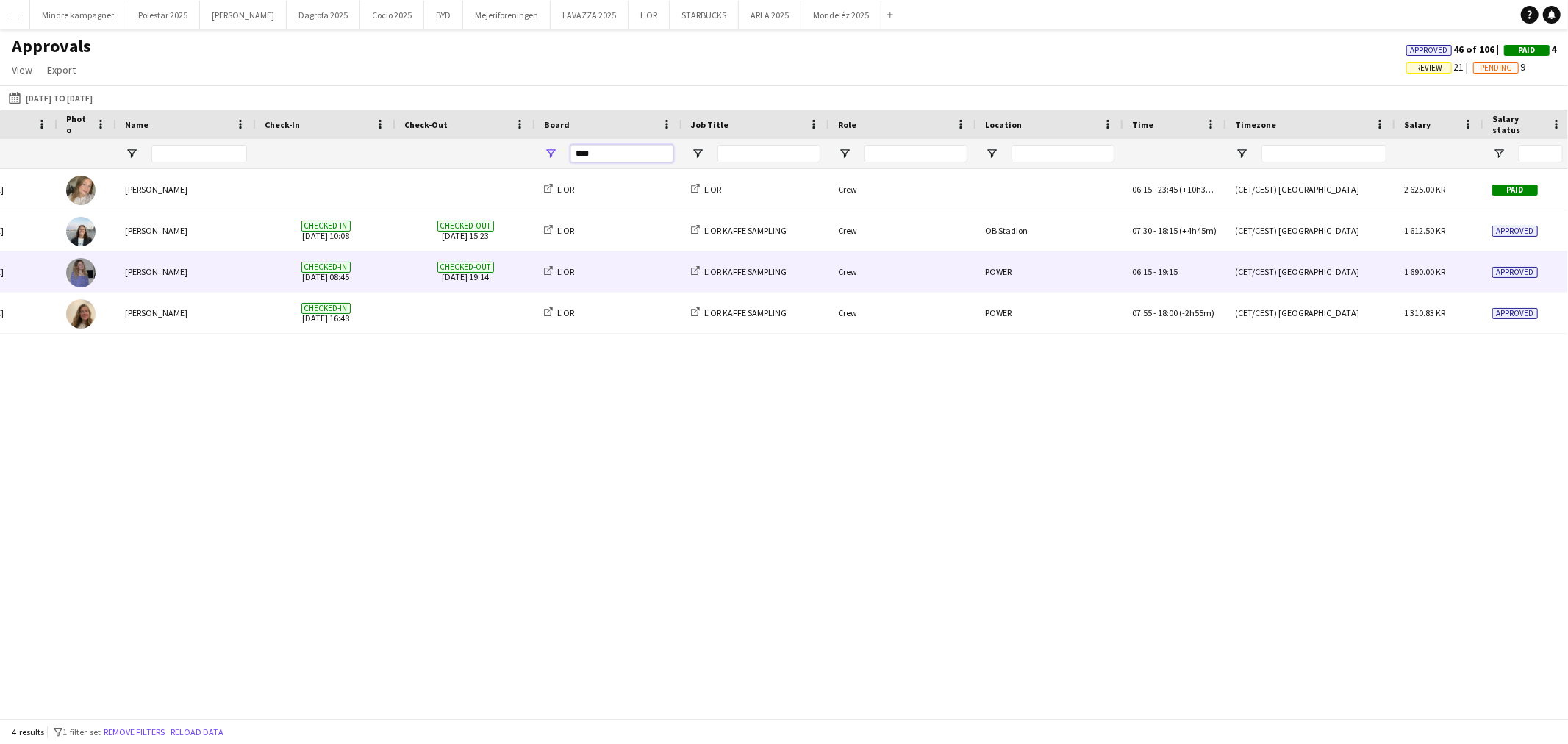
scroll to position [0, 82]
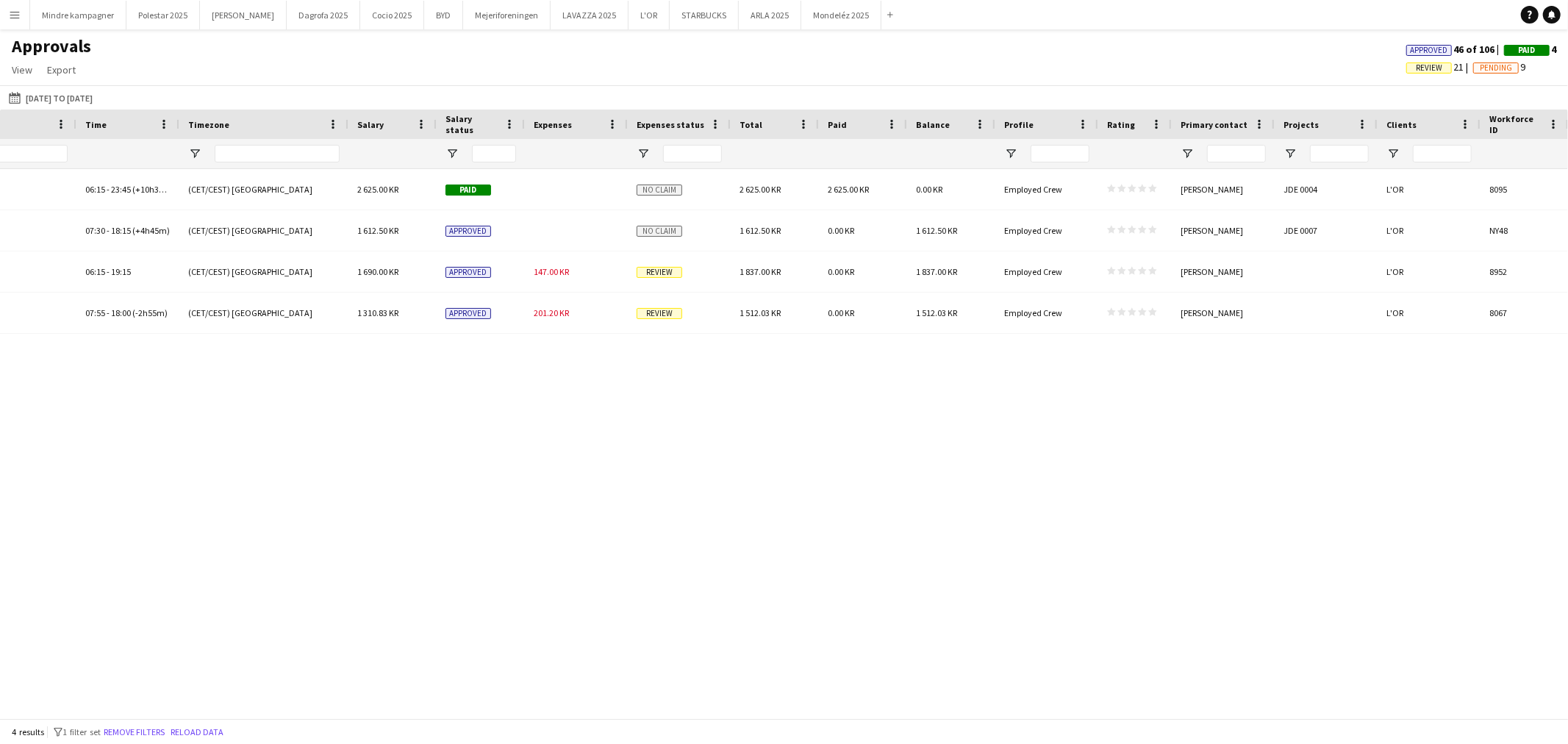
type input "****"
click at [16, 10] on app-icon "Menu" at bounding box center [14, 14] width 12 height 12
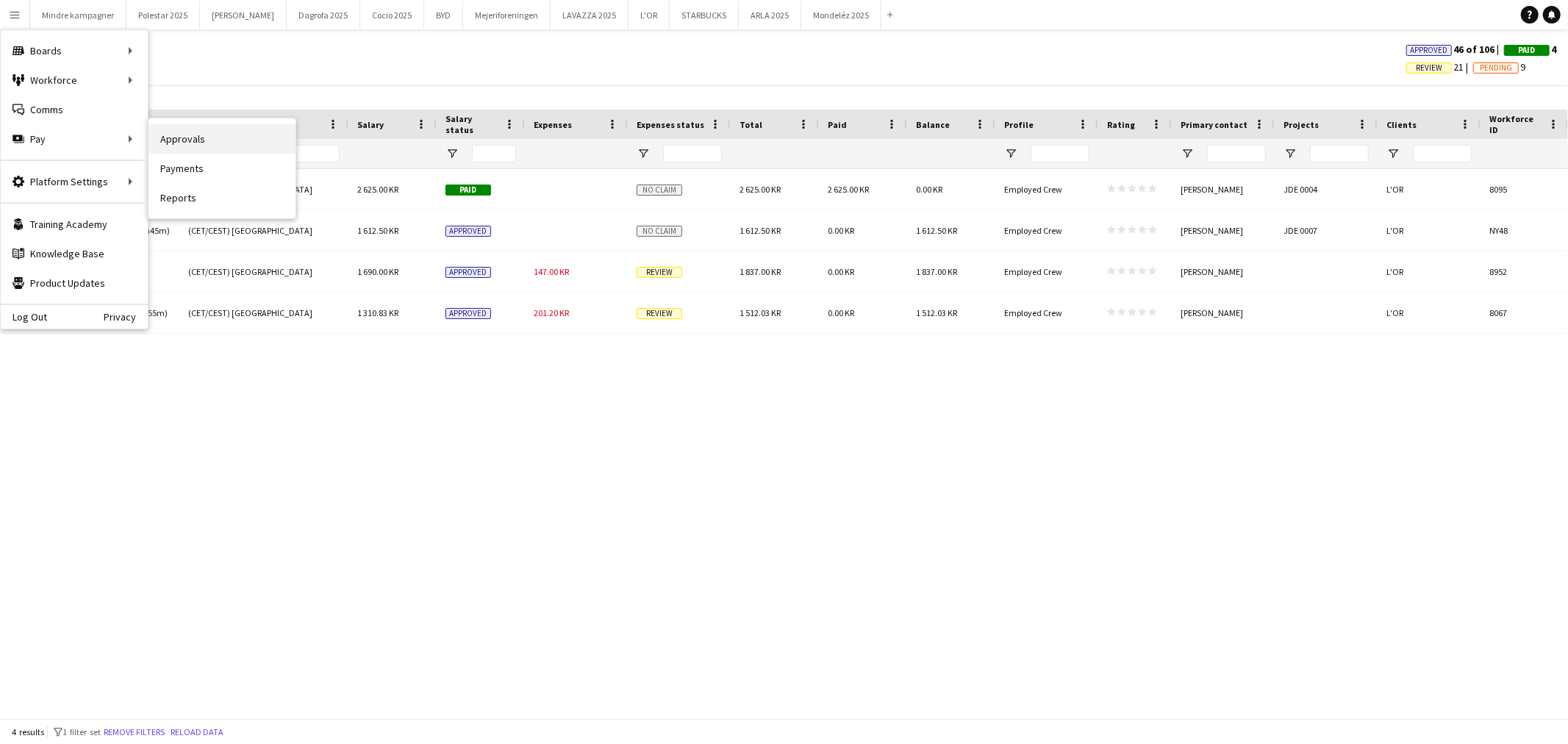
click at [182, 135] on link "Approvals" at bounding box center [223, 139] width 147 height 30
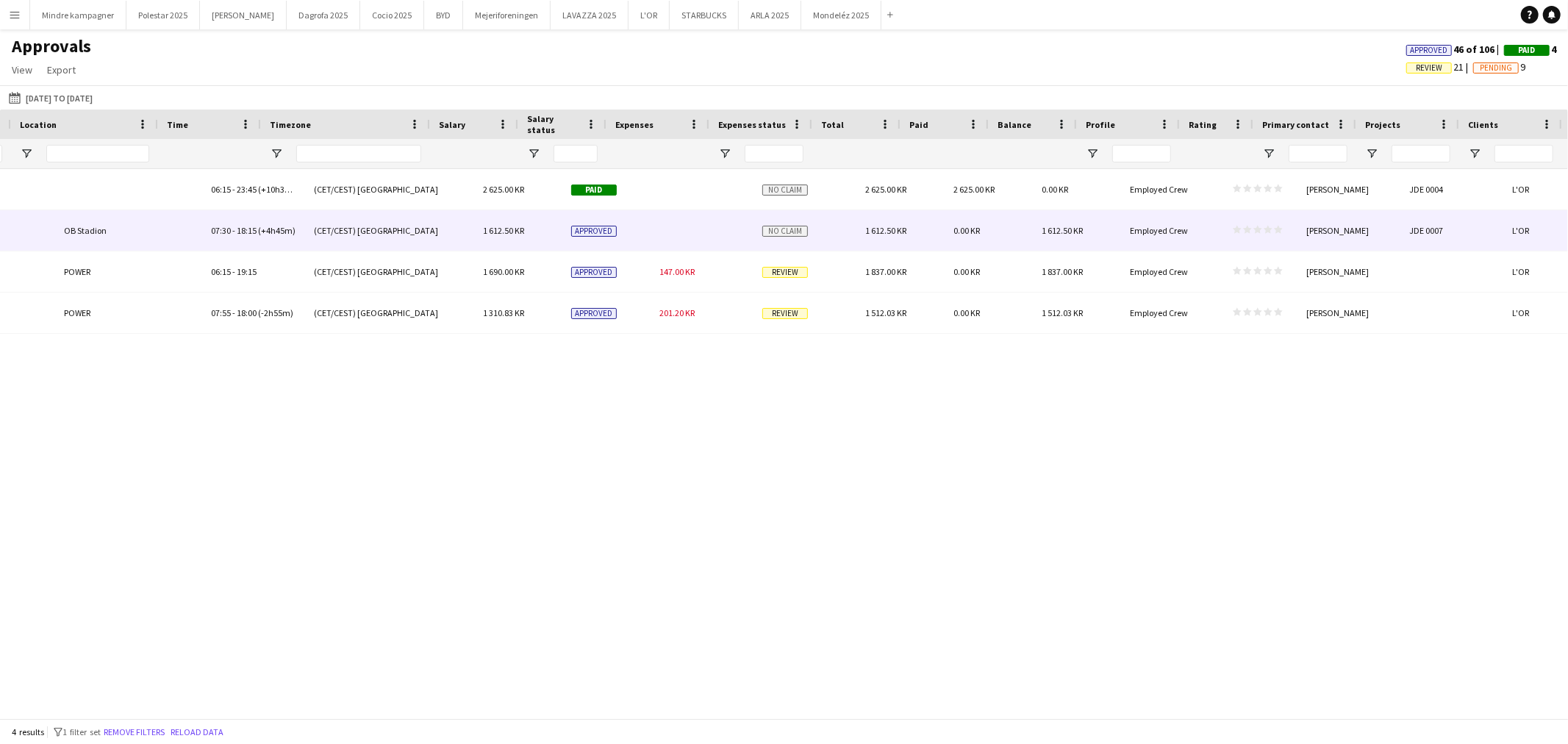
scroll to position [0, 877]
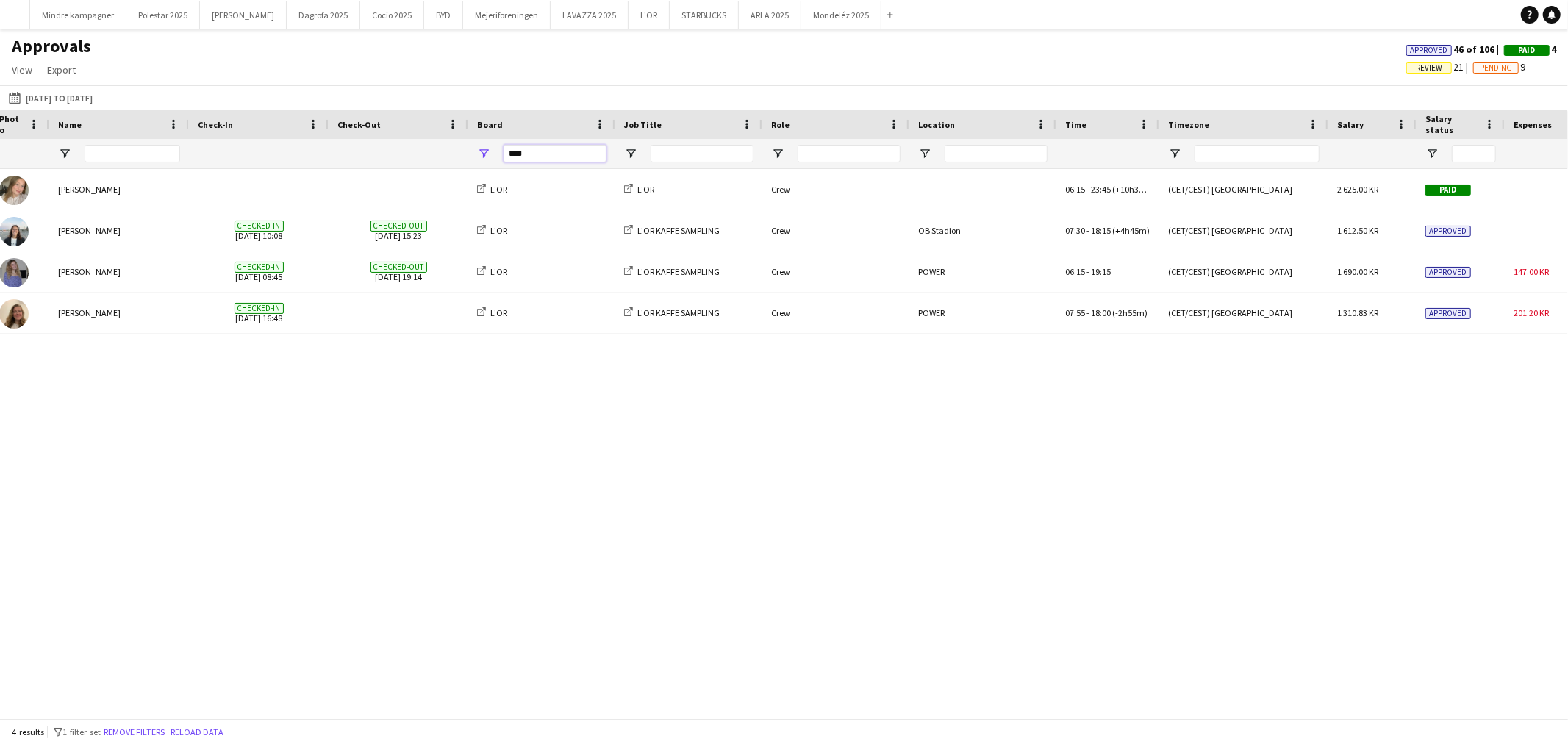
click at [544, 156] on input "****" at bounding box center [555, 154] width 103 height 18
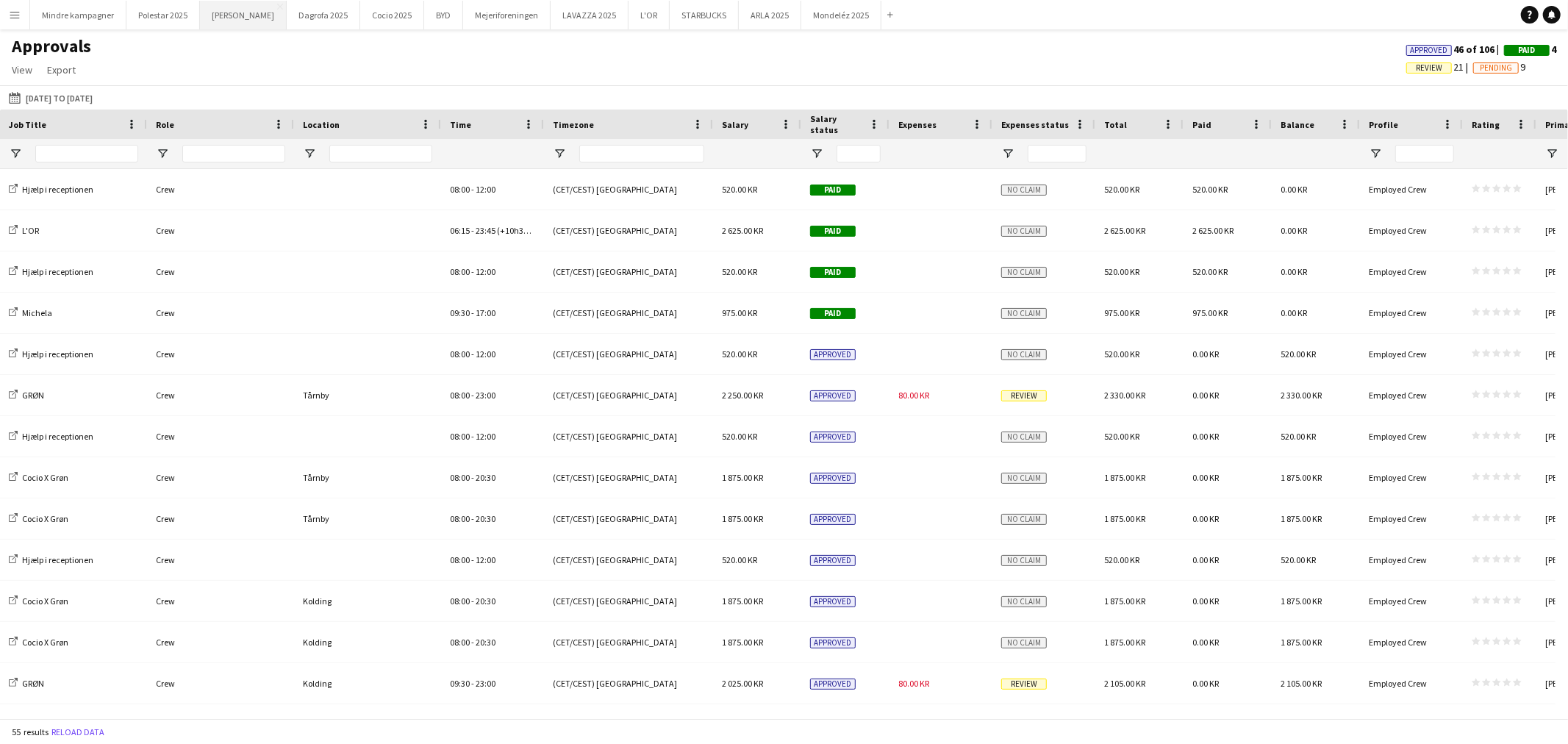
click at [218, 13] on button "Merrild Close" at bounding box center [243, 15] width 87 height 29
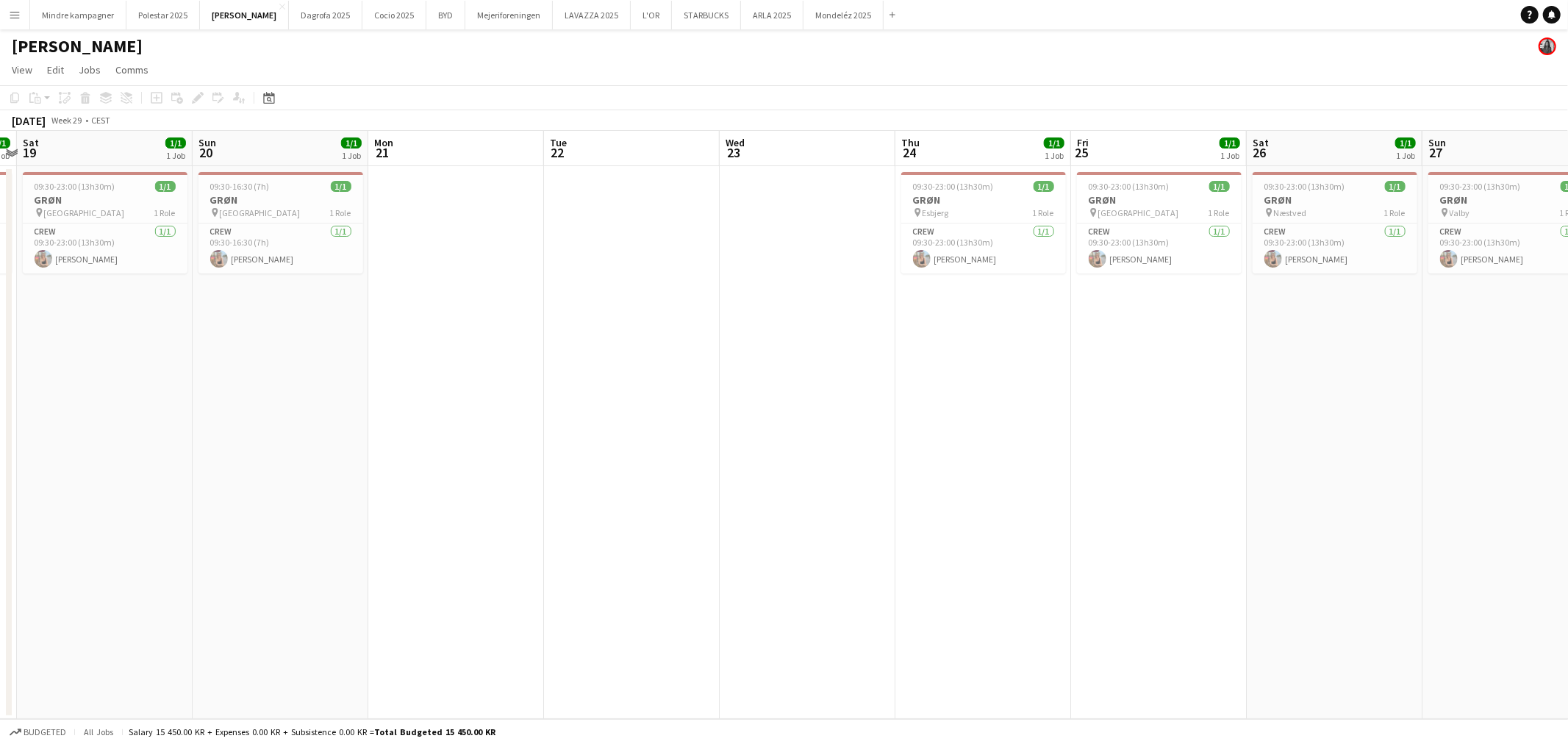
drag, startPoint x: 516, startPoint y: 358, endPoint x: 715, endPoint y: 372, distance: 199.5
click at [694, 372] on app-calendar-viewport "Wed 16 Thu 17 1/1 1 Job Fri 18 1/1 1 Job Sat 19 1/1 1 Job Sun 20 1/1 1 Job Mon …" at bounding box center [784, 426] width 1568 height 588
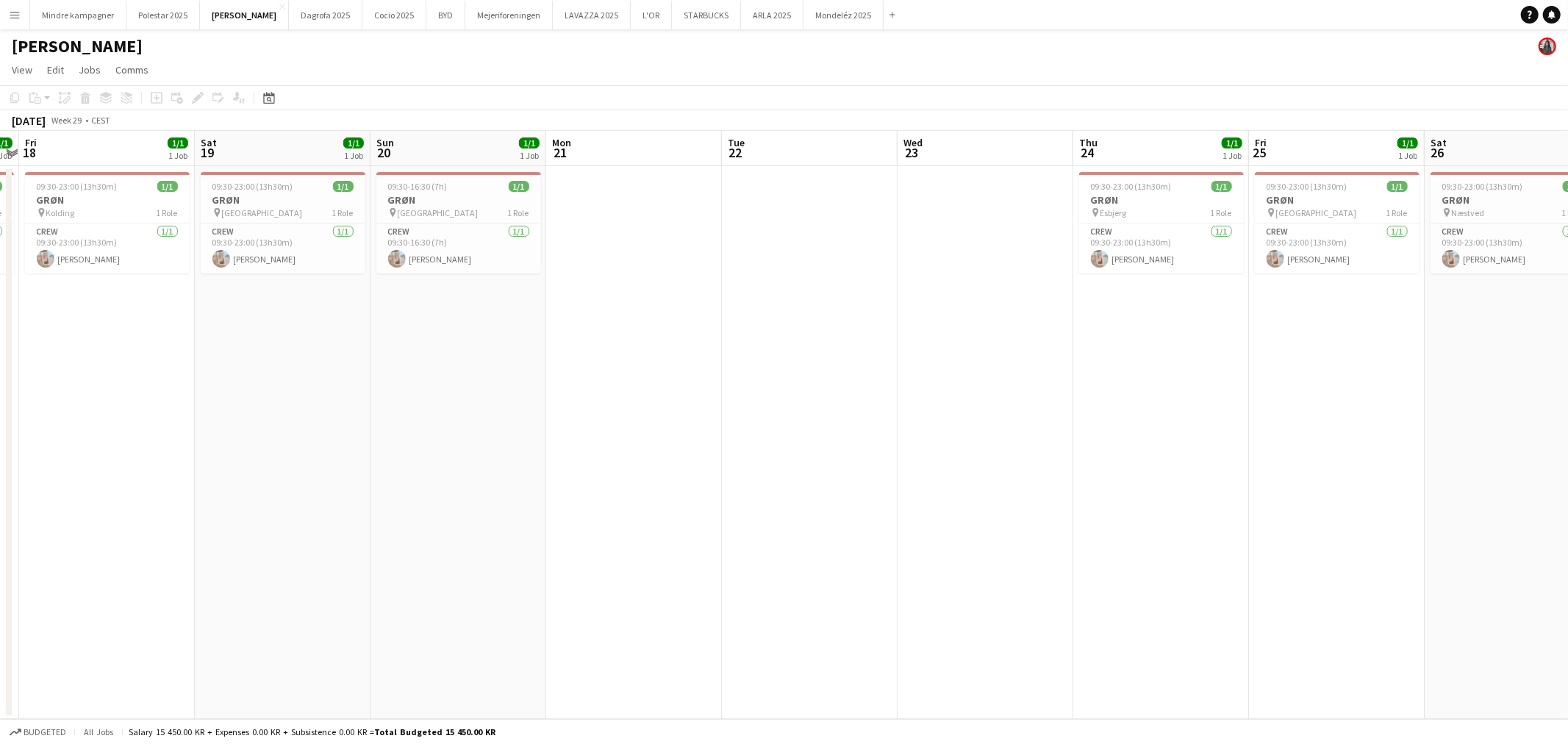
drag, startPoint x: 540, startPoint y: 385, endPoint x: 858, endPoint y: 405, distance: 318.6
click at [802, 400] on app-calendar-viewport "Tue 15 Wed 16 Thu 17 1/1 1 Job Fri 18 1/1 1 Job Sat 19 1/1 1 Job Sun 20 1/1 1 J…" at bounding box center [784, 426] width 1568 height 588
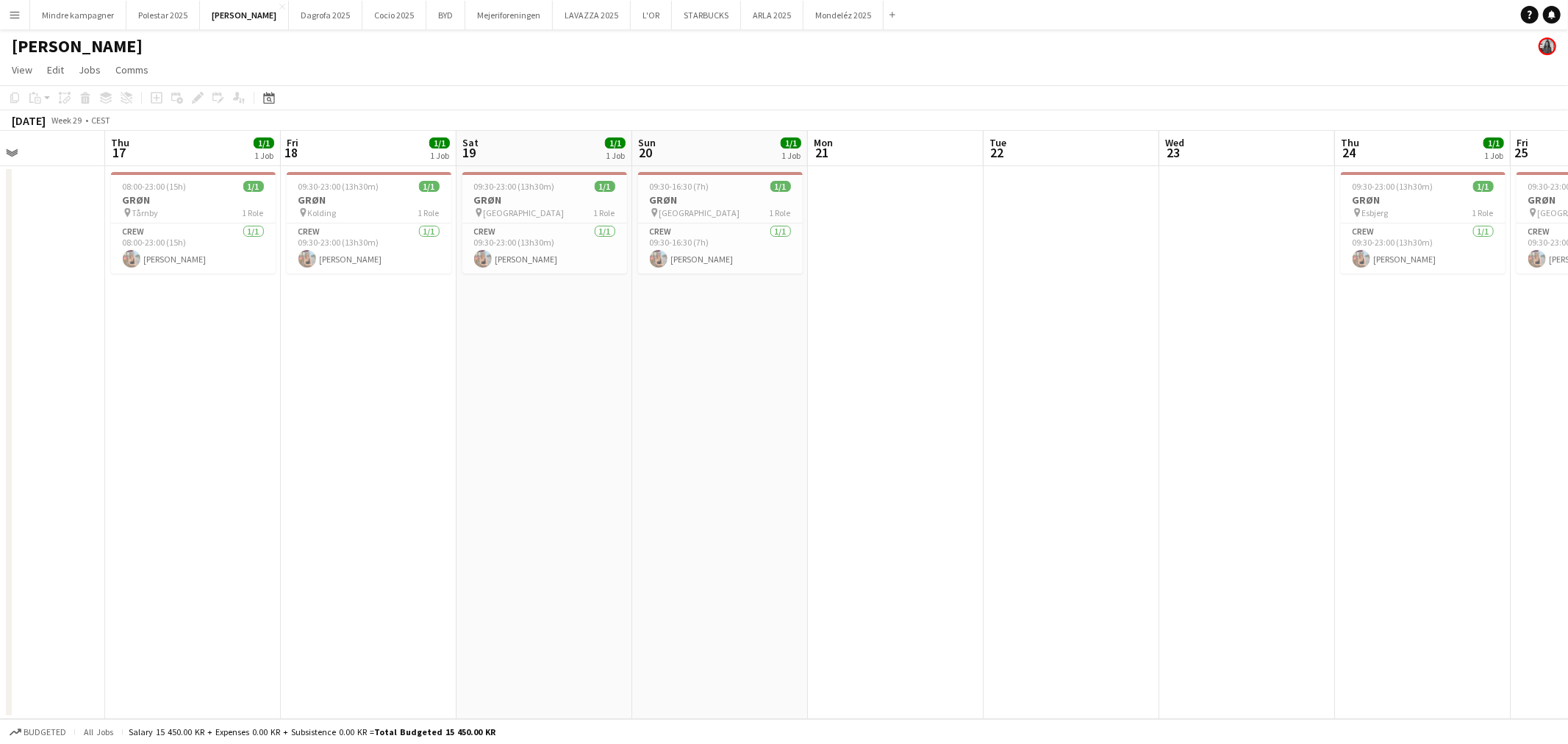
drag, startPoint x: 627, startPoint y: 425, endPoint x: 729, endPoint y: 429, distance: 102.1
click at [724, 429] on app-calendar-viewport "Mon 14 Tue 15 Wed 16 Thu 17 1/1 1 Job Fri 18 1/1 1 Job Sat 19 1/1 1 Job Sun 20 …" at bounding box center [784, 426] width 1568 height 588
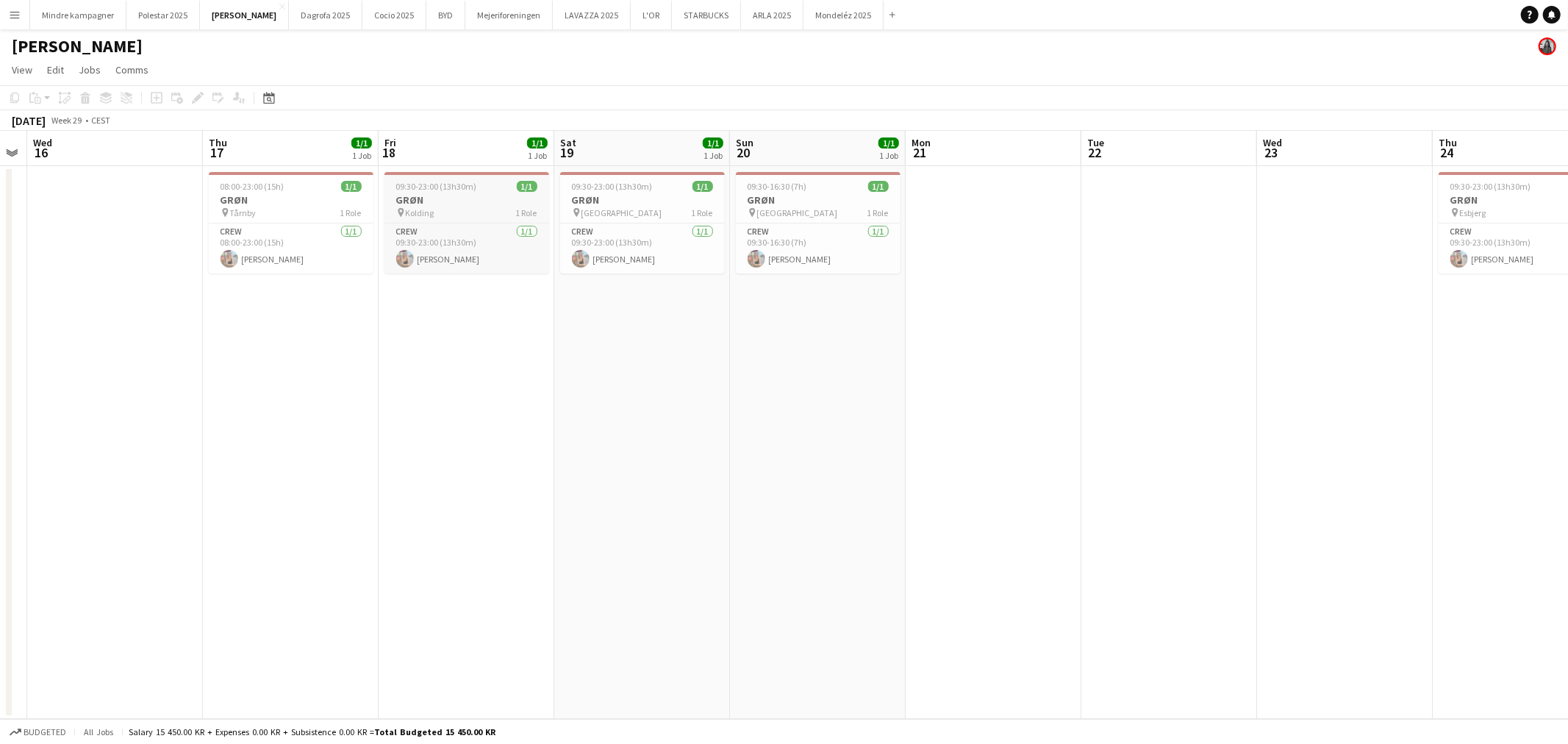
click at [439, 203] on h3 "GRØN" at bounding box center [466, 200] width 165 height 13
click at [196, 94] on icon "Edit" at bounding box center [197, 98] width 12 height 12
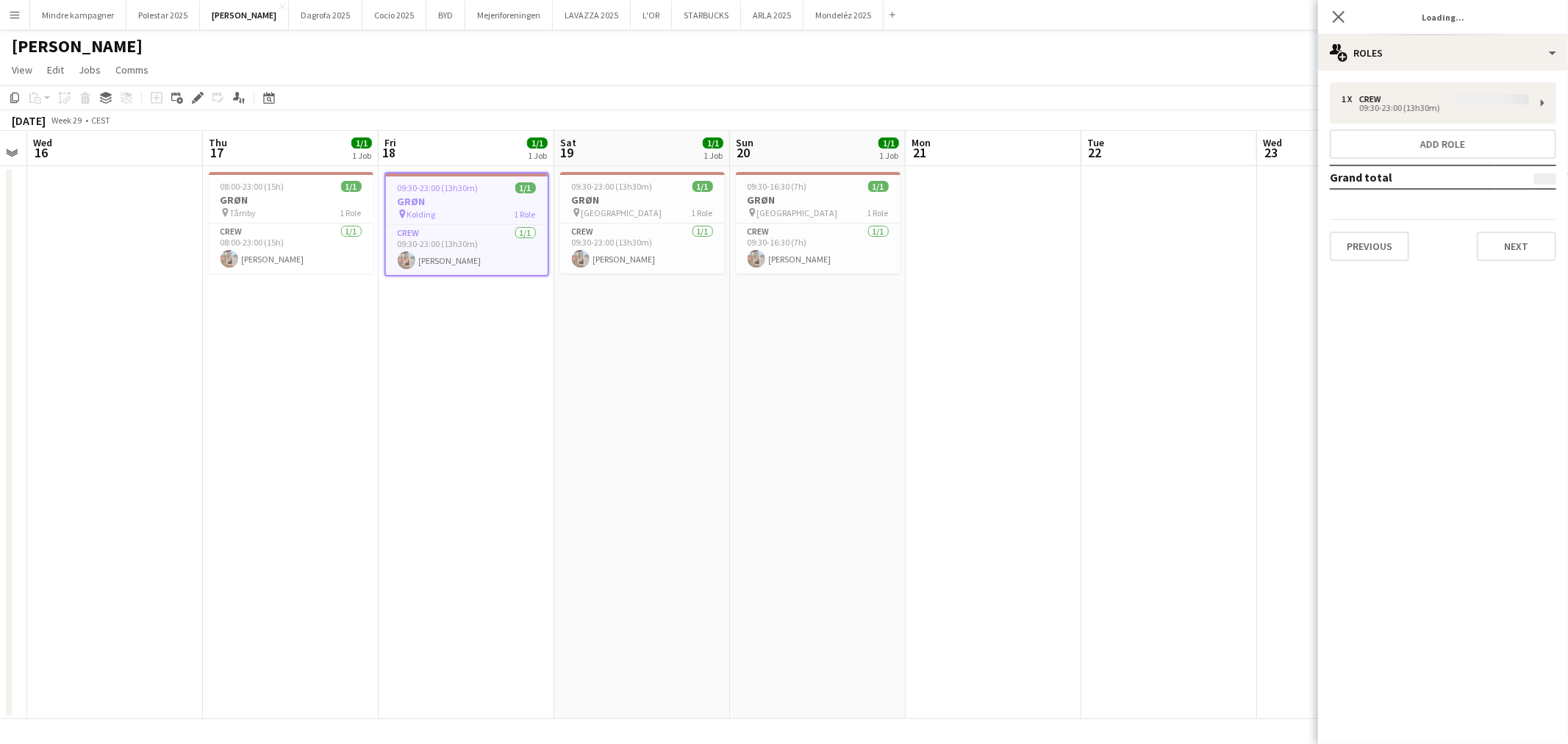
click at [1439, 91] on div "1 x Crew 09:30-23:00 (13h30m) Add role Grand total Previous Next" at bounding box center [1443, 171] width 250 height 179
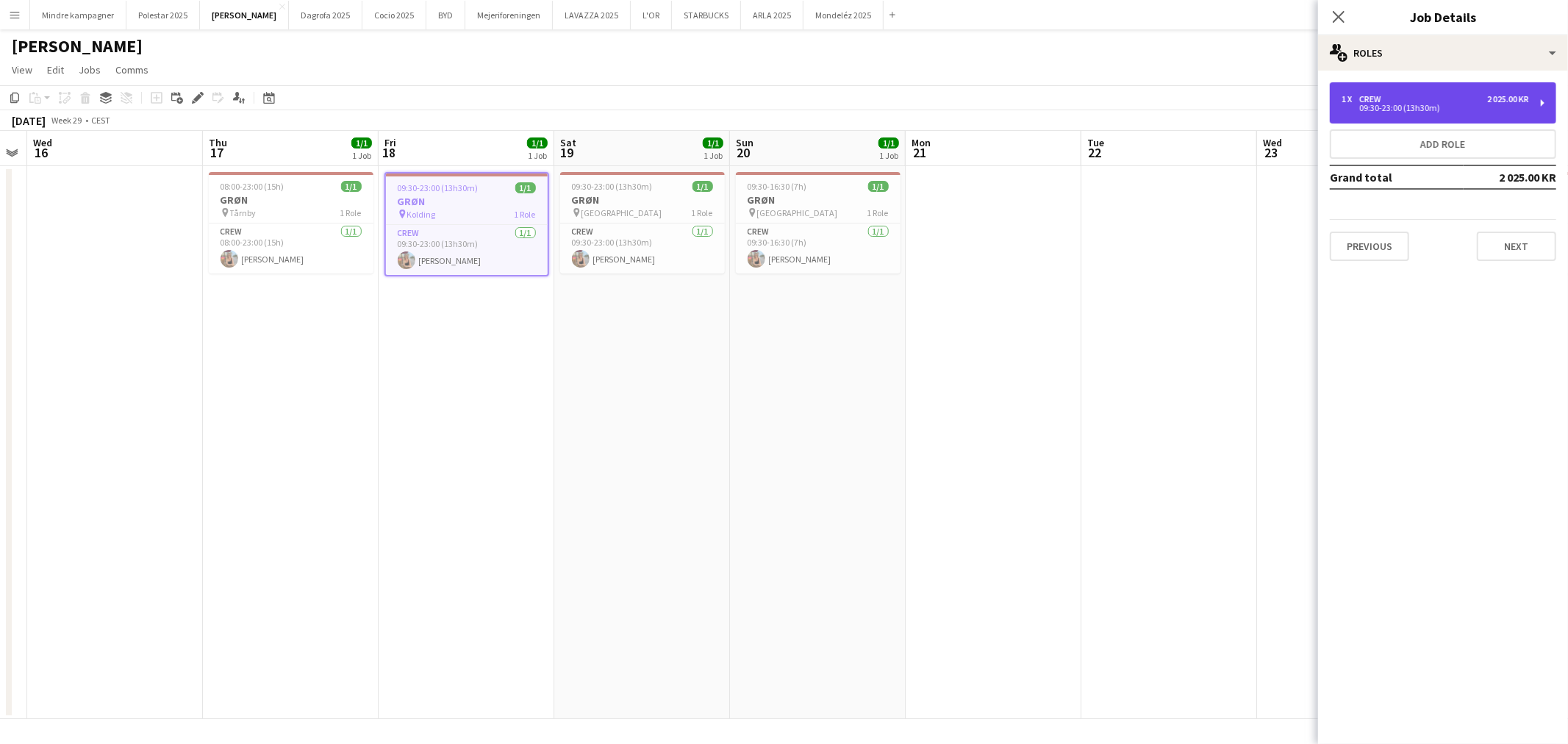
click at [1445, 108] on div "09:30-23:00 (13h30m)" at bounding box center [1435, 108] width 187 height 7
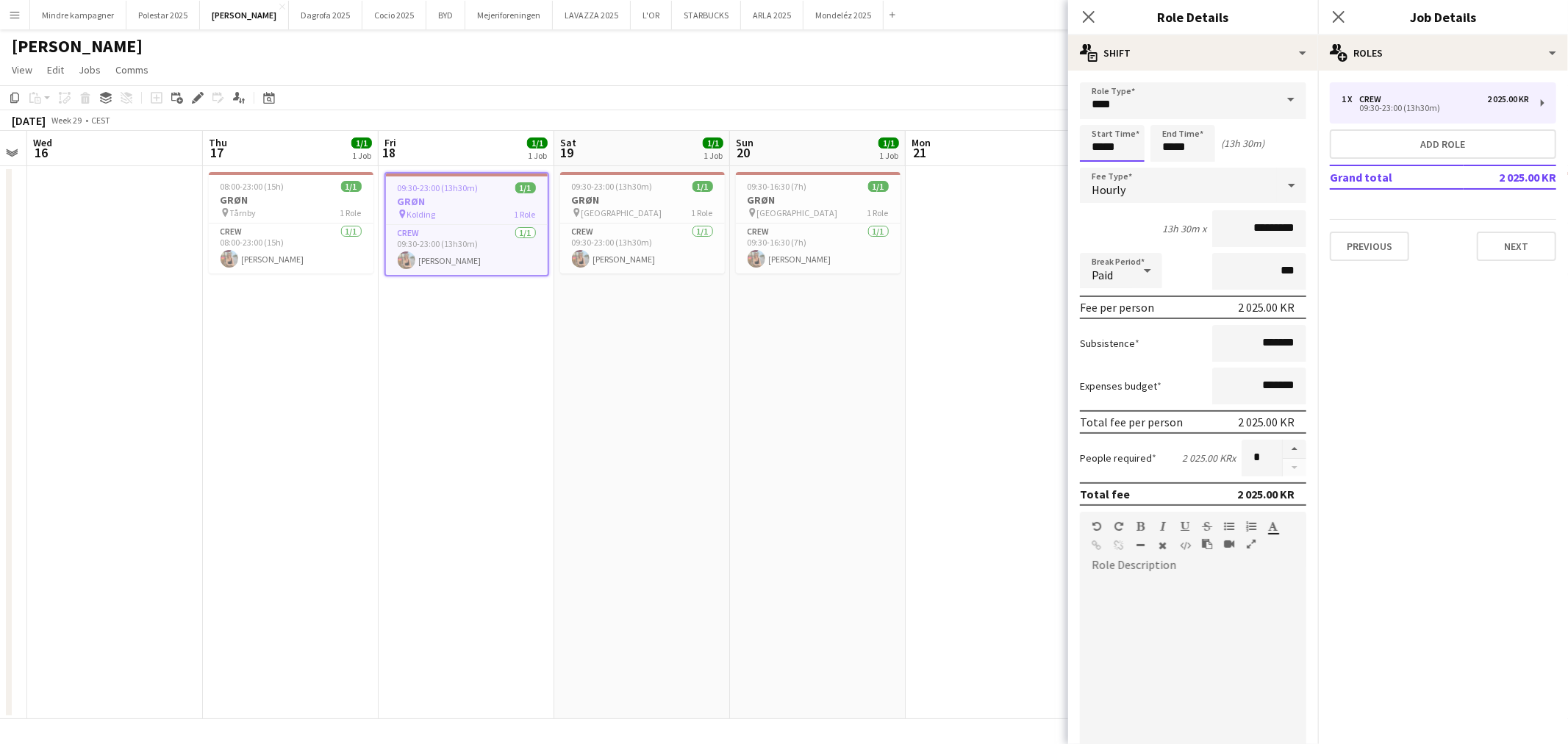
click at [1100, 142] on body "Menu Boards Boards Boards All jobs Status Workforce Workforce My Workforce Recr…" at bounding box center [784, 372] width 1568 height 744
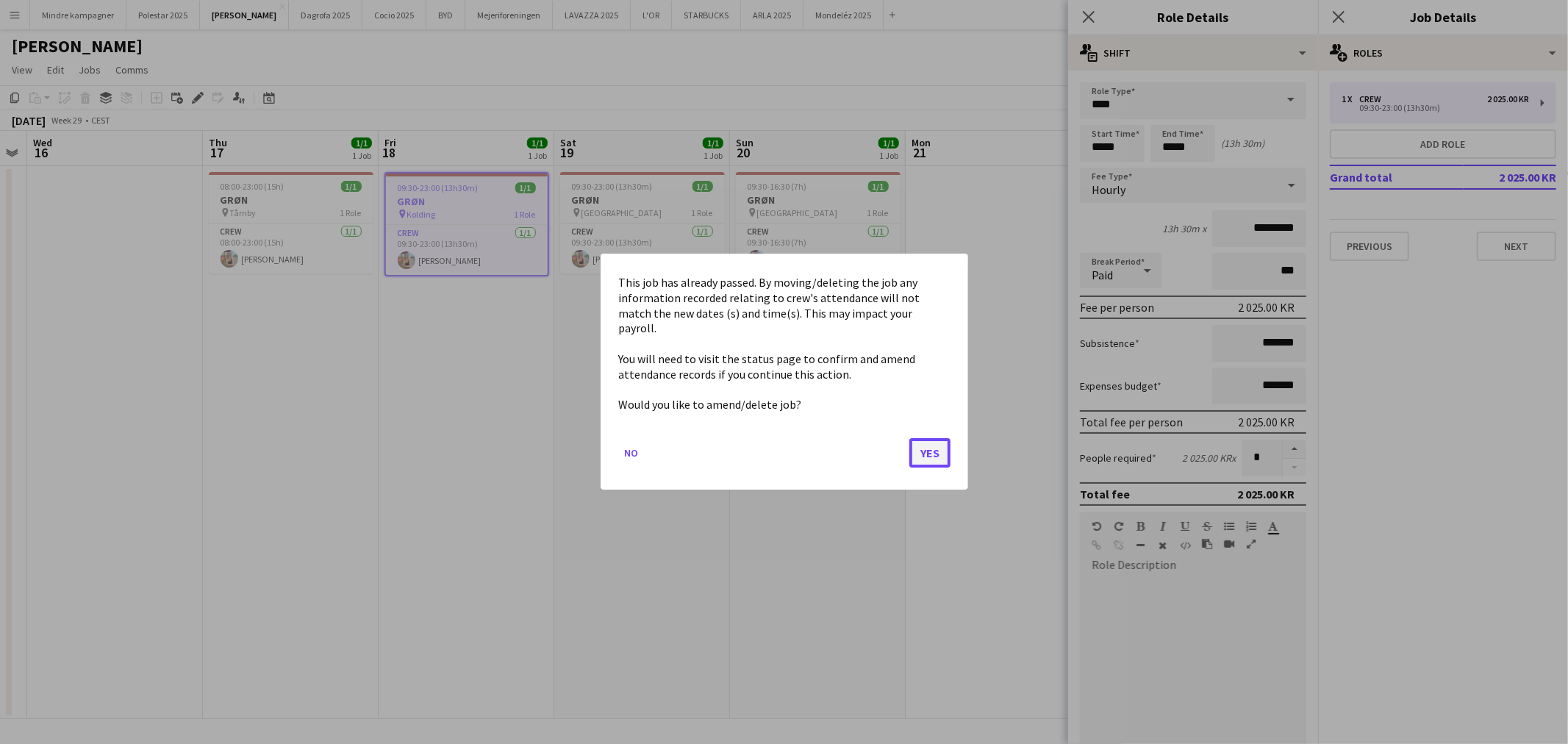
click at [925, 446] on button "Yes" at bounding box center [930, 453] width 41 height 30
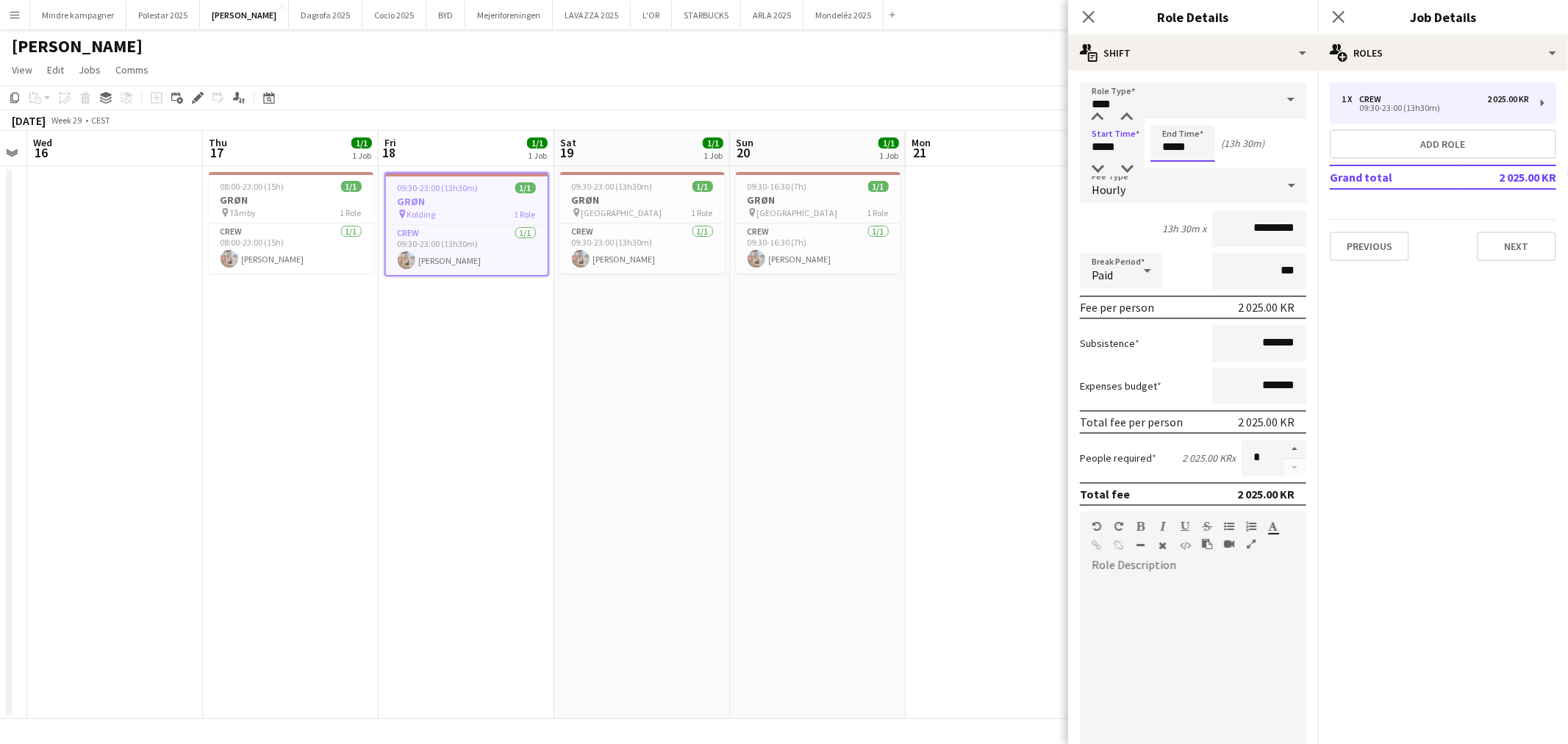
click at [1177, 135] on input "*****" at bounding box center [1183, 142] width 64 height 36
type input "*****"
click at [1166, 114] on div at bounding box center [1169, 117] width 30 height 15
click at [1098, 137] on input "*****" at bounding box center [1112, 142] width 64 height 36
click at [1101, 168] on div at bounding box center [1098, 169] width 30 height 15
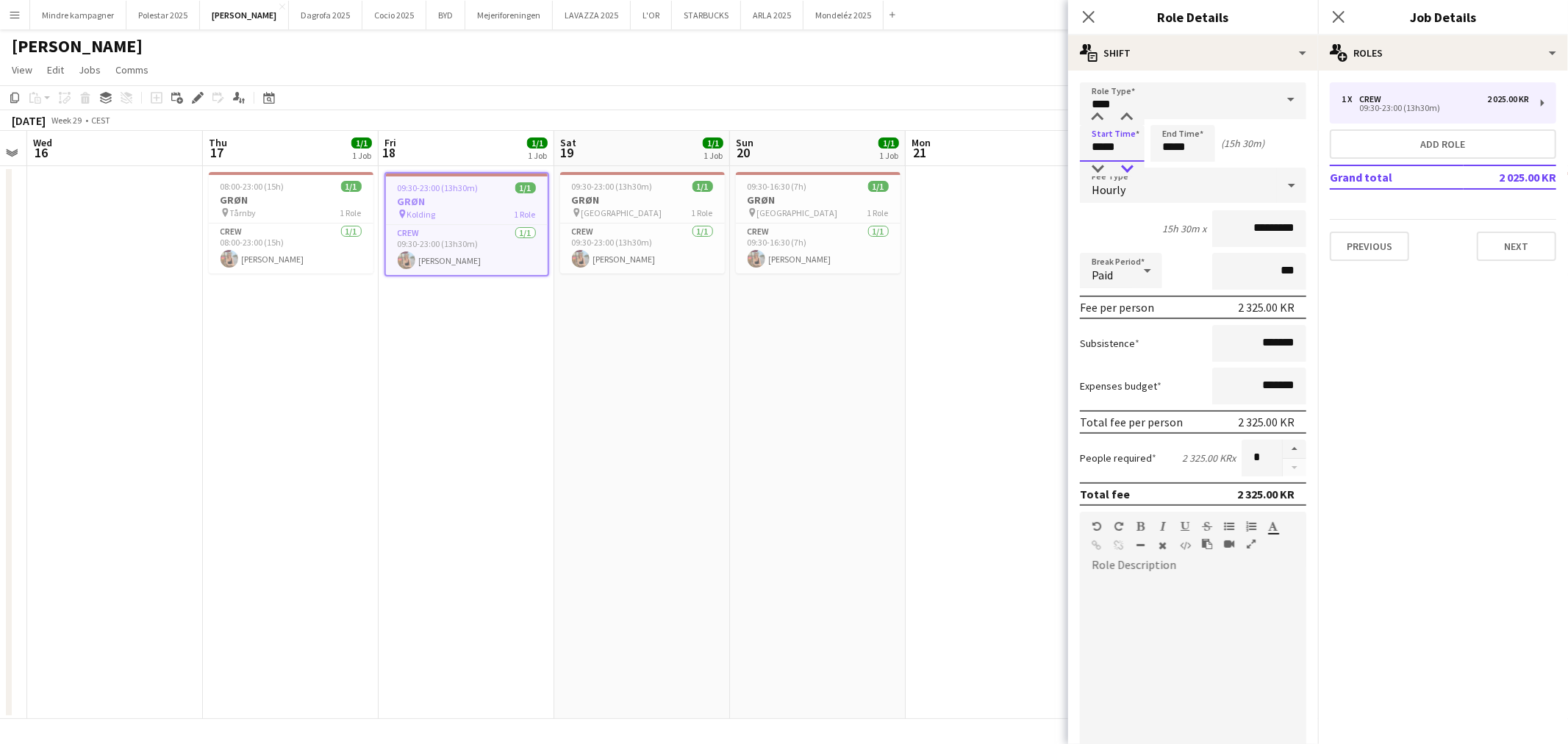
click at [1123, 167] on div at bounding box center [1128, 169] width 30 height 15
type input "*****"
click at [1133, 162] on div at bounding box center [1128, 169] width 30 height 15
click at [953, 467] on app-date-cell at bounding box center [994, 442] width 176 height 553
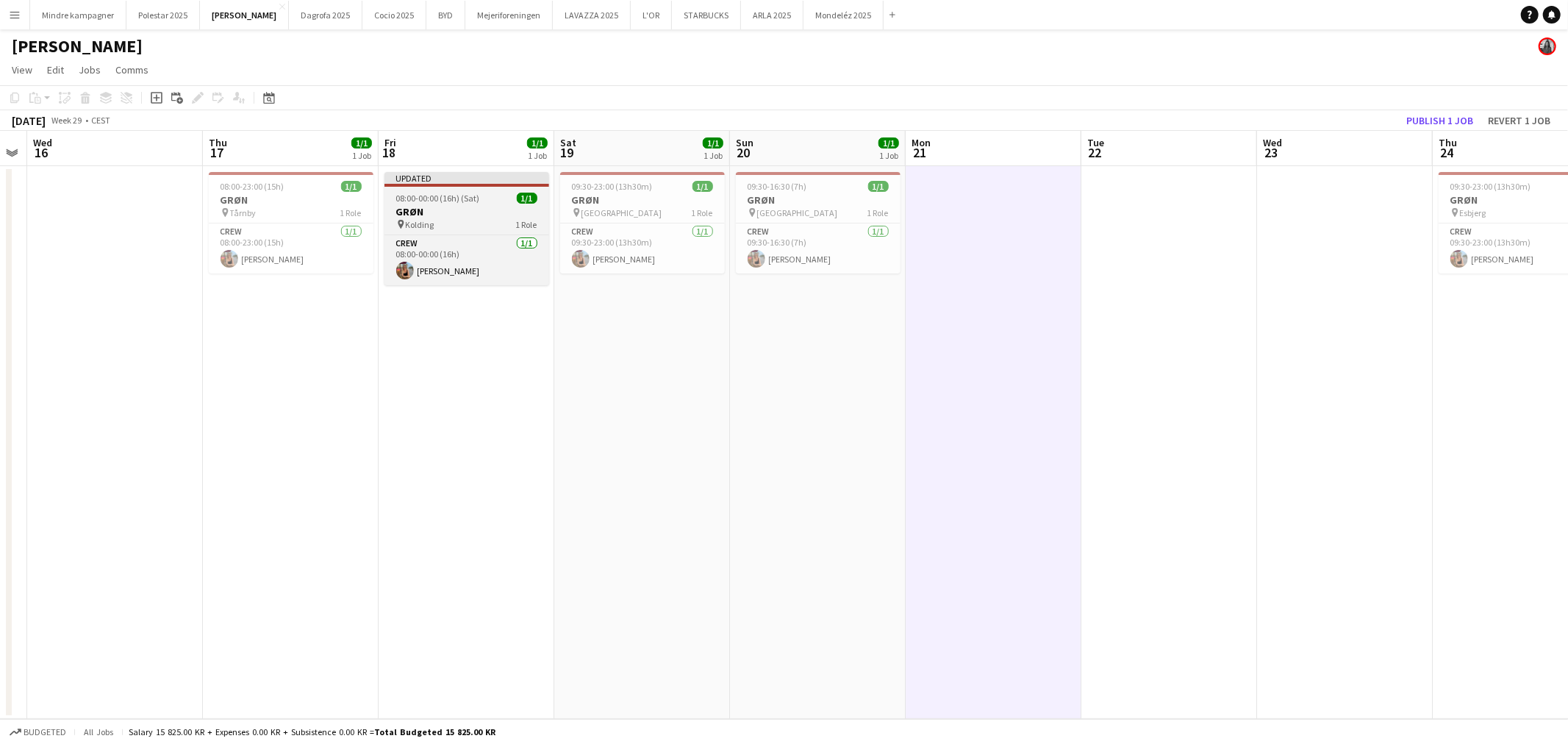
click at [444, 215] on h3 "GRØN" at bounding box center [466, 211] width 165 height 13
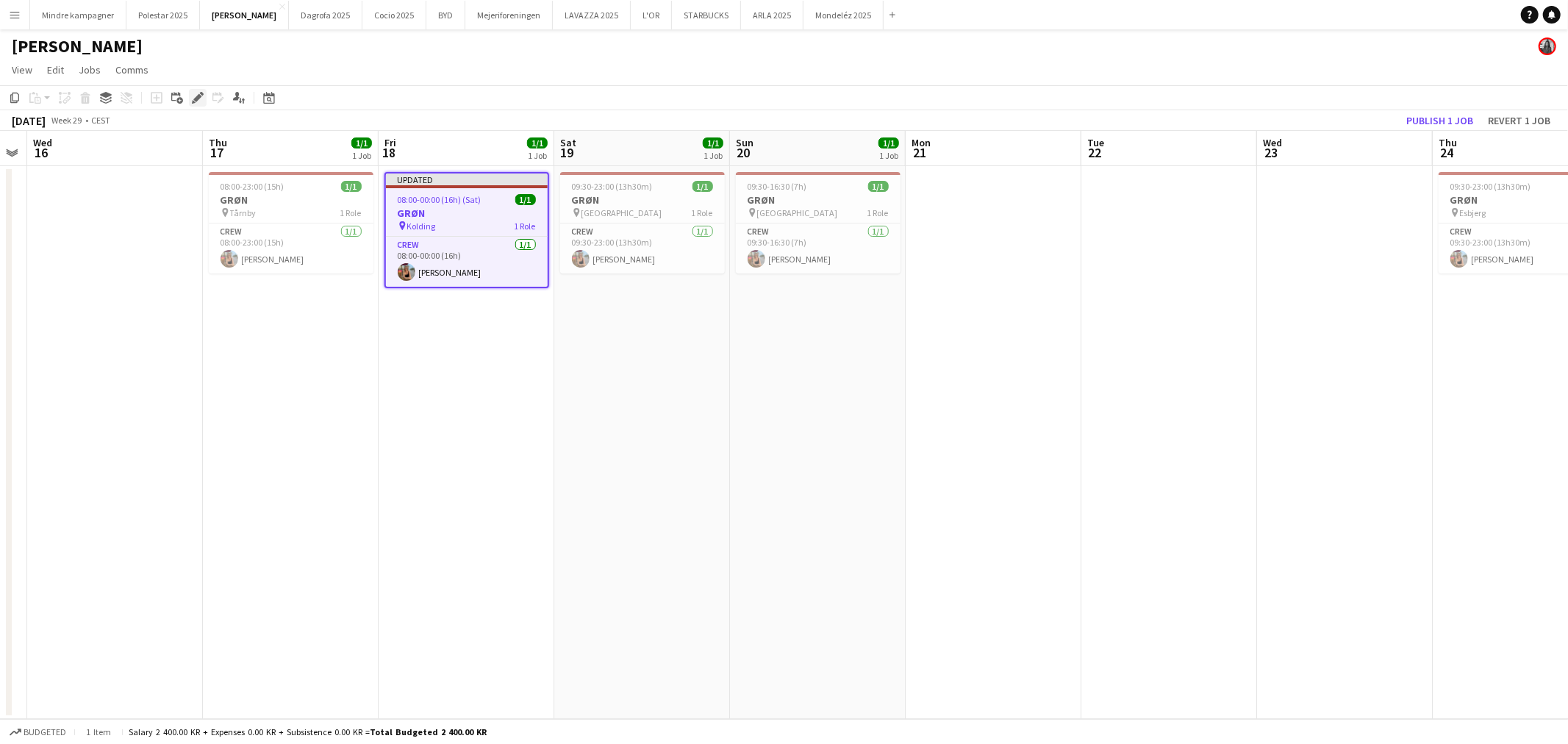
click at [201, 101] on icon "Edit" at bounding box center [197, 98] width 12 height 12
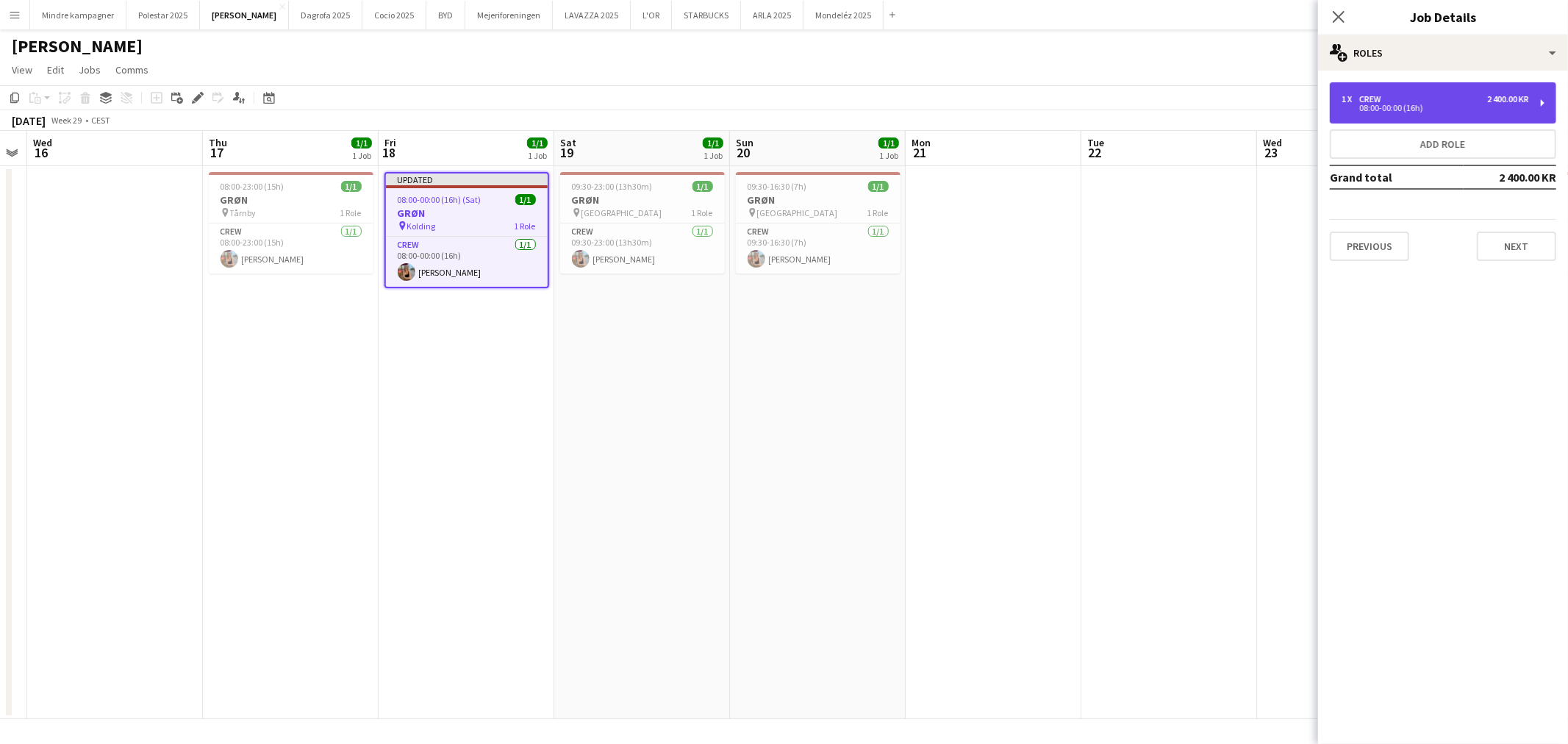
click at [1428, 107] on div "08:00-00:00 (16h)" at bounding box center [1435, 108] width 187 height 7
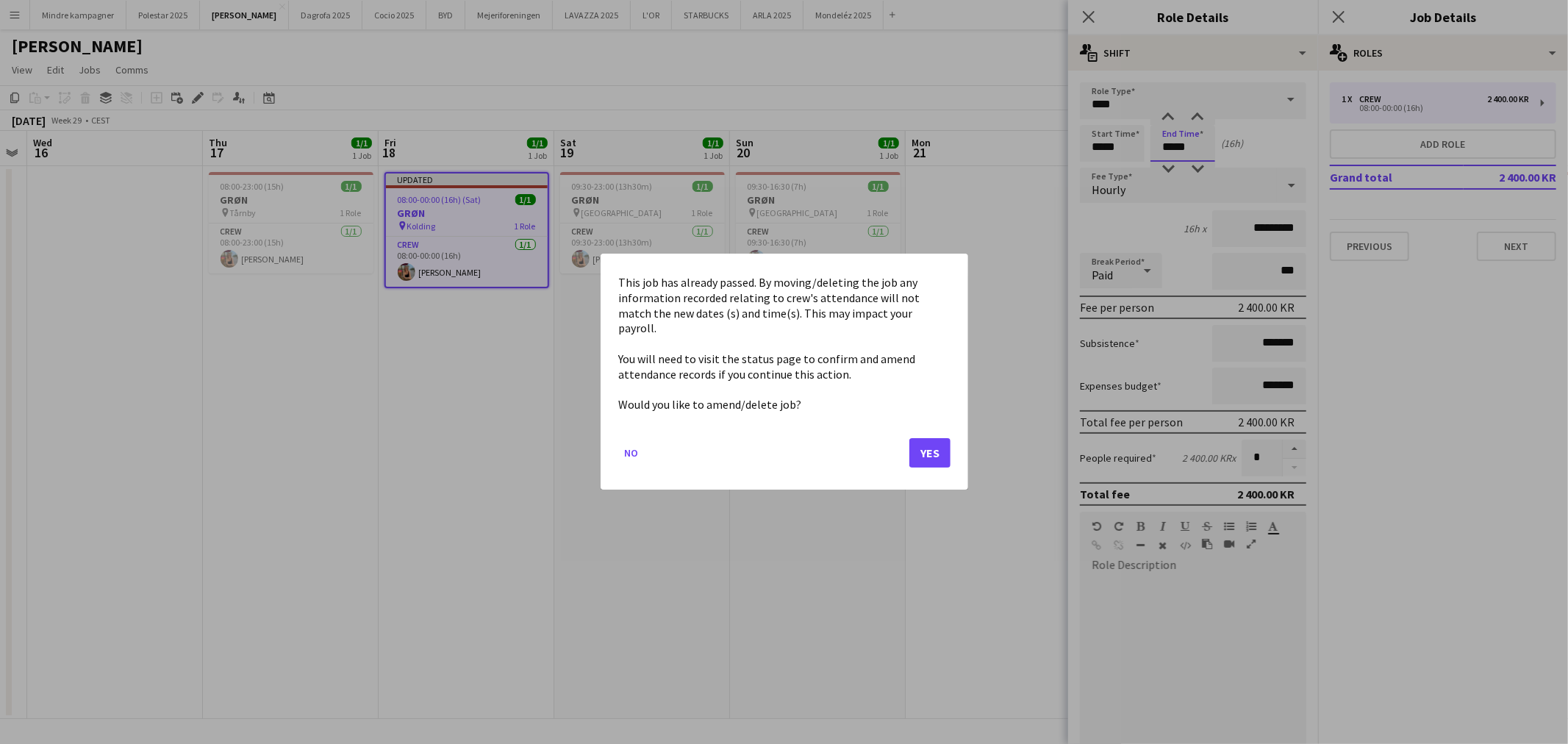
click at [1179, 148] on body "Menu Boards Boards Boards All jobs Status Workforce Workforce My Workforce Recr…" at bounding box center [784, 372] width 1568 height 744
click at [930, 450] on button "Yes" at bounding box center [930, 453] width 41 height 30
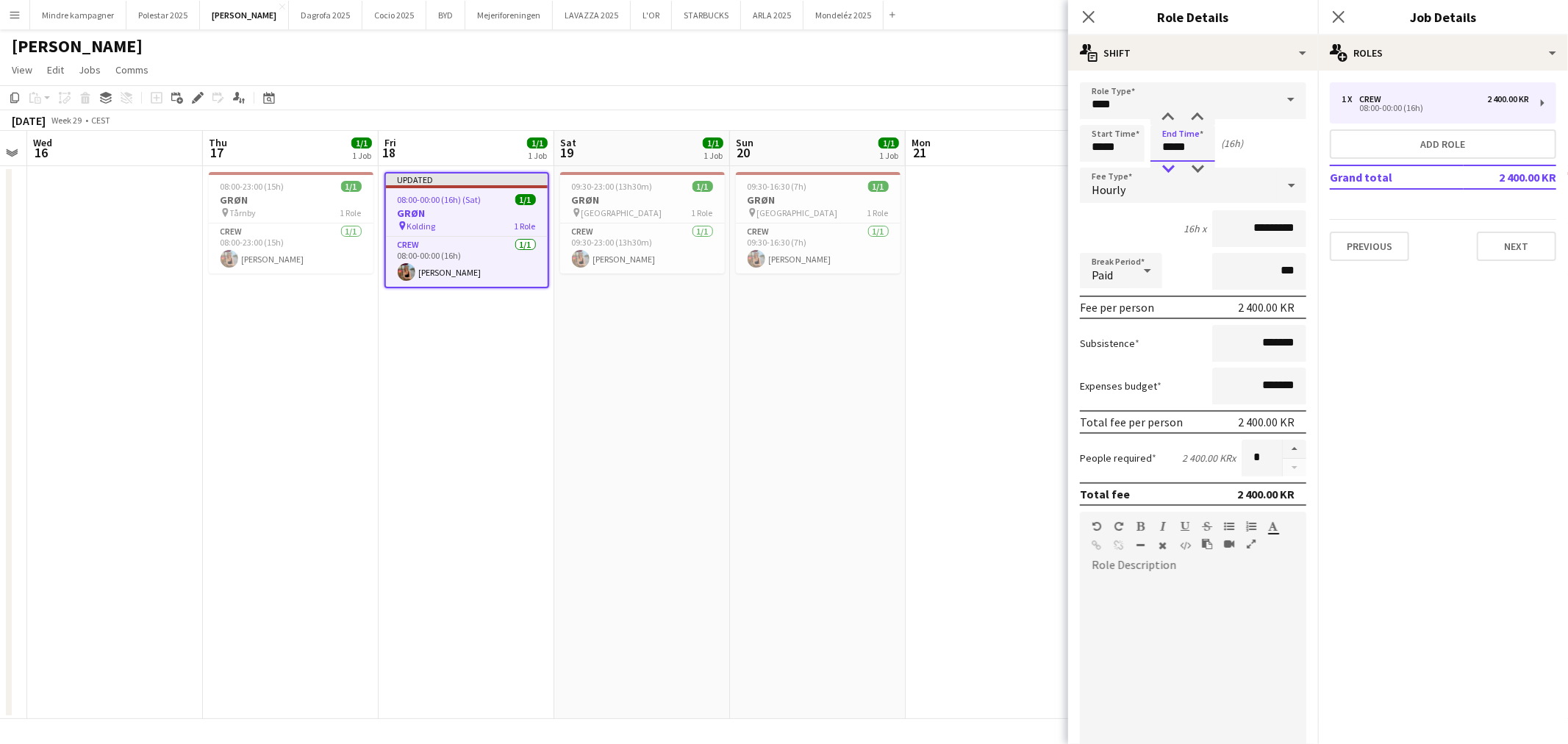
type input "*****"
click at [1172, 166] on div at bounding box center [1169, 169] width 30 height 15
click at [961, 462] on app-date-cell at bounding box center [994, 442] width 176 height 553
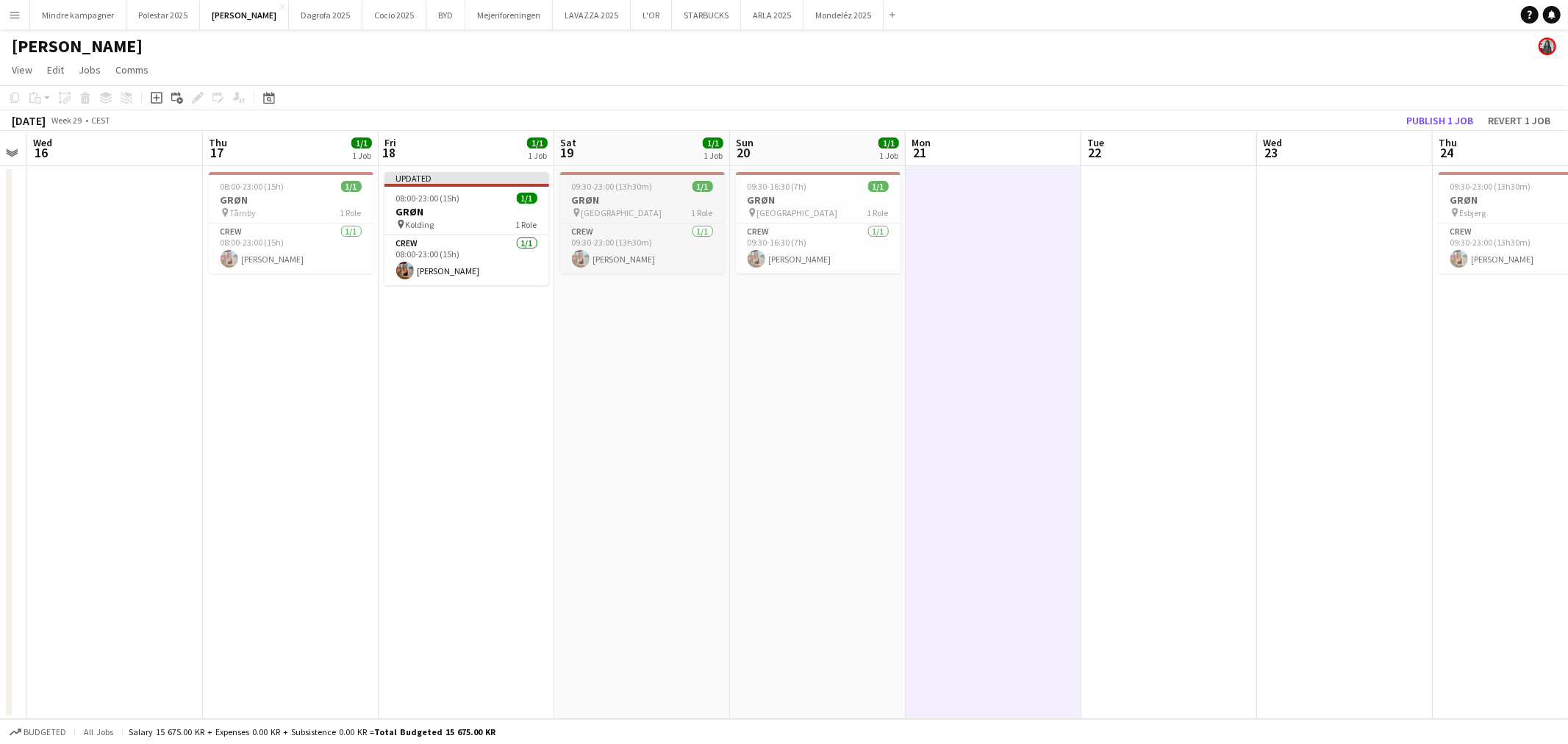
click at [652, 198] on h3 "GRØN" at bounding box center [642, 200] width 165 height 13
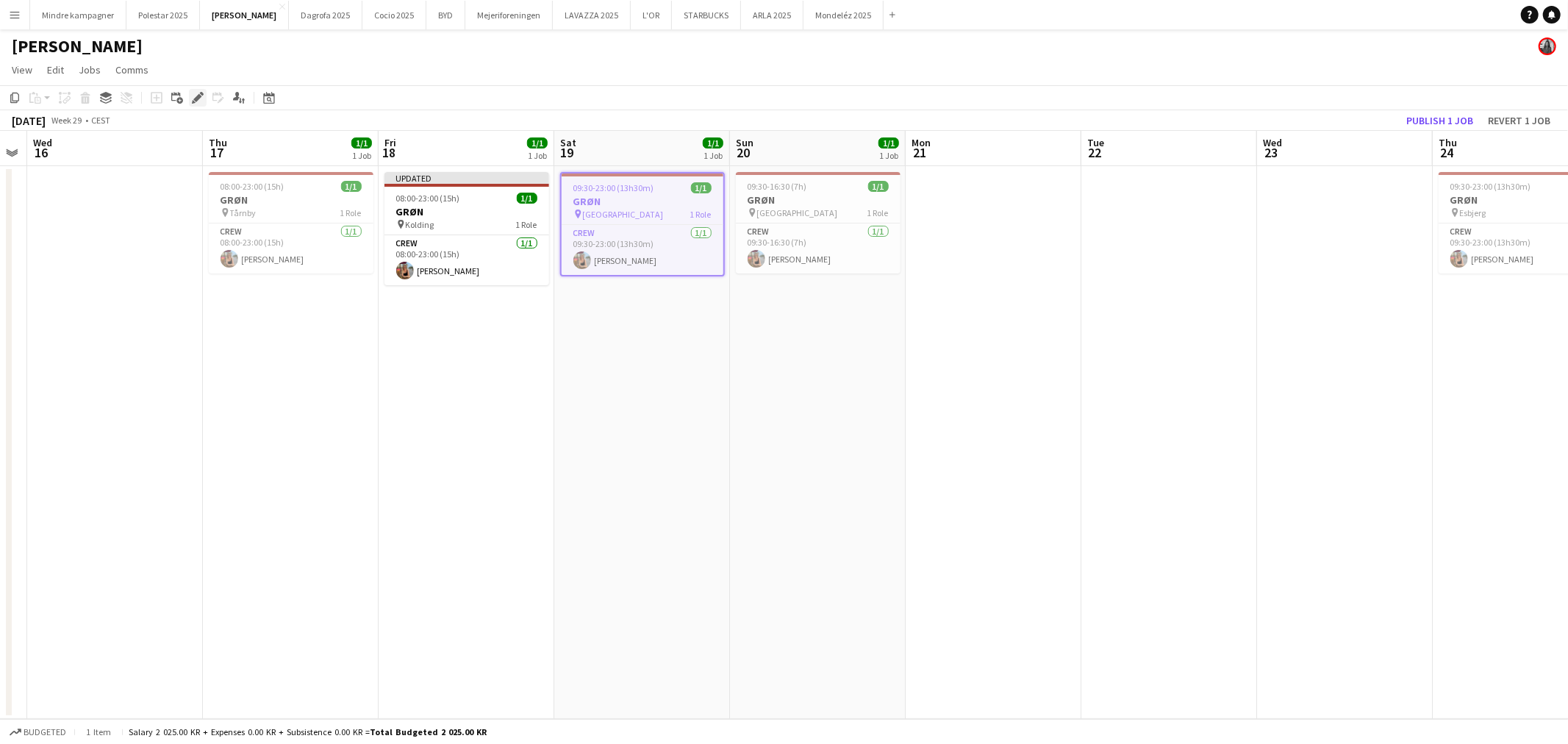
click at [192, 93] on icon "Edit" at bounding box center [197, 98] width 12 height 12
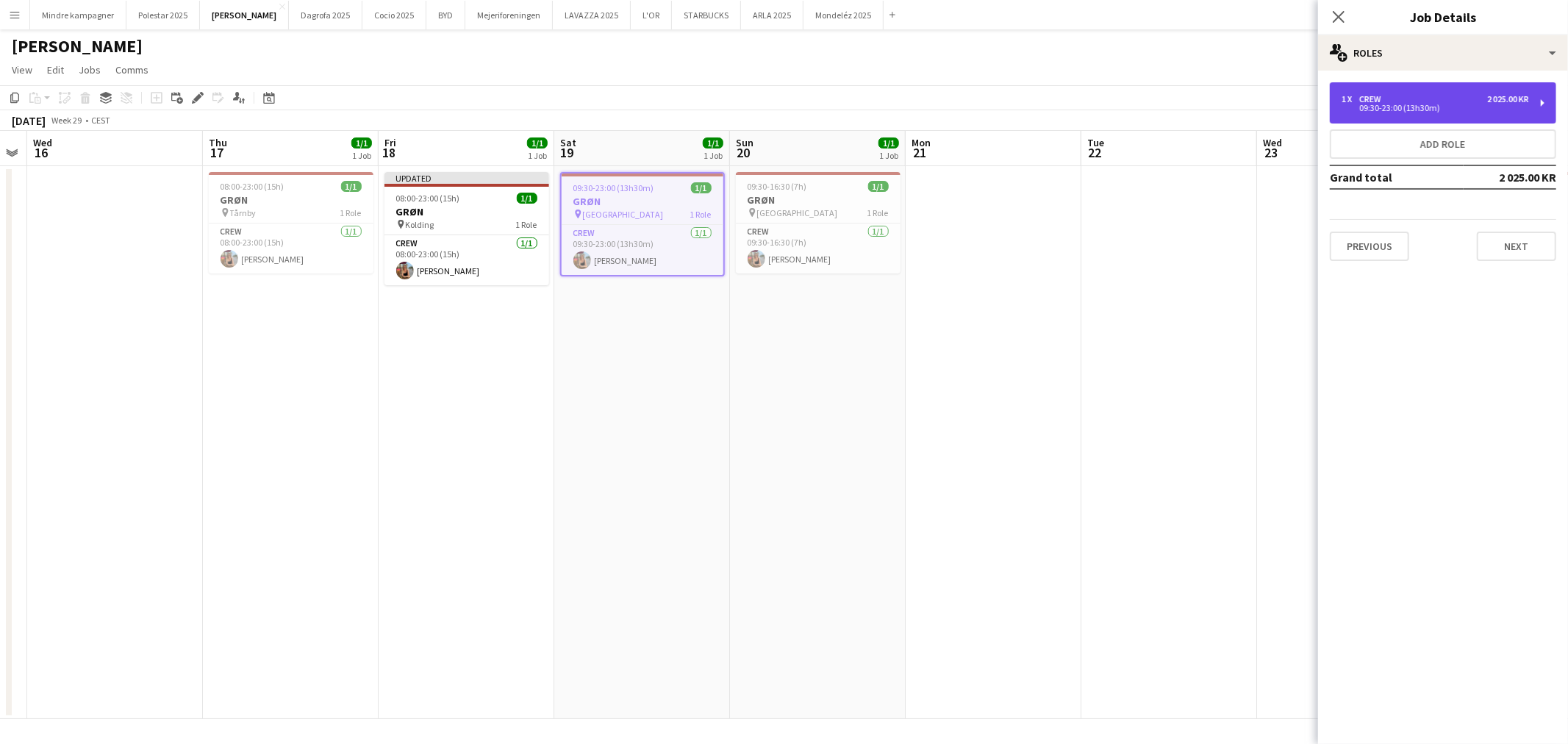
click at [1434, 104] on div "09:30-23:00 (13h30m)" at bounding box center [1435, 108] width 187 height 7
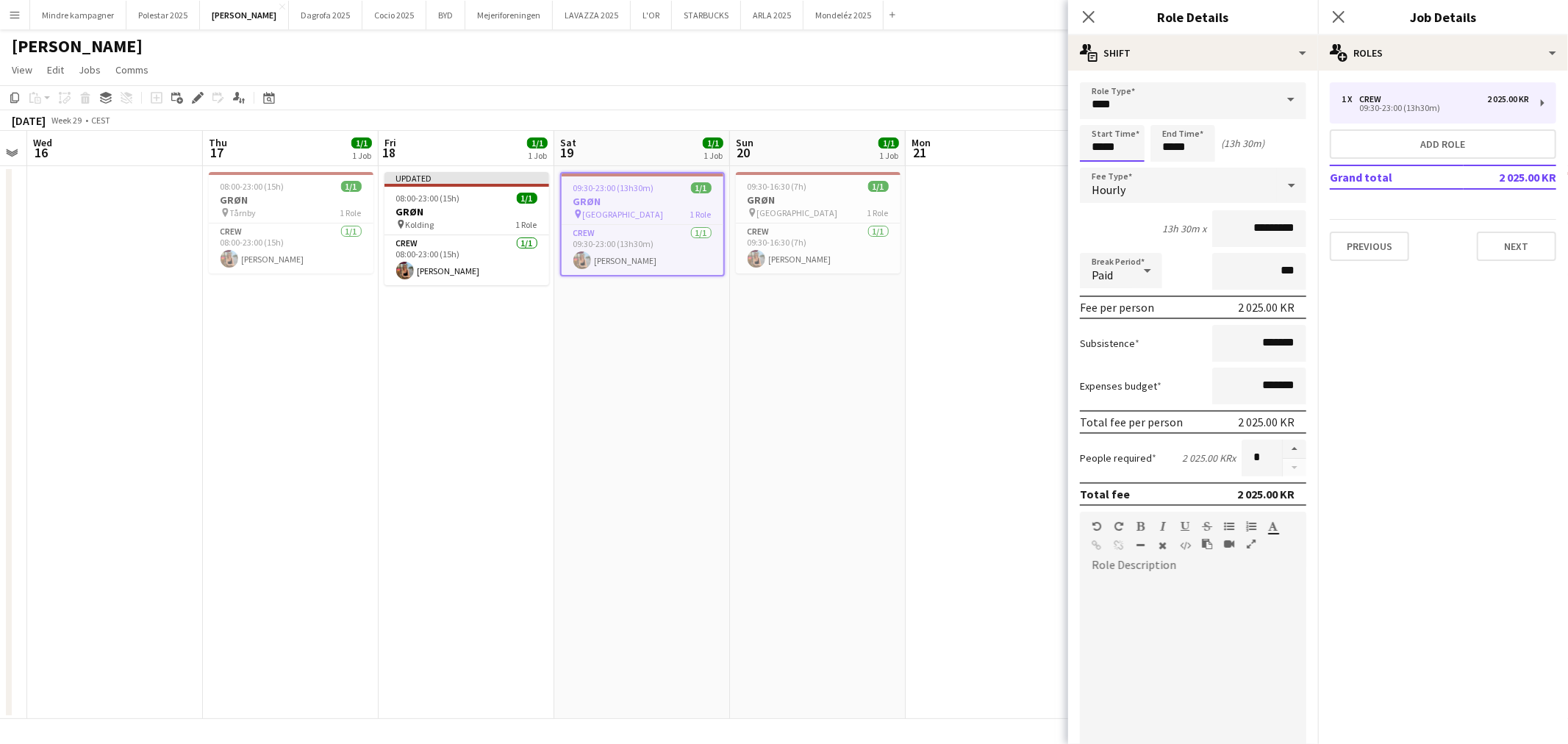
click at [1101, 148] on body "Menu Boards Boards Boards All jobs Status Workforce Workforce My Workforce Recr…" at bounding box center [784, 372] width 1568 height 744
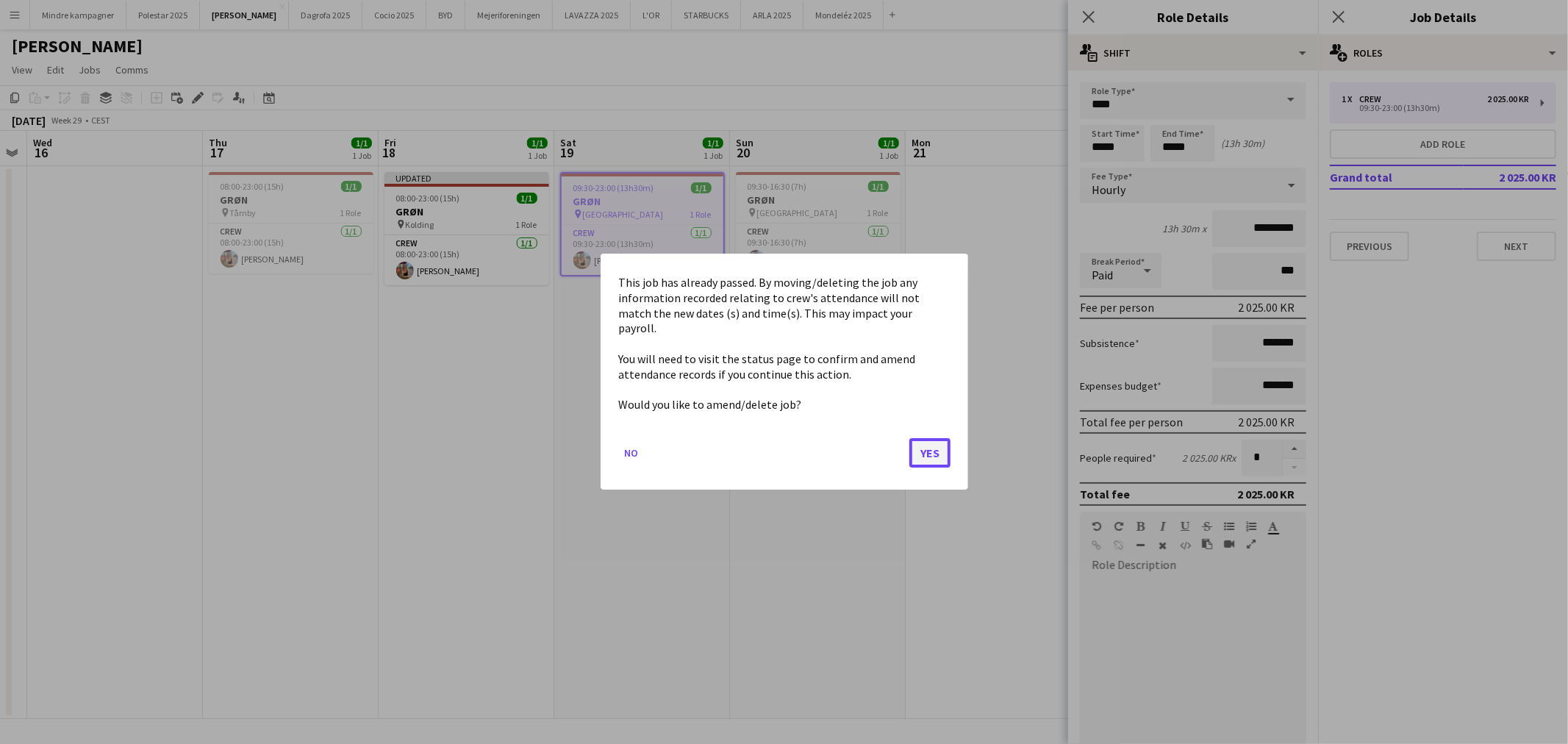
click at [936, 444] on button "Yes" at bounding box center [930, 453] width 41 height 30
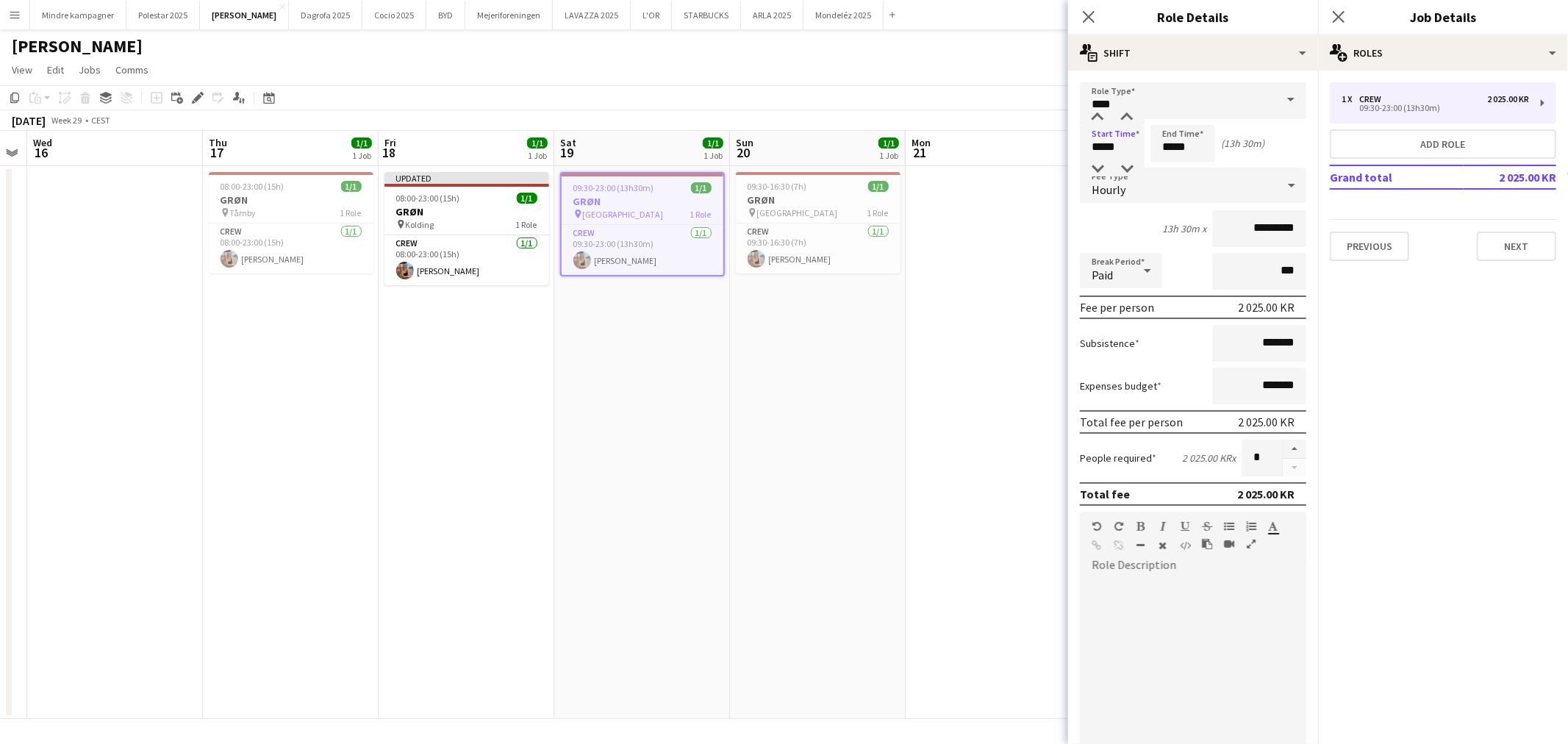
click at [6, 15] on button "Menu" at bounding box center [15, 15] width 30 height 30
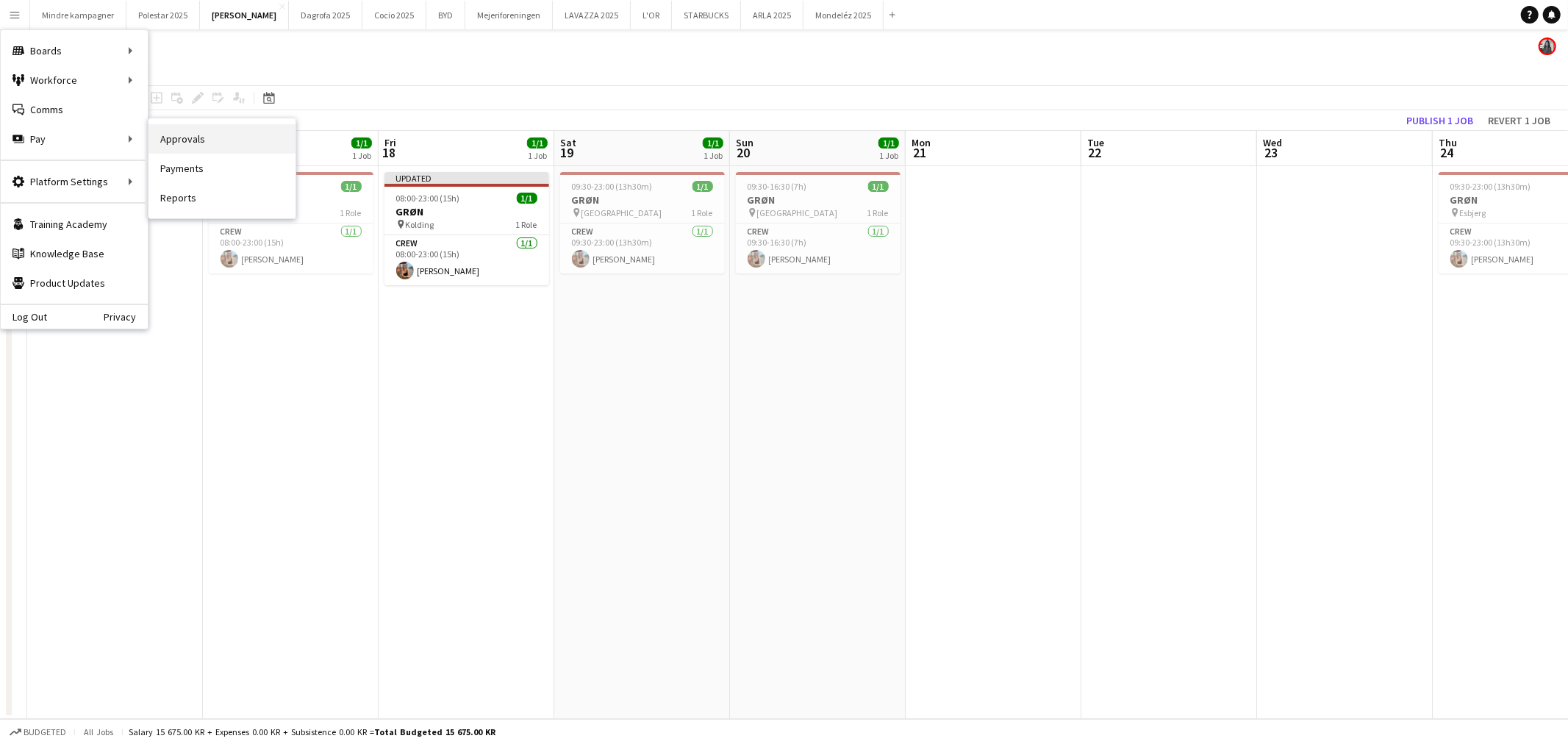
click at [206, 131] on link "Approvals" at bounding box center [223, 139] width 147 height 30
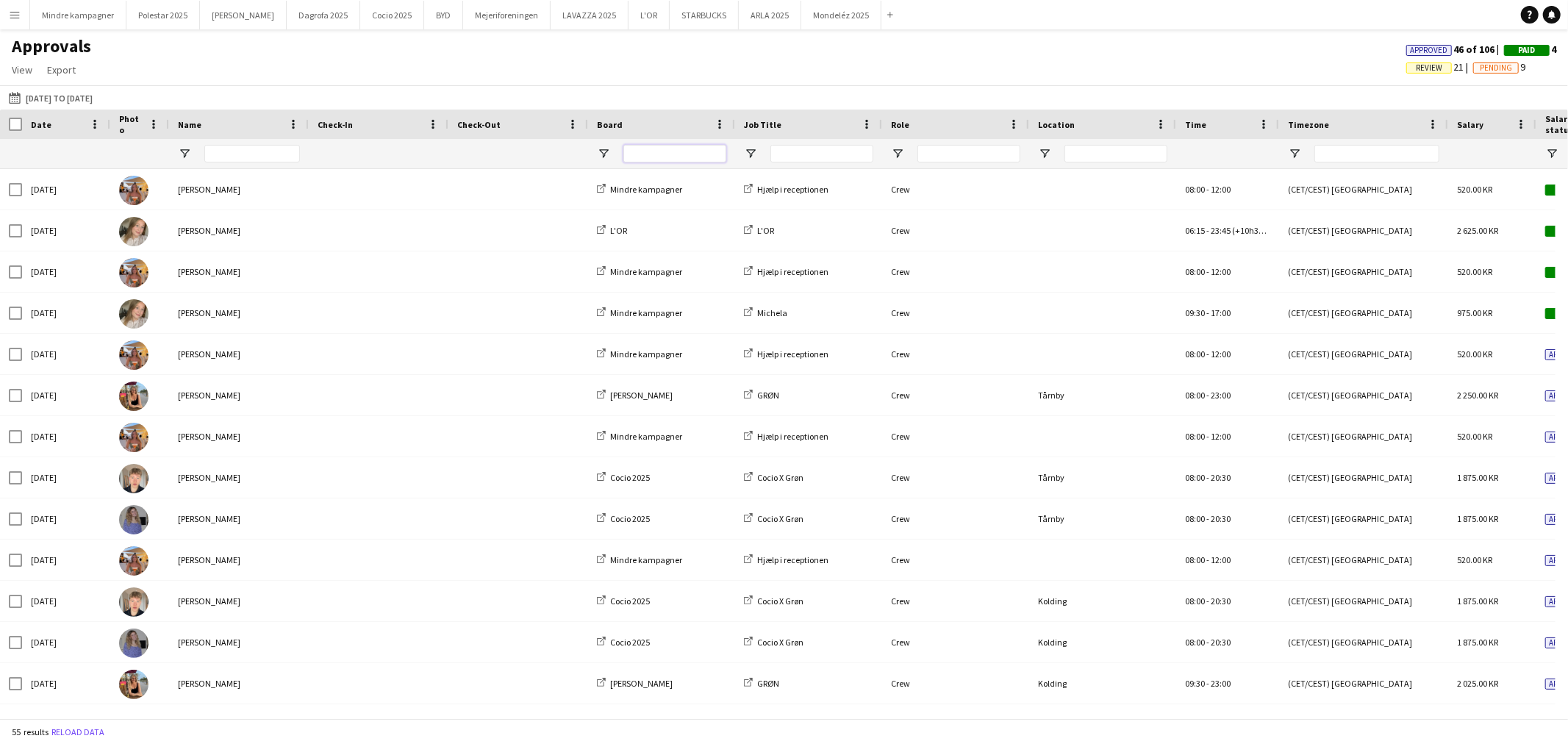
click at [662, 147] on input "Board Filter Input" at bounding box center [675, 154] width 103 height 18
type input "*"
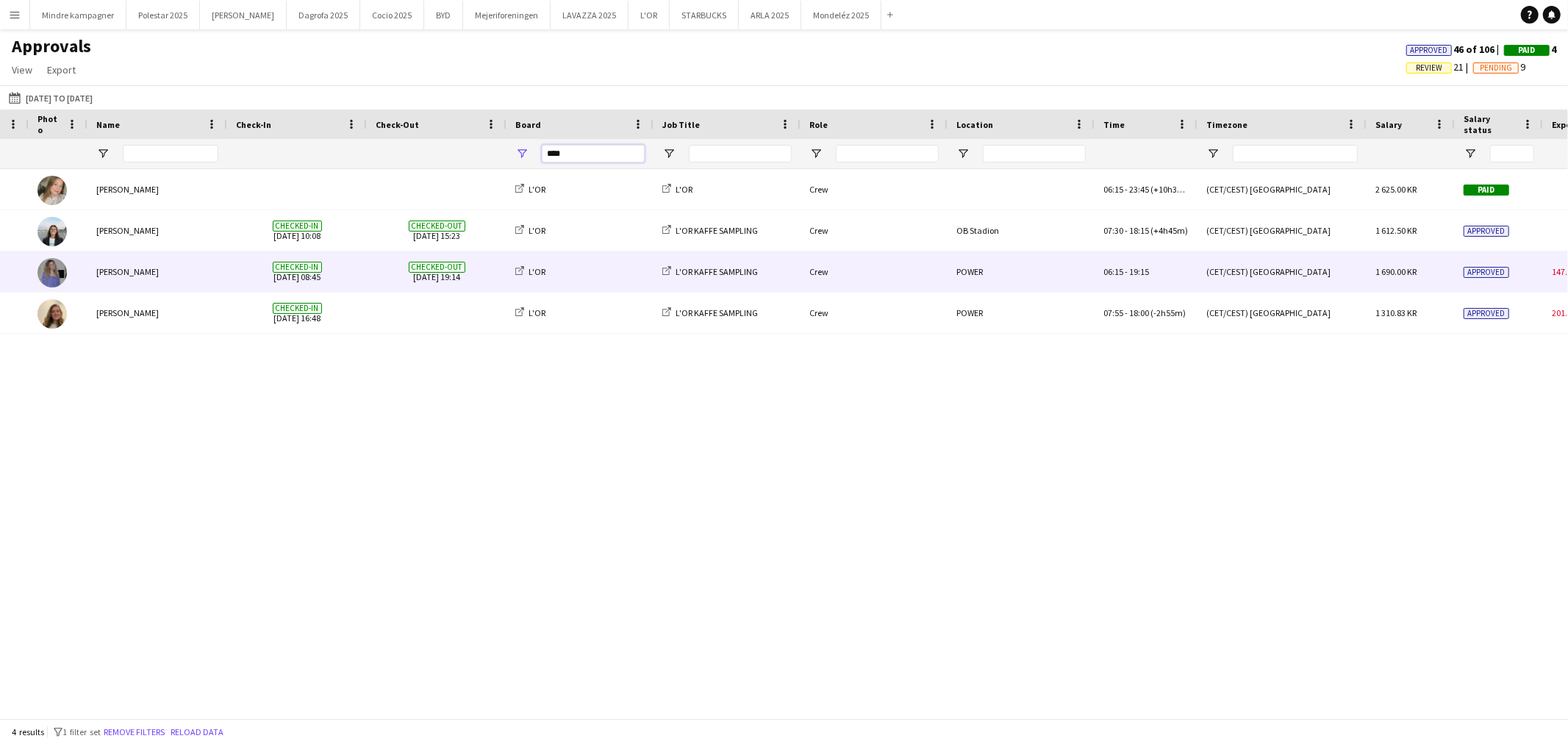
scroll to position [0, 135]
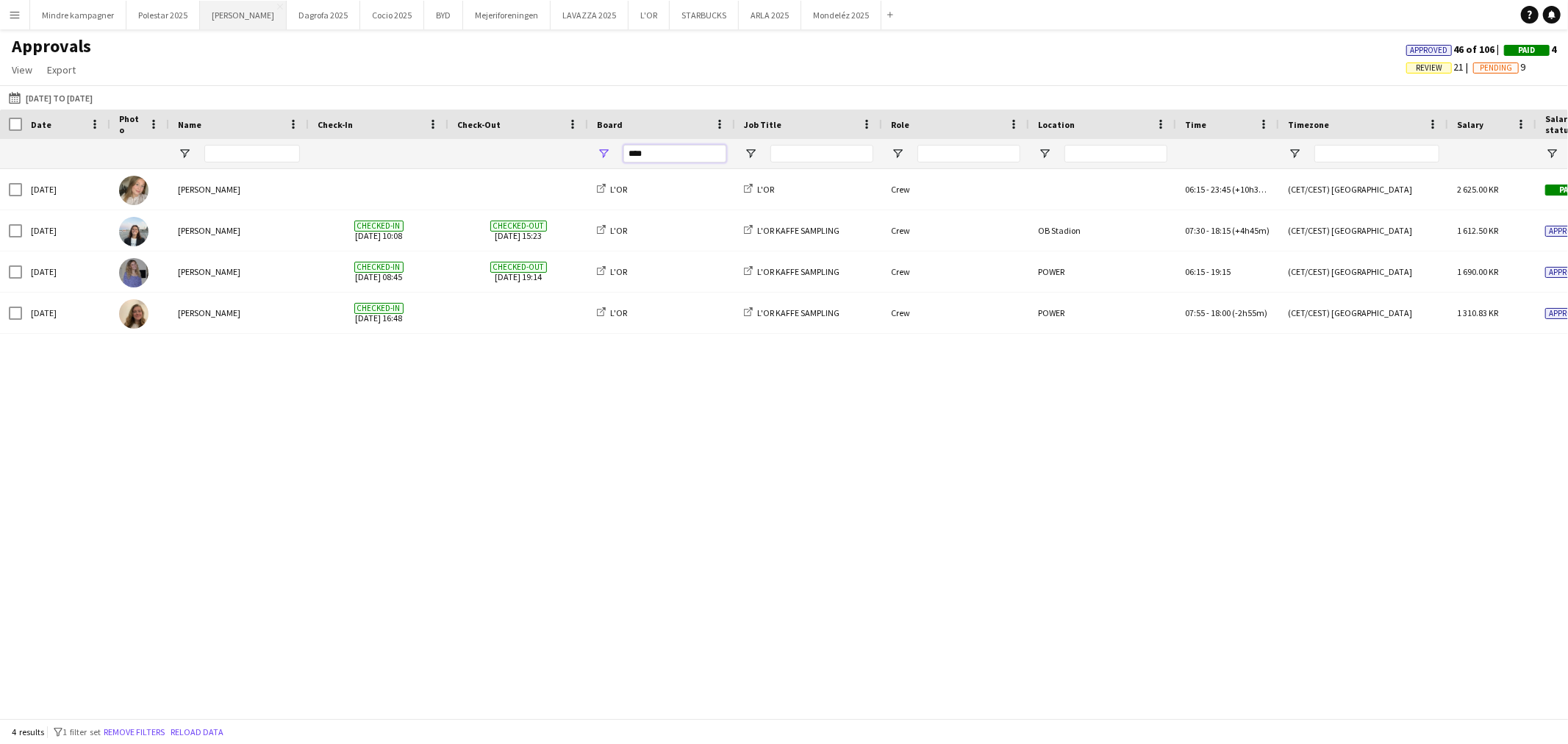
type input "****"
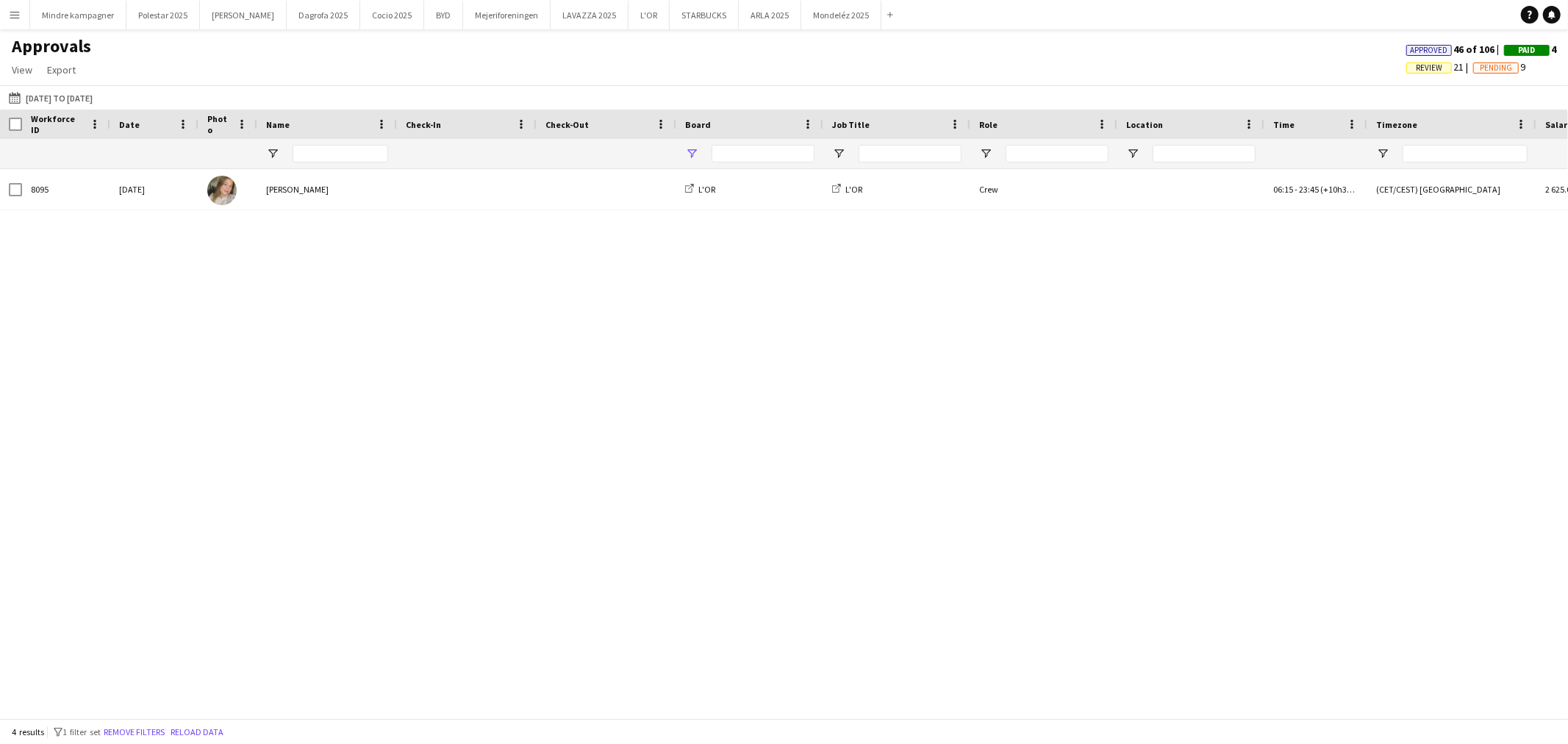
type input "****"
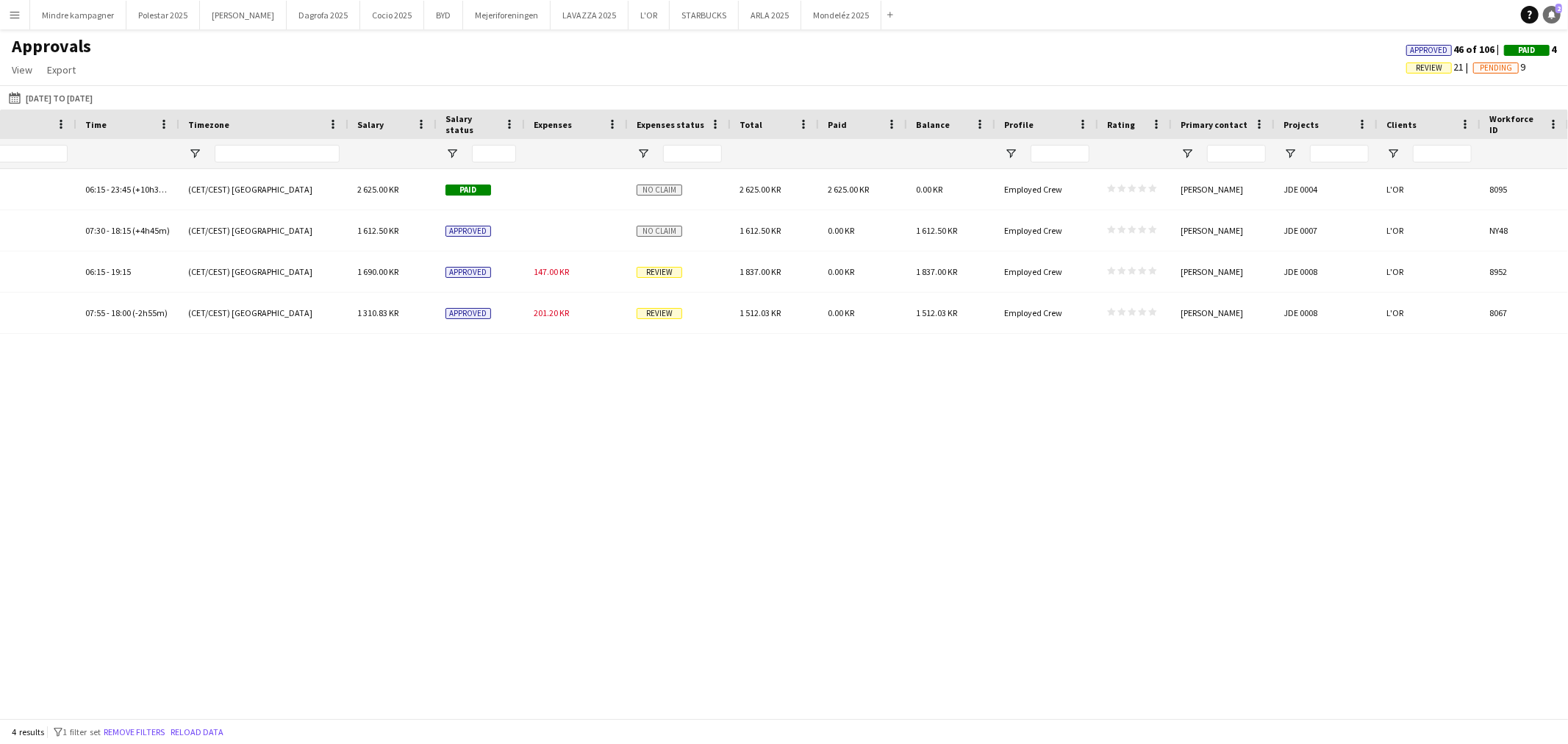
click at [1548, 11] on icon "Notifications" at bounding box center [1551, 14] width 8 height 8
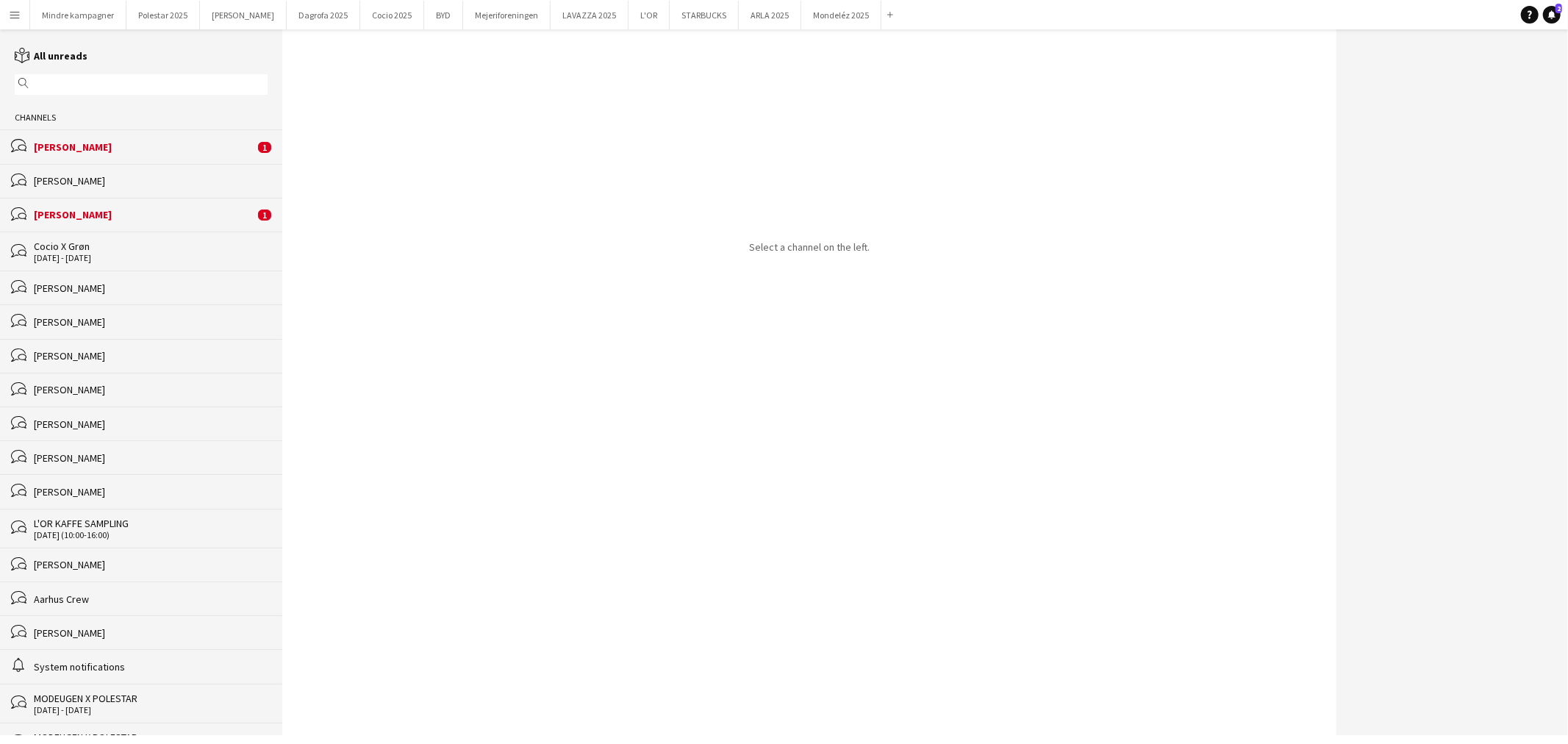
click at [101, 215] on div "[PERSON_NAME]" at bounding box center [143, 214] width 221 height 13
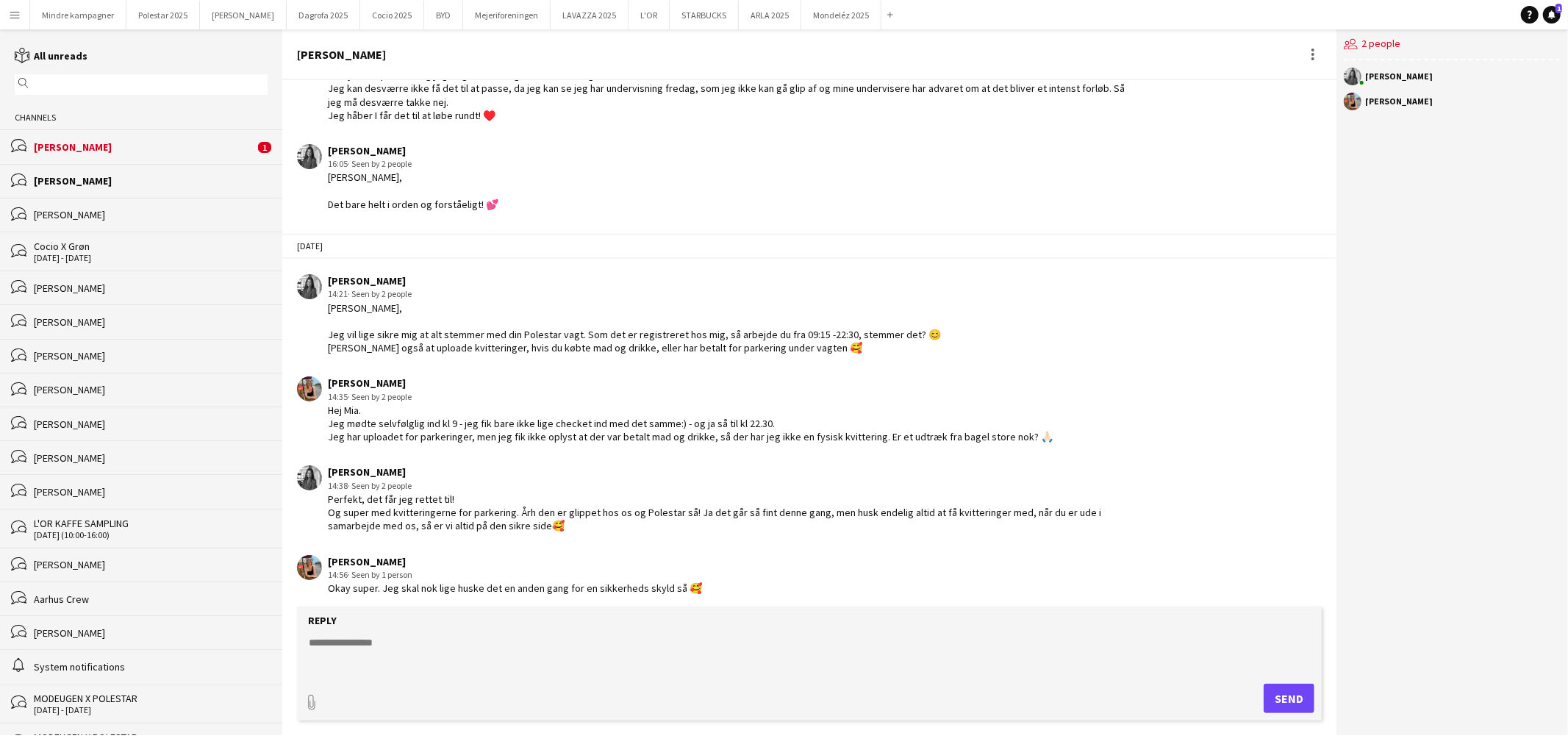
scroll to position [2762, 0]
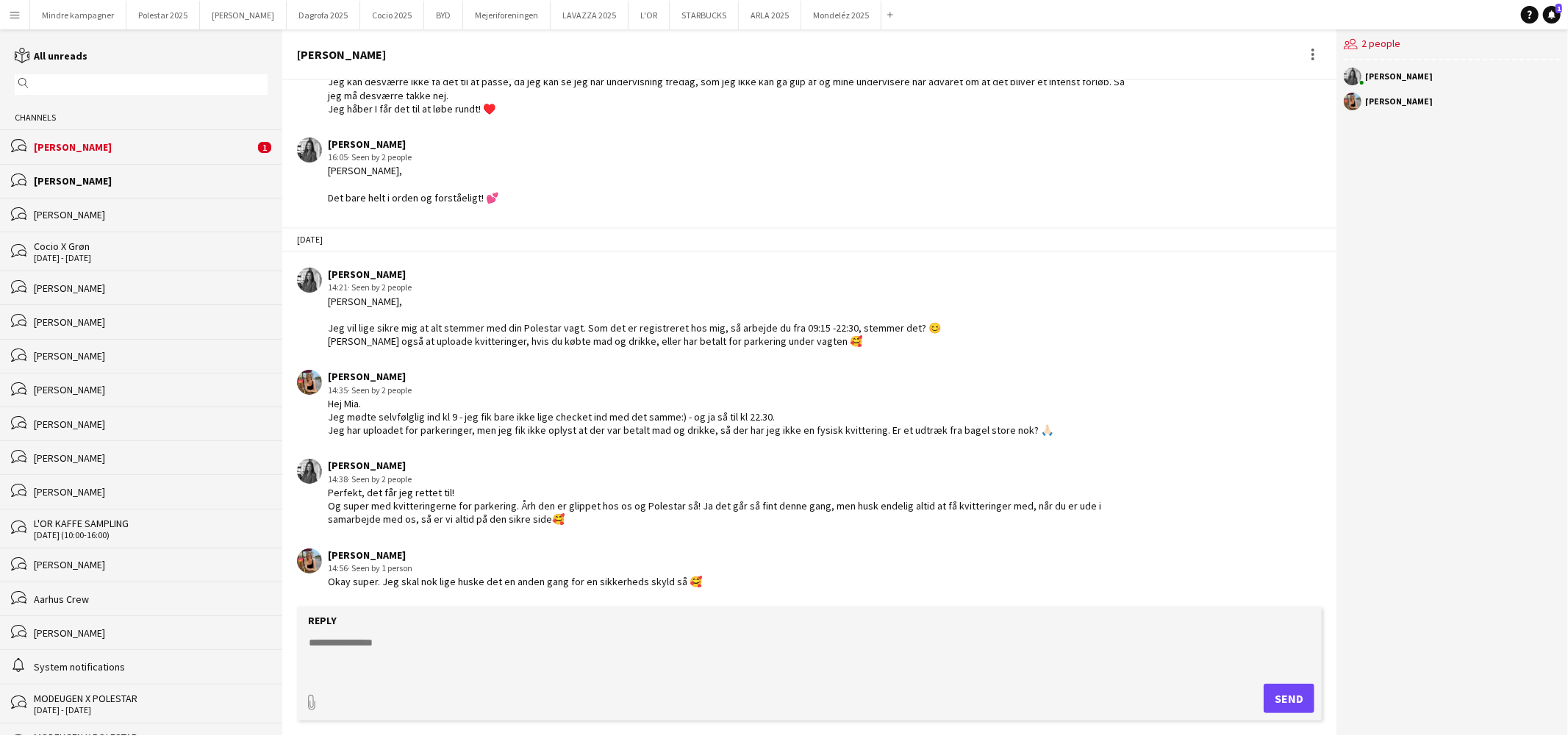
click at [106, 148] on div "[PERSON_NAME]" at bounding box center [143, 147] width 221 height 13
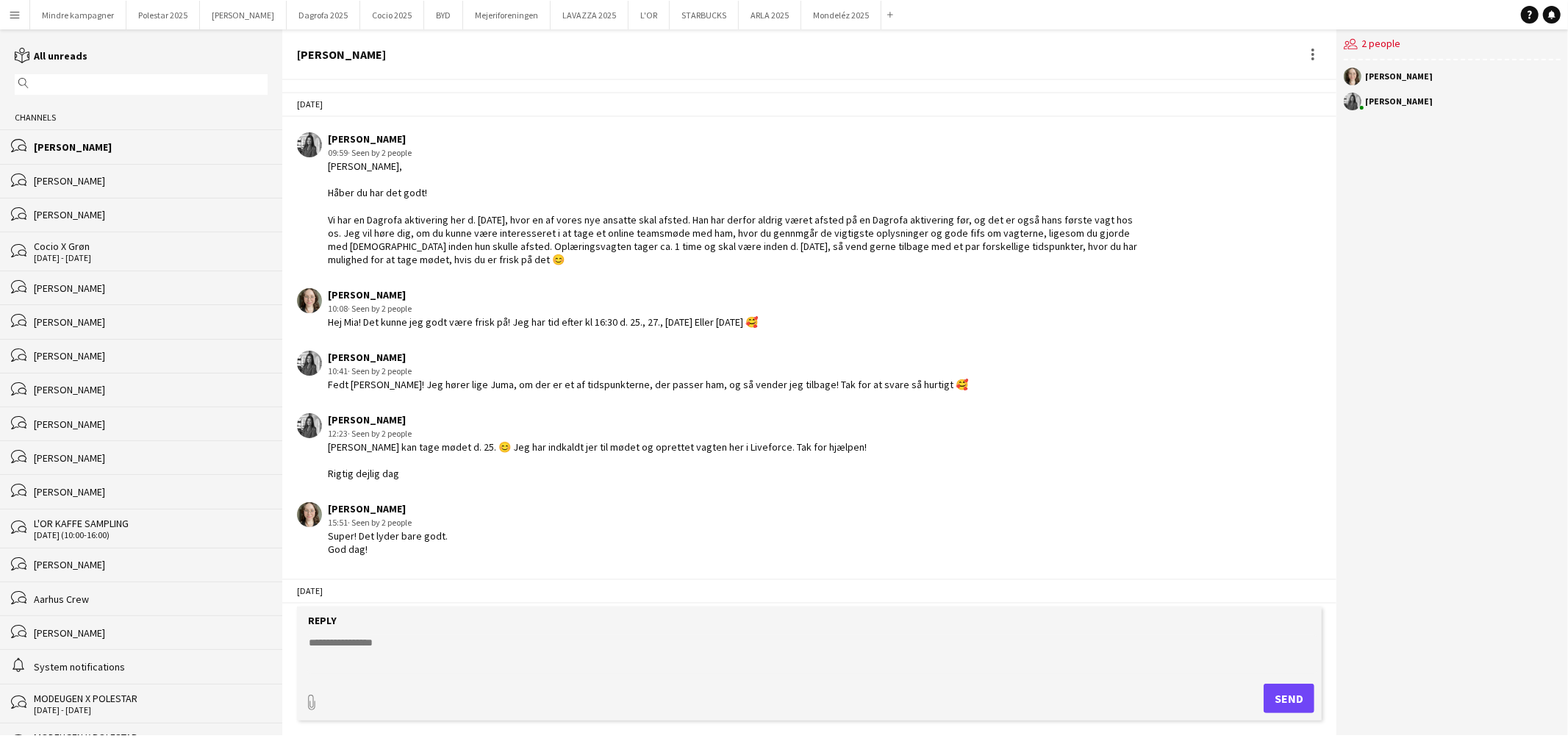
scroll to position [1517, 0]
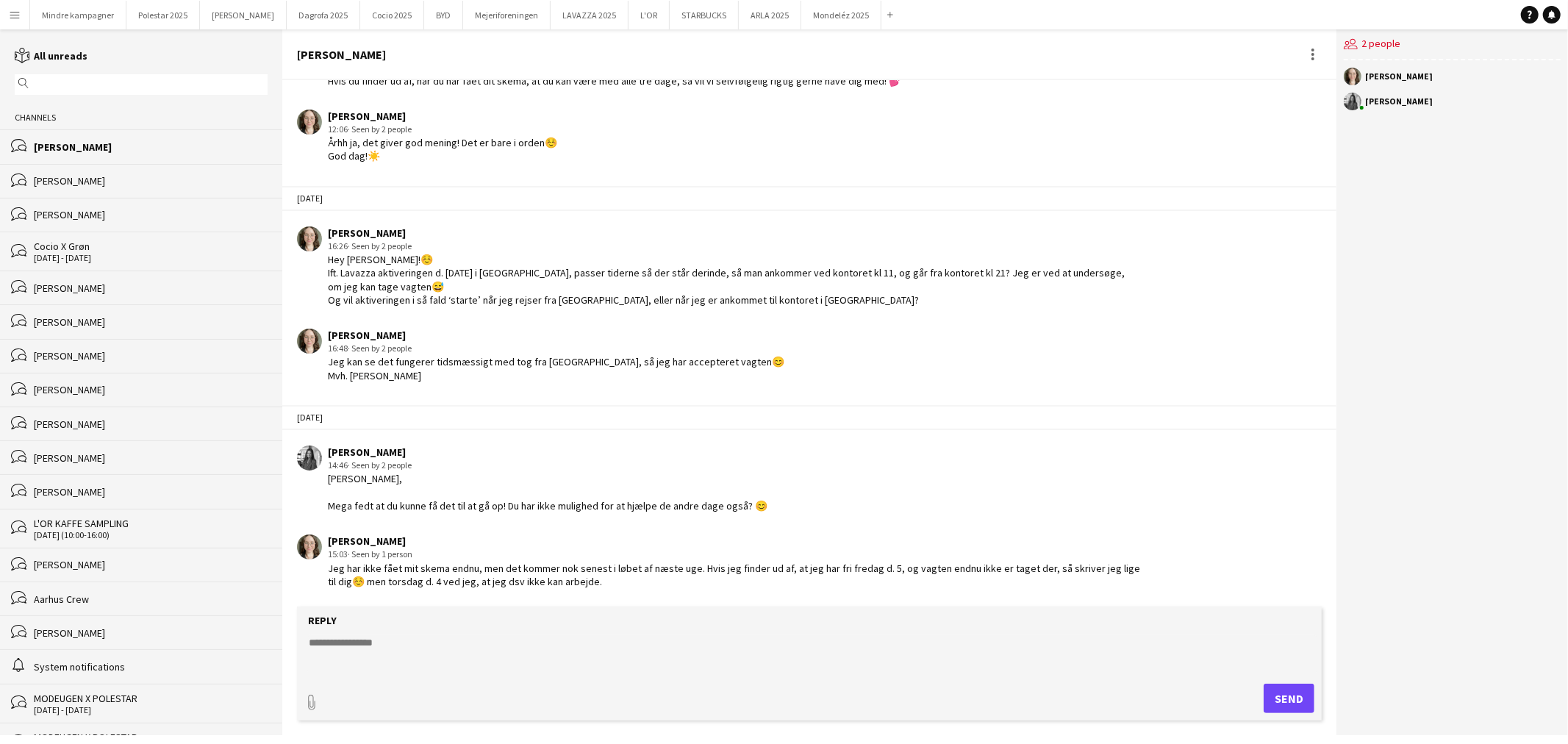
click at [355, 650] on textarea at bounding box center [812, 654] width 1010 height 38
type textarea "**********"
click at [1266, 690] on button "Send" at bounding box center [1289, 698] width 50 height 30
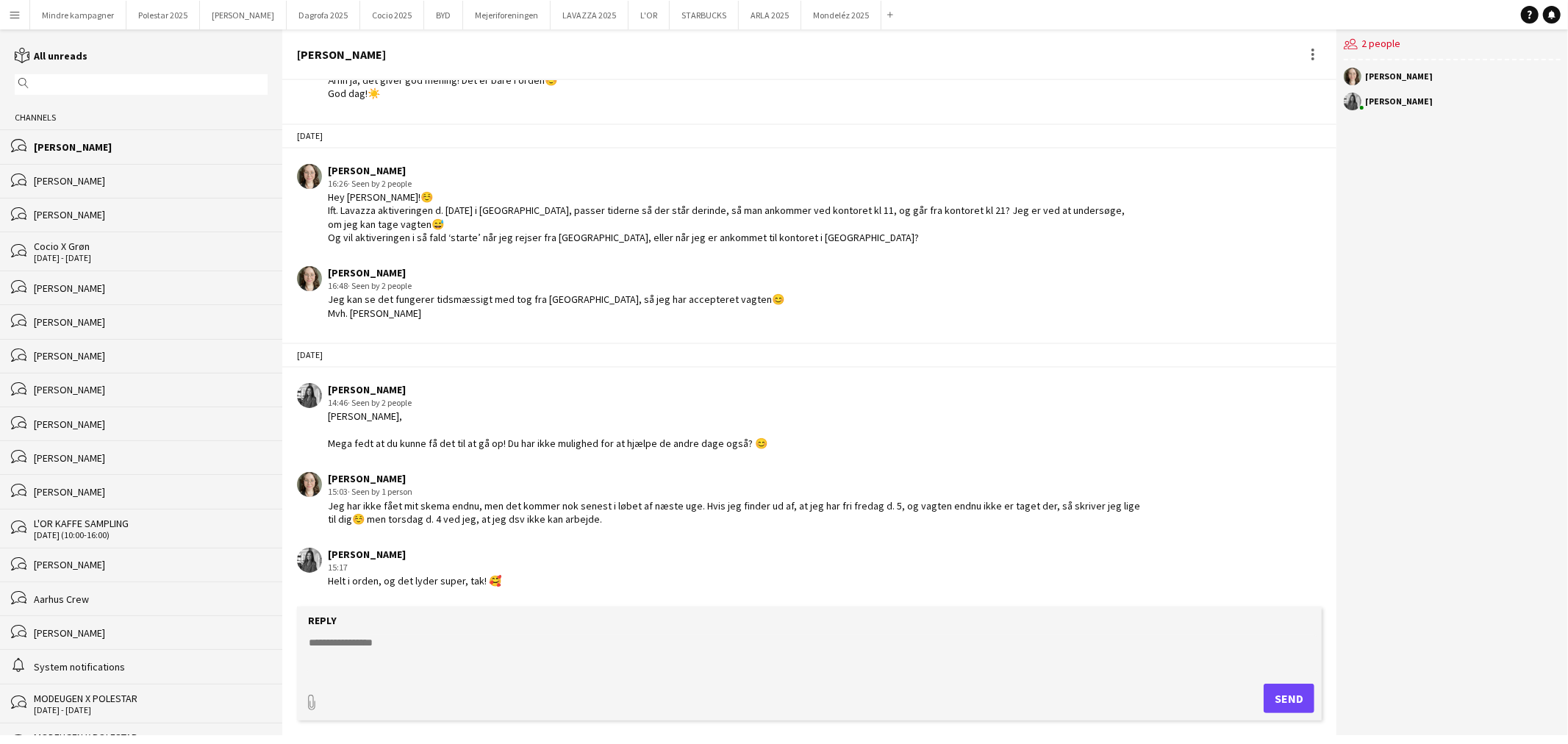
click at [12, 11] on app-icon "Menu" at bounding box center [14, 14] width 12 height 12
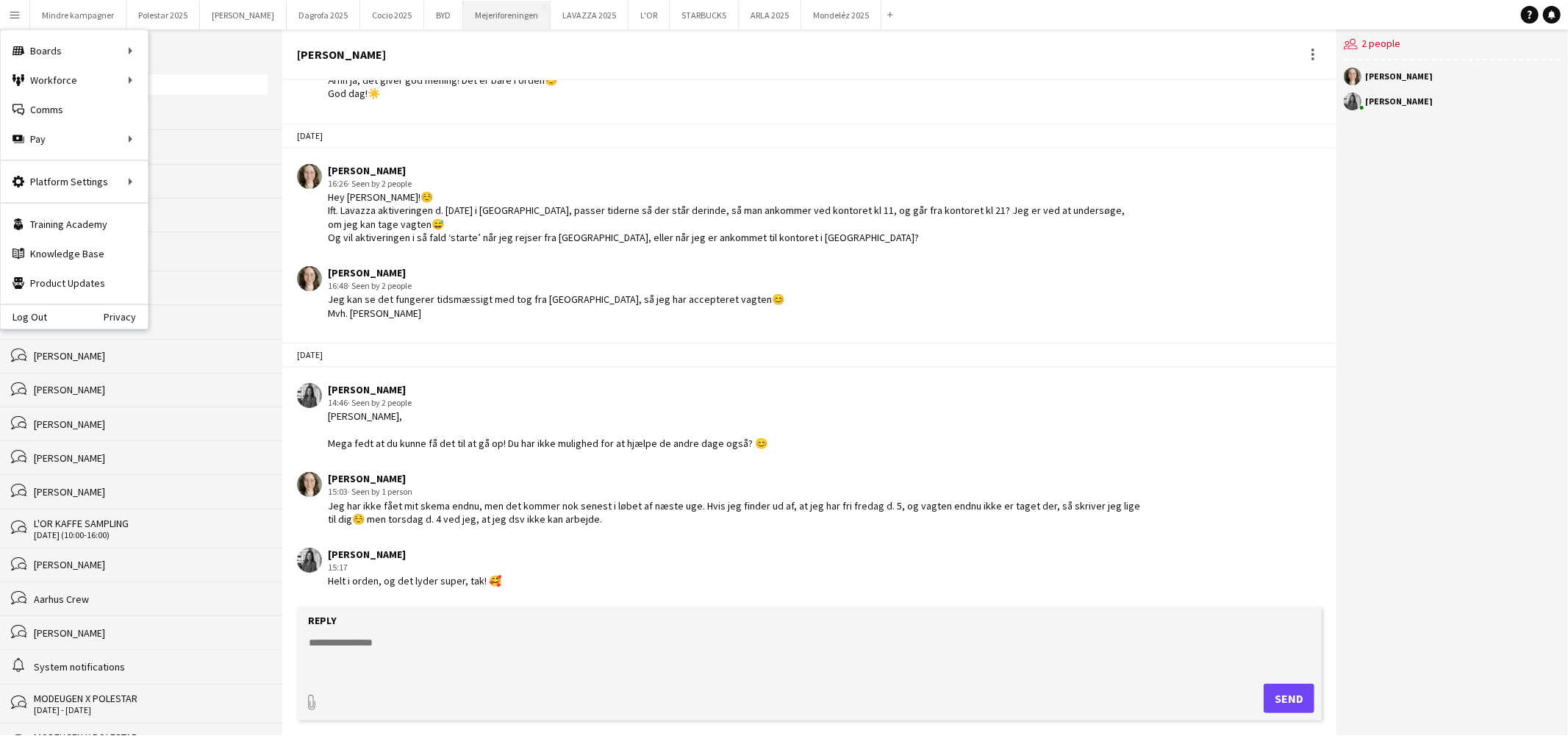
click at [470, 20] on button "Mejeriforeningen Close" at bounding box center [507, 15] width 88 height 29
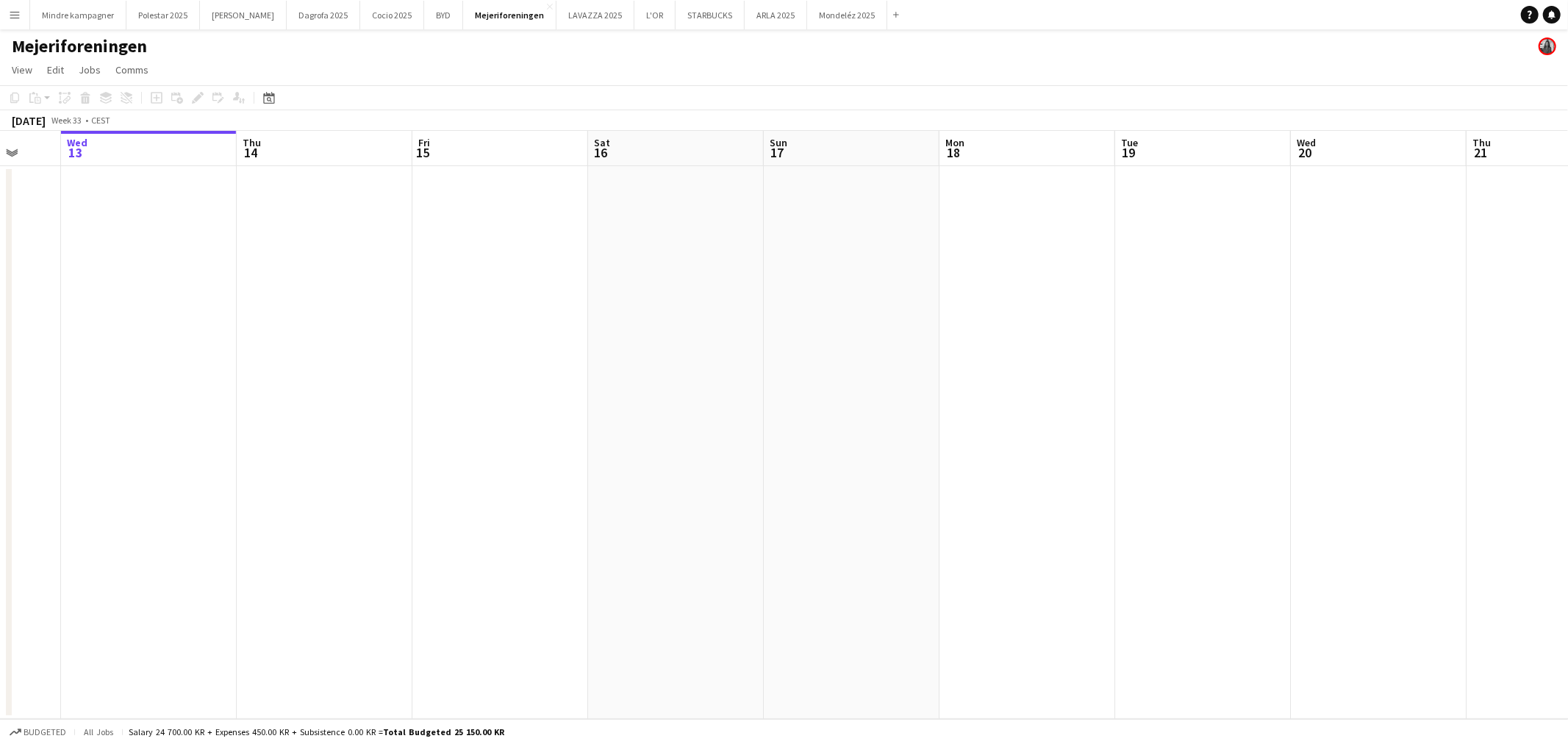
drag, startPoint x: 1024, startPoint y: 383, endPoint x: 477, endPoint y: 422, distance: 548.4
click at [479, 422] on app-calendar-viewport "Sun 10 Mon 11 Tue 12 Wed 13 Thu 14 Fri 15 Sat 16 Sun 17 Mon 18 Tue 19 Wed 20 Th…" at bounding box center [784, 426] width 1568 height 588
click at [545, 437] on app-calendar-viewport "Tue 12 Wed 13 Thu 14 Fri 15 Sat 16 Sun 17 Mon 18 Tue 19 Wed 20 Thu 21 Fri 22 Sa…" at bounding box center [784, 426] width 1568 height 588
drag, startPoint x: 1100, startPoint y: 453, endPoint x: 698, endPoint y: 470, distance: 402.4
click at [698, 470] on app-calendar-viewport "Fri 15 Sat 16 Sun 17 Mon 18 Tue 19 Wed 20 Thu 21 Fri 22 Sat 23 Sun 24 Mon 25 Tu…" at bounding box center [784, 426] width 1568 height 588
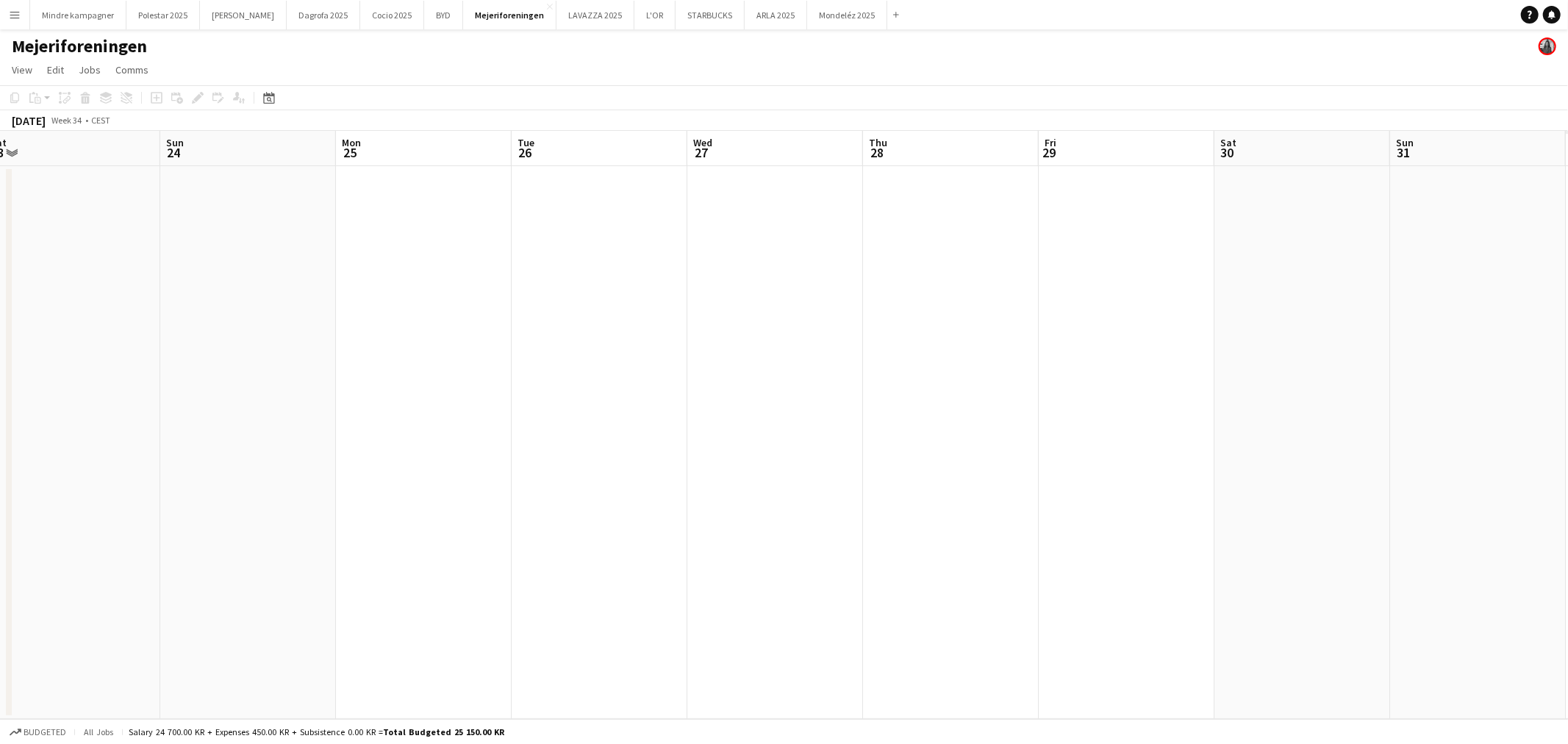
drag, startPoint x: 1337, startPoint y: 454, endPoint x: 800, endPoint y: 501, distance: 539.1
click at [799, 502] on app-calendar-viewport "Wed 20 Thu 21 Fri 22 Sat 23 Sun 24 Mon 25 Tue 26 Wed 27 Thu 28 Fri 29 Sat 30 Su…" at bounding box center [784, 426] width 1568 height 588
drag, startPoint x: 1333, startPoint y: 494, endPoint x: 803, endPoint y: 494, distance: 530.0
click at [803, 494] on app-calendar-viewport "Fri 22 Sat 23 Sun 24 Mon 25 Tue 26 Wed 27 Thu 28 Fri 29 Sat 30 Sun 31 Mon 1 Tue…" at bounding box center [784, 426] width 1568 height 588
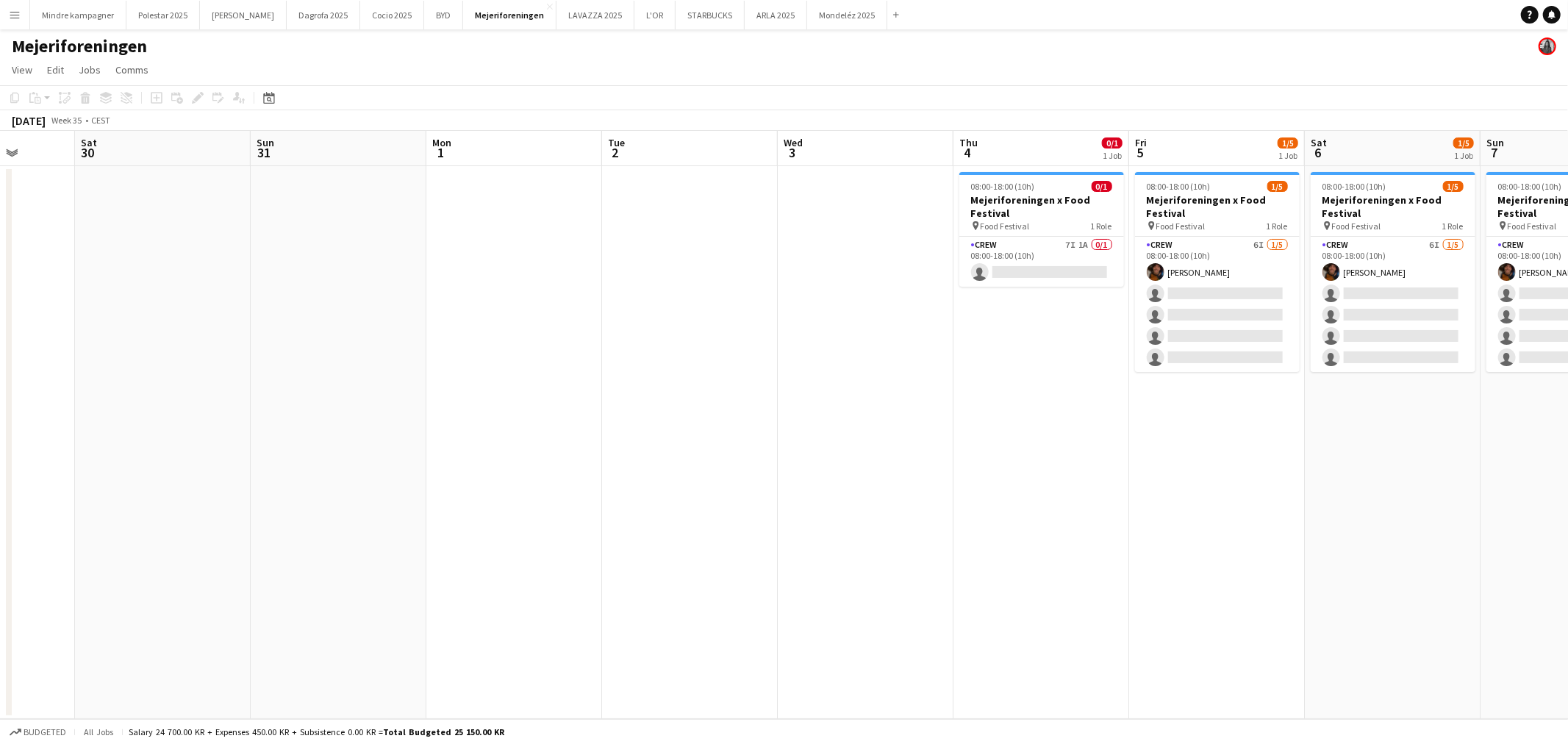
drag, startPoint x: 1162, startPoint y: 471, endPoint x: 677, endPoint y: 491, distance: 485.4
click at [677, 491] on app-calendar-viewport "Wed 27 Thu 28 Fri 29 Sat 30 Sun 31 Mon 1 Tue 2 Wed 3 Thu 4 0/1 1 Job Fri 5 1/5 …" at bounding box center [784, 426] width 1568 height 588
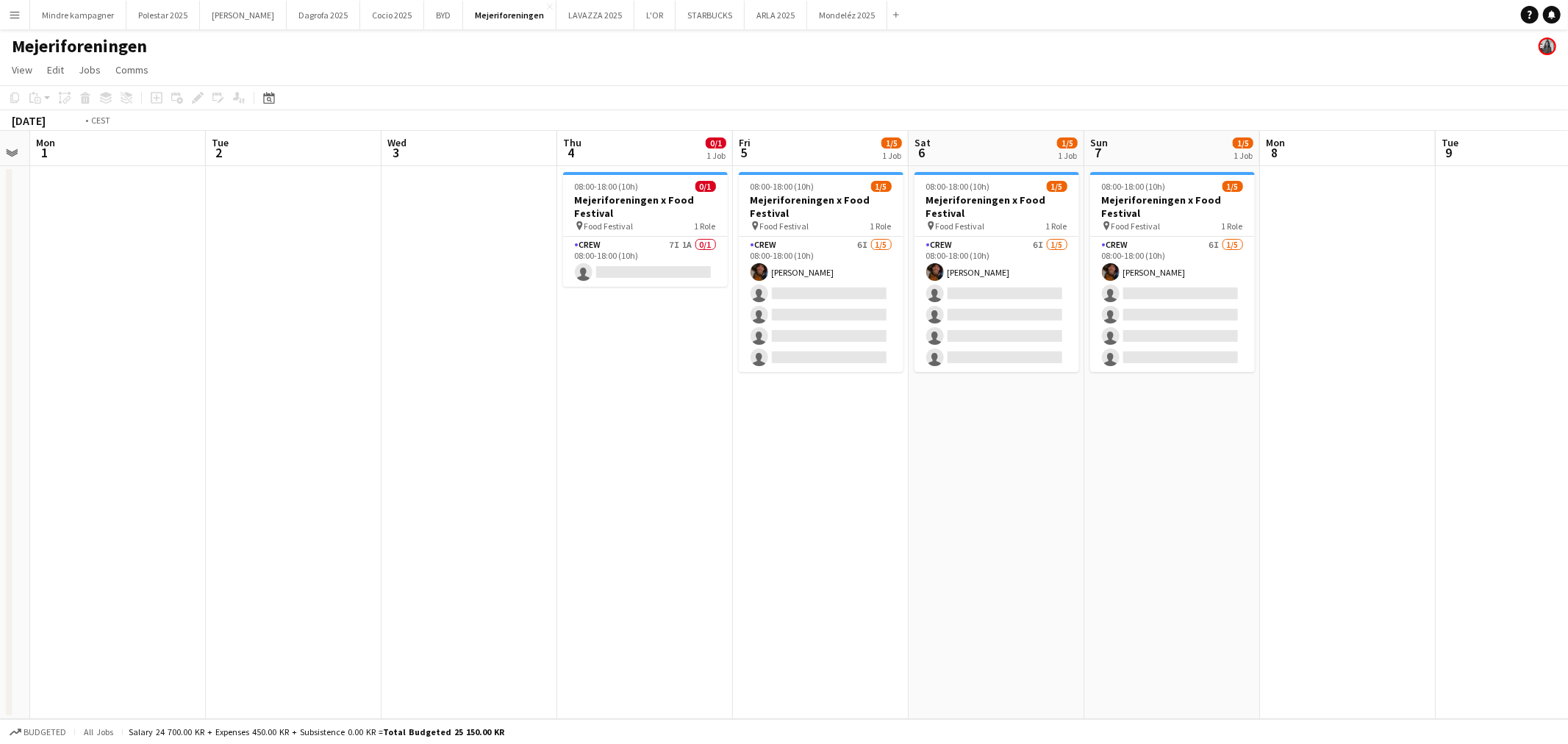
scroll to position [0, 588]
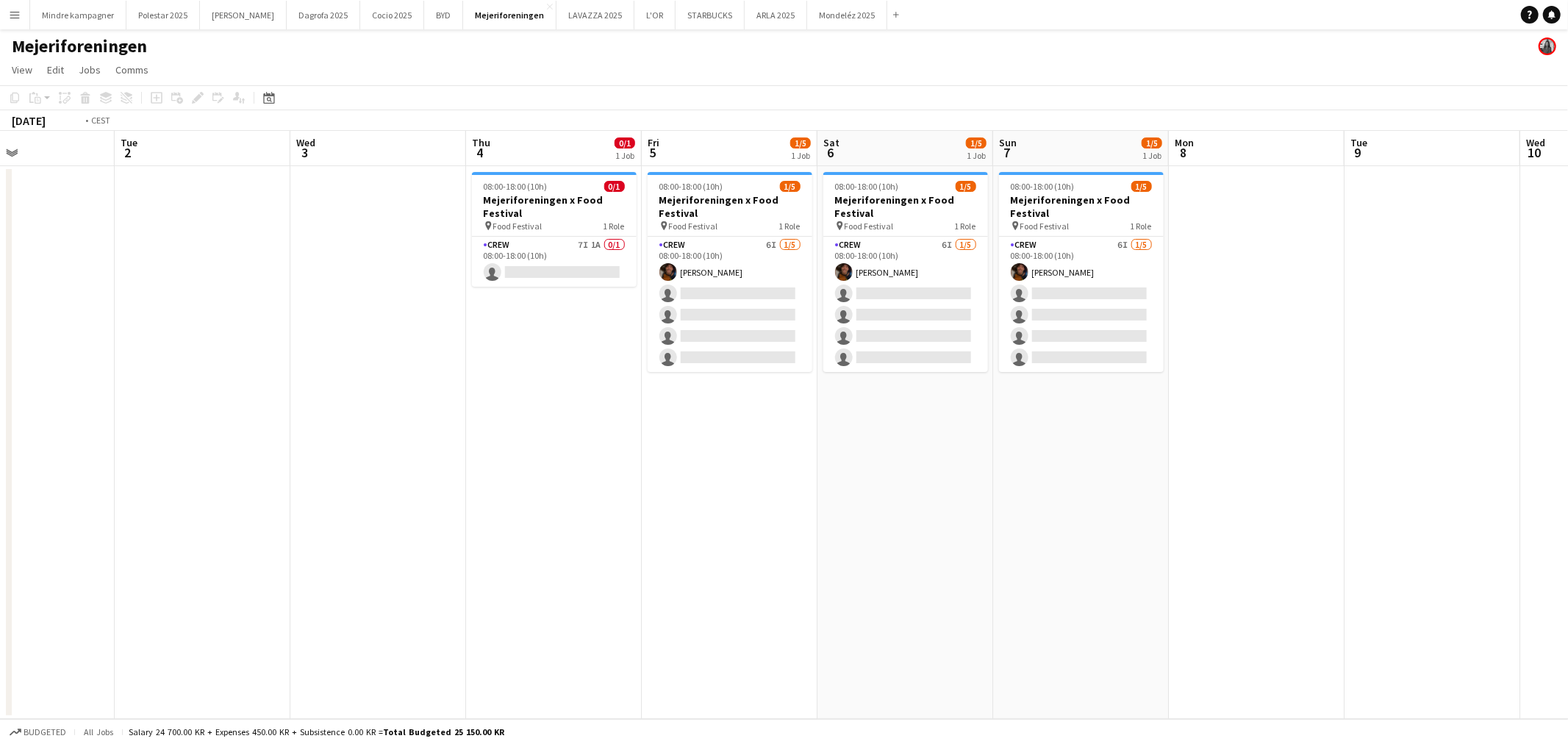
drag, startPoint x: 1260, startPoint y: 482, endPoint x: 773, endPoint y: 506, distance: 487.6
click at [773, 507] on app-calendar-viewport "Fri 29 Sat 30 Sun 31 Mon 1 Tue 2 Wed 3 Thu 4 0/1 1 Job Fri 5 1/5 1 Job Sat 6 1/…" at bounding box center [784, 426] width 1568 height 588
click at [18, 5] on button "Menu" at bounding box center [15, 15] width 30 height 30
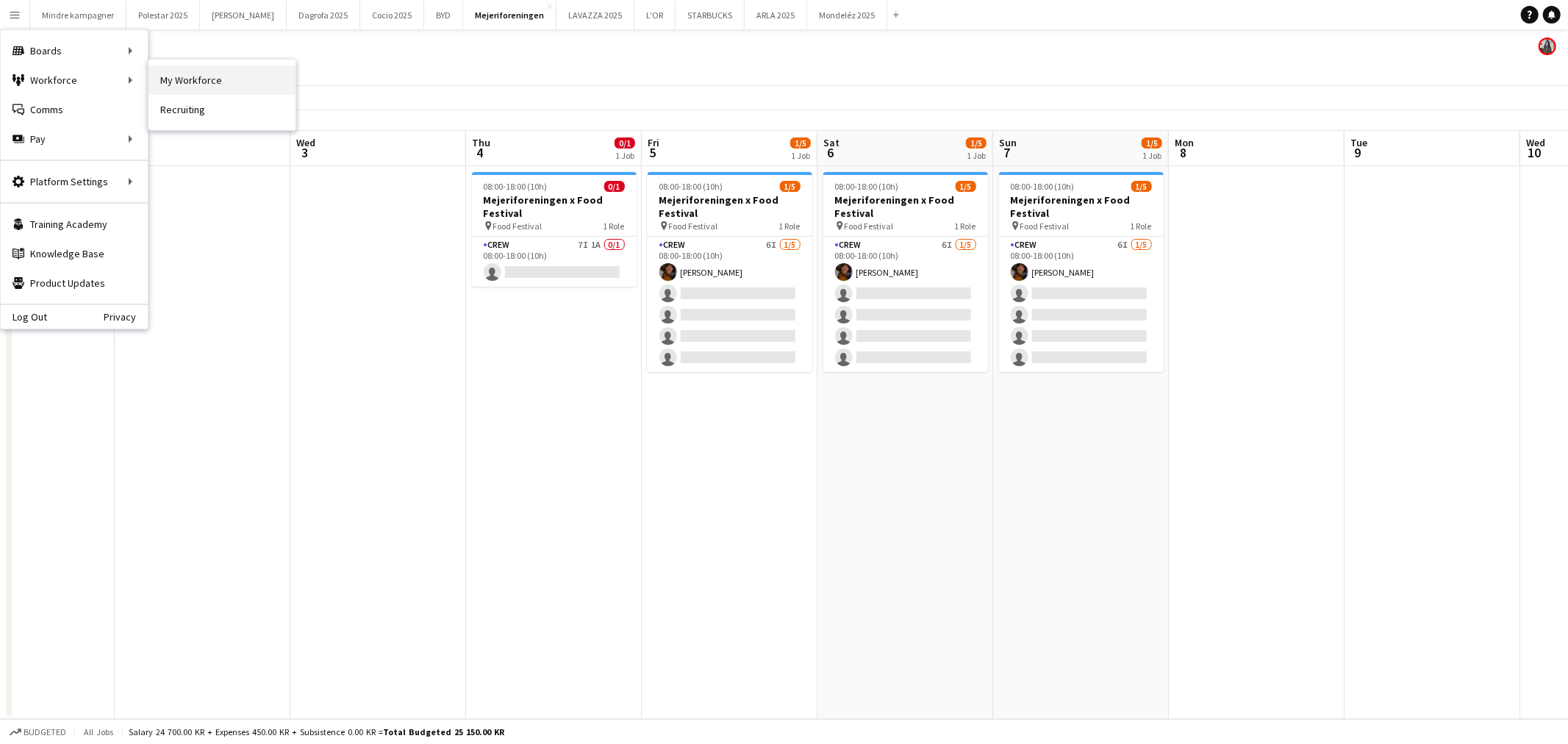
click at [169, 70] on link "My Workforce" at bounding box center [223, 80] width 147 height 30
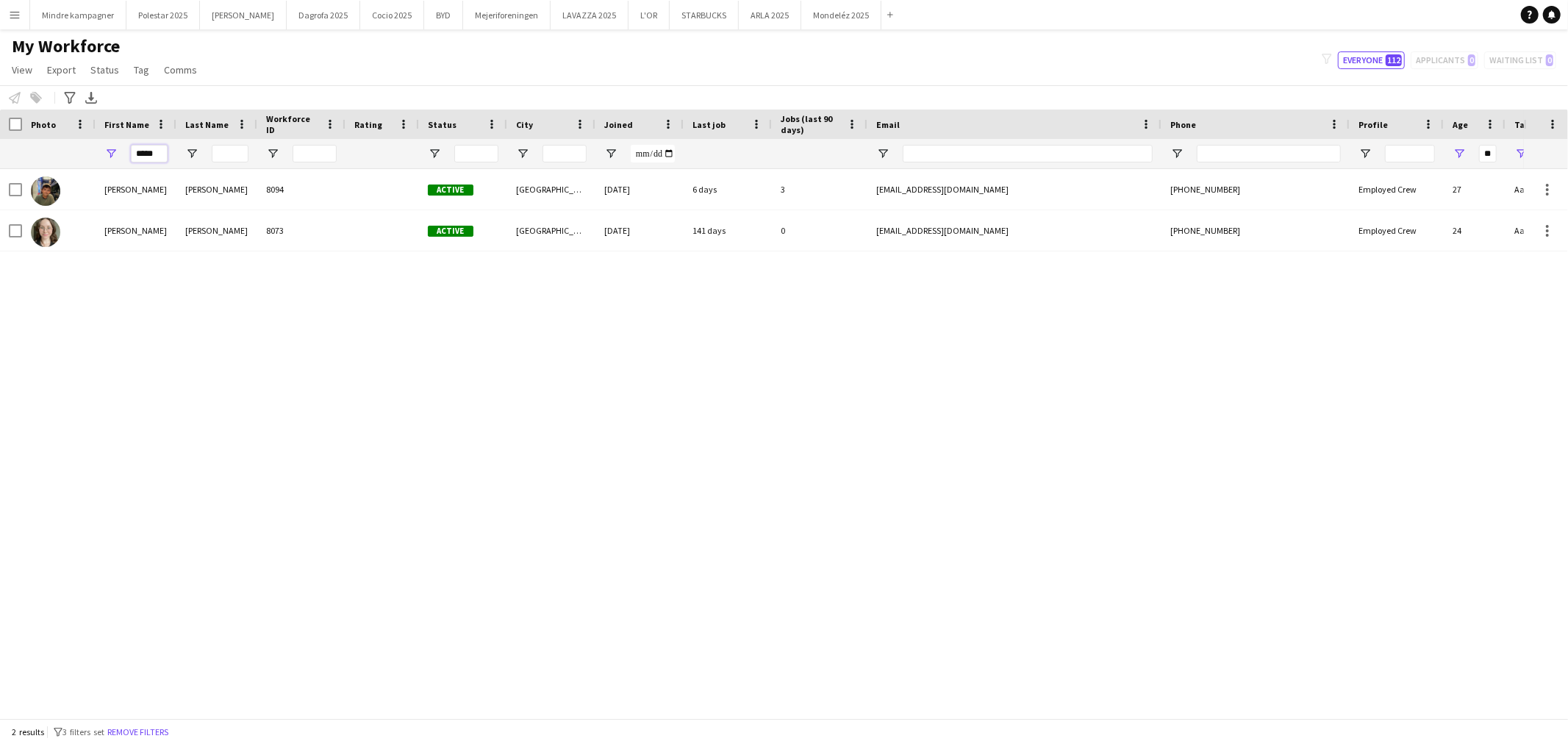
click at [149, 152] on input "*****" at bounding box center [149, 154] width 36 height 18
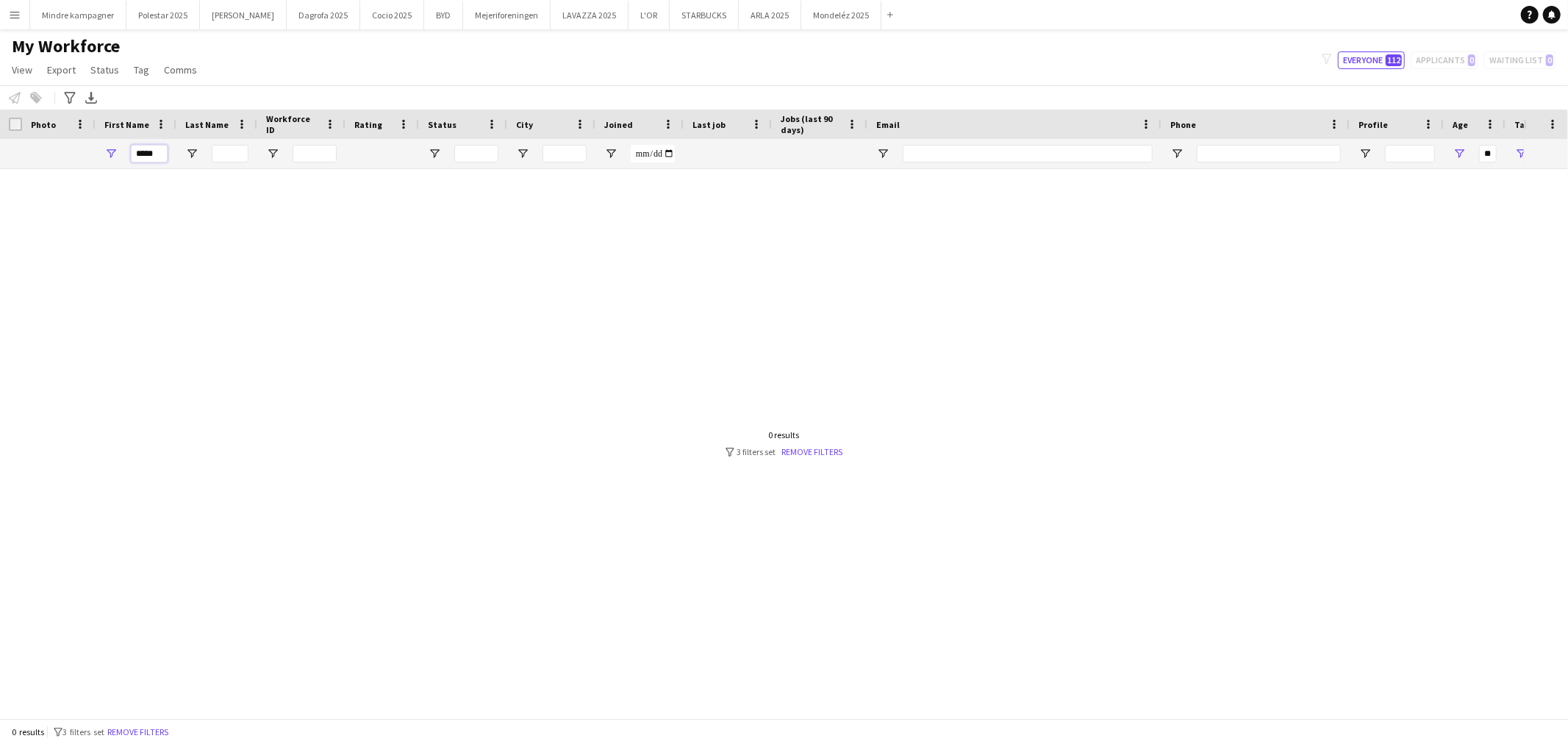
type input "*****"
click at [1489, 153] on input "**" at bounding box center [1488, 154] width 18 height 18
click at [822, 447] on link "Remove filters" at bounding box center [813, 452] width 61 height 11
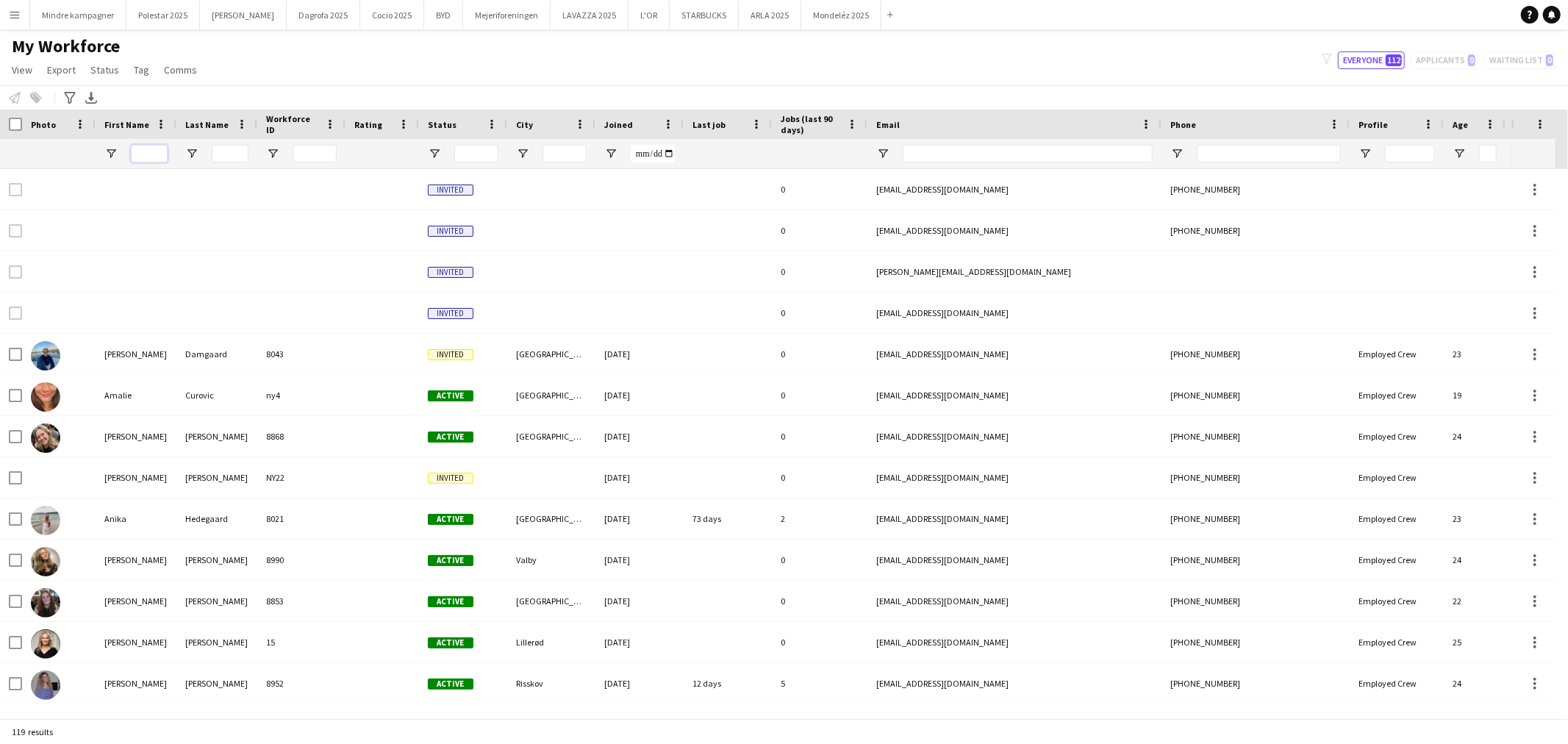
click at [145, 148] on input "First Name Filter Input" at bounding box center [149, 154] width 36 height 18
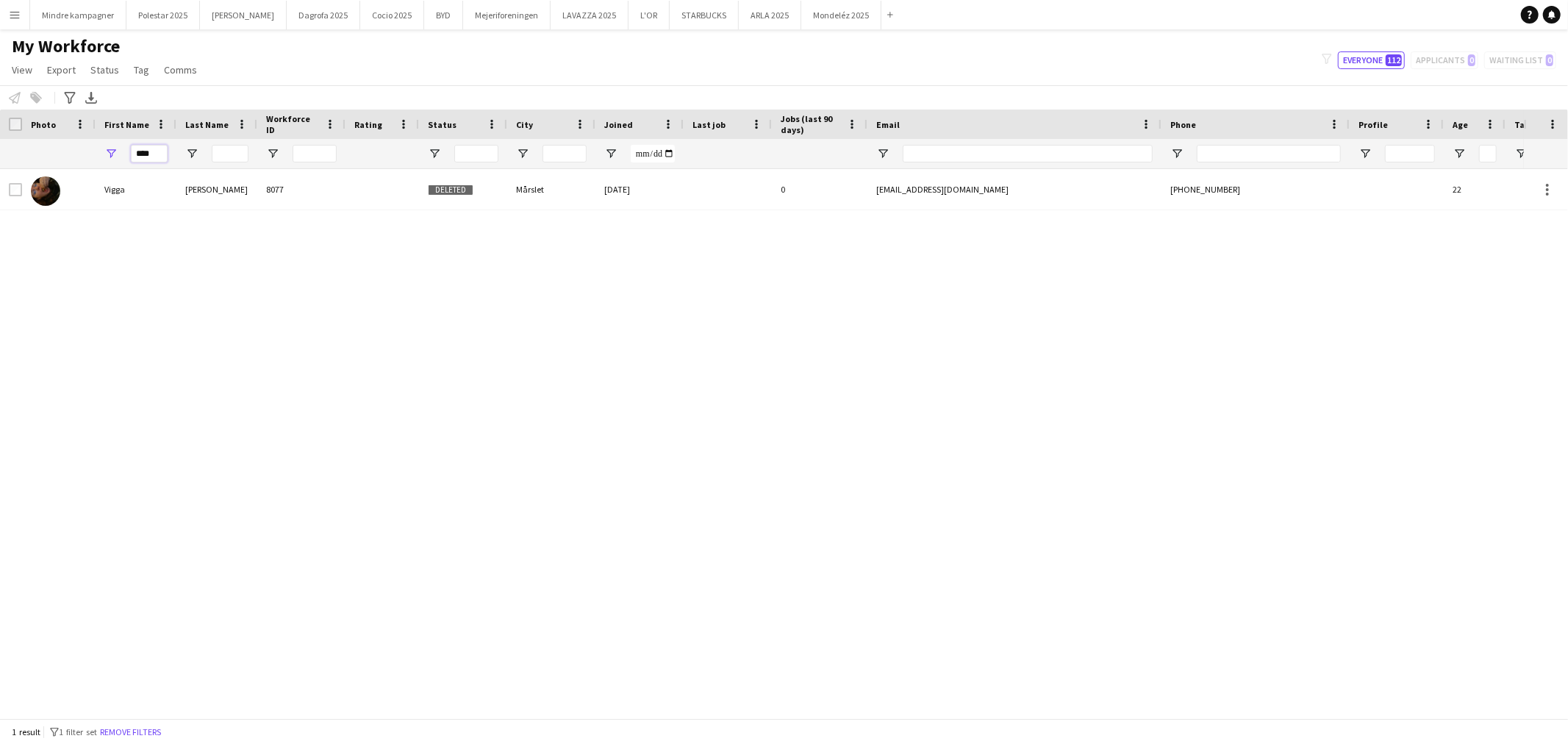
type input "****"
click at [370, 328] on div "Vigga Rau Ibsen 8077 Deleted Mårslet 17-12-2024 0 vigga@rau-ibsen.dk +452427416…" at bounding box center [762, 438] width 1524 height 536
click at [141, 152] on input "****" at bounding box center [149, 154] width 36 height 18
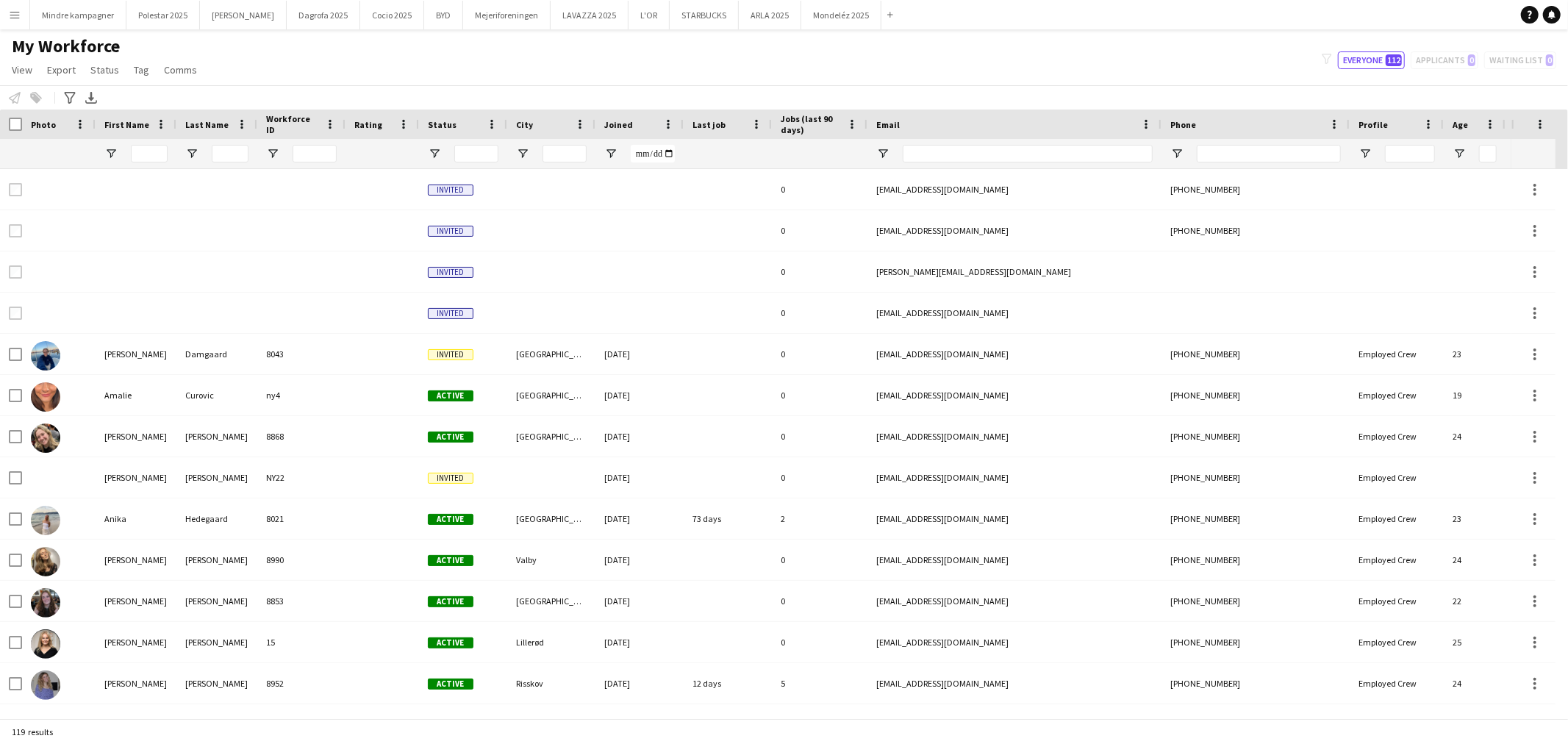
click at [13, 9] on app-icon "Menu" at bounding box center [14, 14] width 12 height 12
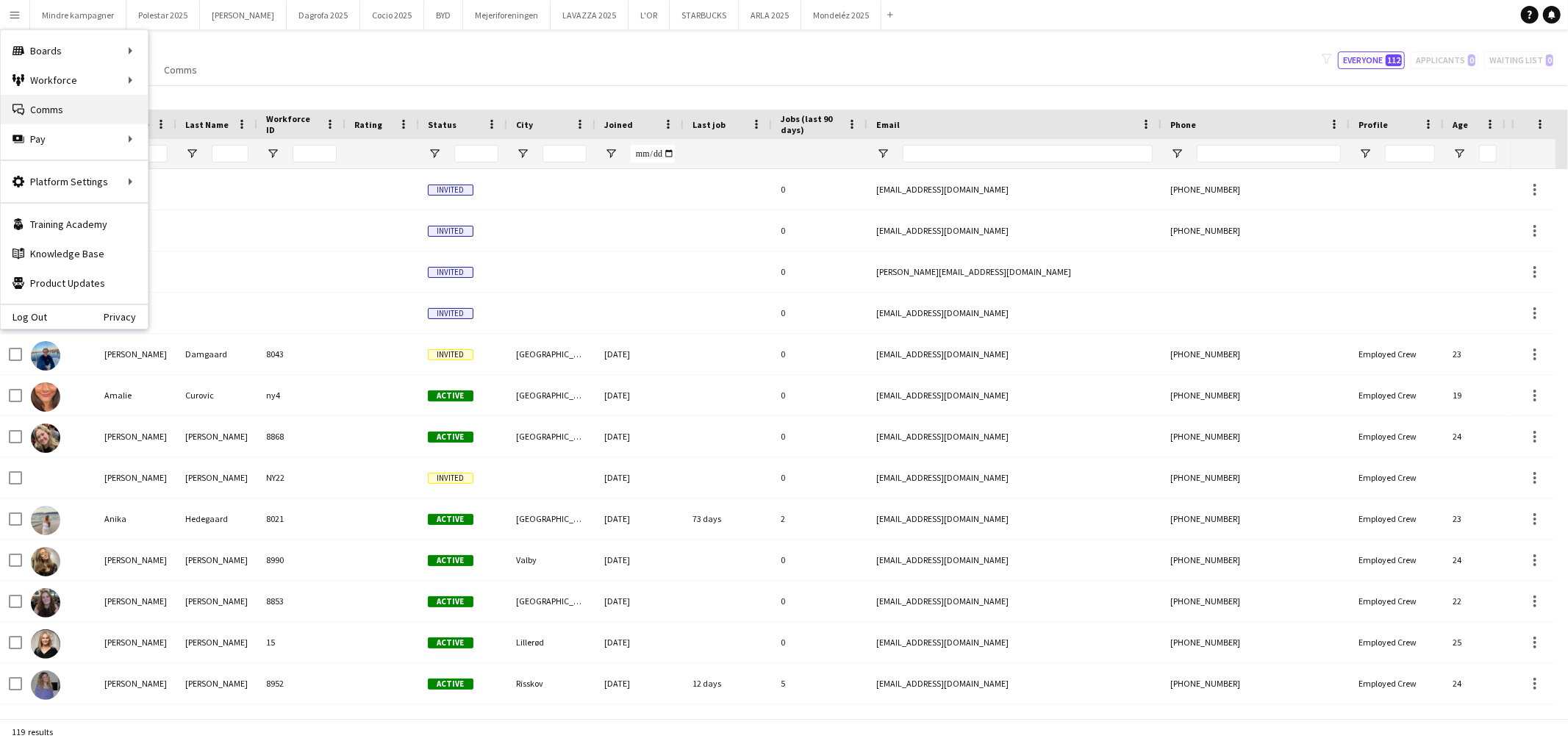
click at [61, 106] on link "Comms Comms" at bounding box center [74, 110] width 147 height 30
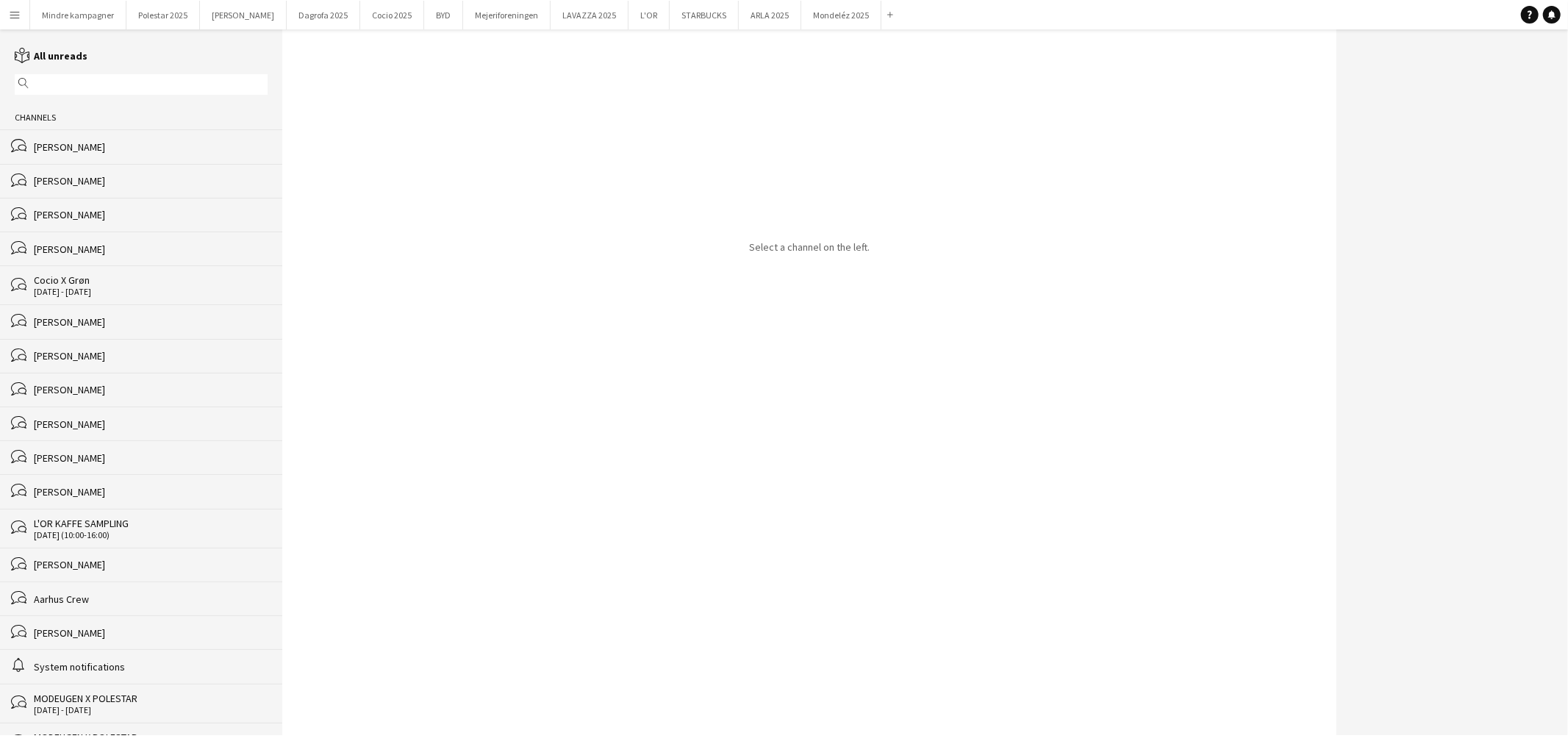
click at [54, 182] on div "[PERSON_NAME]" at bounding box center [150, 181] width 234 height 13
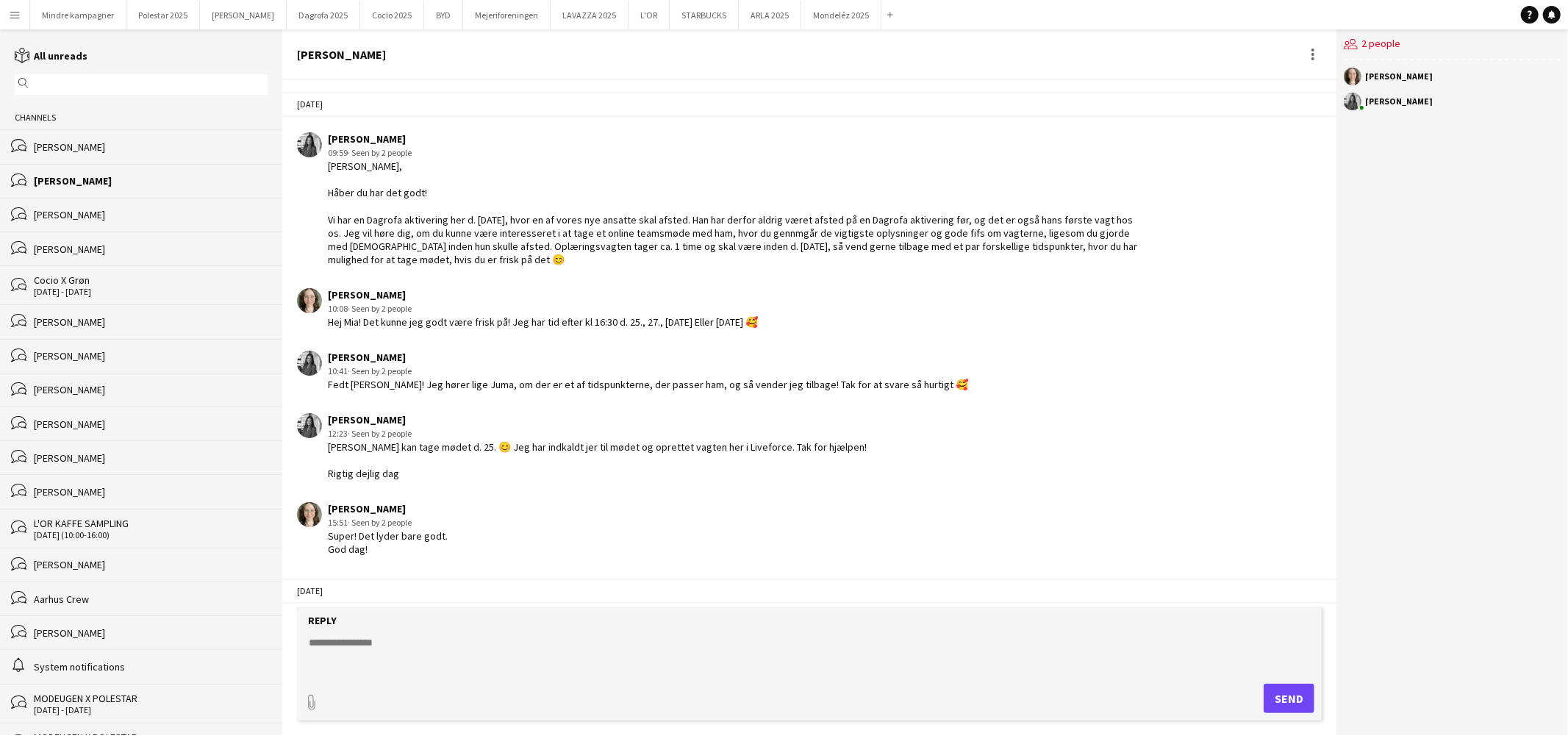
scroll to position [1579, 0]
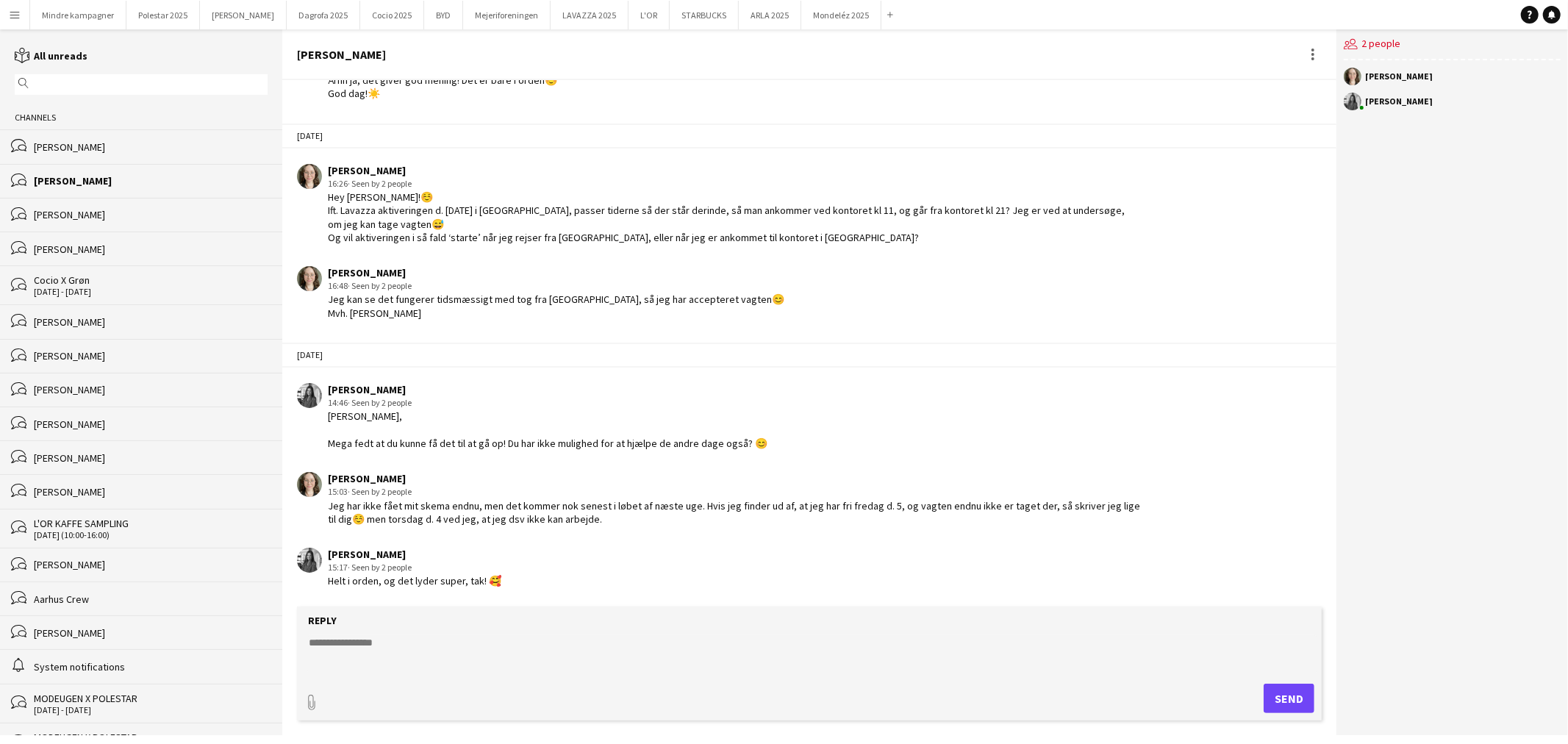
click at [101, 249] on div "[PERSON_NAME]" at bounding box center [150, 250] width 234 height 13
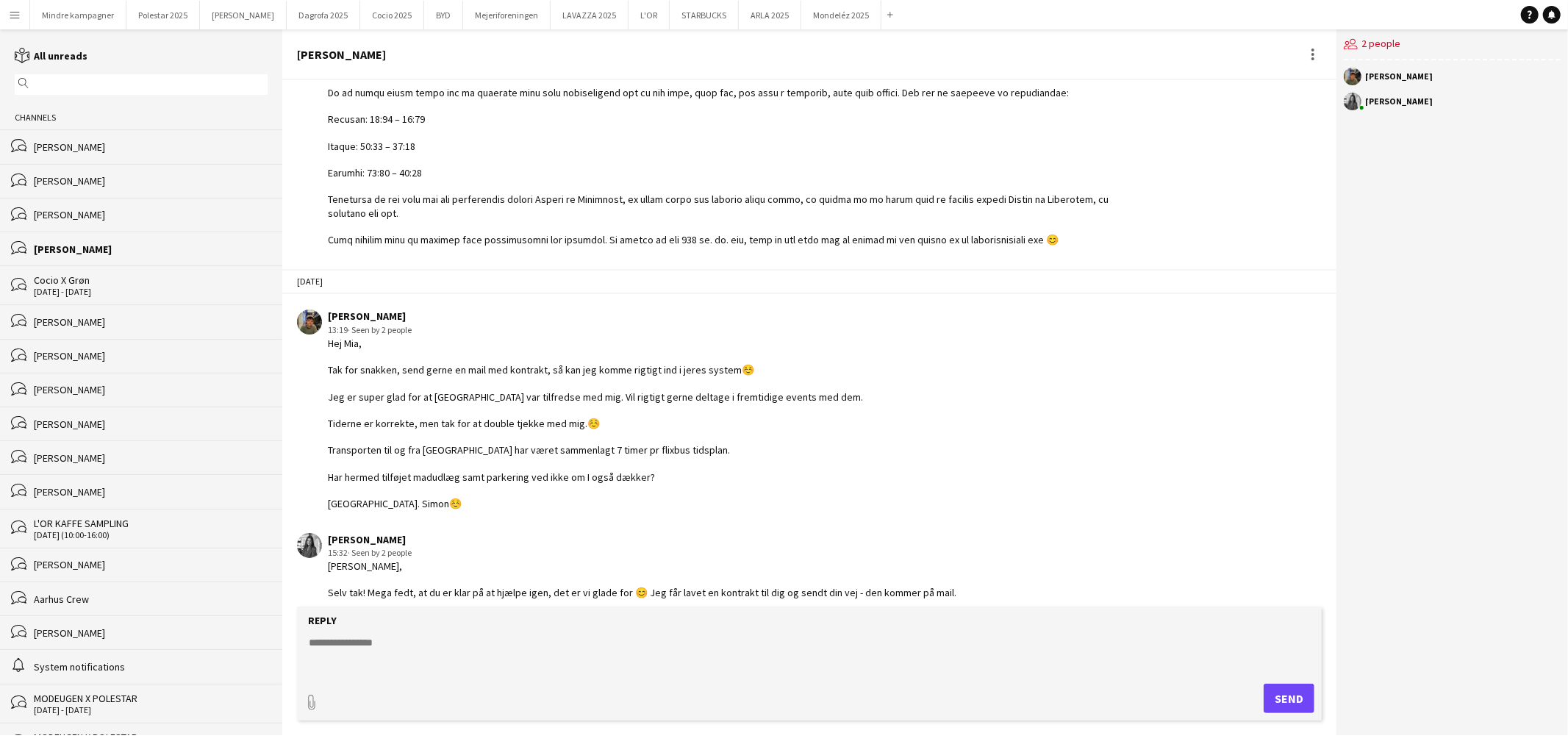
scroll to position [1706, 0]
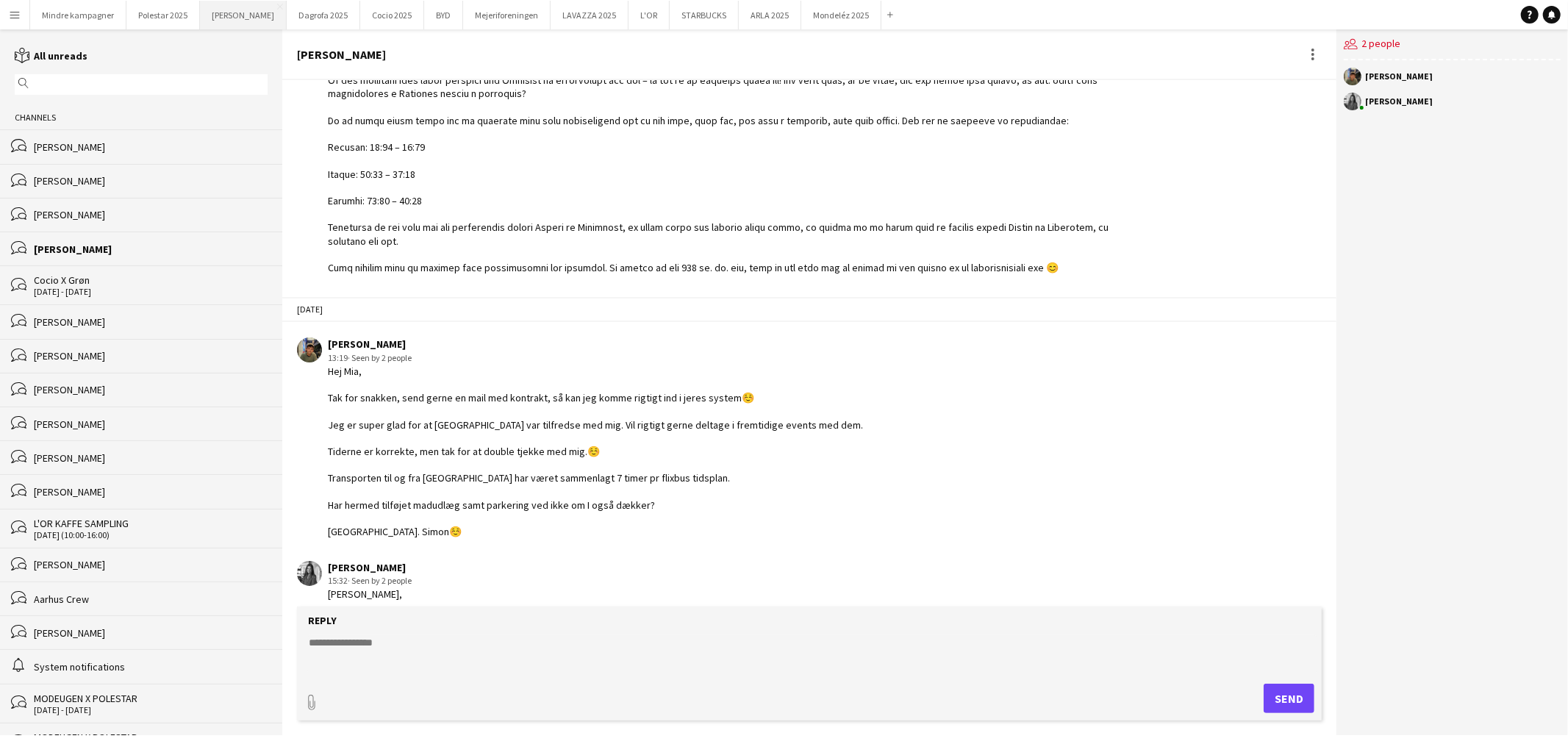
click at [223, 15] on button "Merrild Close" at bounding box center [243, 15] width 87 height 29
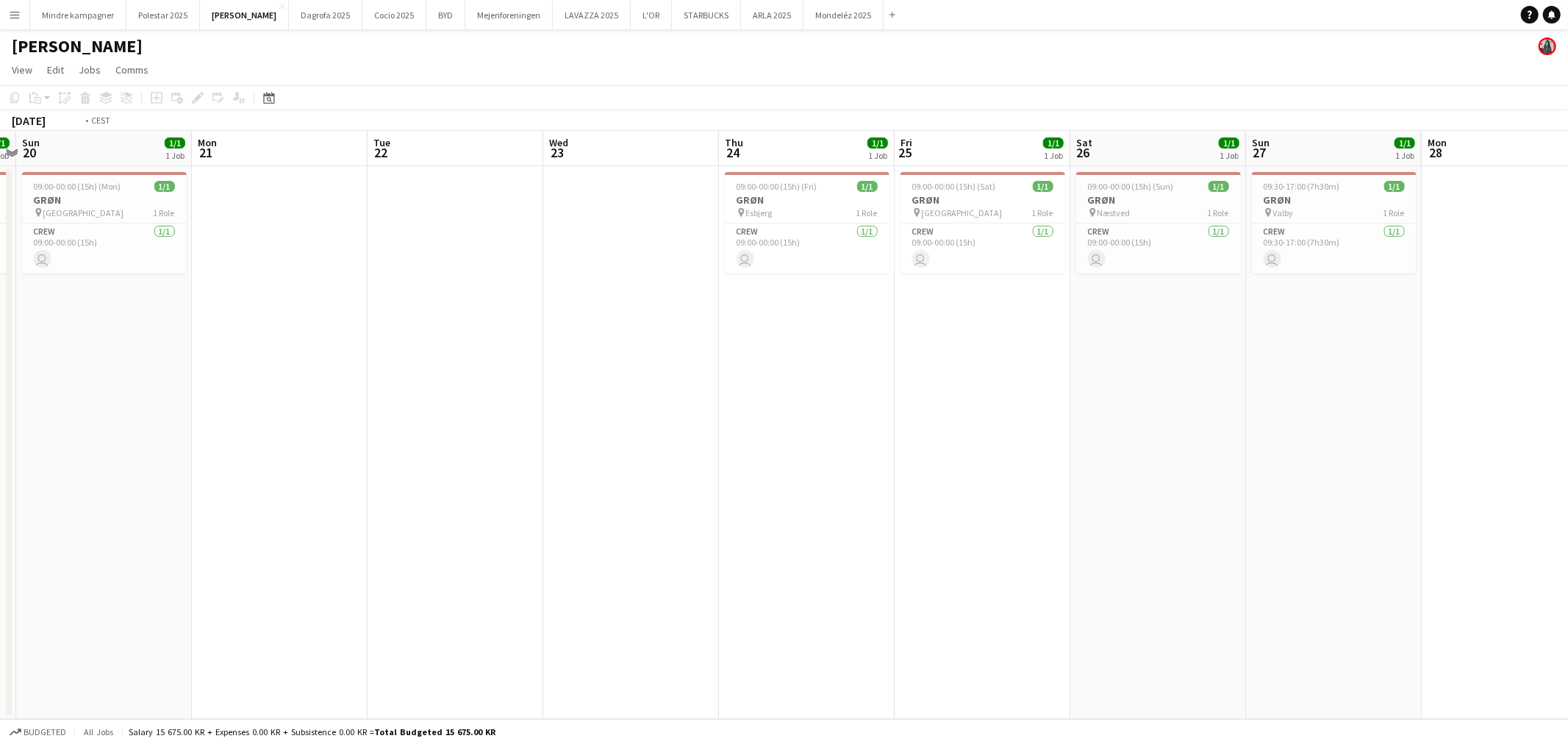
drag, startPoint x: 803, startPoint y: 444, endPoint x: 588, endPoint y: 452, distance: 215.1
click at [588, 452] on app-calendar-viewport "Thu 17 1/1 1 Job Fri 18 1/1 1 Job Sat 19 1/1 1 Job Sun 20 1/1 1 Job Mon 21 Tue …" at bounding box center [784, 426] width 1568 height 588
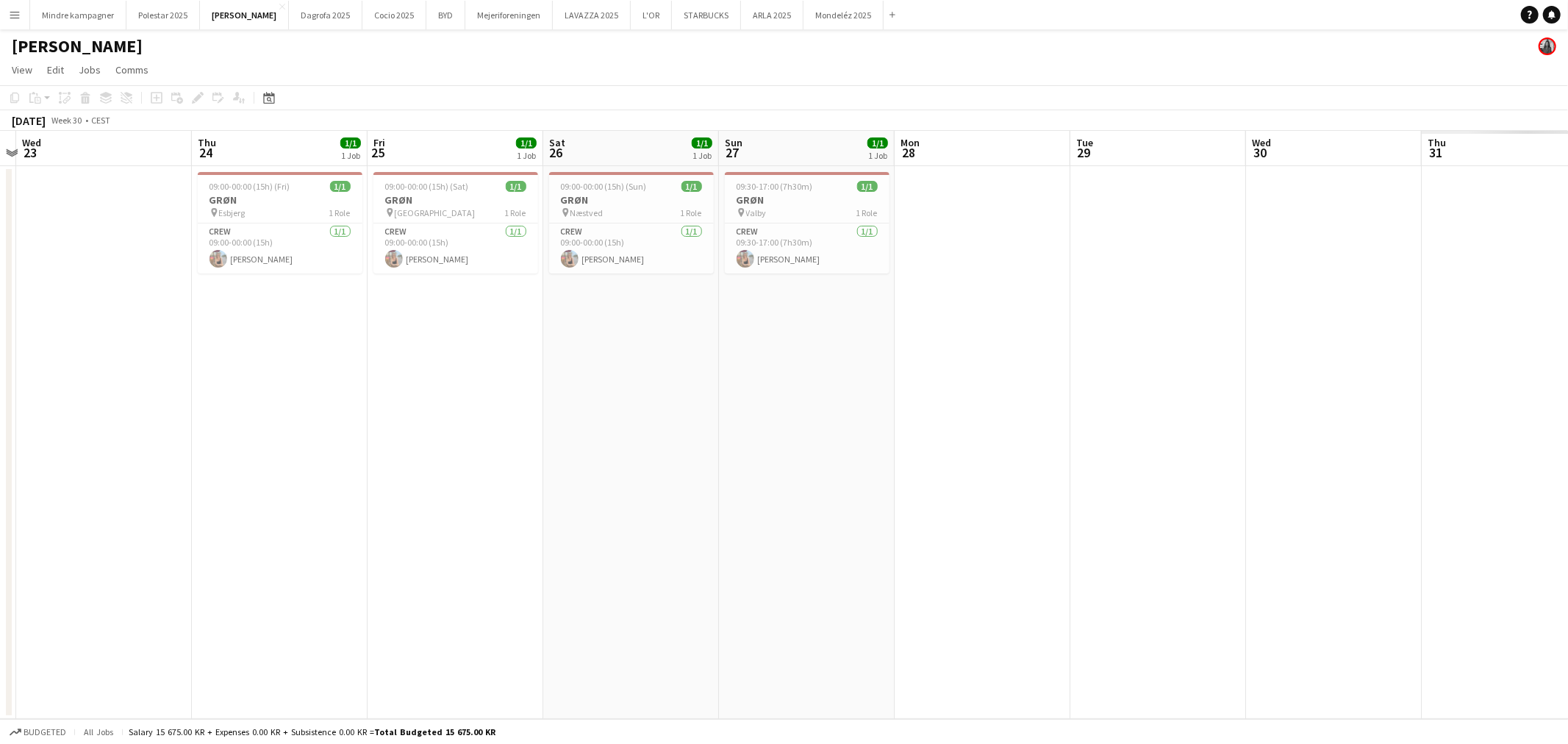
scroll to position [0, 420]
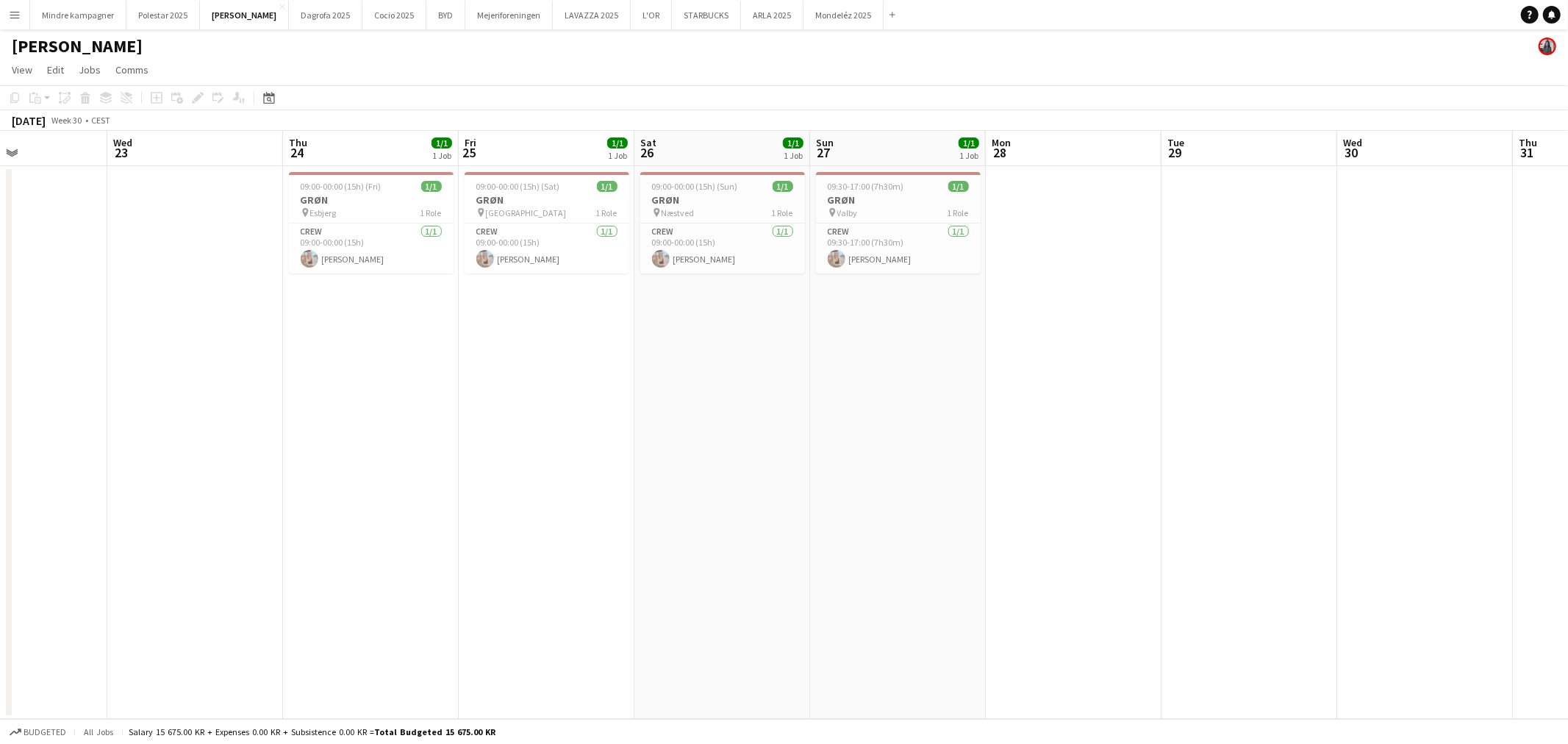
click at [872, 211] on div "pin Valby 1 Role" at bounding box center [899, 212] width 165 height 12
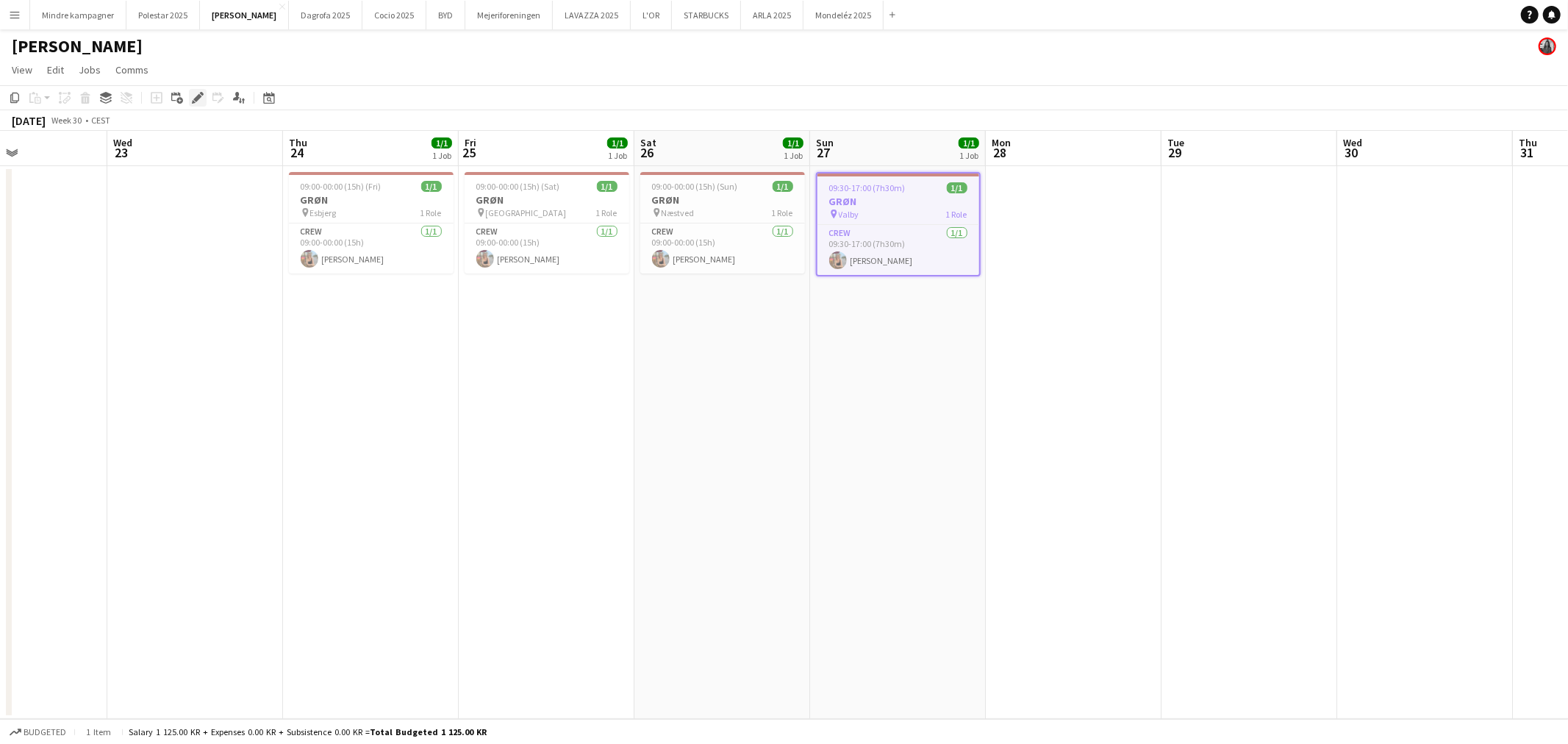
click at [199, 92] on icon "Edit" at bounding box center [197, 98] width 12 height 12
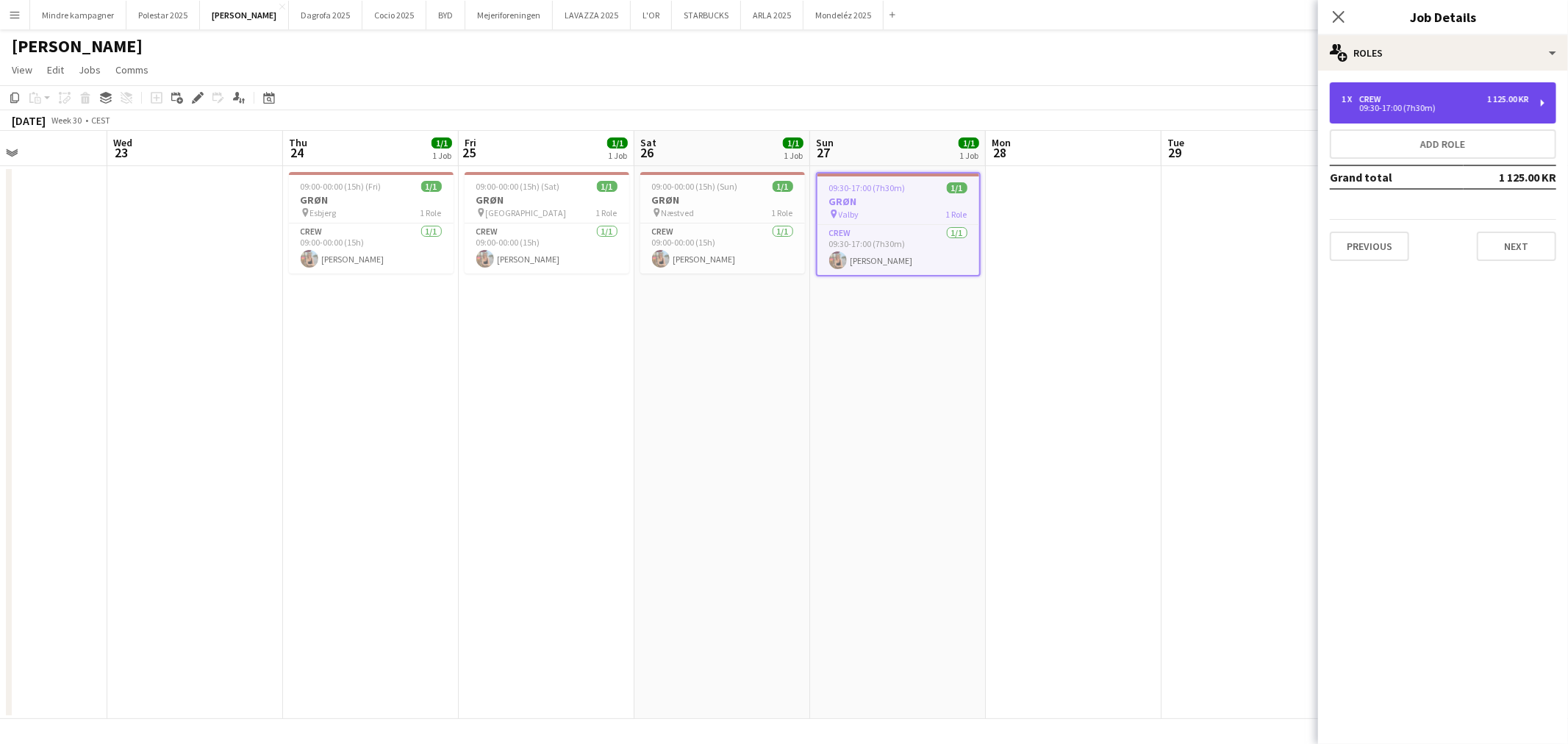
click at [1480, 106] on div "09:30-17:00 (7h30m)" at bounding box center [1435, 108] width 187 height 7
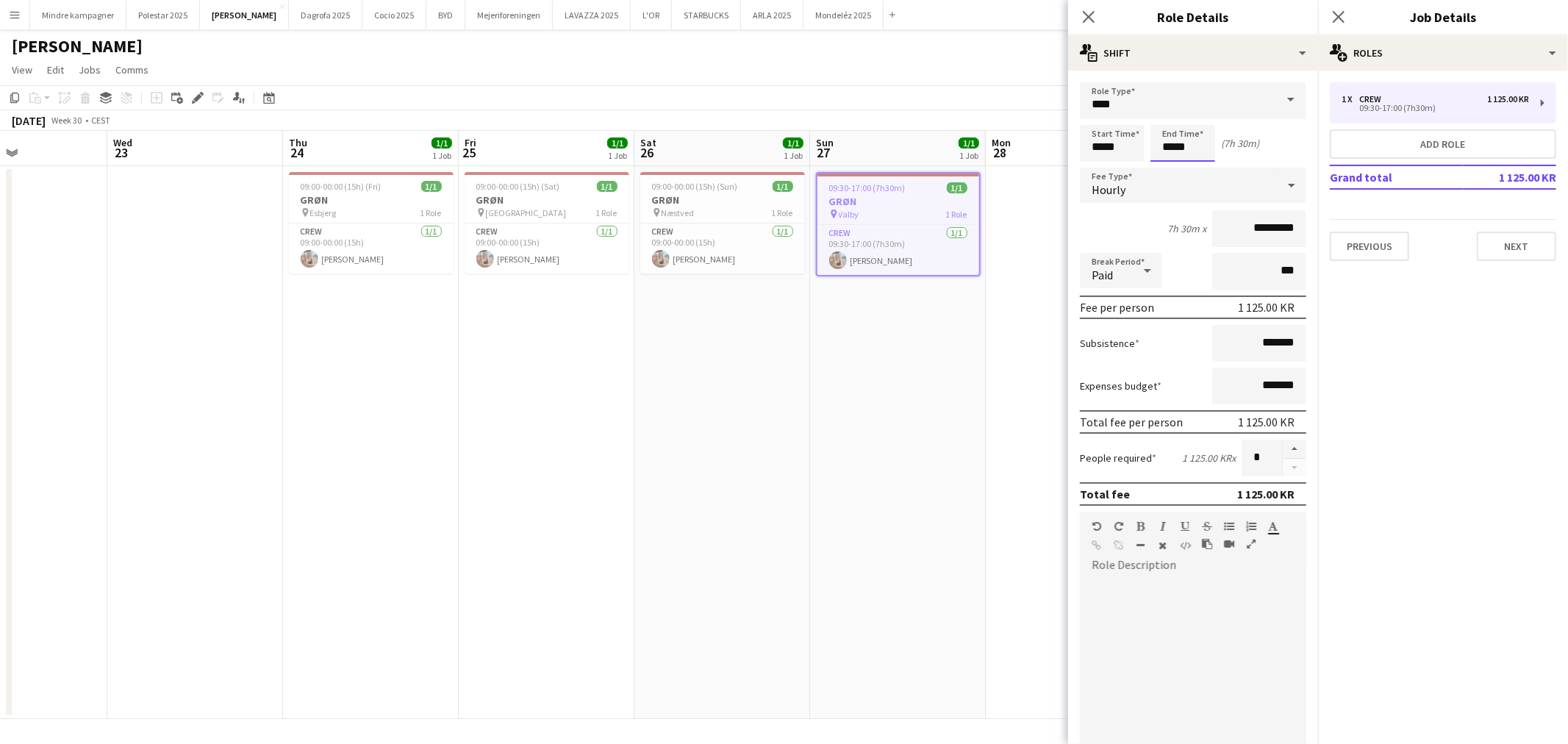
click at [1194, 150] on body "Menu Boards Boards Boards All jobs Status Workforce Workforce My Workforce Recr…" at bounding box center [784, 372] width 1568 height 744
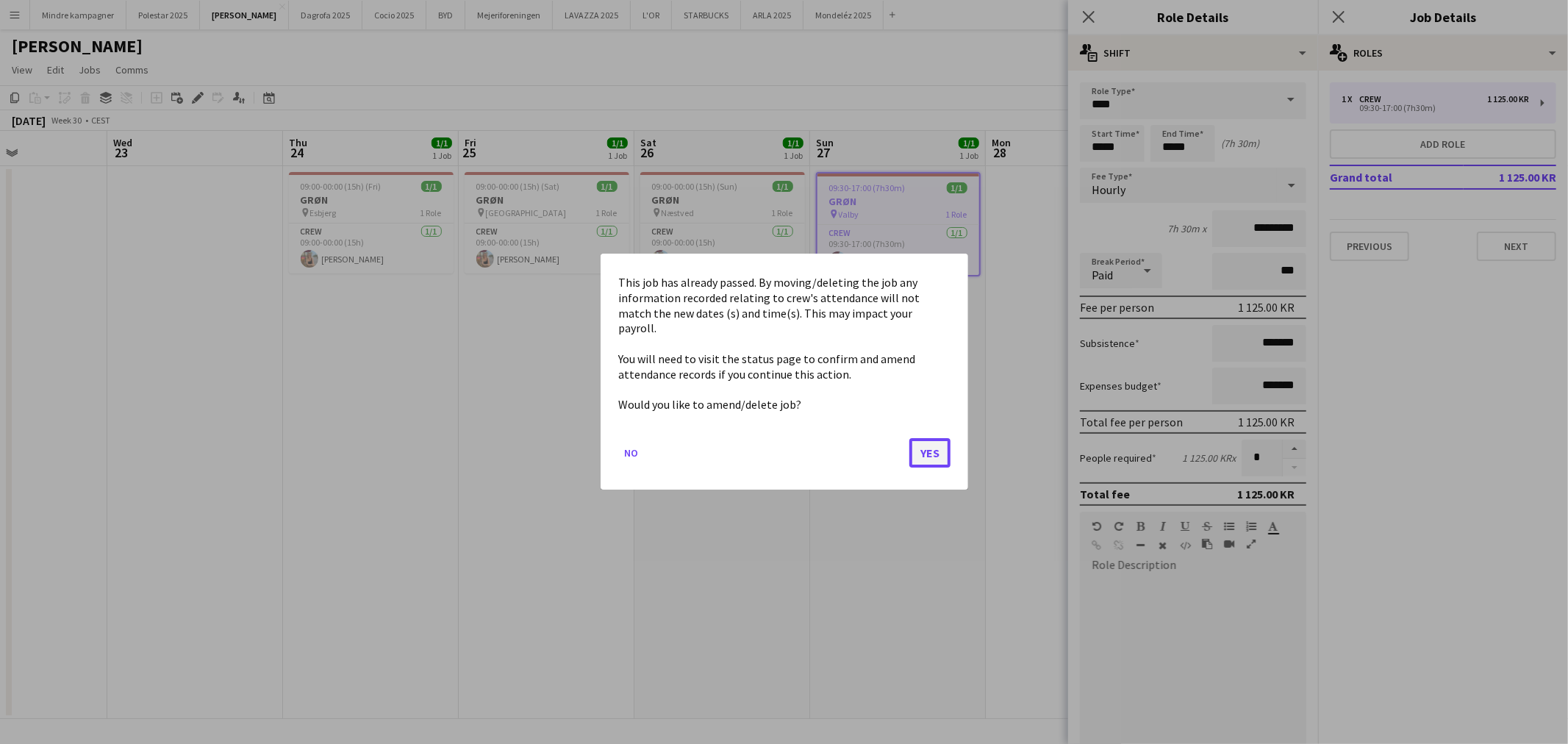
click at [928, 449] on button "Yes" at bounding box center [930, 453] width 41 height 30
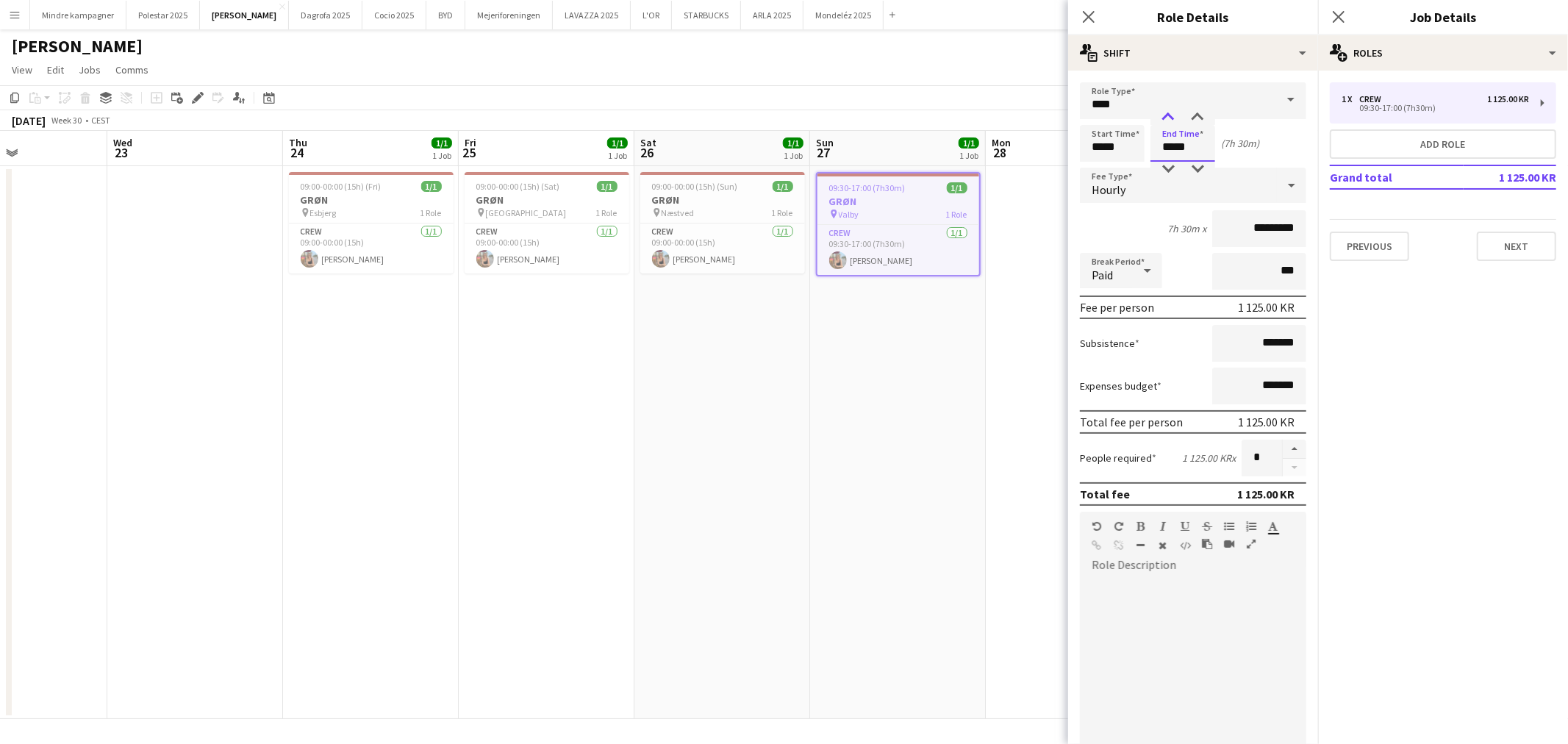
type input "*****"
click at [1173, 112] on div at bounding box center [1169, 117] width 30 height 15
click at [958, 426] on app-date-cell "09:30-17:00 (7h30m) 1/1 GRØN pin Valby 1 Role Crew 1/1 09:30-17:00 (7h30m) Joha…" at bounding box center [898, 442] width 176 height 553
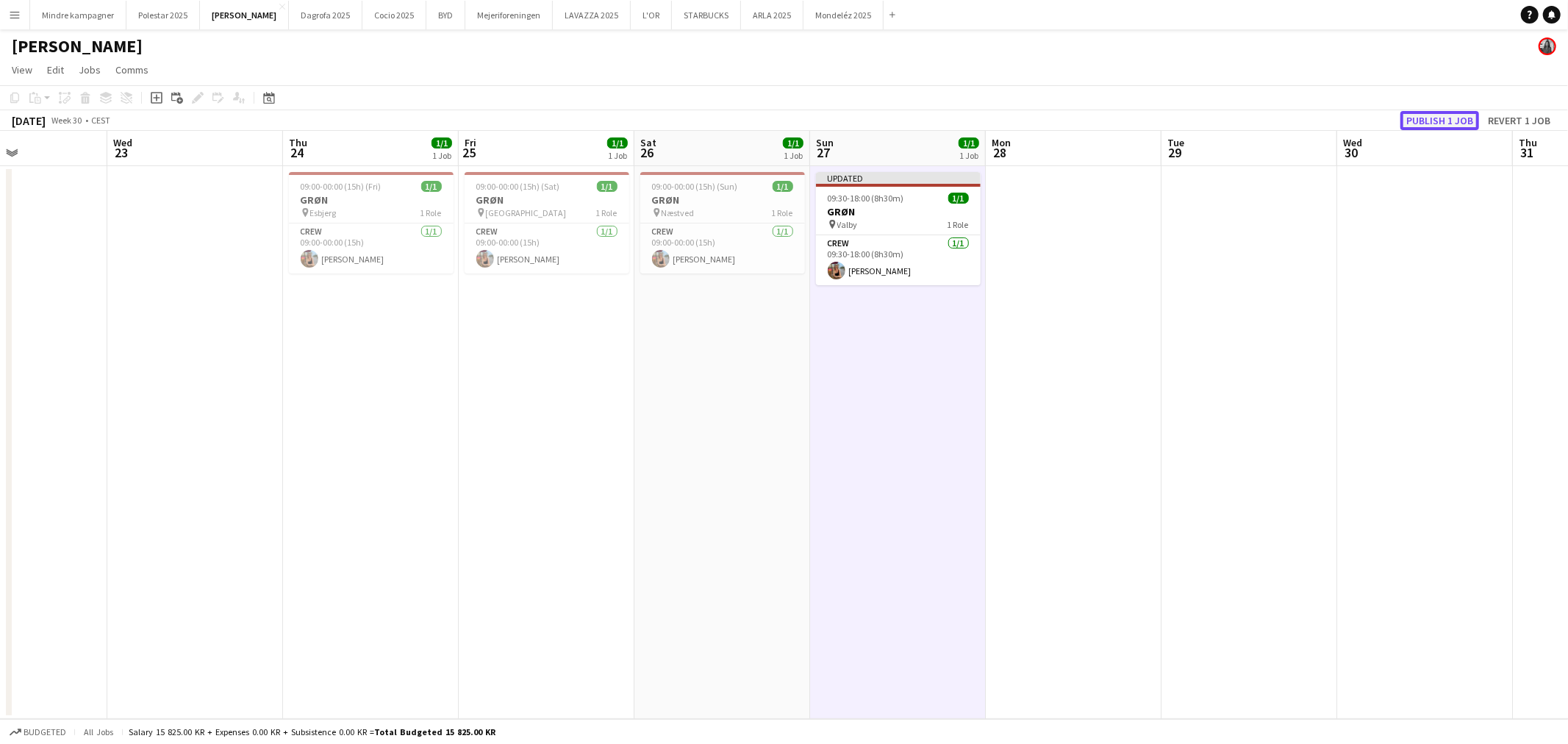
click at [1440, 117] on button "Publish 1 job" at bounding box center [1440, 120] width 78 height 20
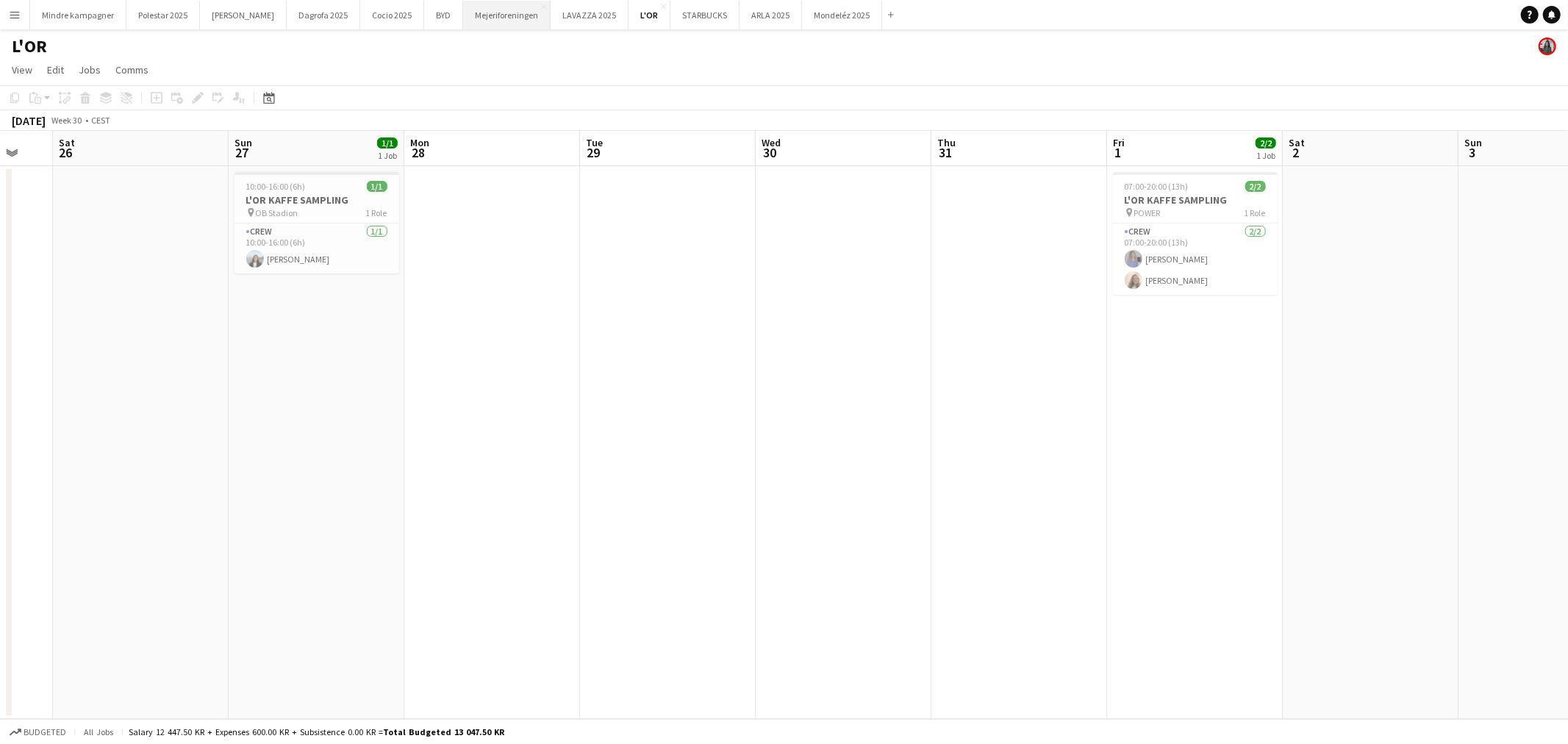
click at [479, 13] on button "Mejeriforeningen Close" at bounding box center [507, 15] width 88 height 29
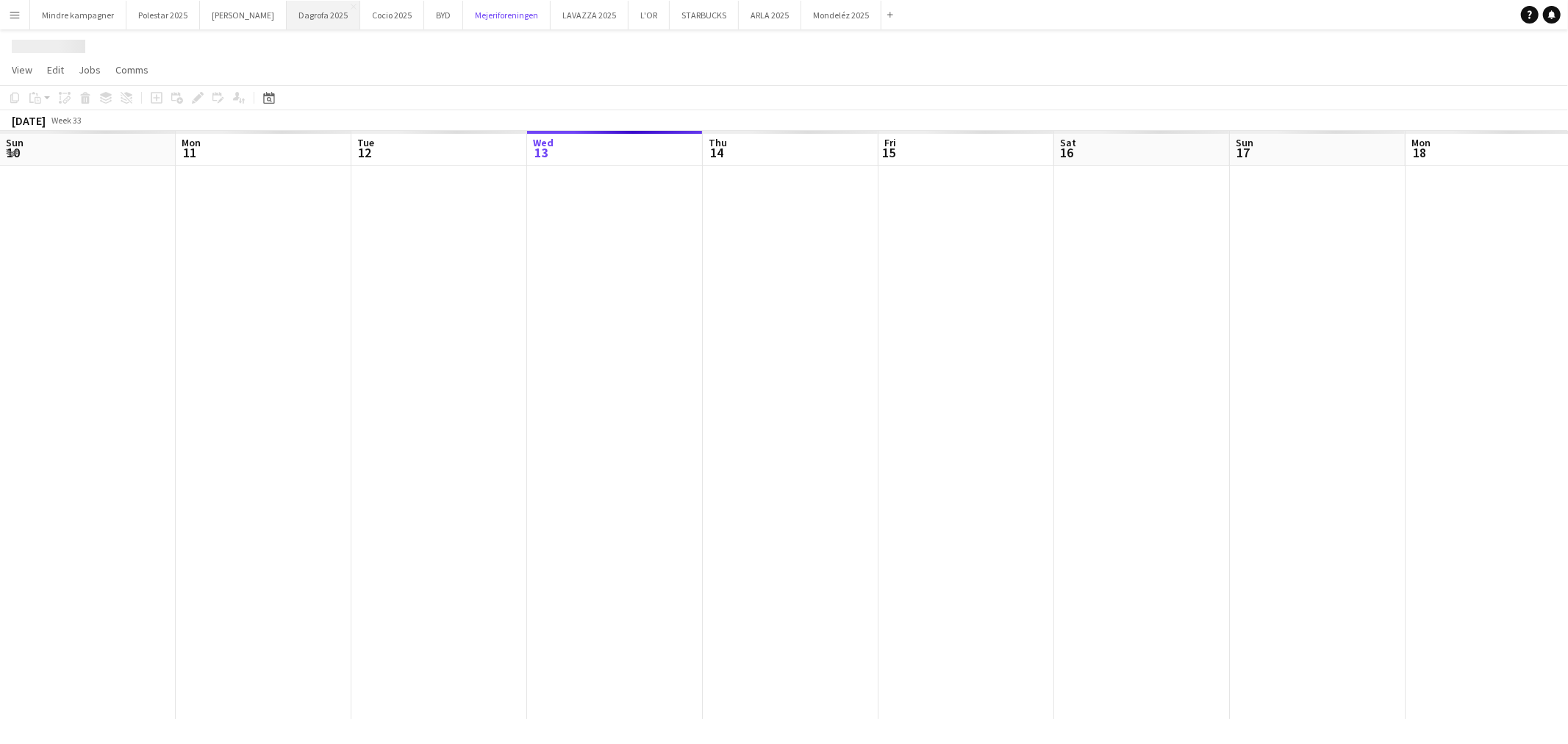
scroll to position [0, 351]
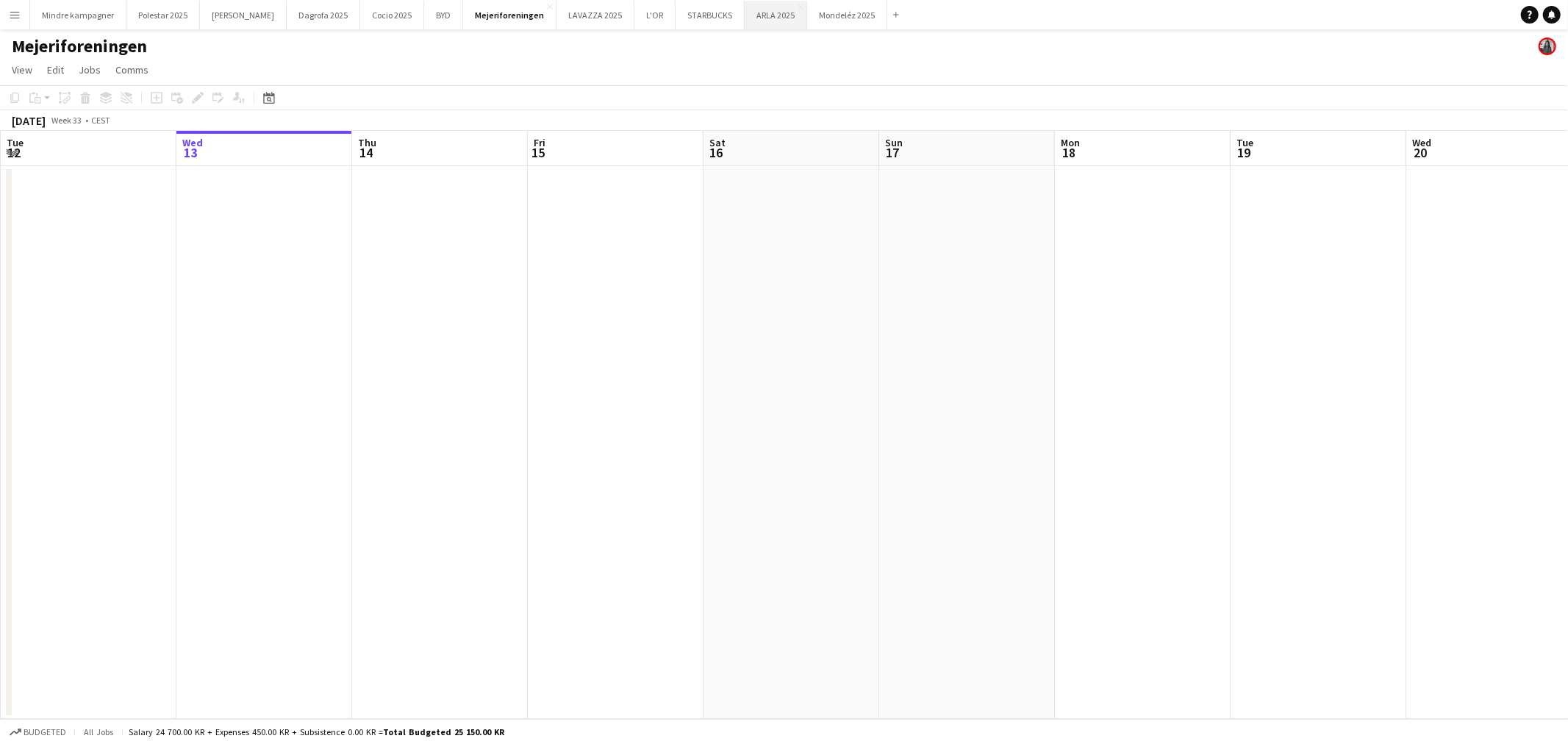
click at [745, 18] on button "ARLA 2025 Close" at bounding box center [776, 15] width 62 height 29
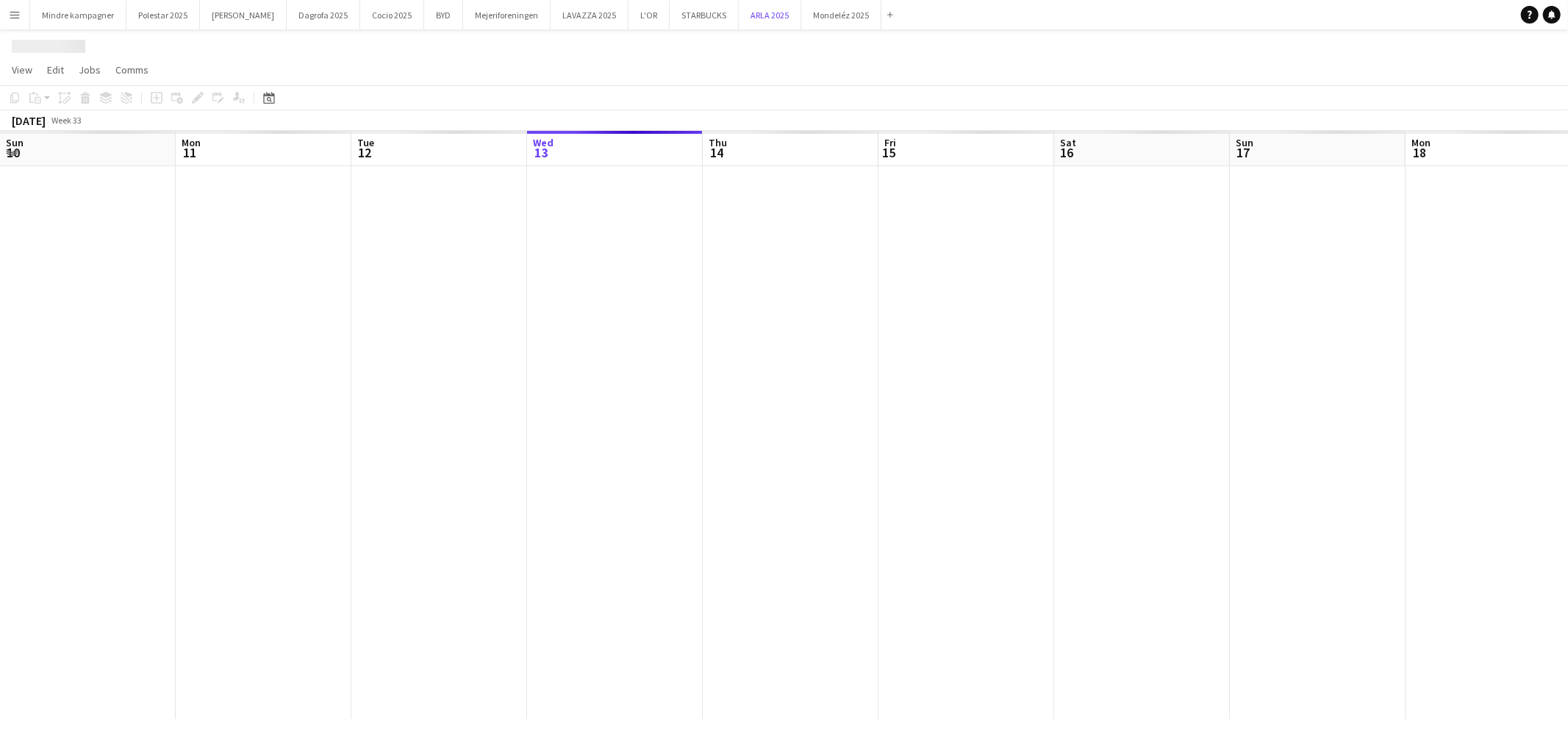
scroll to position [0, 351]
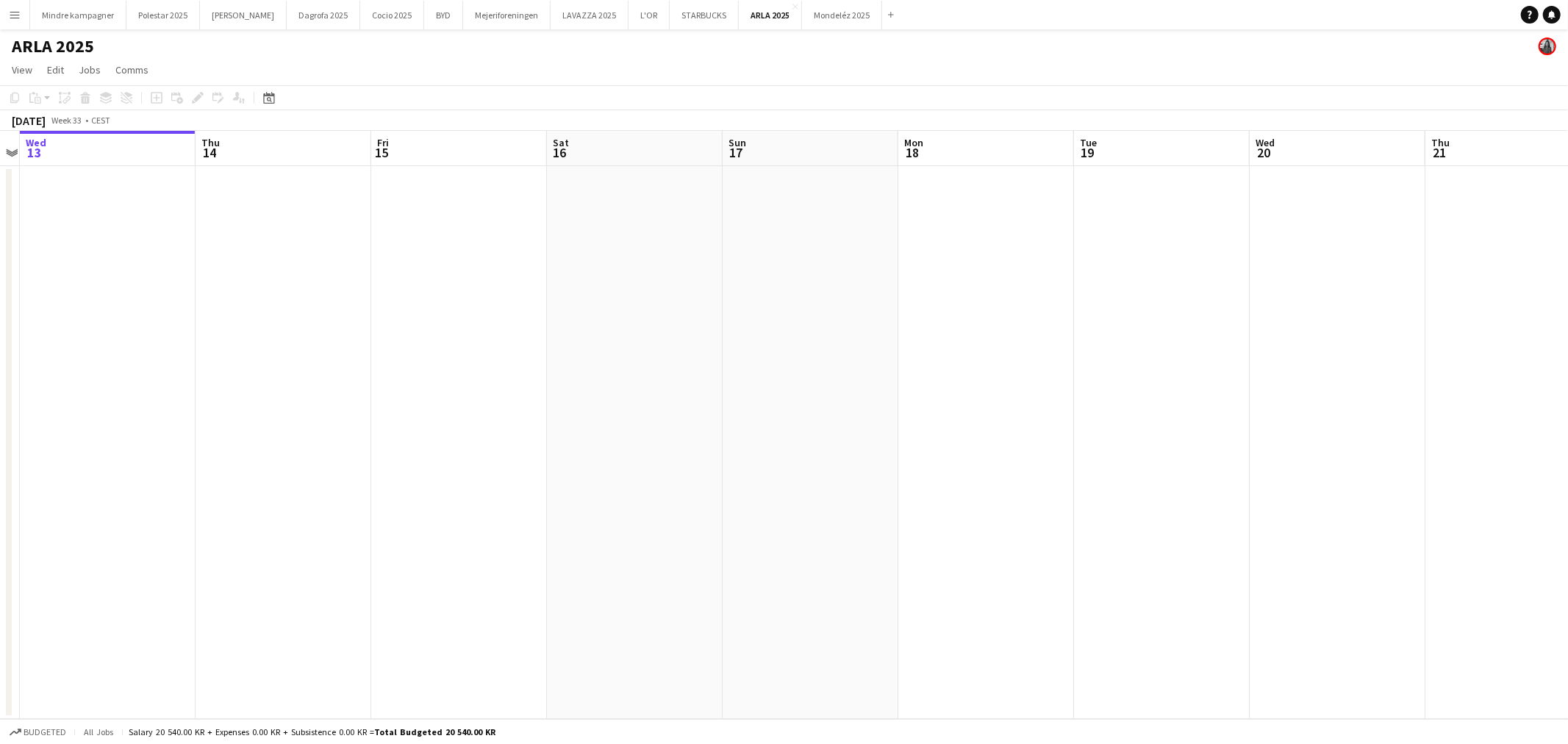
drag, startPoint x: 777, startPoint y: 333, endPoint x: 309, endPoint y: 325, distance: 468.1
click at [309, 325] on app-calendar-viewport "Sun 10 Mon 11 Tue 12 Wed 13 Thu 14 Fri 15 Sat 16 Sun 17 Mon 18 Tue 19 Wed 20 Th…" at bounding box center [784, 426] width 1568 height 588
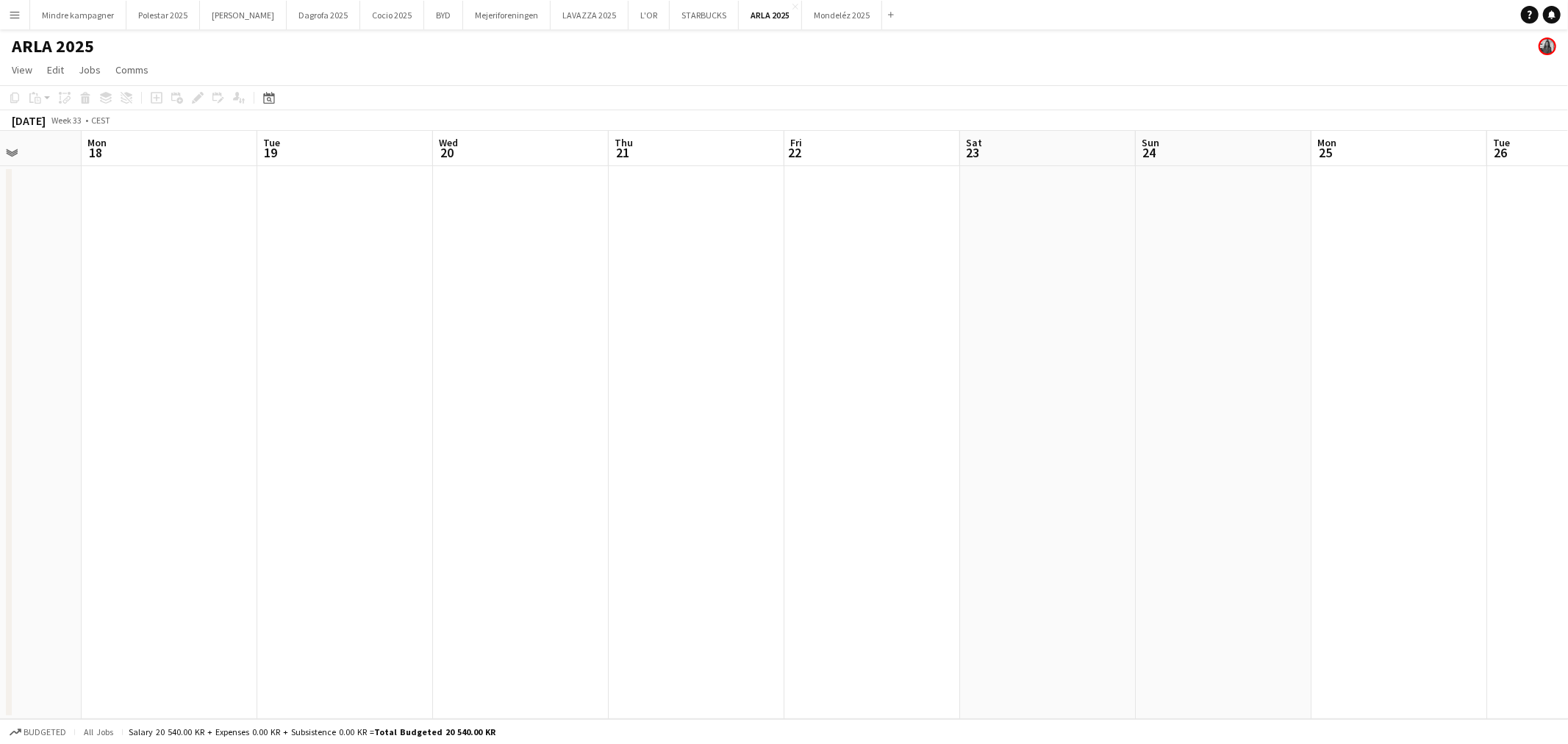
drag, startPoint x: 587, startPoint y: 350, endPoint x: 681, endPoint y: 345, distance: 94.1
click at [442, 344] on app-calendar-viewport "Fri 15 Sat 16 Sun 17 Mon 18 Tue 19 Wed 20 Thu 21 Fri 22 Sat 23 Sun 24 Mon 25 Tu…" at bounding box center [784, 426] width 1568 height 588
drag, startPoint x: 765, startPoint y: 358, endPoint x: 376, endPoint y: 348, distance: 389.1
click at [295, 350] on app-calendar-viewport "Tue 19 Wed 20 Thu 21 Fri 22 Sat 23 Sun 24 Mon 25 Tue 26 Wed 27 Thu 28 Fri 29 Sa…" at bounding box center [784, 426] width 1568 height 588
drag, startPoint x: 833, startPoint y: 376, endPoint x: 388, endPoint y: 369, distance: 445.1
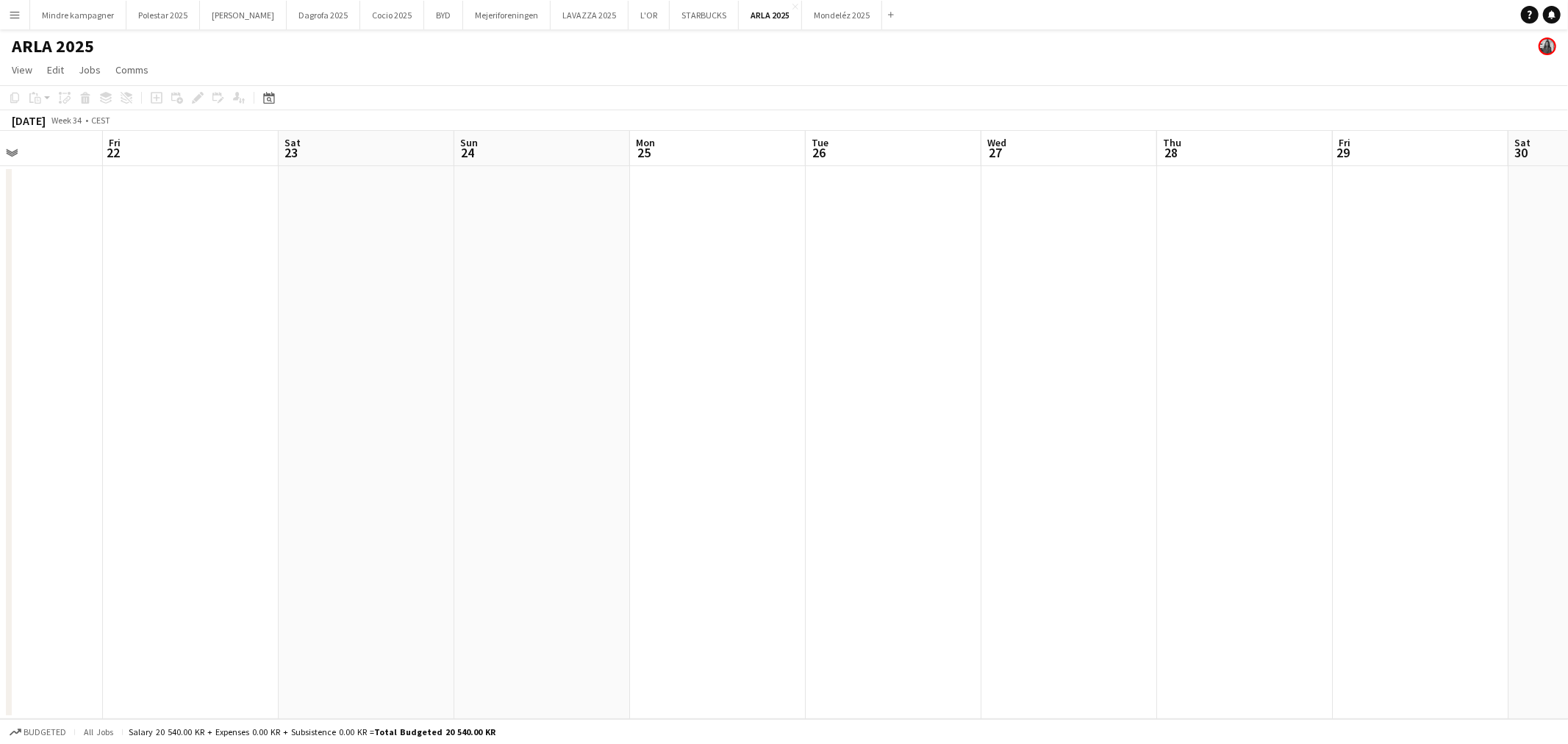
click at [380, 369] on app-calendar-viewport "Tue 19 Wed 20 Thu 21 Fri 22 Sat 23 Sun 24 Mon 25 Tue 26 Wed 27 Thu 28 Fri 29 Sa…" at bounding box center [784, 426] width 1568 height 588
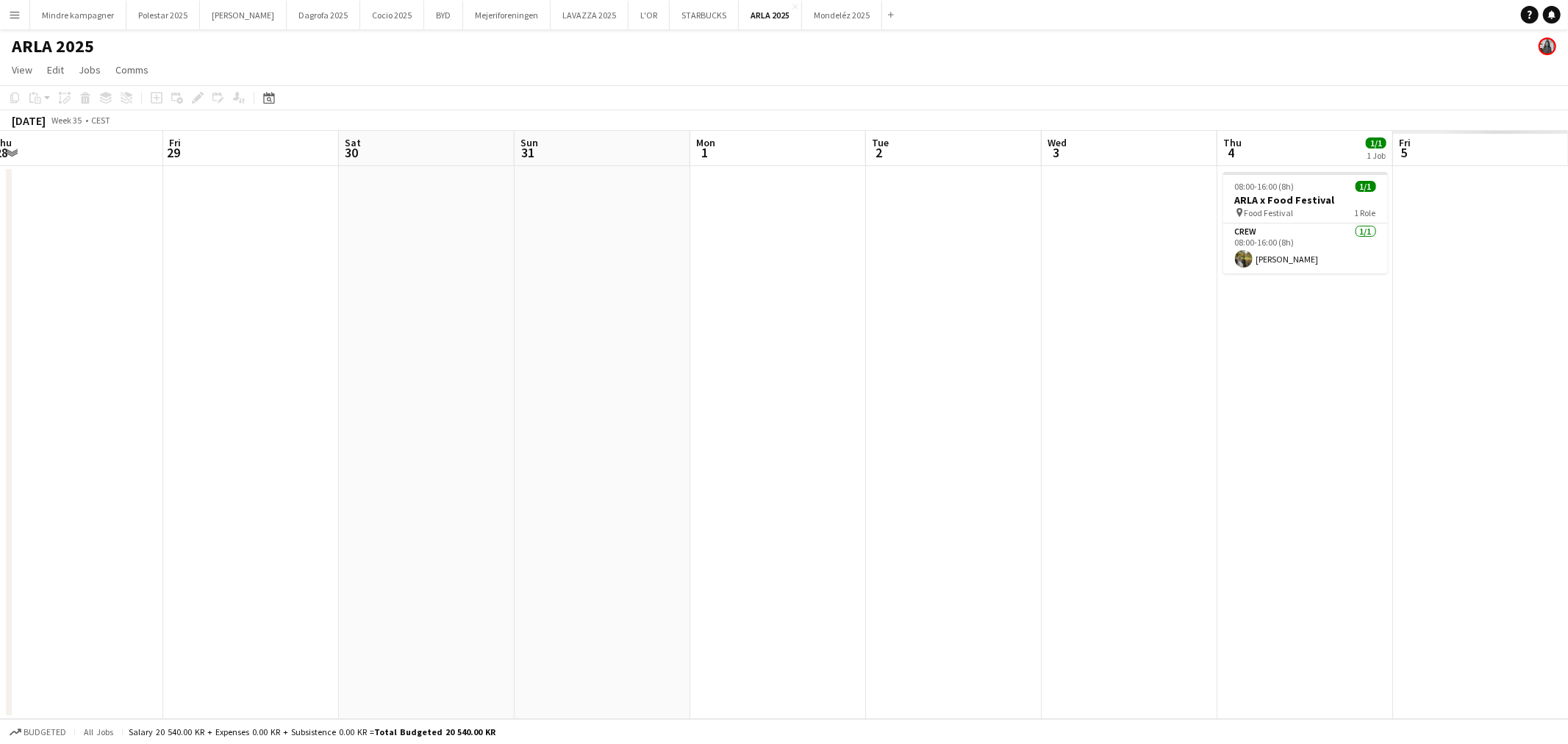
drag, startPoint x: 921, startPoint y: 378, endPoint x: 944, endPoint y: 348, distance: 37.8
click at [377, 346] on app-calendar-viewport "Mon 25 Tue 26 Wed 27 Thu 28 Fri 29 Sat 30 Sun 31 Mon 1 Tue 2 Wed 3 Thu 4 1/1 1 …" at bounding box center [784, 426] width 1568 height 588
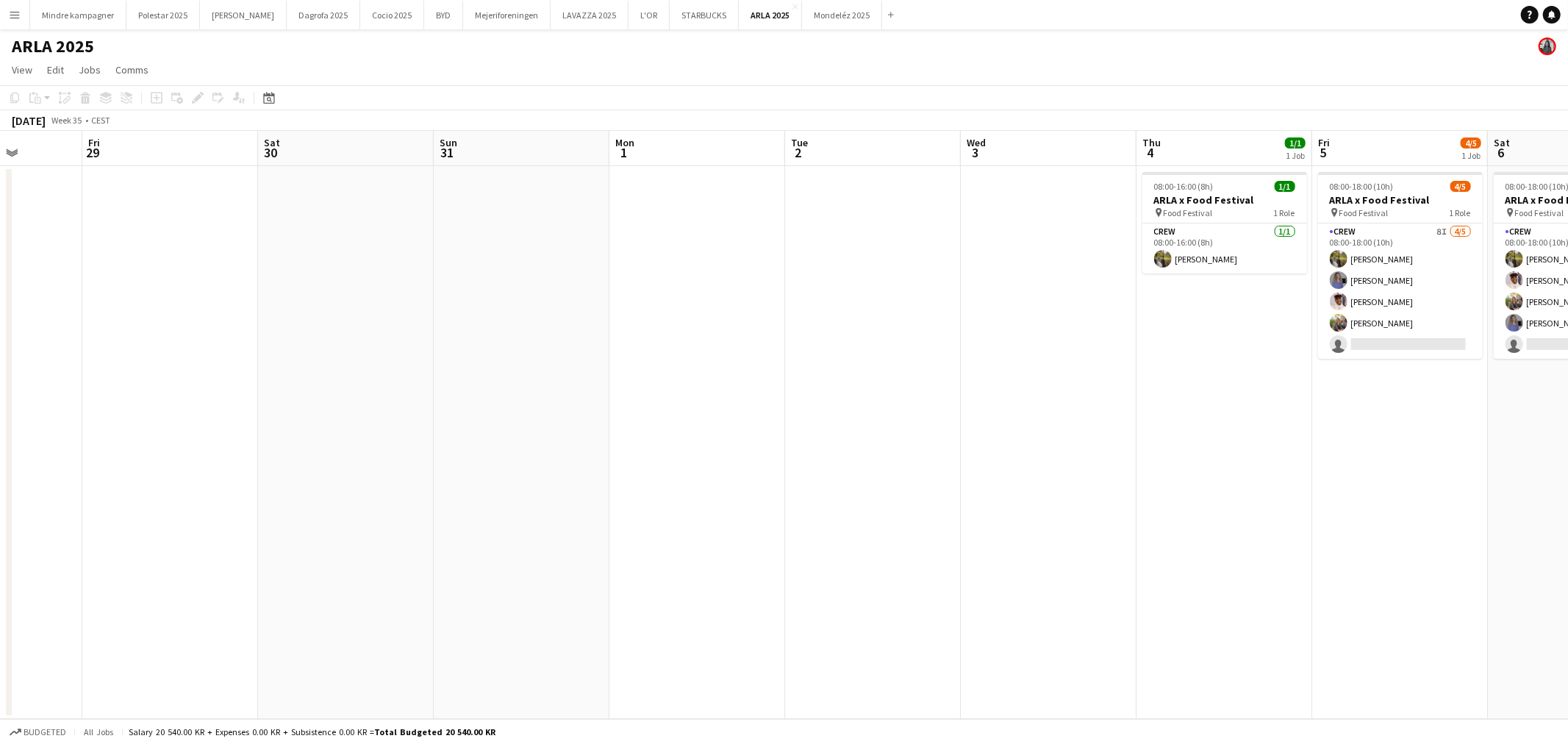
scroll to position [0, 472]
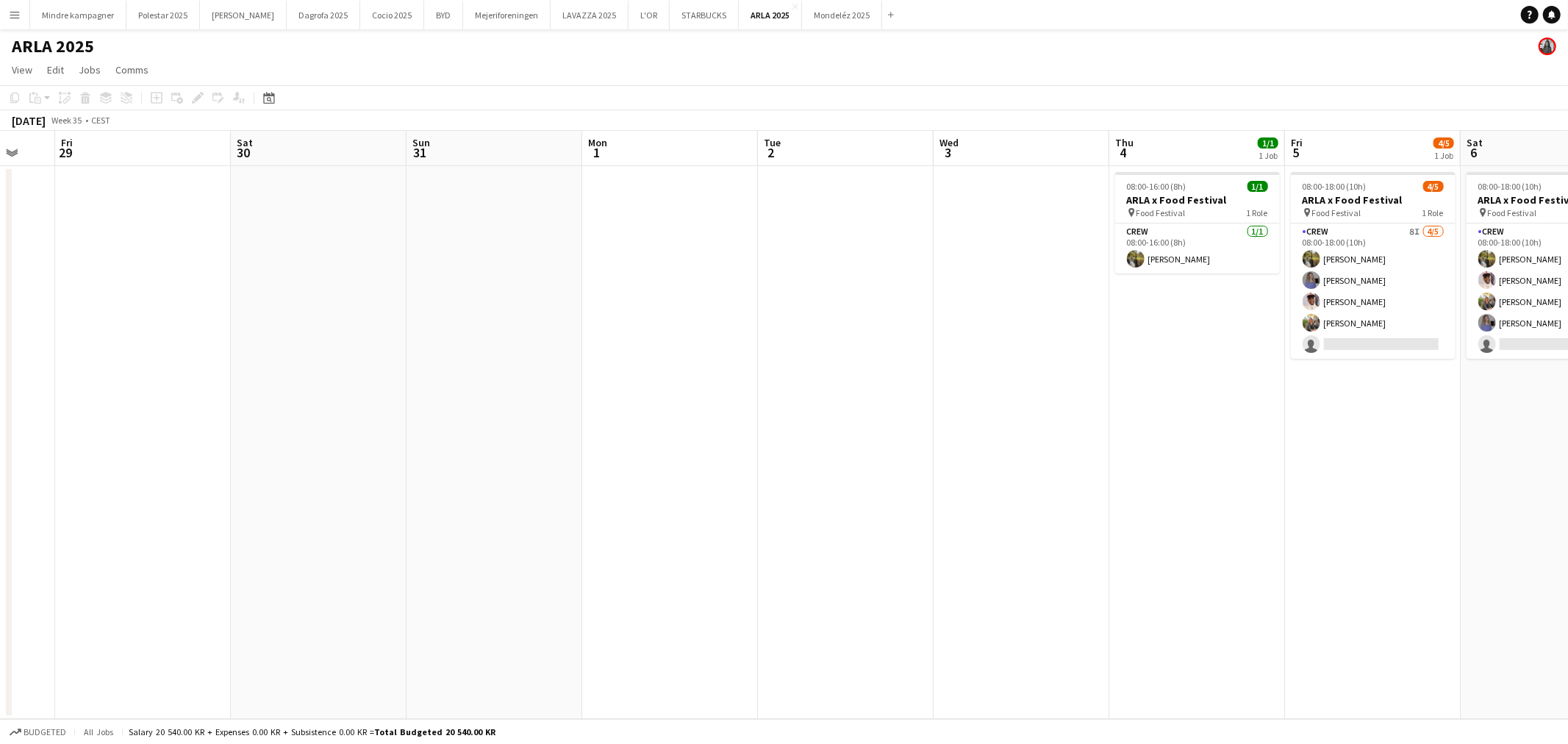
drag, startPoint x: 815, startPoint y: 375, endPoint x: 711, endPoint y: 370, distance: 104.1
click at [711, 371] on app-calendar-viewport "Tue 26 Wed 27 Thu 28 Fri 29 Sat 30 Sun 31 Mon 1 Tue 2 Wed 3 Thu 4 1/1 1 Job Fri…" at bounding box center [784, 426] width 1568 height 588
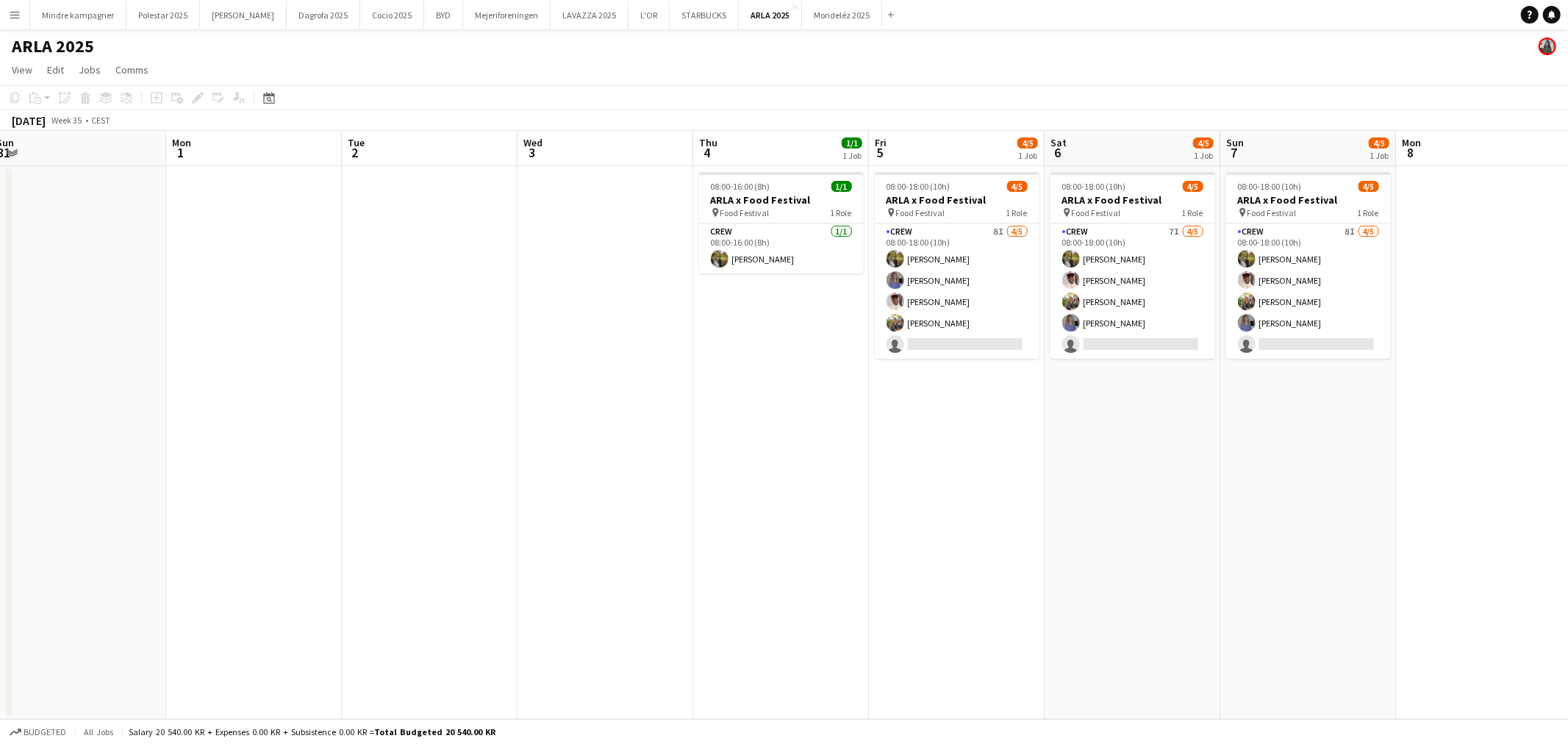
drag, startPoint x: 1226, startPoint y: 456, endPoint x: 985, endPoint y: 481, distance: 242.3
click at [985, 481] on app-calendar-viewport "Thu 28 Fri 29 Sat 30 Sun 31 Mon 1 Tue 2 Wed 3 Thu 4 1/1 1 Job Fri 5 4/5 1 Job S…" at bounding box center [784, 426] width 1568 height 588
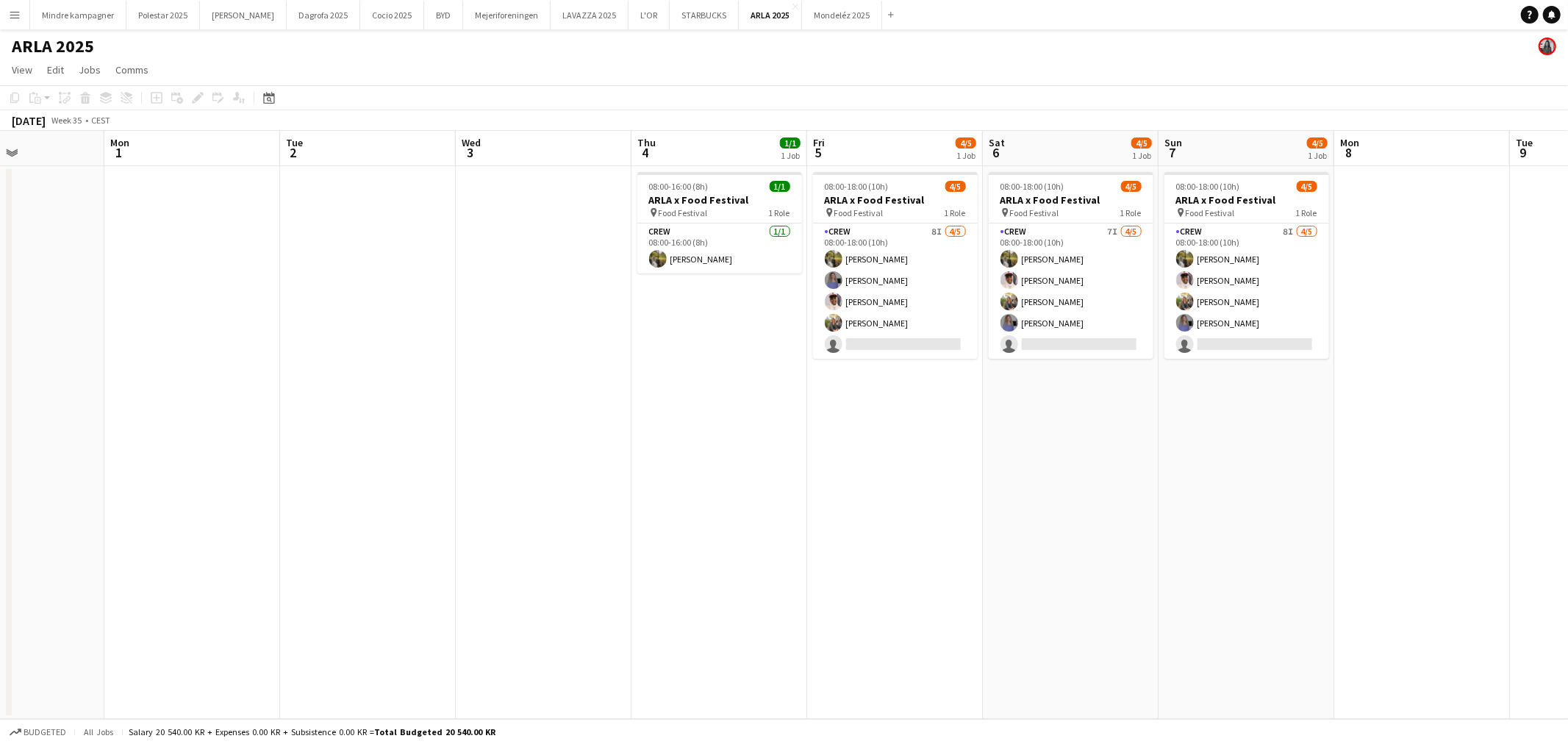
scroll to position [0, 451]
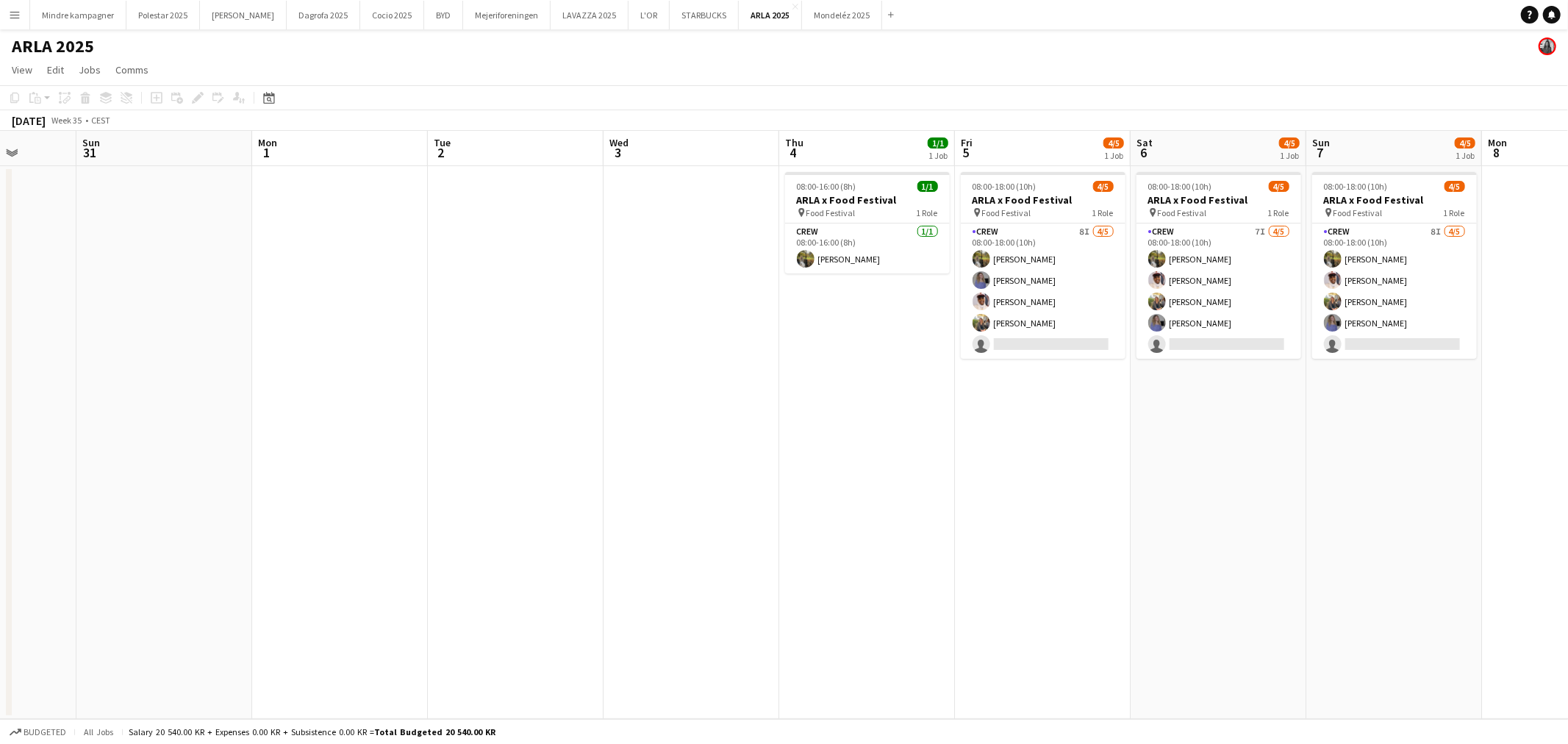
drag, startPoint x: 1028, startPoint y: 480, endPoint x: 939, endPoint y: 498, distance: 90.8
click at [939, 498] on app-calendar-viewport "Thu 28 Fri 29 Sat 30 Sun 31 Mon 1 Tue 2 Wed 3 Thu 4 1/1 1 Job Fri 5 4/5 1 Job S…" at bounding box center [784, 426] width 1568 height 588
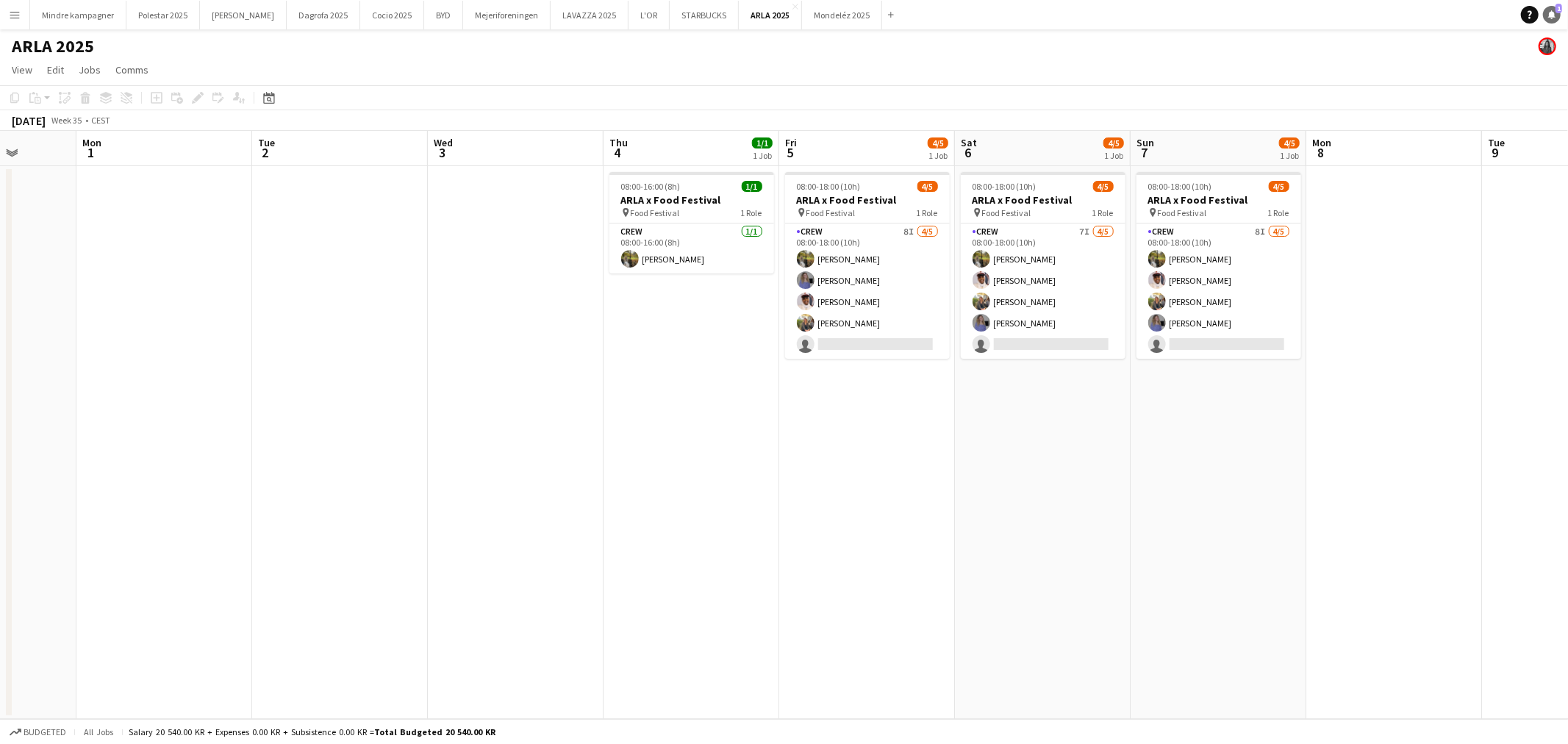
click at [1552, 13] on icon at bounding box center [1552, 14] width 7 height 7
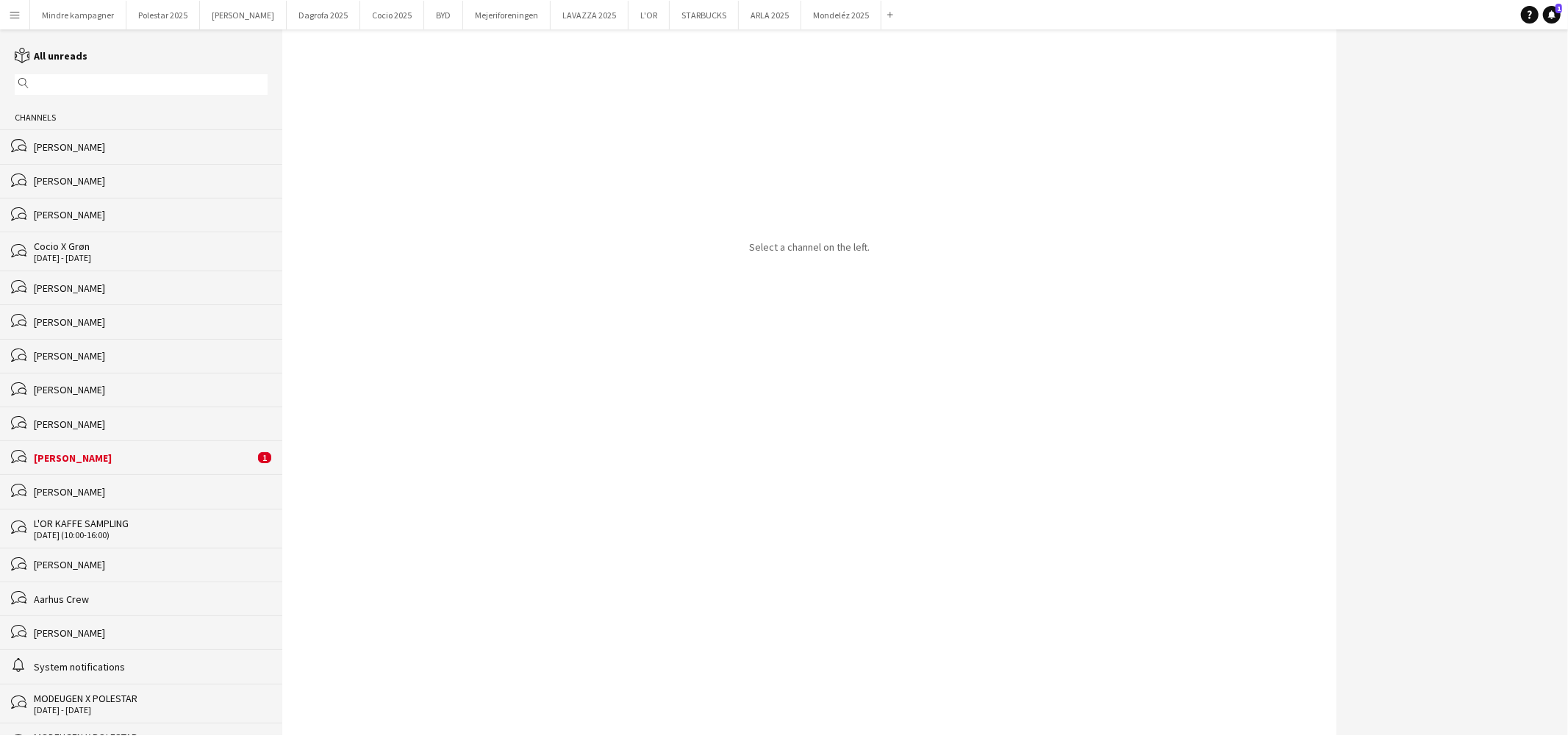
click at [103, 465] on div "[PERSON_NAME]" at bounding box center [143, 458] width 221 height 13
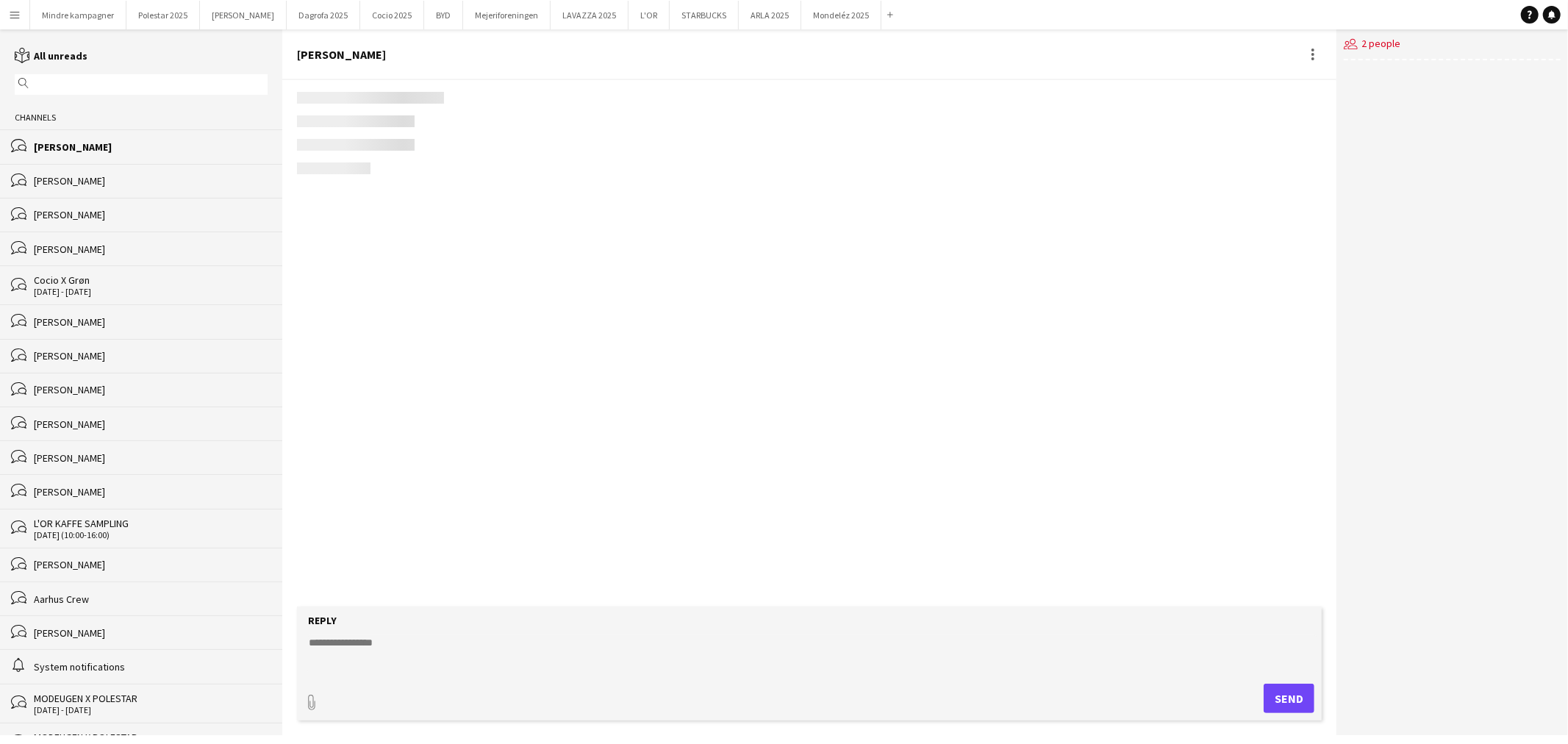
scroll to position [61, 0]
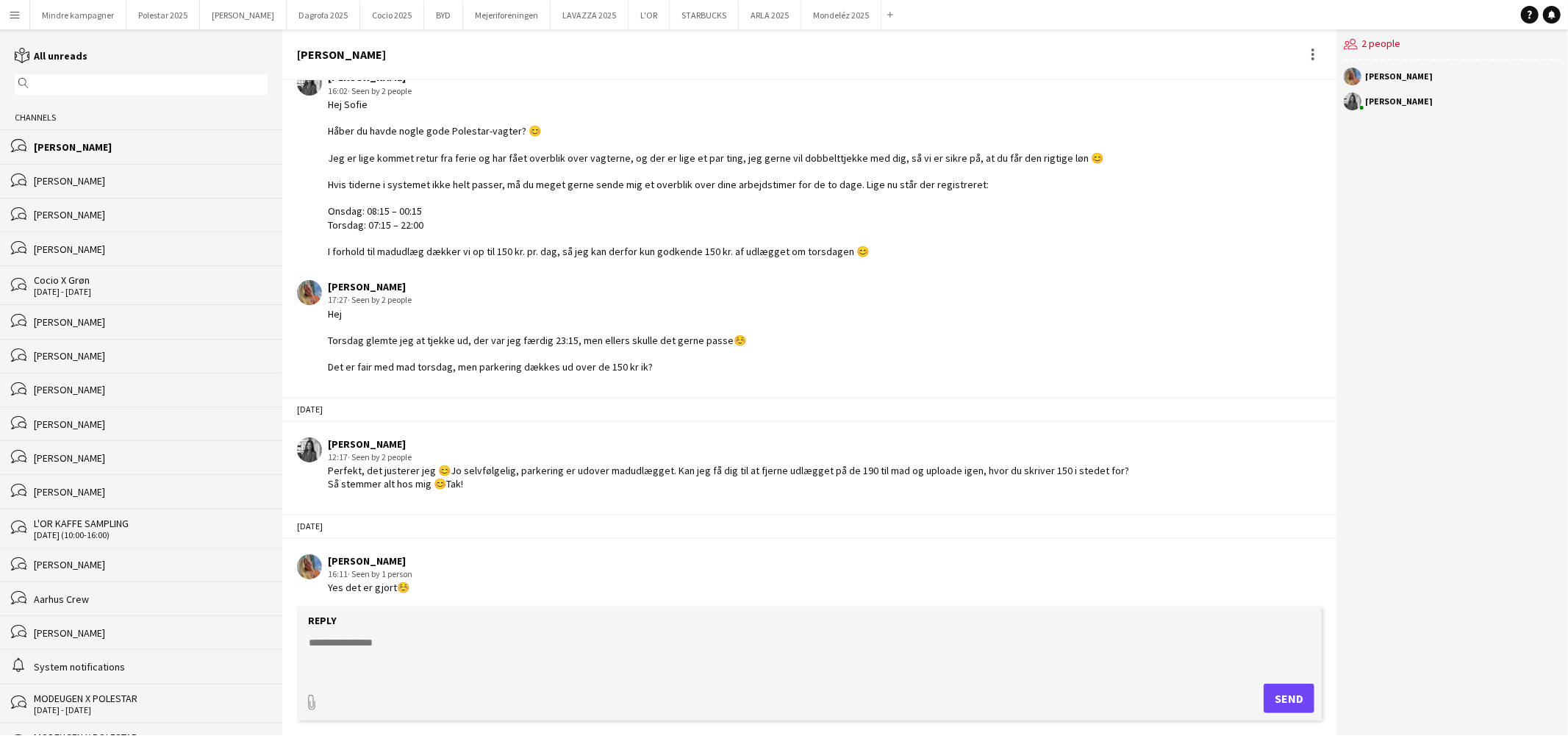
click at [19, 12] on app-icon "Menu" at bounding box center [14, 14] width 12 height 12
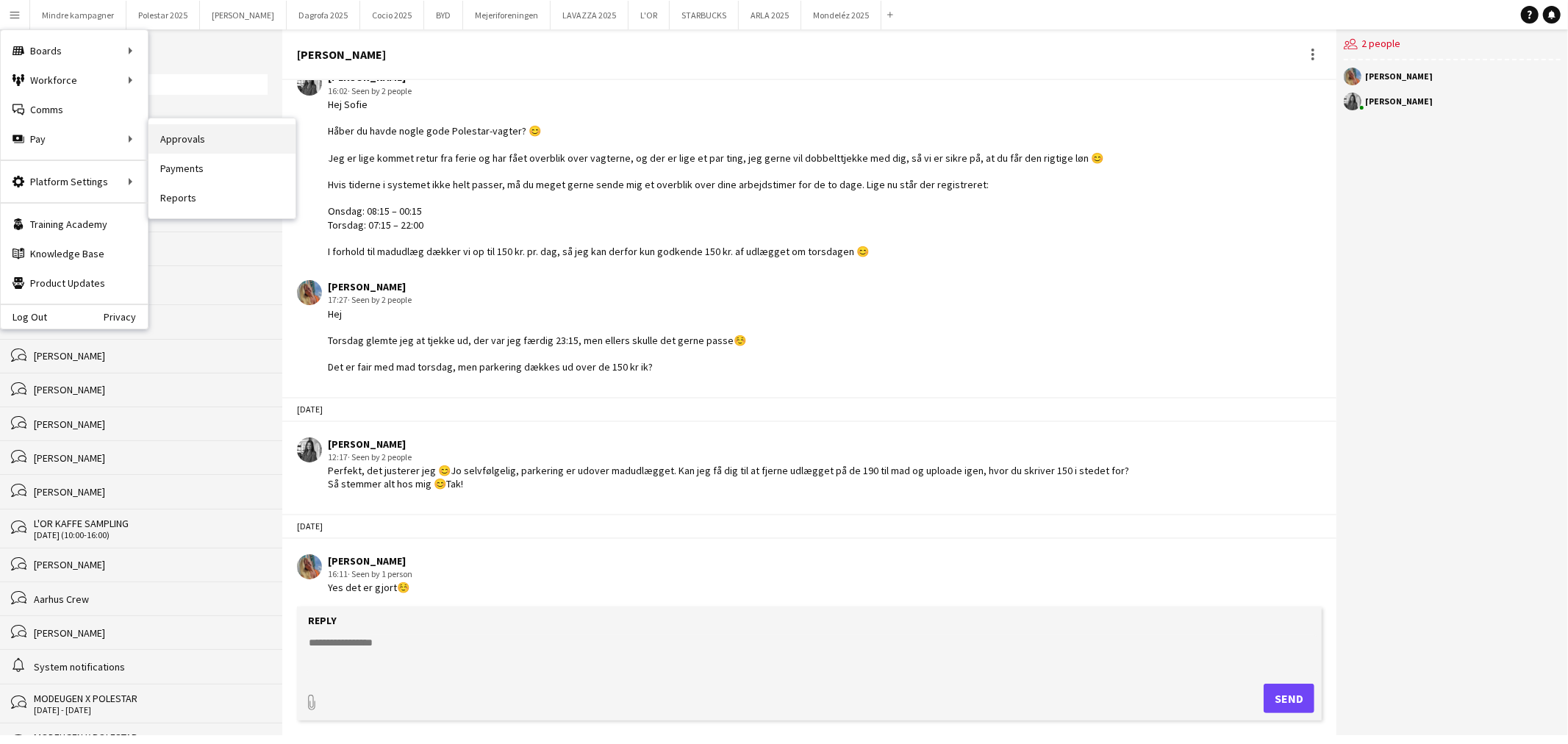
click at [185, 135] on link "Approvals" at bounding box center [223, 139] width 147 height 30
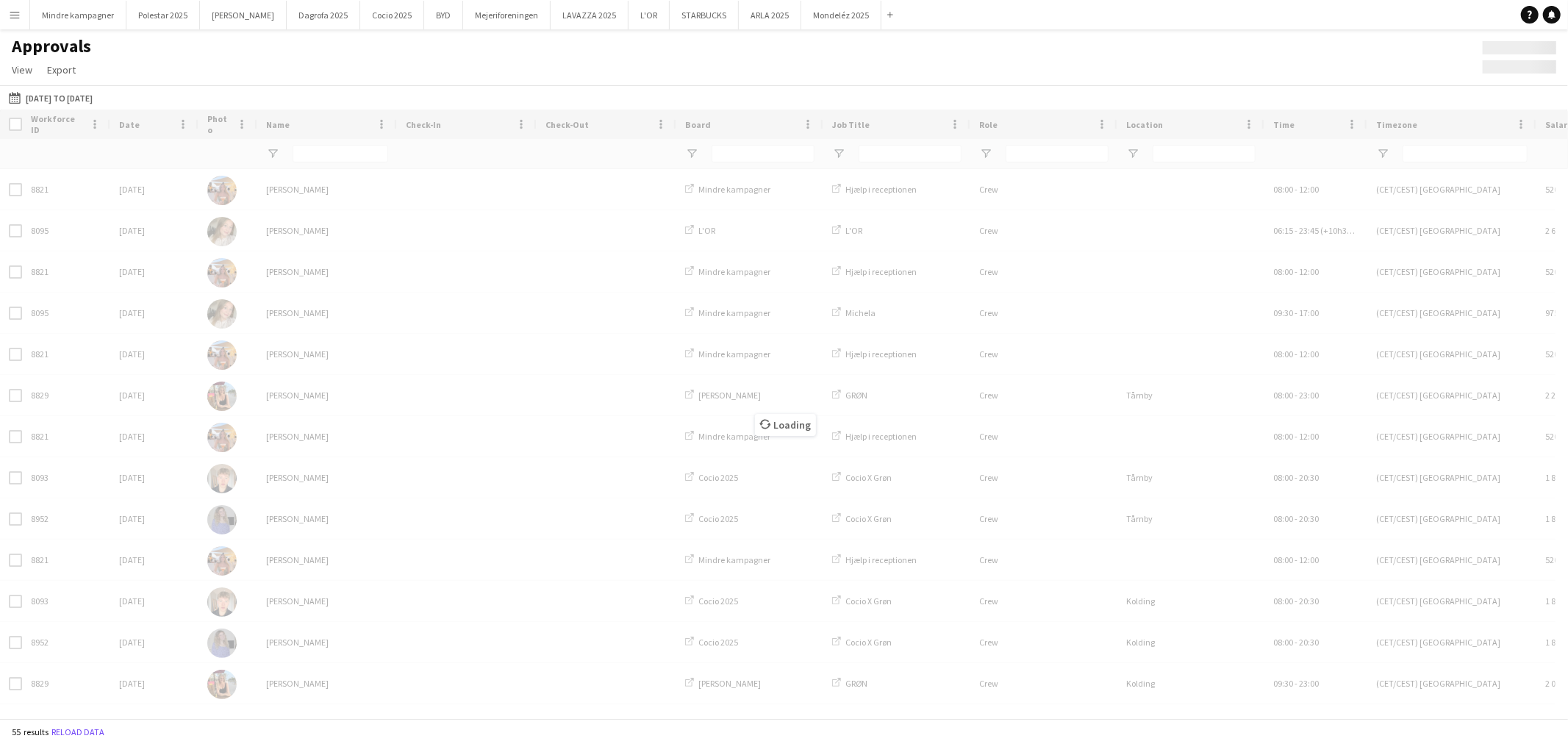
type input "****"
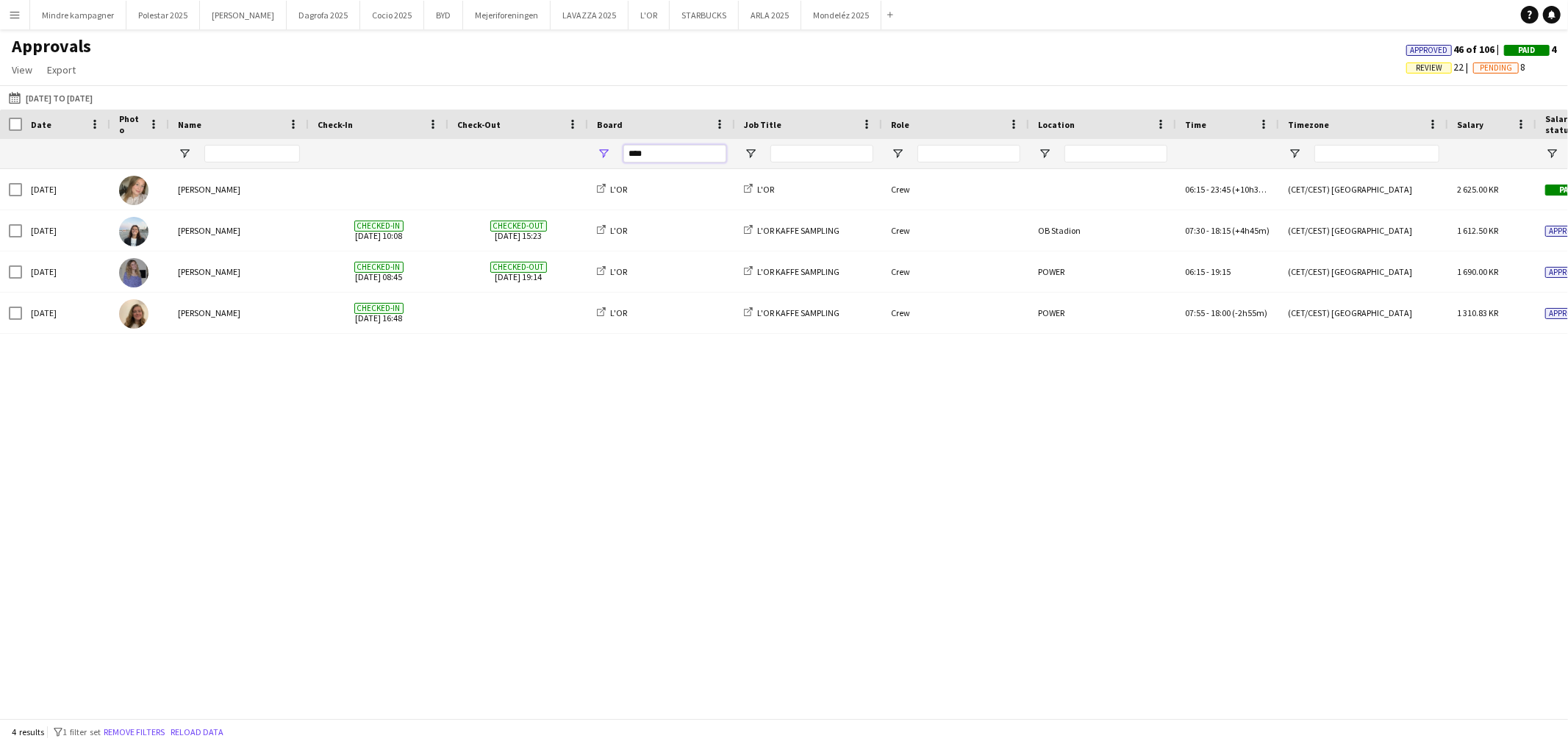
click at [677, 145] on input "****" at bounding box center [675, 154] width 103 height 18
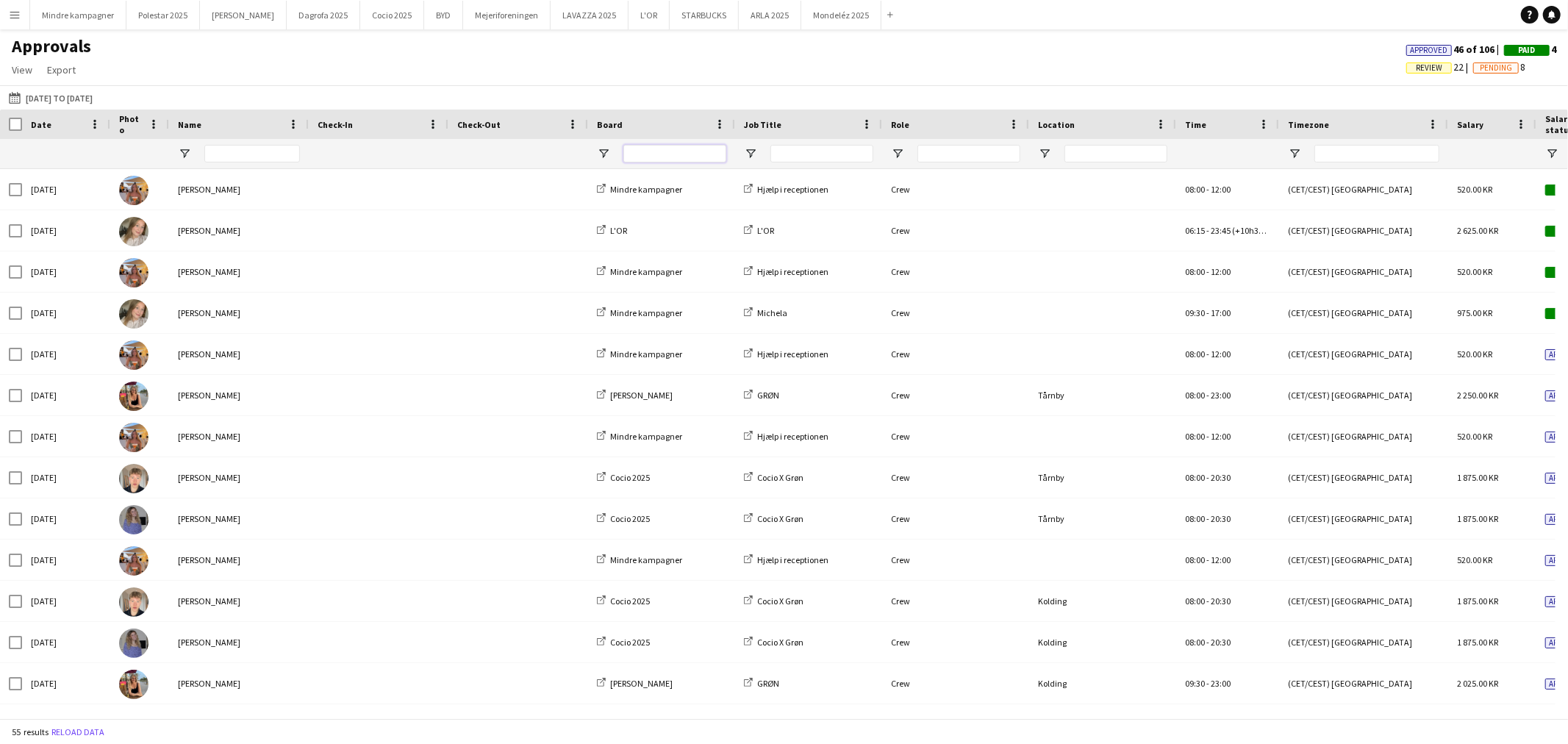
click at [677, 145] on input "Board Filter Input" at bounding box center [675, 154] width 103 height 18
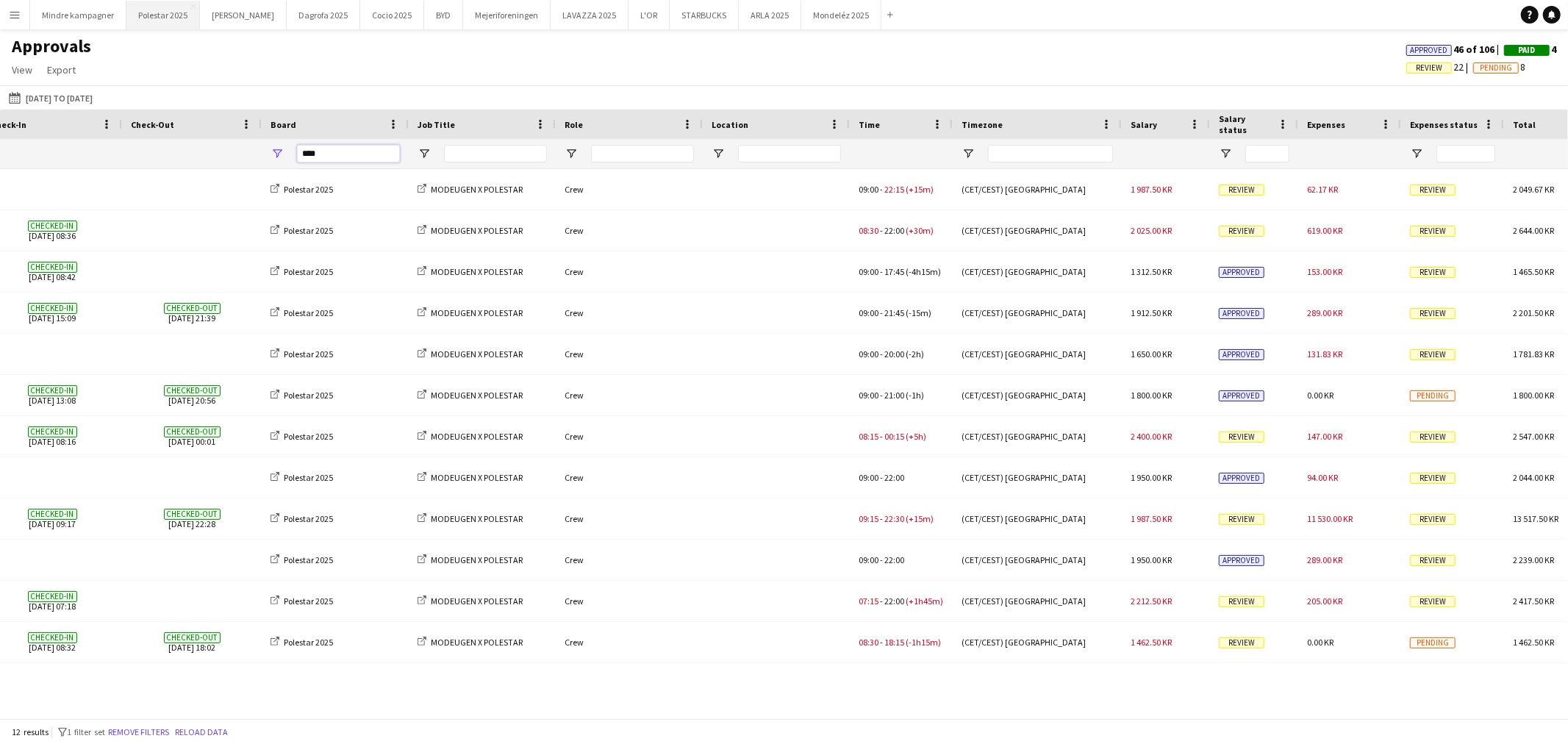
type input "****"
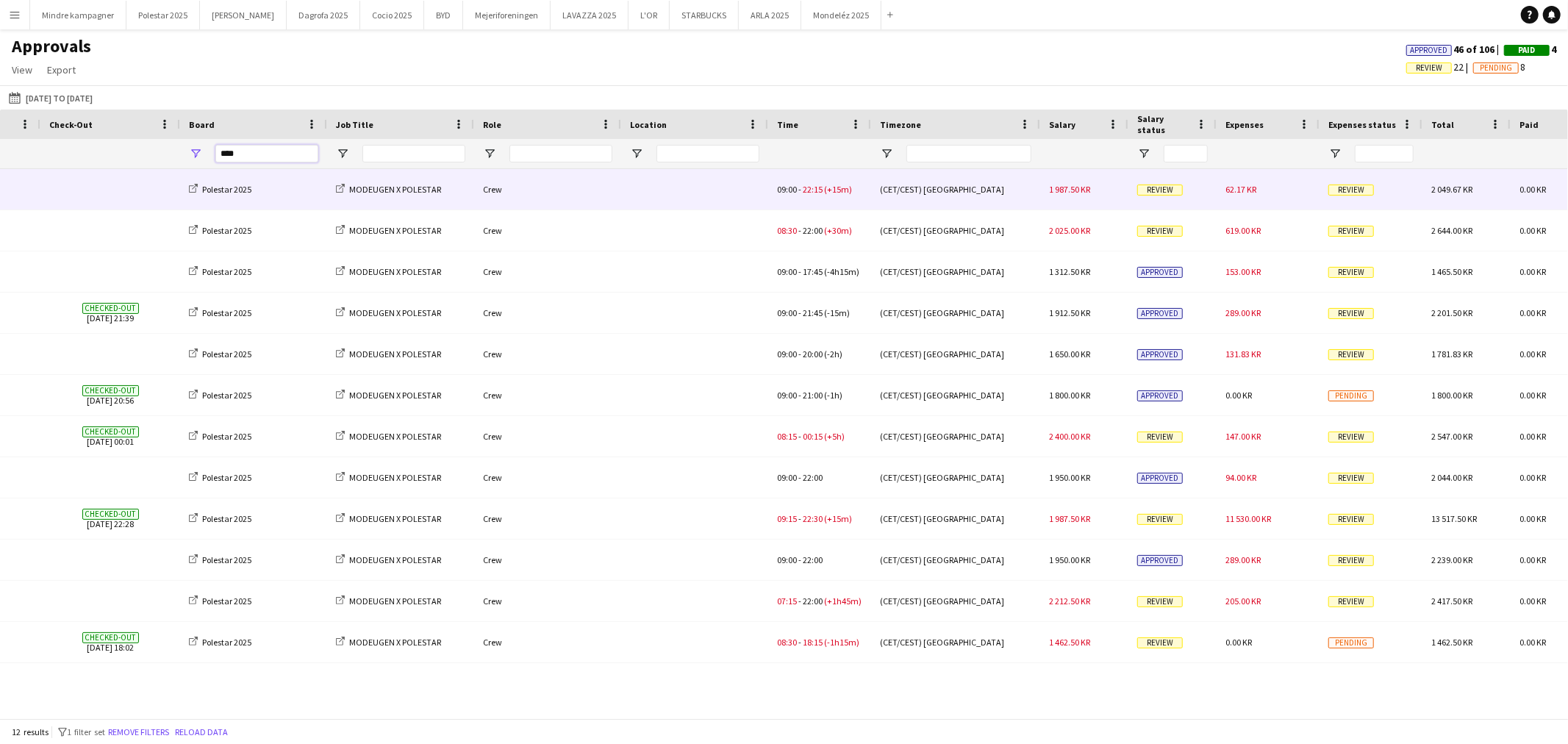
scroll to position [0, 453]
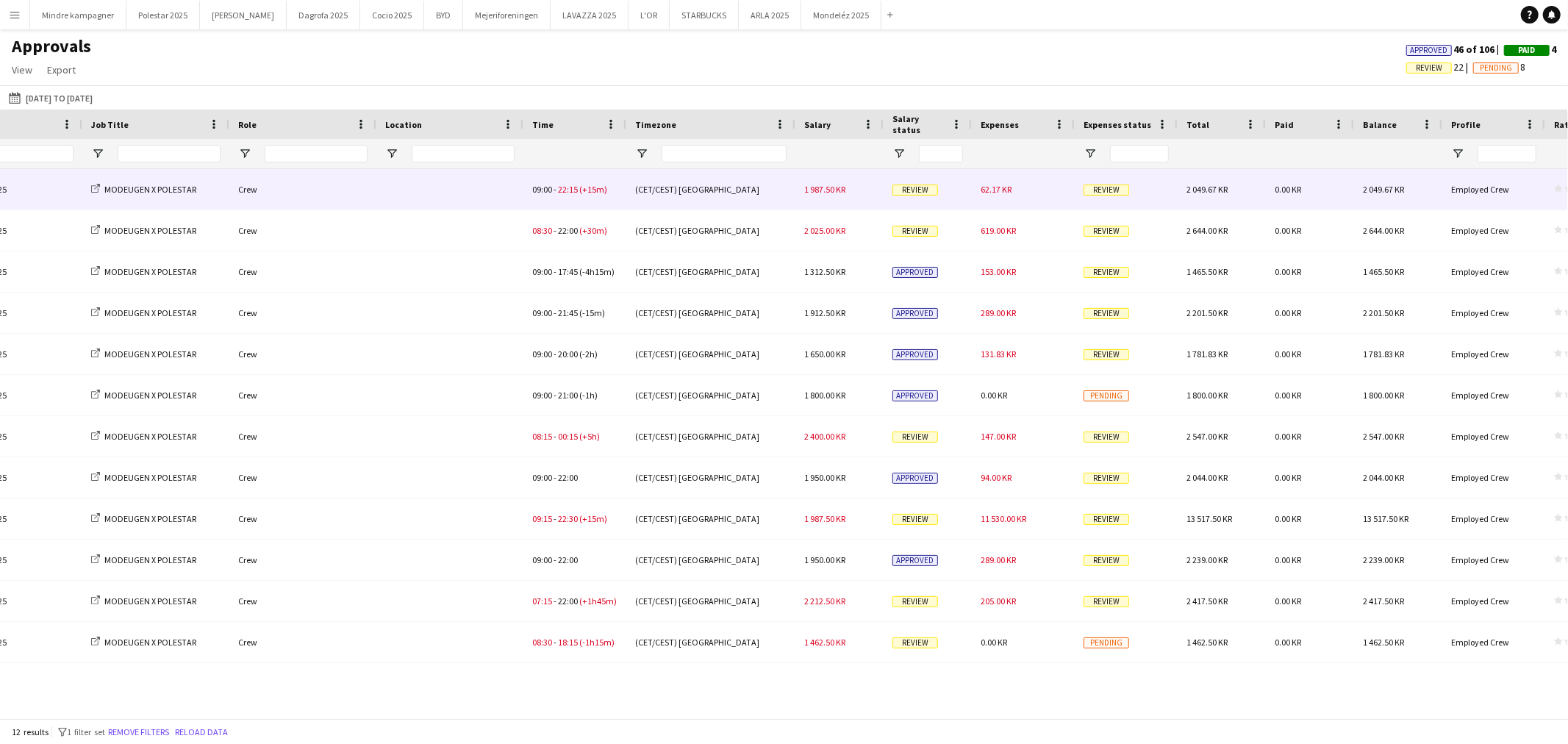
click at [1048, 194] on div "62.17 KR" at bounding box center [1023, 189] width 103 height 40
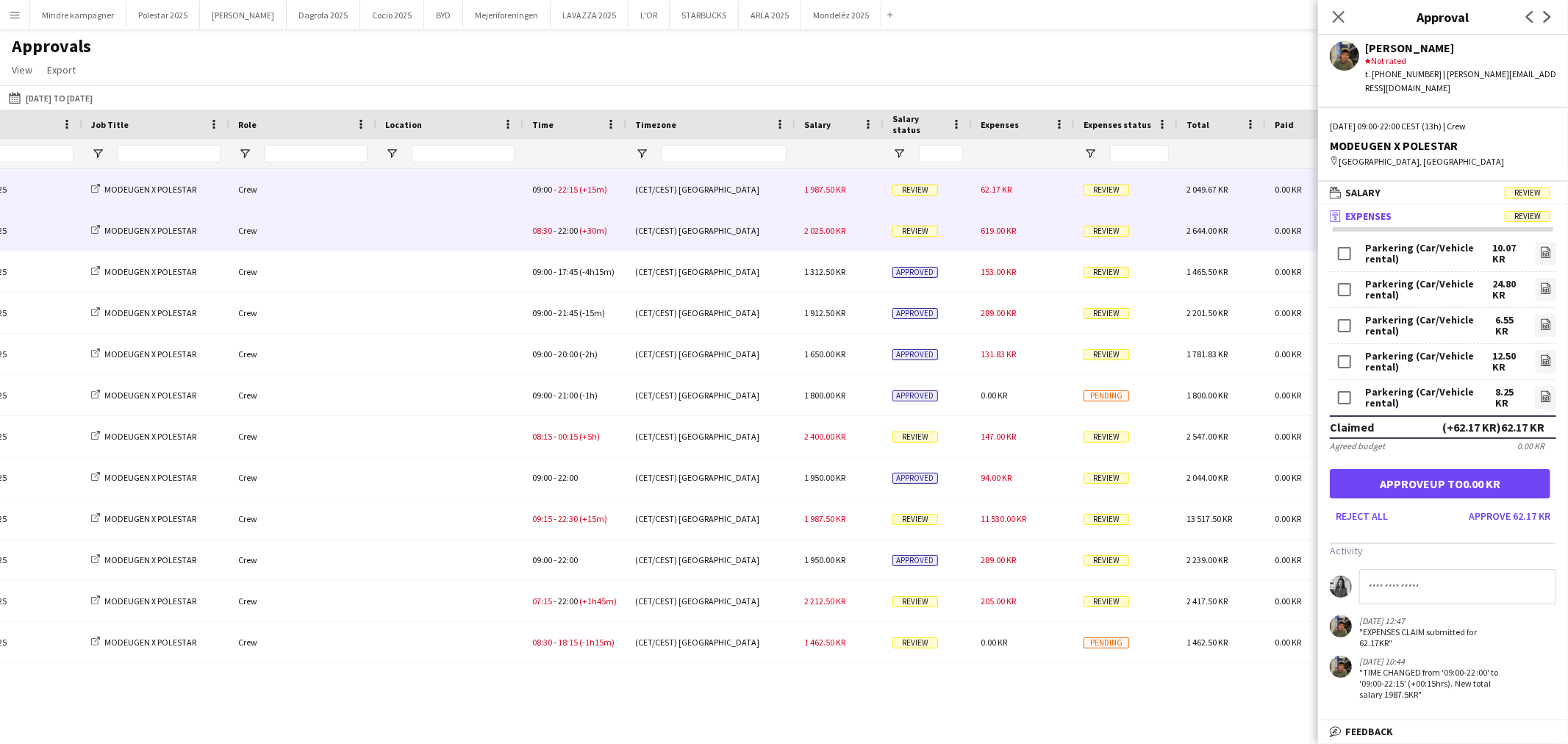
click at [857, 234] on div "2 025.00 KR" at bounding box center [839, 230] width 88 height 40
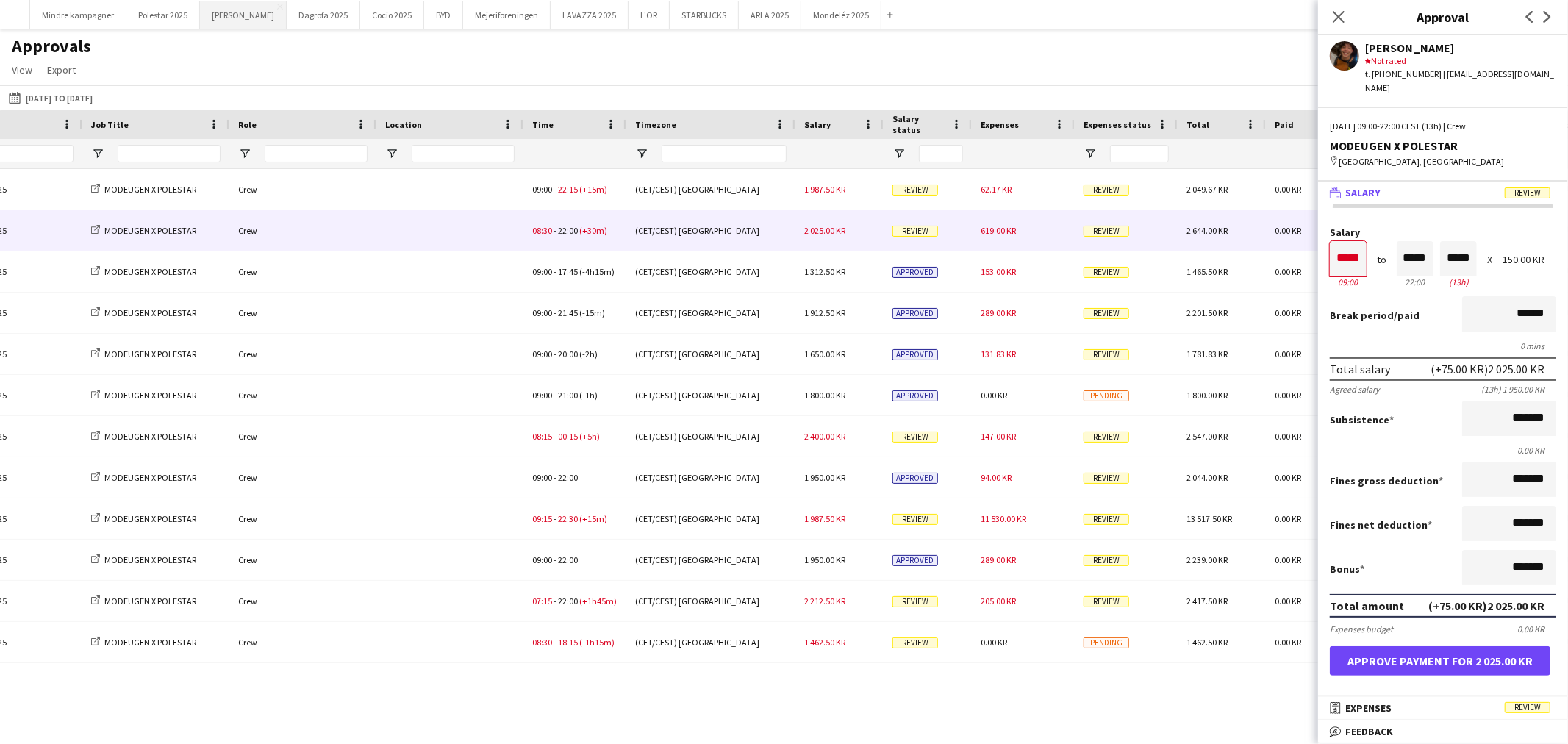
click at [210, 16] on button "Merrild Close" at bounding box center [243, 15] width 87 height 29
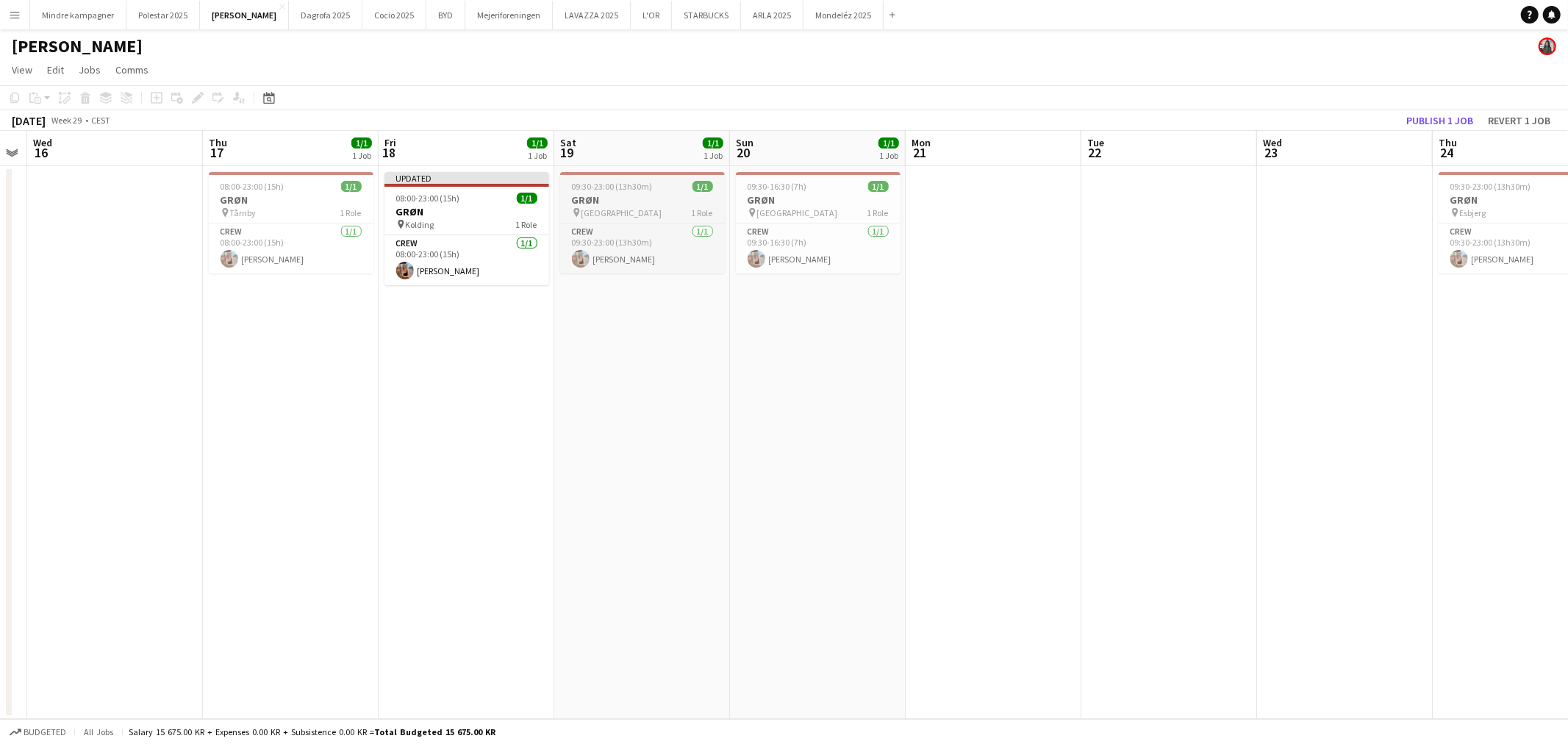
click at [630, 199] on h3 "GRØN" at bounding box center [642, 200] width 165 height 13
click at [195, 100] on icon at bounding box center [197, 98] width 8 height 8
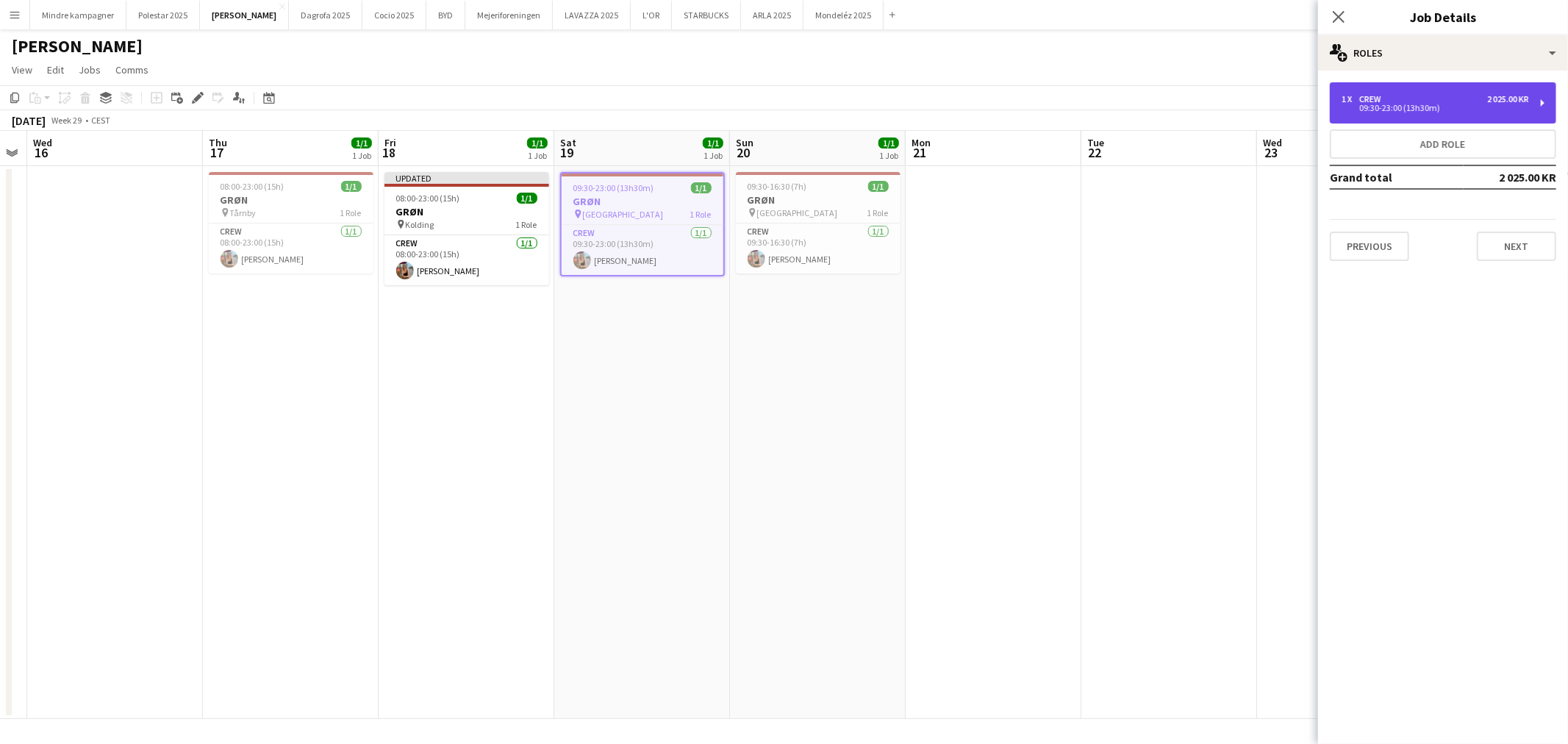
click at [1438, 105] on div "09:30-23:00 (13h30m)" at bounding box center [1435, 108] width 187 height 7
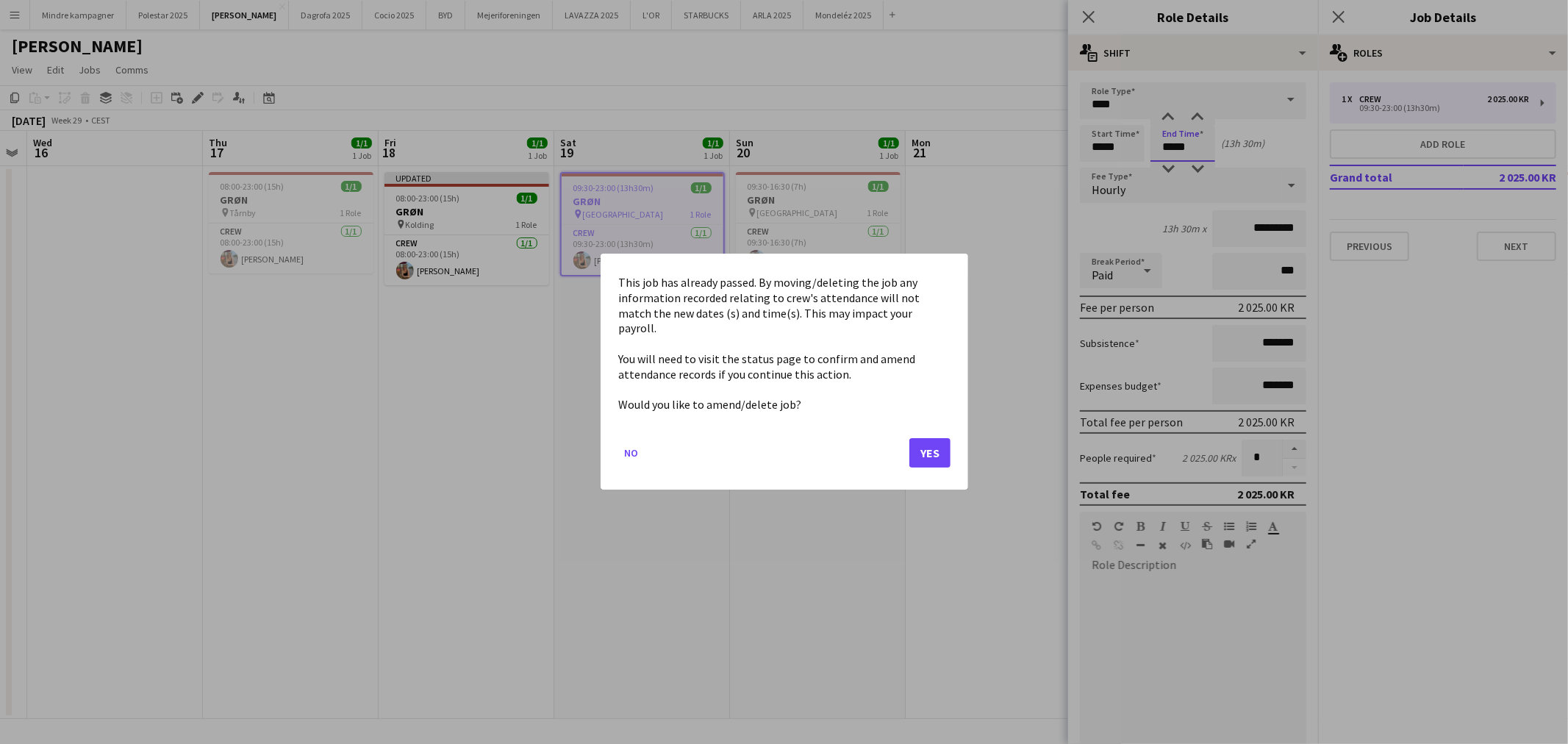
click at [1178, 145] on body "Menu Boards Boards Boards All jobs Status Workforce Workforce My Workforce Recr…" at bounding box center [784, 372] width 1568 height 744
click at [926, 442] on button "Yes" at bounding box center [930, 453] width 41 height 30
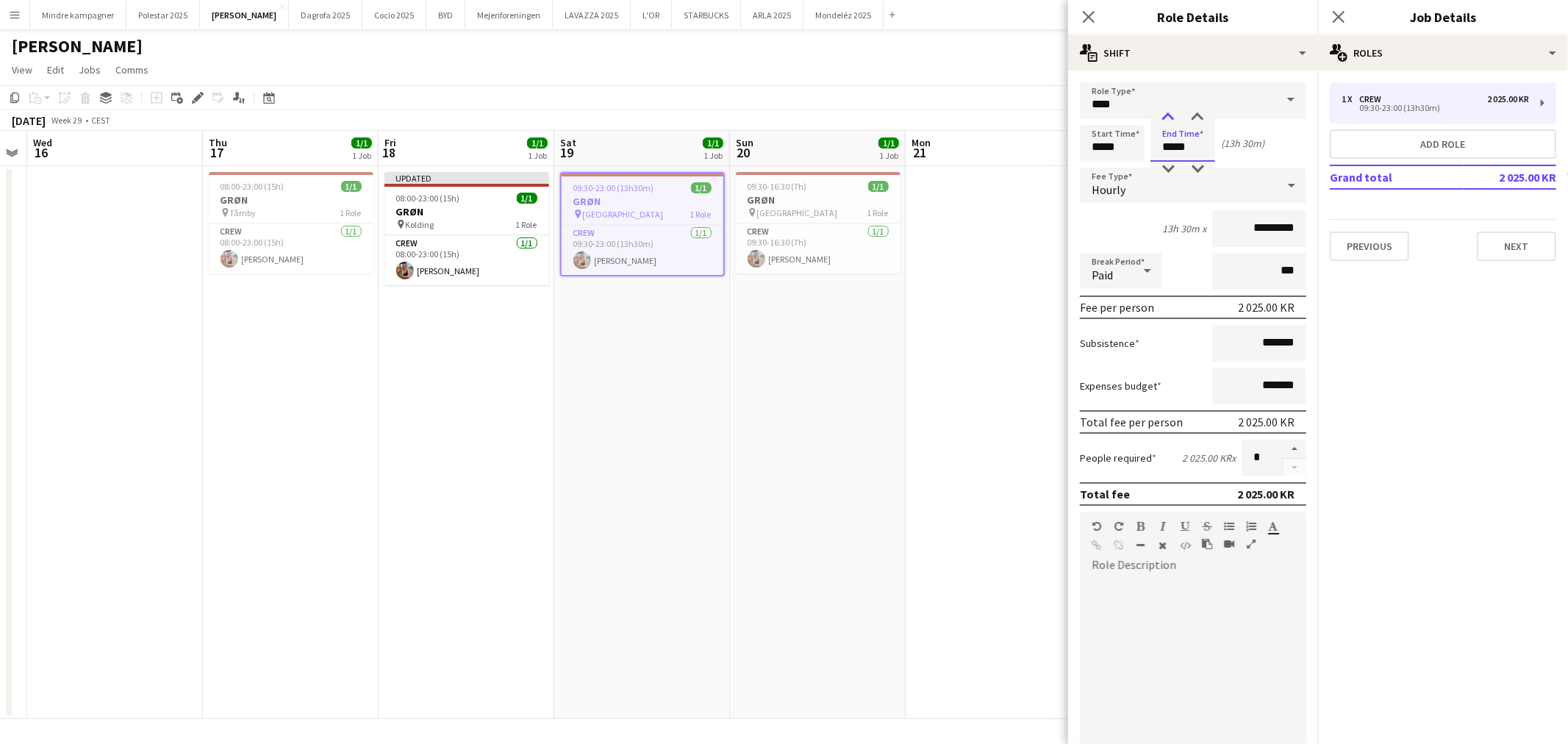
click at [1165, 114] on div at bounding box center [1169, 117] width 30 height 15
click at [1191, 164] on div at bounding box center [1198, 169] width 30 height 15
click at [1167, 171] on div at bounding box center [1169, 169] width 30 height 15
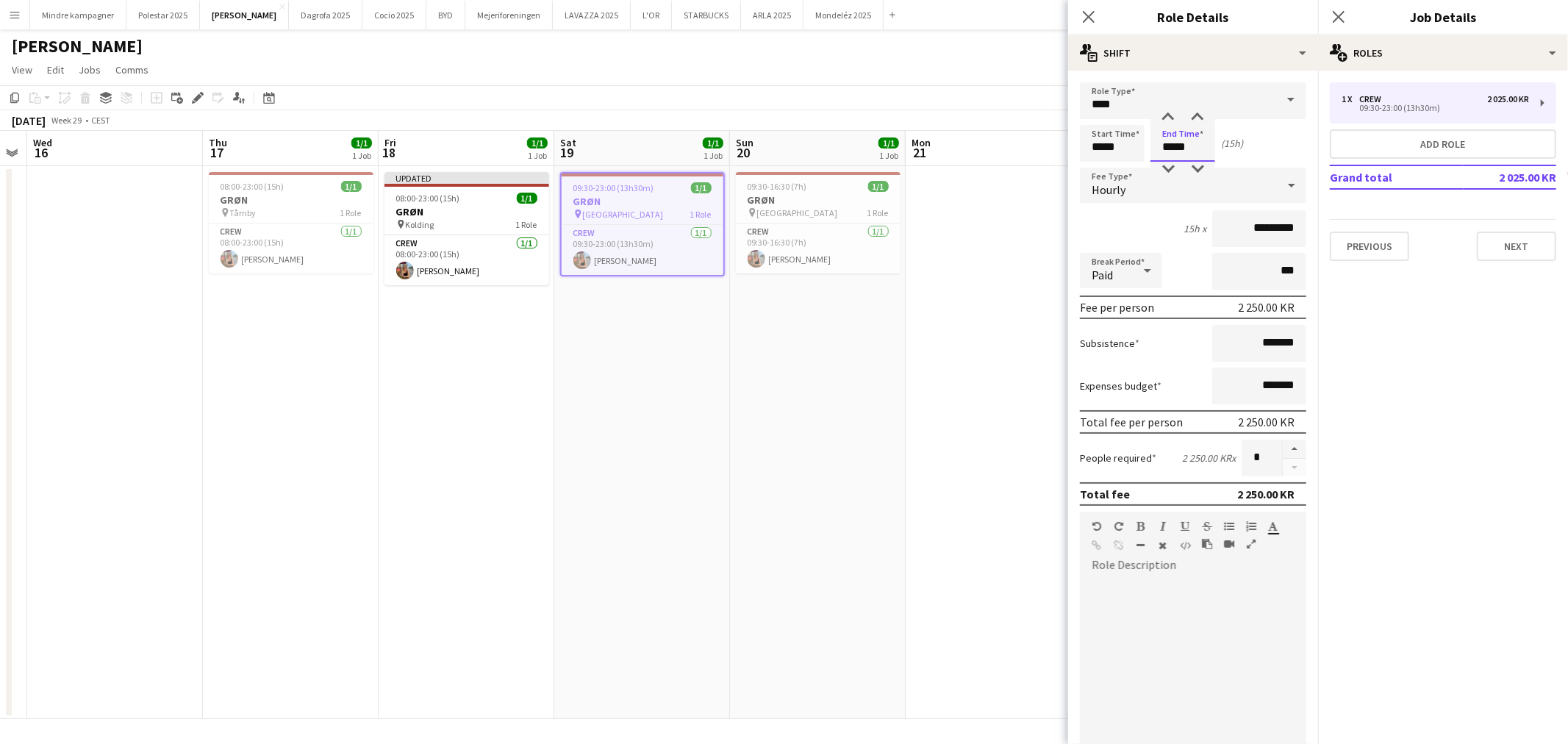
click at [1193, 159] on input "*****" at bounding box center [1183, 142] width 64 height 36
click at [1194, 173] on div at bounding box center [1198, 169] width 30 height 15
type input "*****"
click at [1194, 173] on div at bounding box center [1198, 169] width 30 height 15
click at [1096, 149] on input "*****" at bounding box center [1112, 142] width 64 height 36
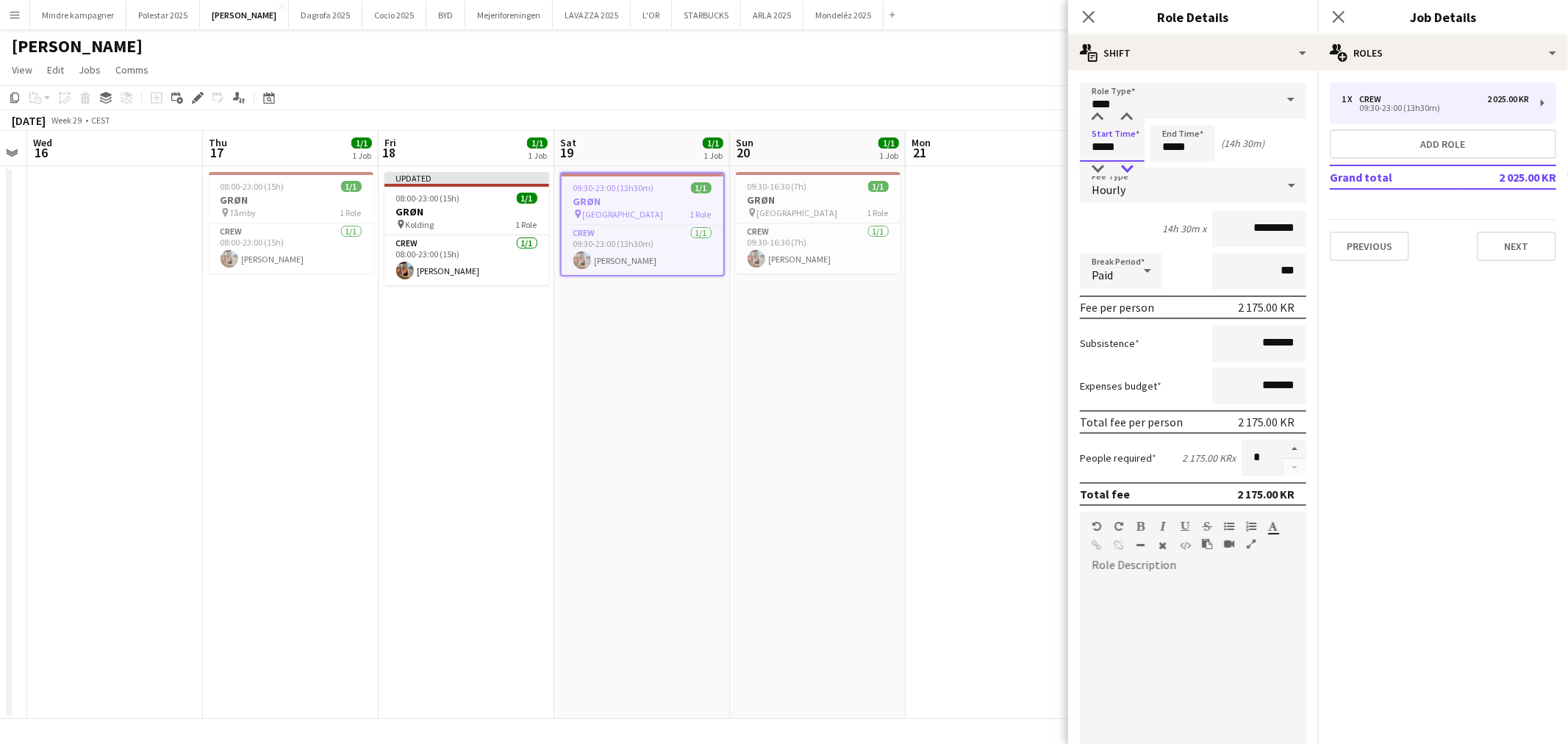
click at [1117, 165] on div at bounding box center [1128, 169] width 30 height 15
type input "*****"
click at [1117, 165] on div at bounding box center [1128, 169] width 30 height 15
click at [809, 202] on h3 "GRØN" at bounding box center [818, 200] width 165 height 13
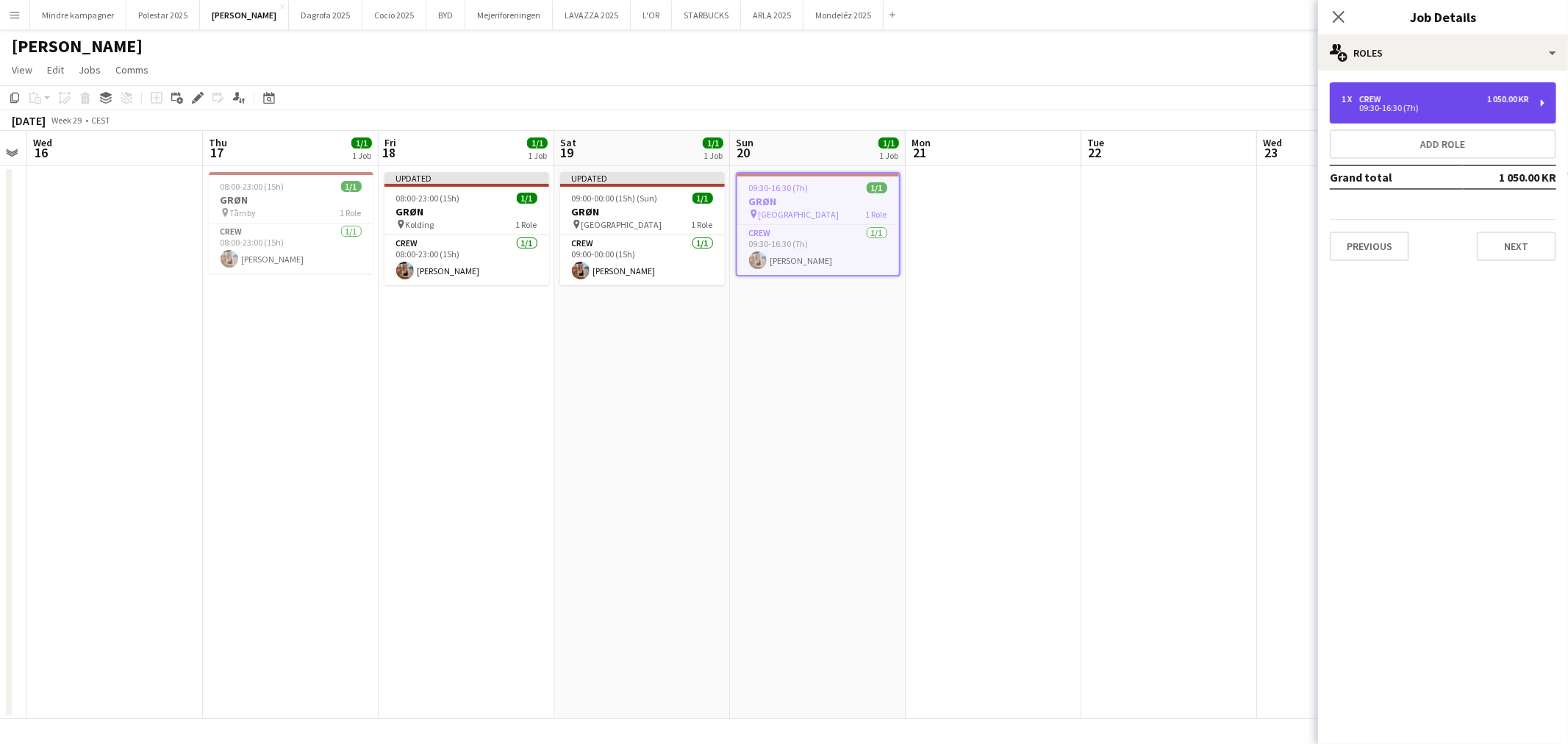
click at [1419, 103] on div "1 x Crew 1 050.00 KR" at bounding box center [1435, 99] width 187 height 10
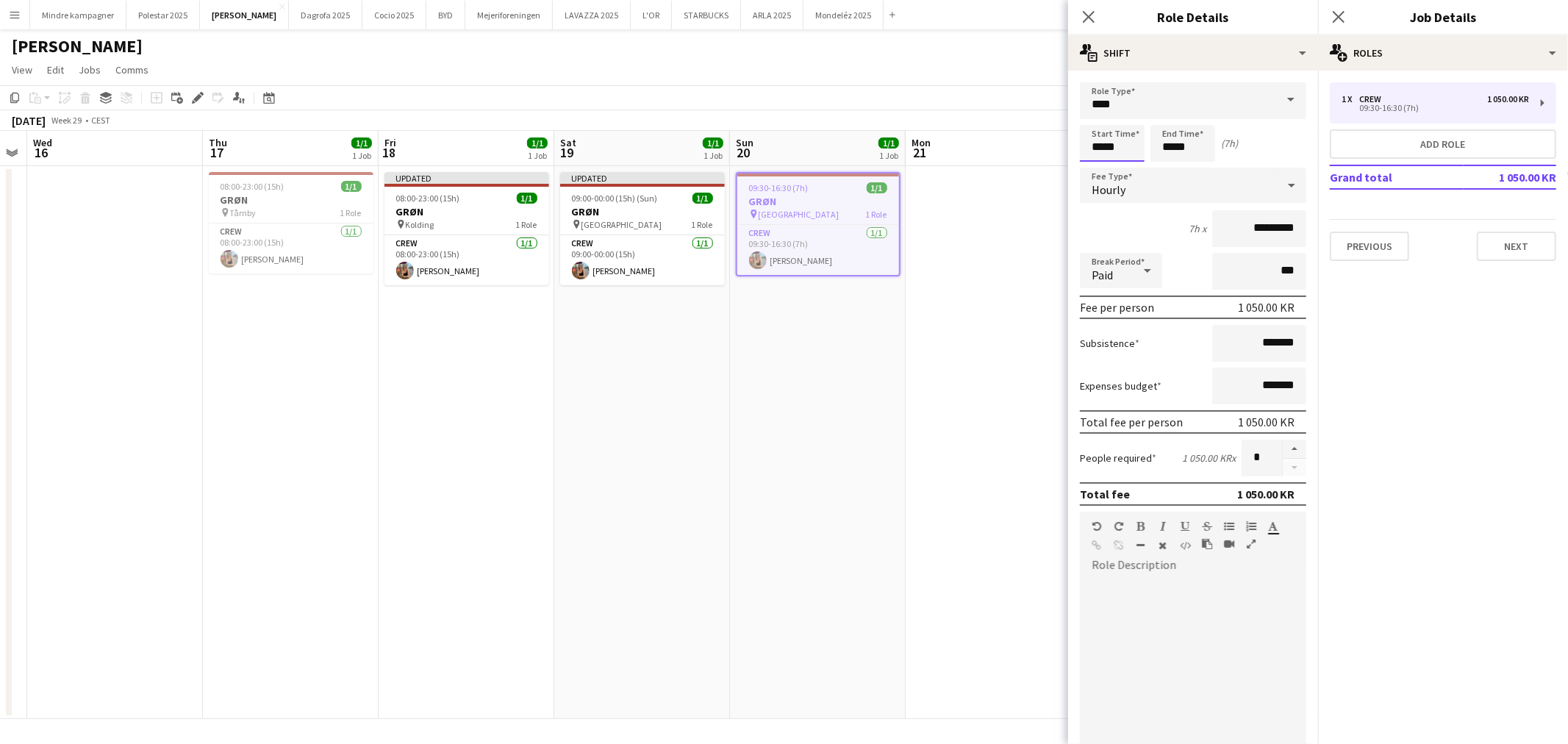
click at [1114, 151] on body "Menu Boards Boards Boards All jobs Status Workforce Workforce My Workforce Recr…" at bounding box center [784, 372] width 1568 height 744
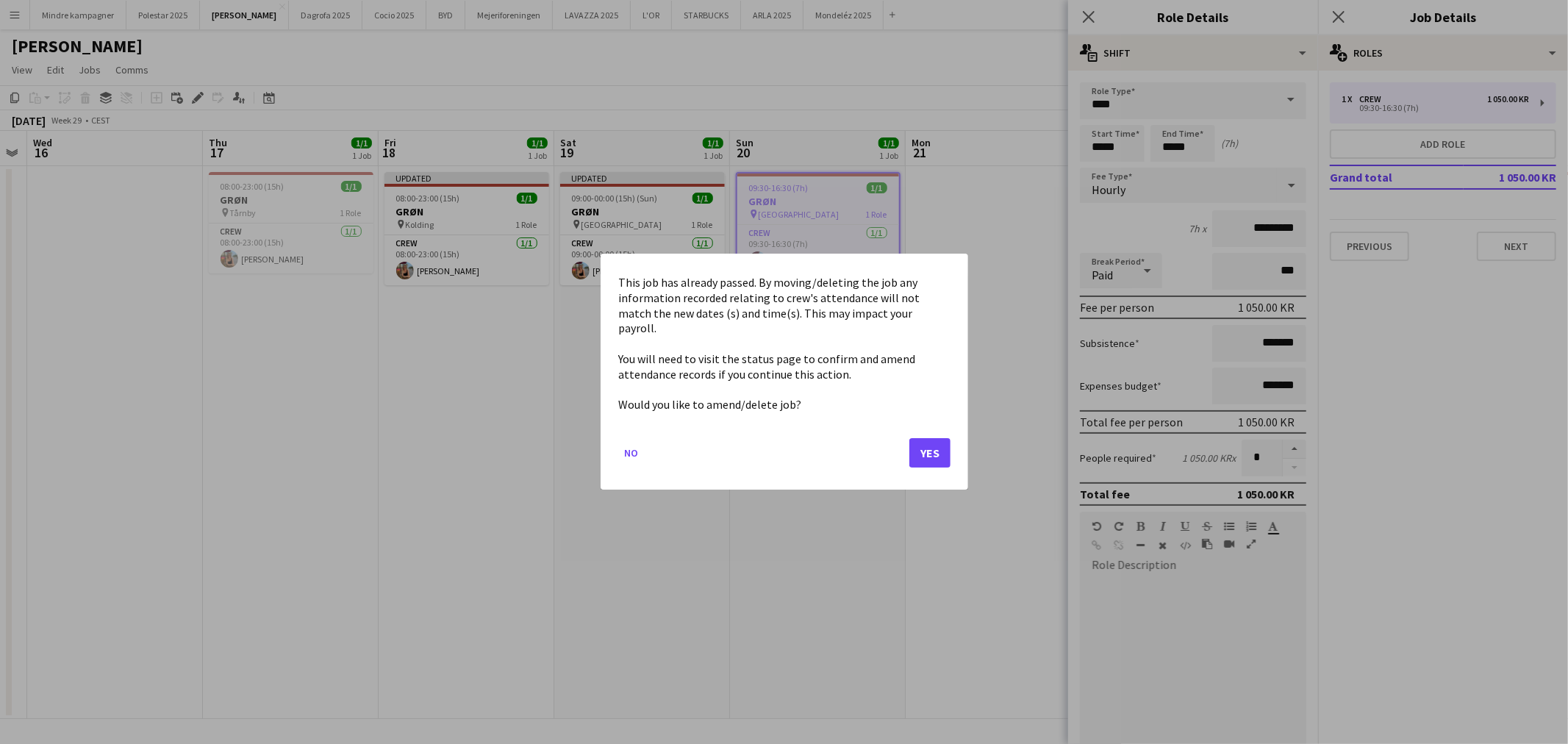
click at [929, 461] on mat-dialog-actions "No Yes" at bounding box center [784, 459] width 332 height 62
click at [931, 442] on button "Yes" at bounding box center [930, 453] width 41 height 30
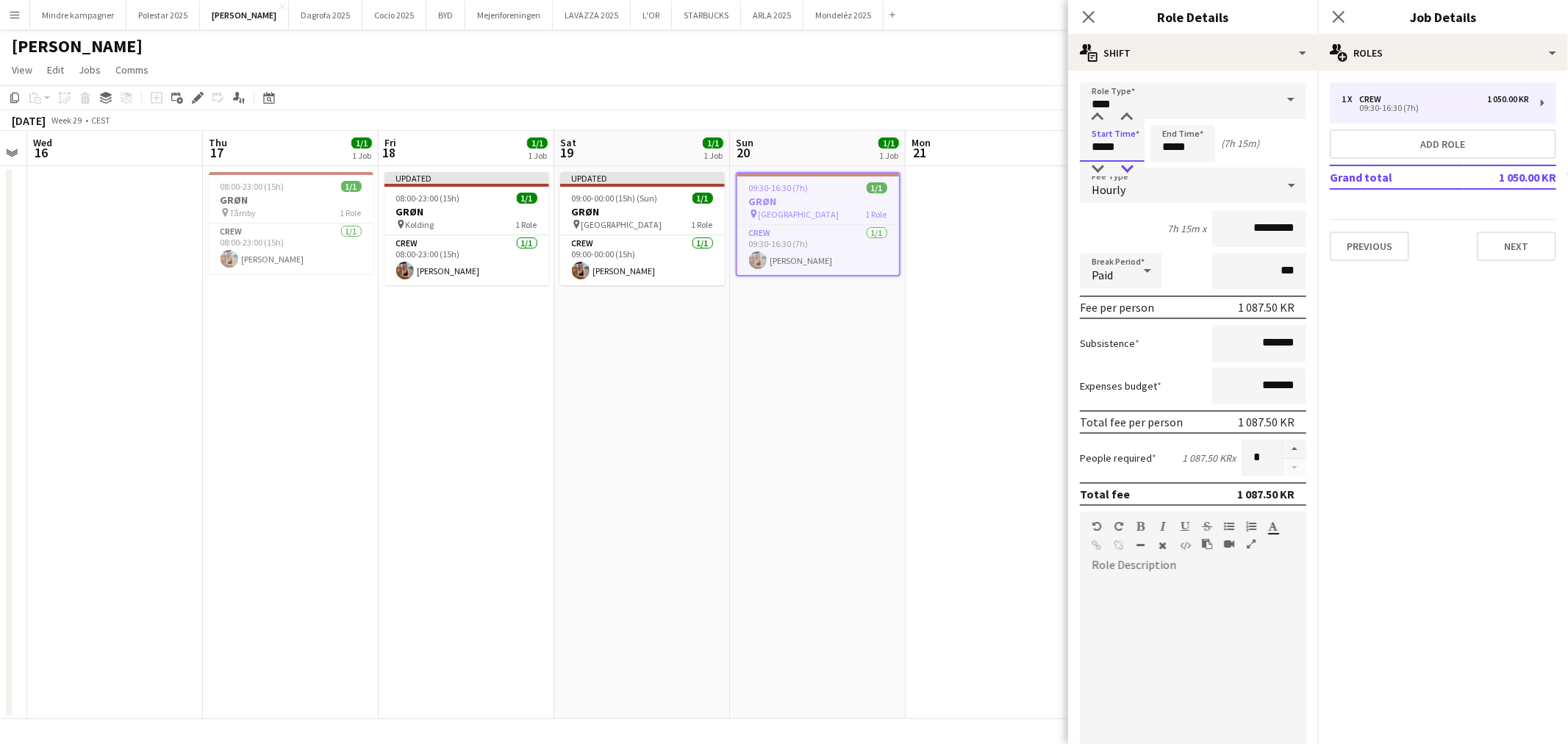
click at [1126, 173] on div at bounding box center [1128, 169] width 30 height 15
type input "*****"
click at [1126, 173] on div at bounding box center [1128, 169] width 30 height 15
click at [1188, 144] on input "*****" at bounding box center [1183, 142] width 64 height 36
click at [1169, 118] on div at bounding box center [1169, 117] width 30 height 15
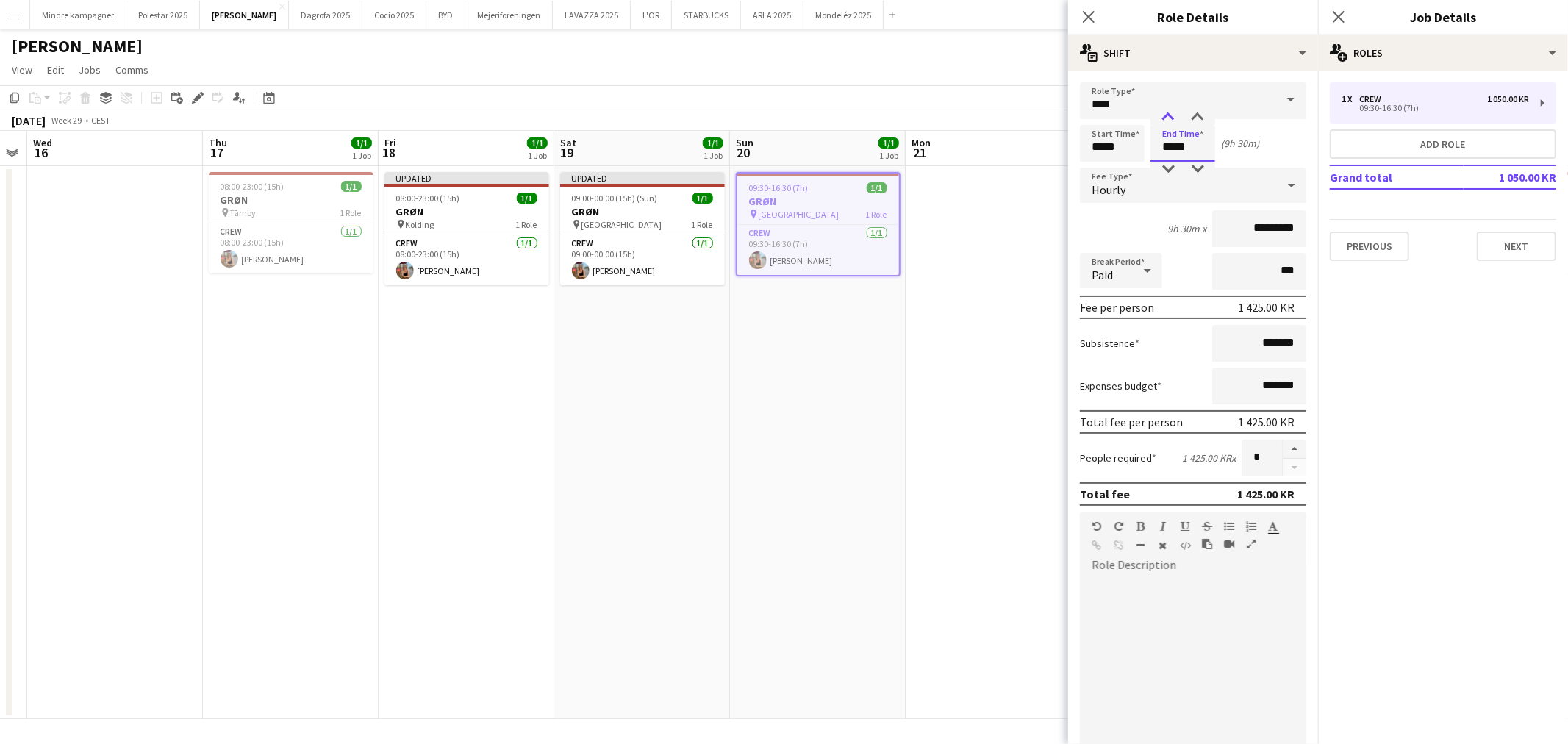
click at [1169, 117] on div at bounding box center [1169, 117] width 30 height 15
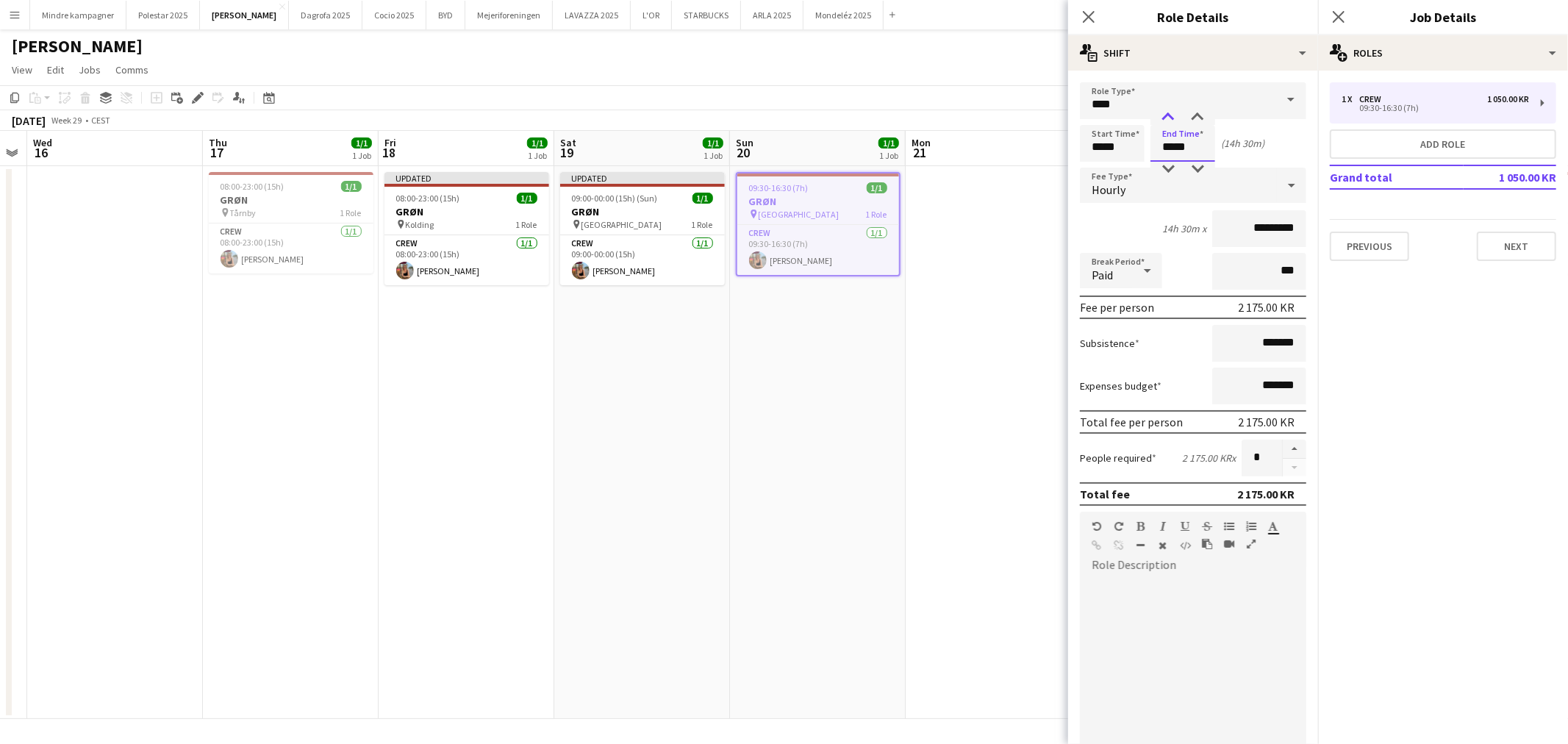
click at [1169, 117] on div at bounding box center [1169, 117] width 30 height 15
click at [1197, 175] on div at bounding box center [1198, 169] width 30 height 15
type input "*****"
click at [1197, 175] on div at bounding box center [1198, 169] width 30 height 15
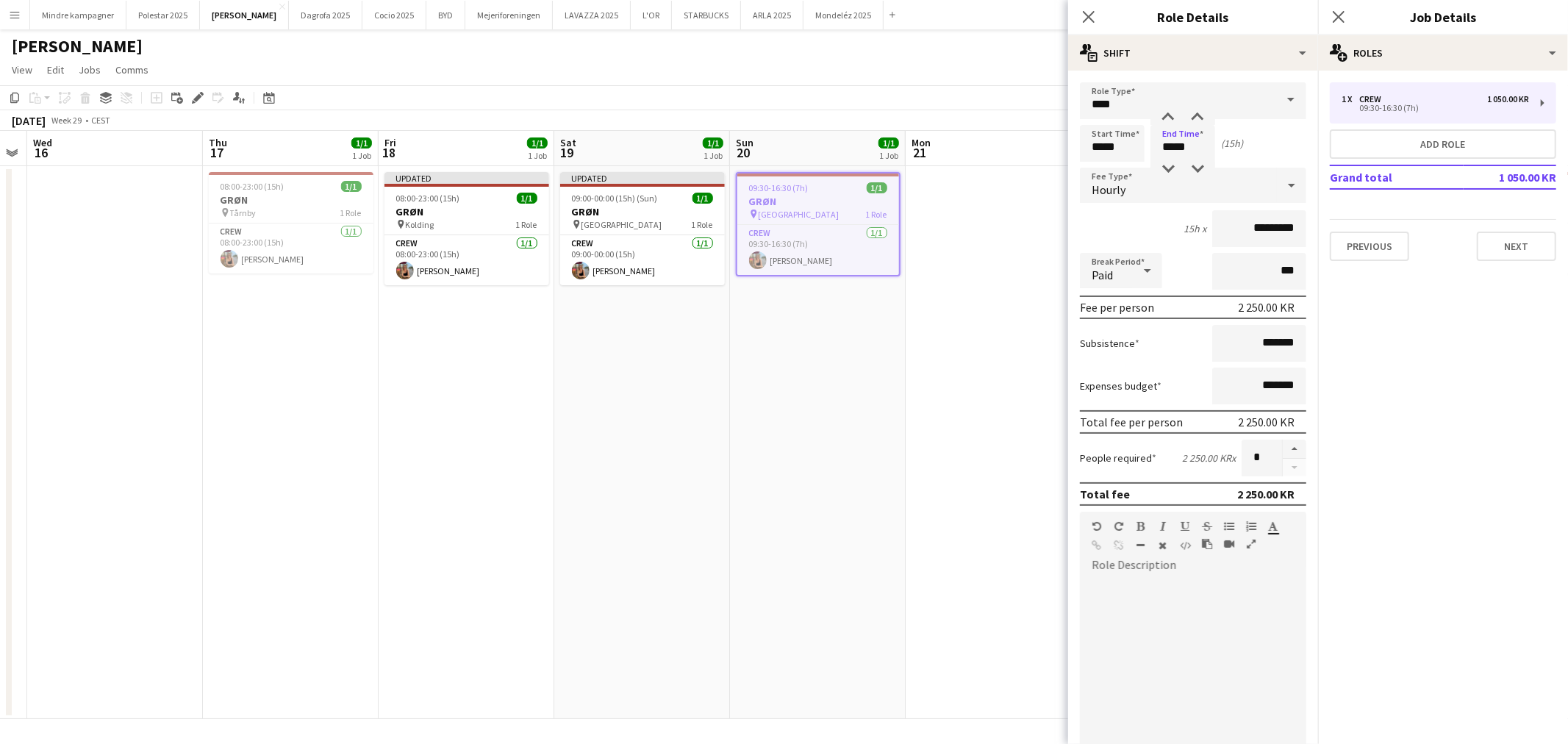
click at [858, 397] on app-date-cell "09:30-16:30 (7h) 1/1 GRØN pin Aalborg 1 Role Crew [DATE] 09:30-16:30 (7h) [PERS…" at bounding box center [818, 442] width 176 height 553
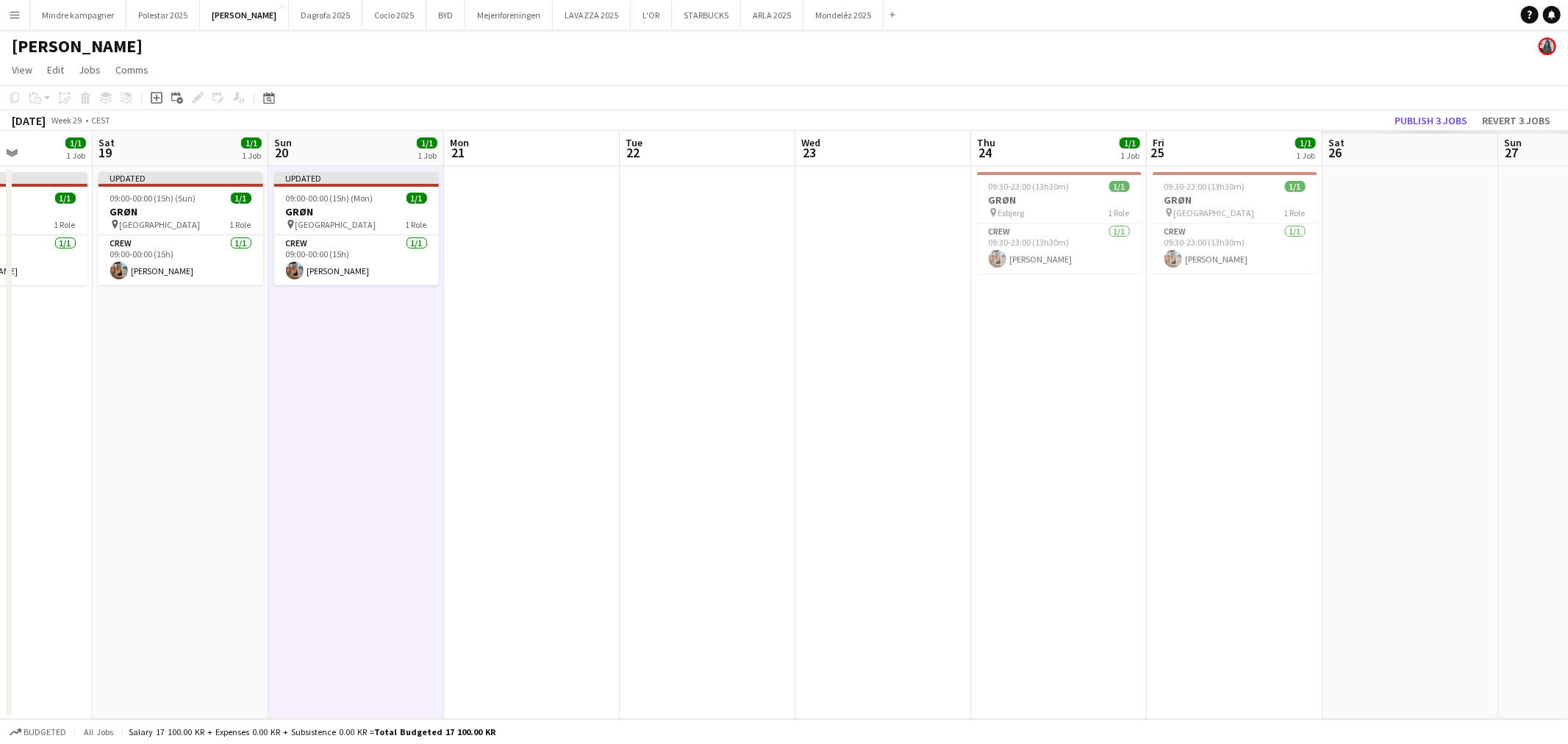
drag, startPoint x: 1274, startPoint y: 406, endPoint x: 840, endPoint y: 469, distance: 438.5
click at [839, 472] on app-calendar-viewport "Wed 16 Thu 17 1/1 1 Job Fri 18 1/1 1 Job Sat 19 1/1 1 Job Sun 20 1/1 1 Job Mon …" at bounding box center [784, 426] width 1568 height 588
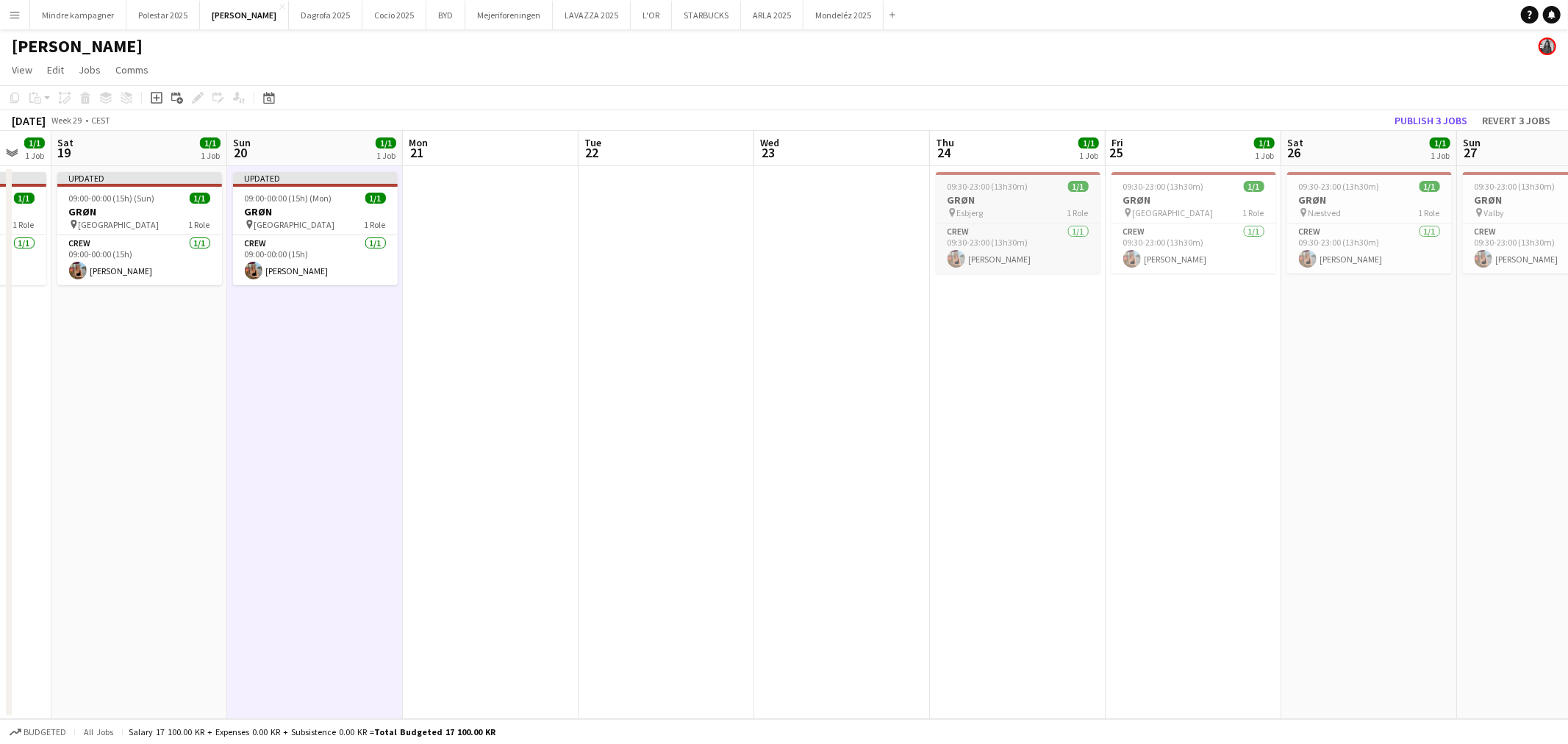
click at [1040, 218] on div "pin Esbjerg 1 Role" at bounding box center [1018, 212] width 165 height 12
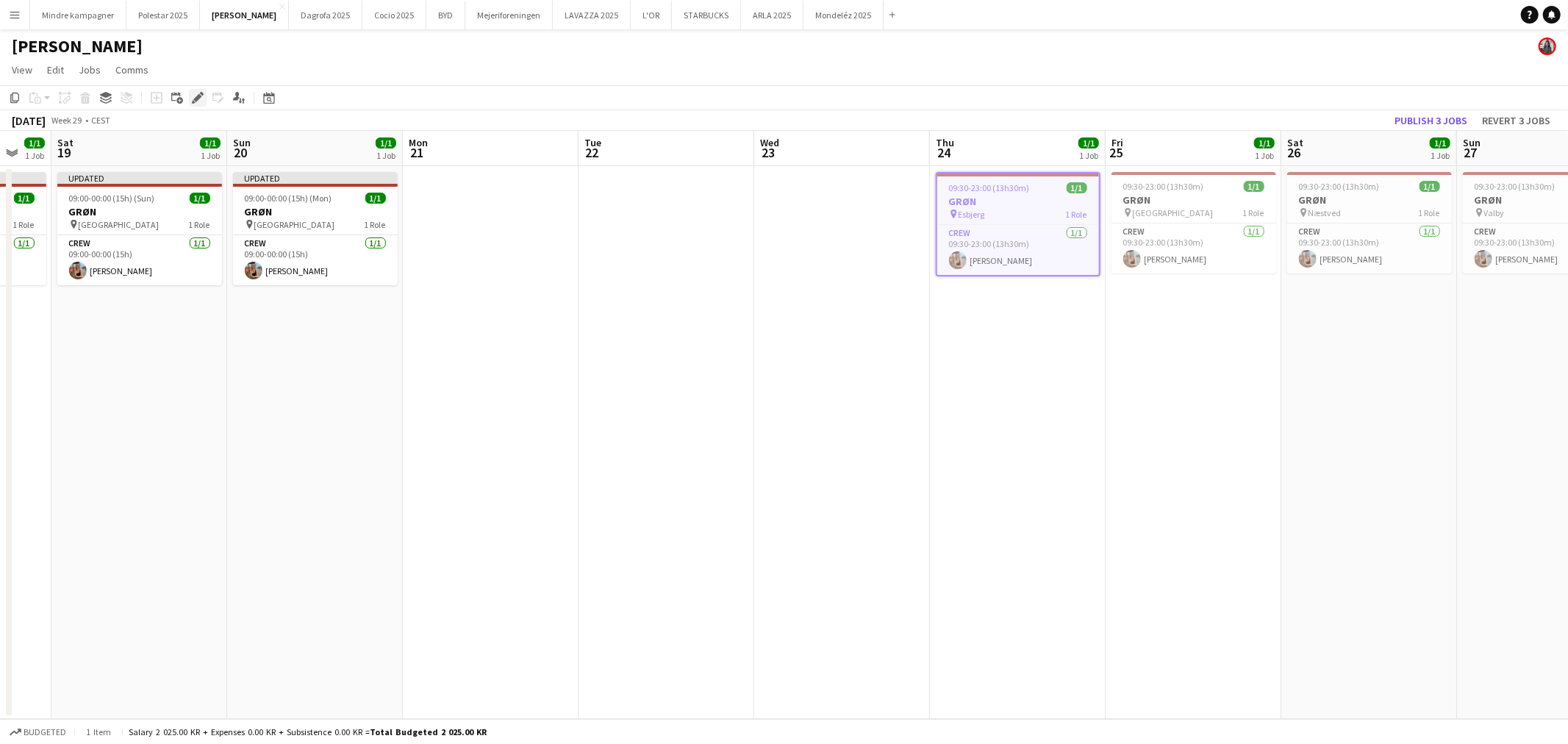
click at [193, 94] on icon "Edit" at bounding box center [197, 98] width 12 height 12
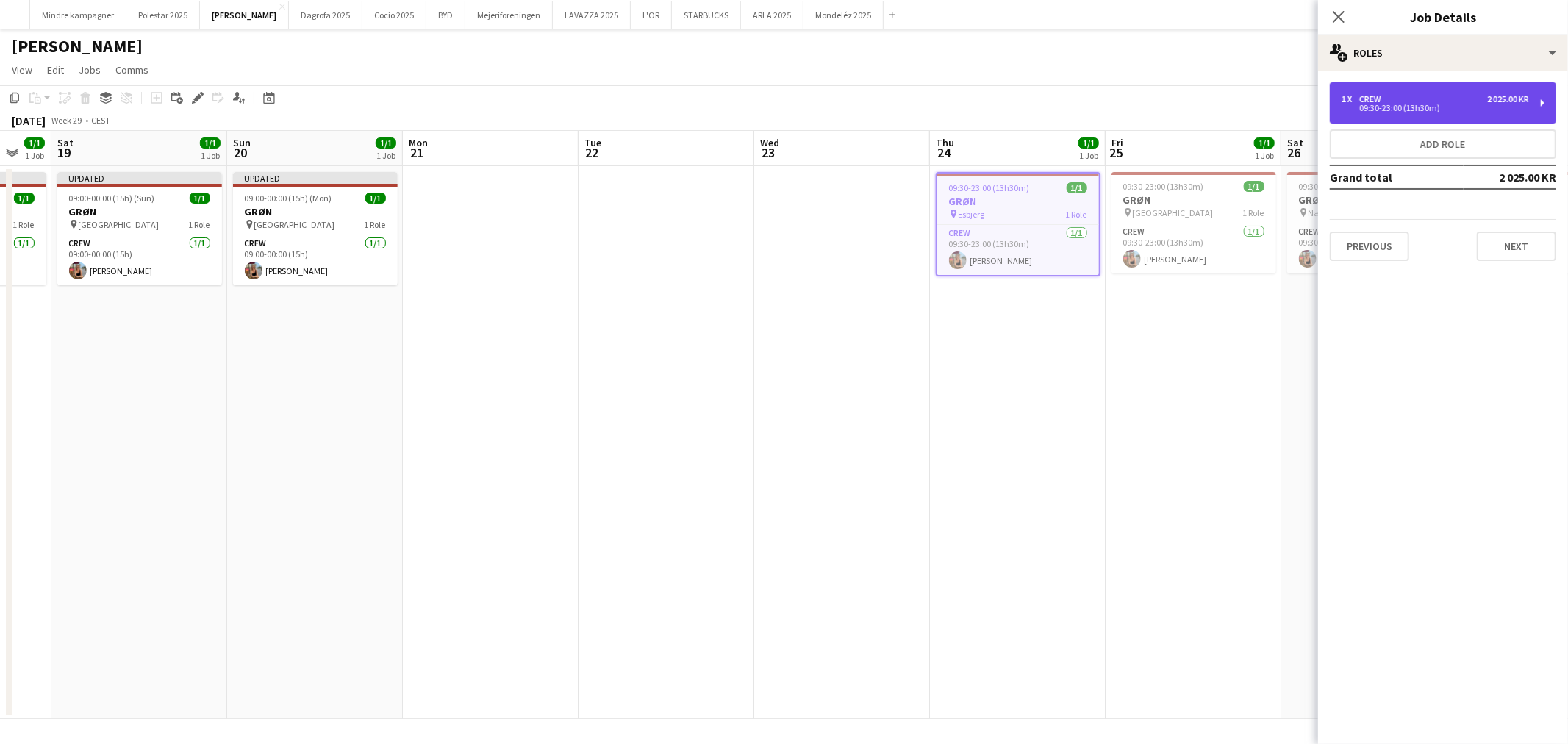
click at [1438, 115] on div "1 x Crew 2 025.00 KR 09:30-23:00 (13h30m)" at bounding box center [1442, 102] width 226 height 41
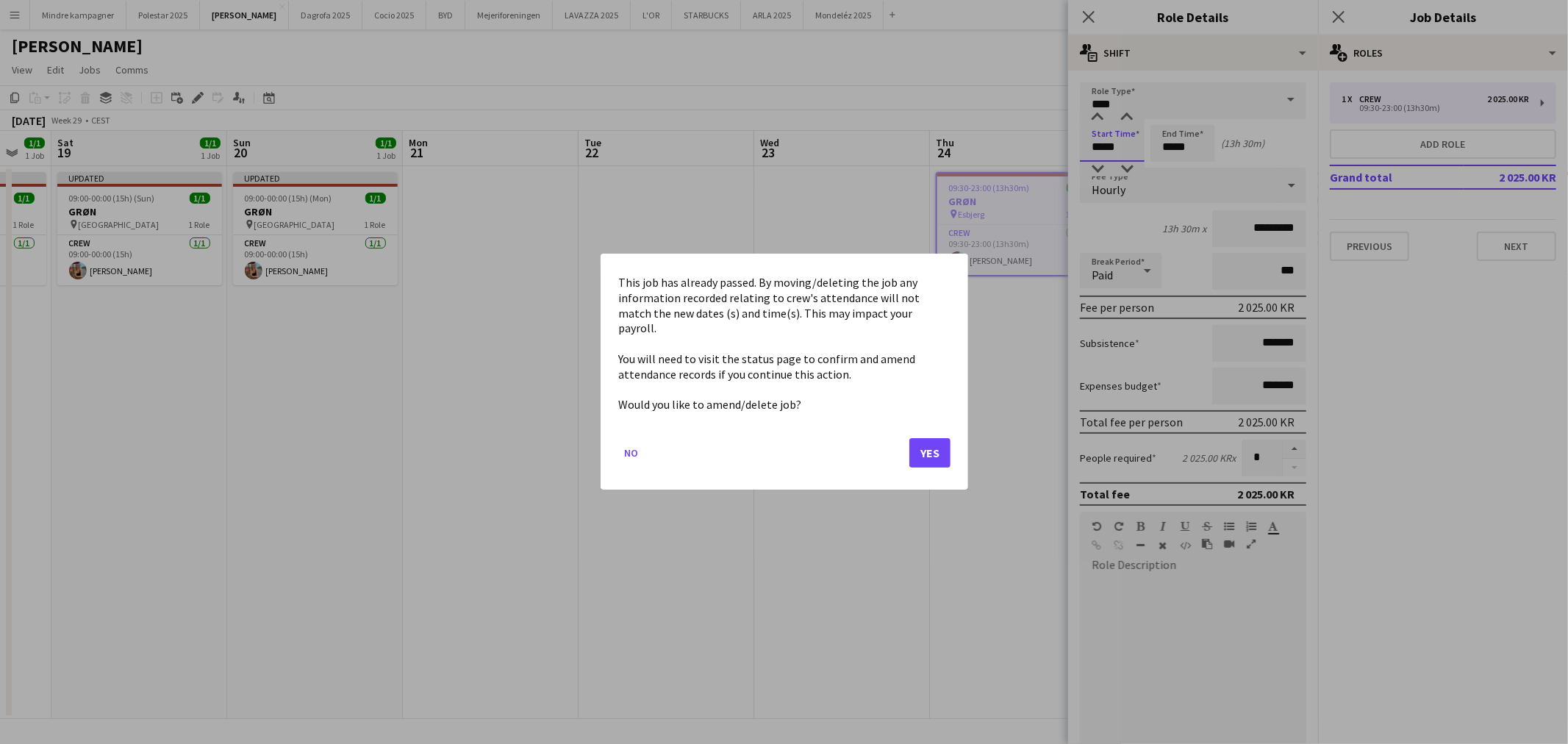
click at [1114, 151] on body "Menu Boards Boards Boards All jobs Status Workforce Workforce My Workforce Recr…" at bounding box center [784, 372] width 1568 height 744
click at [930, 453] on button "Yes" at bounding box center [930, 453] width 41 height 30
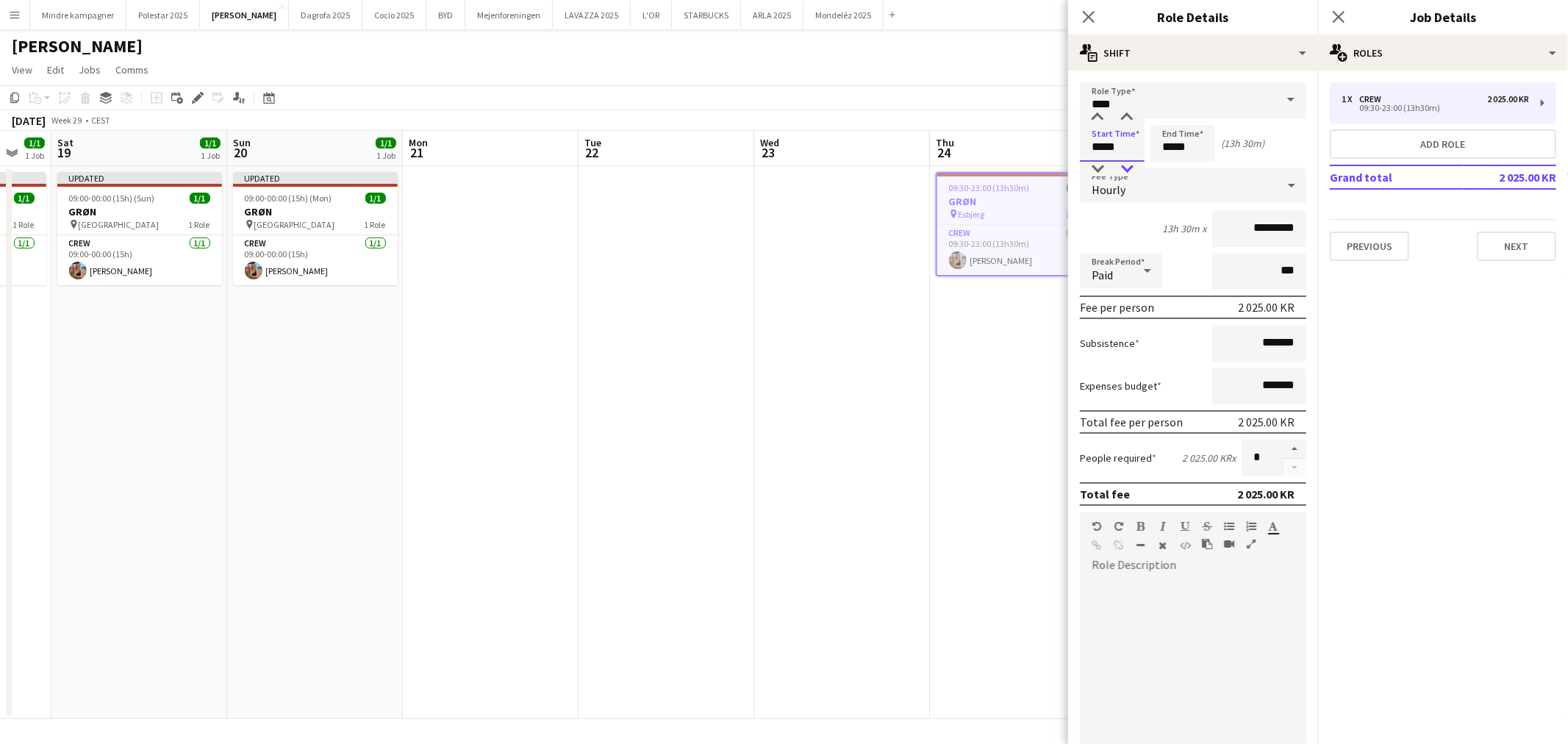
click at [1129, 172] on div at bounding box center [1128, 169] width 30 height 15
type input "*****"
click at [1129, 172] on div at bounding box center [1128, 169] width 30 height 15
click at [1179, 149] on input "*****" at bounding box center [1183, 142] width 64 height 36
type input "*****"
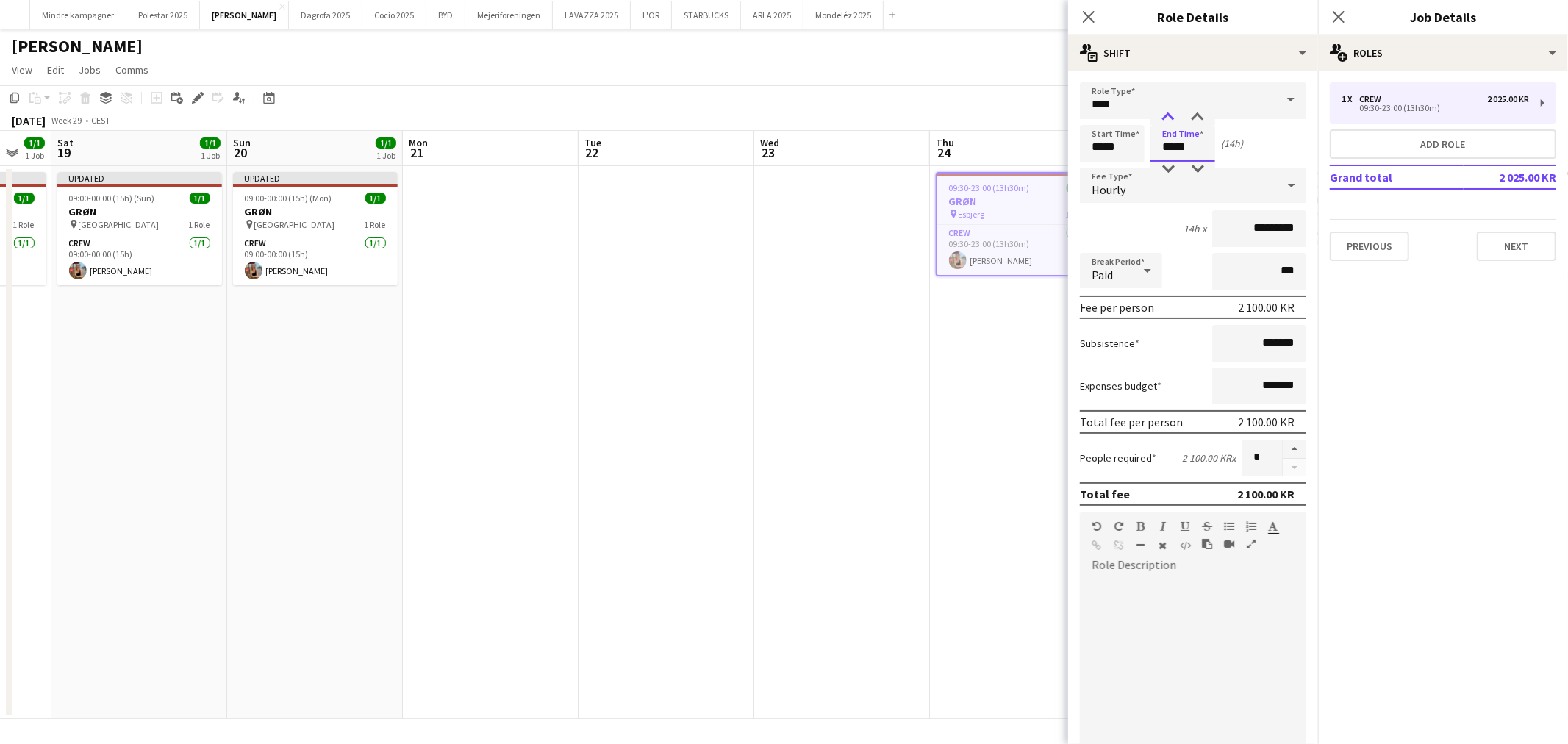
click at [1166, 111] on div at bounding box center [1169, 117] width 30 height 15
click at [990, 428] on app-date-cell "09:30-23:00 (13h30m) 1/1 GRØN pin Esbjerg 1 Role Crew [DATE] 09:30-23:00 (13h30…" at bounding box center [1018, 442] width 176 height 553
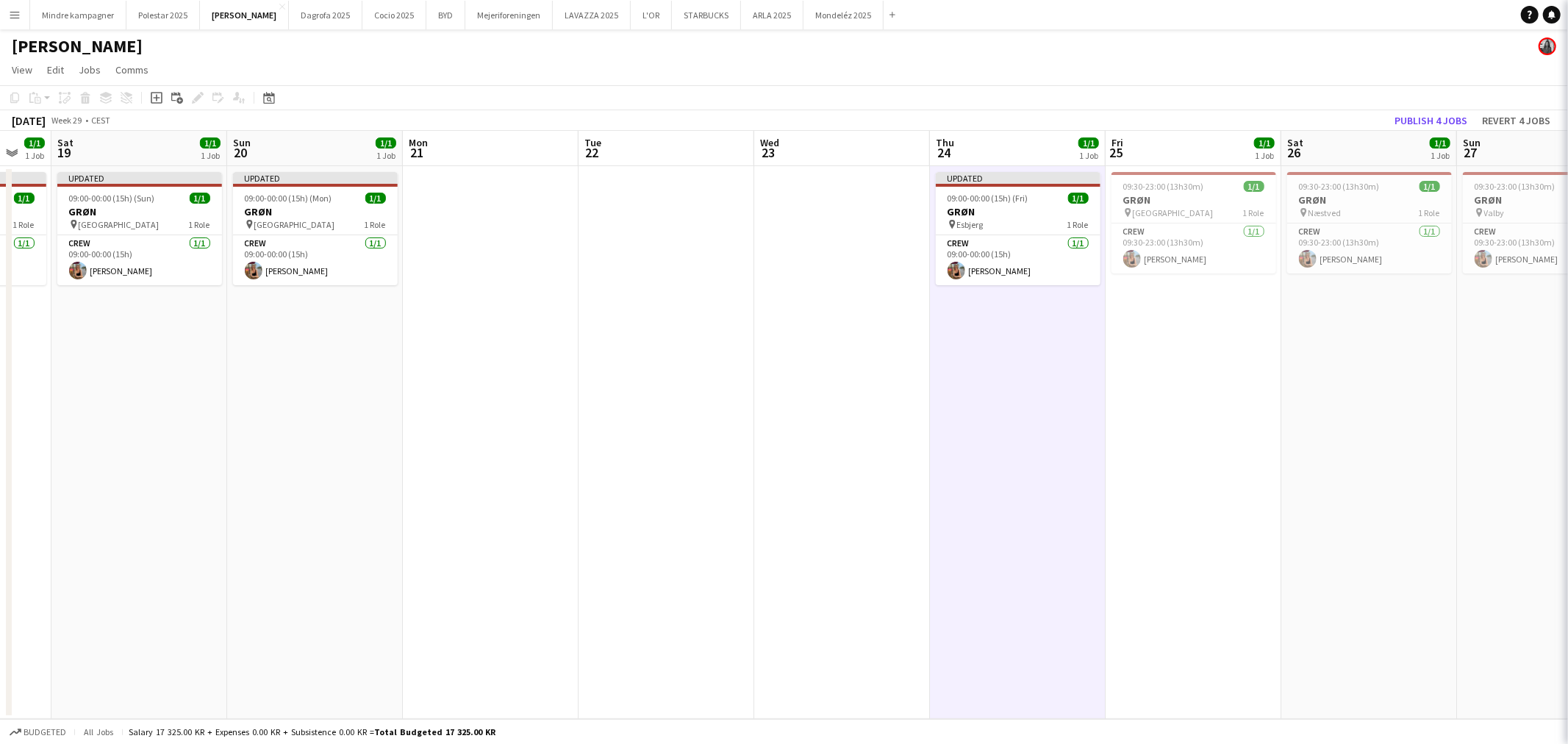
drag, startPoint x: 1086, startPoint y: 440, endPoint x: 977, endPoint y: 449, distance: 109.4
click at [974, 471] on app-calendar-viewport "Wed 16 Thu 17 1/1 1 Job Fri 18 1/1 1 Job Sat 19 1/1 1 Job Sun 20 1/1 1 Job Mon …" at bounding box center [784, 426] width 1568 height 588
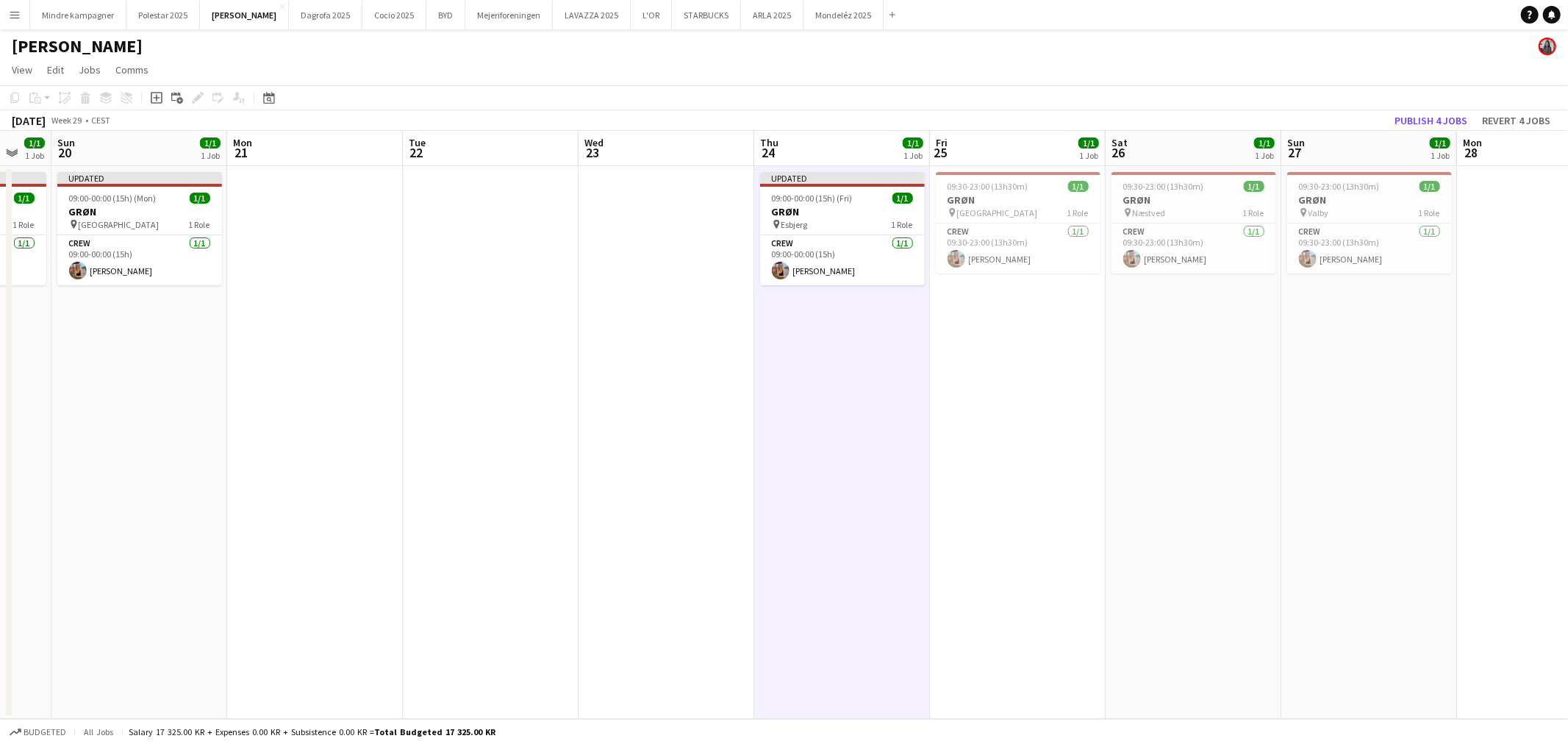
scroll to position [0, 412]
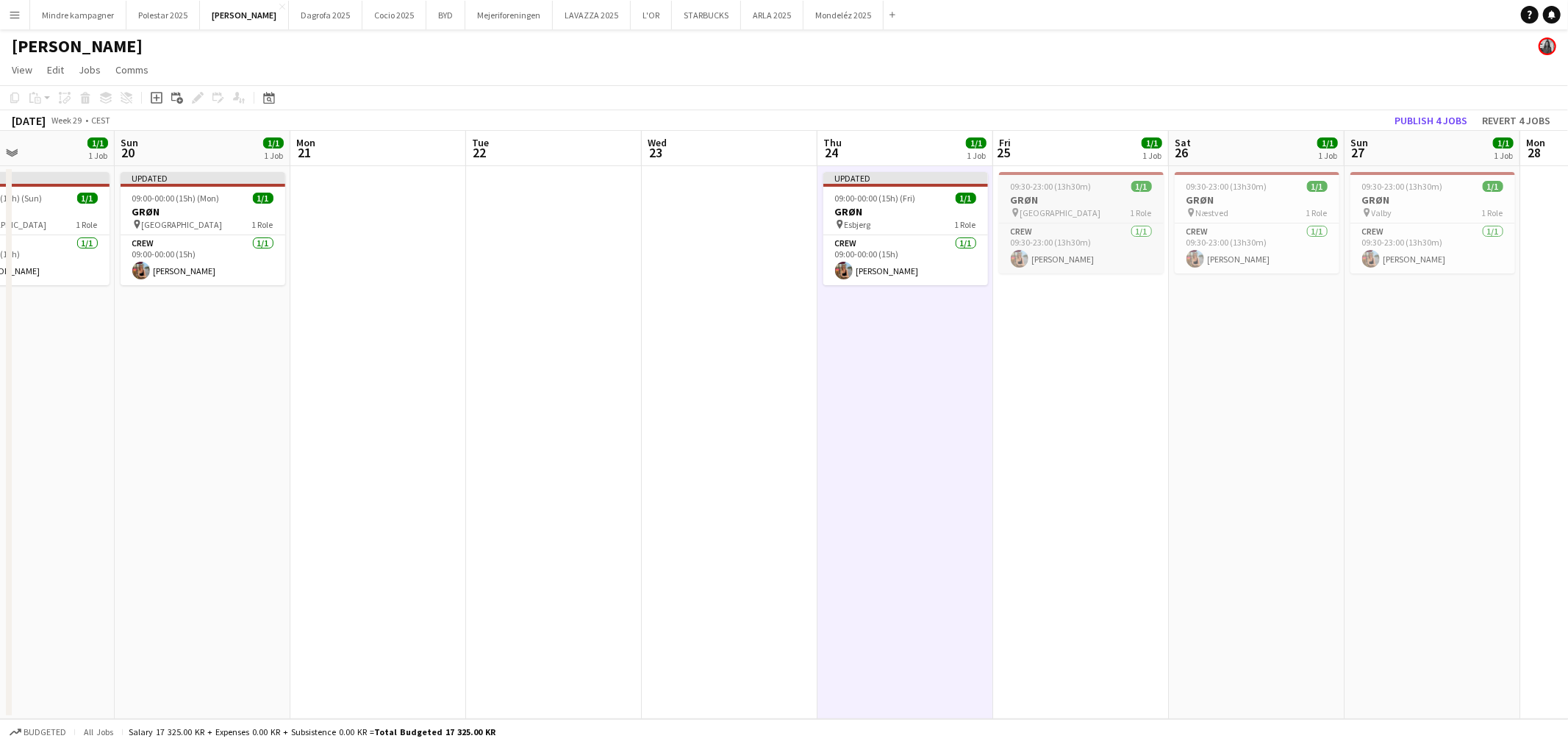
click at [1092, 208] on div "pin Odense 1 Role" at bounding box center [1081, 212] width 165 height 12
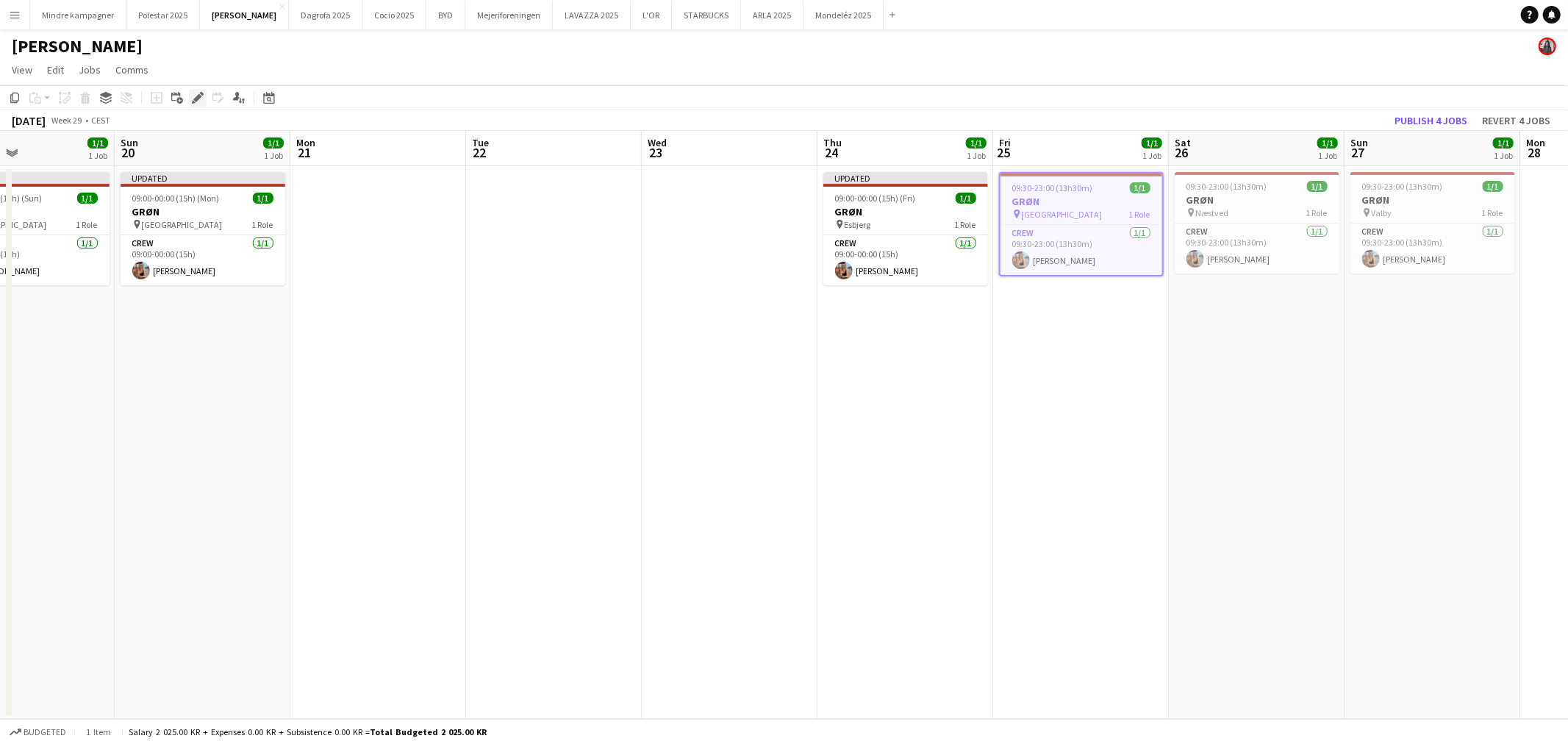
click at [193, 92] on icon "Edit" at bounding box center [197, 98] width 12 height 12
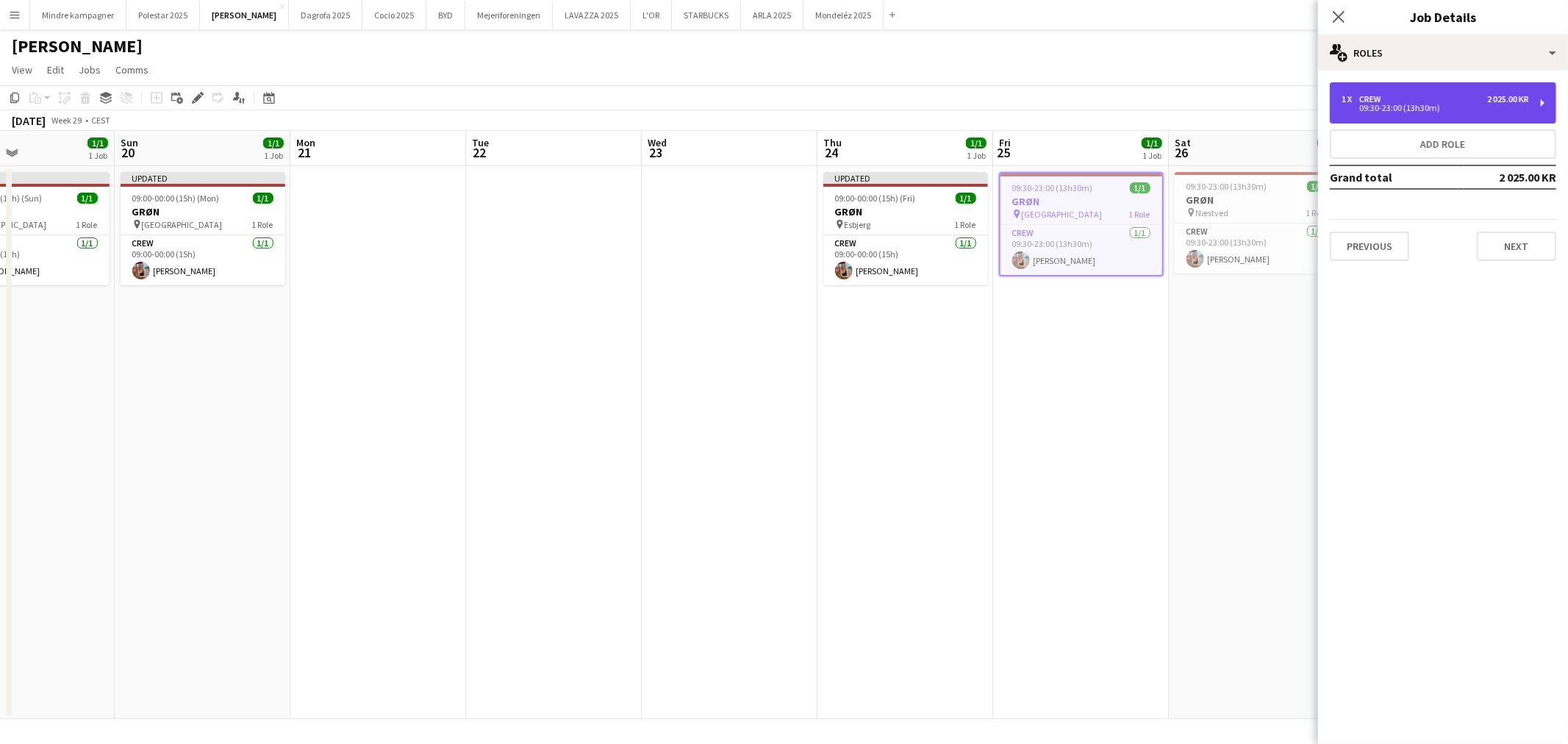
click at [1356, 105] on div "09:30-23:00 (13h30m)" at bounding box center [1435, 108] width 187 height 7
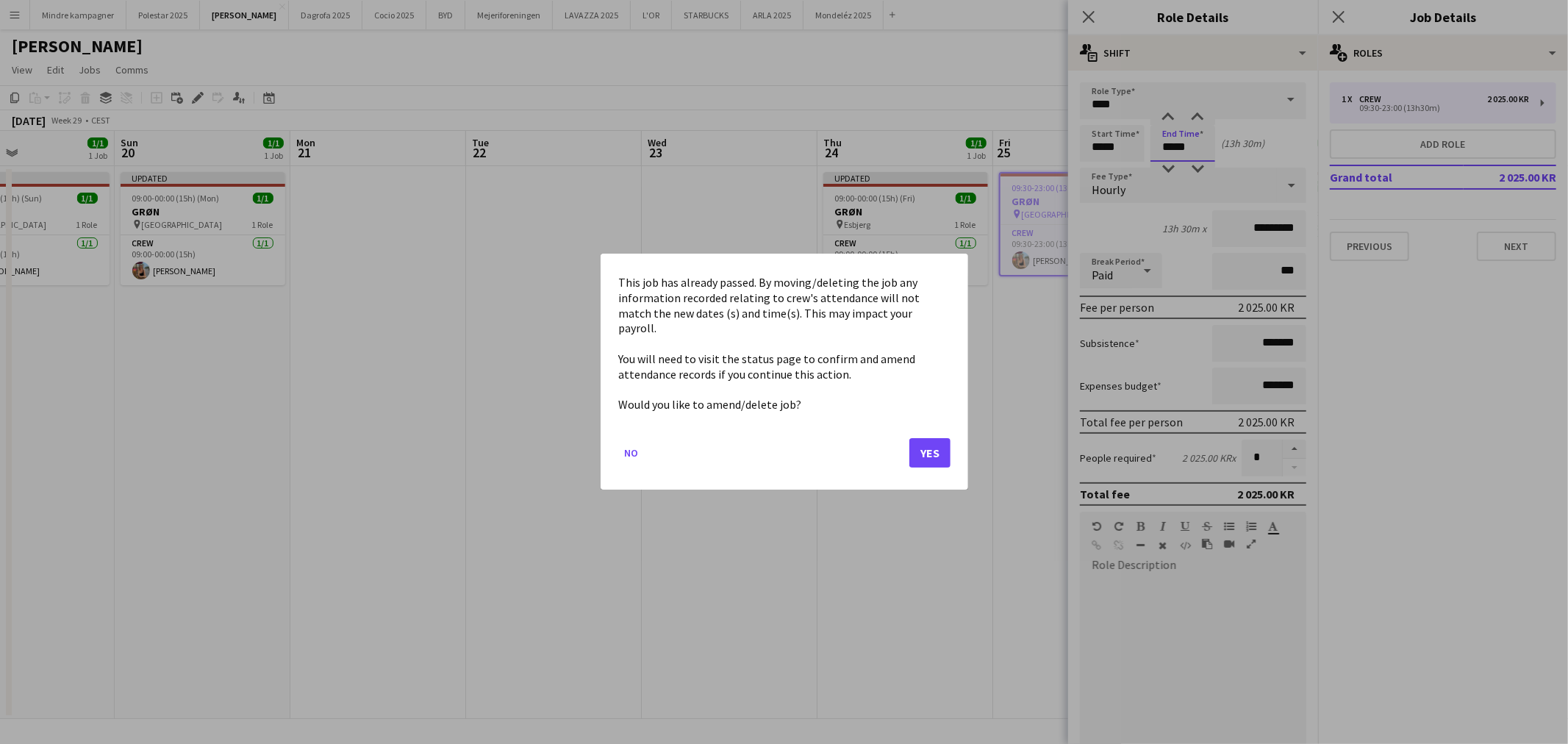
click at [1163, 155] on body "Menu Boards Boards Boards All jobs Status Workforce Workforce My Workforce Recr…" at bounding box center [784, 372] width 1568 height 744
click at [936, 453] on button "Yes" at bounding box center [930, 453] width 41 height 30
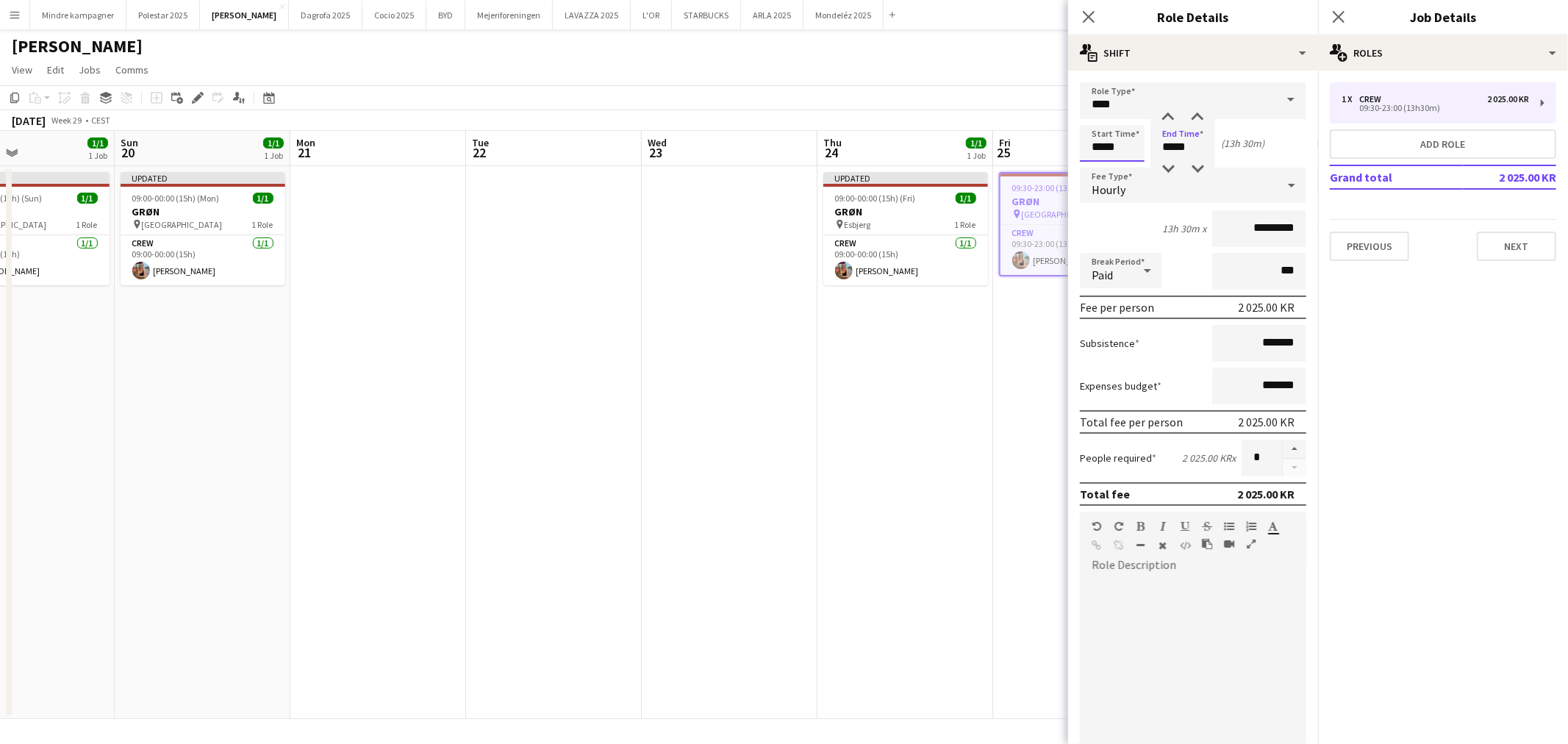
click at [1105, 156] on input "*****" at bounding box center [1112, 142] width 64 height 36
click at [1122, 163] on div at bounding box center [1128, 169] width 30 height 15
type input "*****"
click at [1122, 163] on div at bounding box center [1128, 169] width 30 height 15
click at [1175, 142] on input "*****" at bounding box center [1183, 142] width 64 height 36
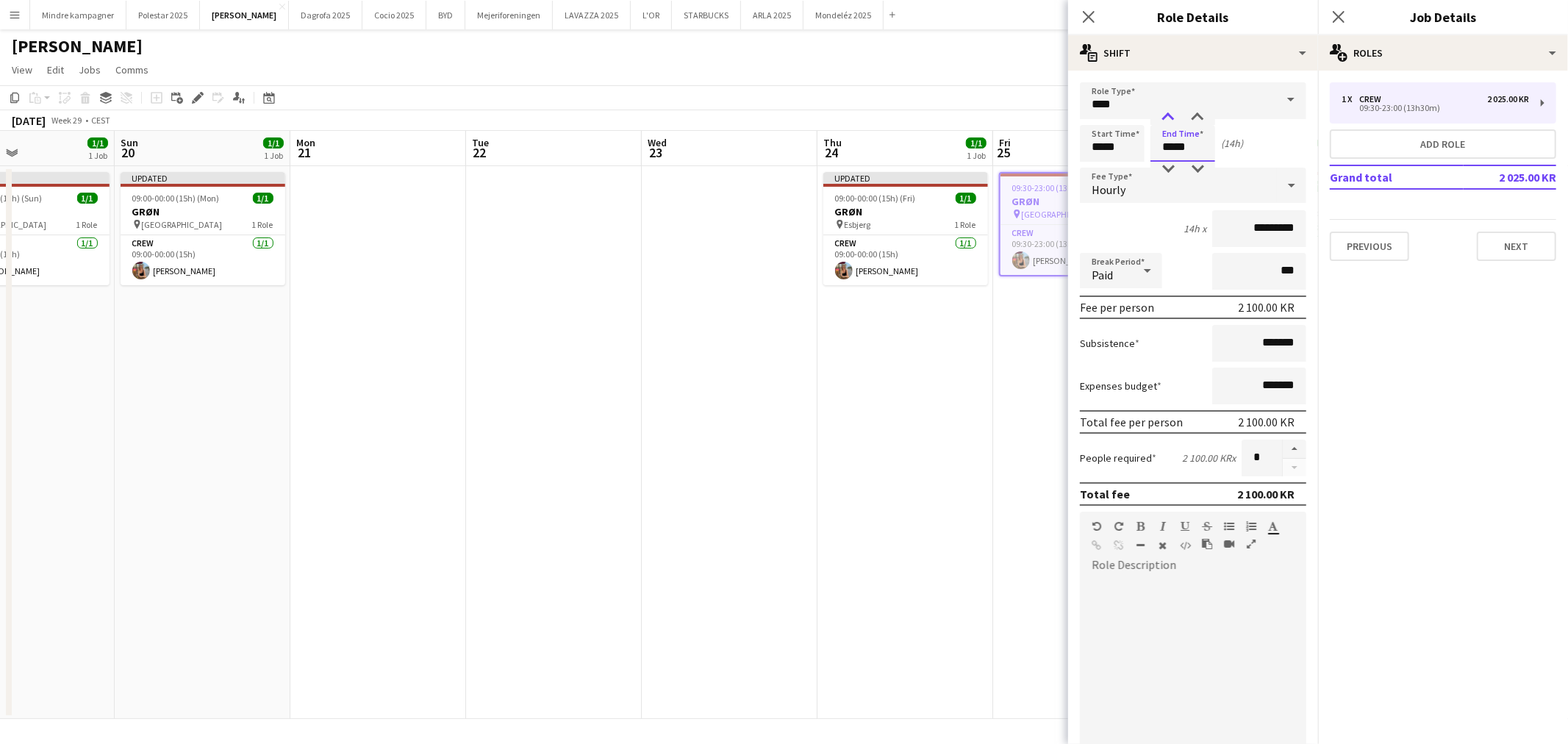
type input "*****"
click at [1169, 116] on div at bounding box center [1169, 117] width 30 height 15
click at [1005, 317] on app-date-cell "09:30-23:00 (13h30m) 1/1 GRØN pin Odense 1 Role Crew [DATE] 09:30-23:00 (13h30m…" at bounding box center [1081, 442] width 176 height 553
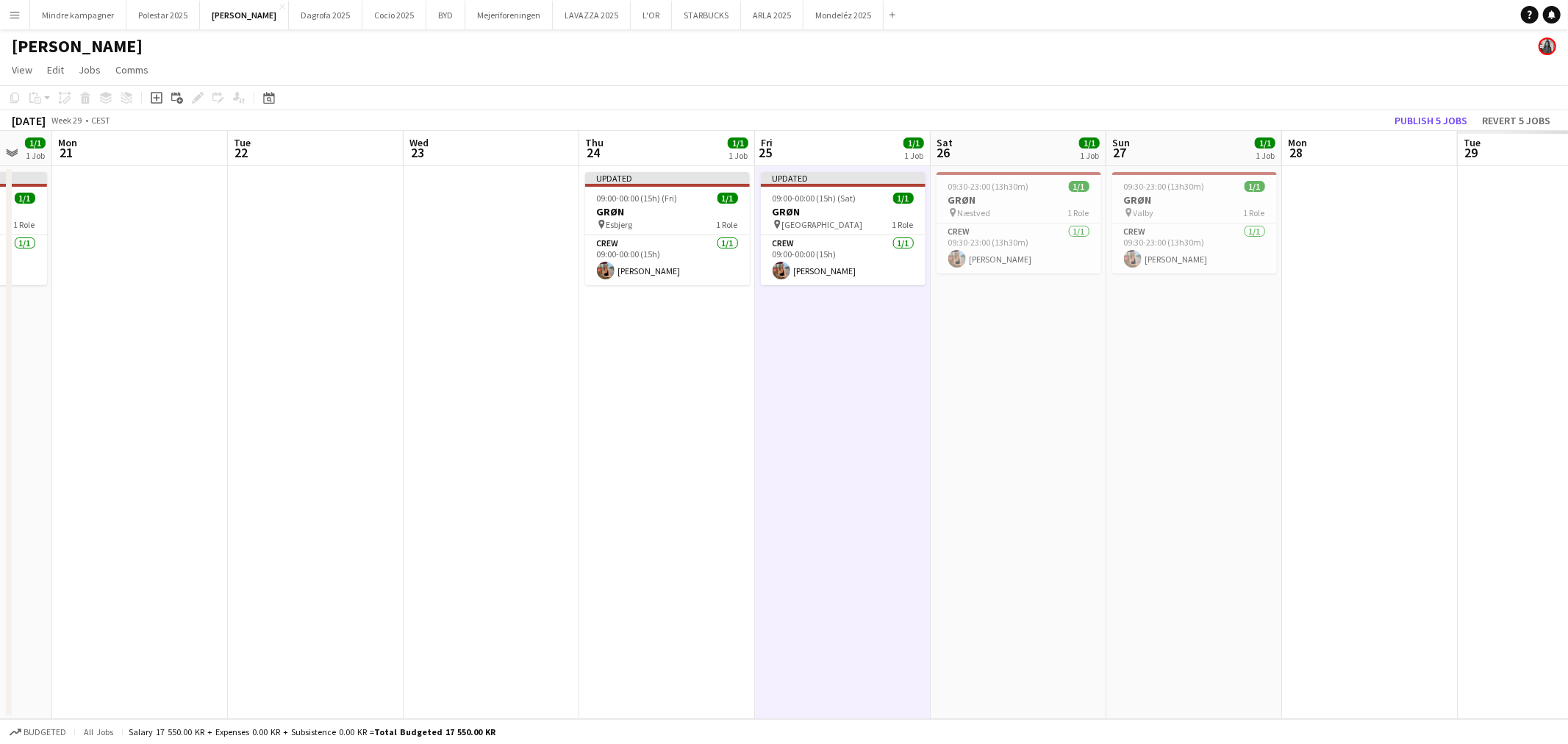
drag, startPoint x: 1041, startPoint y: 446, endPoint x: 927, endPoint y: 467, distance: 115.9
click at [926, 467] on app-calendar-viewport "Fri 18 1/1 1 Job Sat 19 1/1 1 Job Sun 20 1/1 1 Job Mon 21 Tue 22 Wed 23 Thu 24 …" at bounding box center [784, 426] width 1568 height 588
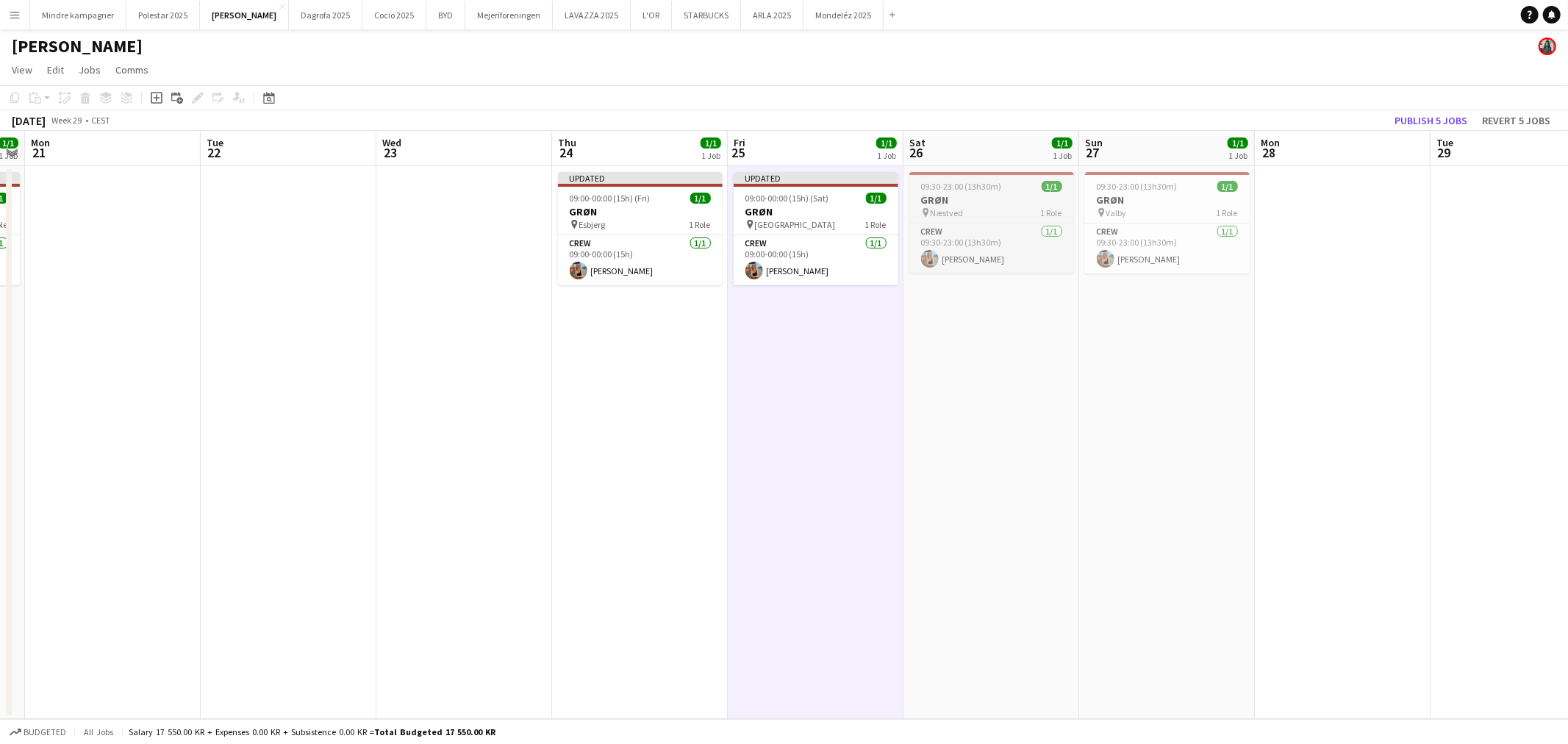
click at [1020, 205] on h3 "GRØN" at bounding box center [992, 200] width 165 height 13
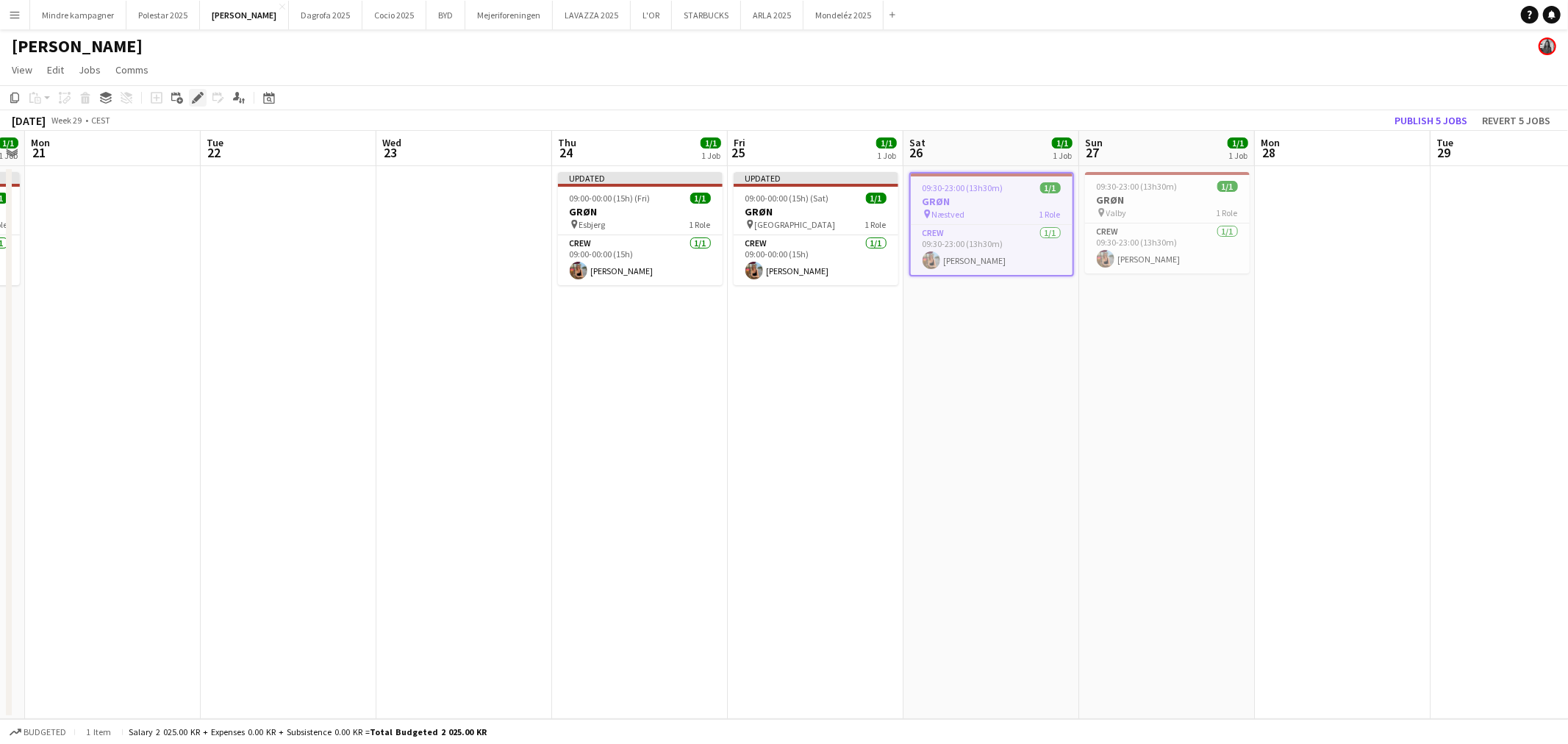
click at [196, 100] on icon "Edit" at bounding box center [197, 98] width 12 height 12
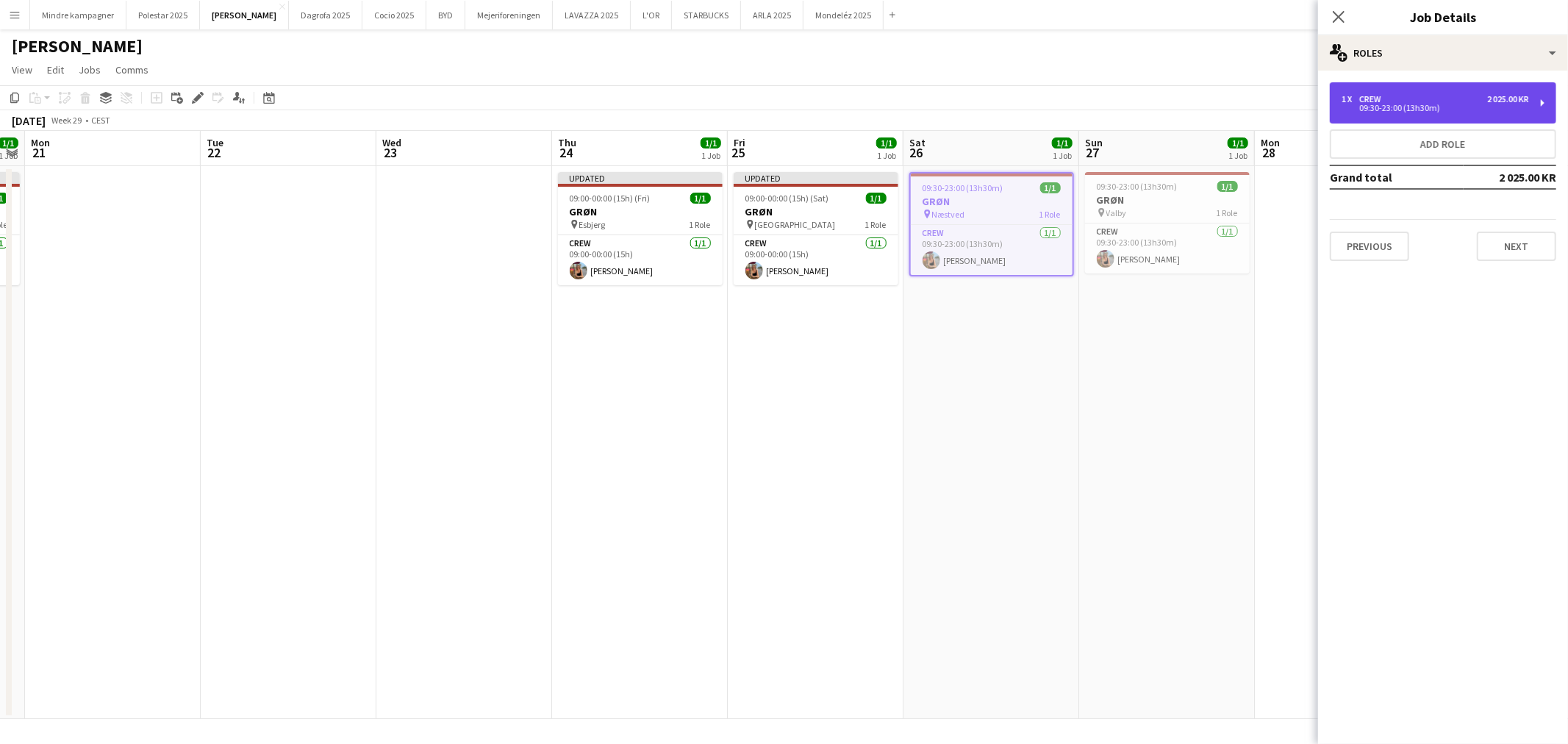
click at [1403, 120] on div "1 x Crew 2 025.00 KR 09:30-23:00 (13h30m)" at bounding box center [1442, 102] width 226 height 41
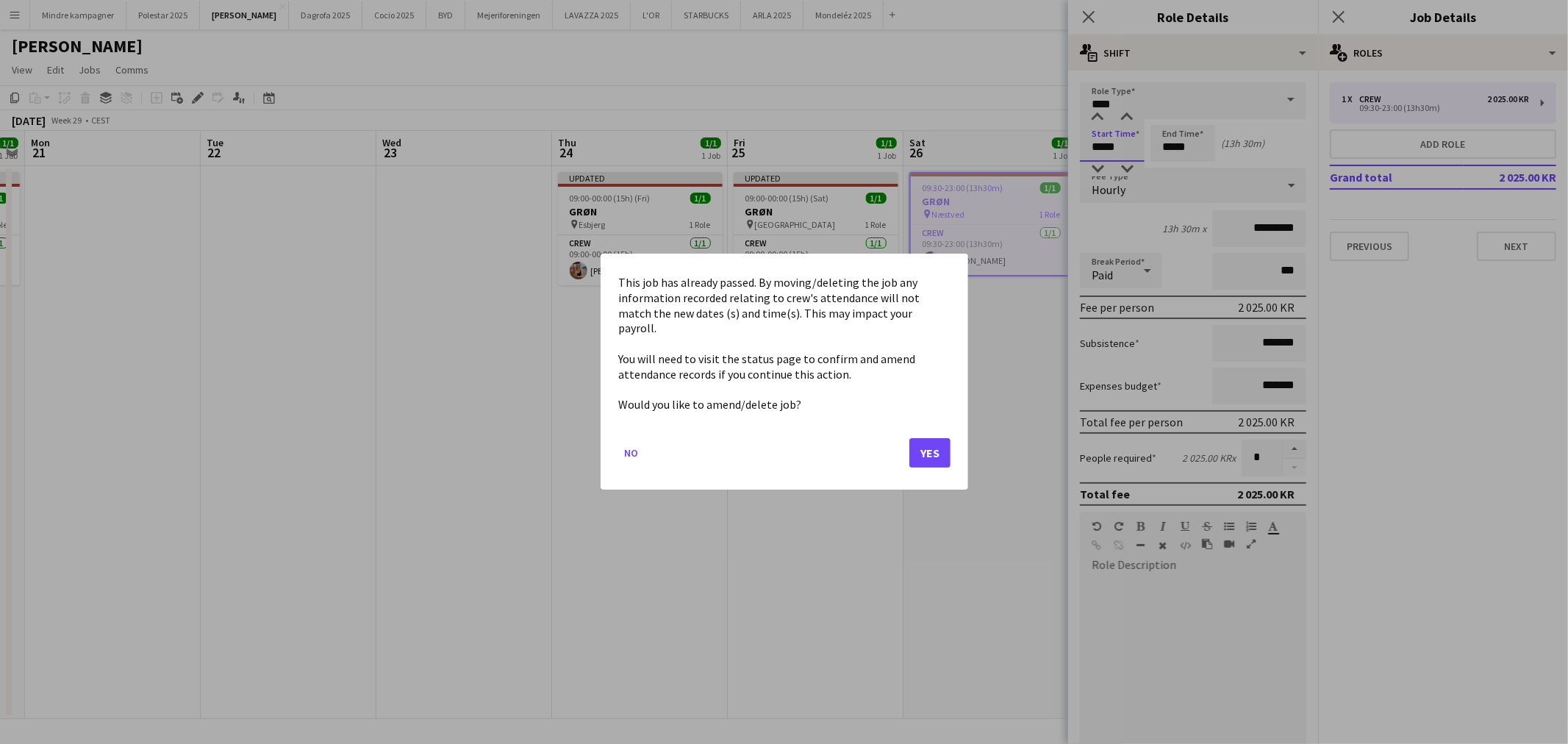
click at [1096, 145] on body "Menu Boards Boards Boards All jobs Status Workforce Workforce My Workforce Recr…" at bounding box center [784, 372] width 1568 height 744
click at [925, 446] on button "Yes" at bounding box center [930, 453] width 41 height 30
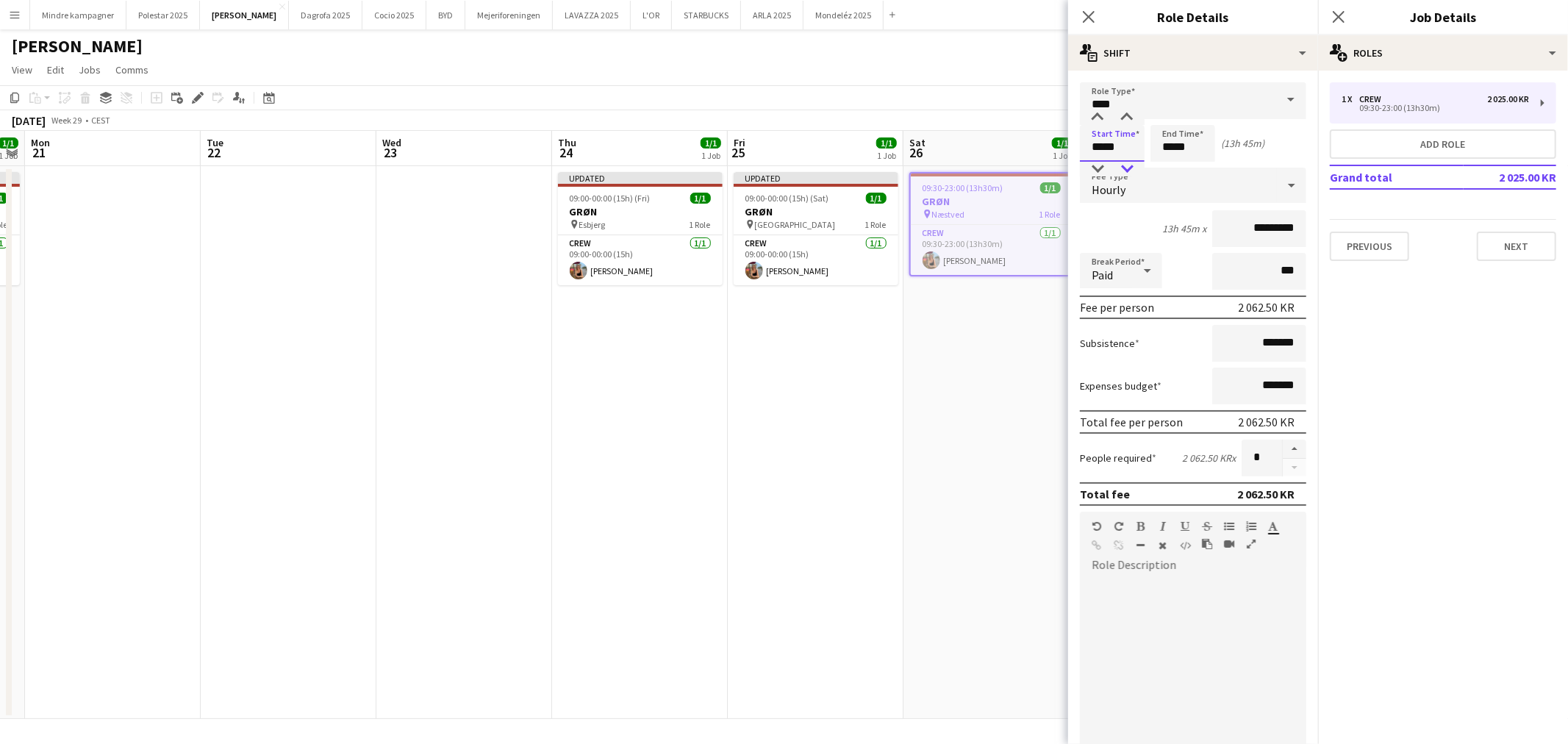
click at [1128, 166] on div at bounding box center [1128, 169] width 30 height 15
type input "*****"
click at [1128, 166] on div at bounding box center [1128, 169] width 30 height 15
click at [1166, 145] on input "*****" at bounding box center [1183, 142] width 64 height 36
type input "*****"
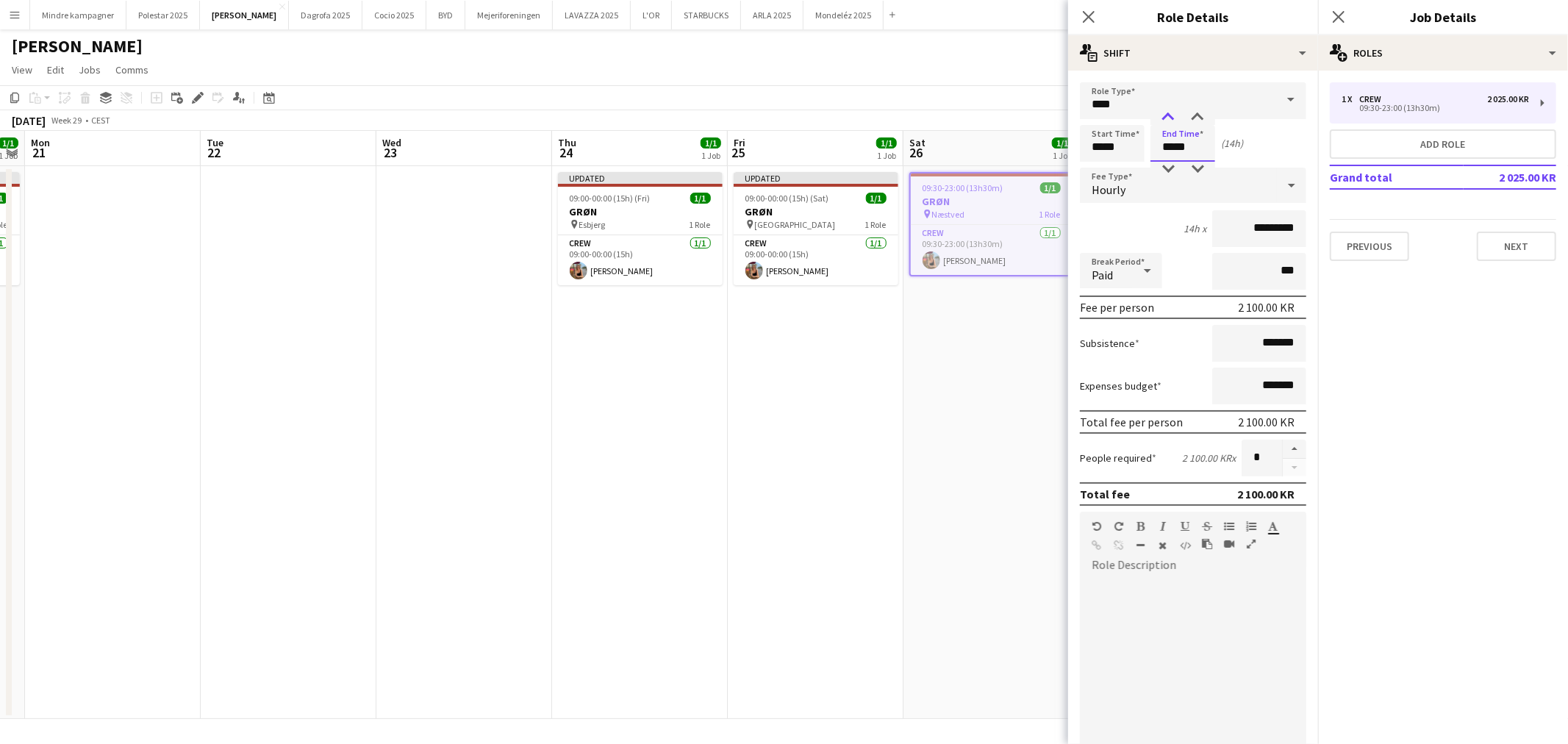
click at [1169, 112] on div at bounding box center [1169, 117] width 30 height 15
click at [928, 421] on app-date-cell "09:30-23:00 (13h30m) 1/1 GRØN pin Næstved 1 Role Crew [DATE] 09:30-23:00 (13h30…" at bounding box center [991, 442] width 176 height 553
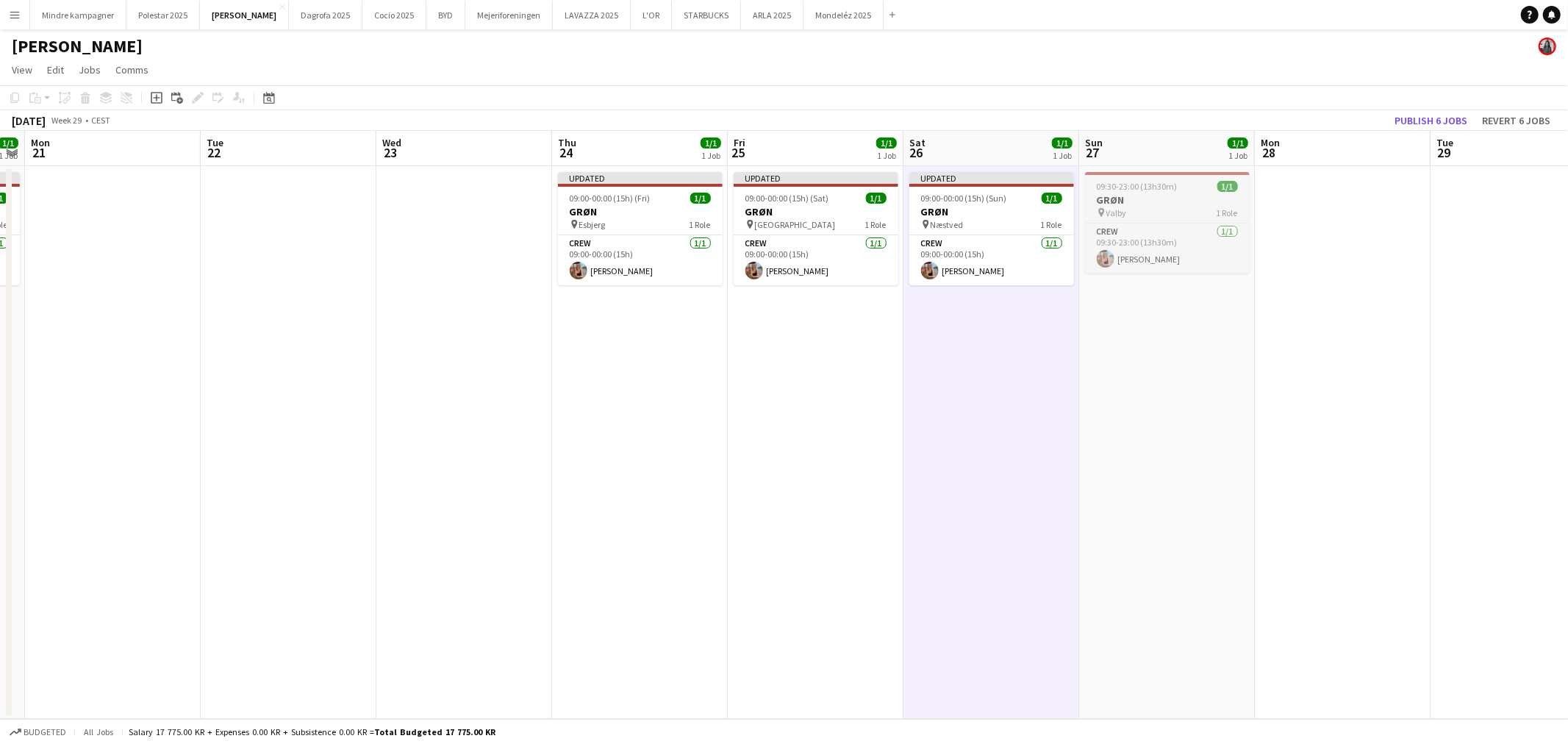
click at [1180, 195] on h3 "GRØN" at bounding box center [1168, 200] width 165 height 13
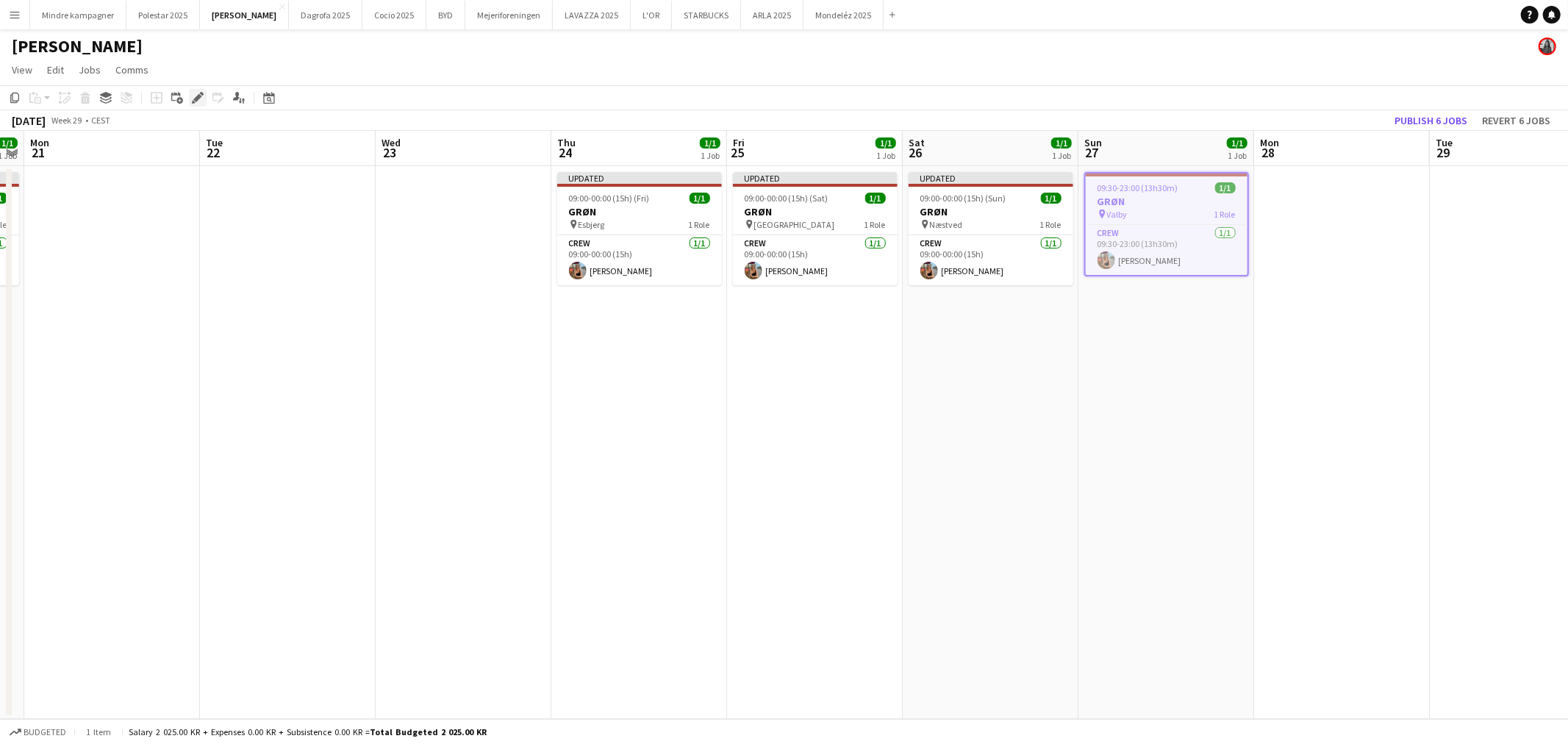
click at [201, 103] on icon "Edit" at bounding box center [197, 98] width 12 height 12
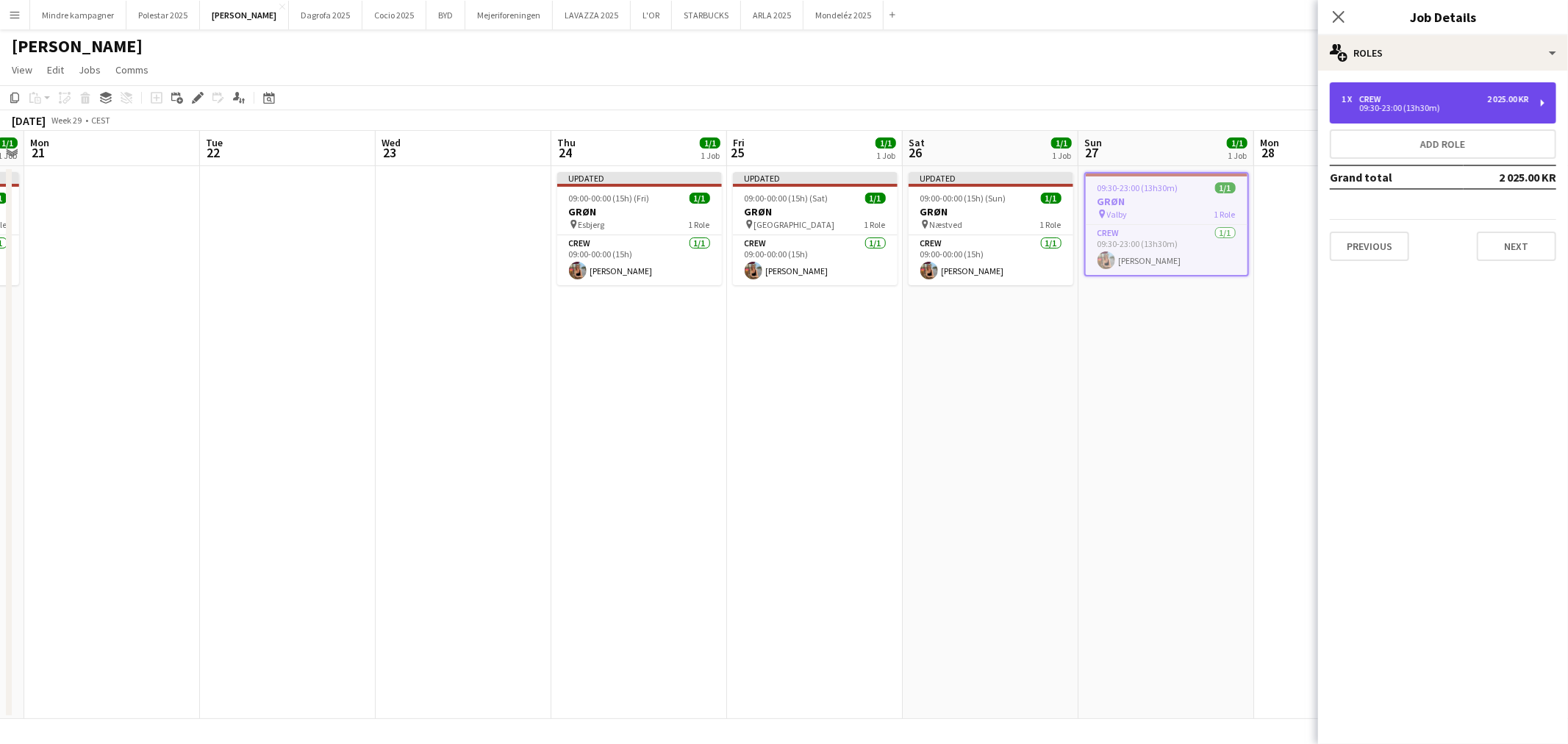
click at [1435, 98] on div "1 x Crew 2 025.00 KR" at bounding box center [1435, 99] width 187 height 10
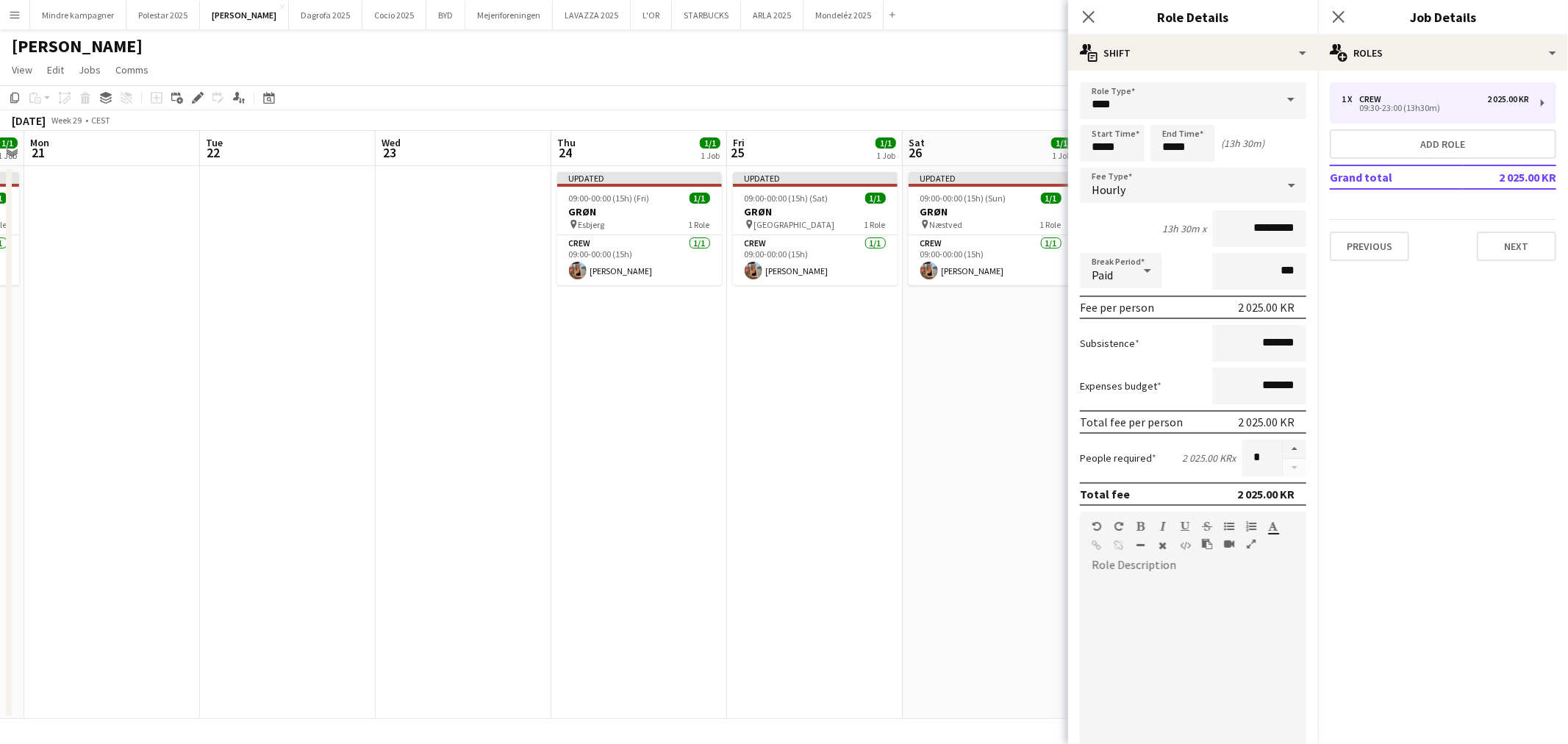
click at [888, 432] on app-date-cell "Updated 09:00-00:00 (15h) (Sat) 1/1 GRØN pin Odense 1 Role Crew [DATE] 09:00-00…" at bounding box center [815, 442] width 176 height 553
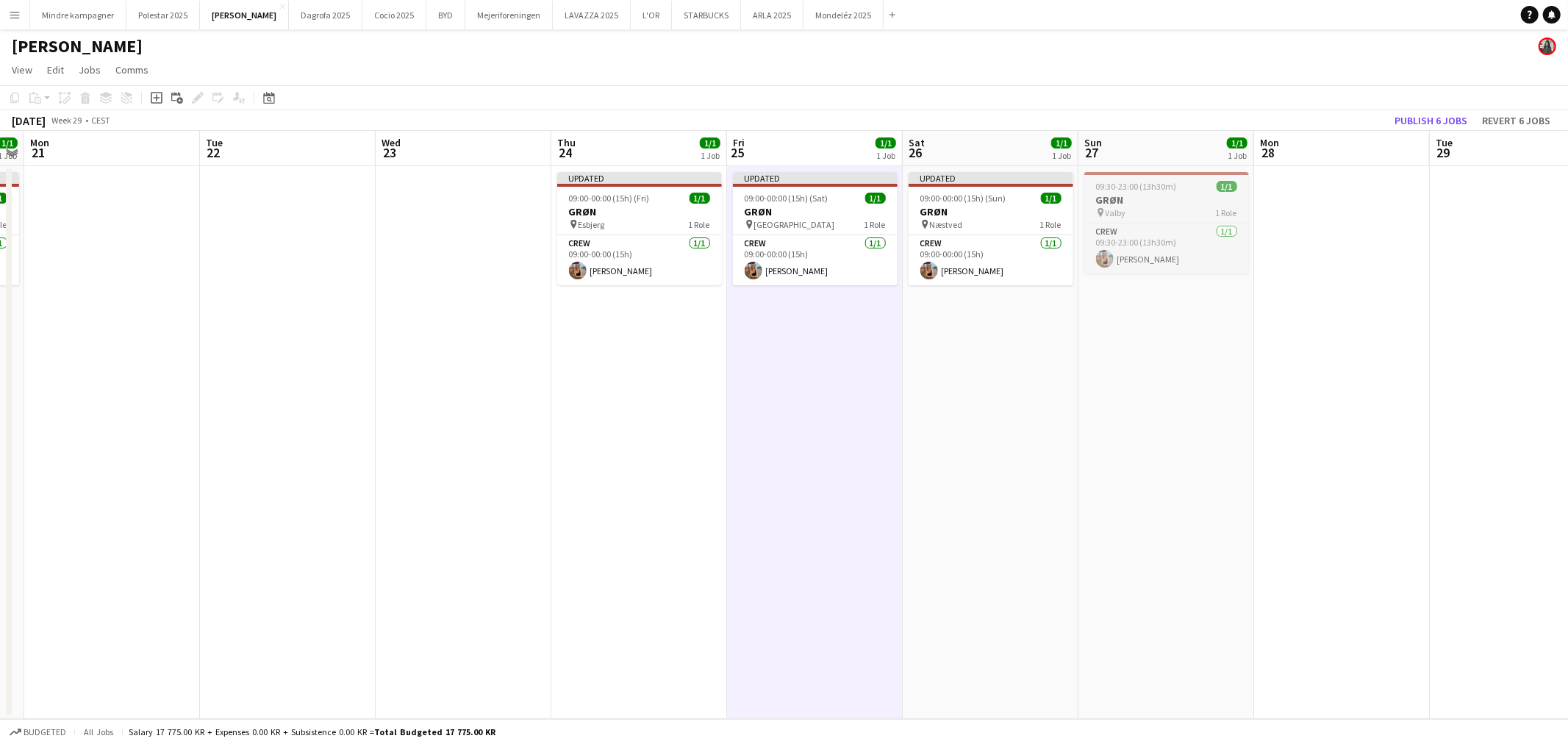
click at [1169, 190] on span "09:30-23:00 (13h30m)" at bounding box center [1136, 186] width 81 height 11
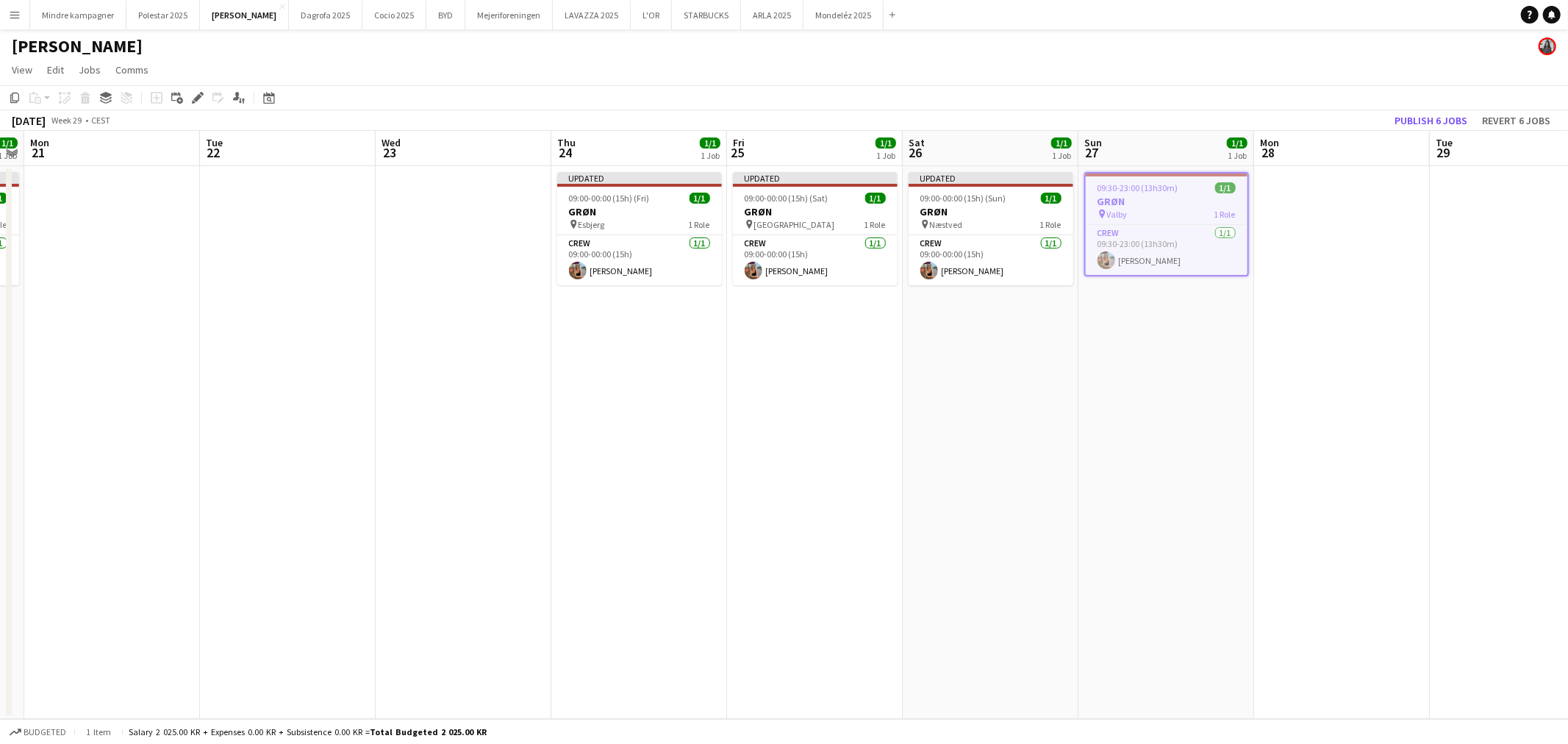
drag, startPoint x: 634, startPoint y: 484, endPoint x: 1156, endPoint y: 469, distance: 522.2
click at [1153, 469] on app-calendar-viewport "Fri 18 1/1 1 Job Sat 19 1/1 1 Job Sun 20 1/1 1 Job Mon 21 Tue 22 Wed 23 Thu 24 …" at bounding box center [784, 426] width 1568 height 588
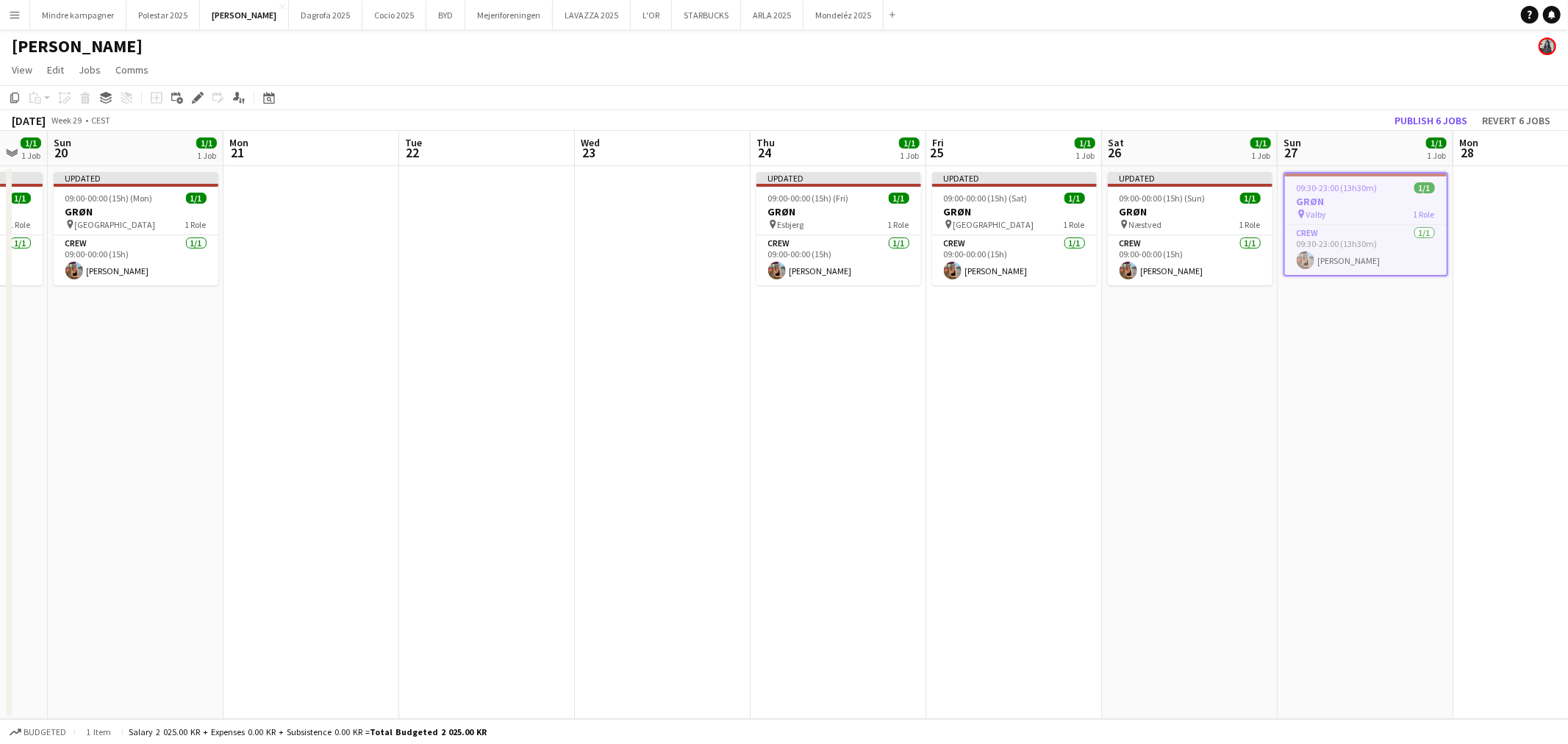
scroll to position [0, 493]
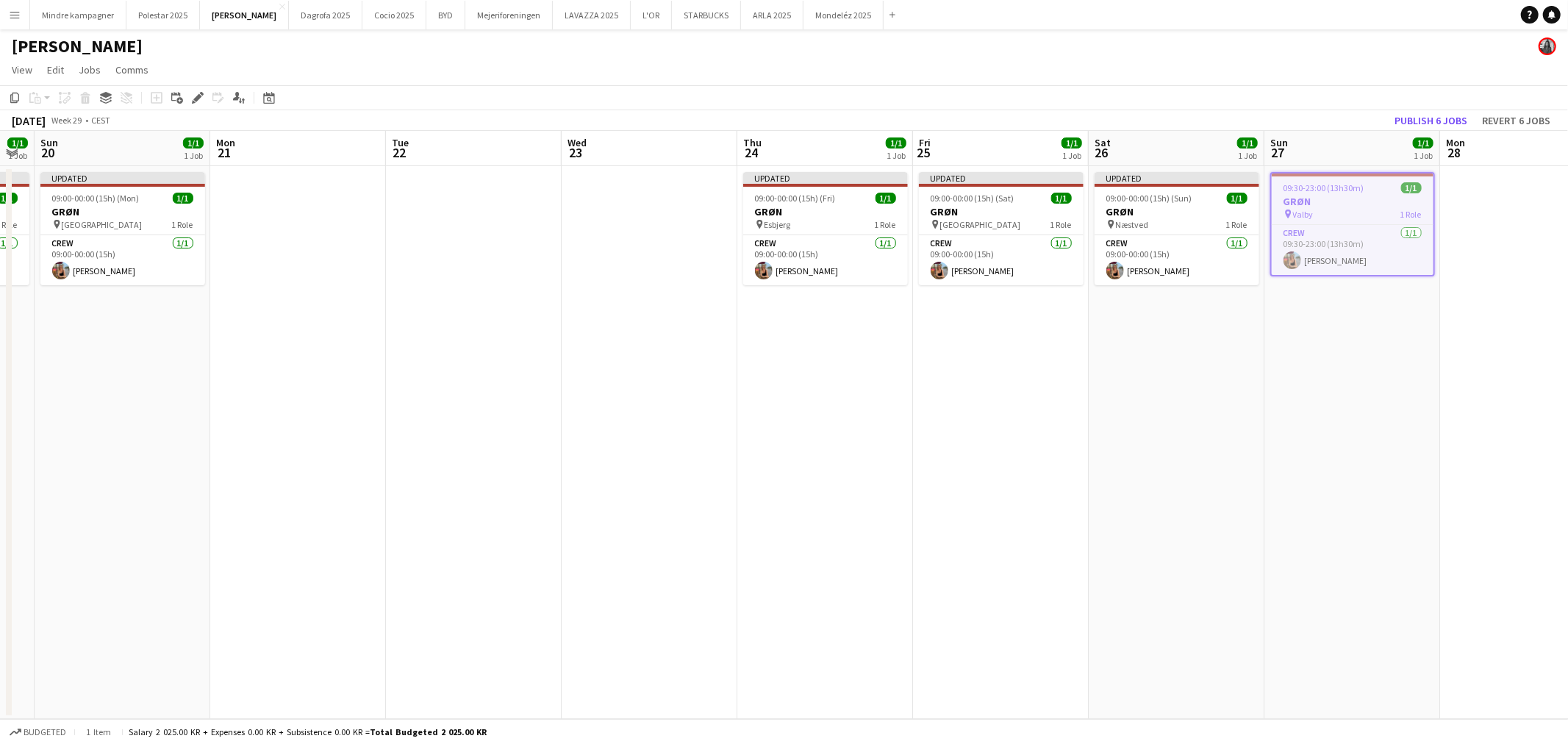
drag, startPoint x: 930, startPoint y: 505, endPoint x: 598, endPoint y: 558, distance: 336.2
click at [598, 558] on app-calendar-viewport "Thu 17 1/1 1 Job Fri 18 1/1 1 Job Sat 19 1/1 1 Job Sun 20 1/1 1 Job Mon 21 Tue …" at bounding box center [784, 426] width 1568 height 588
click at [1150, 194] on span "09:00-00:00 (15h) (Sun)" at bounding box center [1149, 198] width 86 height 11
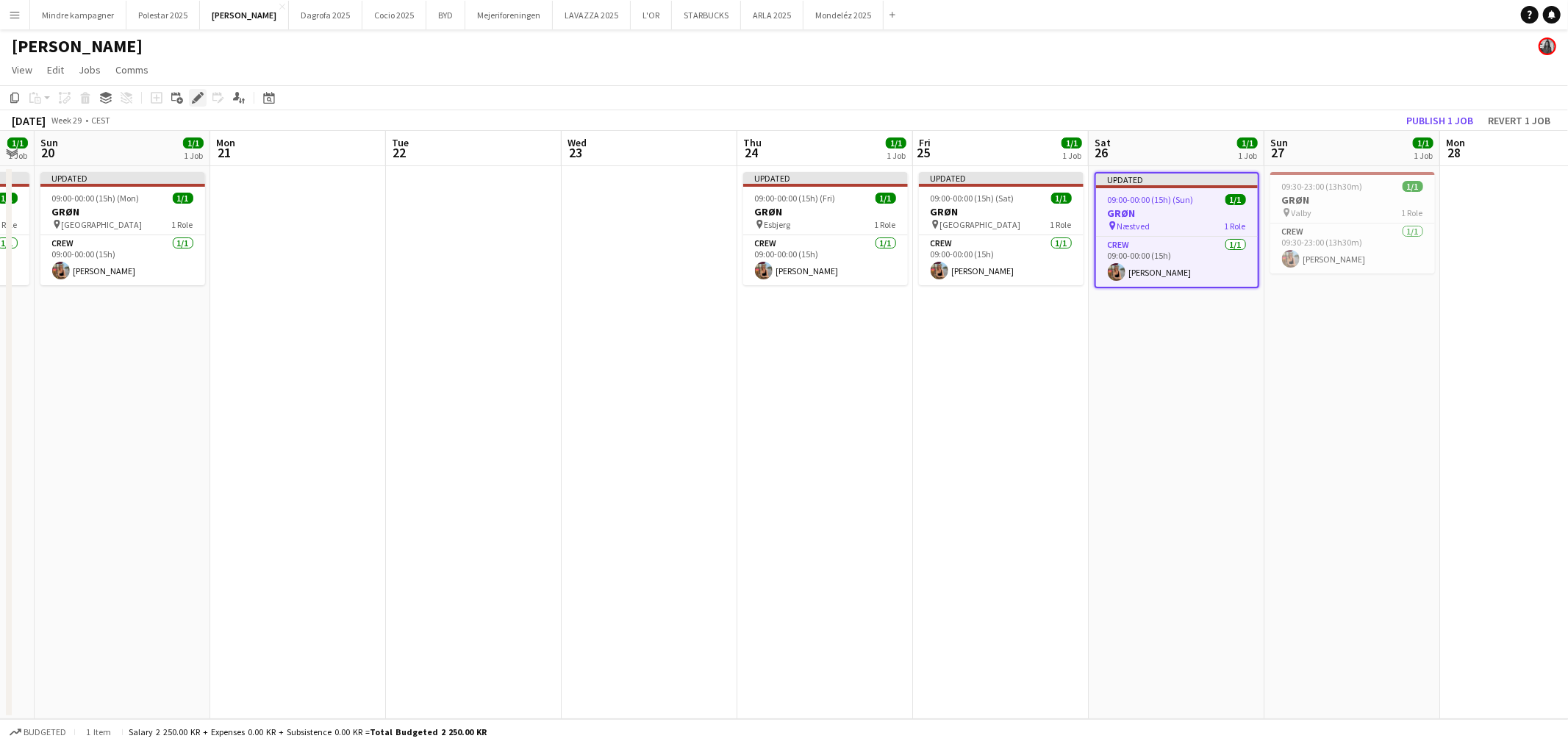
click at [194, 103] on icon at bounding box center [194, 101] width 4 height 4
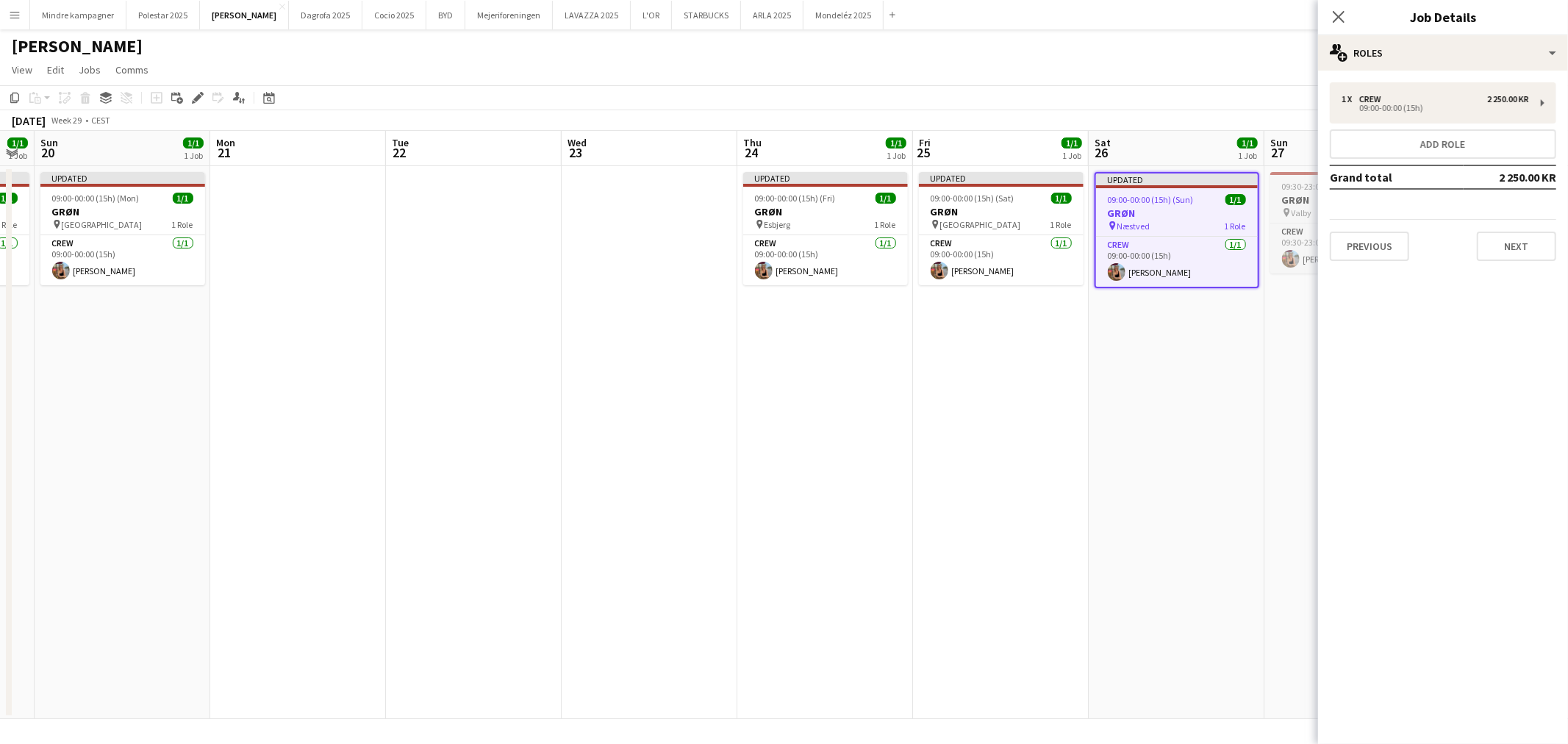
click at [1291, 207] on div "pin Valby 1 Role" at bounding box center [1353, 212] width 165 height 12
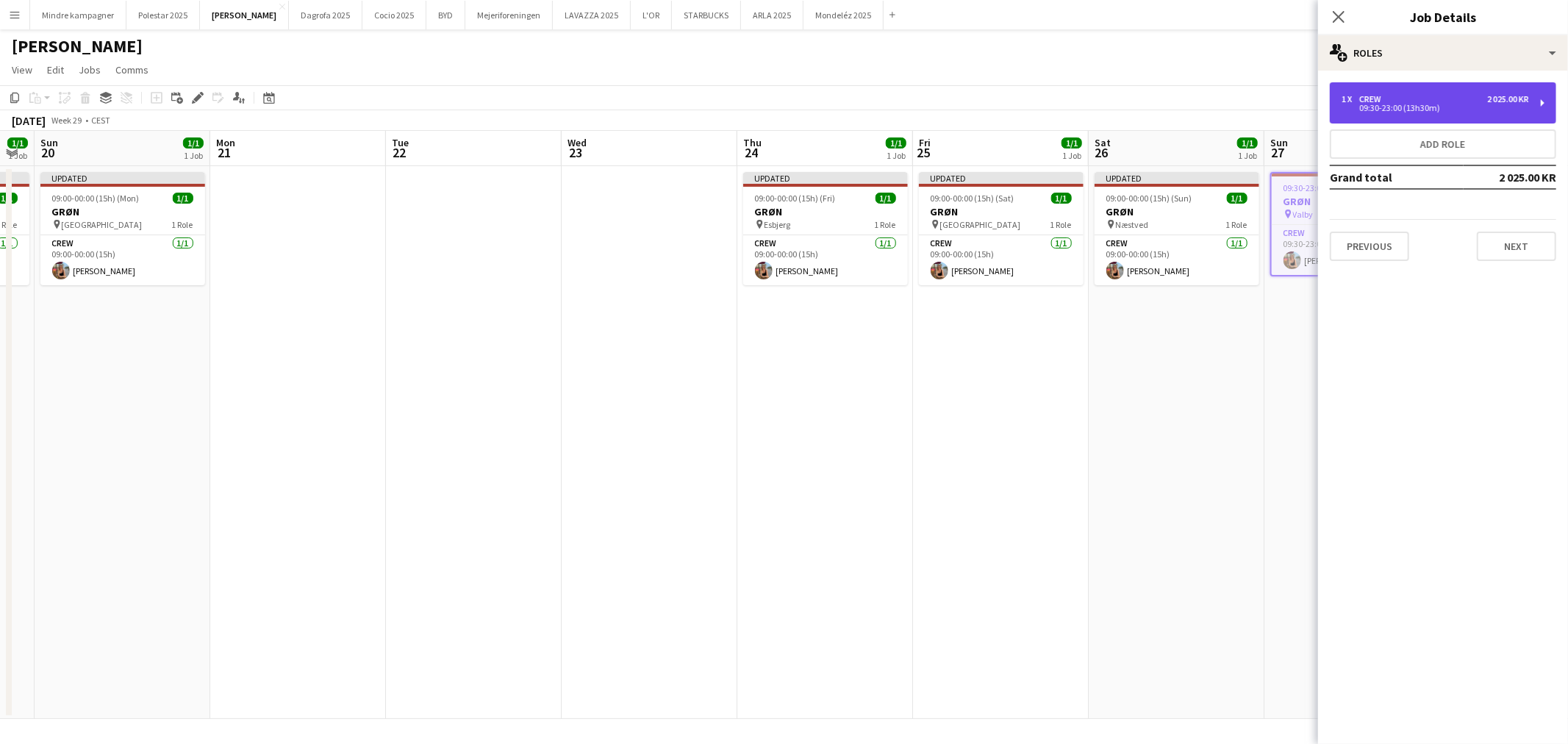
click at [1457, 107] on div "09:30-23:00 (13h30m)" at bounding box center [1435, 108] width 187 height 7
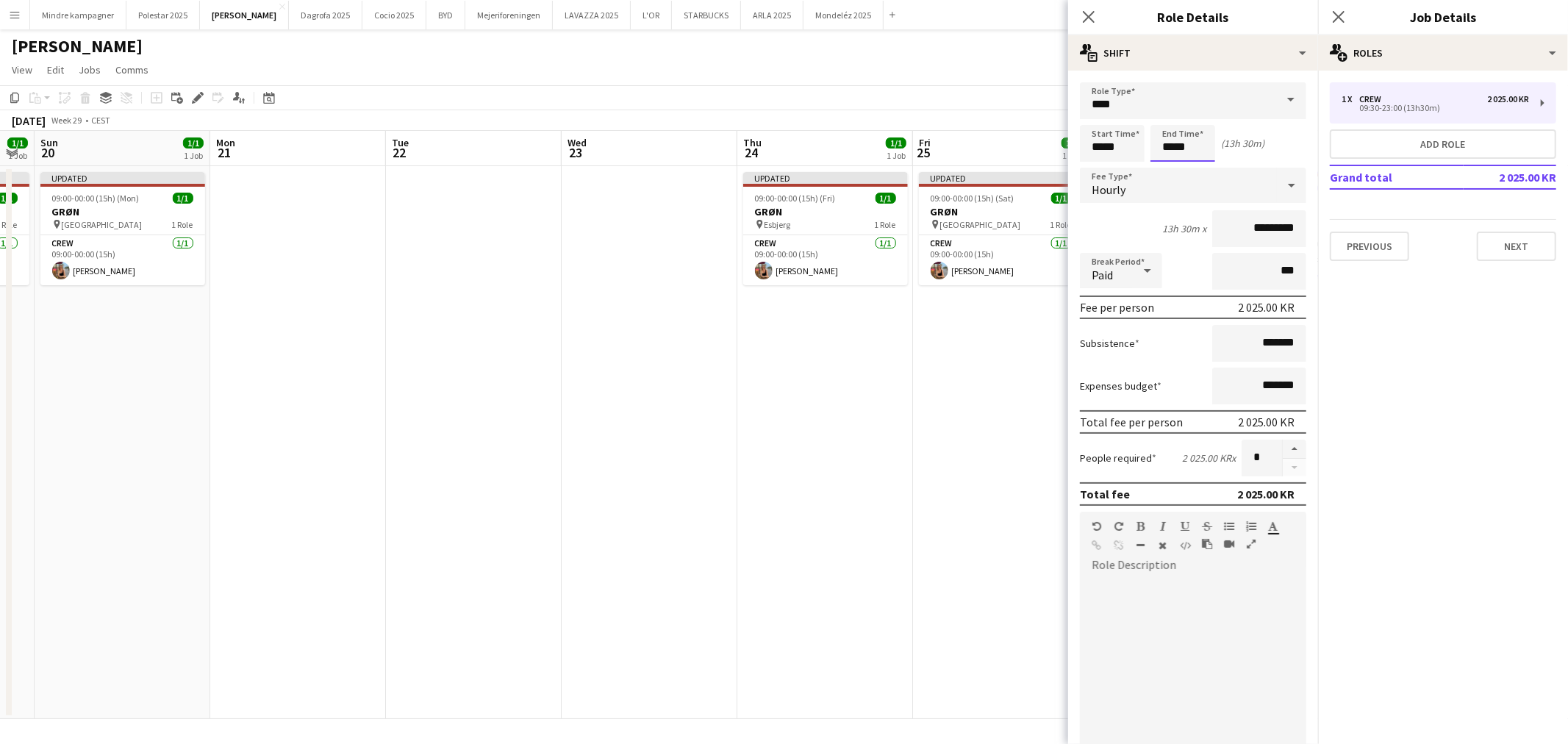
click at [1169, 152] on body "Menu Boards Boards Boards All jobs Status Workforce Workforce My Workforce Recr…" at bounding box center [784, 372] width 1568 height 744
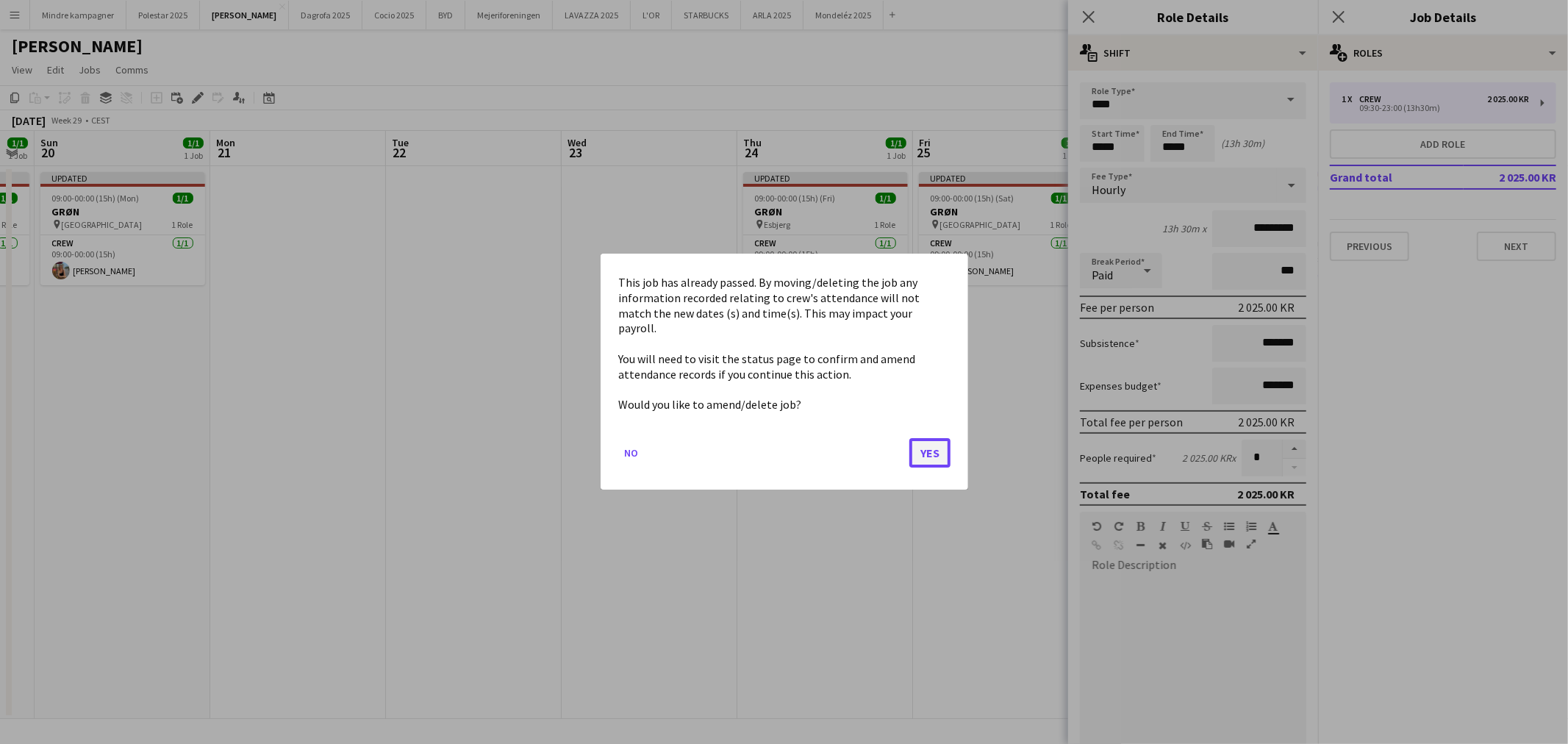
click at [921, 441] on button "Yes" at bounding box center [930, 453] width 41 height 30
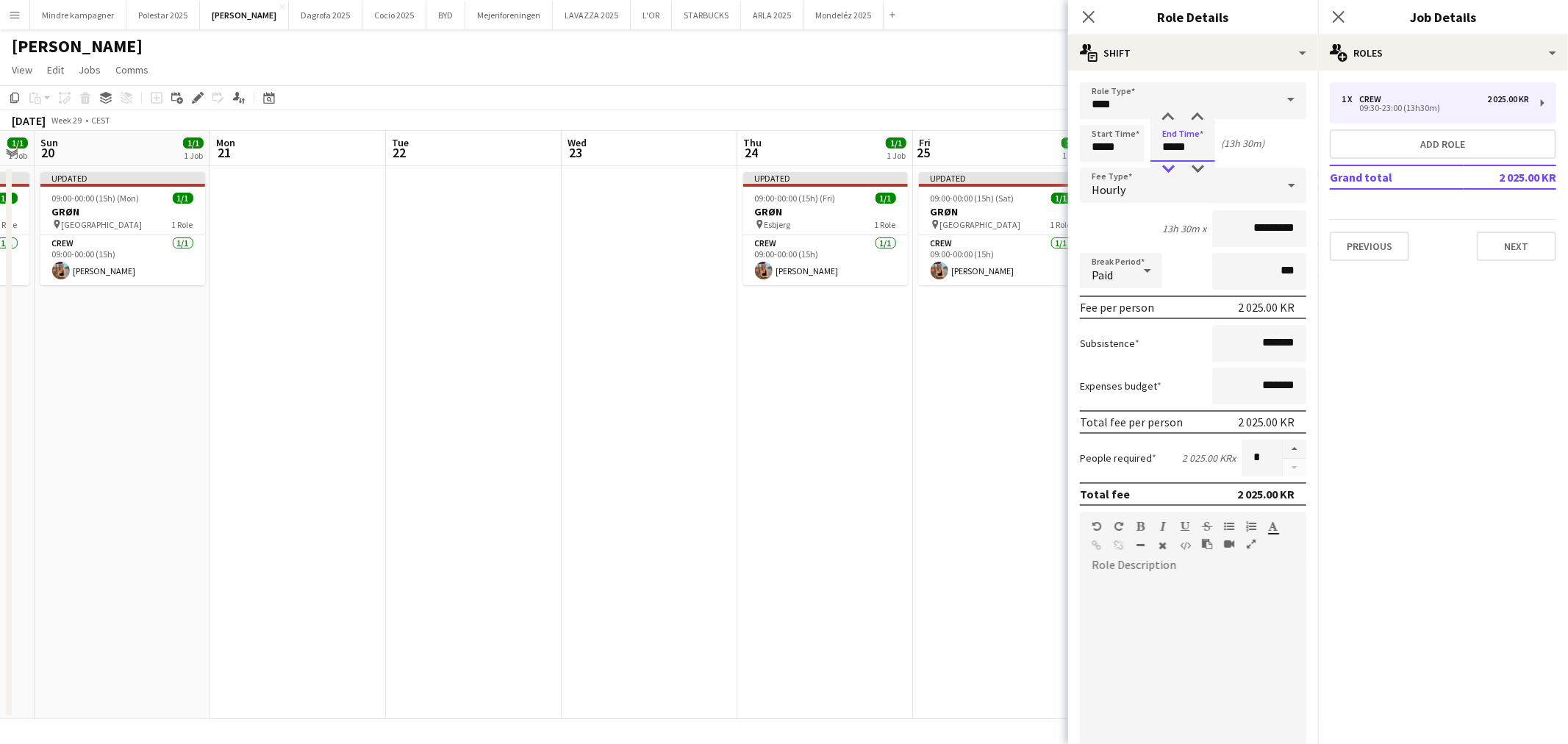
click at [1167, 162] on div at bounding box center [1169, 169] width 30 height 15
click at [1168, 163] on div at bounding box center [1169, 169] width 30 height 15
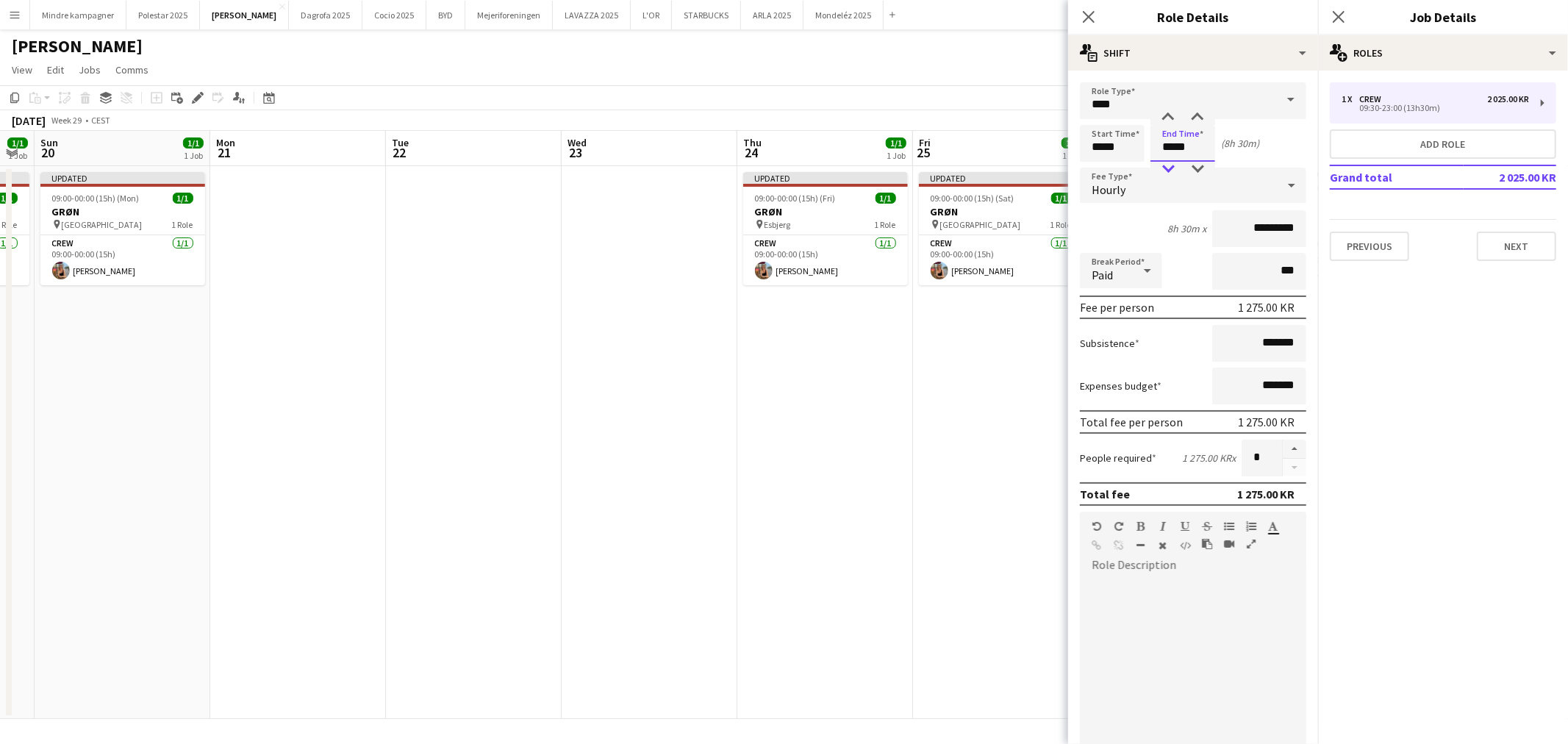
click at [1168, 163] on div at bounding box center [1169, 169] width 30 height 15
type input "*****"
click at [1169, 121] on div at bounding box center [1169, 117] width 30 height 15
click at [971, 475] on app-date-cell "Updated 09:00-00:00 (15h) (Sat) 1/1 GRØN pin Odense 1 Role Crew [DATE] 09:00-00…" at bounding box center [1001, 442] width 176 height 553
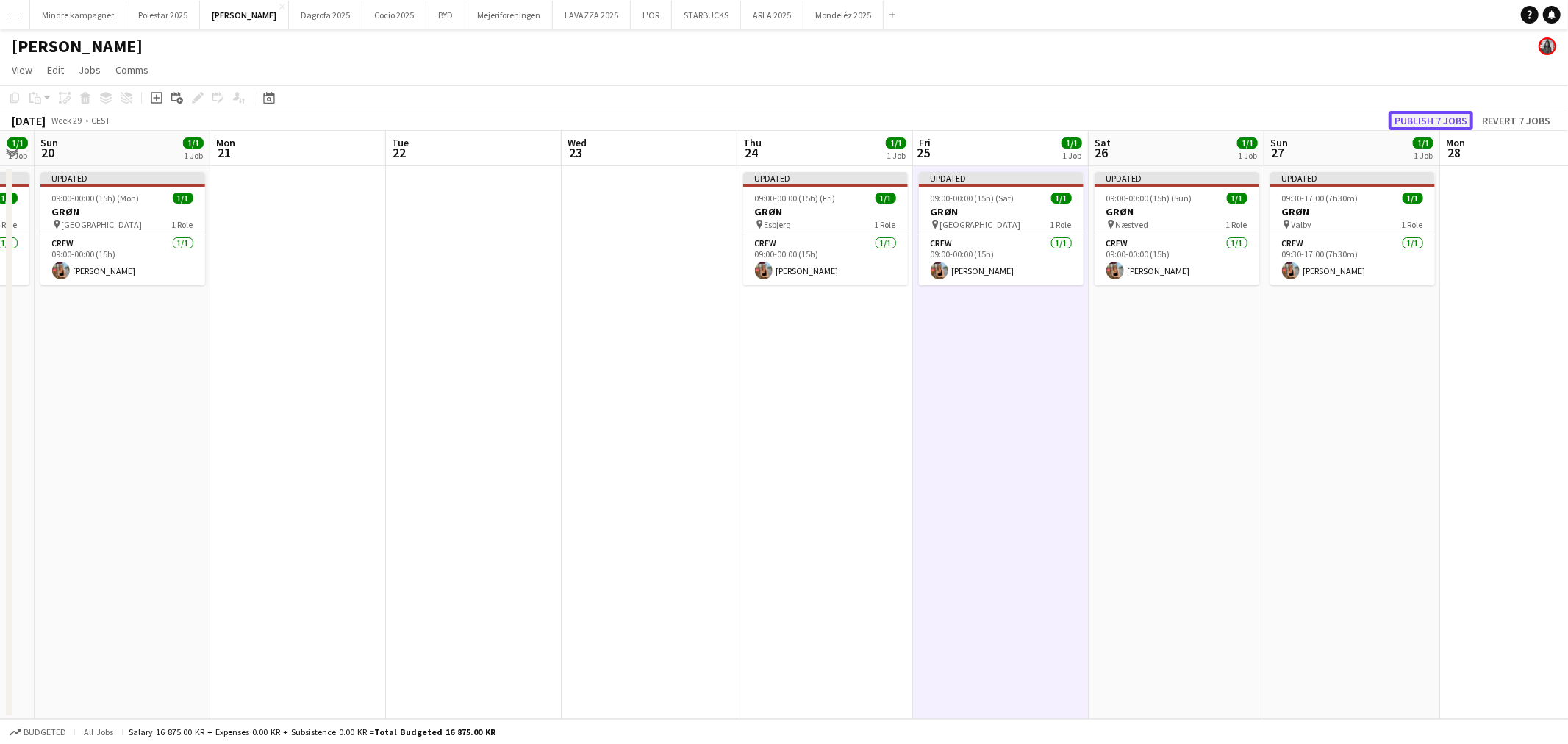
click at [1428, 122] on button "Publish 7 jobs" at bounding box center [1431, 120] width 85 height 20
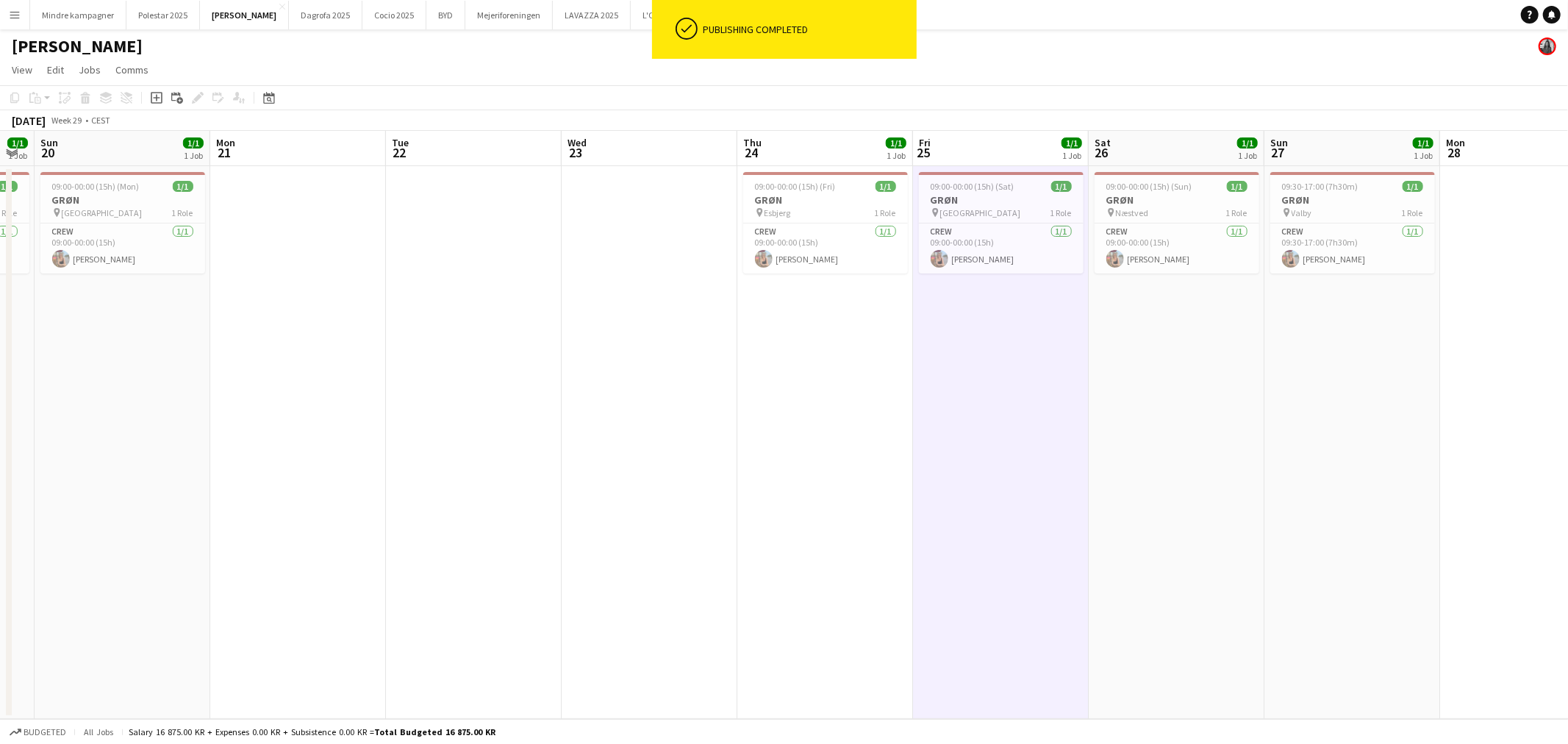
click at [20, 15] on button "Menu" at bounding box center [15, 15] width 30 height 30
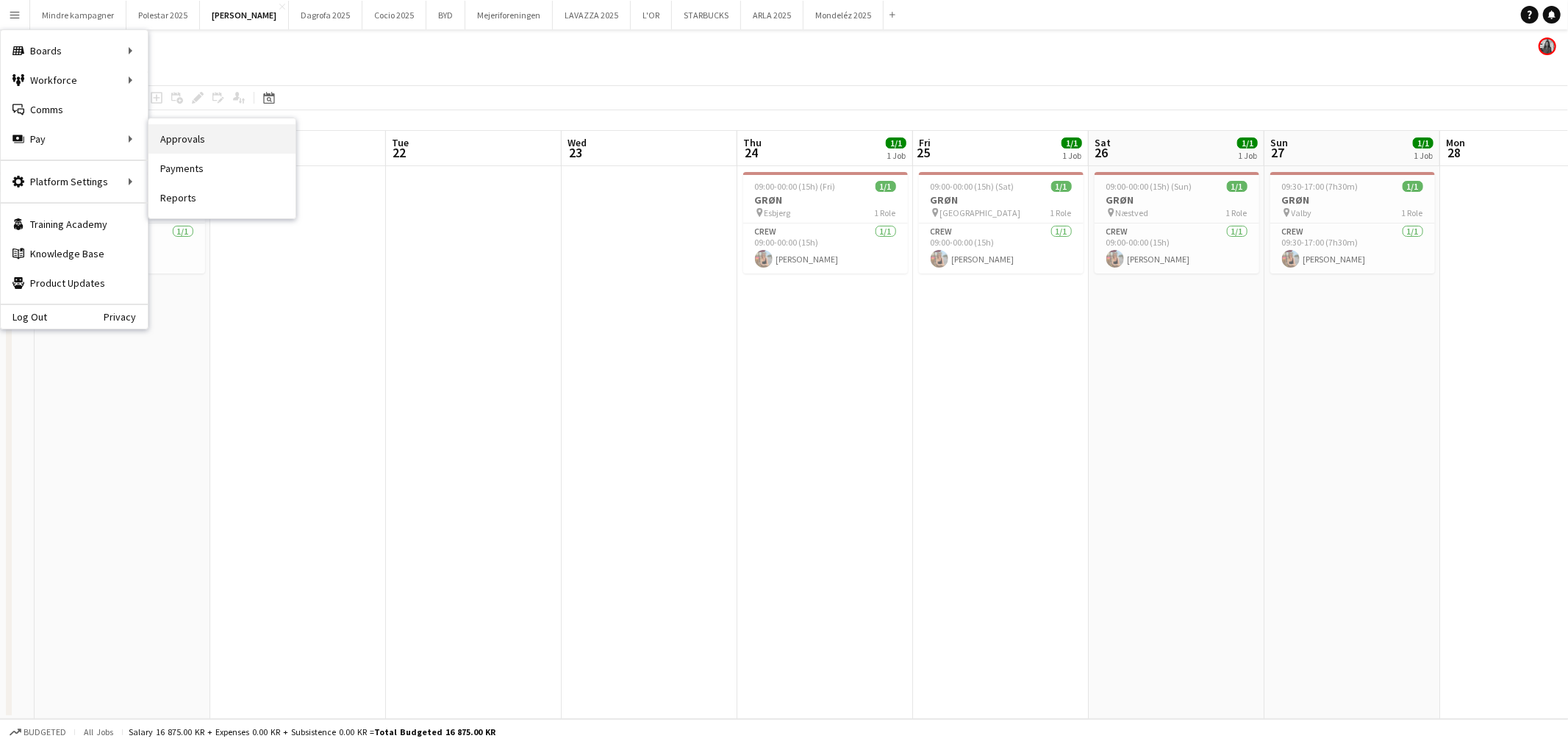
click at [190, 142] on link "Approvals" at bounding box center [223, 139] width 147 height 30
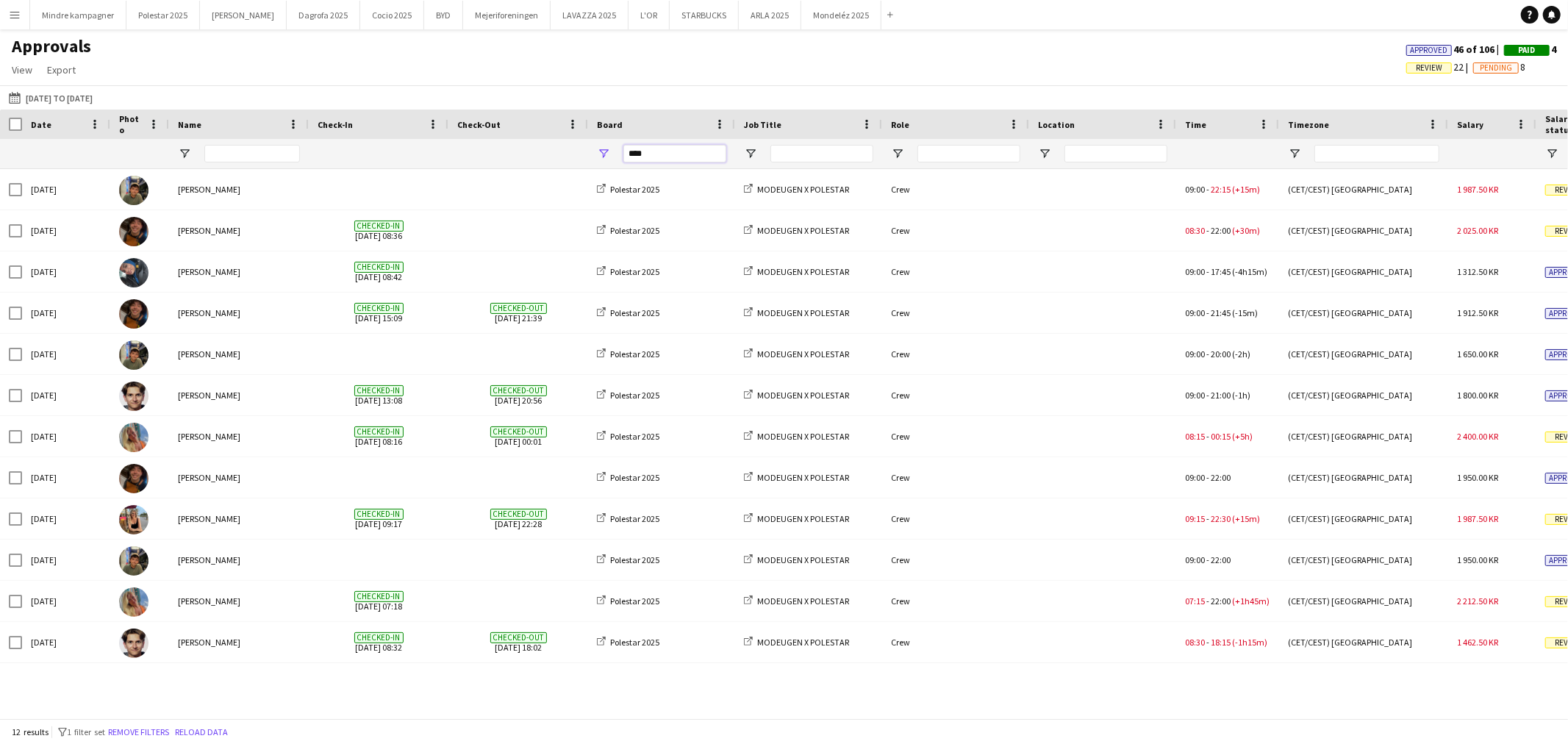
click at [668, 152] on input "****" at bounding box center [675, 154] width 103 height 18
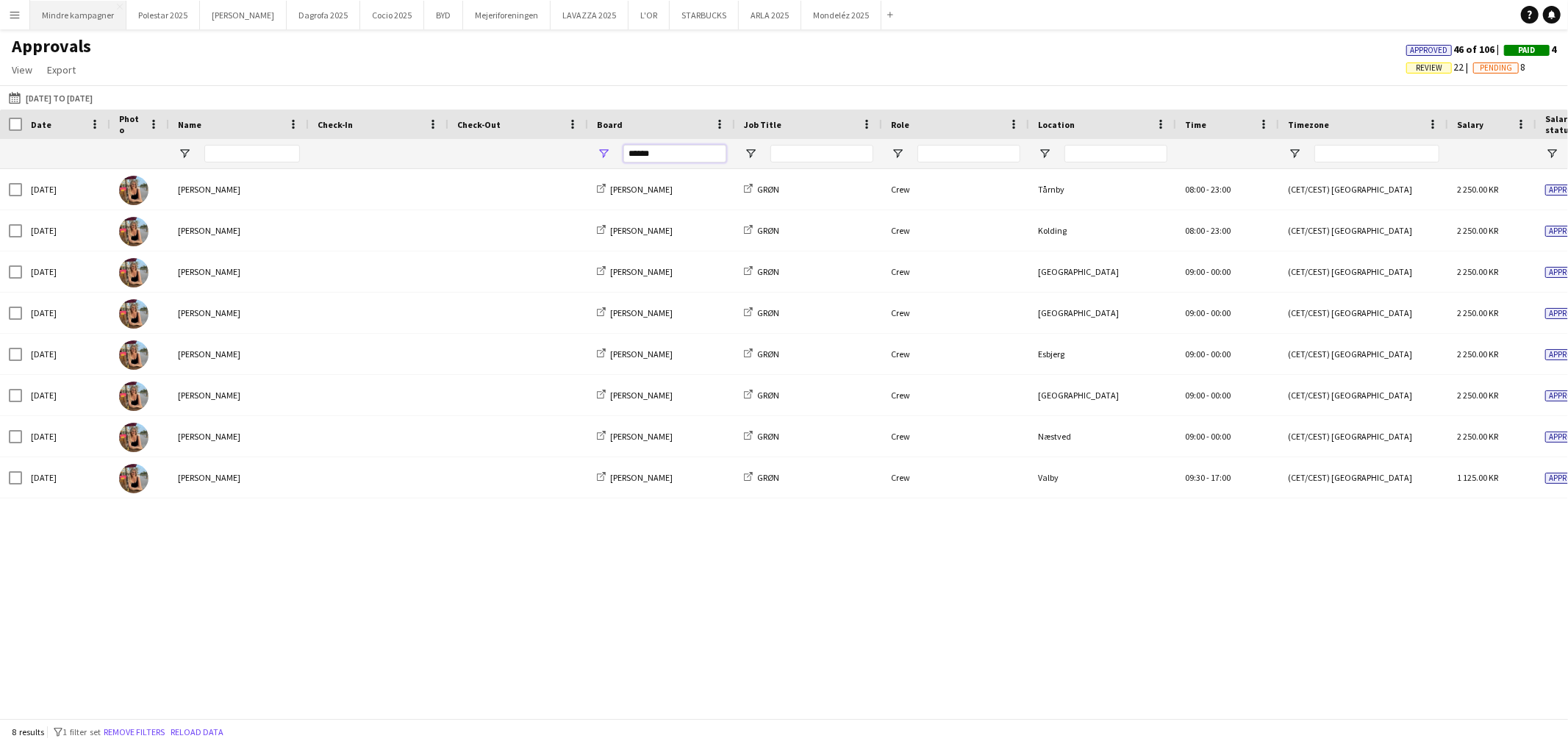
type input "******"
